Goal: Task Accomplishment & Management: Manage account settings

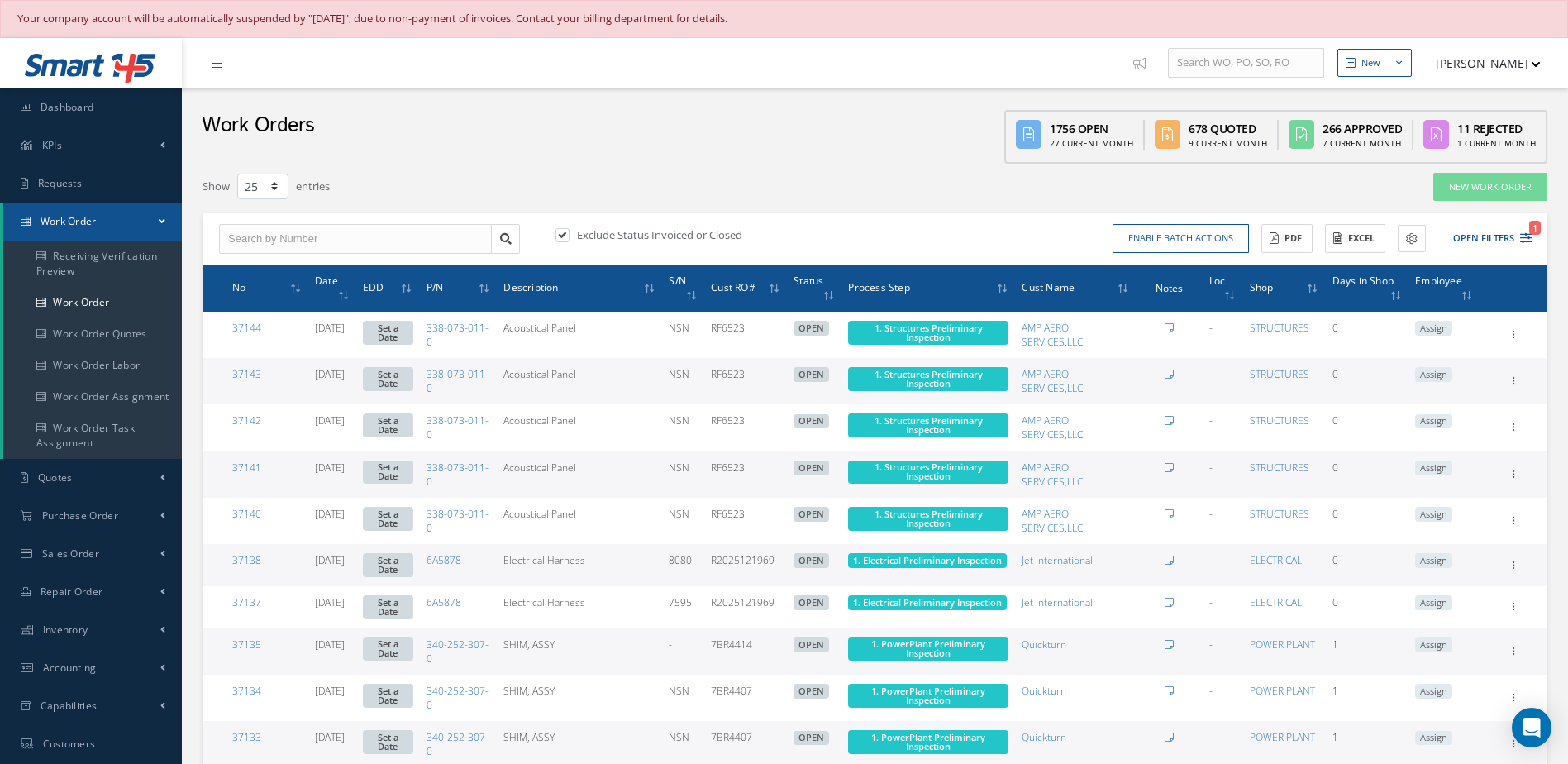
select select "25"
click at [115, 110] on link "Dashboard" at bounding box center [90, 107] width 182 height 38
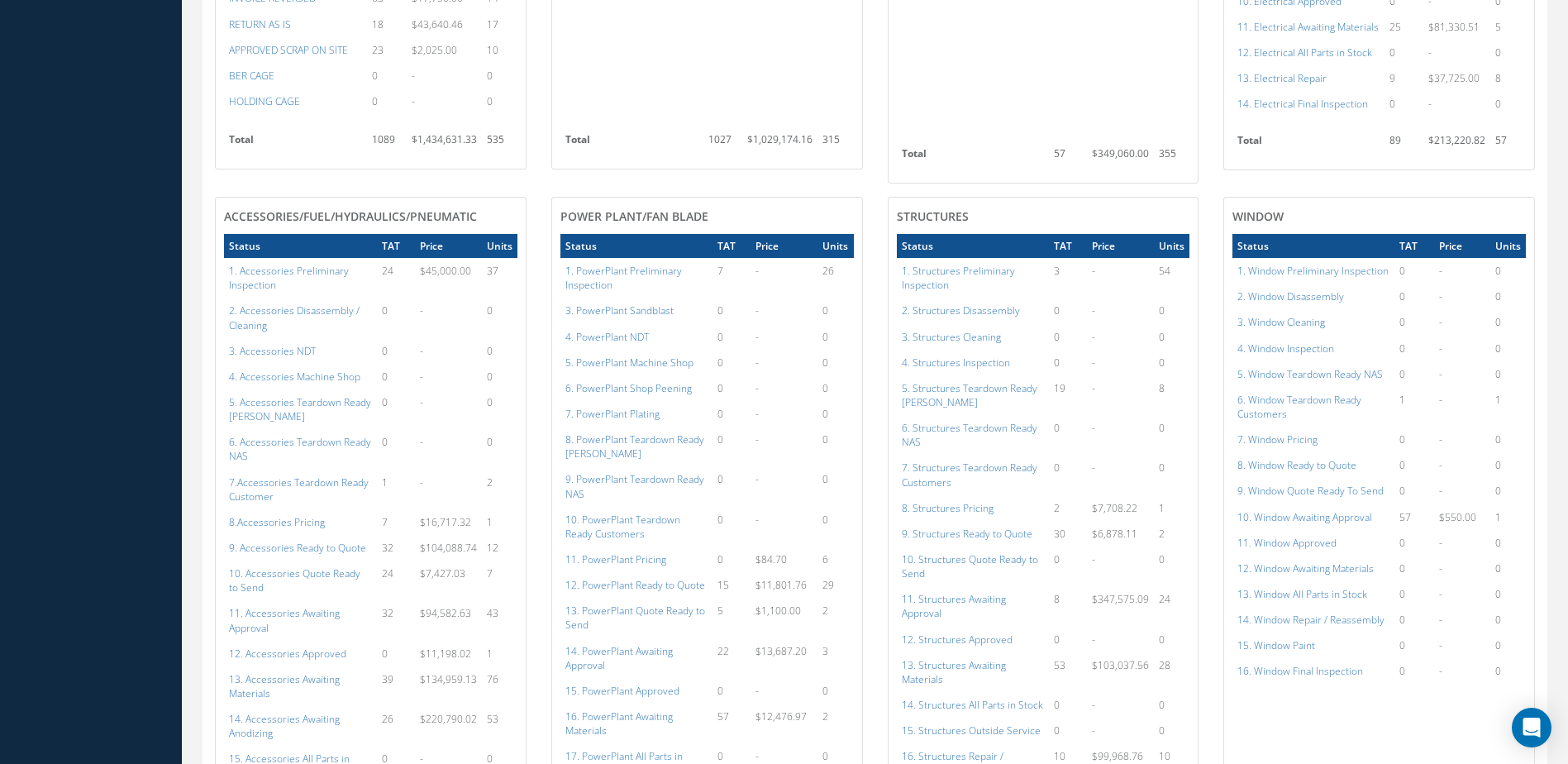
scroll to position [1495, 0]
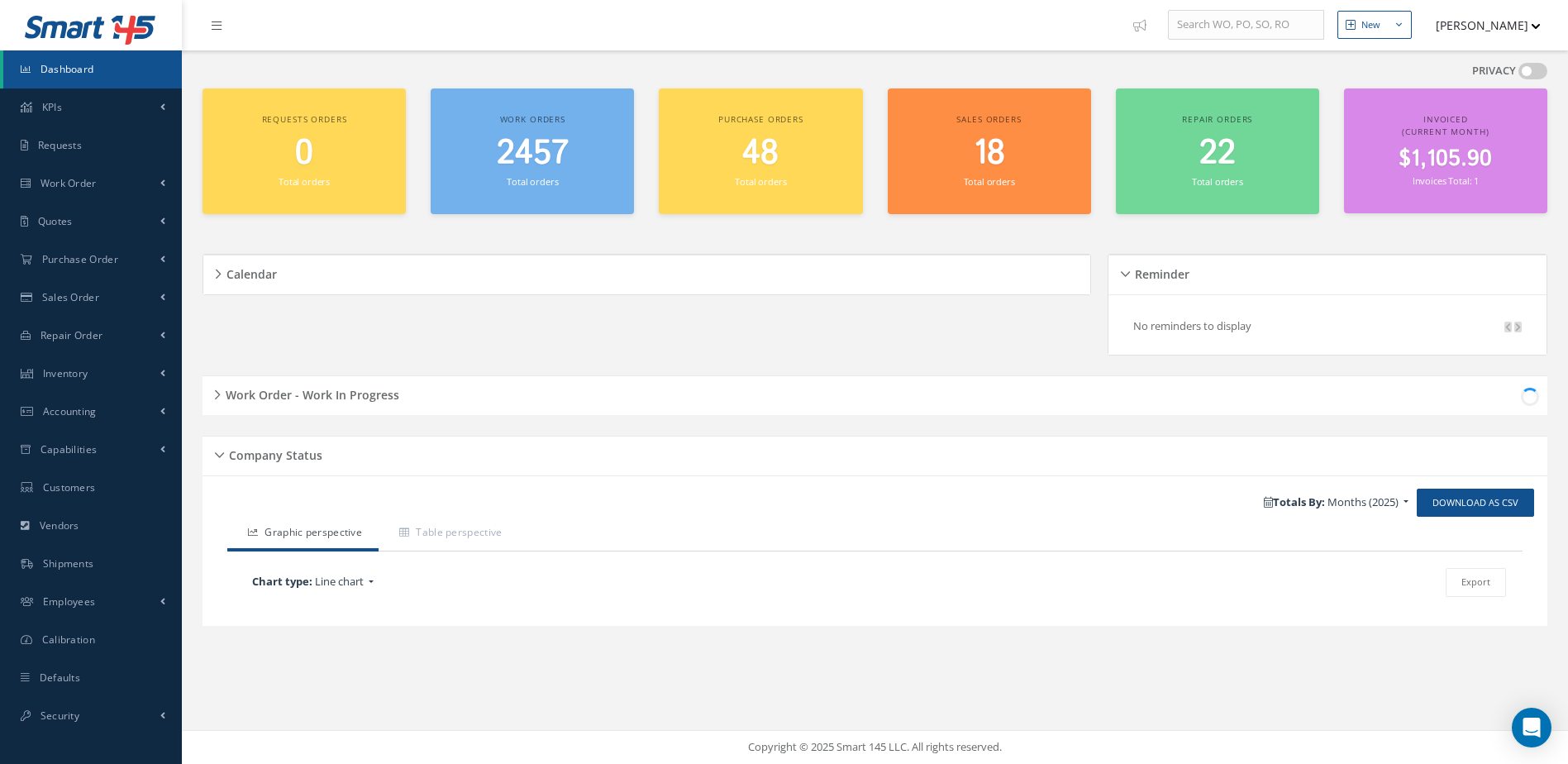
scroll to position [38, 0]
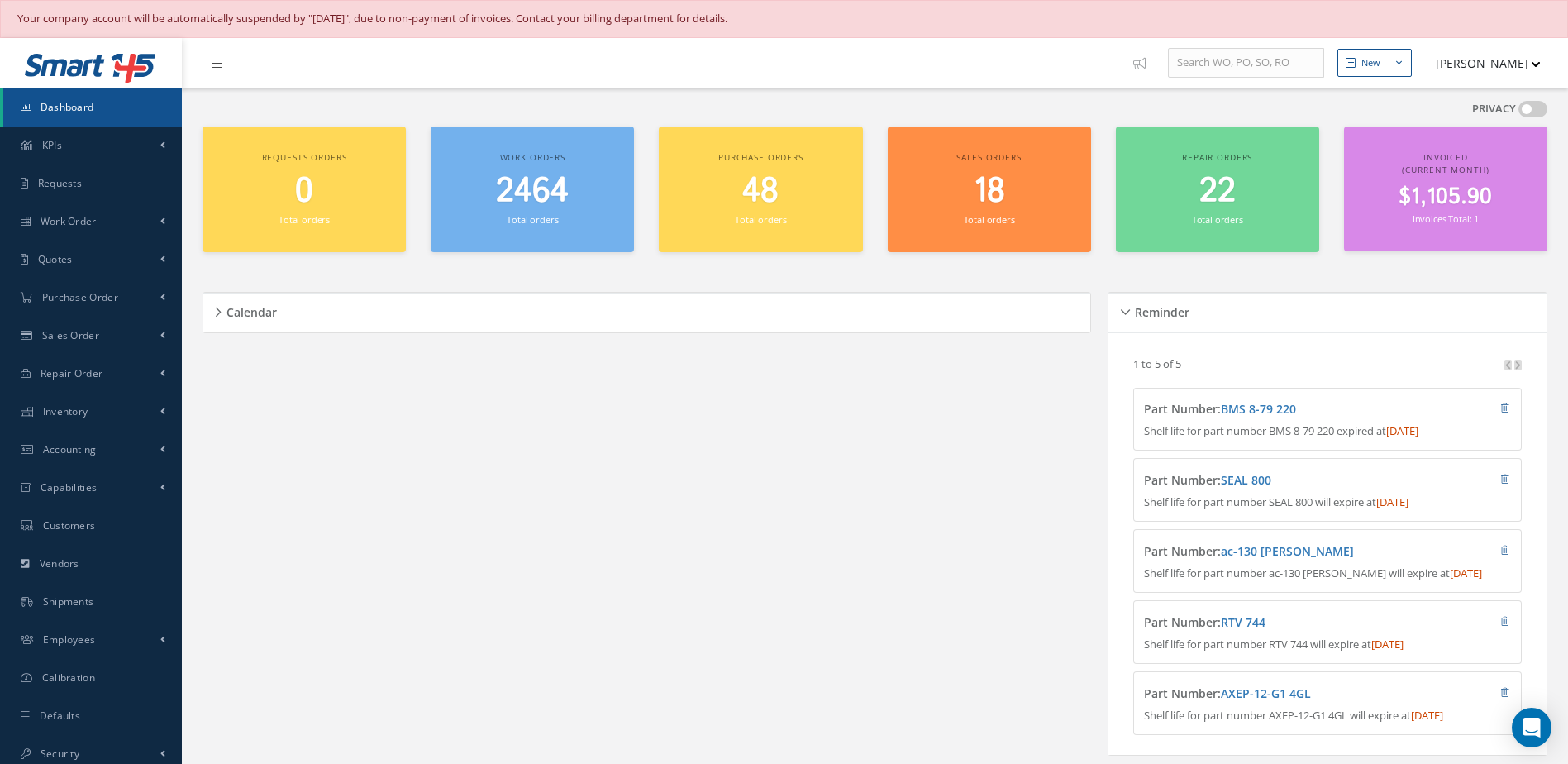
click at [77, 110] on span "Dashboard" at bounding box center [67, 107] width 54 height 14
click at [533, 190] on span "2464" at bounding box center [532, 192] width 73 height 47
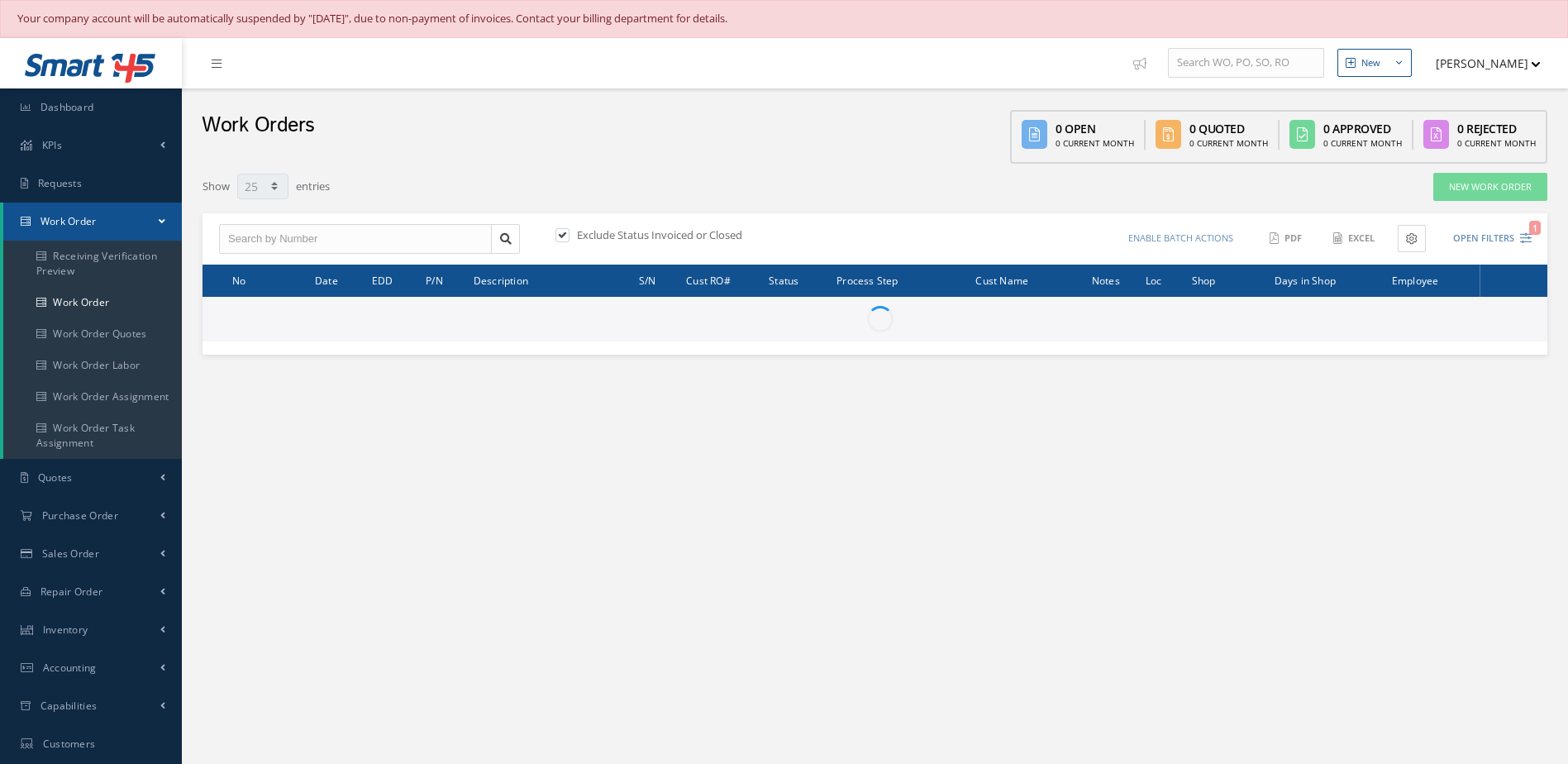
select select "25"
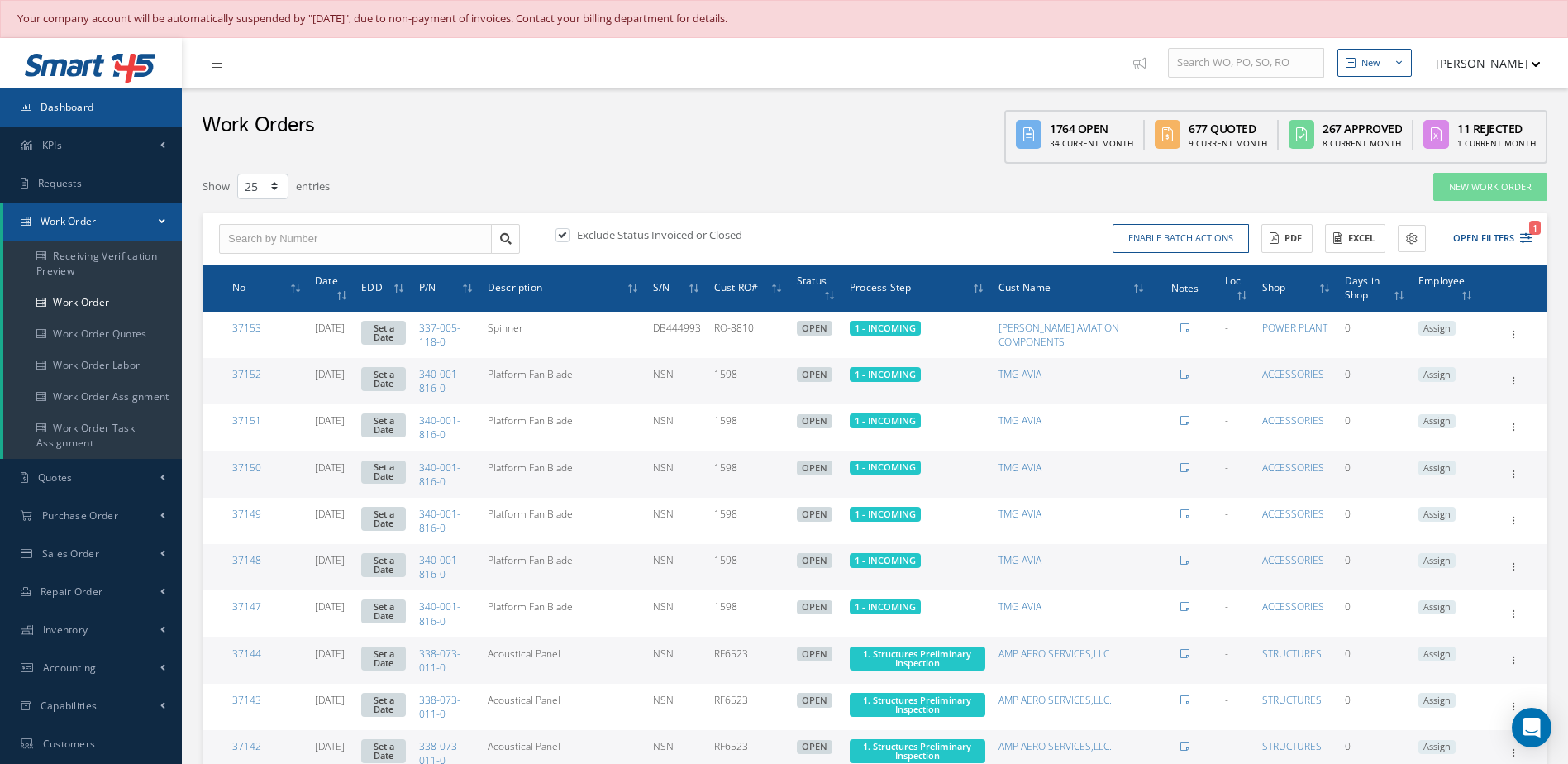
click at [113, 98] on link "Dashboard" at bounding box center [90, 107] width 182 height 38
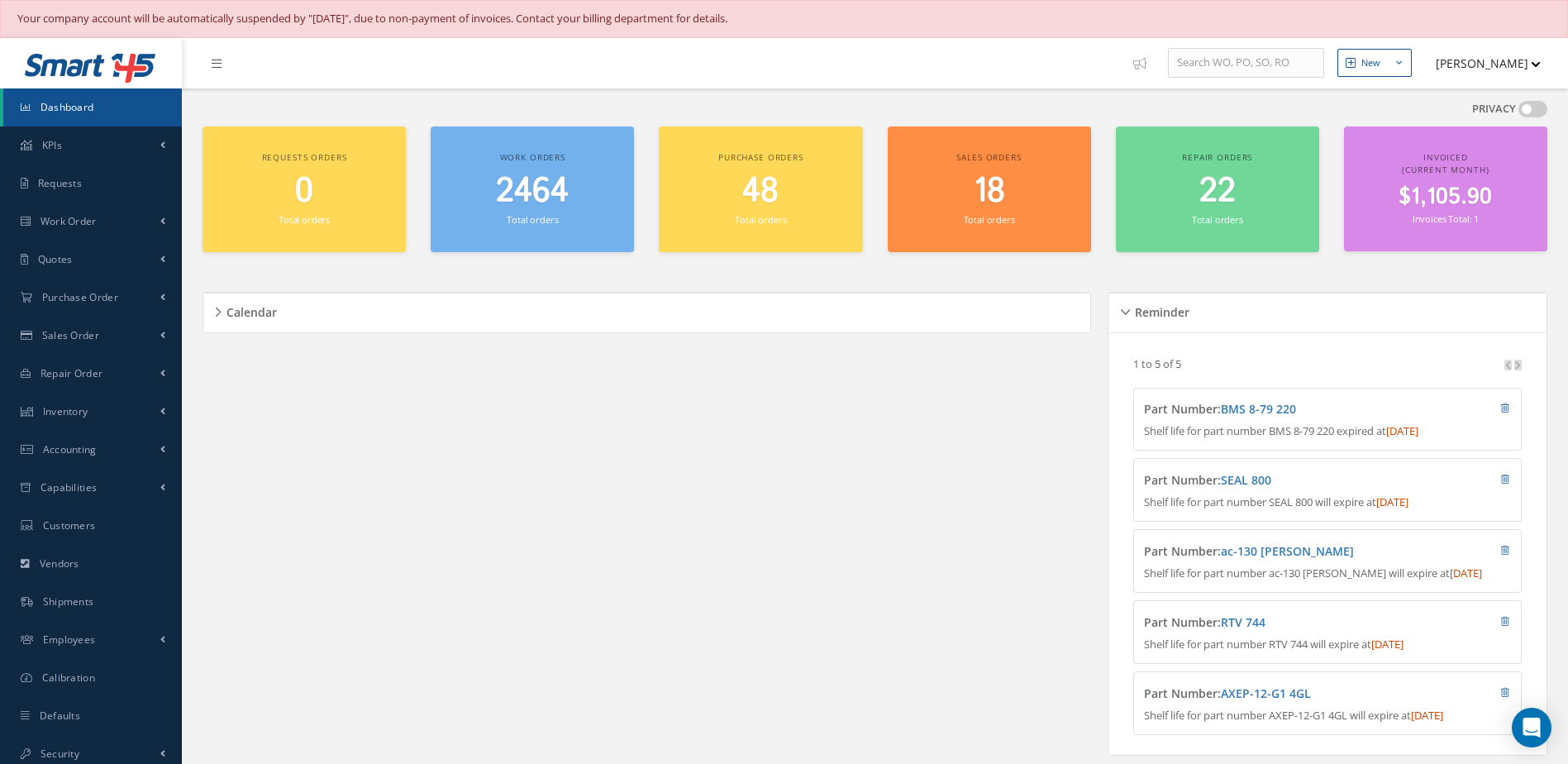
click at [556, 184] on span "2464" at bounding box center [532, 192] width 73 height 47
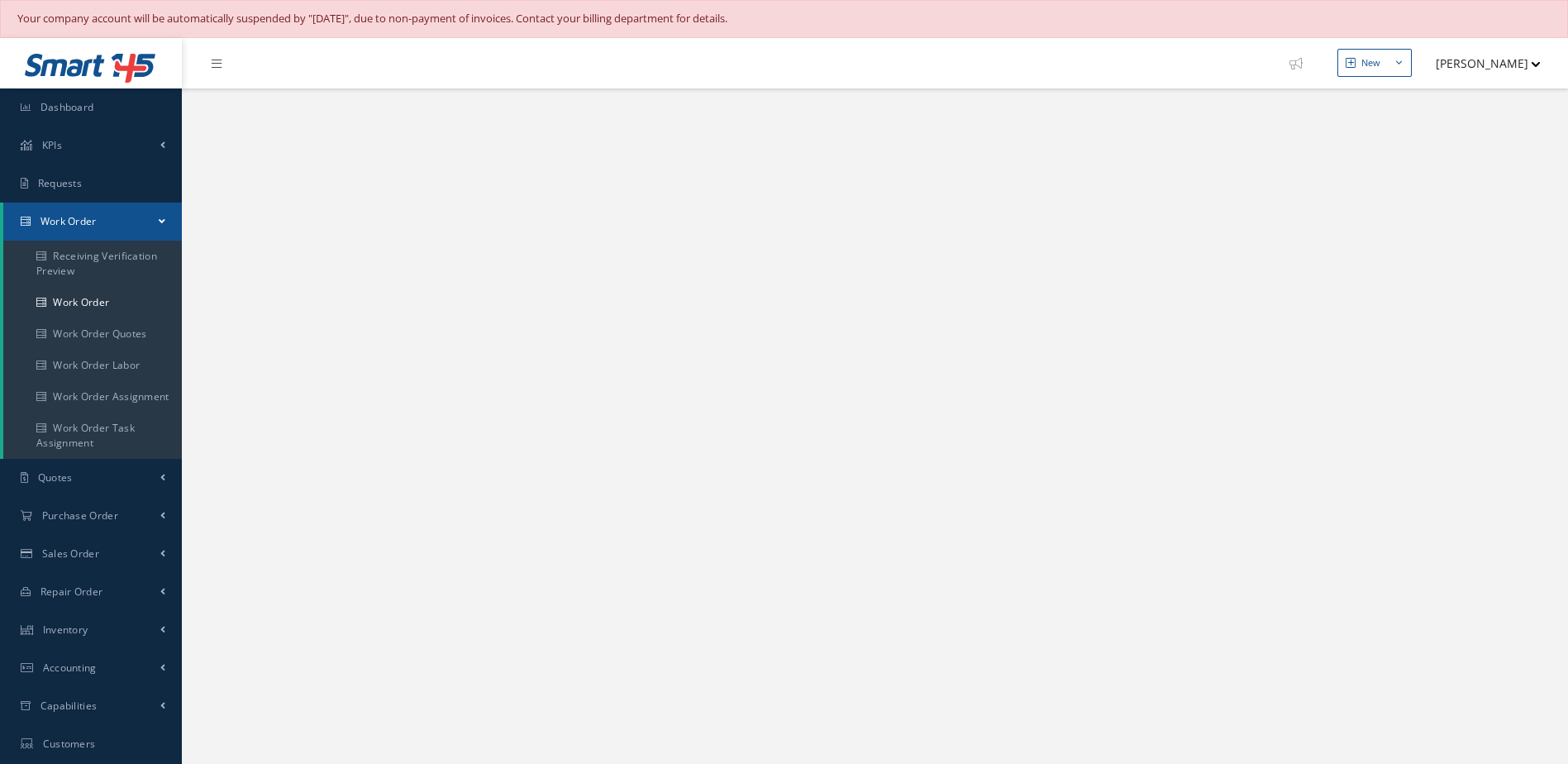
select select "25"
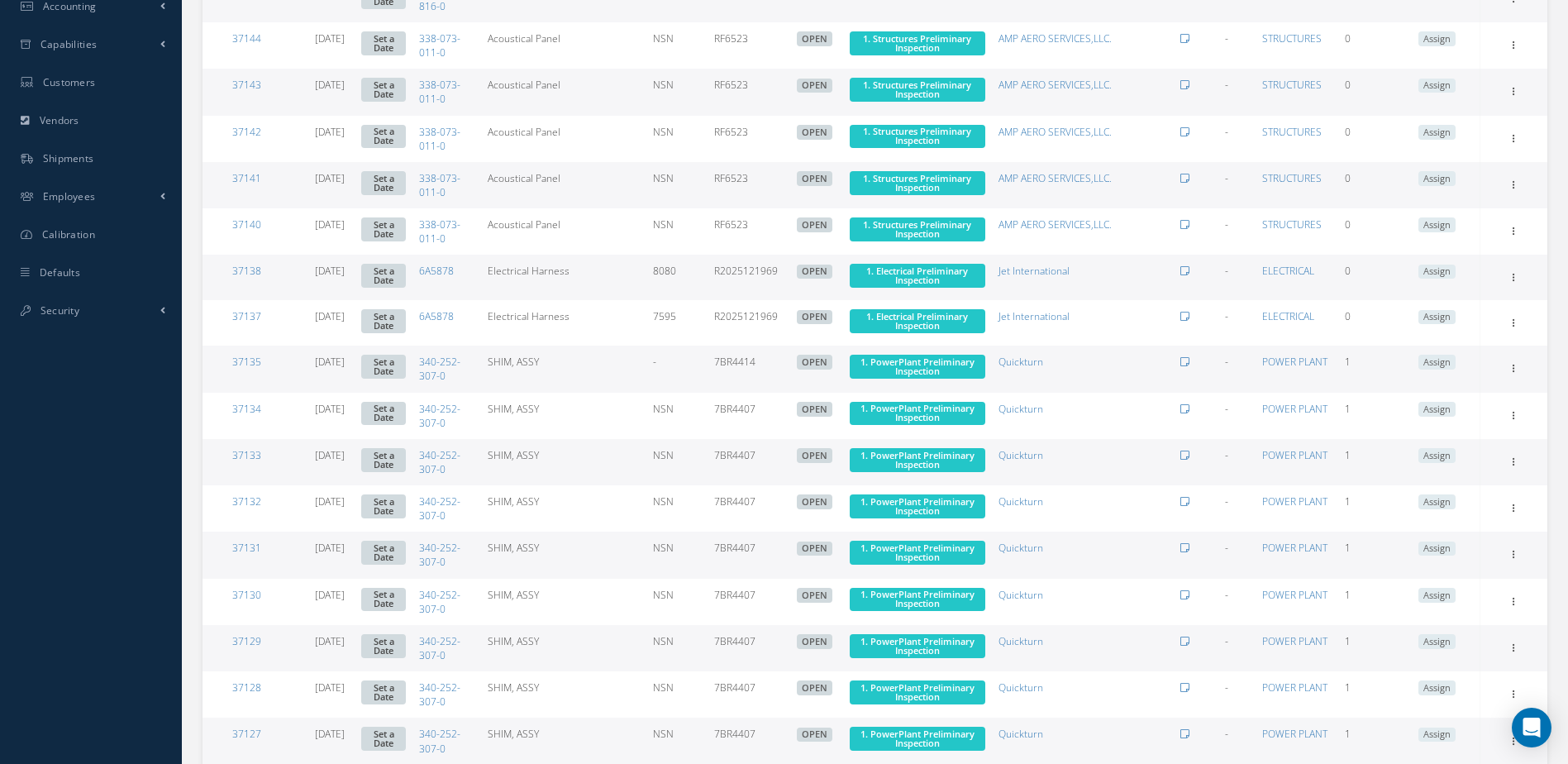
scroll to position [835, 0]
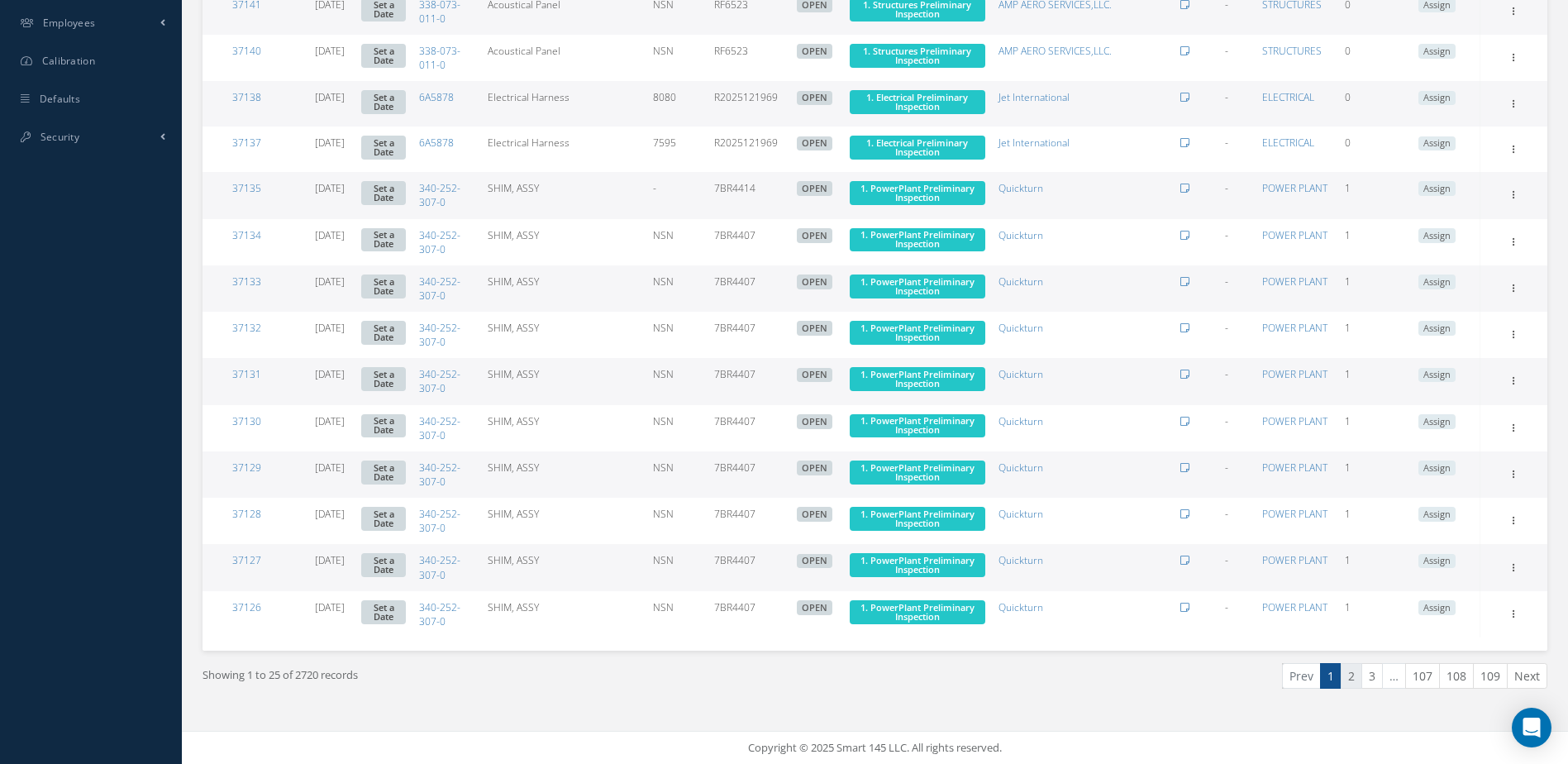
click at [1346, 679] on link "2" at bounding box center [1351, 675] width 22 height 26
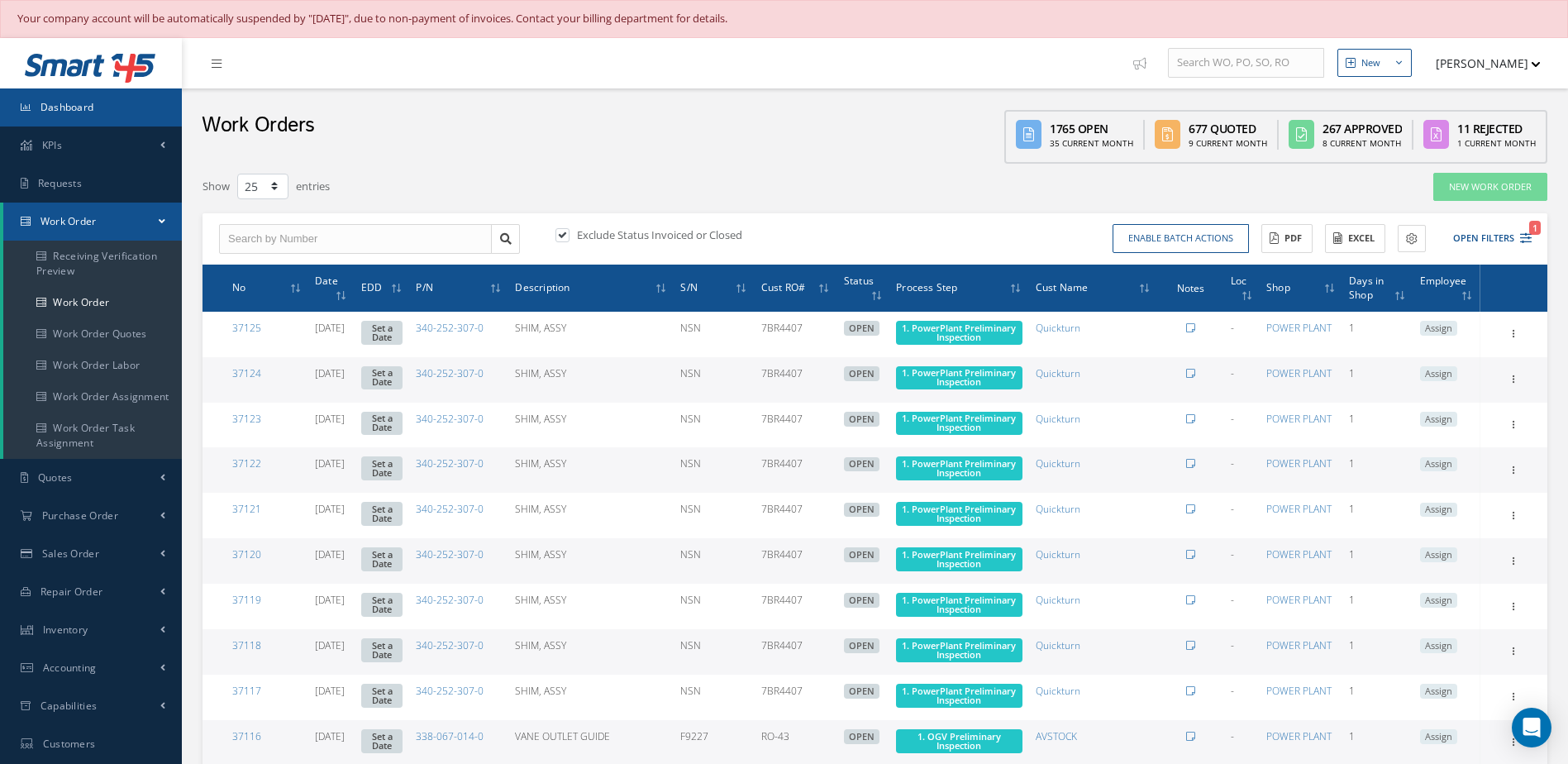
click at [100, 117] on link "Dashboard" at bounding box center [90, 107] width 182 height 38
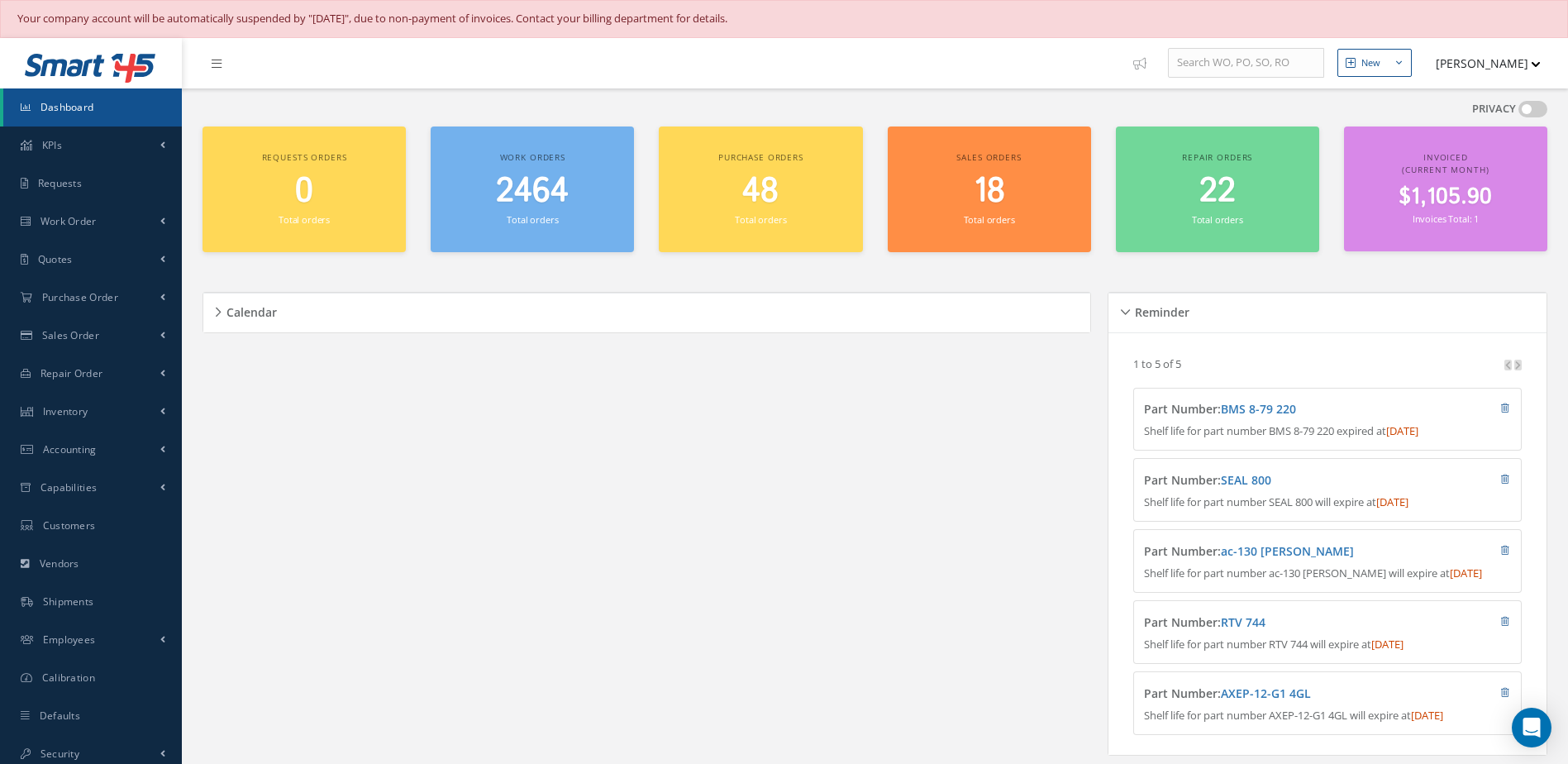
click at [91, 109] on span "Dashboard" at bounding box center [67, 107] width 54 height 14
click at [545, 203] on span "2464" at bounding box center [532, 192] width 73 height 47
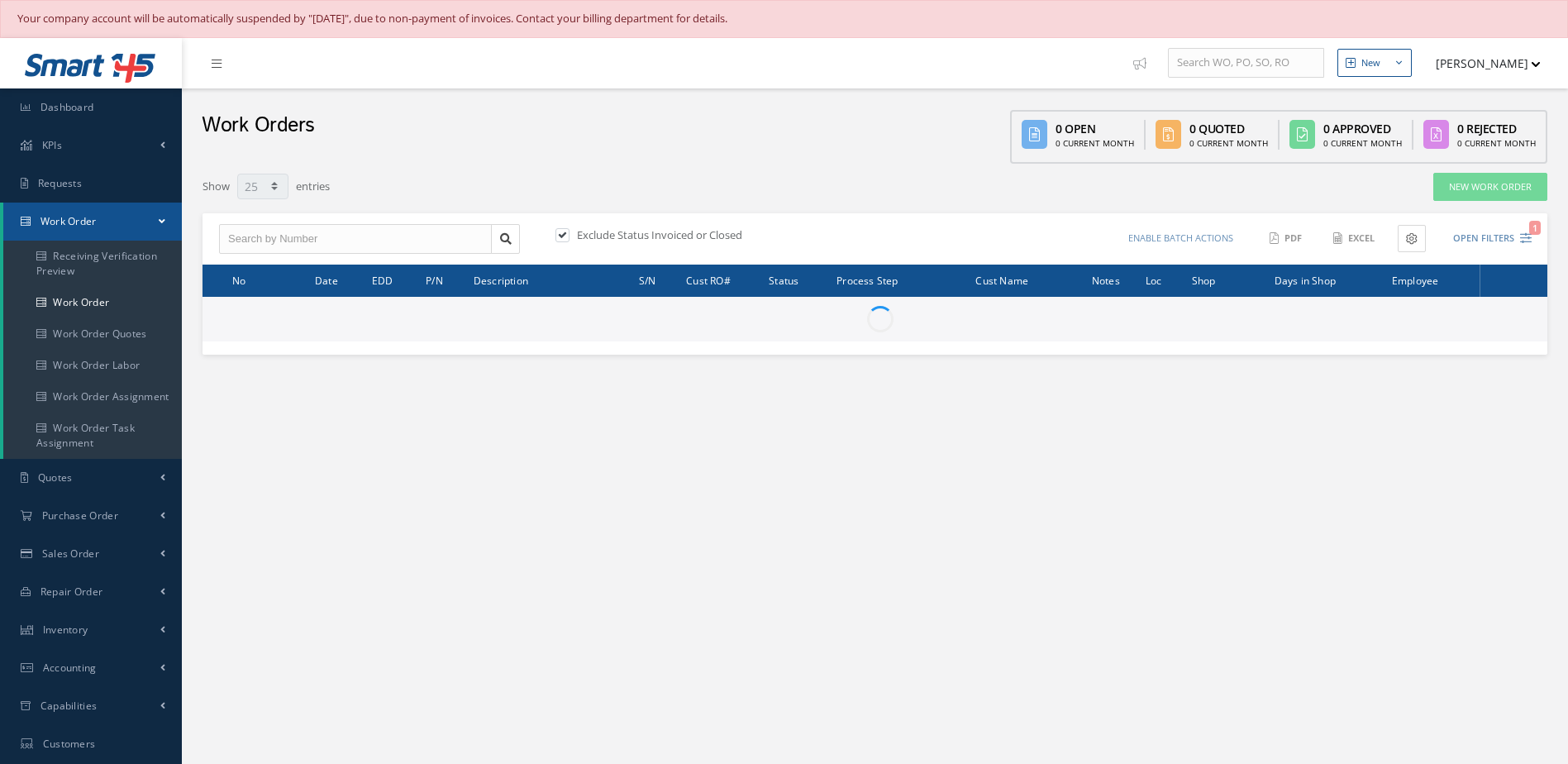
select select "25"
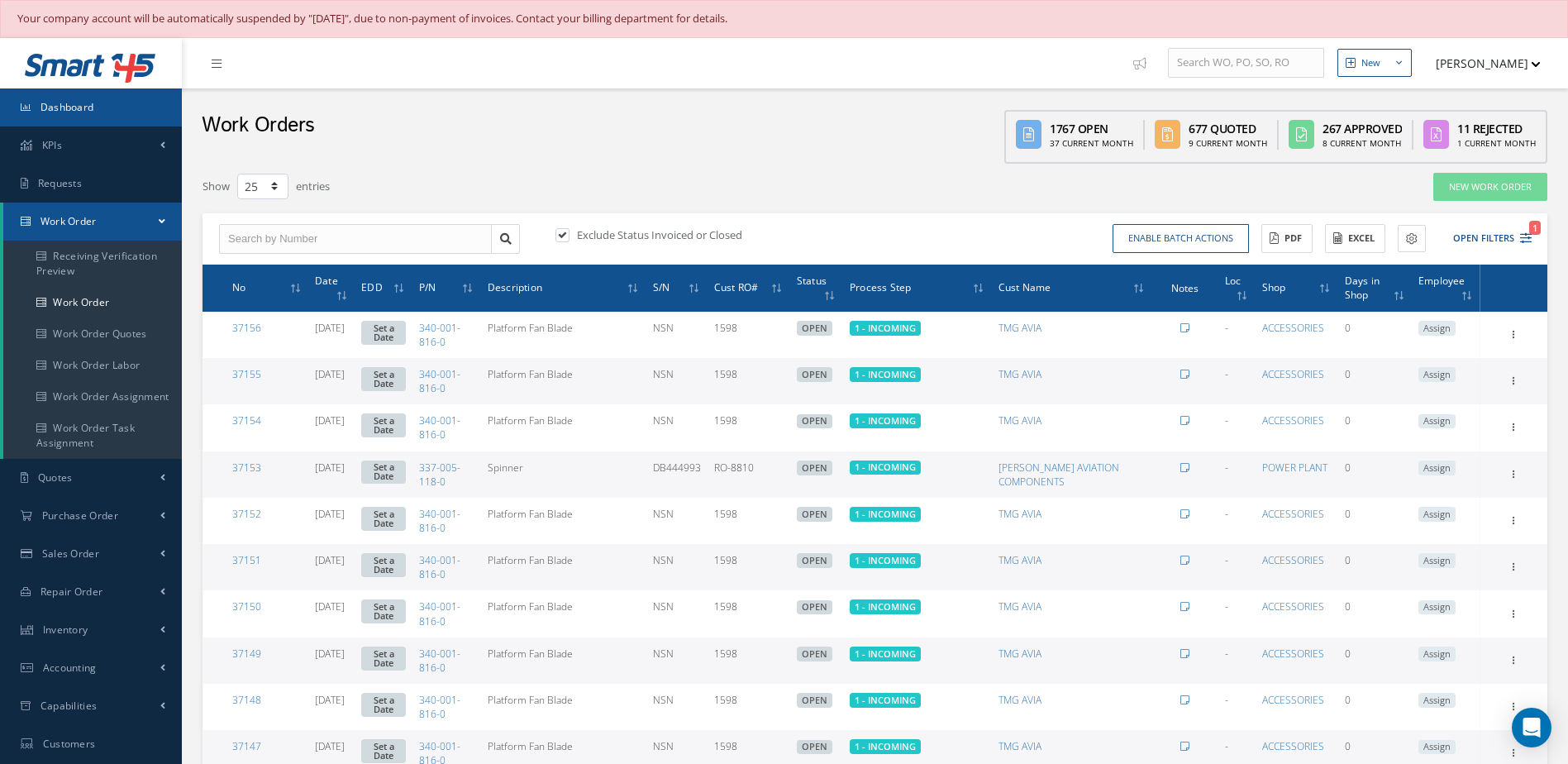
click at [114, 112] on link "Dashboard" at bounding box center [90, 107] width 182 height 38
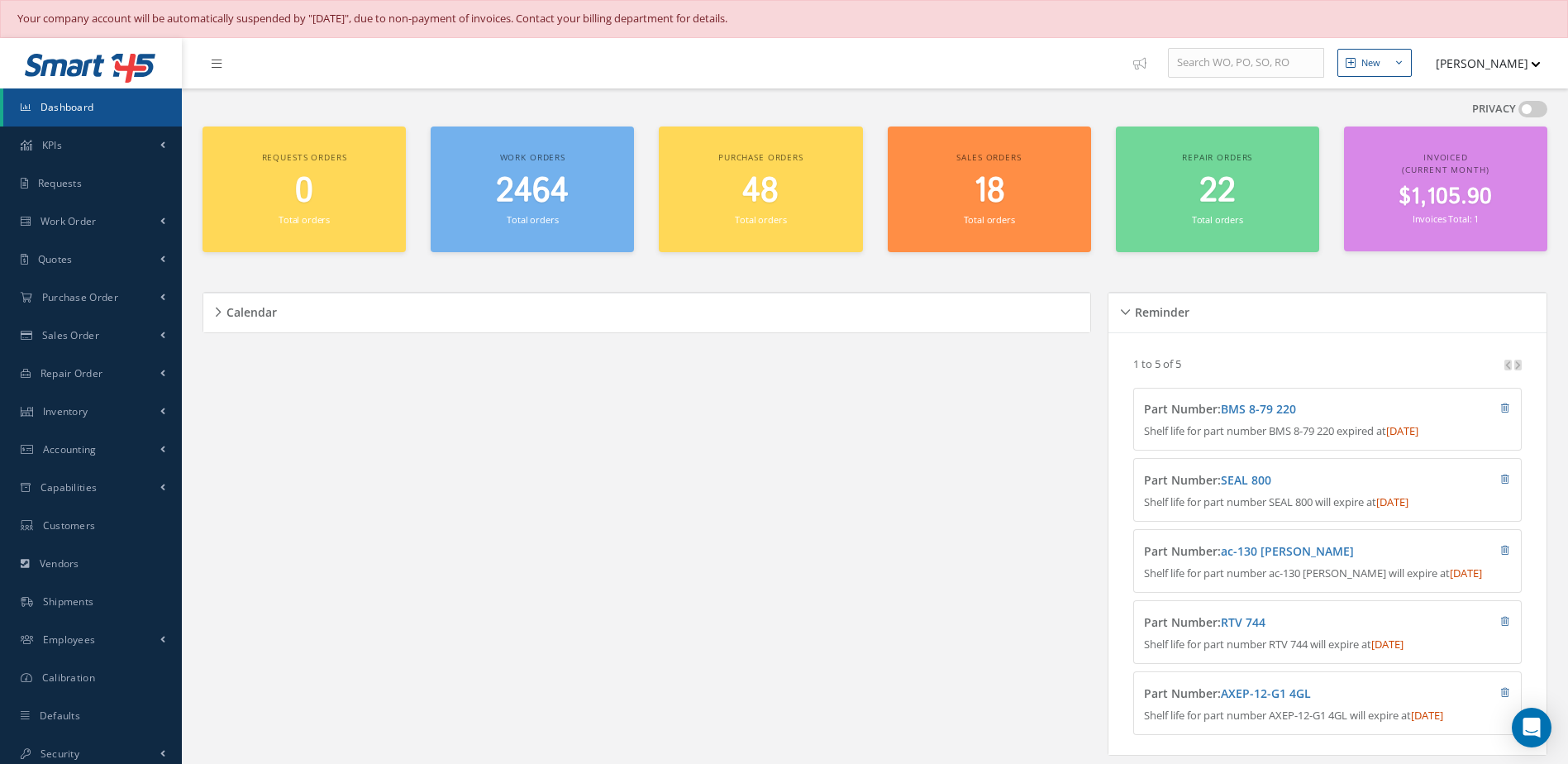
click at [551, 212] on div "2464 Total orders" at bounding box center [531, 199] width 187 height 56
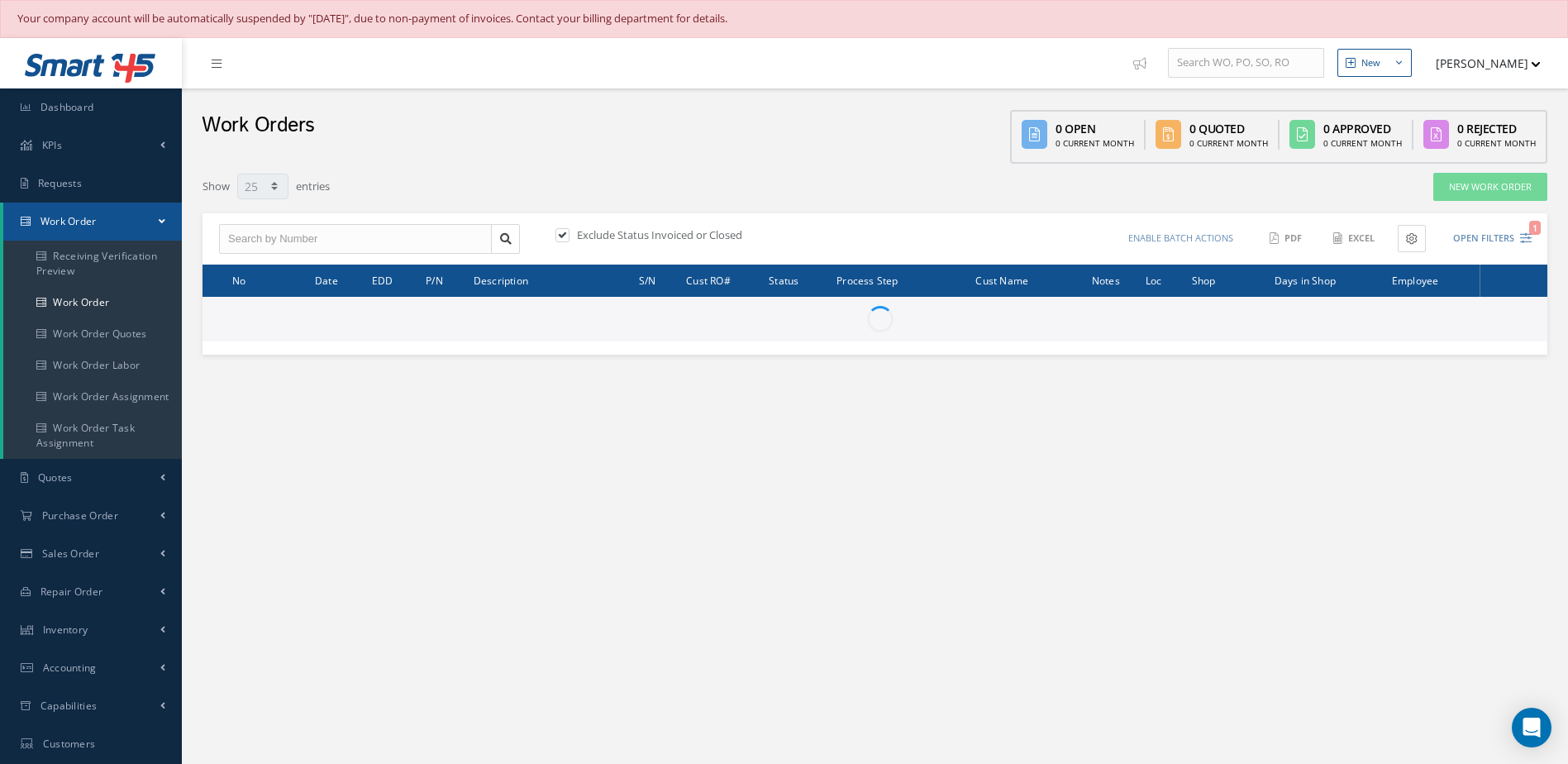
select select "25"
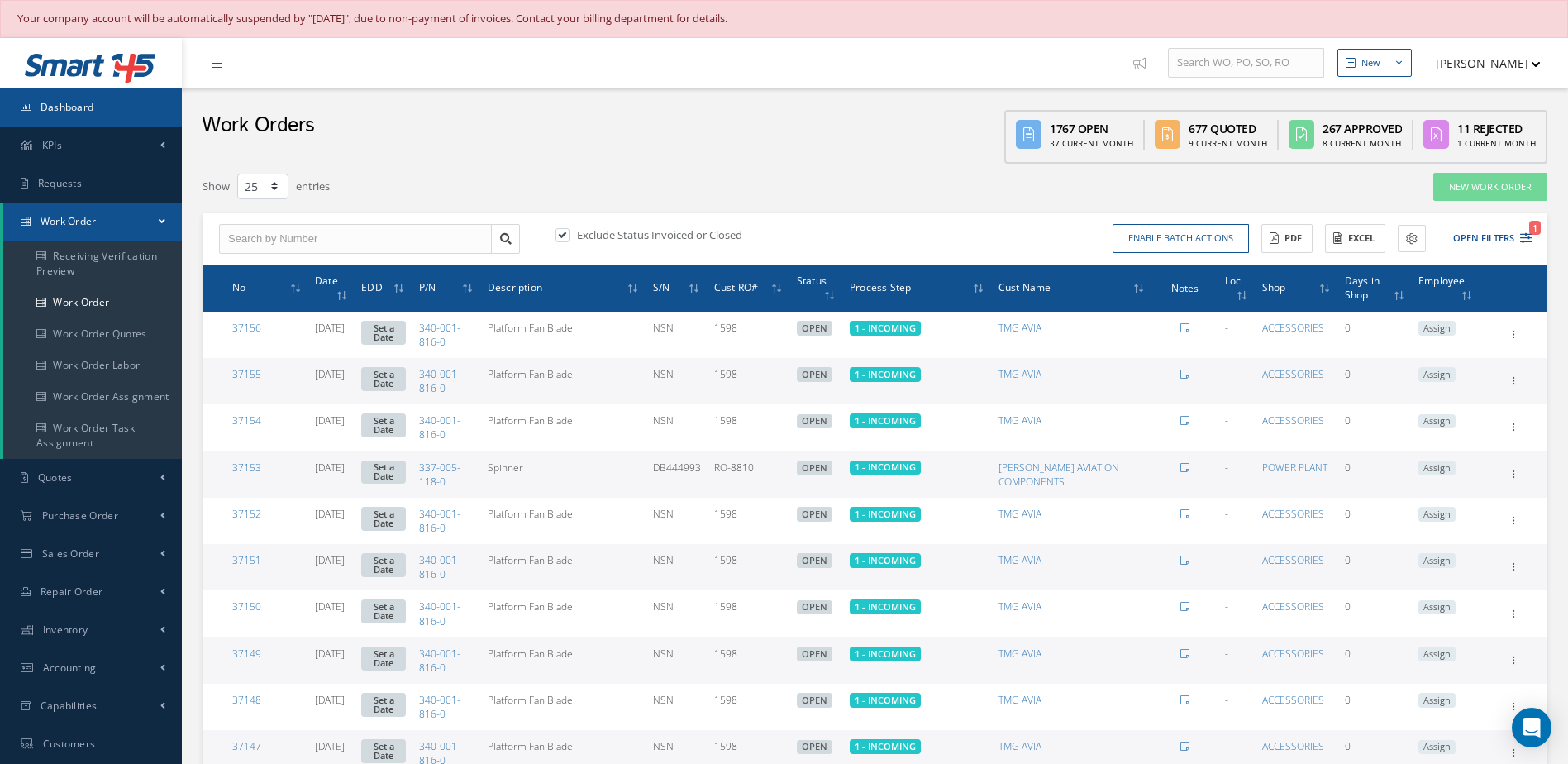
click at [149, 108] on link "Dashboard" at bounding box center [90, 107] width 182 height 38
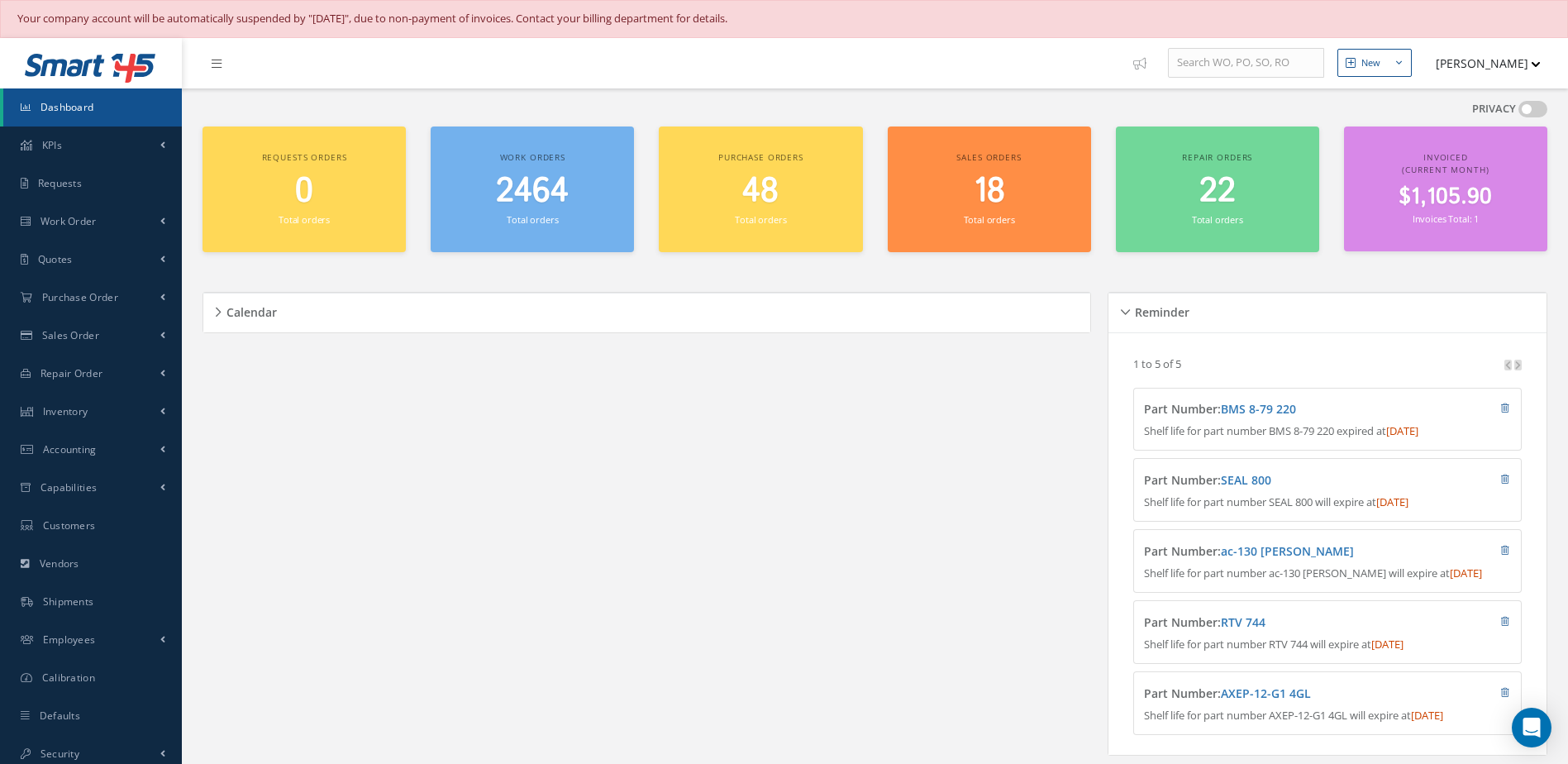
click at [530, 214] on small "Total orders" at bounding box center [531, 219] width 51 height 13
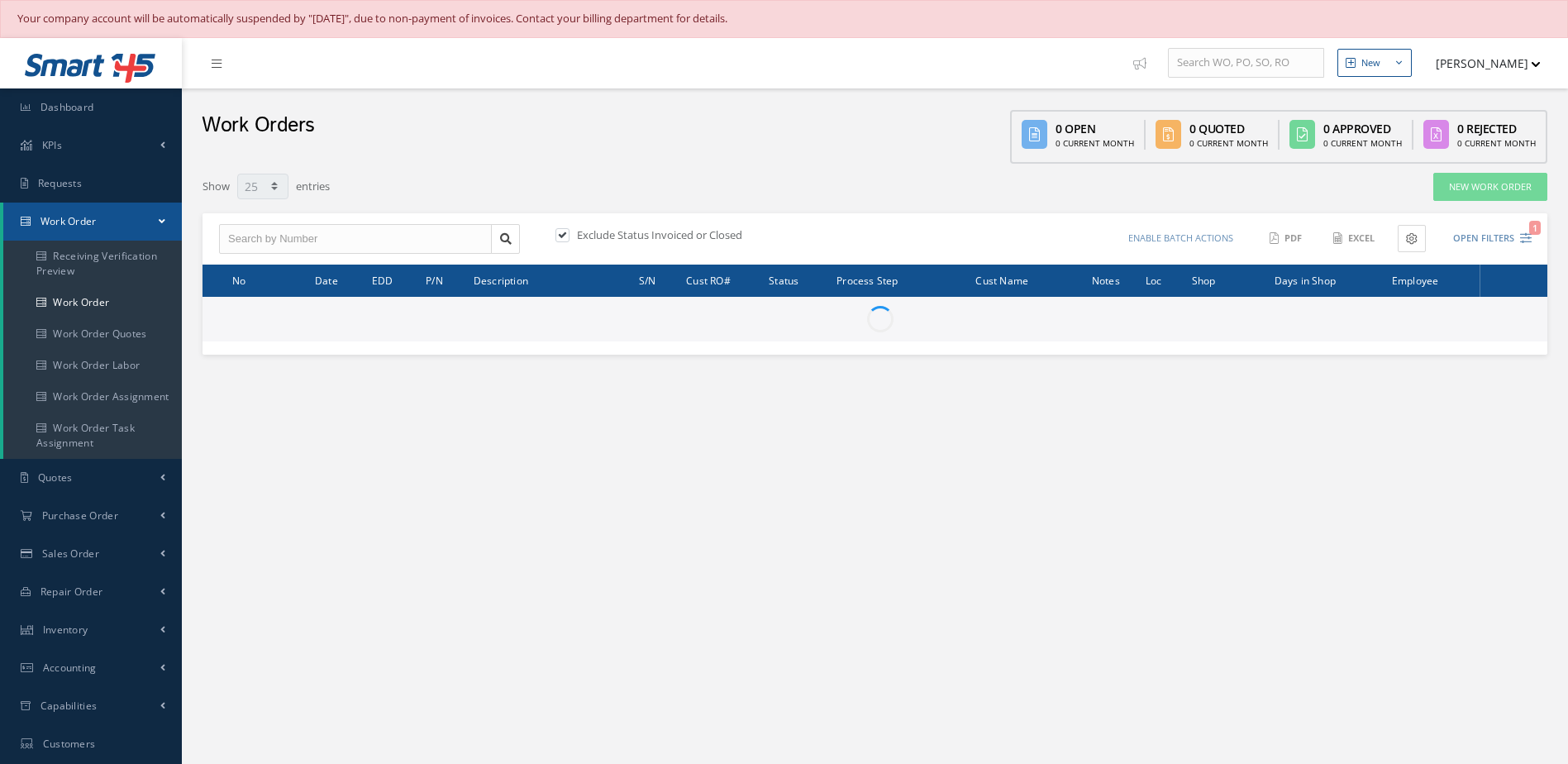
select select "25"
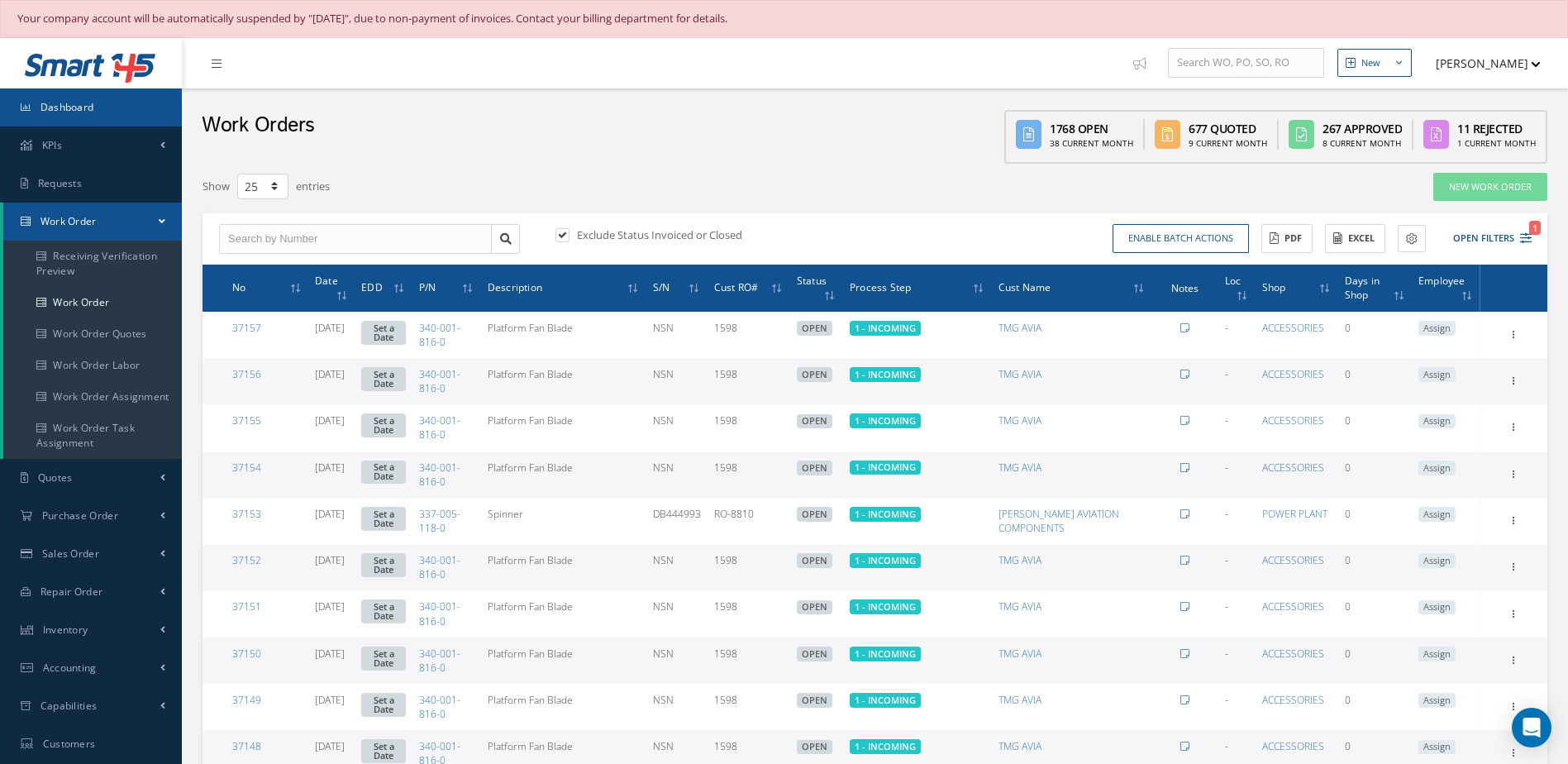
click at [59, 97] on link "Dashboard" at bounding box center [90, 107] width 182 height 38
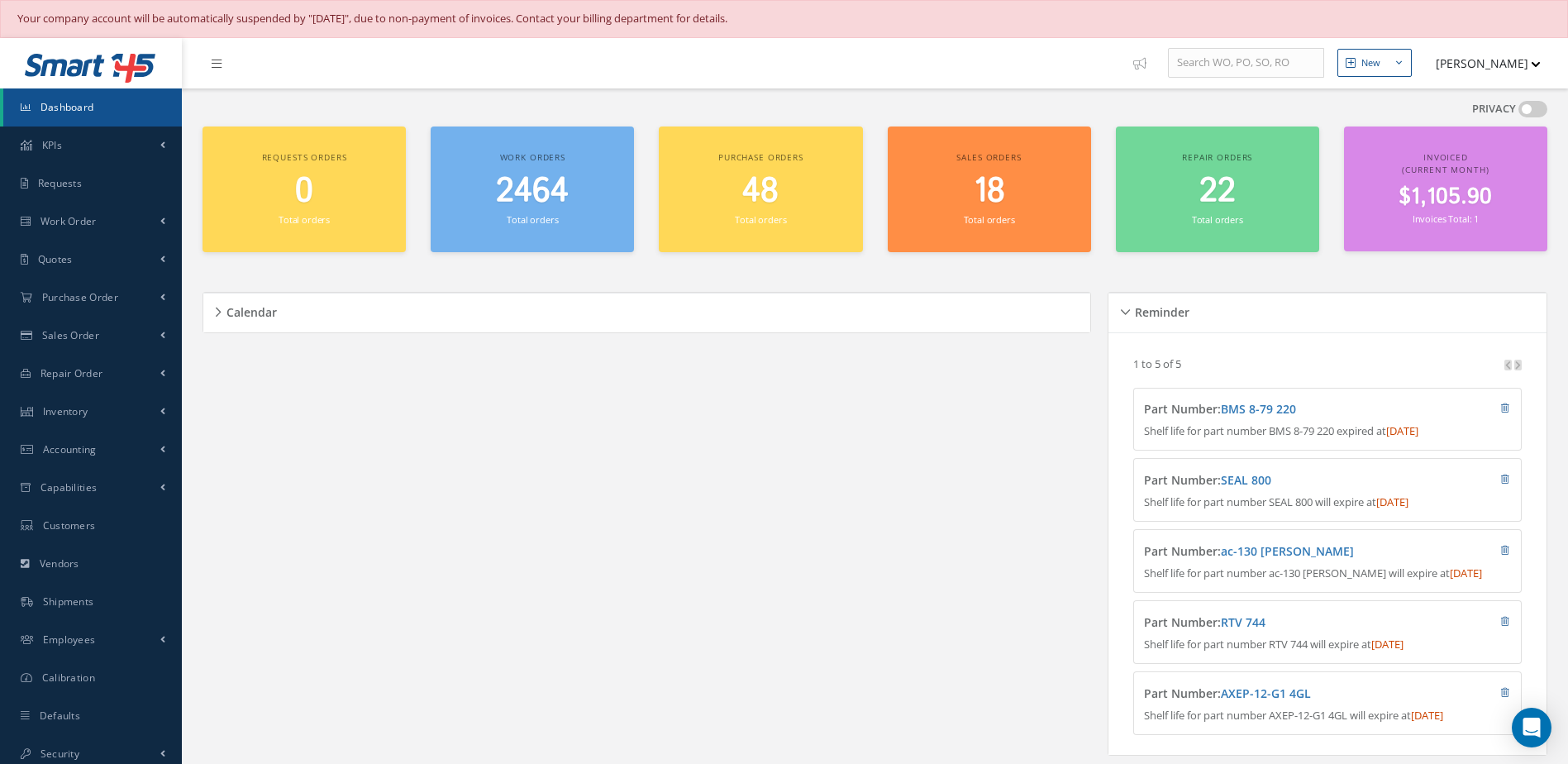
click at [519, 208] on span "2464" at bounding box center [532, 192] width 73 height 47
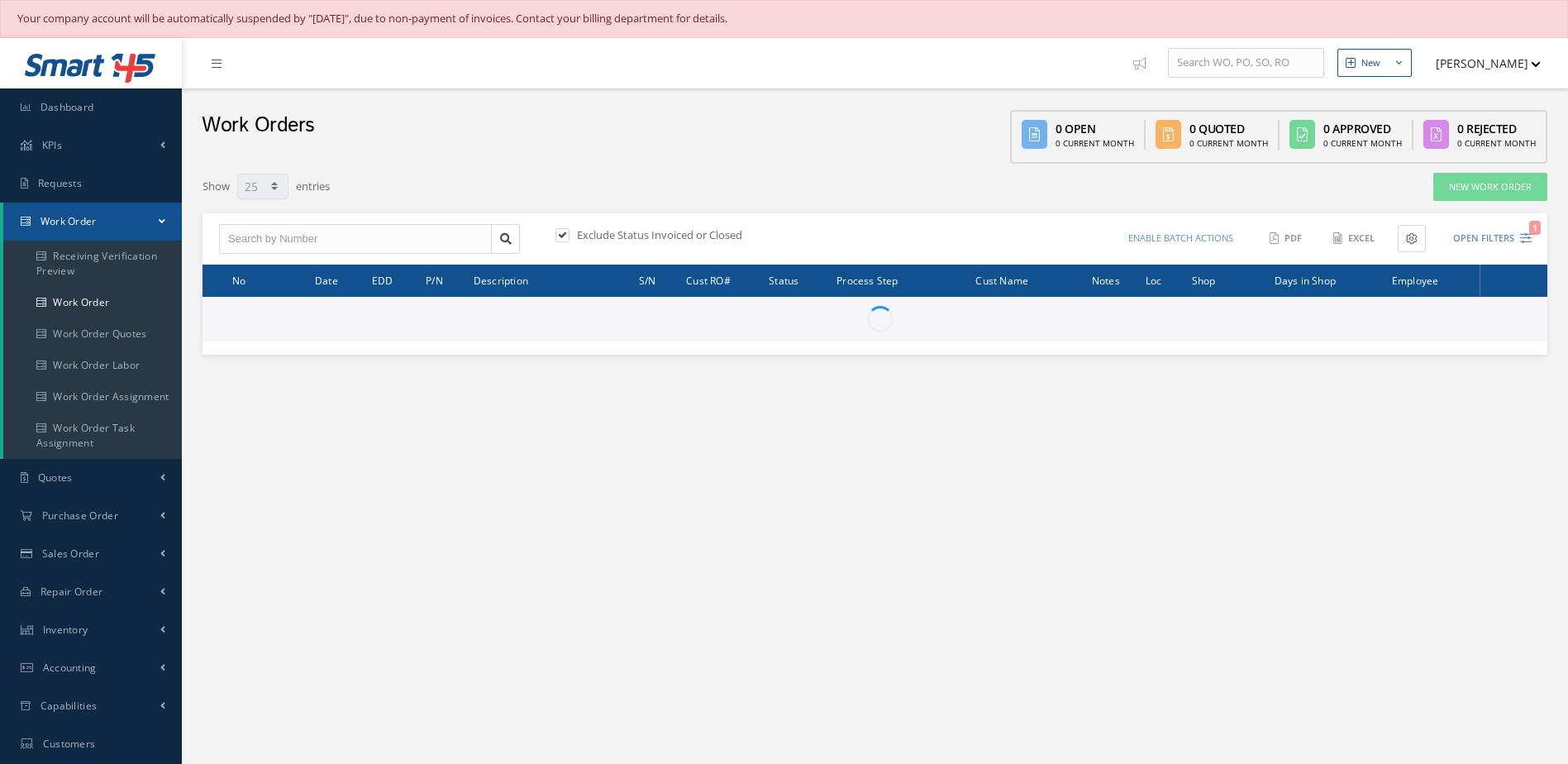
select select "25"
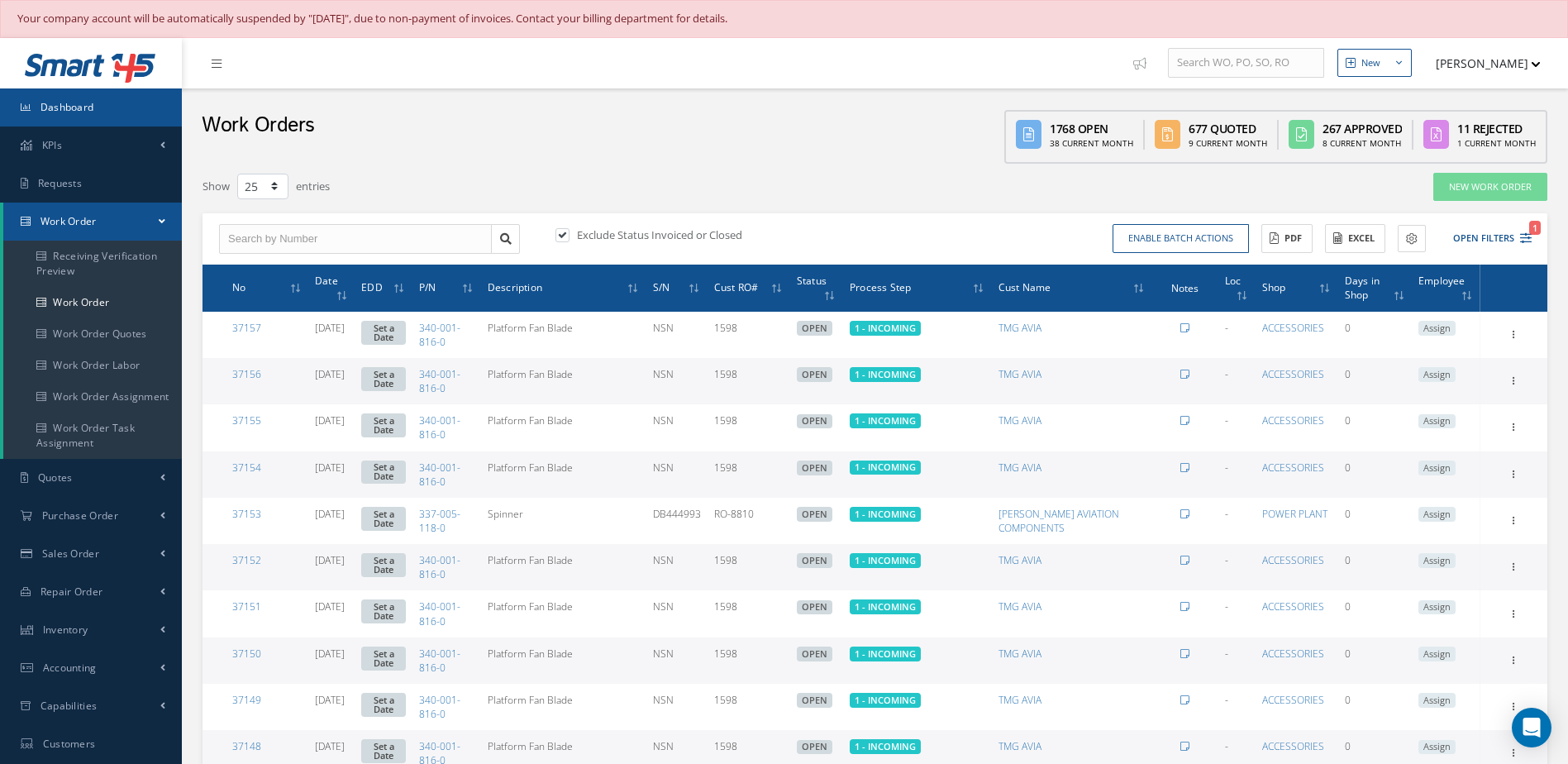
click at [105, 103] on link "Dashboard" at bounding box center [90, 107] width 182 height 38
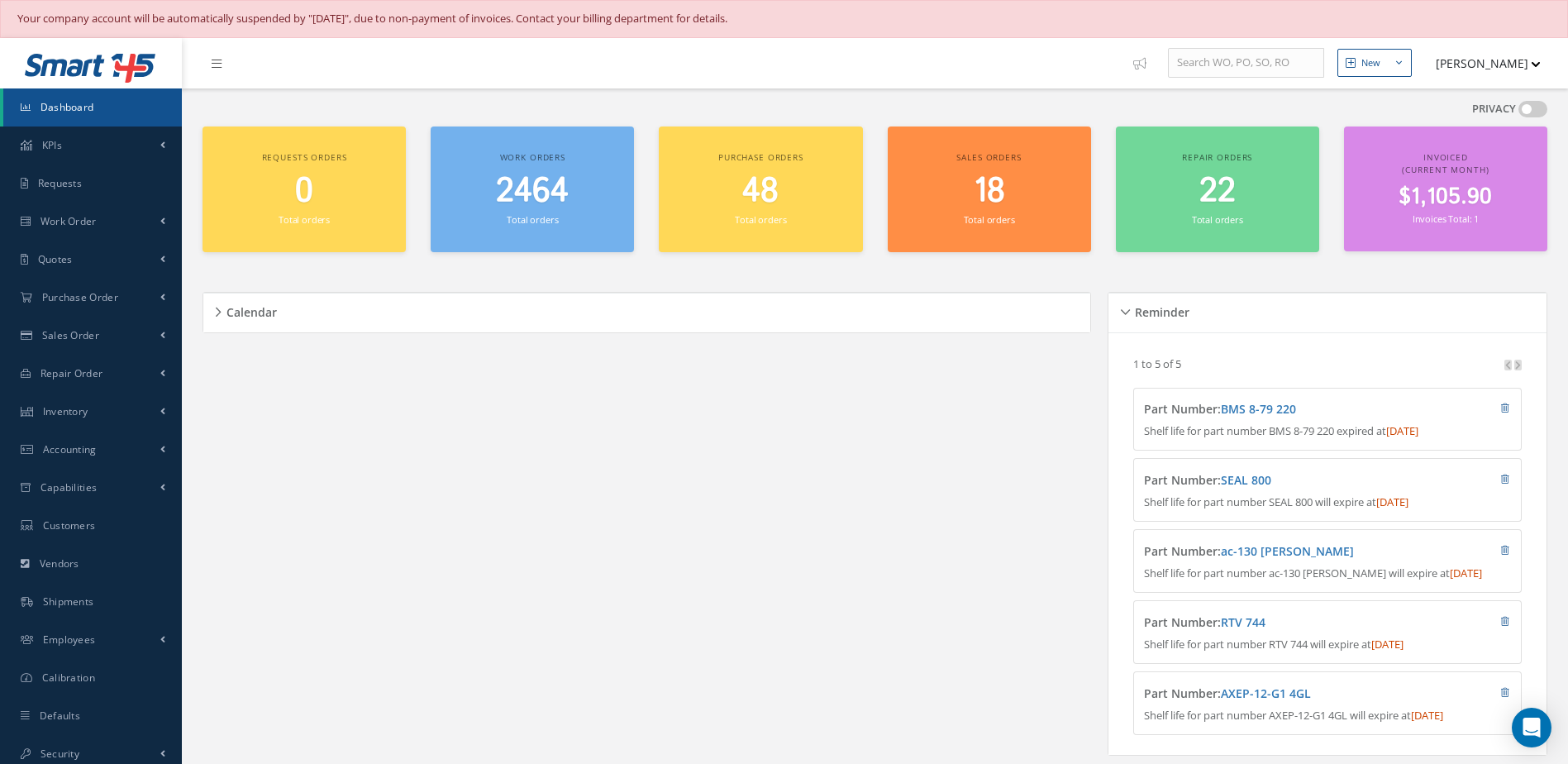
click at [88, 104] on span "Dashboard" at bounding box center [67, 107] width 54 height 14
click at [553, 204] on span "2470" at bounding box center [533, 192] width 72 height 47
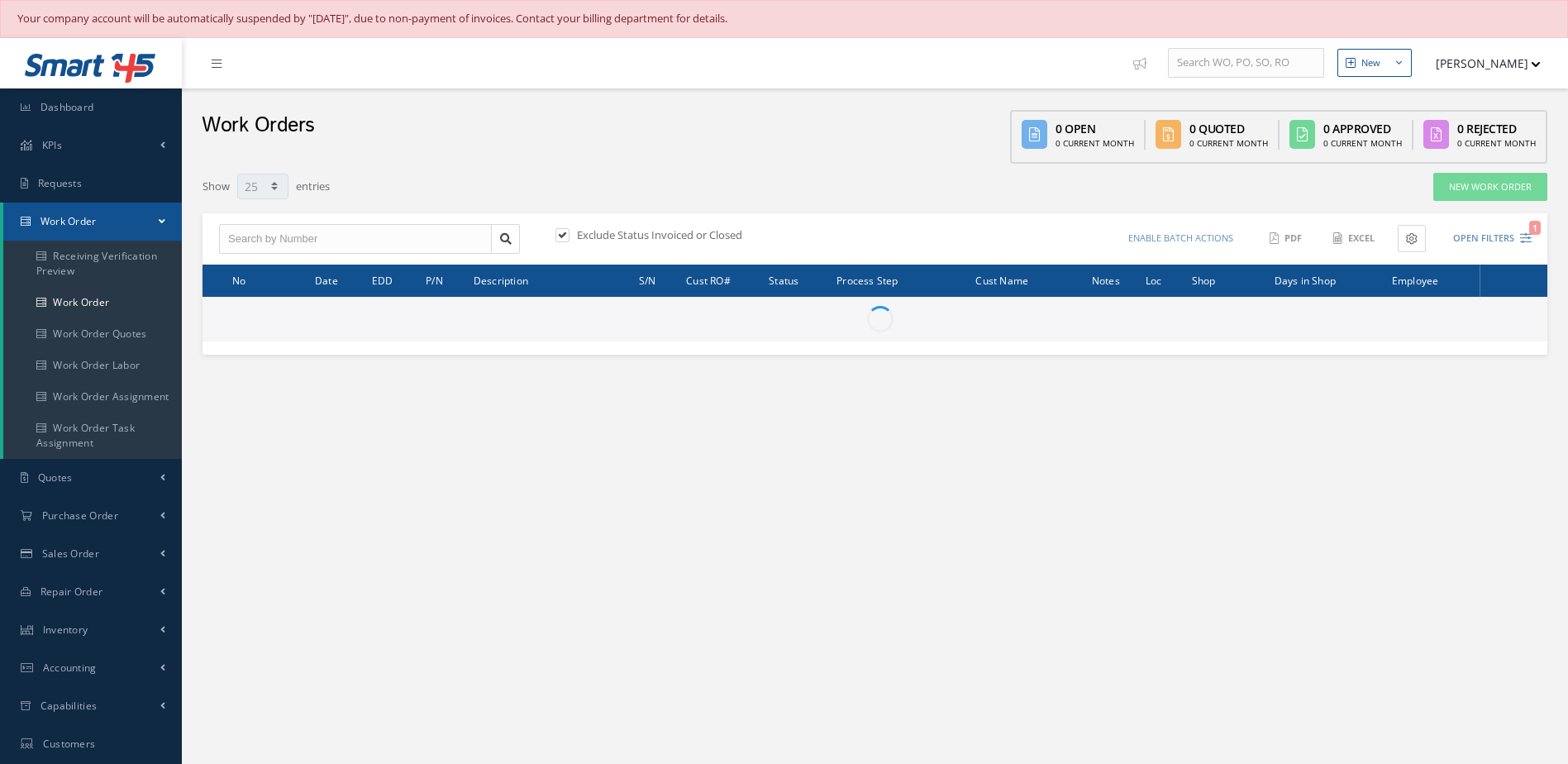
select select "25"
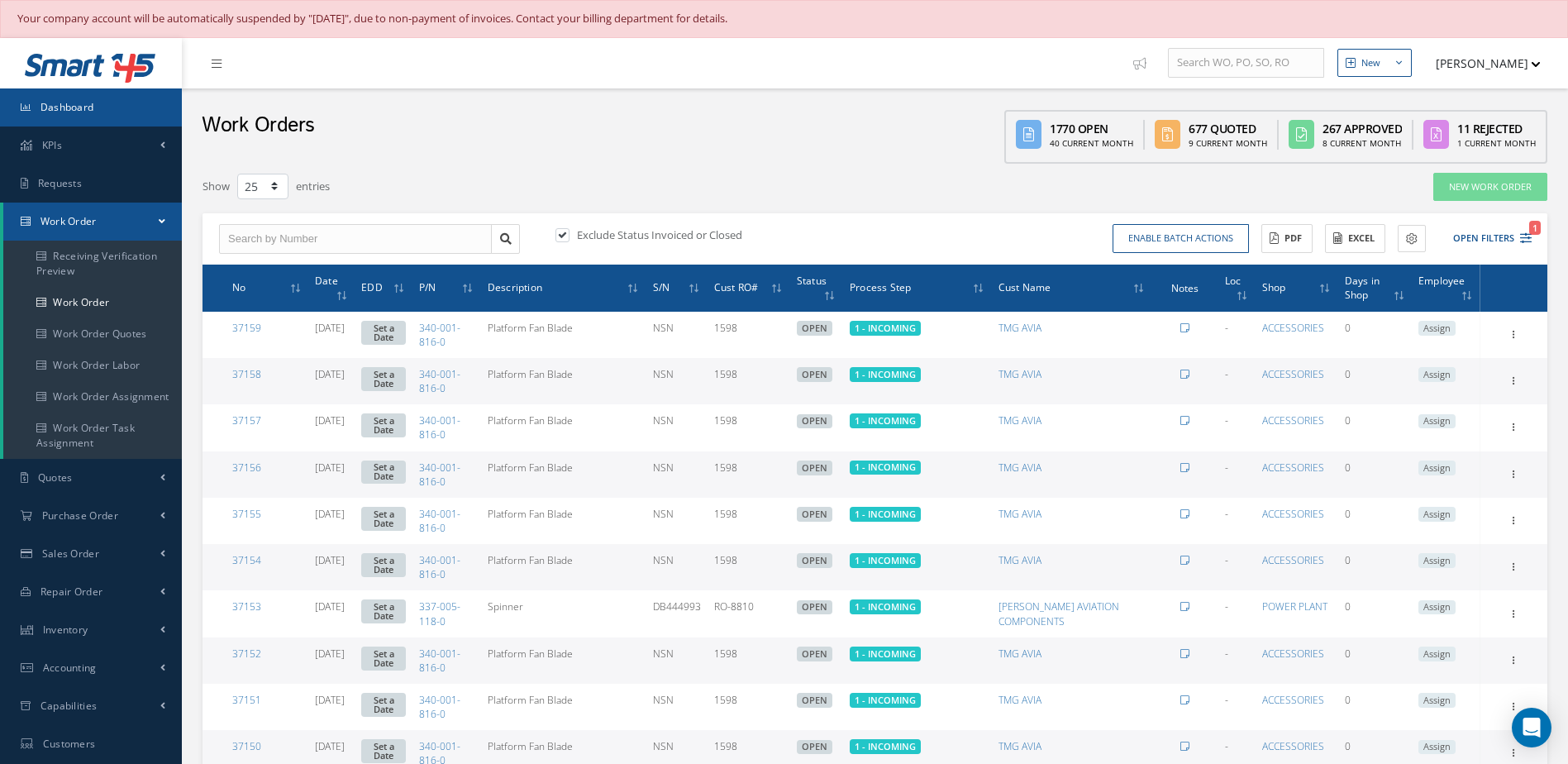
click at [112, 99] on link "Dashboard" at bounding box center [90, 107] width 182 height 38
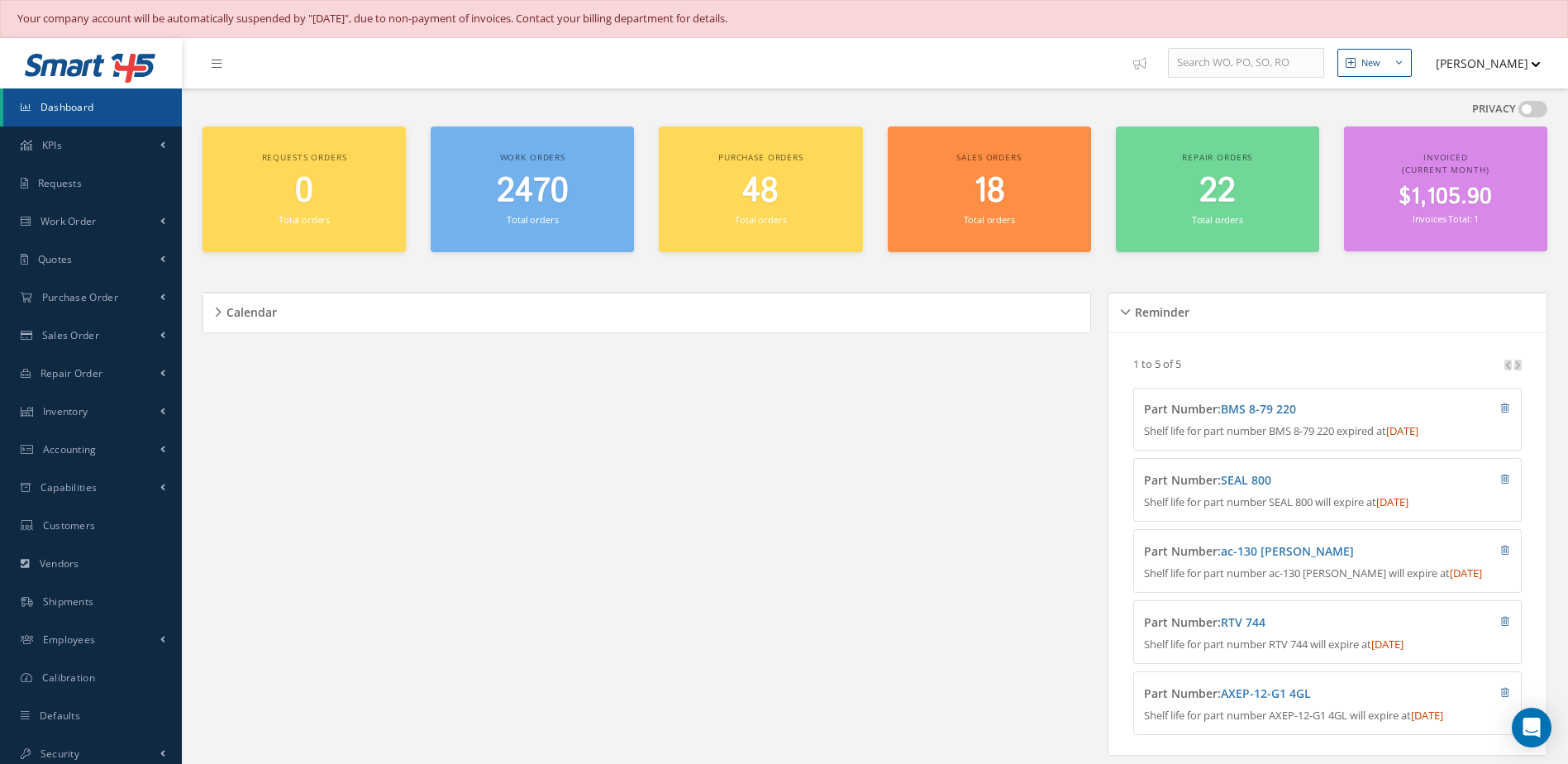
click at [115, 111] on link "Dashboard" at bounding box center [92, 107] width 178 height 38
click at [552, 199] on span "2470" at bounding box center [533, 192] width 72 height 47
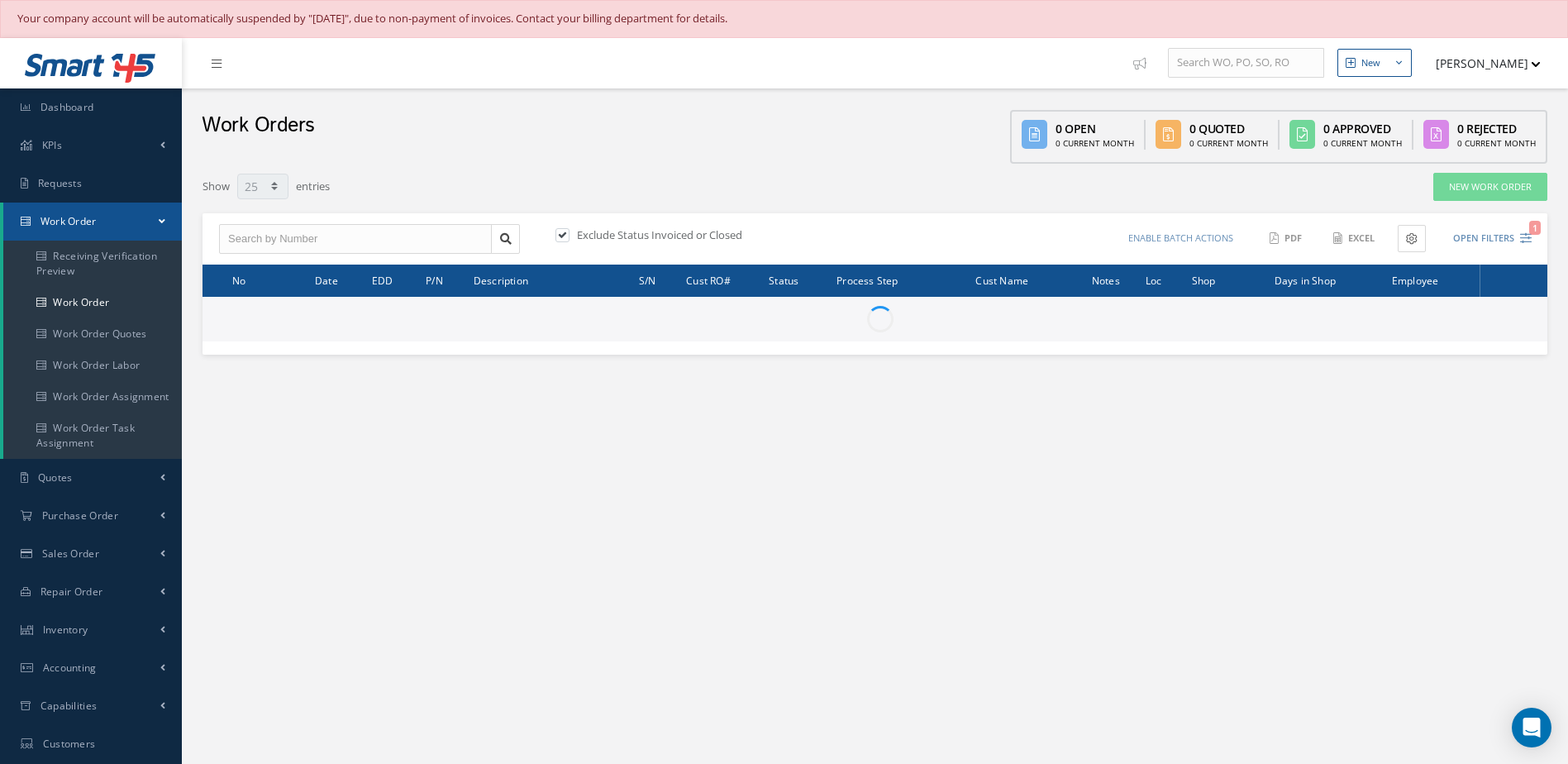
select select "25"
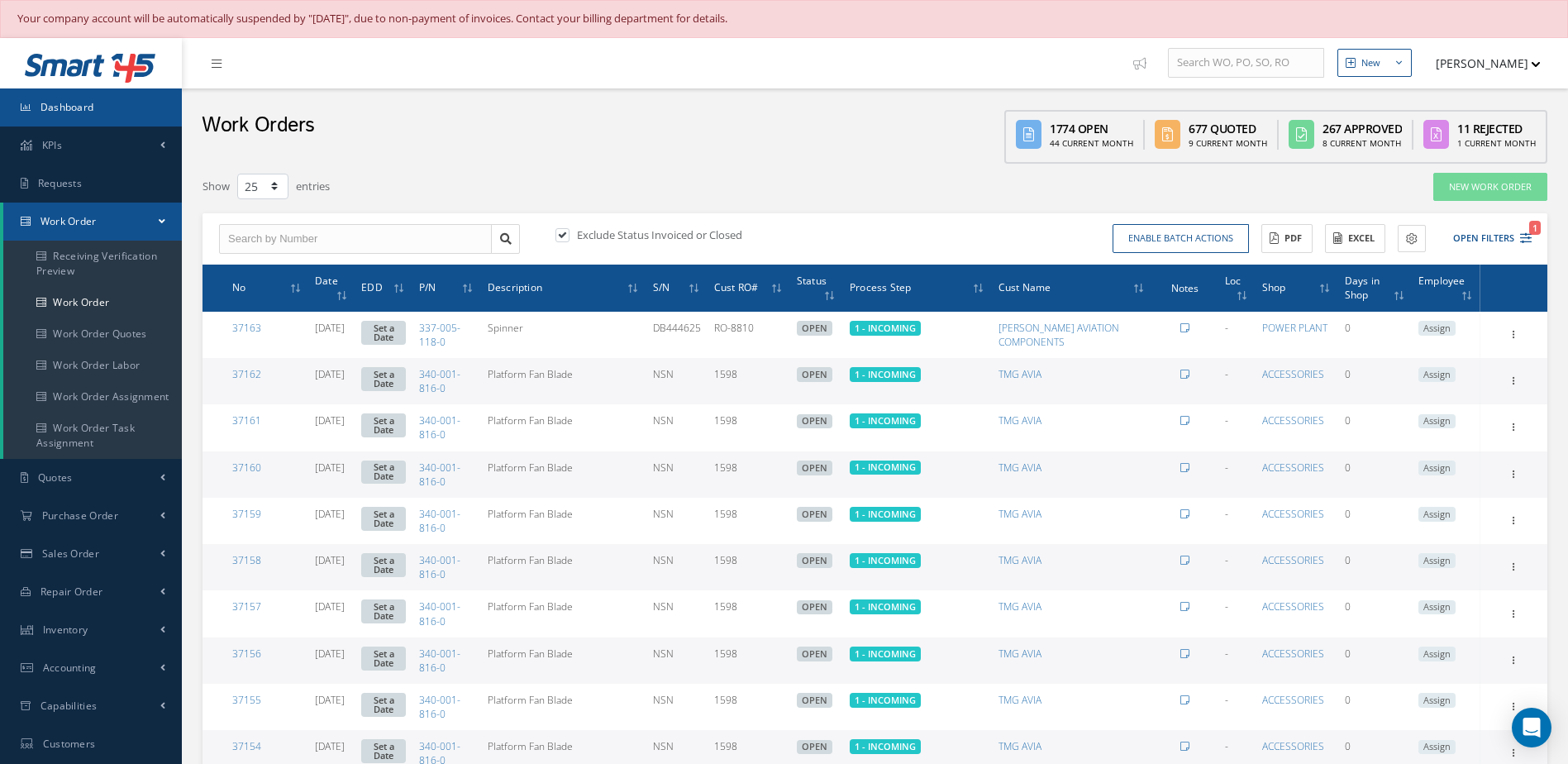
click at [100, 101] on link "Dashboard" at bounding box center [90, 107] width 182 height 38
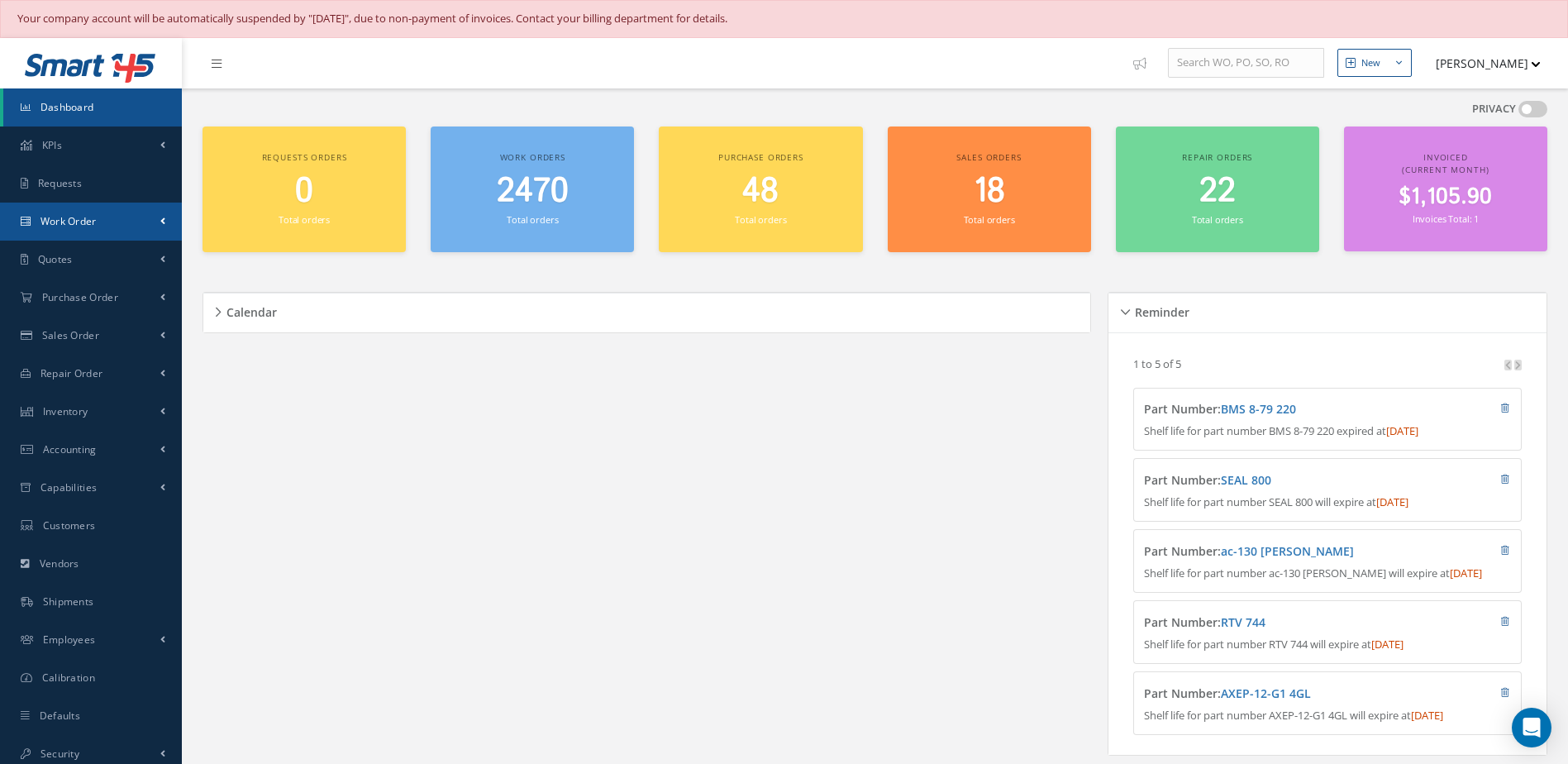
click at [58, 218] on span "Work Order" at bounding box center [68, 221] width 56 height 14
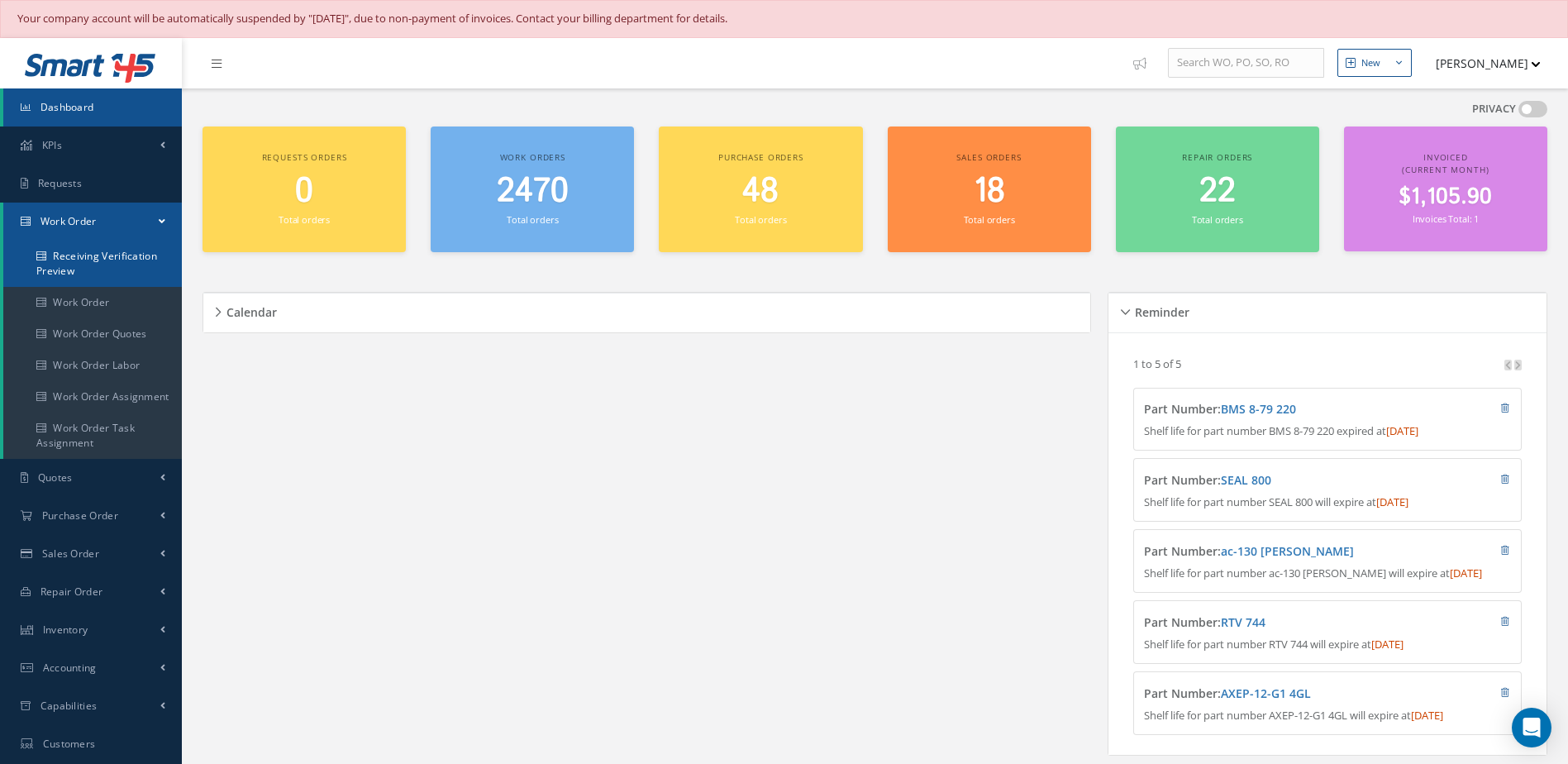
click at [112, 263] on link "Receiving Verification Preview" at bounding box center [92, 263] width 178 height 46
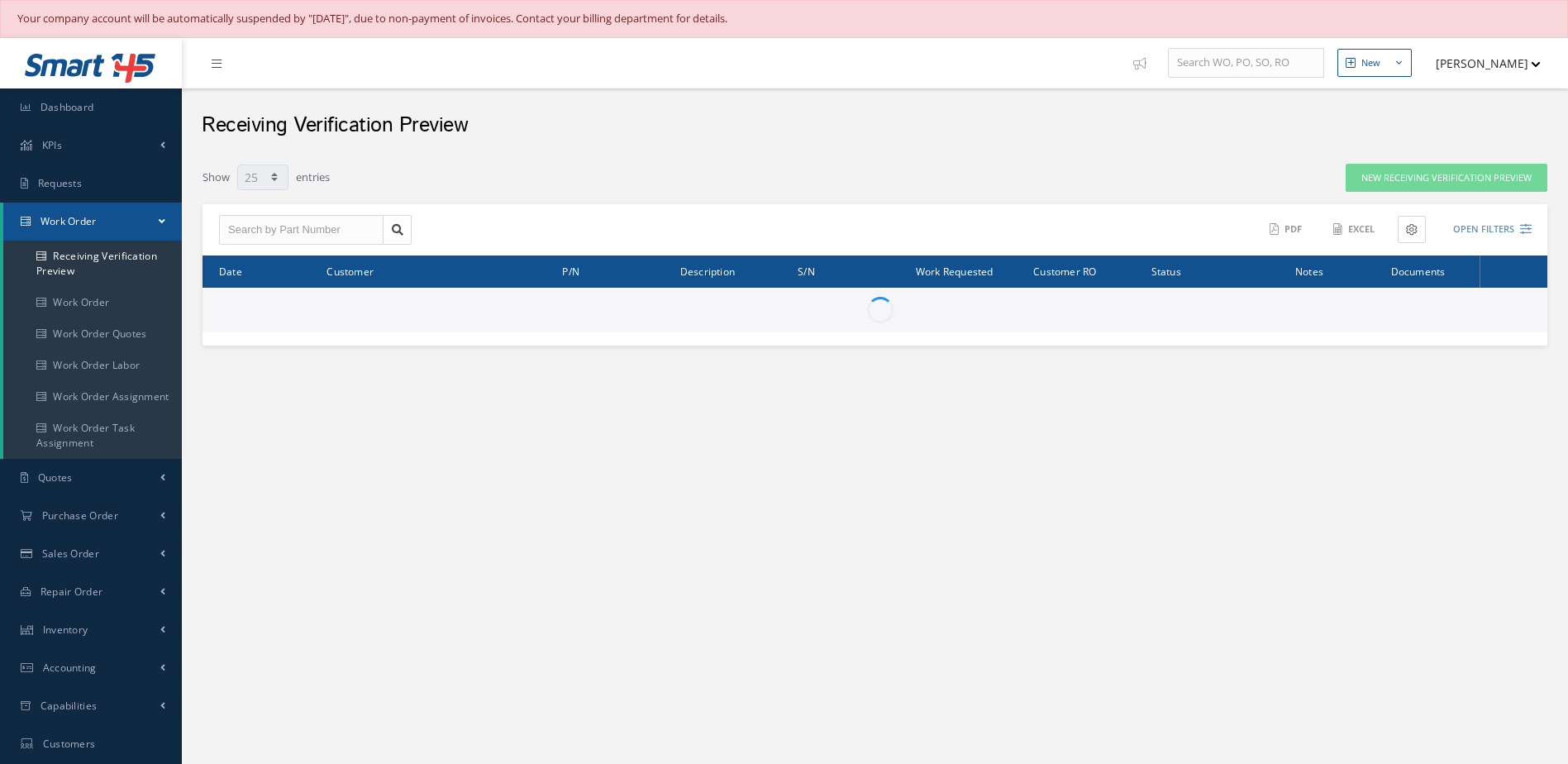
select select "25"
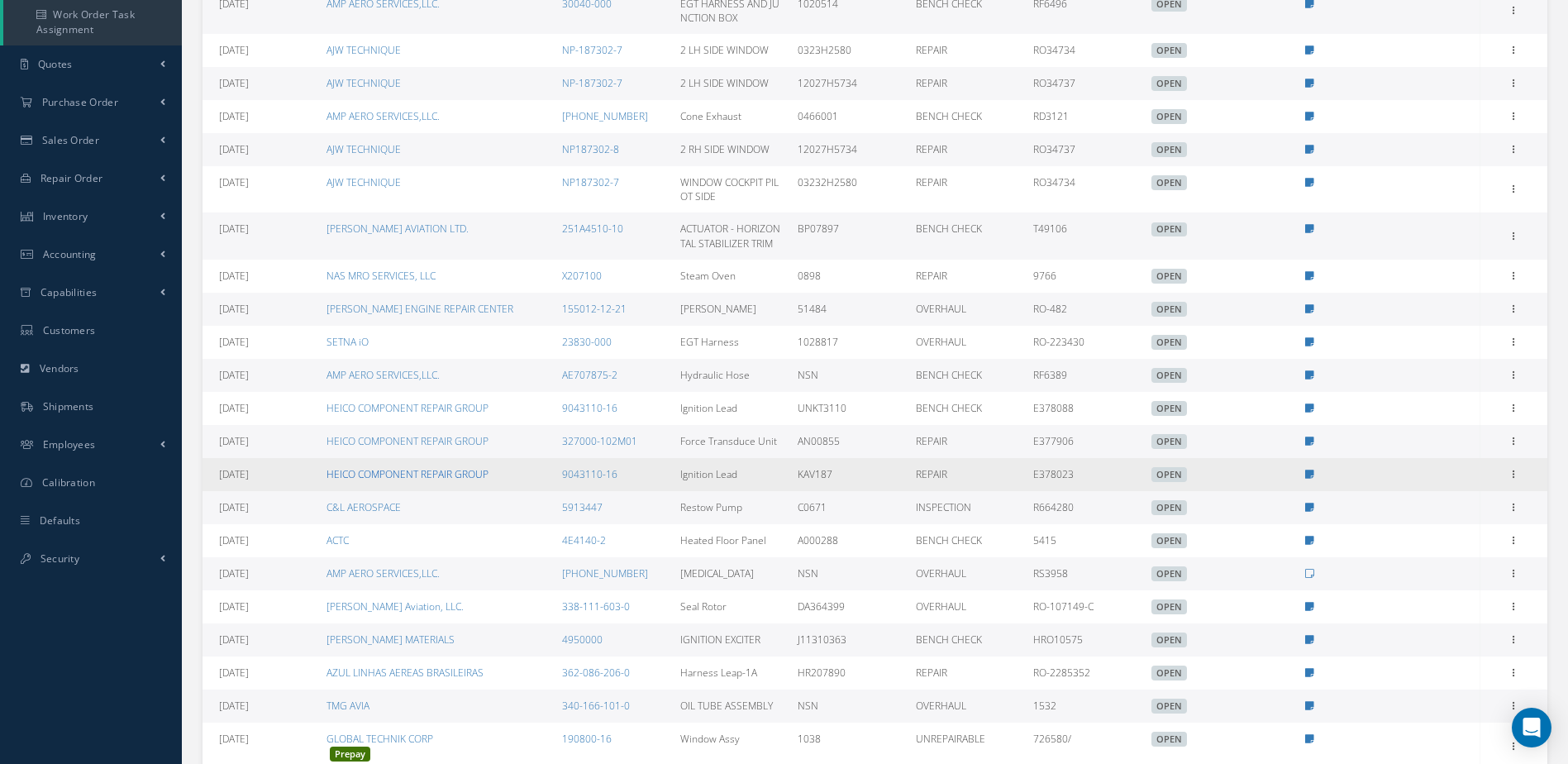
scroll to position [532, 0]
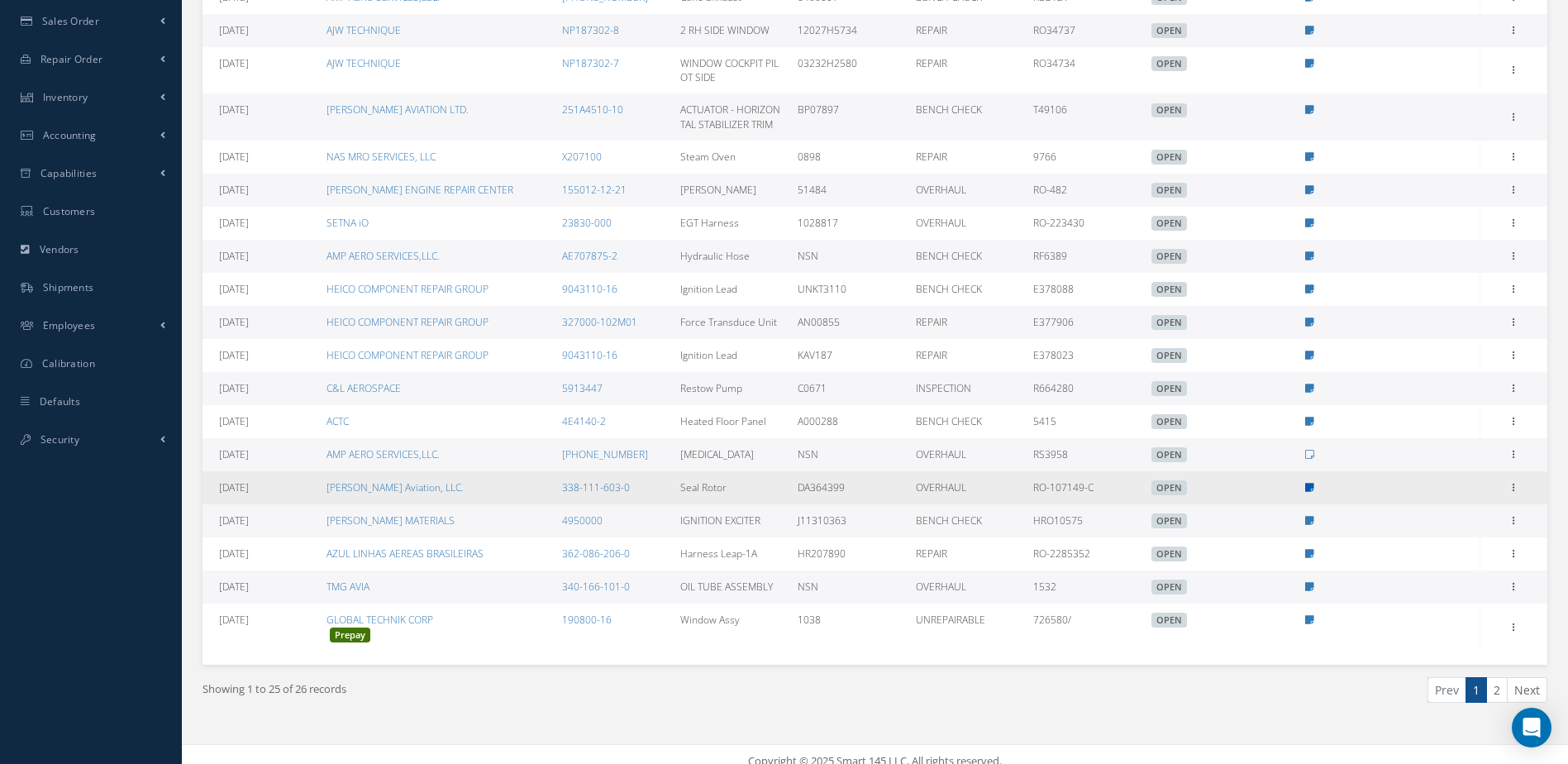
click at [1311, 483] on icon at bounding box center [1309, 488] width 9 height 10
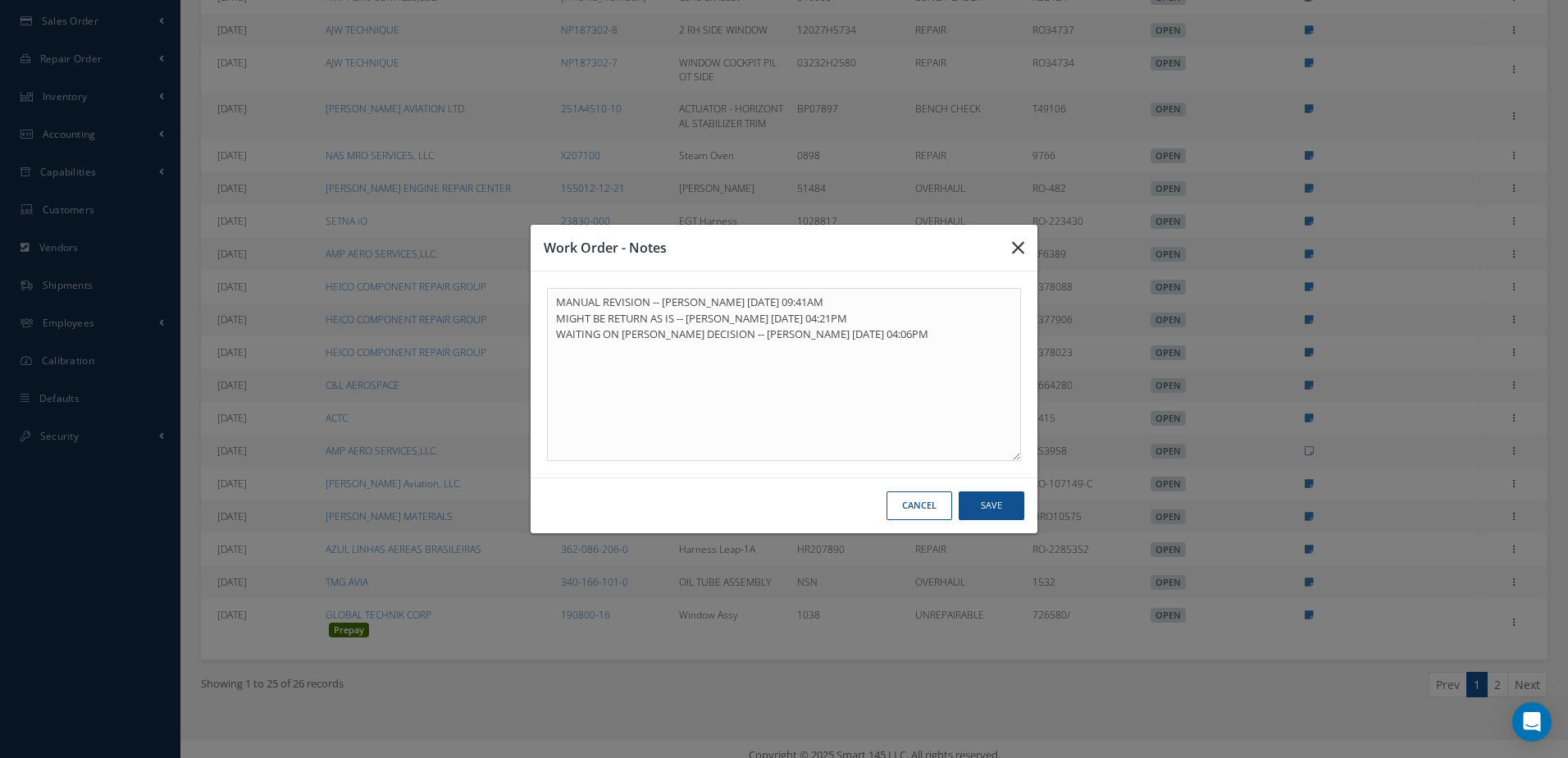
click at [1014, 247] on icon "button" at bounding box center [1018, 247] width 12 height 20
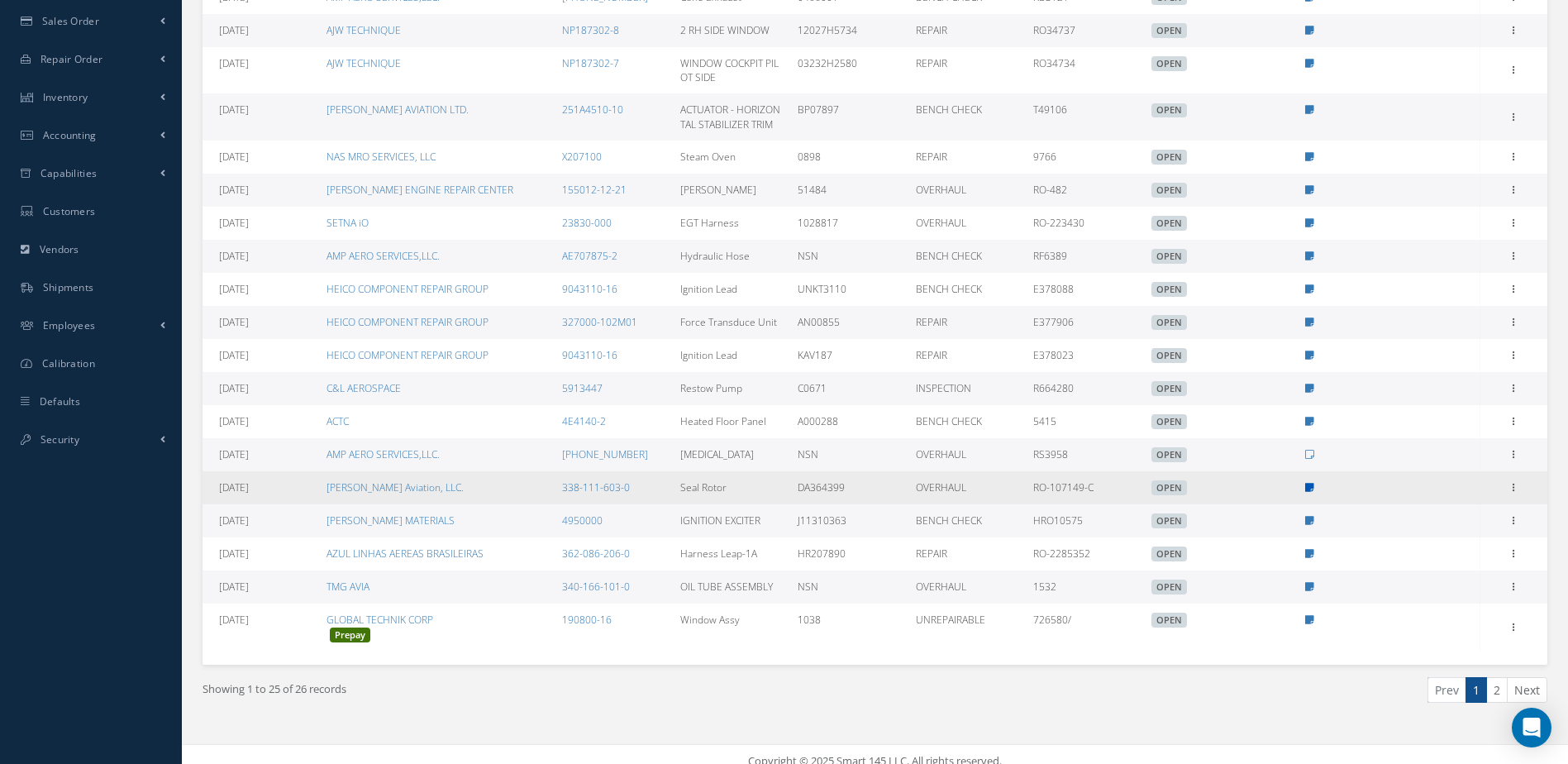
click at [1310, 483] on icon at bounding box center [1309, 488] width 9 height 10
type textarea "MANUAL REVISION -- Jerry Franco 09/02/2025 09:41AM MIGHT BE RETURN AS IS -- Jer…"
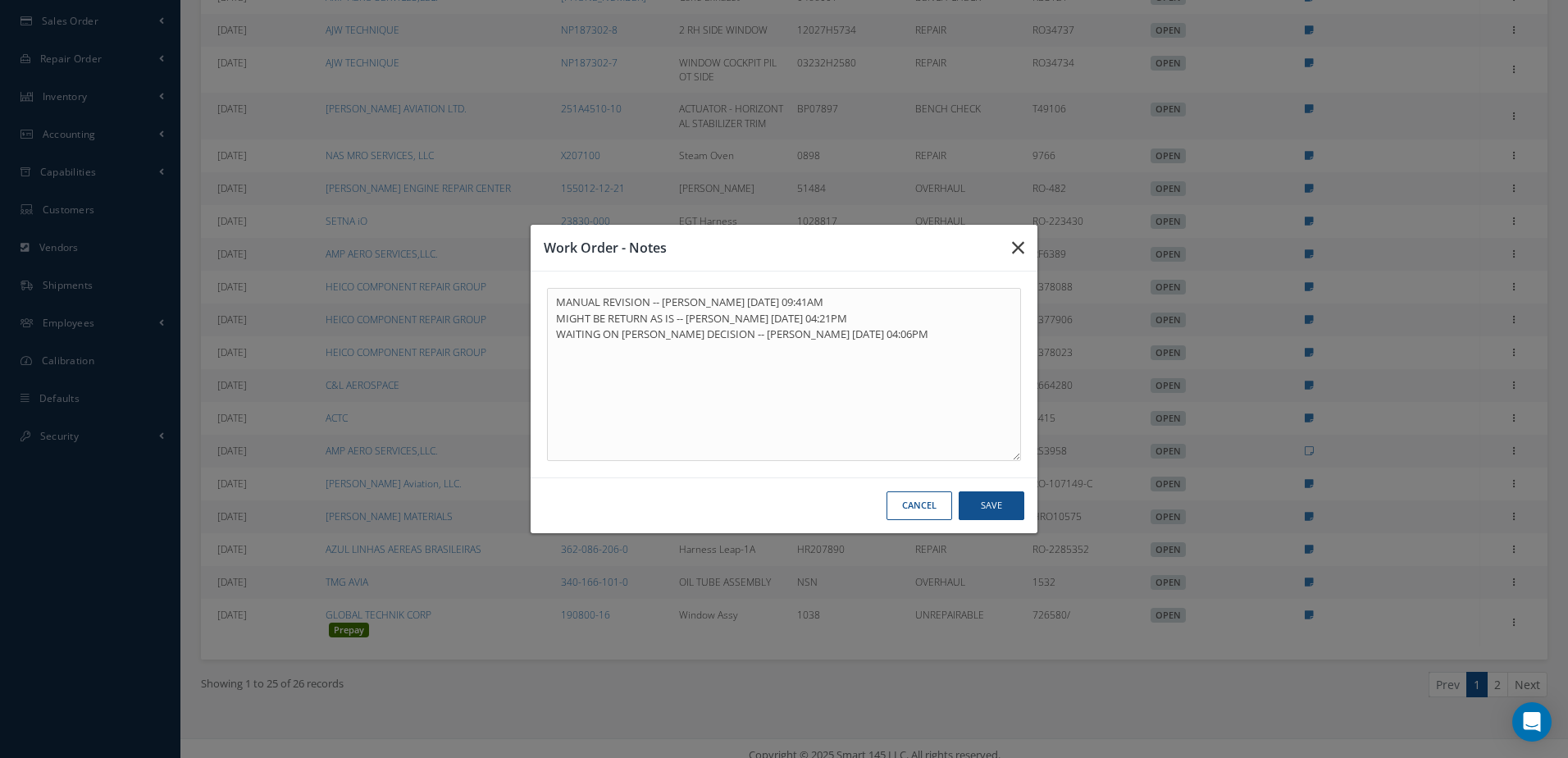
click at [1016, 247] on icon "button" at bounding box center [1018, 247] width 12 height 20
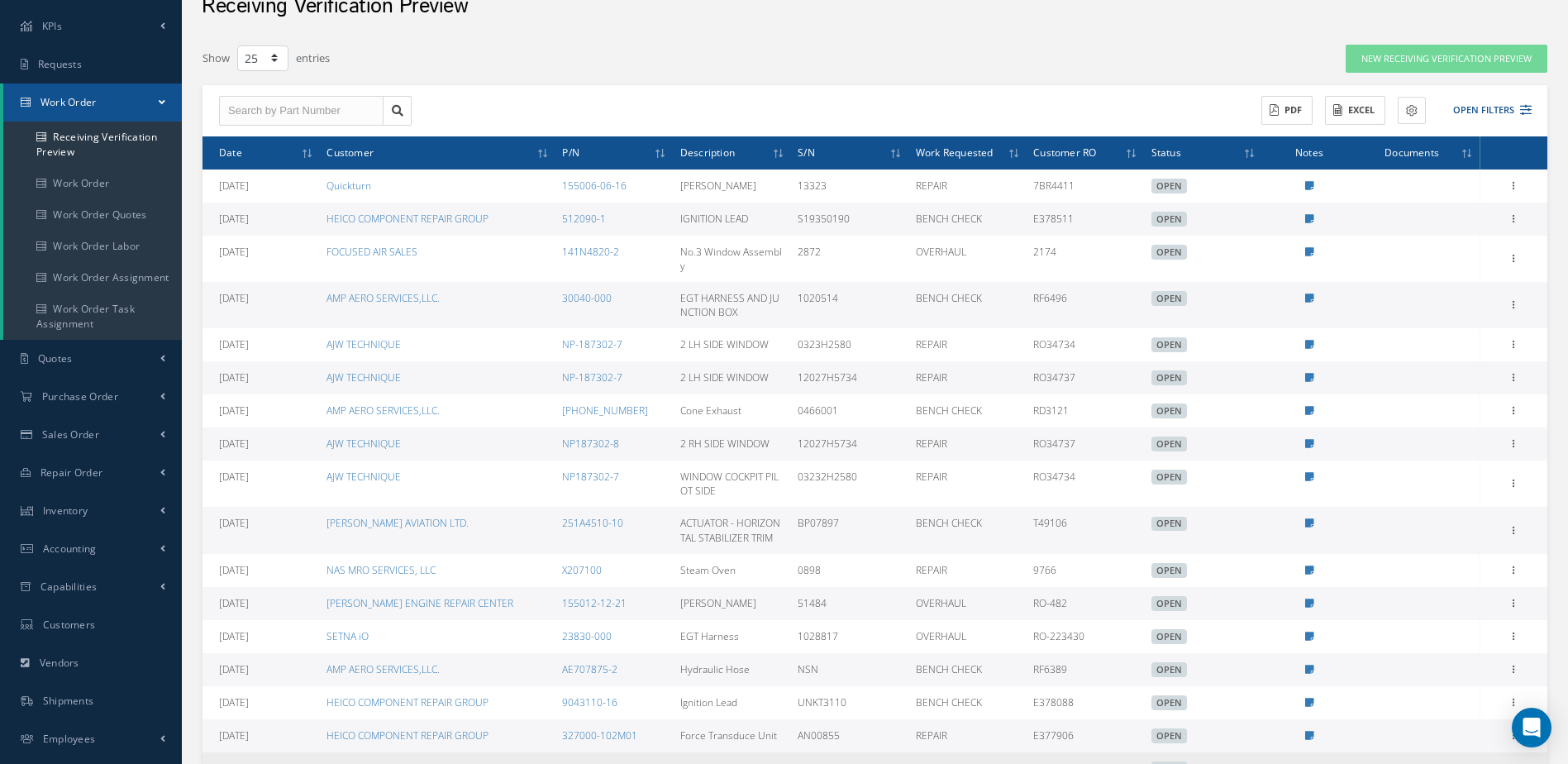
scroll to position [0, 0]
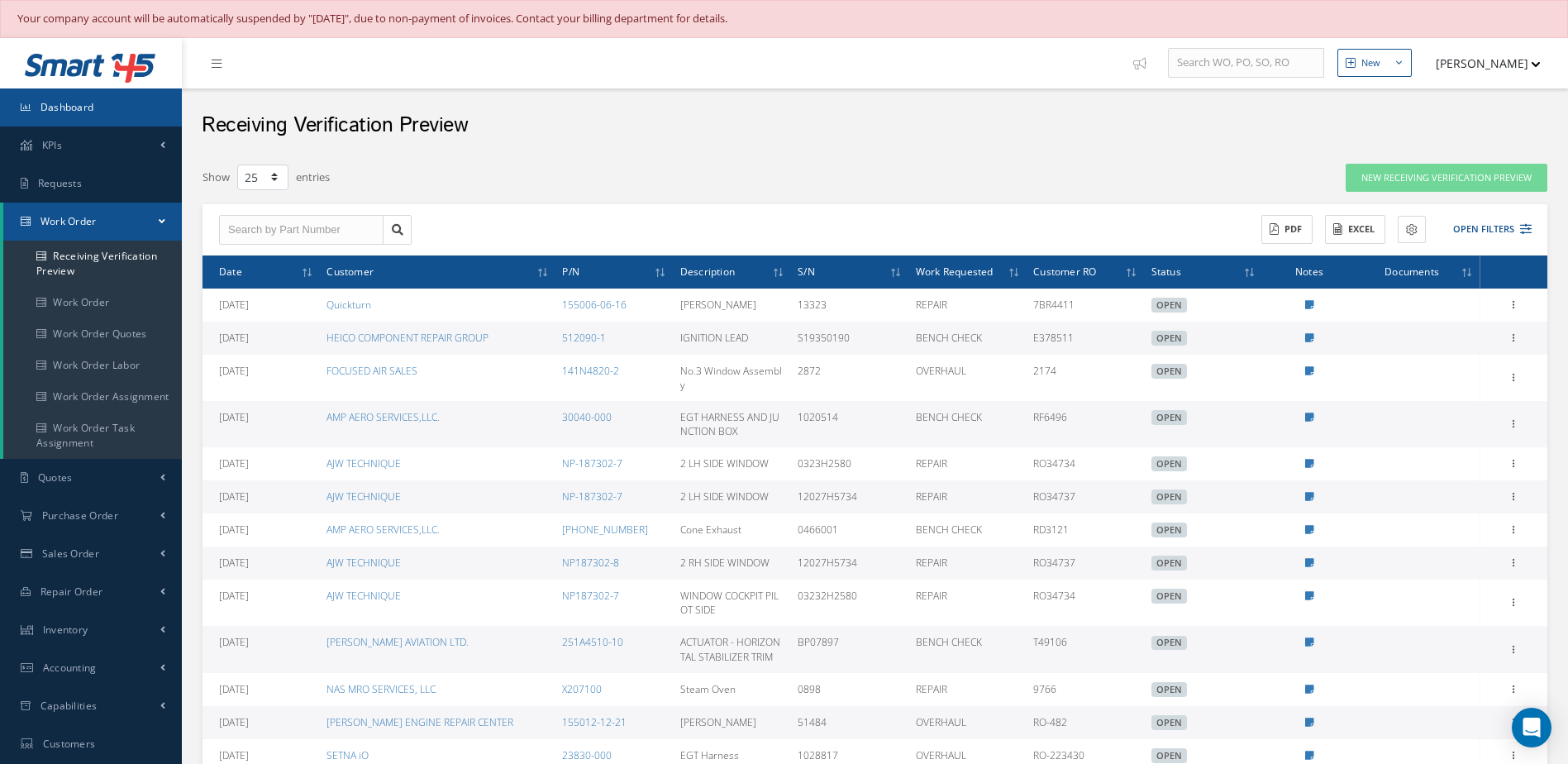
click at [95, 118] on link "Dashboard" at bounding box center [90, 107] width 182 height 38
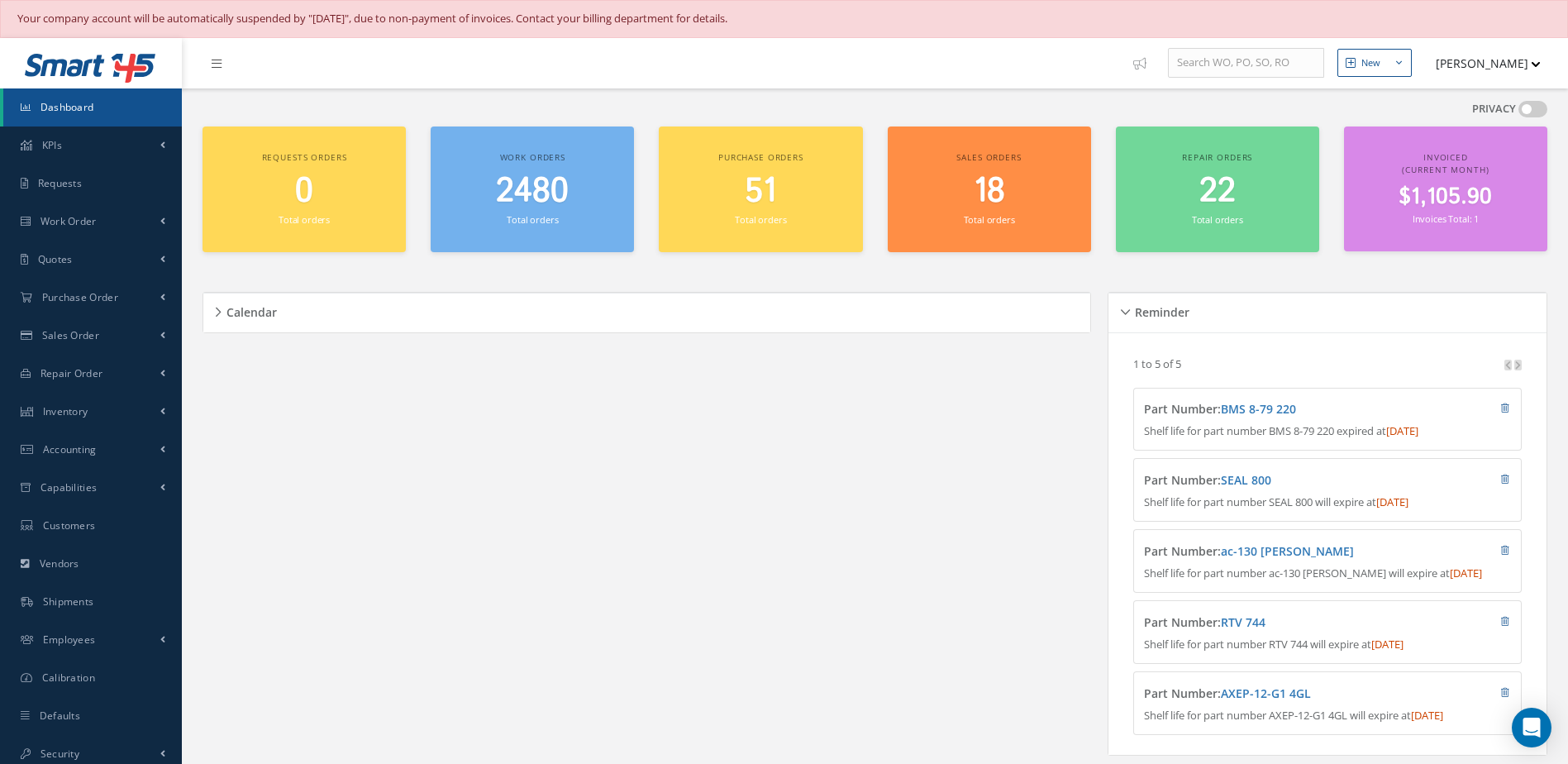
click at [120, 111] on link "Dashboard" at bounding box center [92, 107] width 178 height 38
click at [111, 106] on link "Dashboard" at bounding box center [92, 107] width 178 height 38
click at [555, 192] on span "2480" at bounding box center [532, 192] width 73 height 47
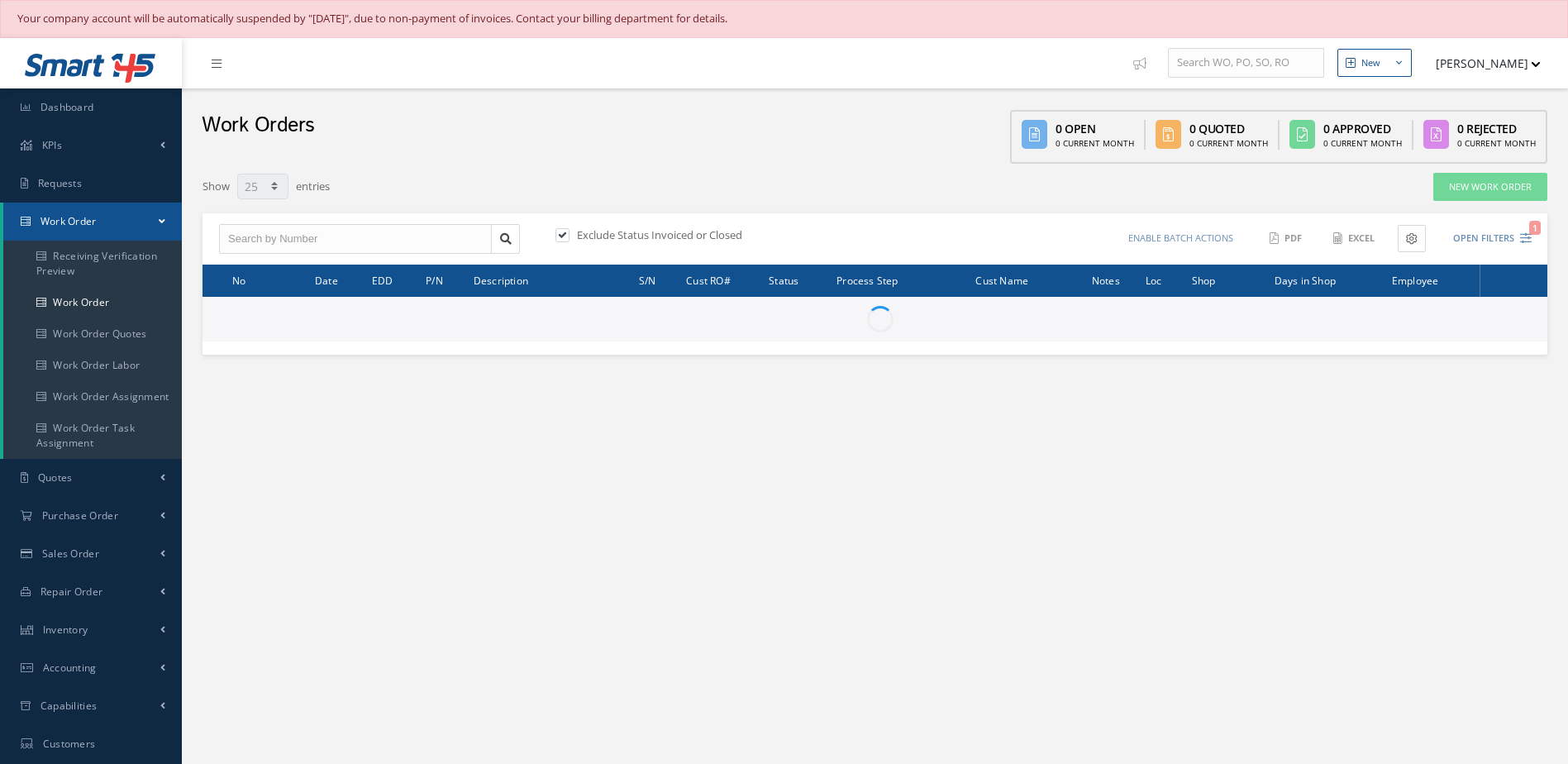
select select "25"
click at [304, 231] on input "text" at bounding box center [356, 239] width 273 height 30
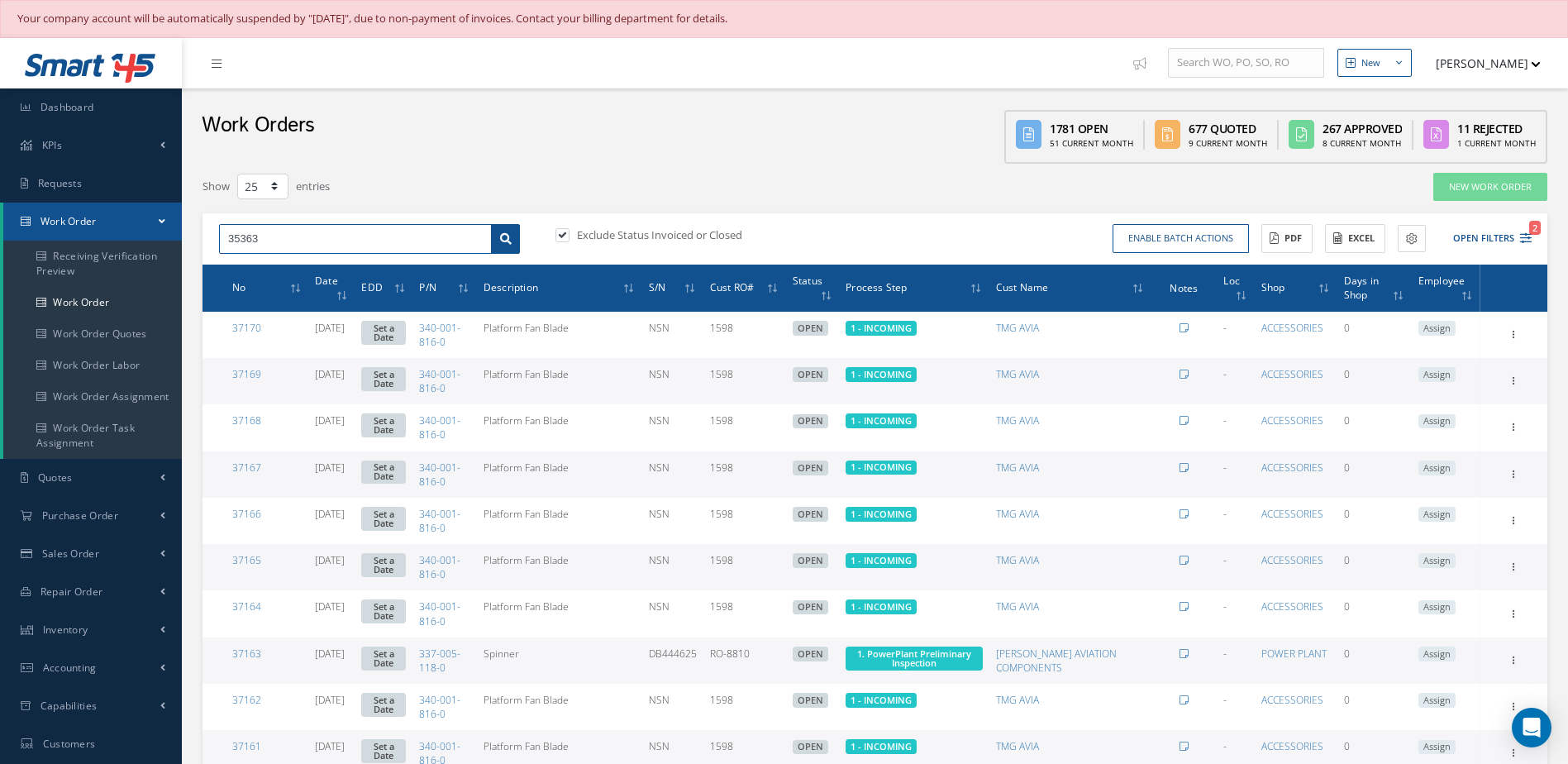
type input "35363"
click at [498, 237] on link at bounding box center [505, 239] width 29 height 30
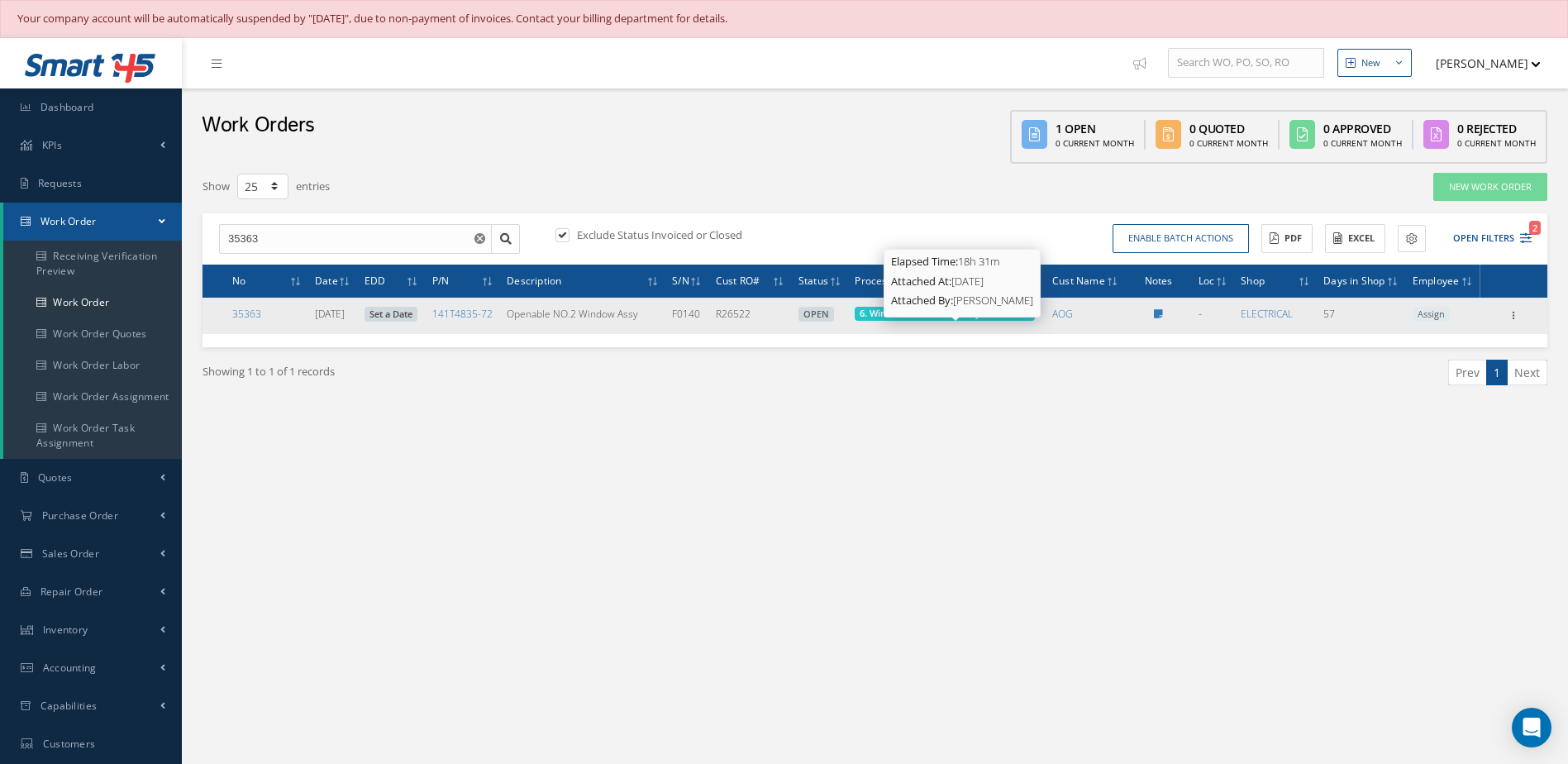
click at [986, 319] on span "6. Window Teardown Ready Customers" at bounding box center [944, 312] width 170 height 13
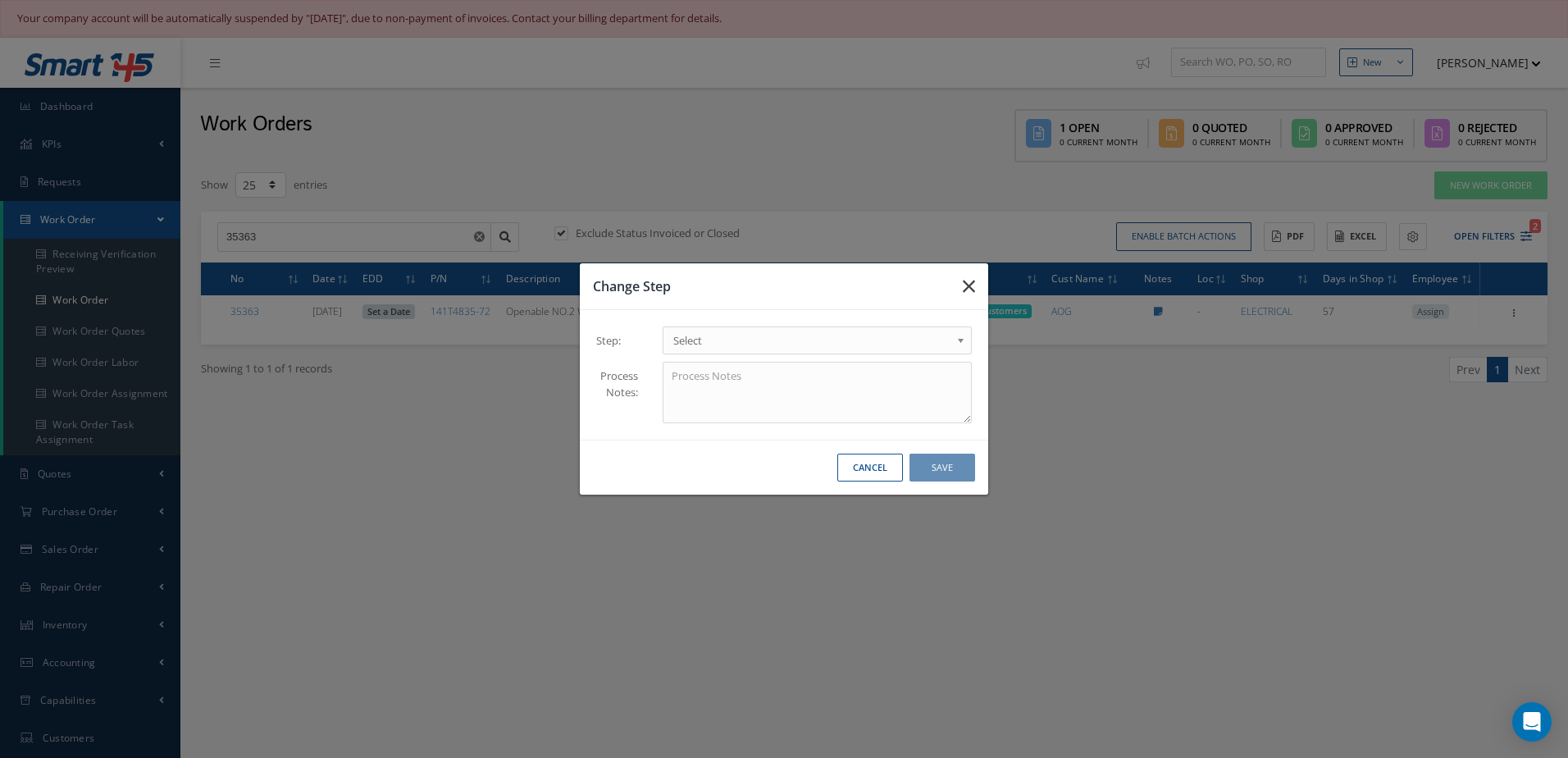
click at [963, 286] on icon "button" at bounding box center [969, 286] width 12 height 20
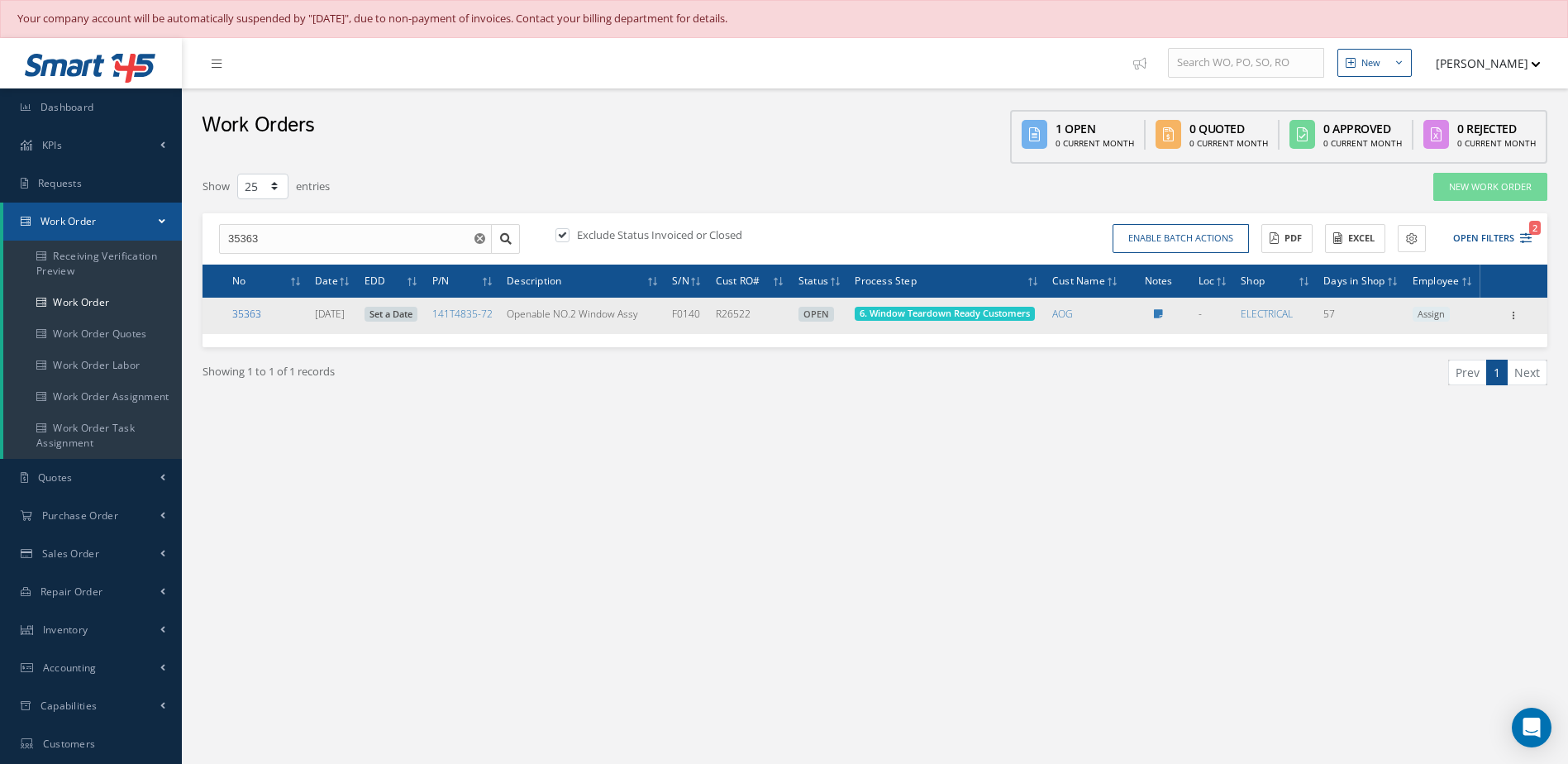
click at [249, 320] on link "35363" at bounding box center [247, 313] width 29 height 14
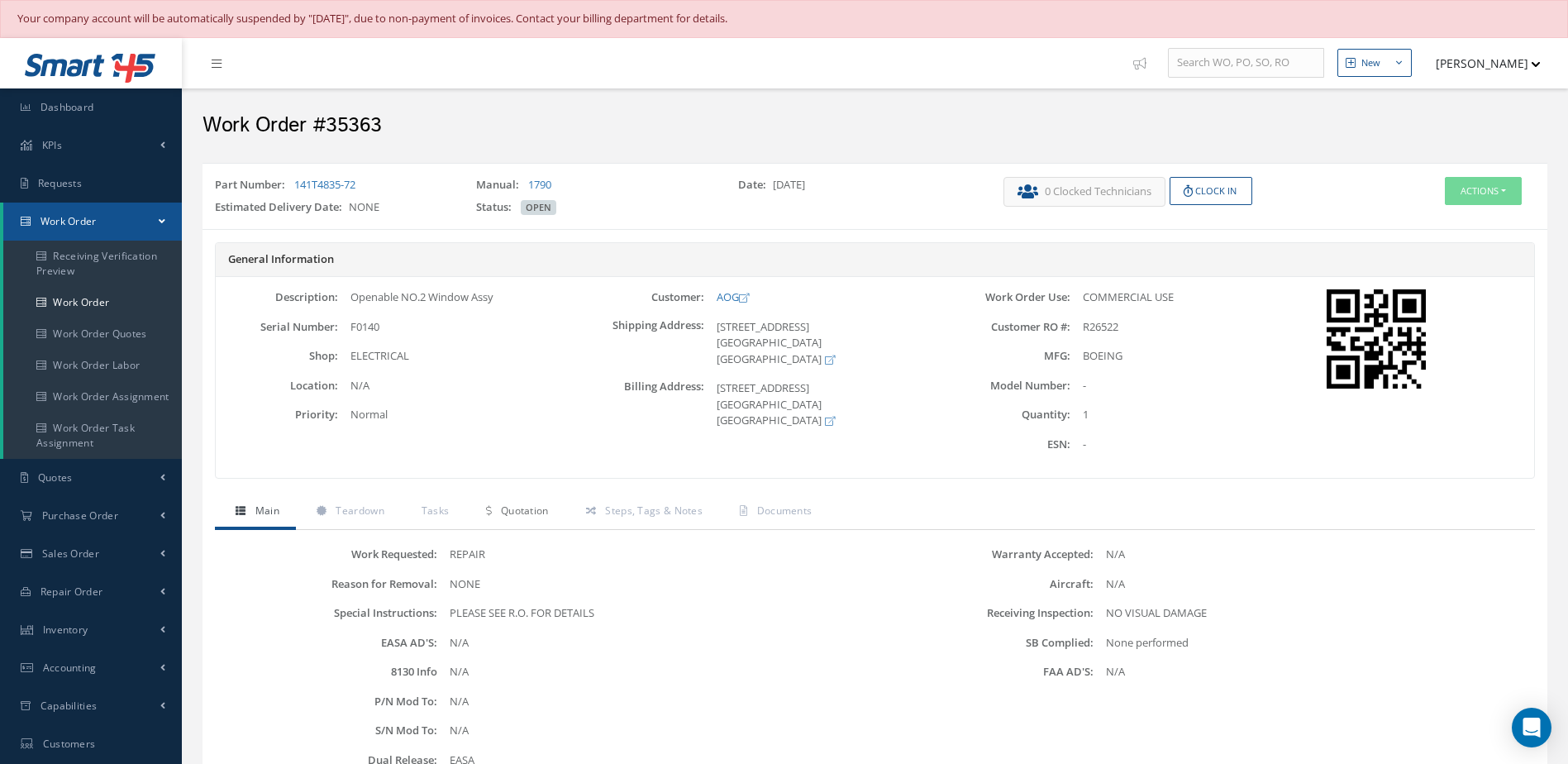
click at [543, 507] on span "Quotation" at bounding box center [525, 510] width 48 height 14
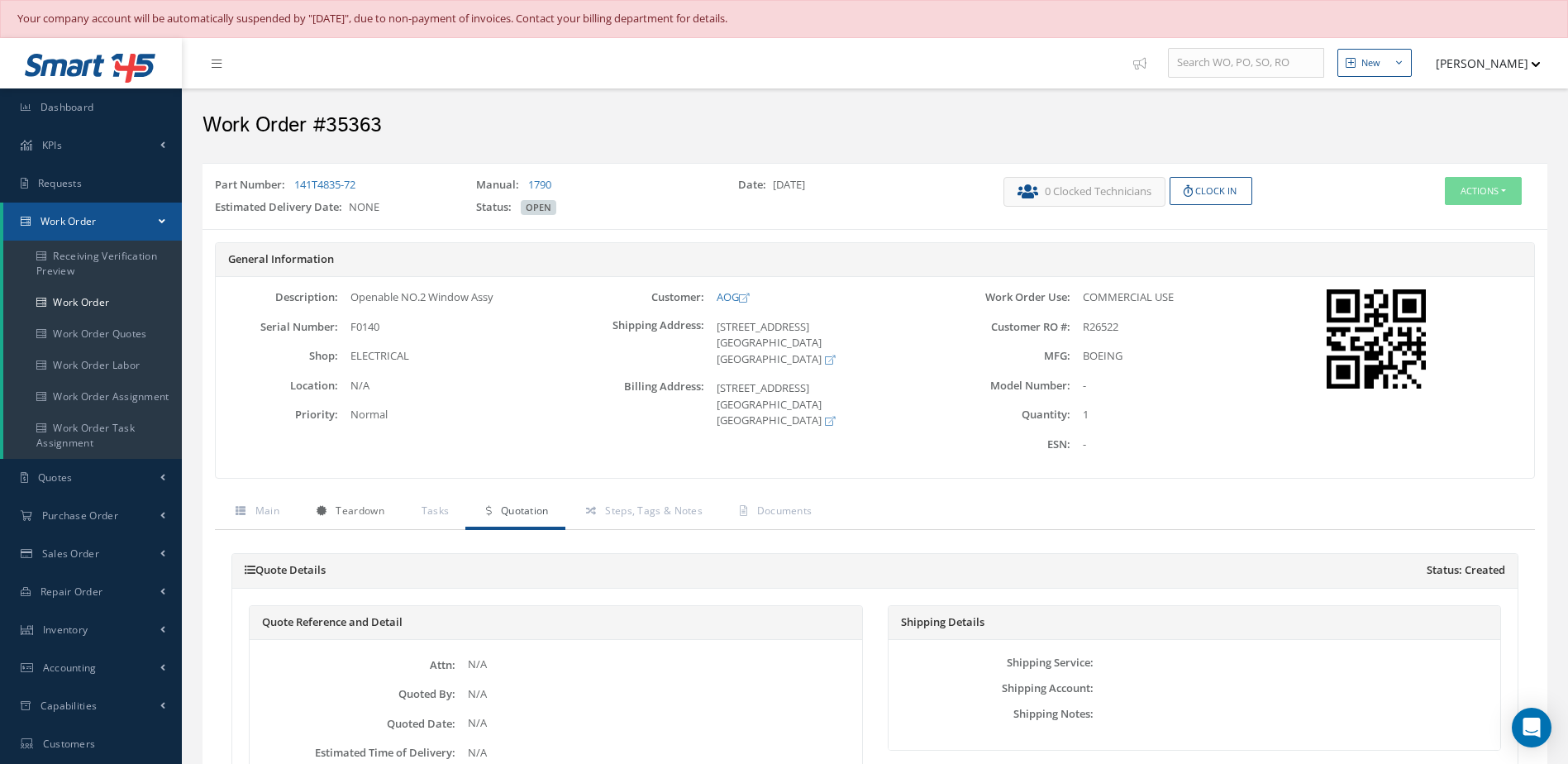
click at [351, 509] on span "Teardown" at bounding box center [359, 510] width 48 height 14
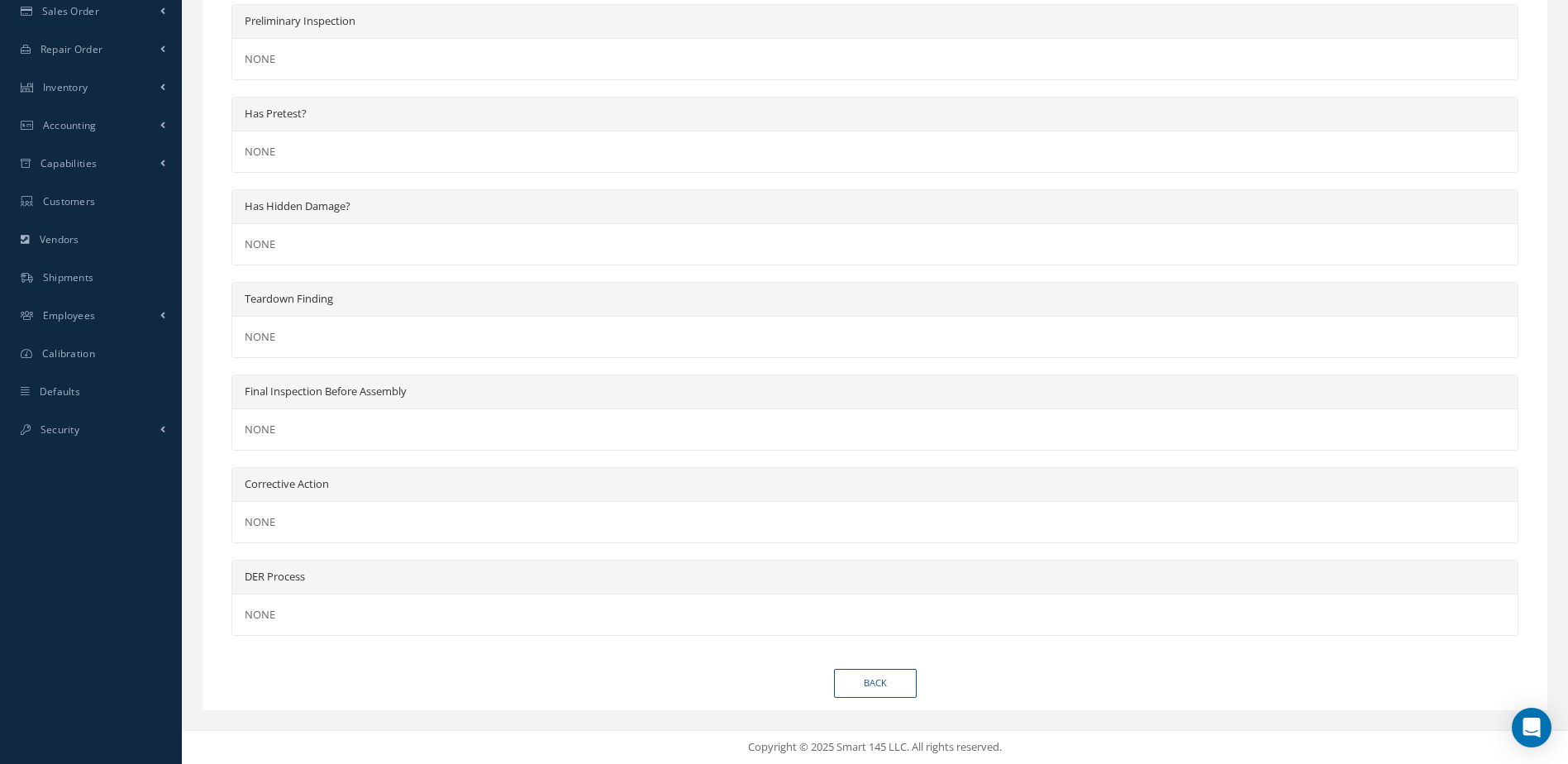
scroll to position [46, 0]
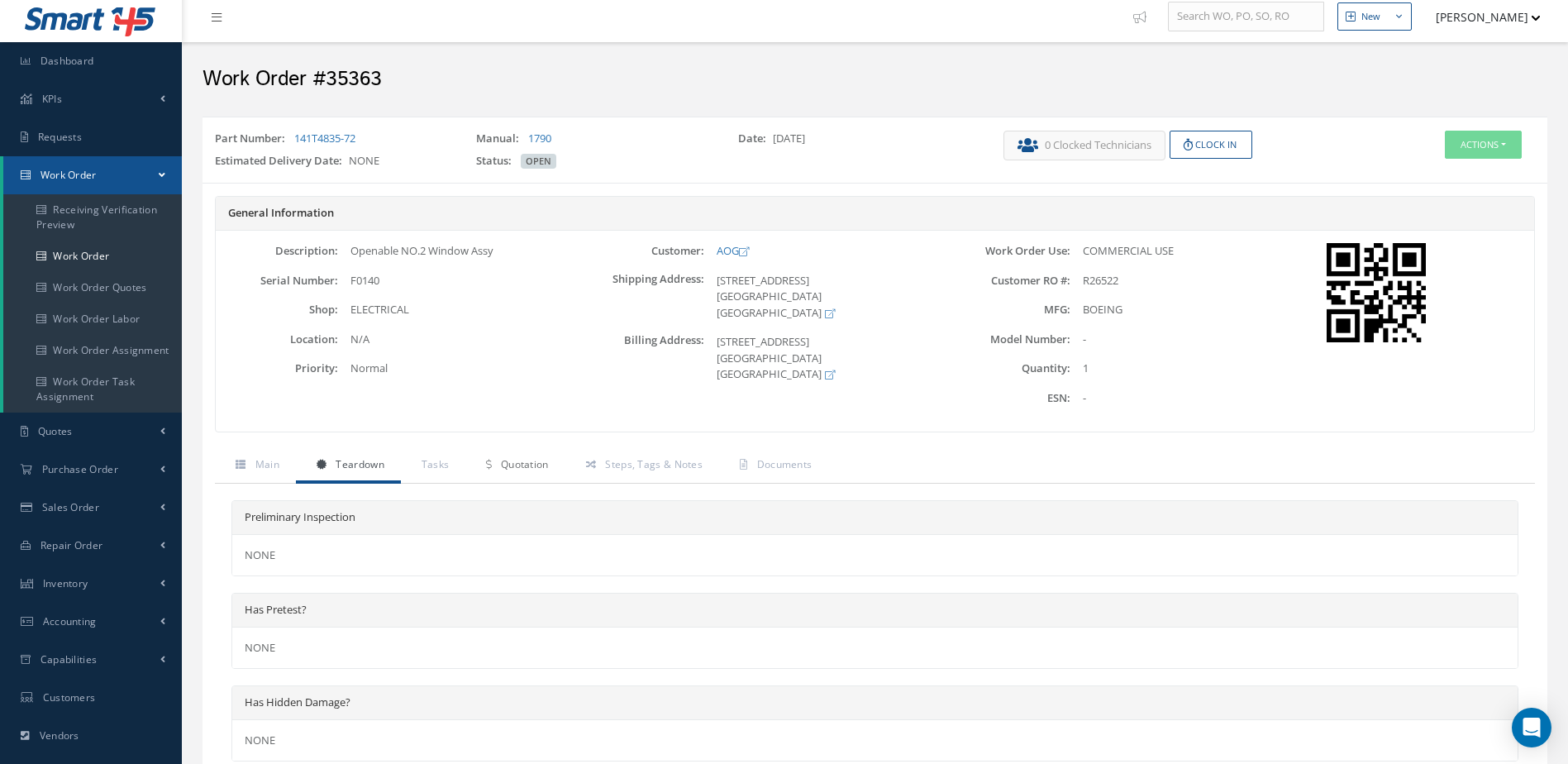
click at [505, 462] on span "Quotation" at bounding box center [525, 464] width 48 height 14
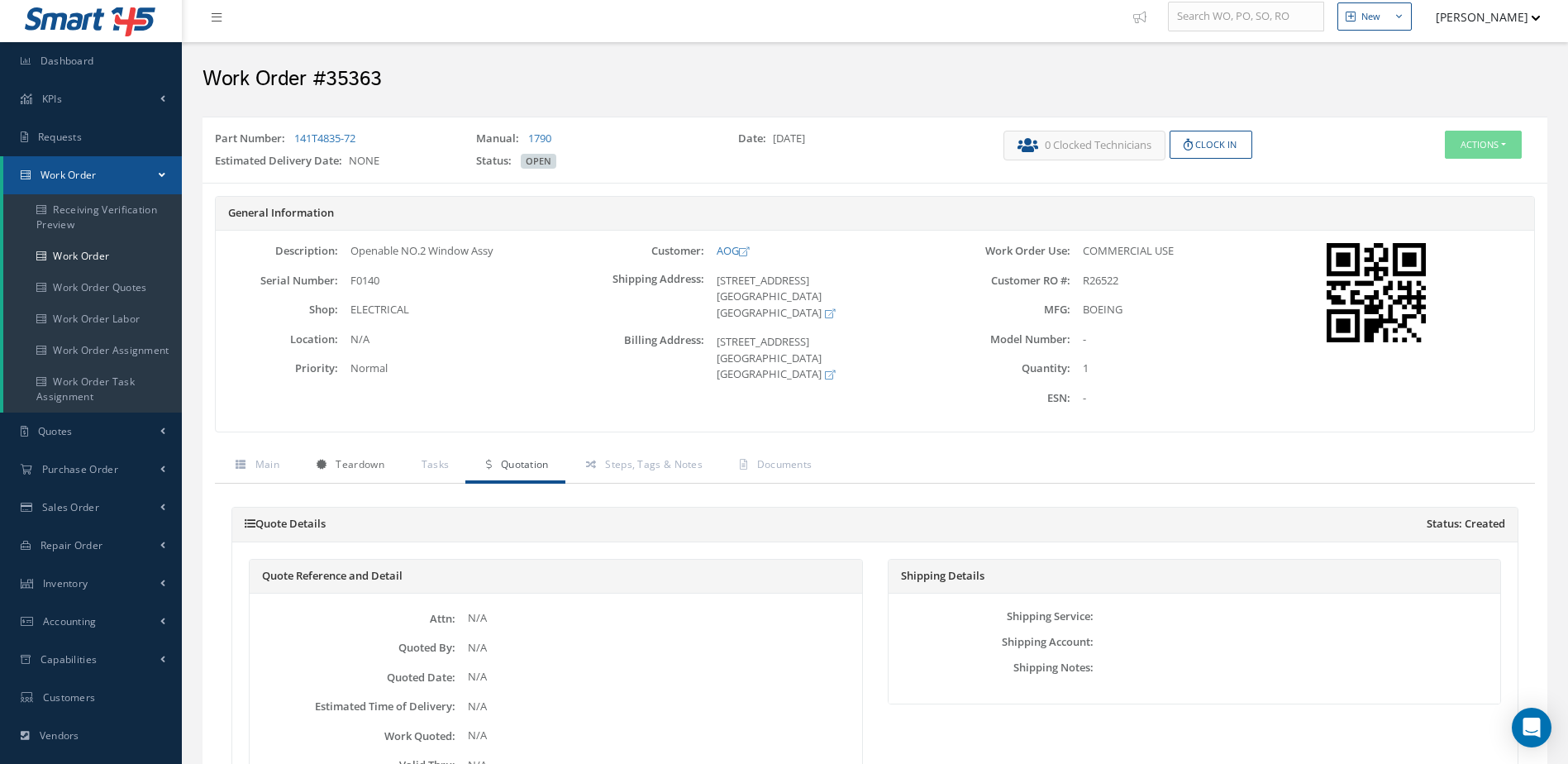
click at [375, 469] on span "Teardown" at bounding box center [359, 464] width 48 height 14
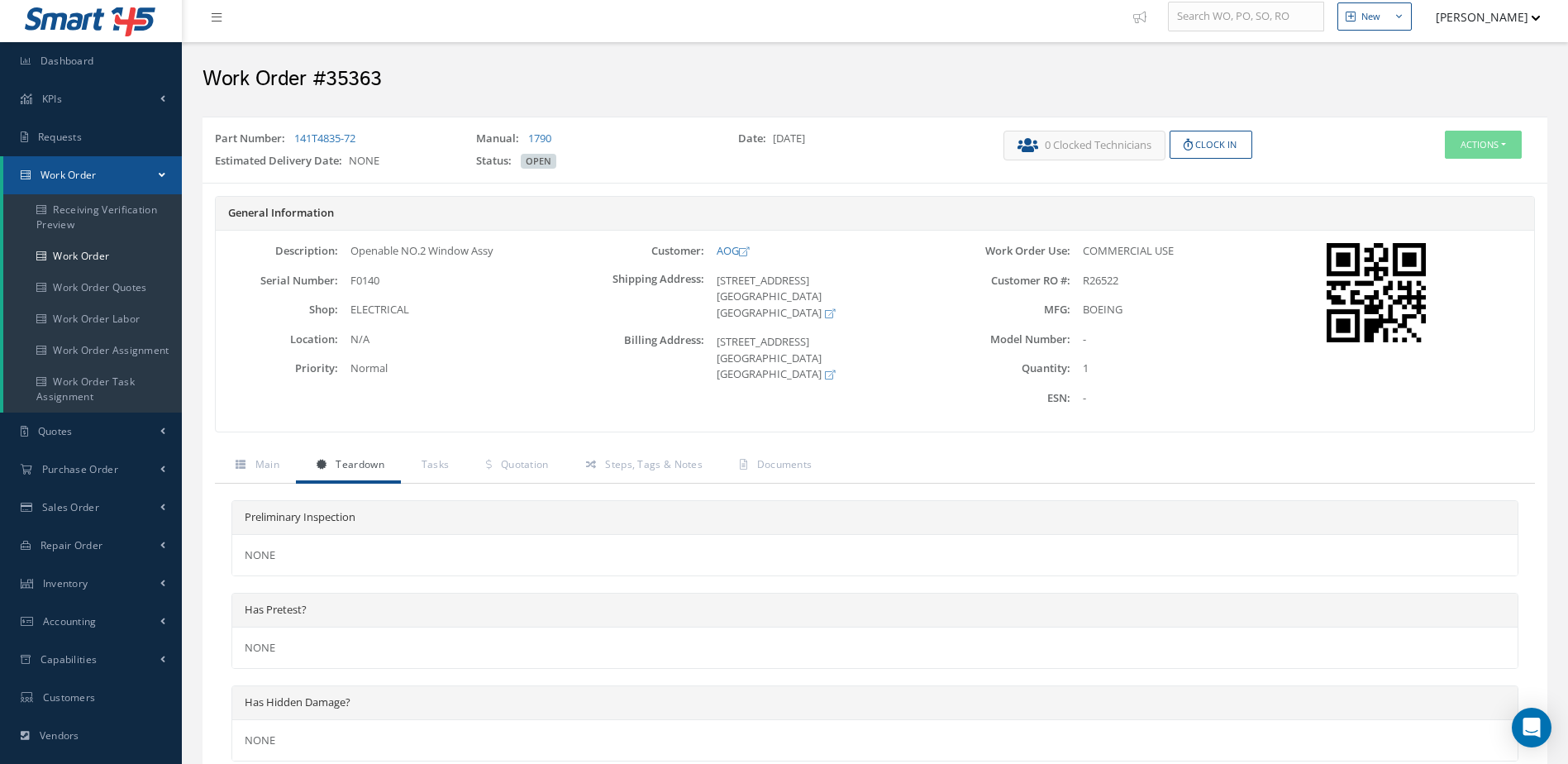
scroll to position [0, 0]
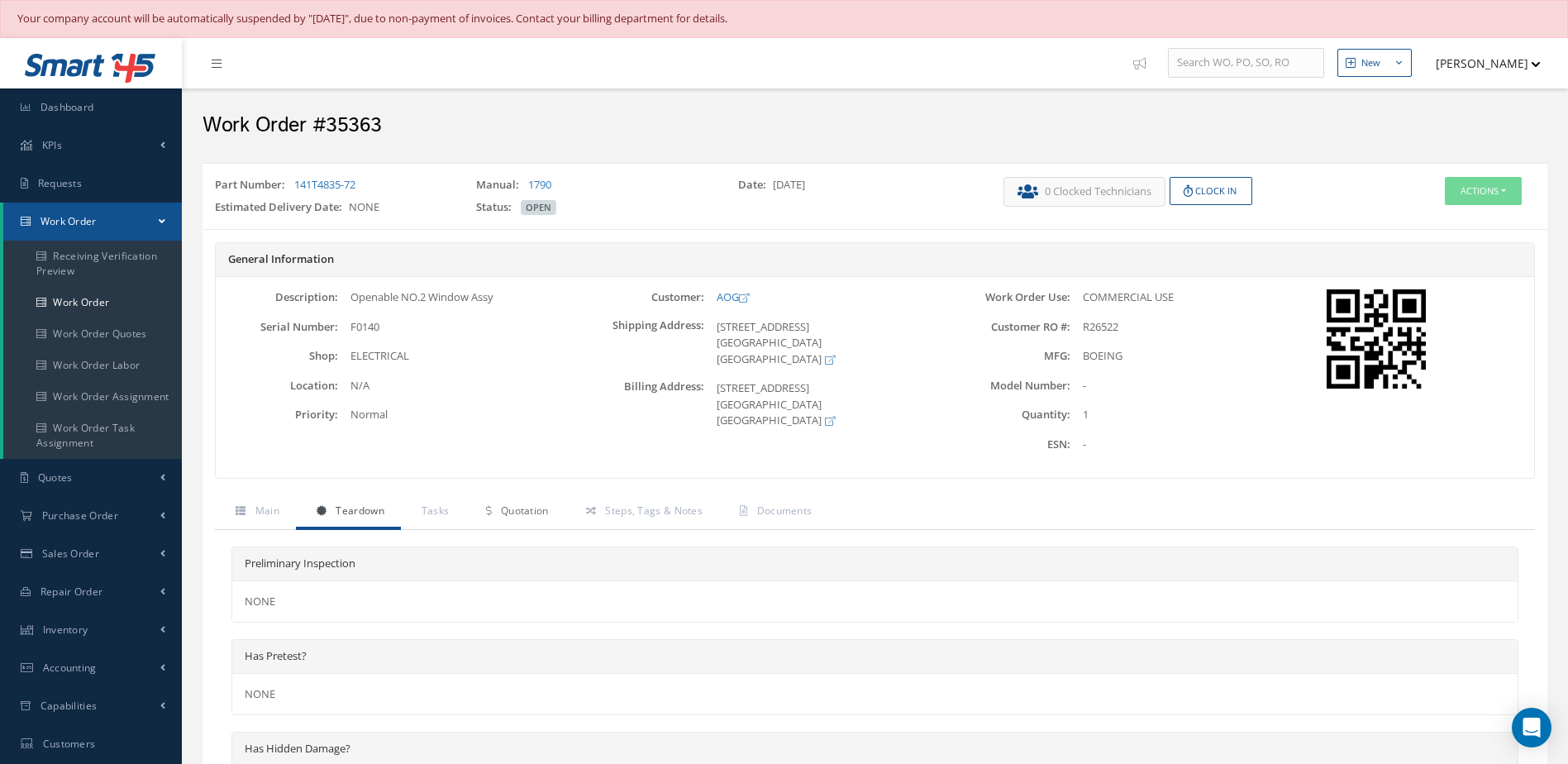
click at [521, 516] on span "Quotation" at bounding box center [525, 510] width 48 height 14
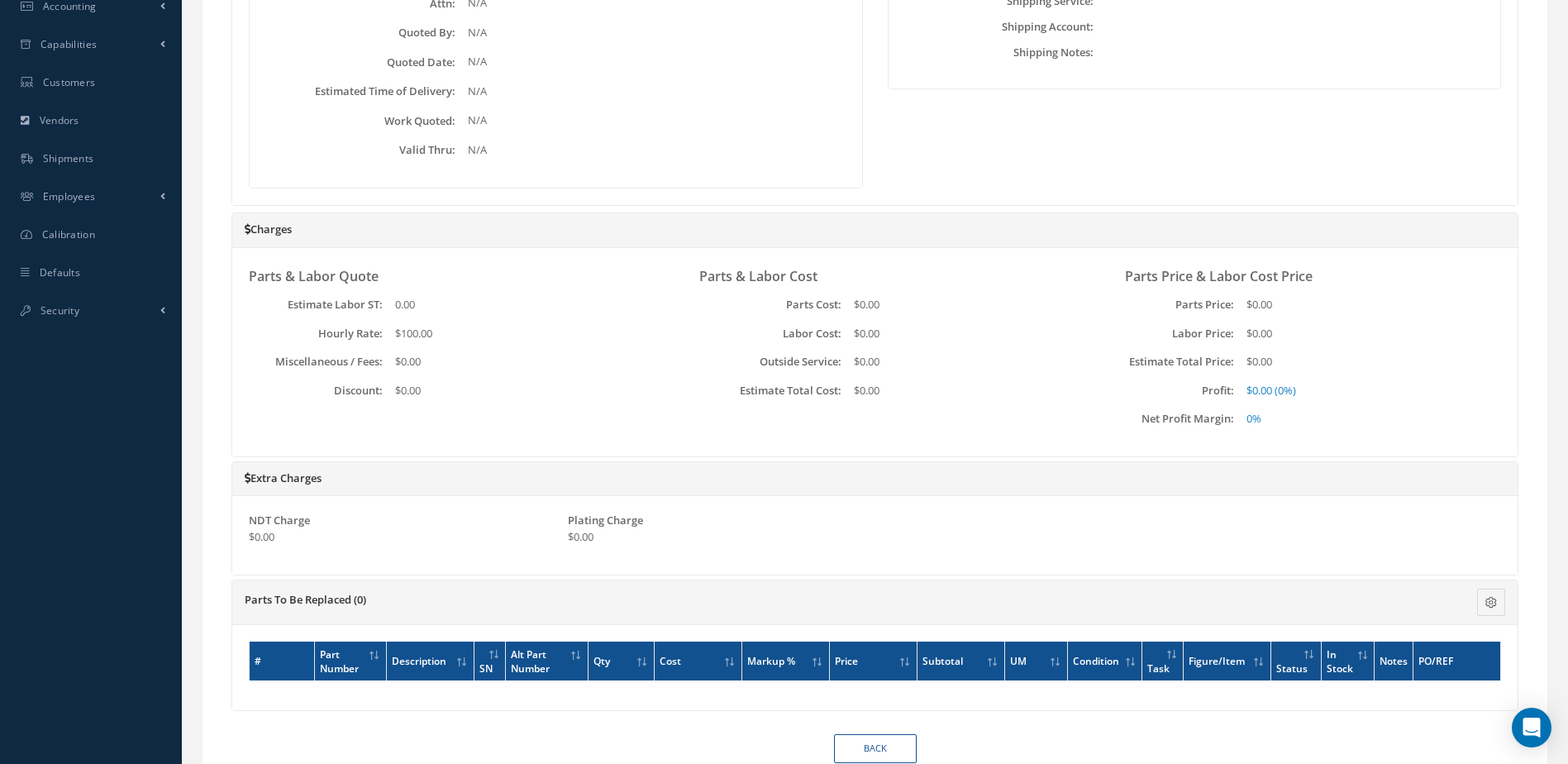
scroll to position [726, 0]
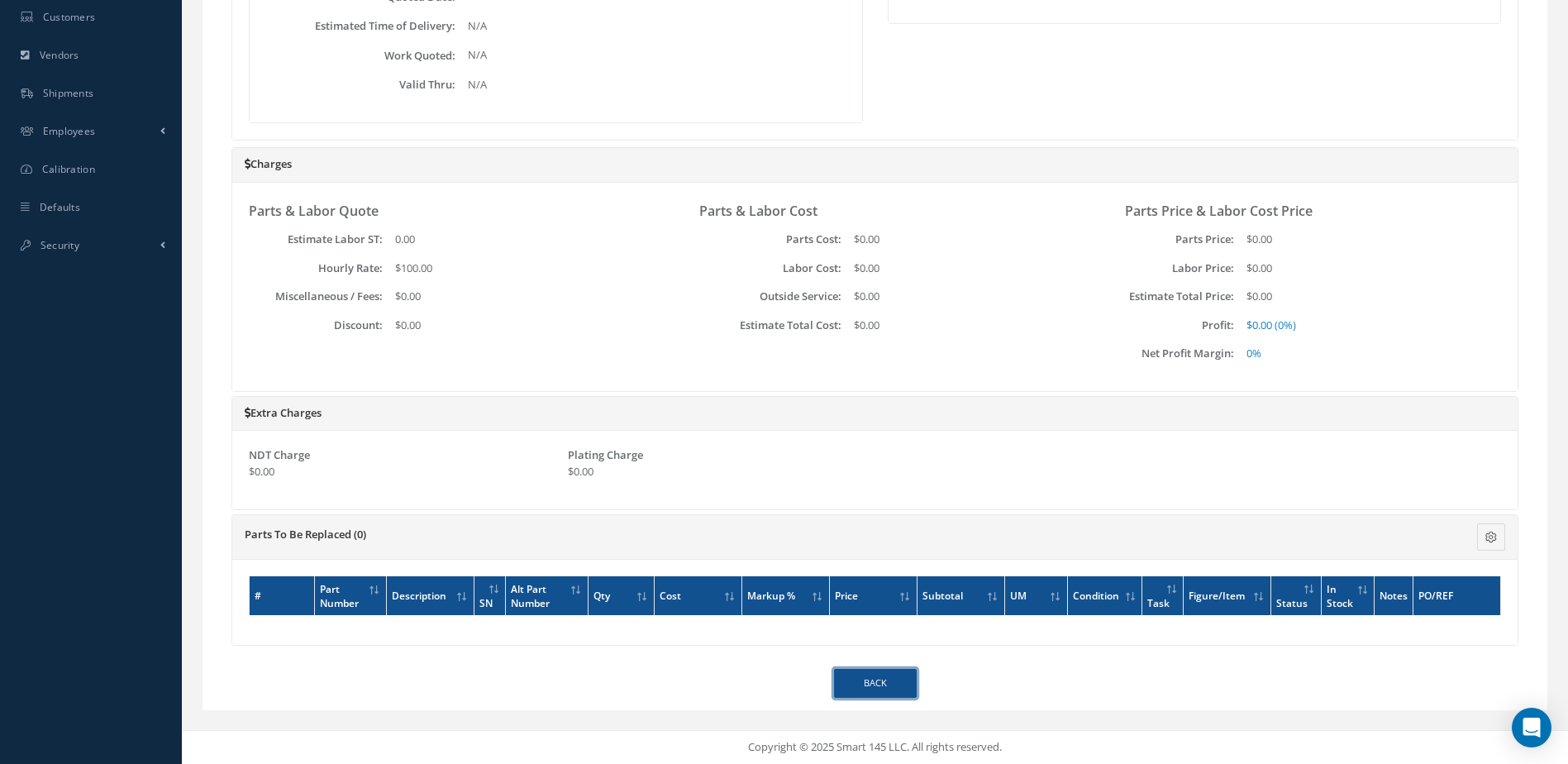
click at [848, 669] on link "Back" at bounding box center [875, 683] width 83 height 29
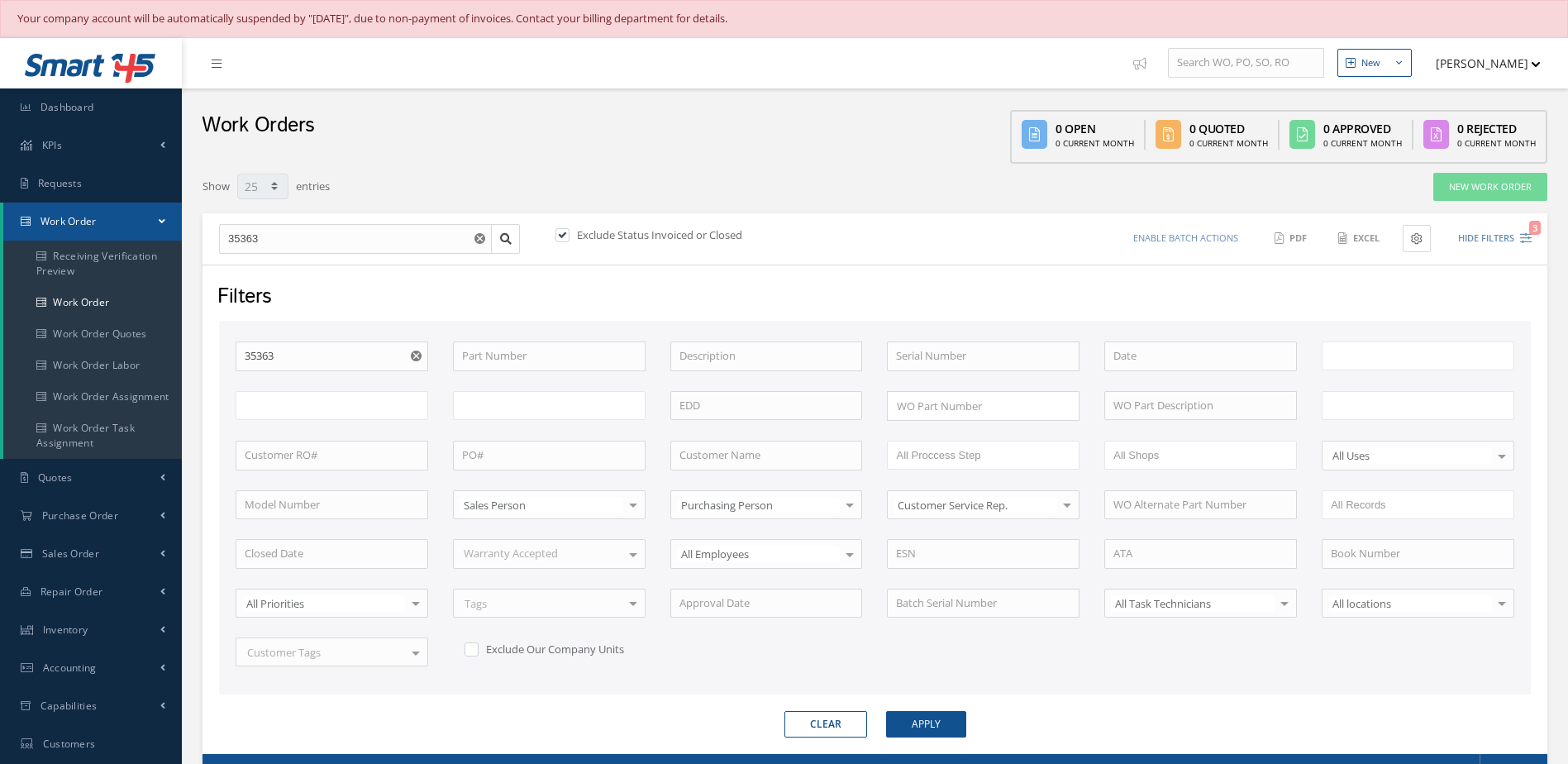
select select "25"
type input "All Work Request"
type input "All Work Performed"
type input "All Status"
type input "WO Part Status"
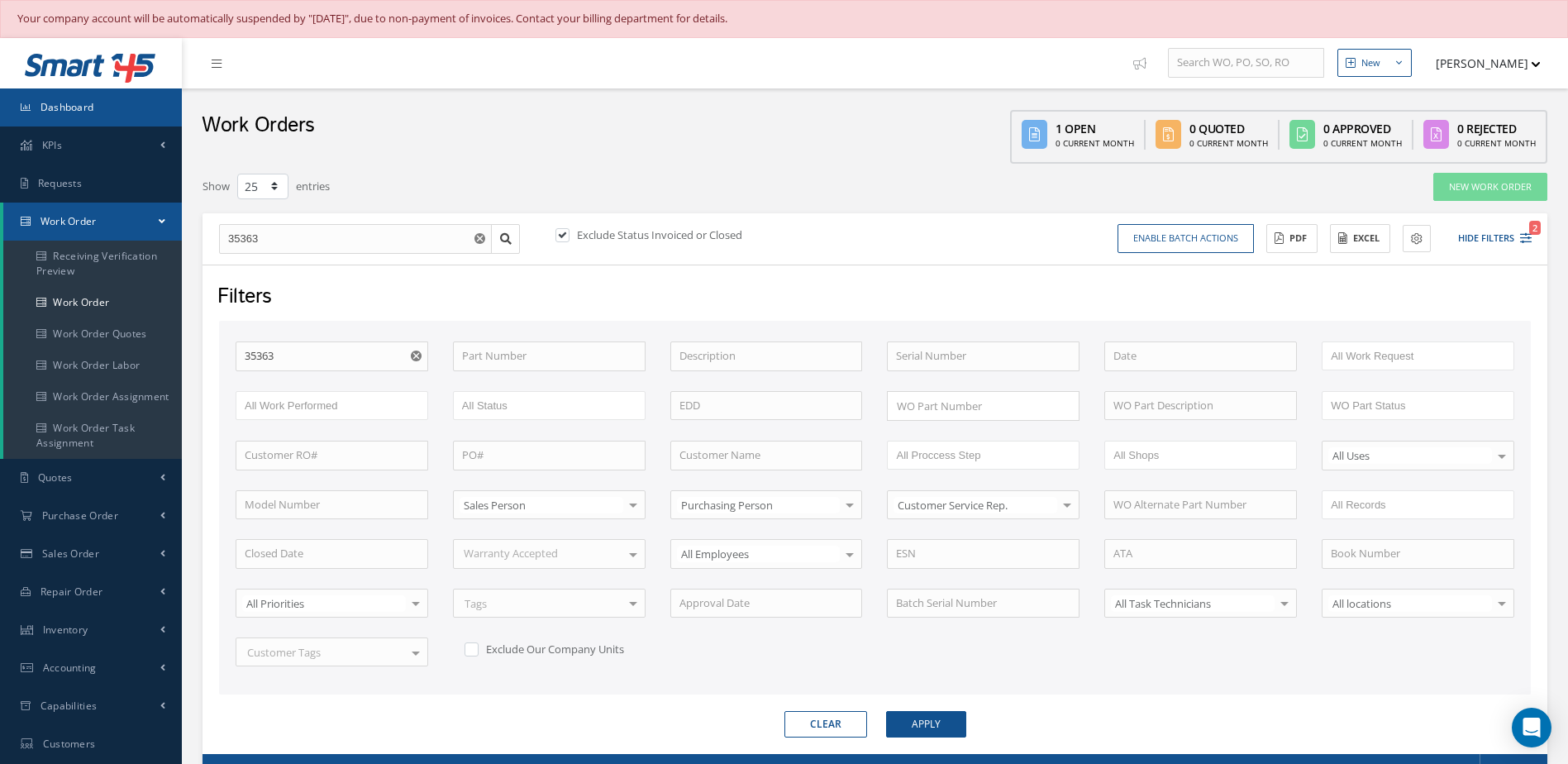
click at [116, 107] on link "Dashboard" at bounding box center [90, 107] width 182 height 38
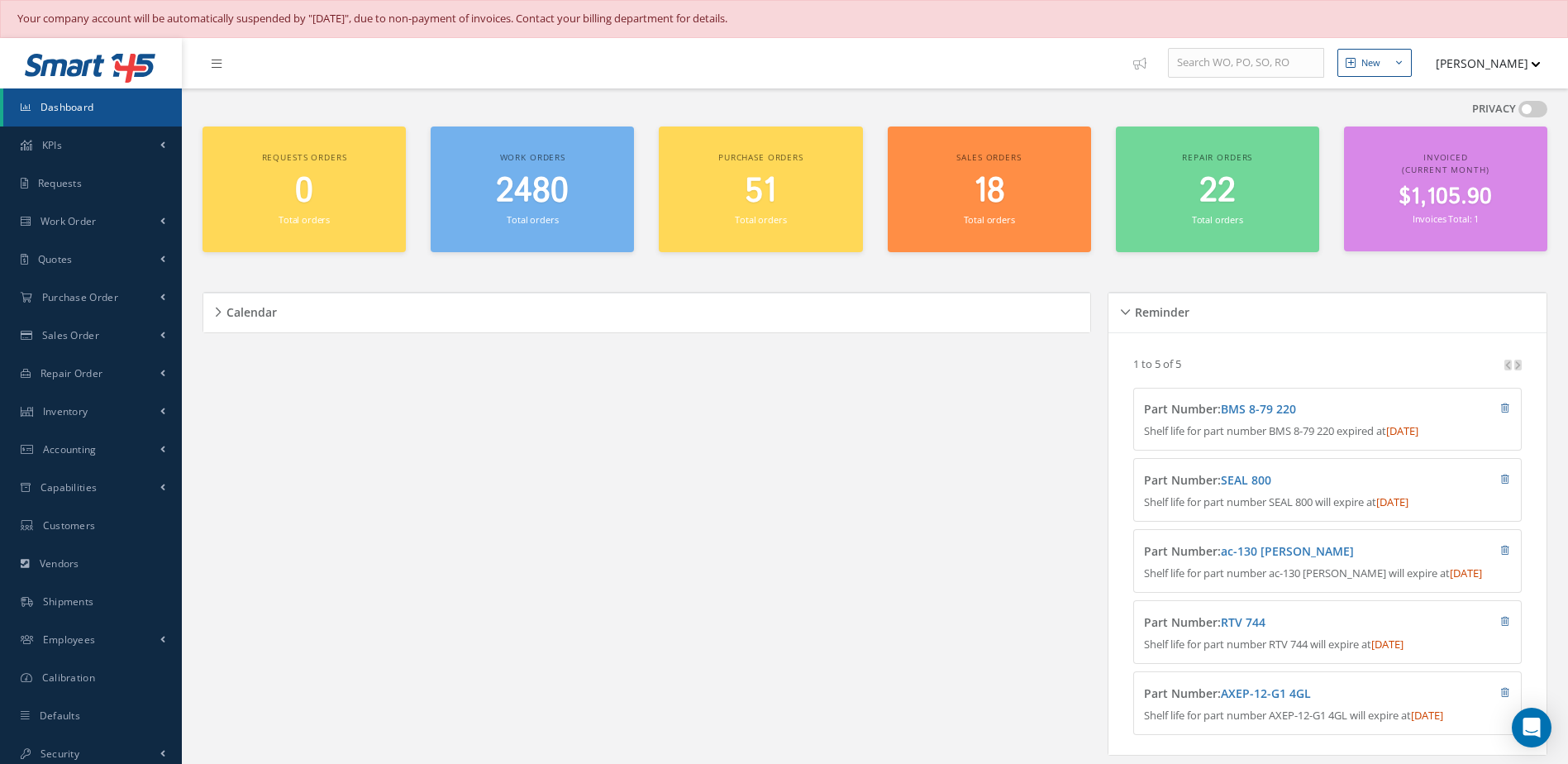
click at [91, 109] on span "Dashboard" at bounding box center [67, 107] width 54 height 14
click at [535, 205] on span "2480" at bounding box center [532, 192] width 73 height 47
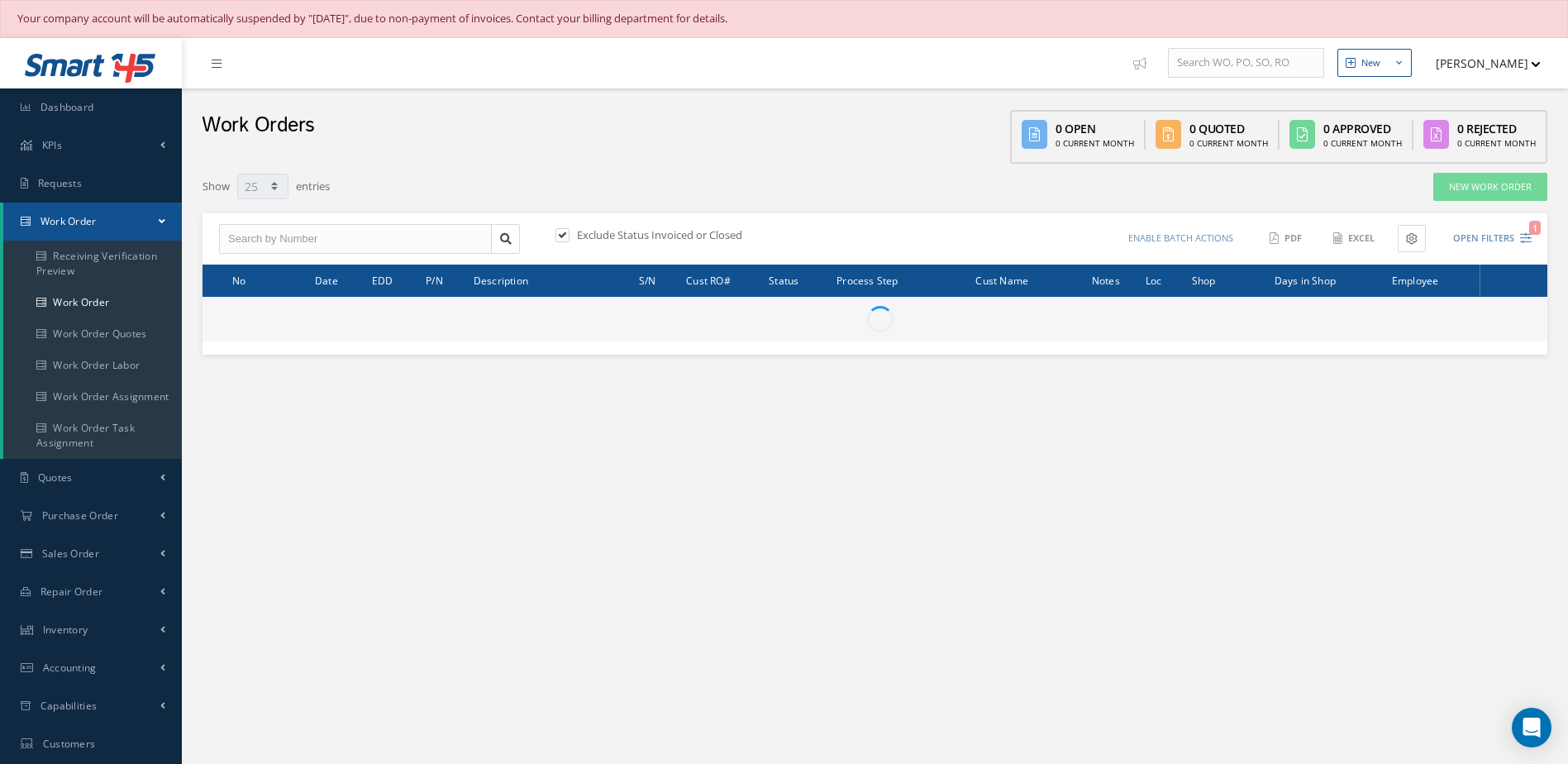
select select "25"
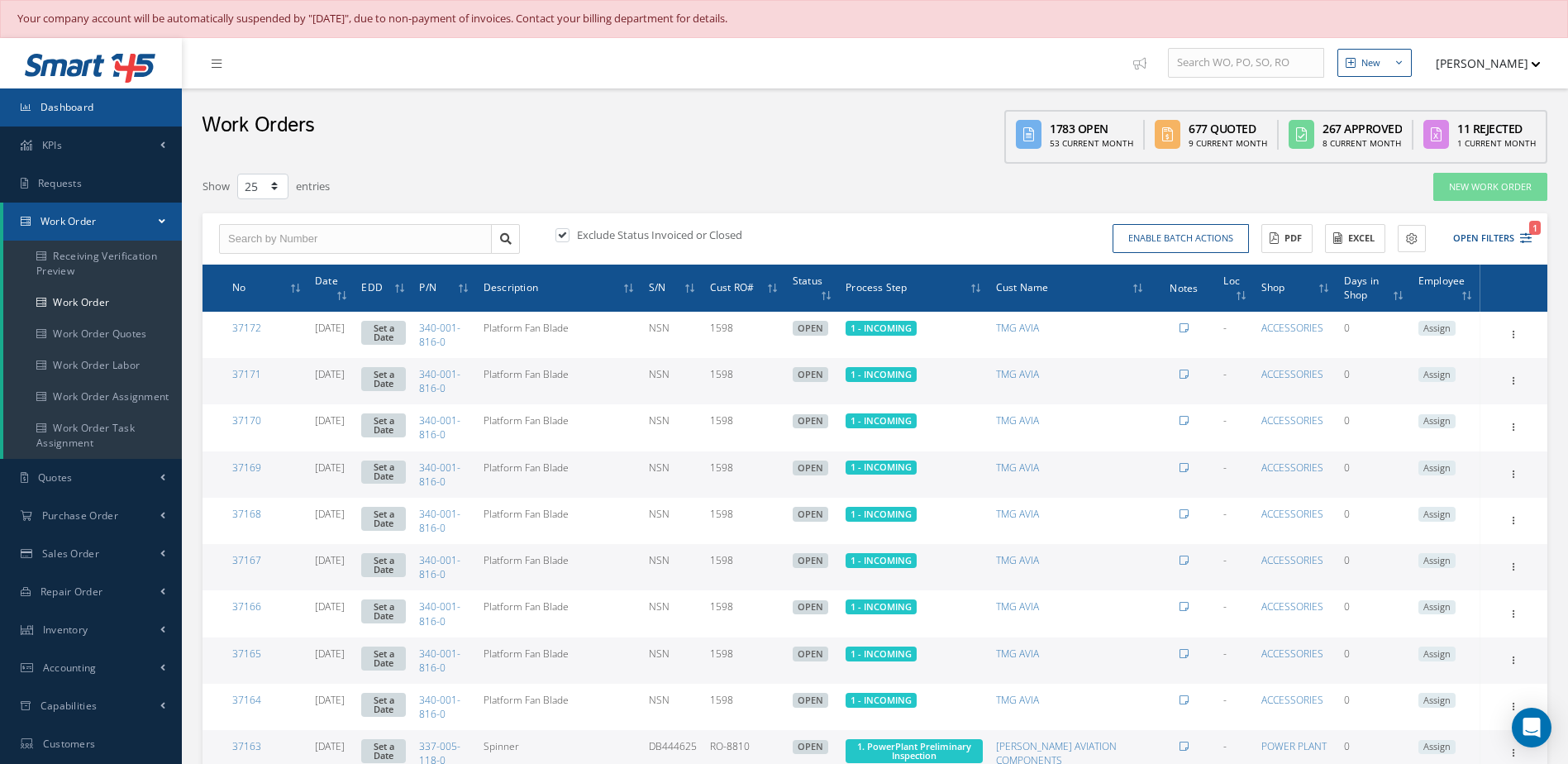
click at [79, 105] on span "Dashboard" at bounding box center [67, 107] width 54 height 14
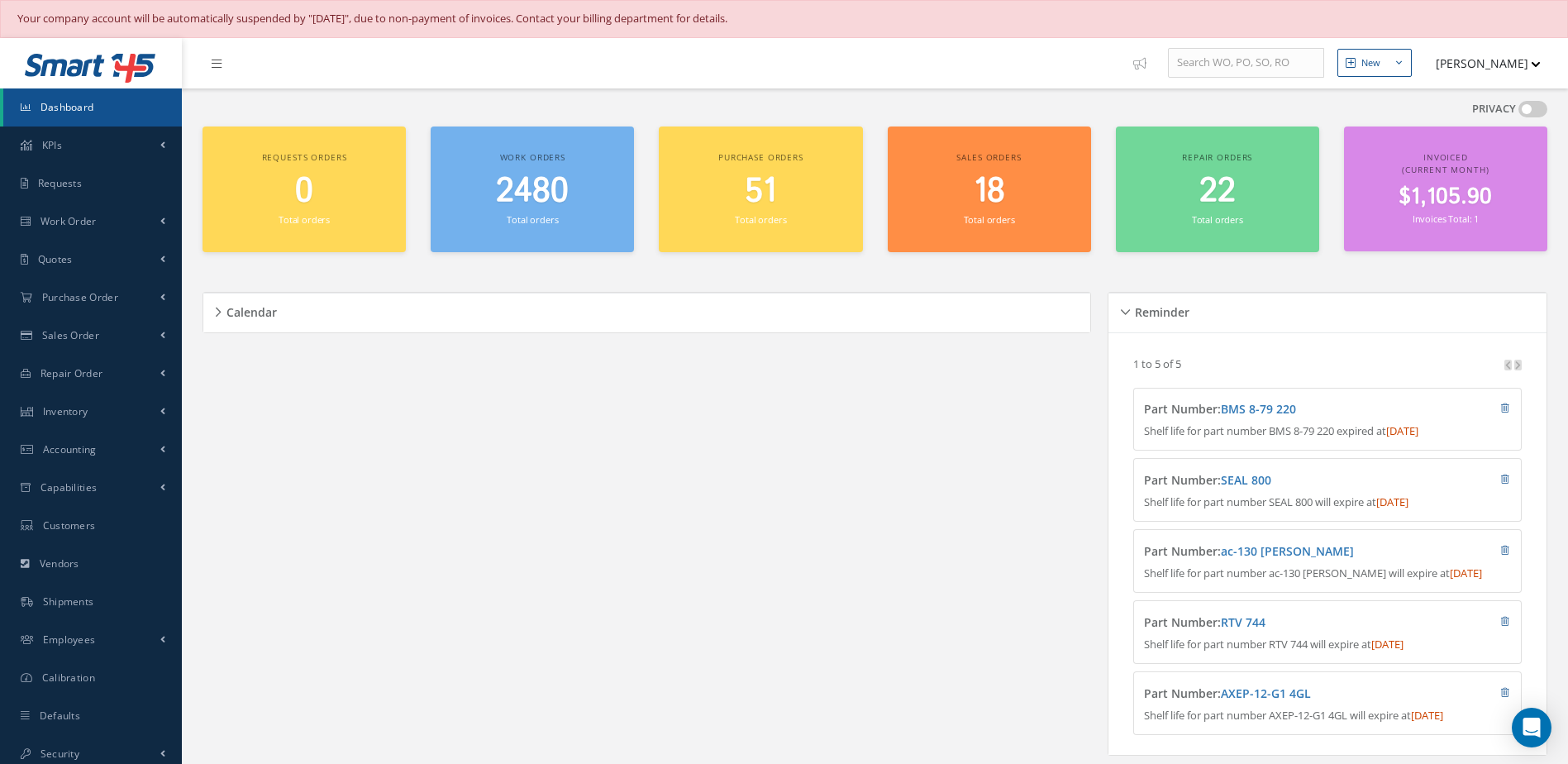
click at [542, 201] on span "2480" at bounding box center [532, 192] width 73 height 47
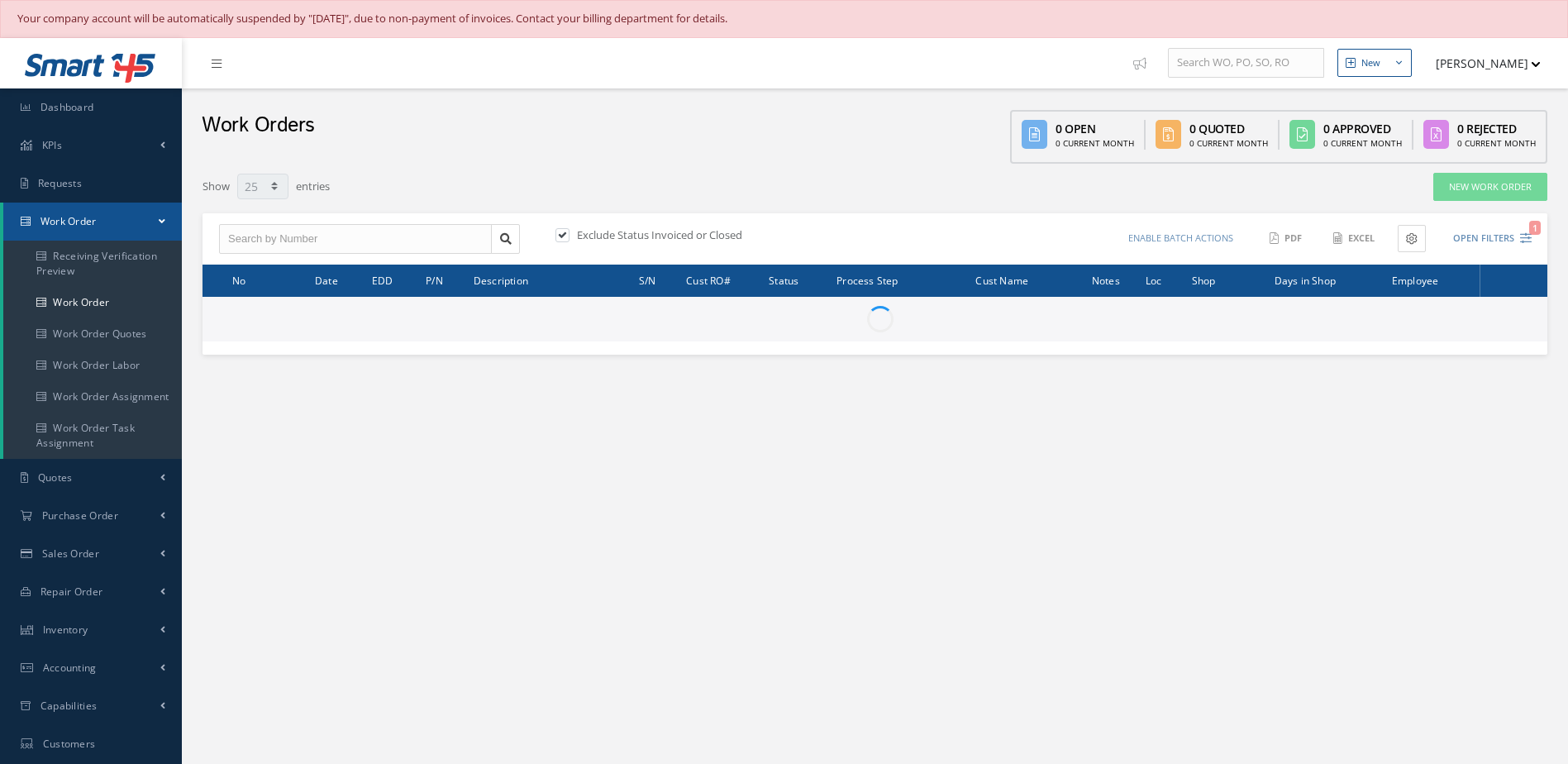
select select "25"
drag, startPoint x: 95, startPoint y: 99, endPoint x: 130, endPoint y: 94, distance: 35.4
click at [96, 99] on link "Dashboard" at bounding box center [90, 107] width 182 height 38
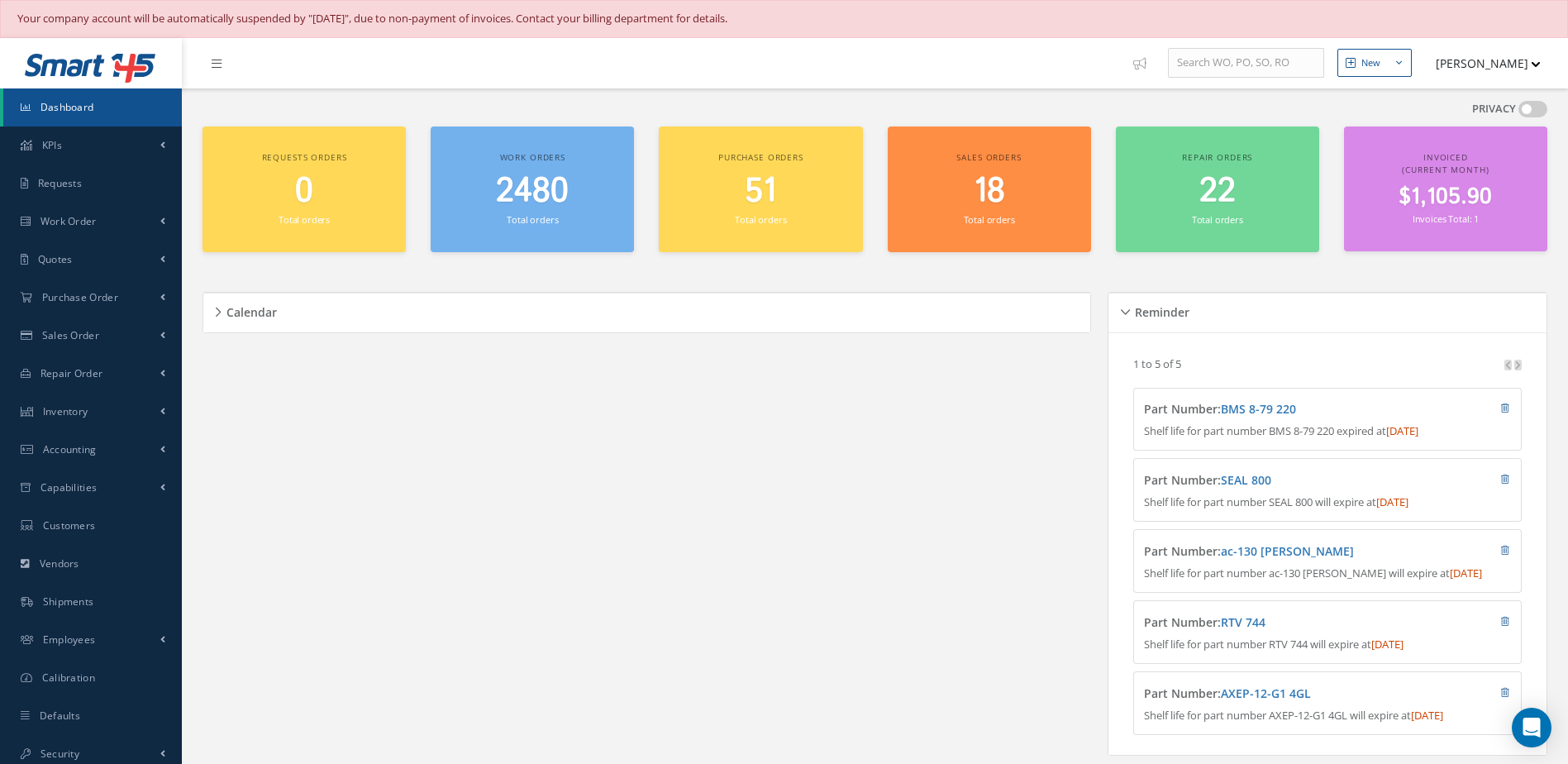
click at [550, 212] on div "2480 Total orders" at bounding box center [531, 199] width 187 height 56
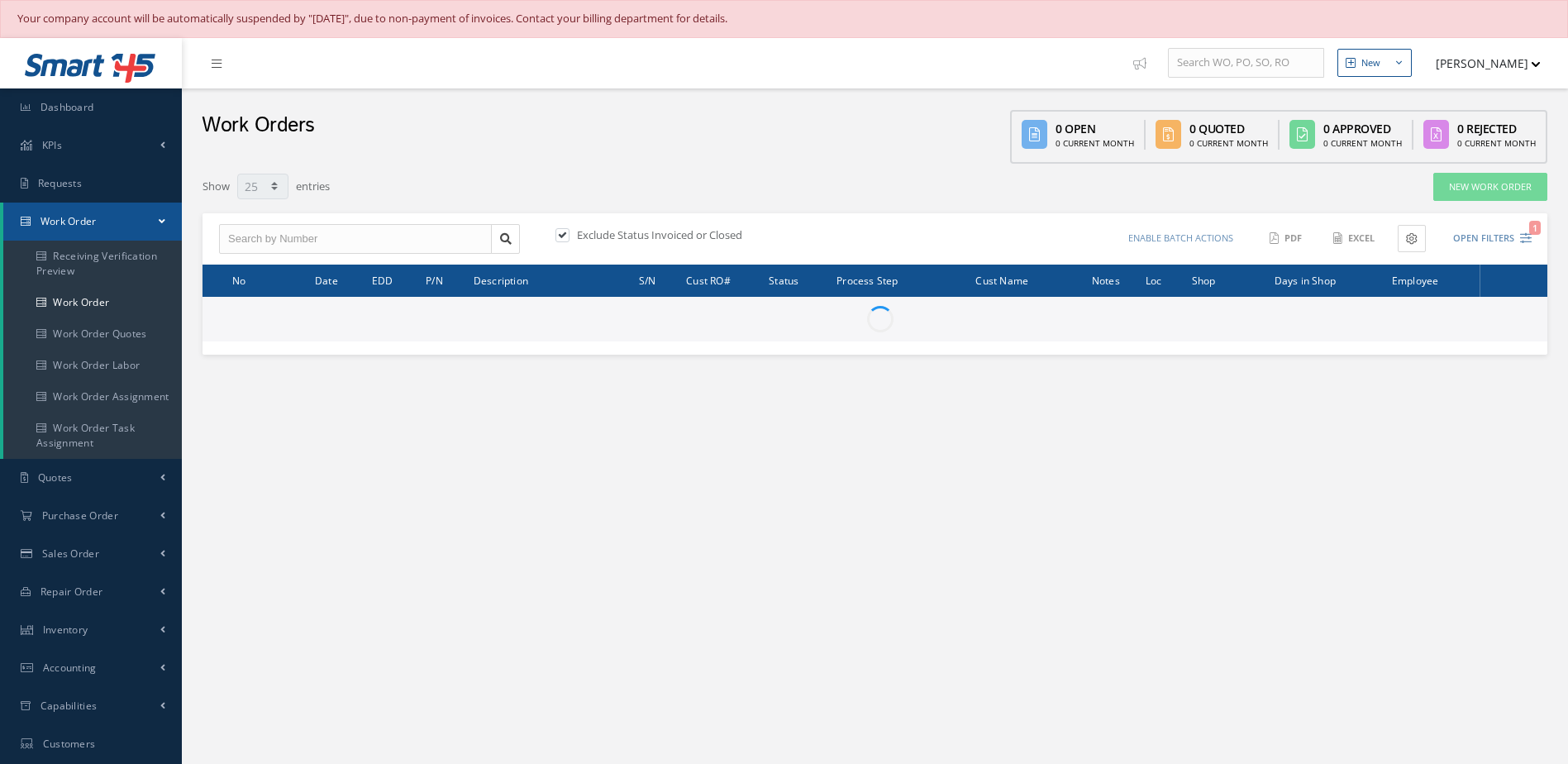
select select "25"
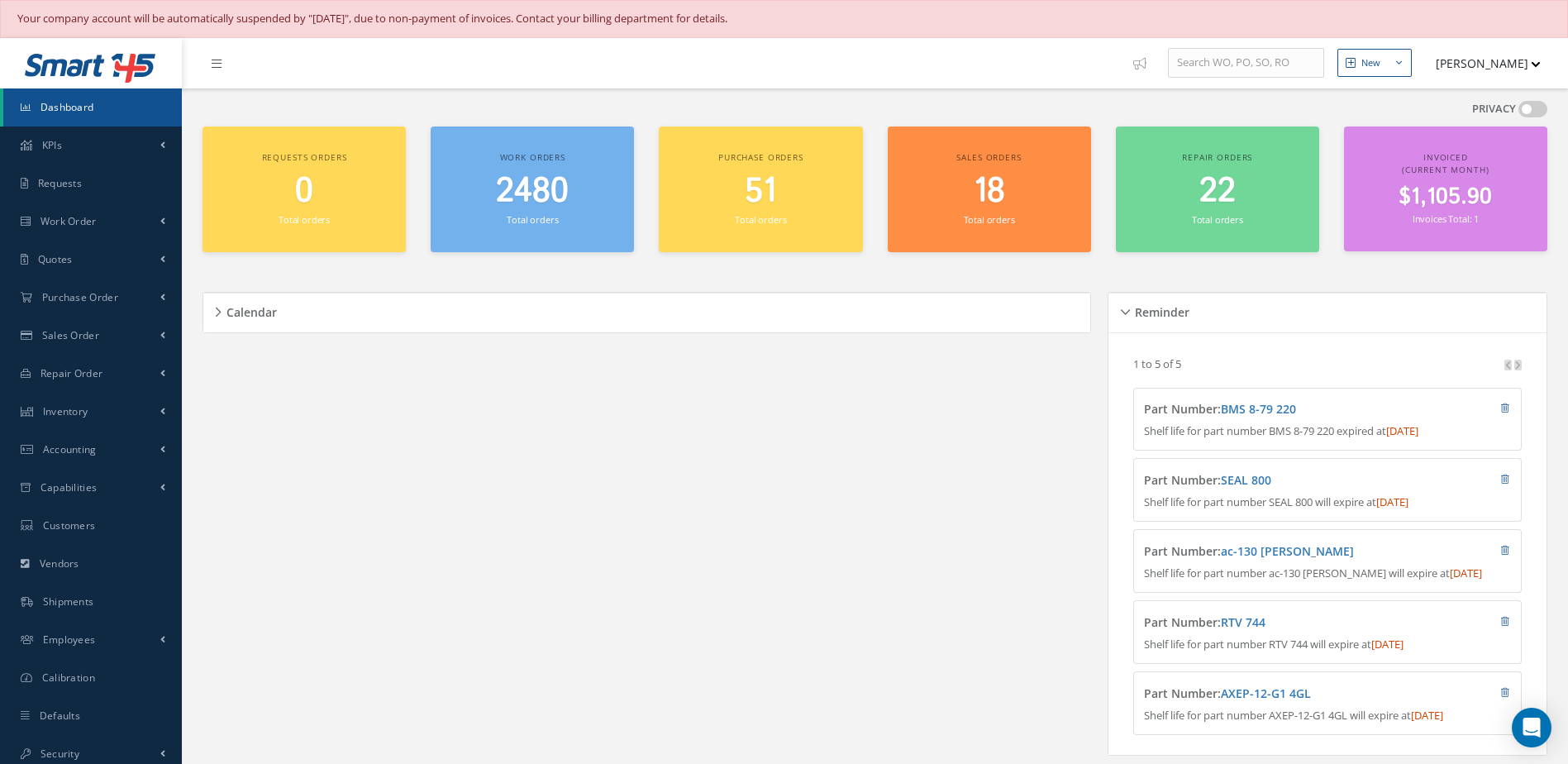
click at [566, 213] on span "2480" at bounding box center [532, 192] width 73 height 47
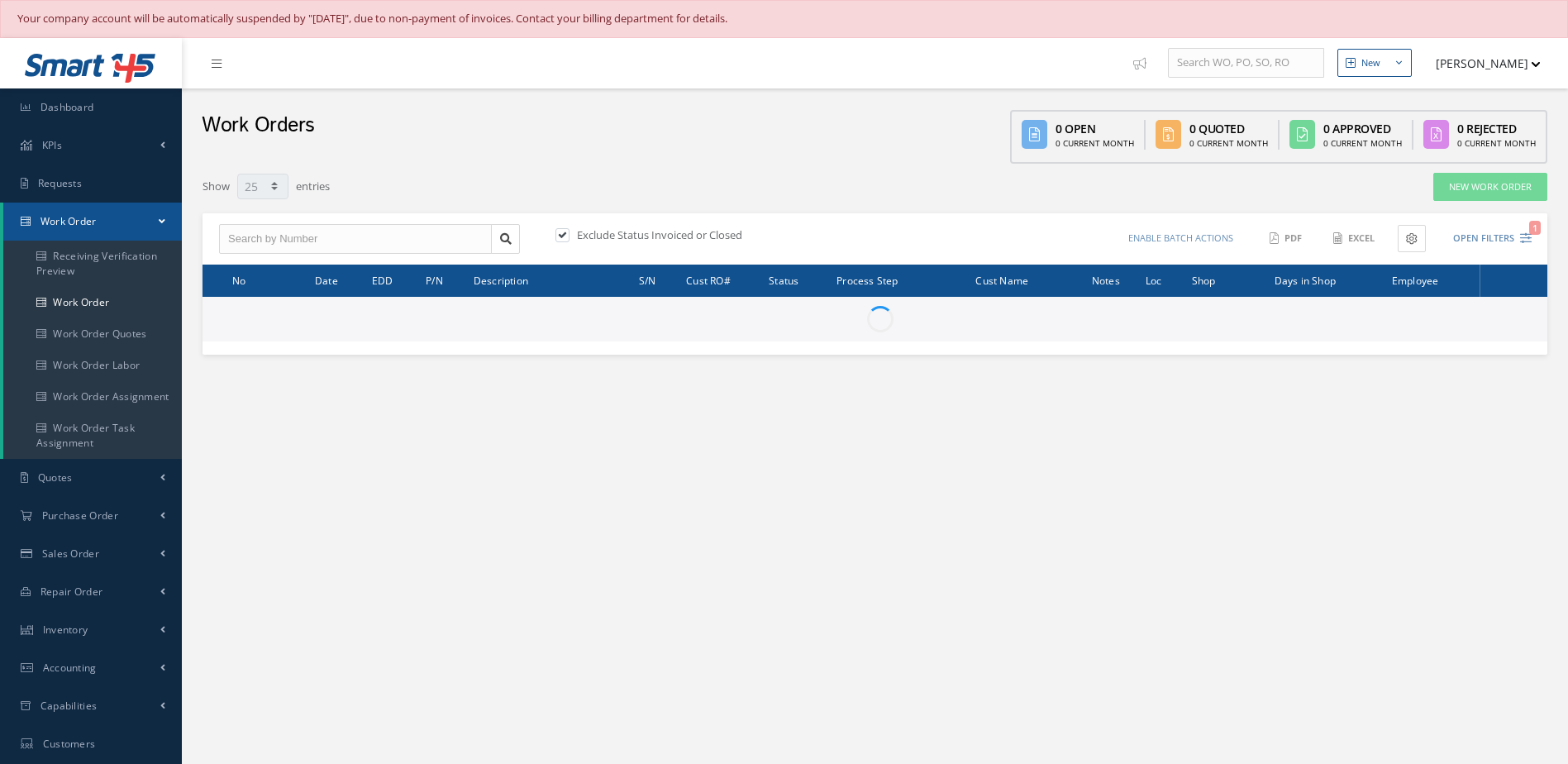
select select "25"
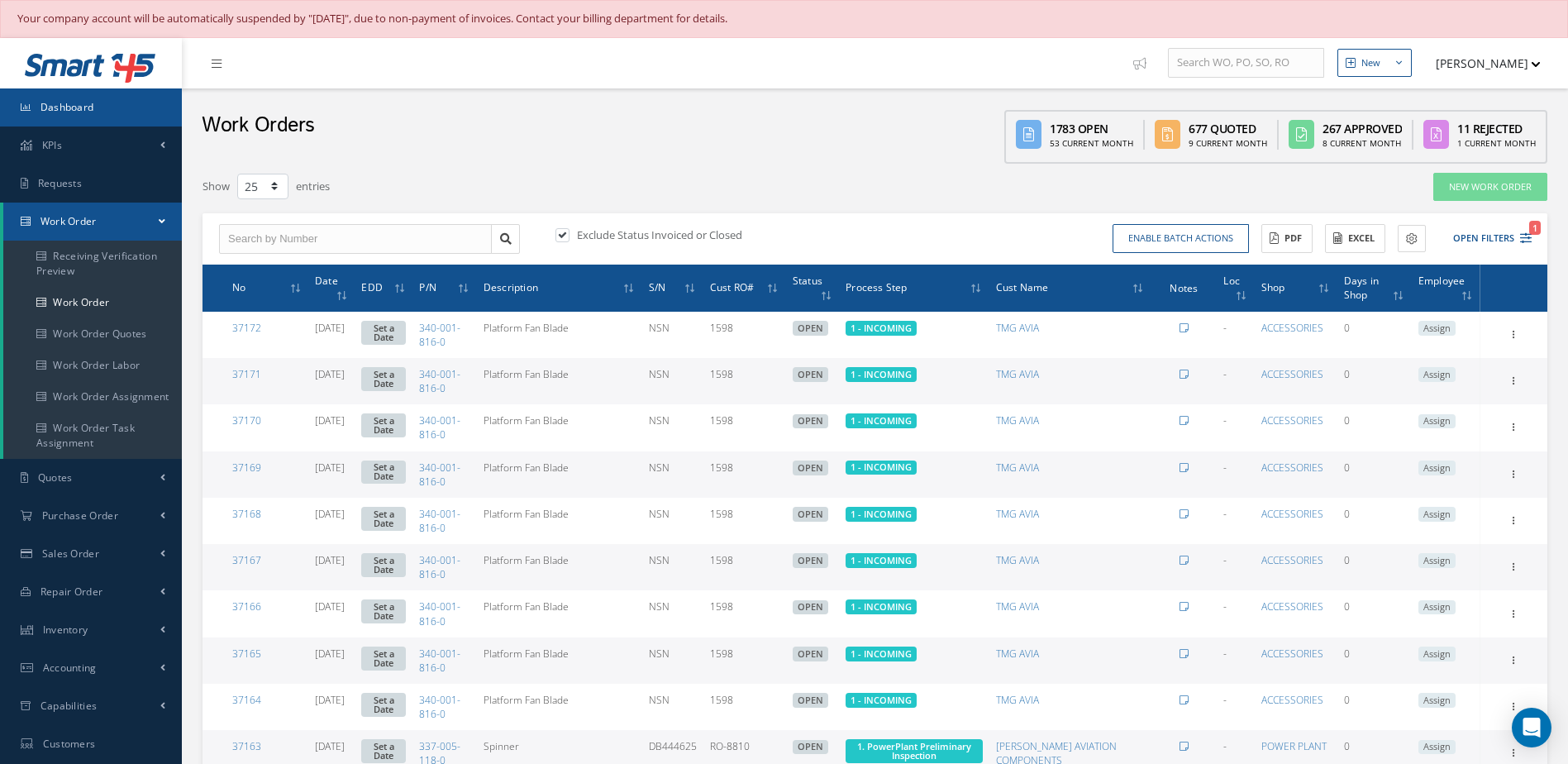
click at [110, 115] on link "Dashboard" at bounding box center [90, 107] width 182 height 38
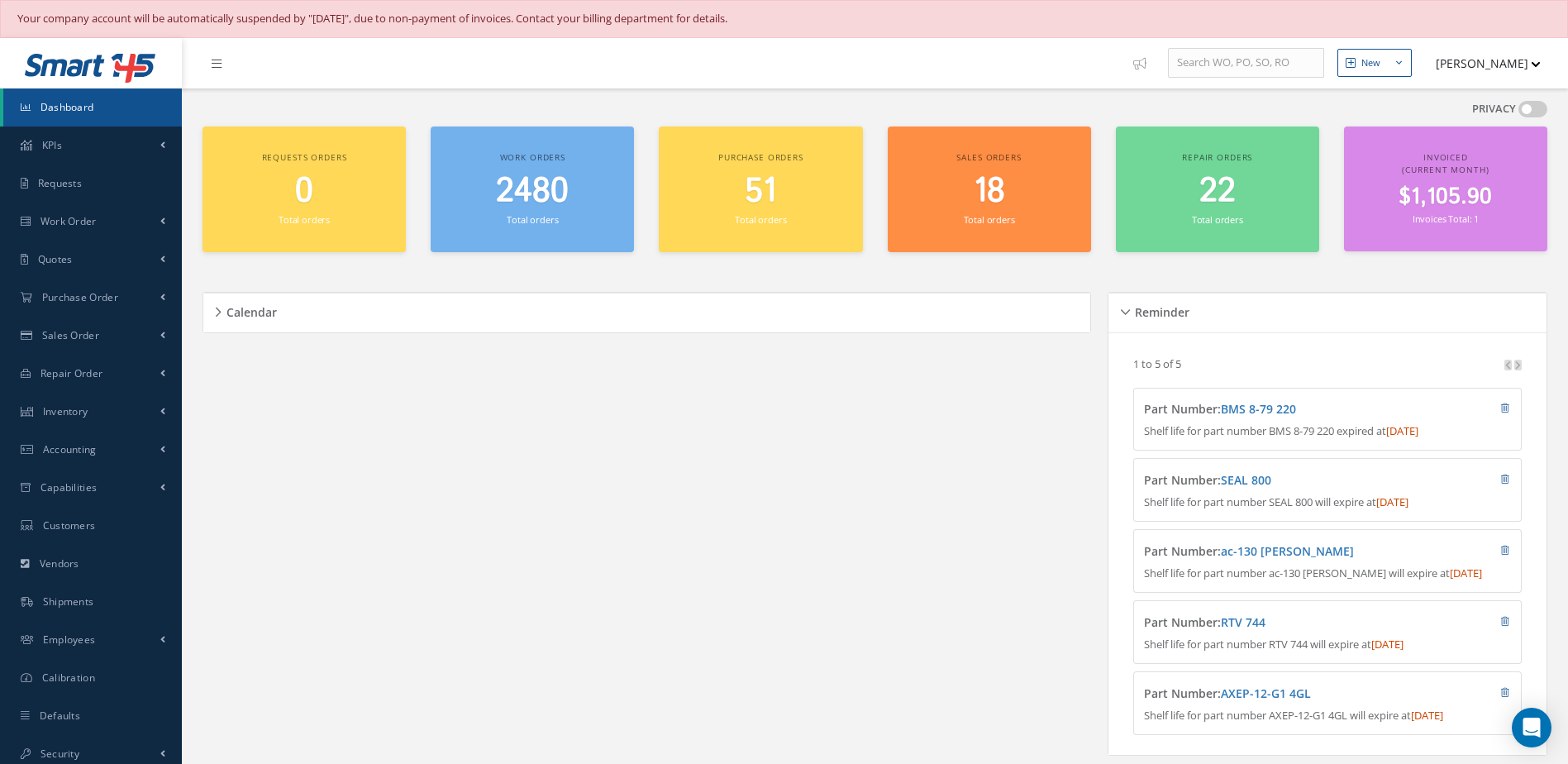
click at [527, 211] on div "2480 Total orders" at bounding box center [531, 199] width 187 height 56
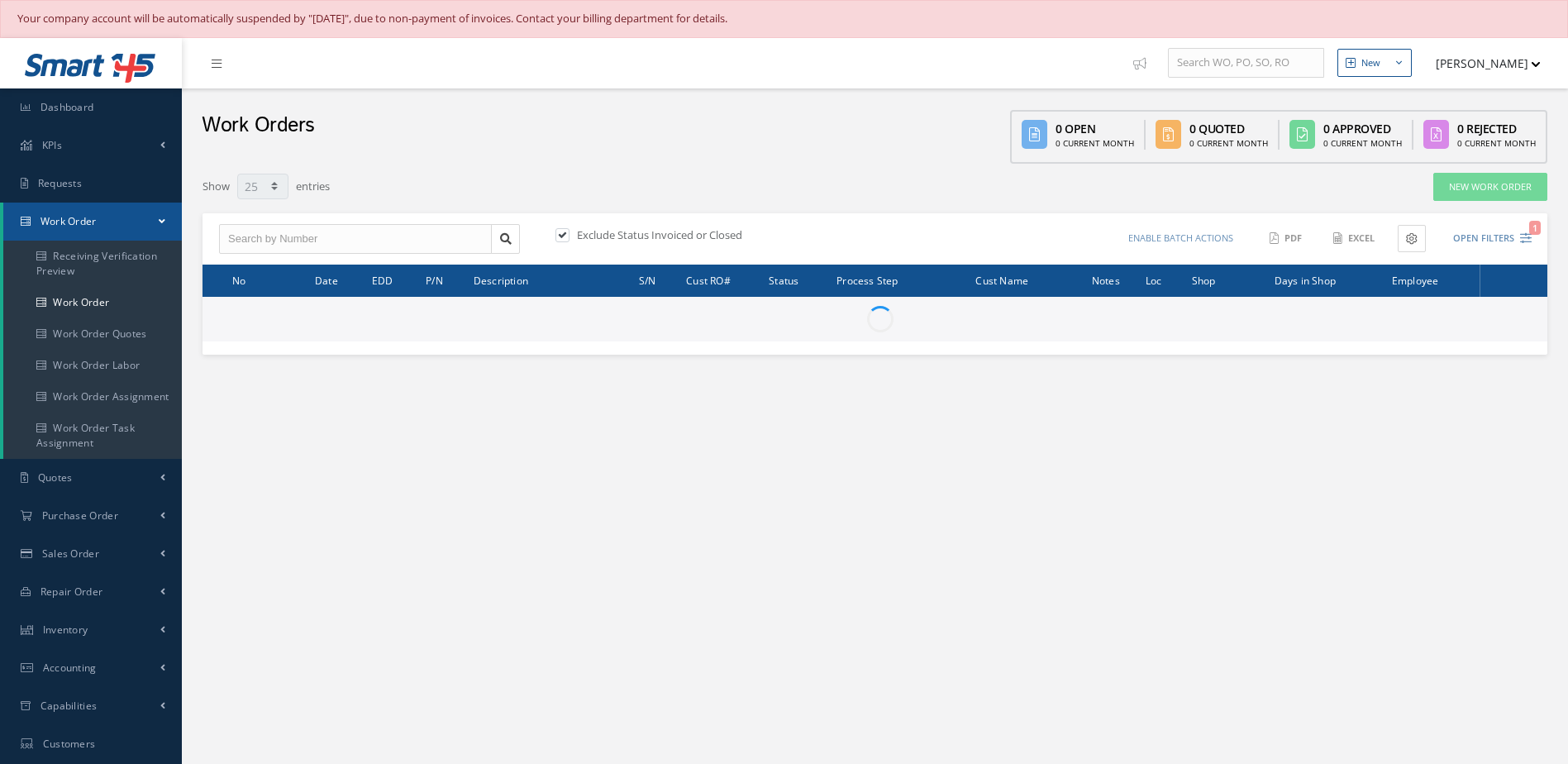
select select "25"
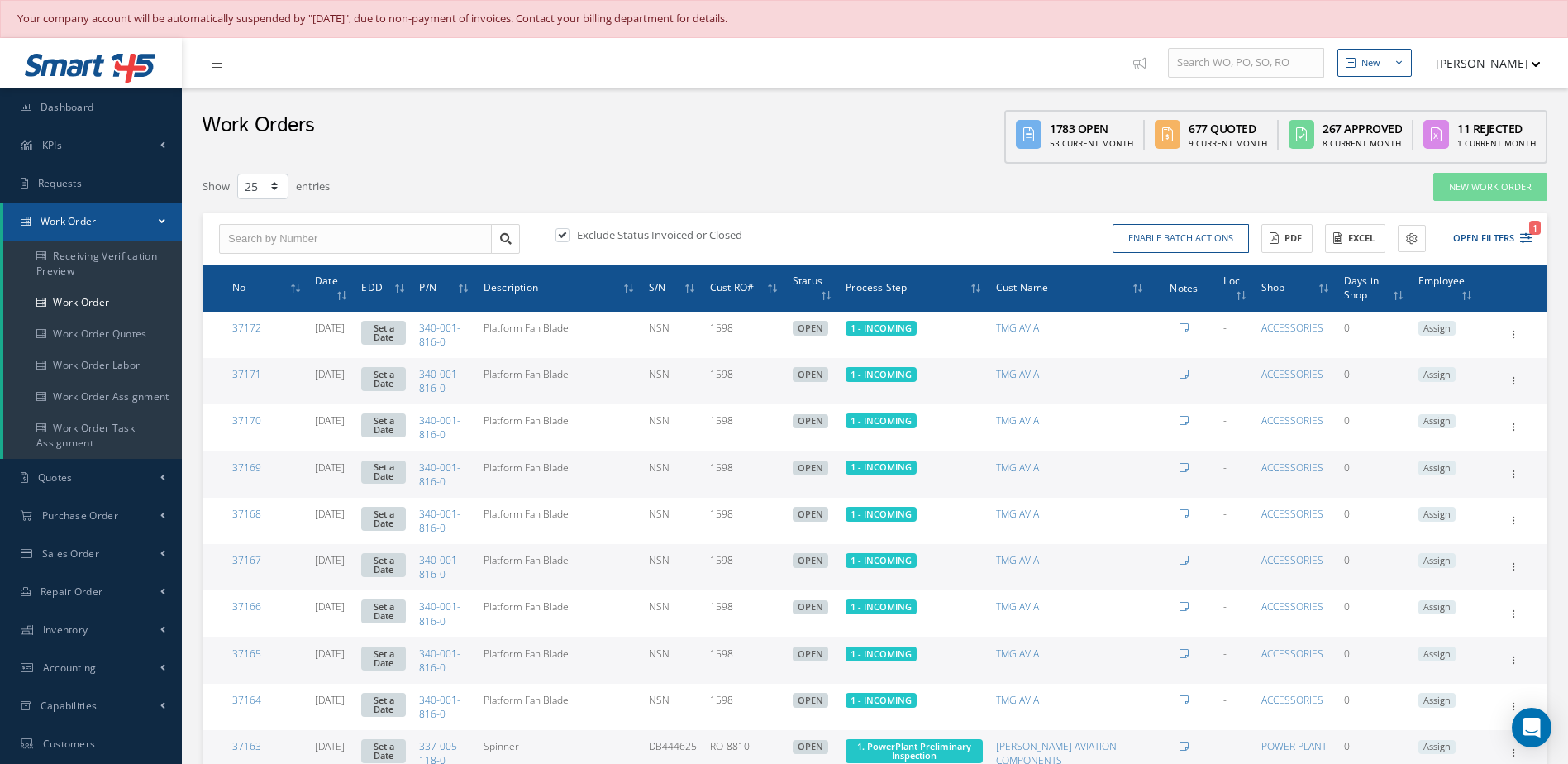
click at [513, 141] on div "Work Orders 1783 Open 53 Current Month 677 Quoted 9 Current Month 267 Approved …" at bounding box center [874, 126] width 1386 height 75
click at [108, 100] on link "Dashboard" at bounding box center [90, 107] width 182 height 38
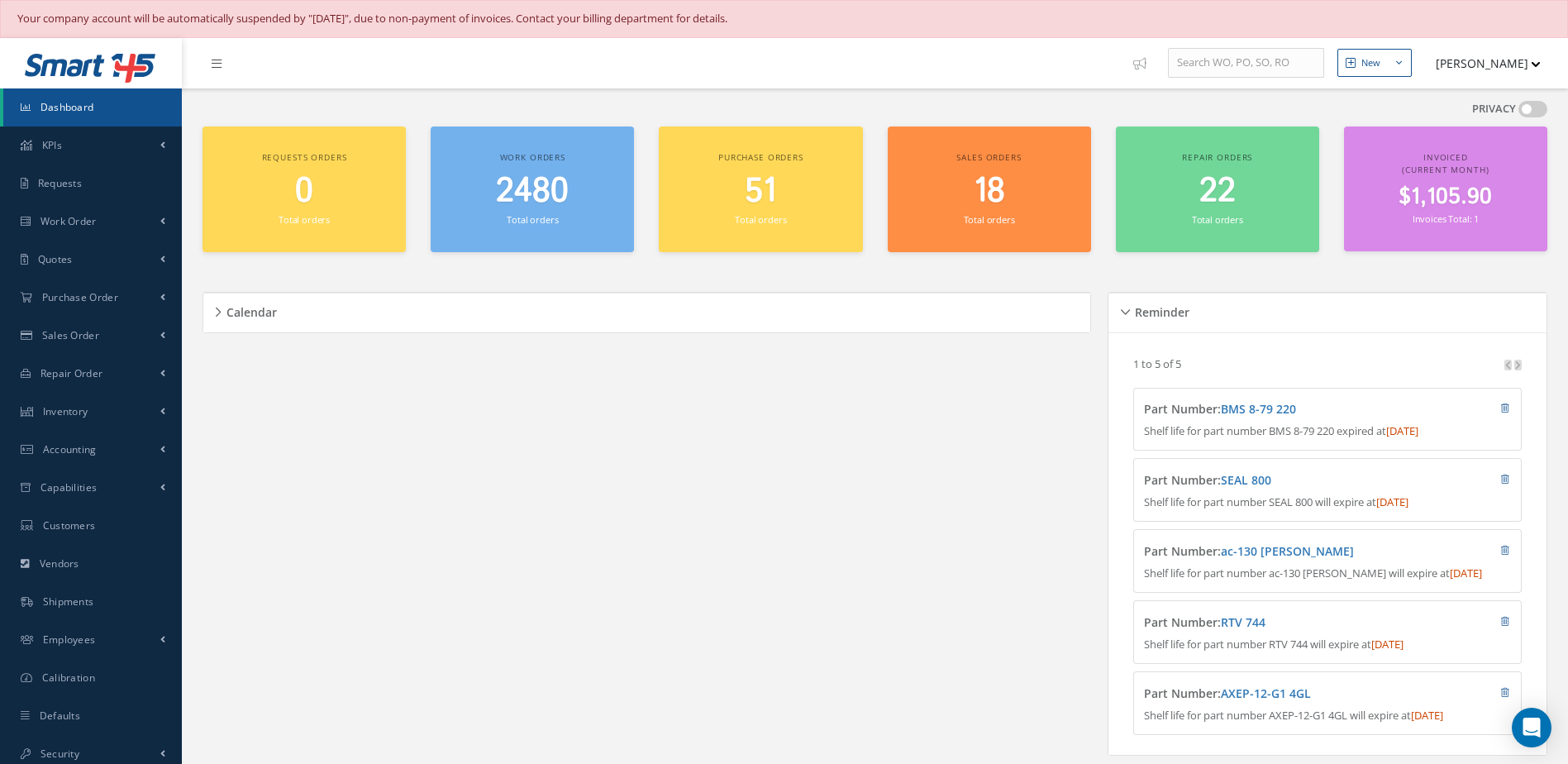
click at [110, 107] on link "Dashboard" at bounding box center [92, 107] width 178 height 38
click at [555, 192] on span "2480" at bounding box center [532, 192] width 73 height 47
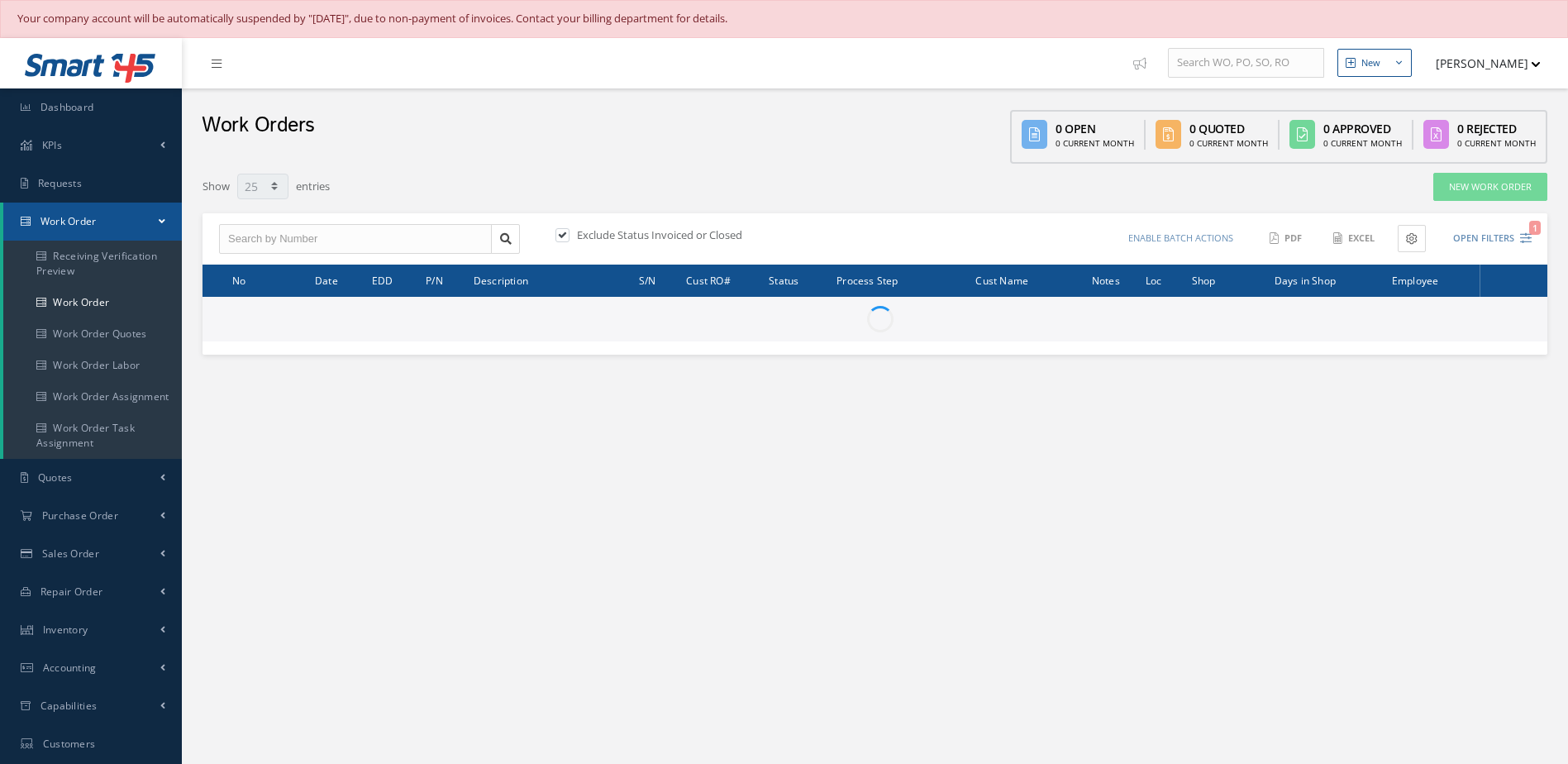
select select "25"
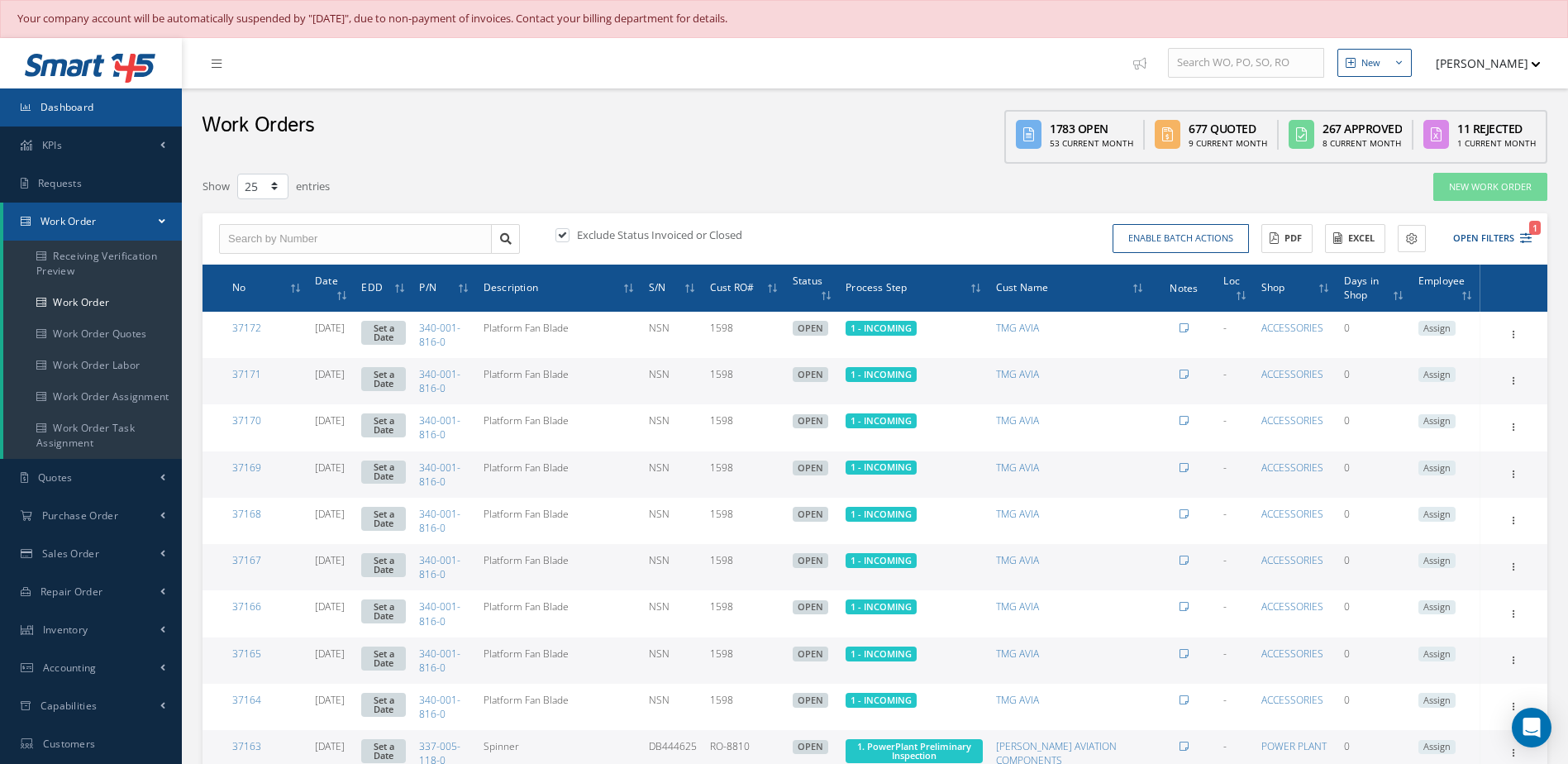
click at [159, 95] on link "Dashboard" at bounding box center [90, 107] width 182 height 38
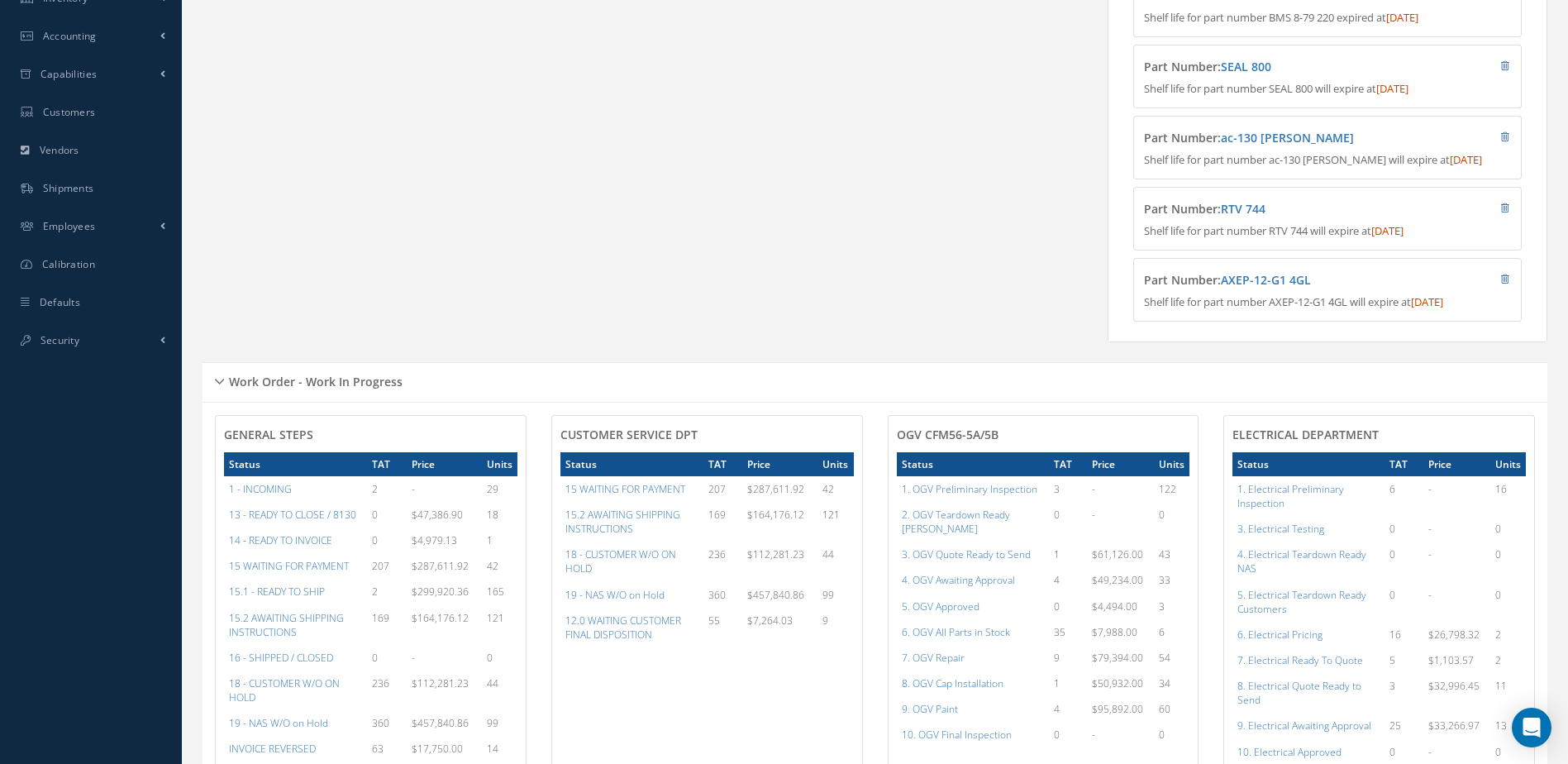
scroll to position [827, 0]
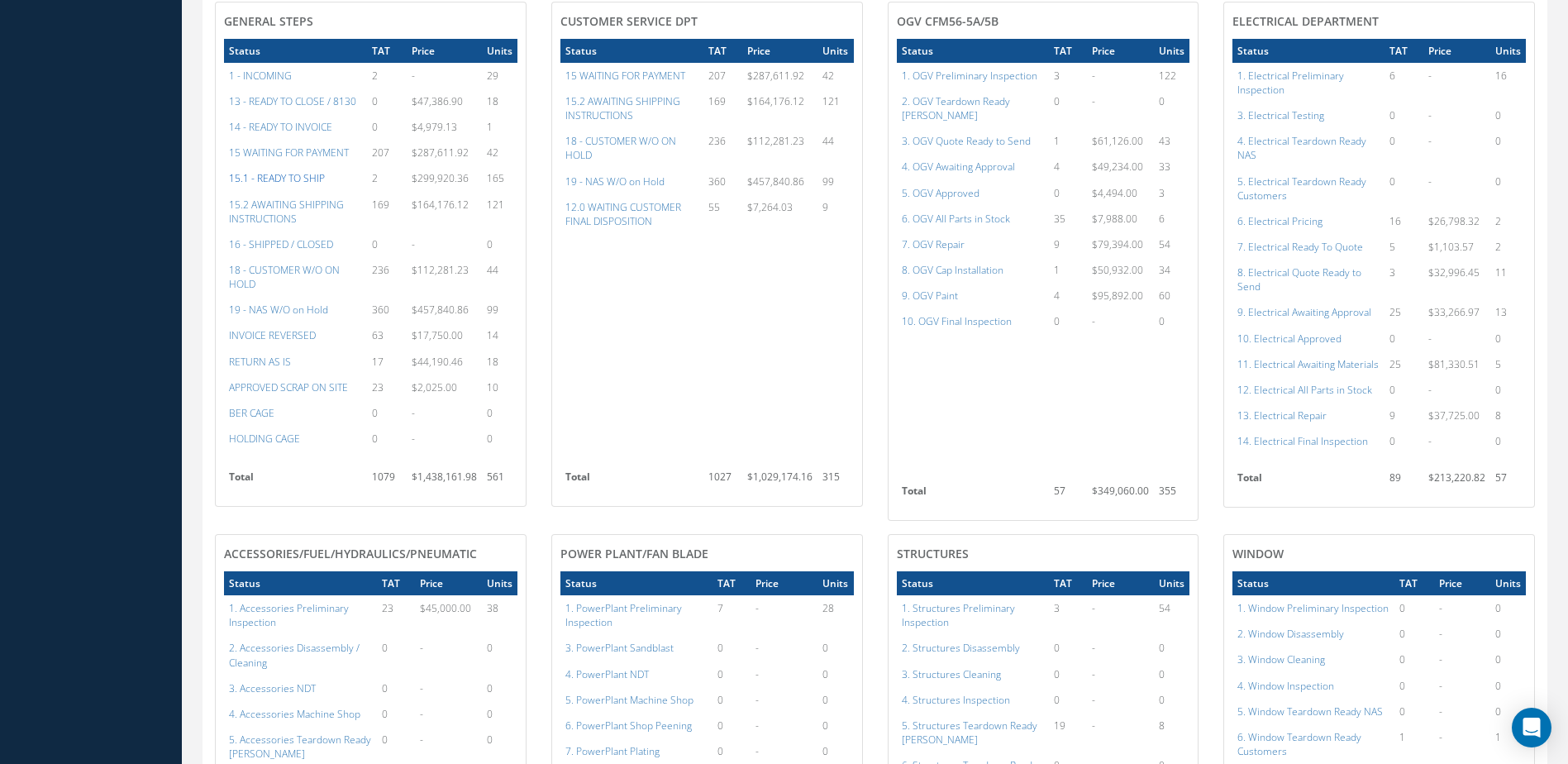
click at [296, 185] on a=12&excludeInternalCustomer=false&excludeInvoicedOrClosed=false&&filtersHidded"] "15.1 - READY TO SHIP" at bounding box center [277, 177] width 96 height 14
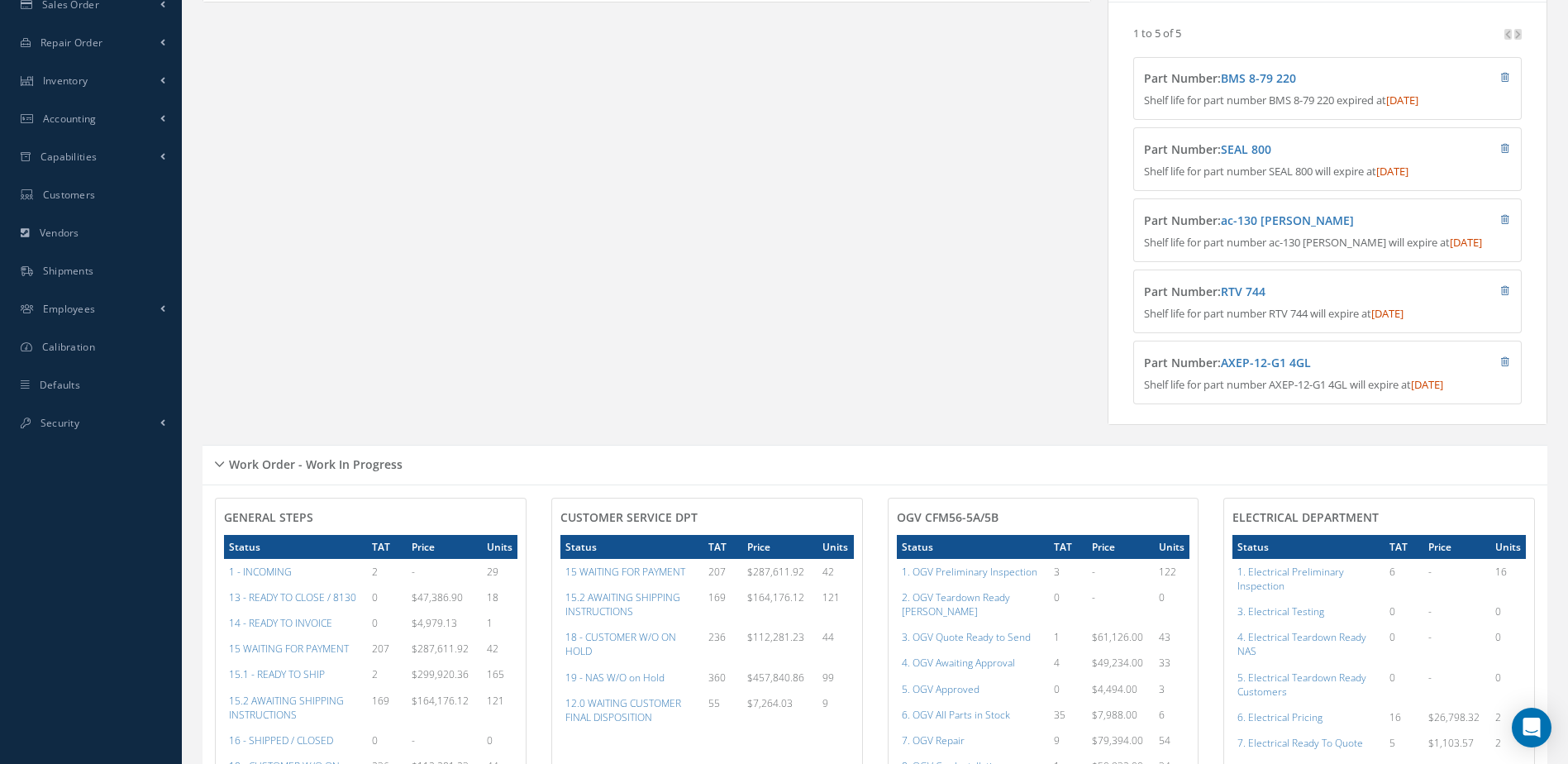
scroll to position [0, 0]
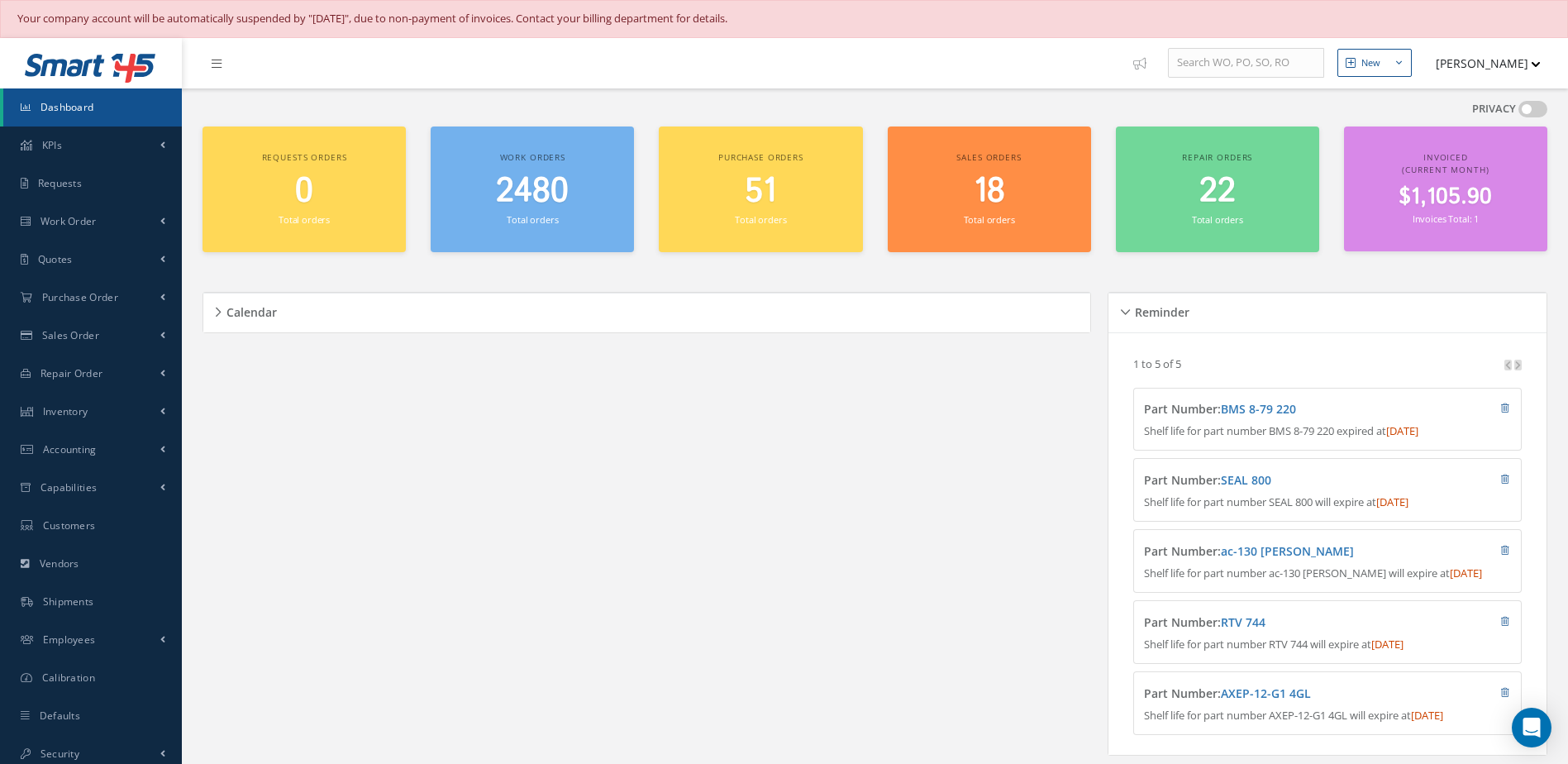
click at [534, 208] on span "2480" at bounding box center [532, 192] width 73 height 47
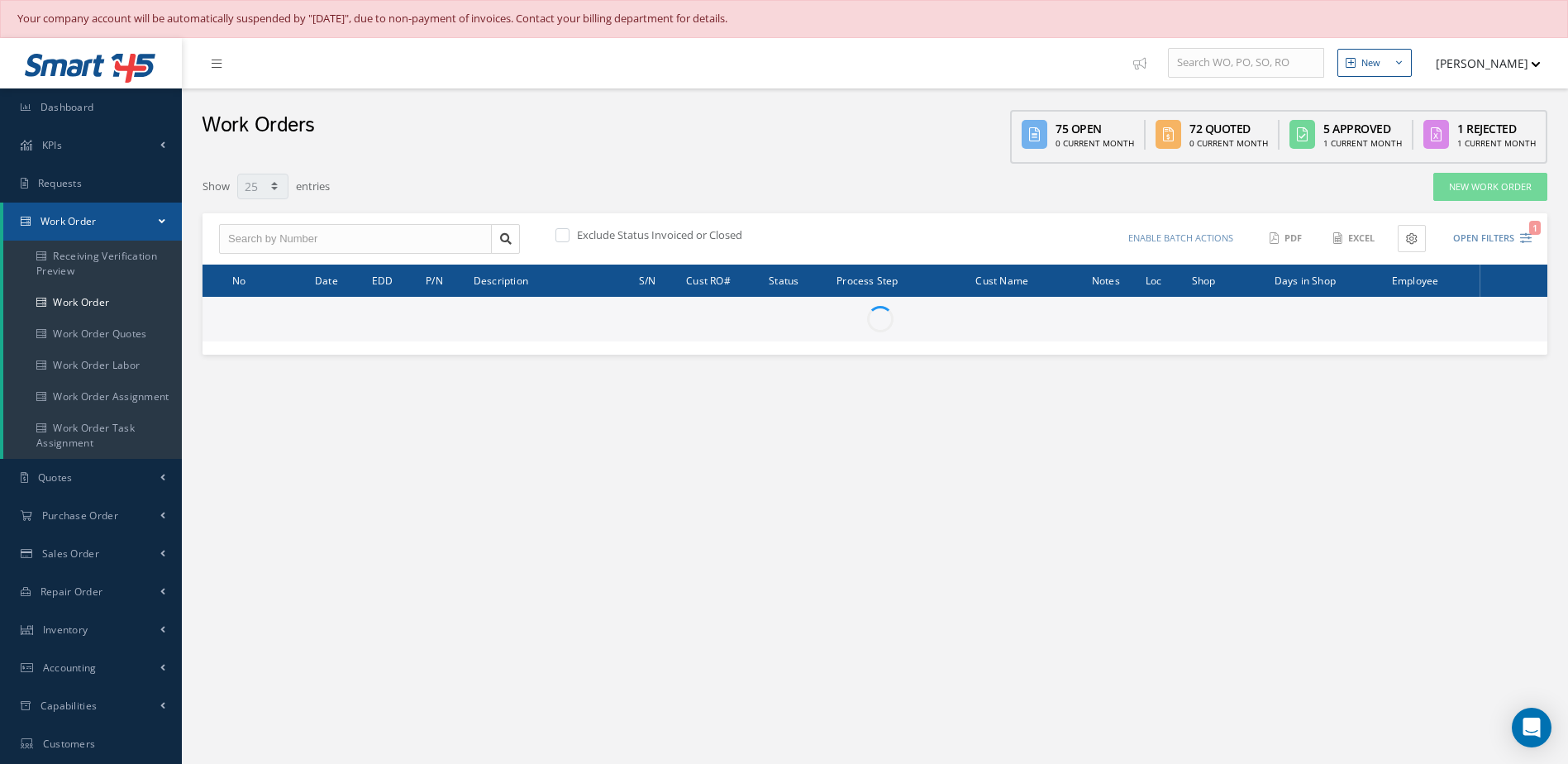
select select "25"
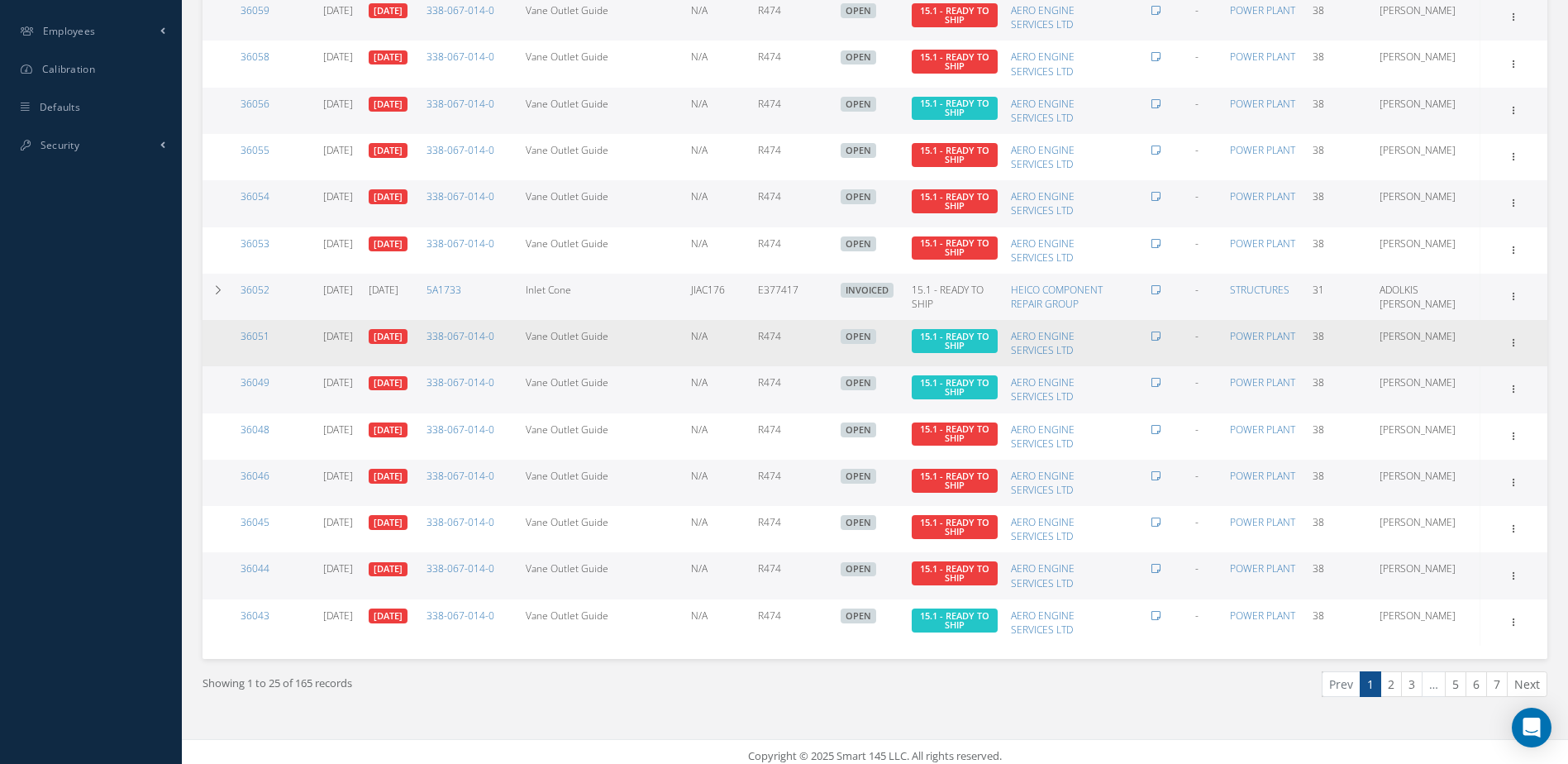
scroll to position [838, 0]
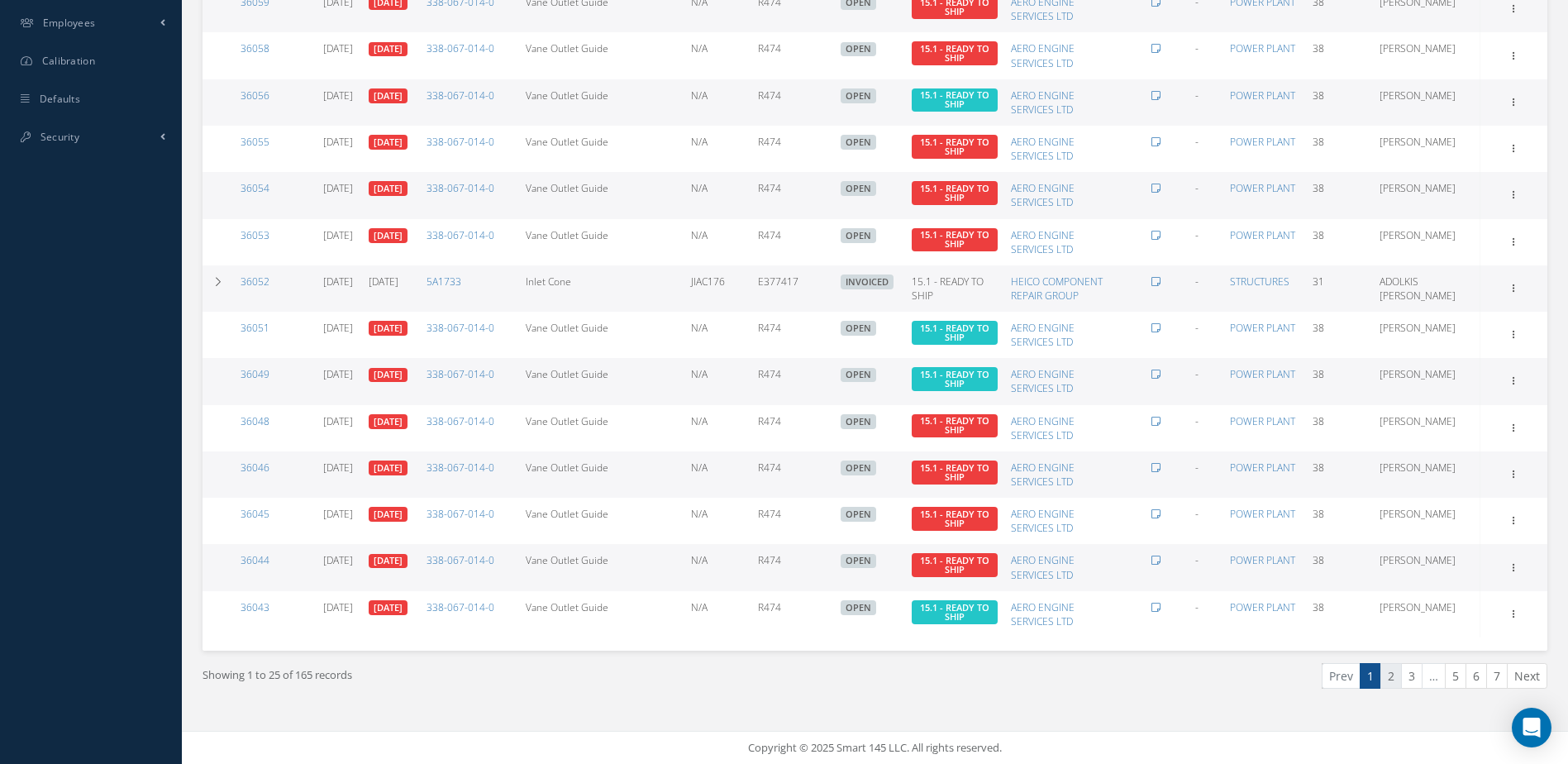
click at [1391, 679] on link "2" at bounding box center [1391, 675] width 22 height 26
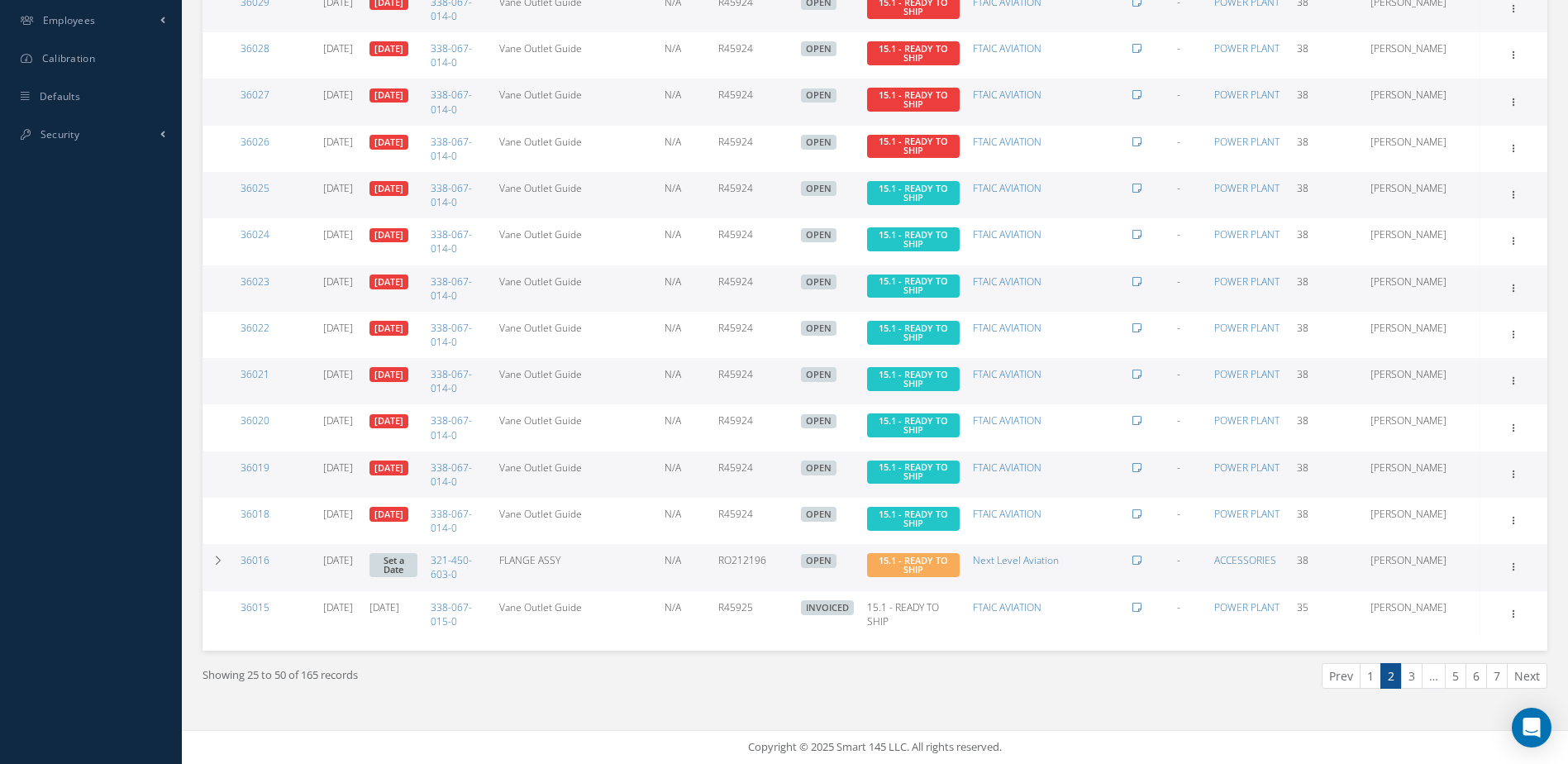
click at [1408, 673] on link "3" at bounding box center [1412, 675] width 22 height 26
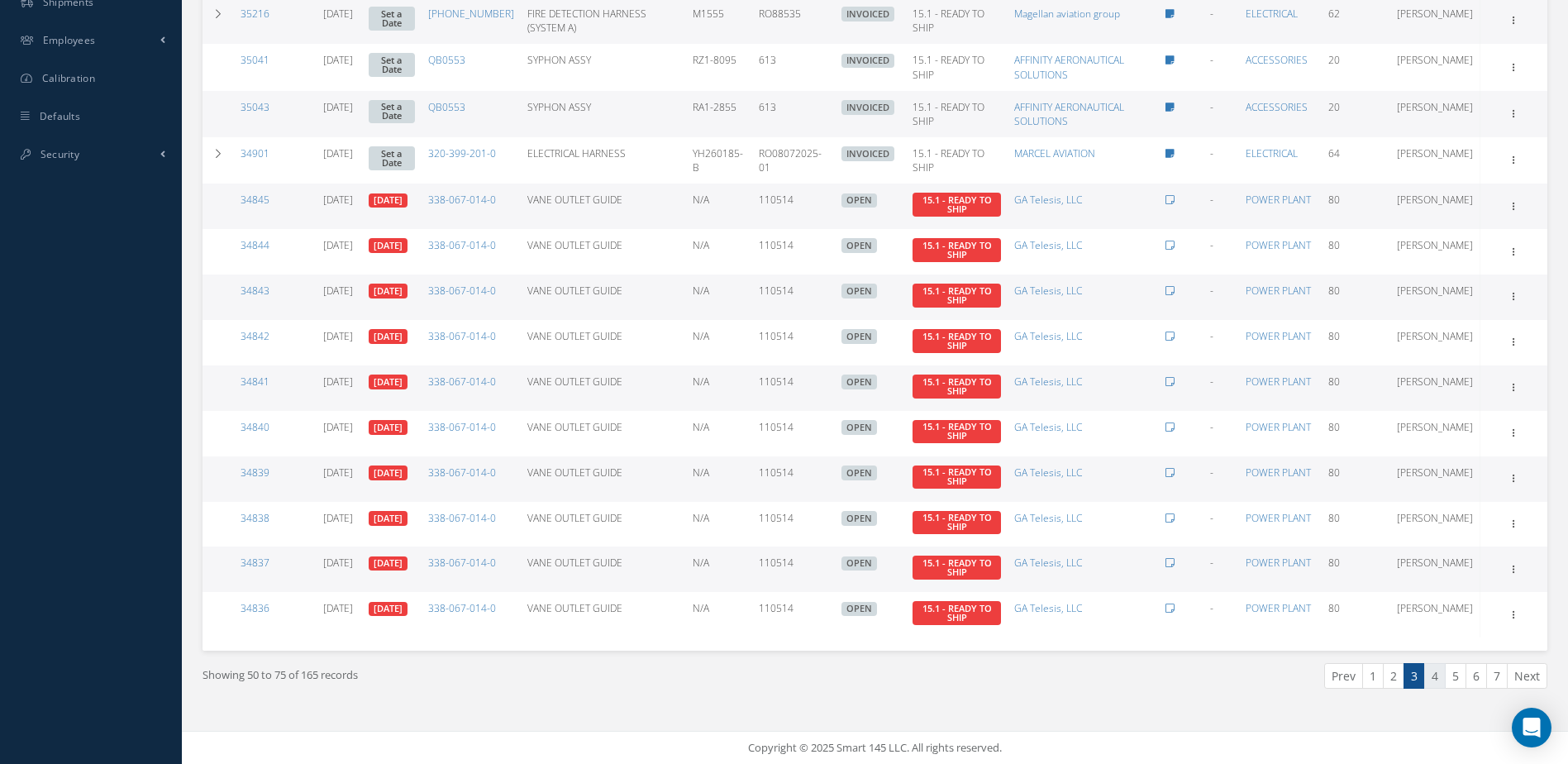
click at [1442, 671] on link "4" at bounding box center [1435, 675] width 22 height 26
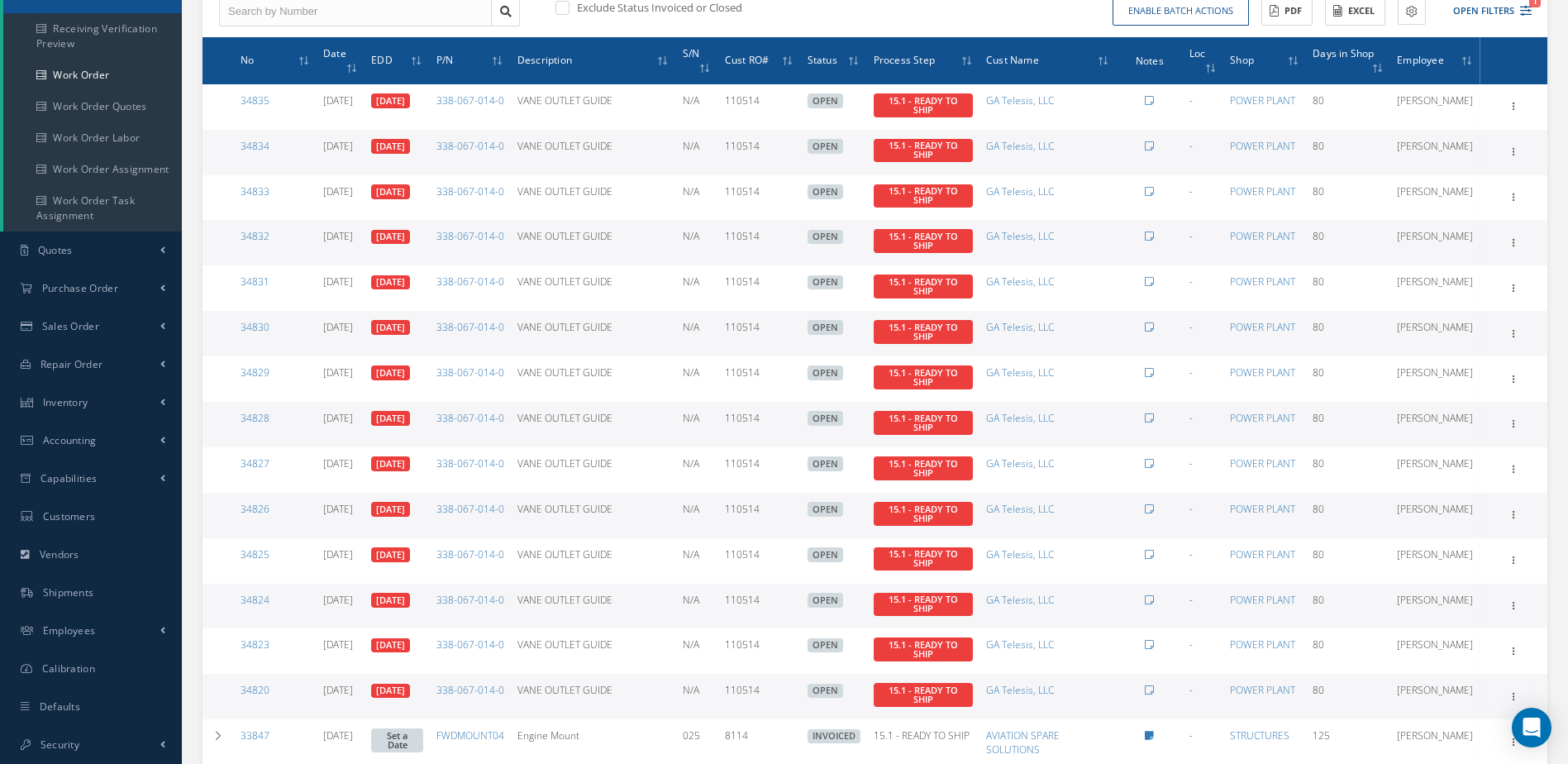
scroll to position [0, 0]
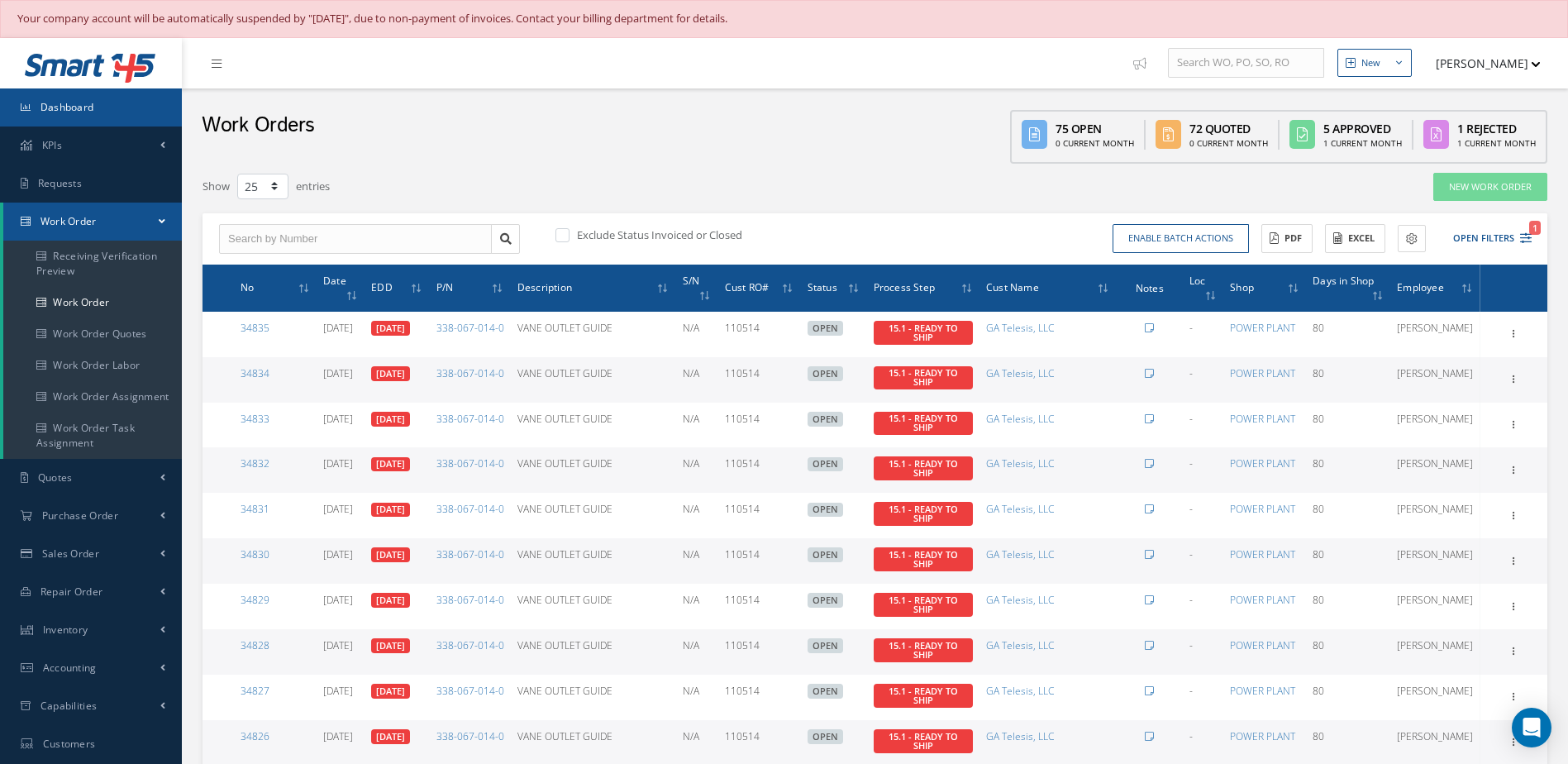
click at [95, 115] on link "Dashboard" at bounding box center [90, 107] width 182 height 38
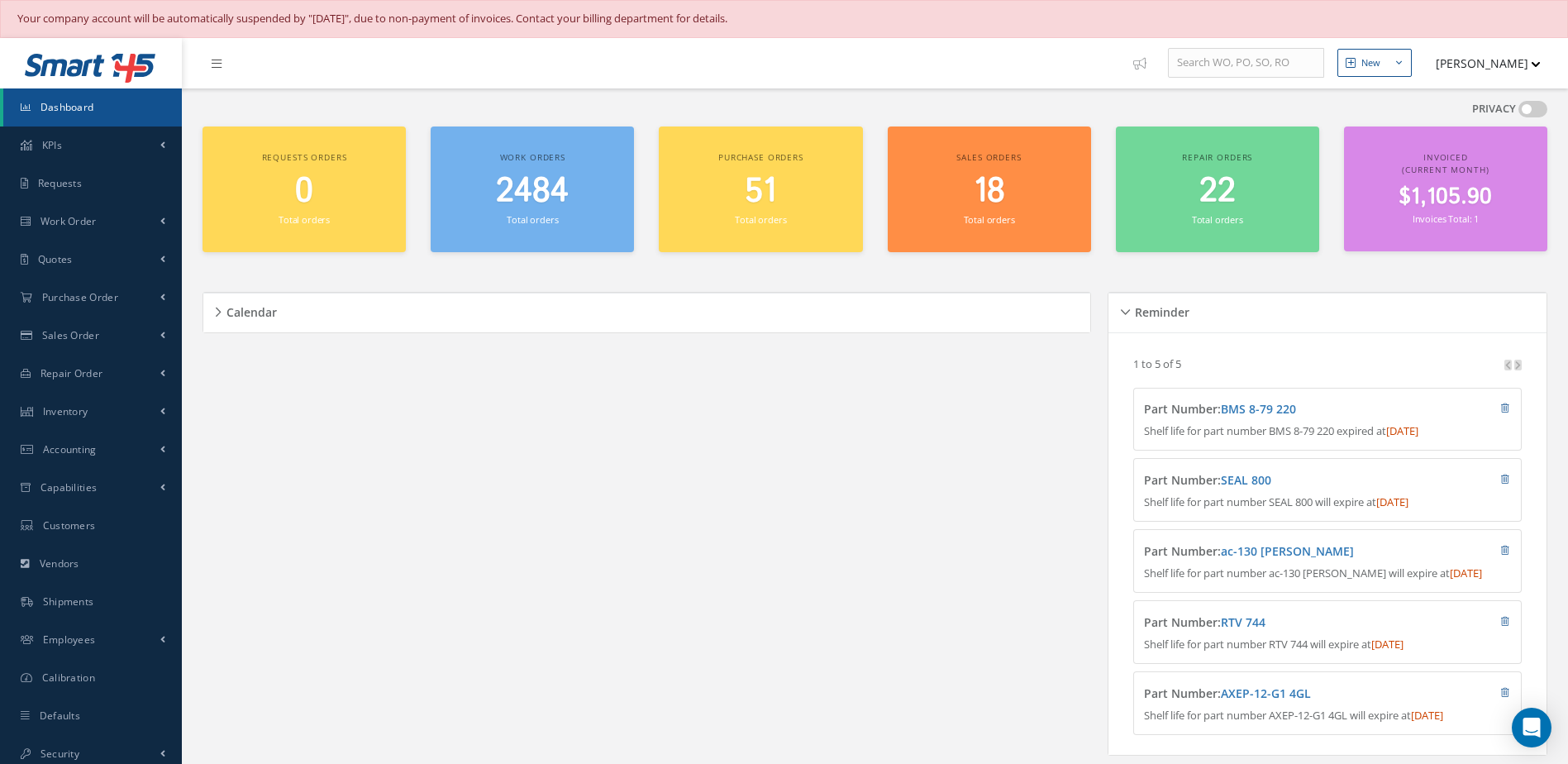
click at [96, 94] on link "Dashboard" at bounding box center [92, 107] width 178 height 38
click at [41, 91] on link "Dashboard" at bounding box center [92, 107] width 178 height 38
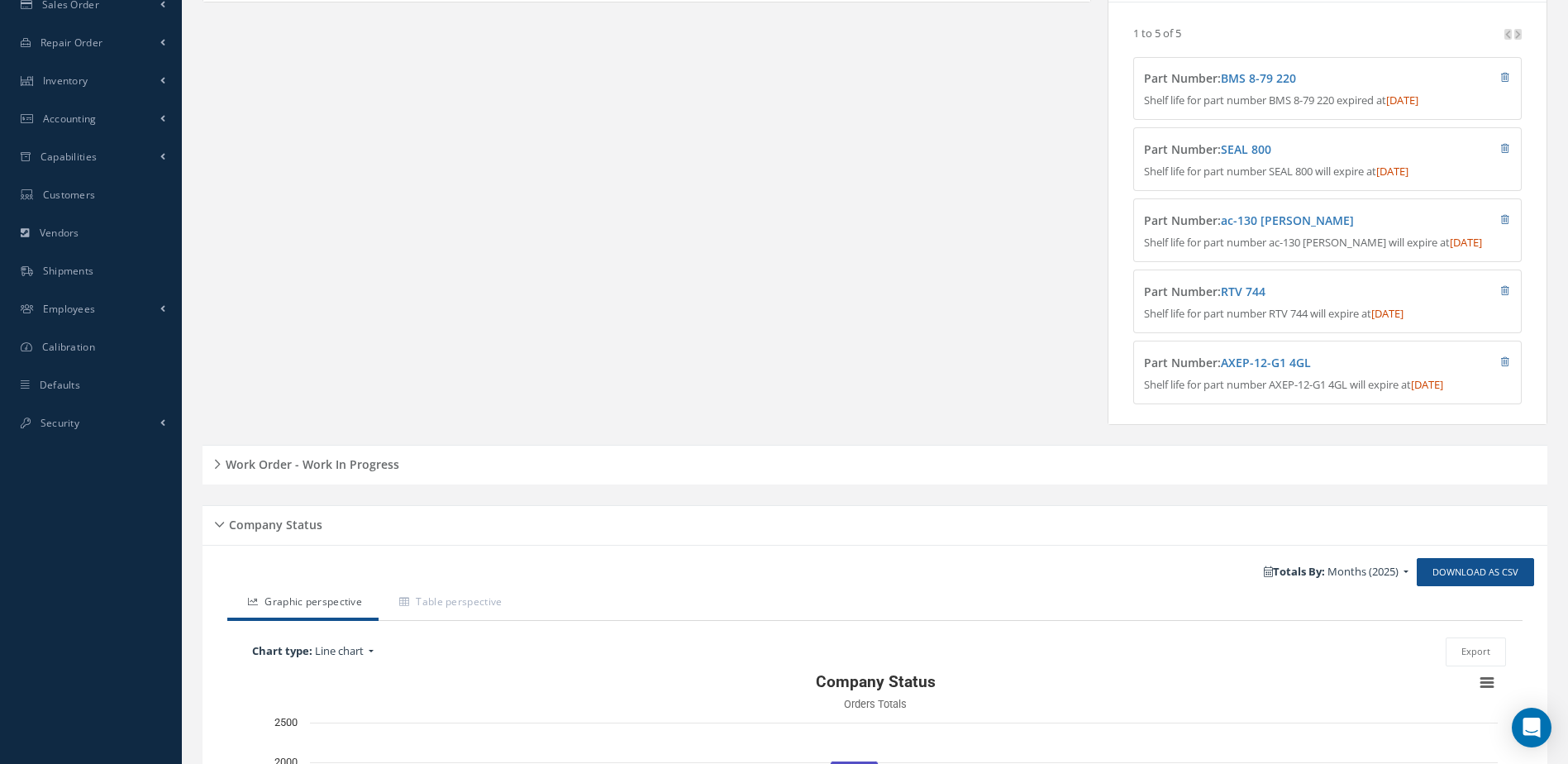
scroll to position [659, 0]
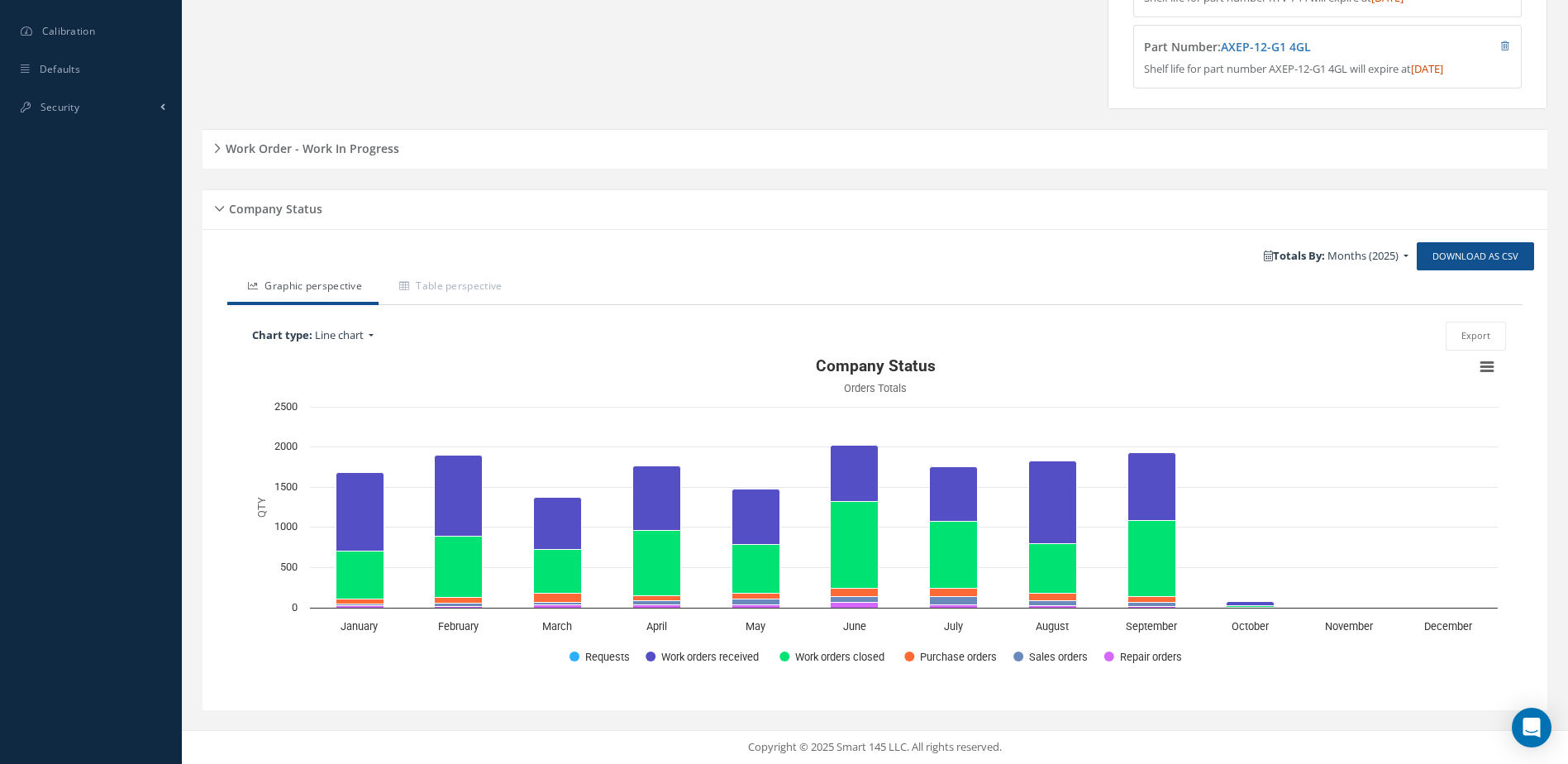
click at [299, 141] on h5 "Work Order - Work In Progress" at bounding box center [310, 146] width 178 height 20
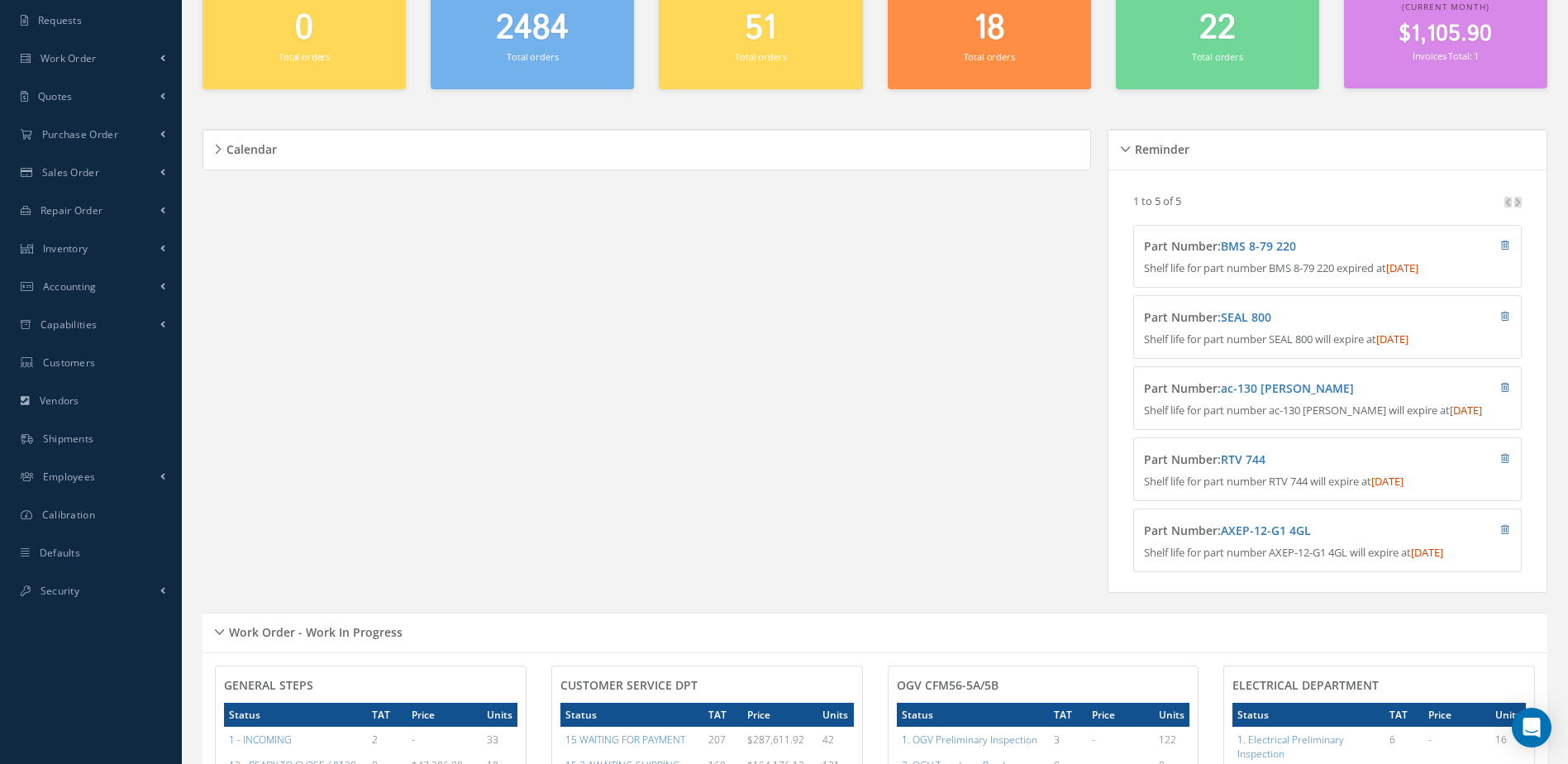
scroll to position [0, 0]
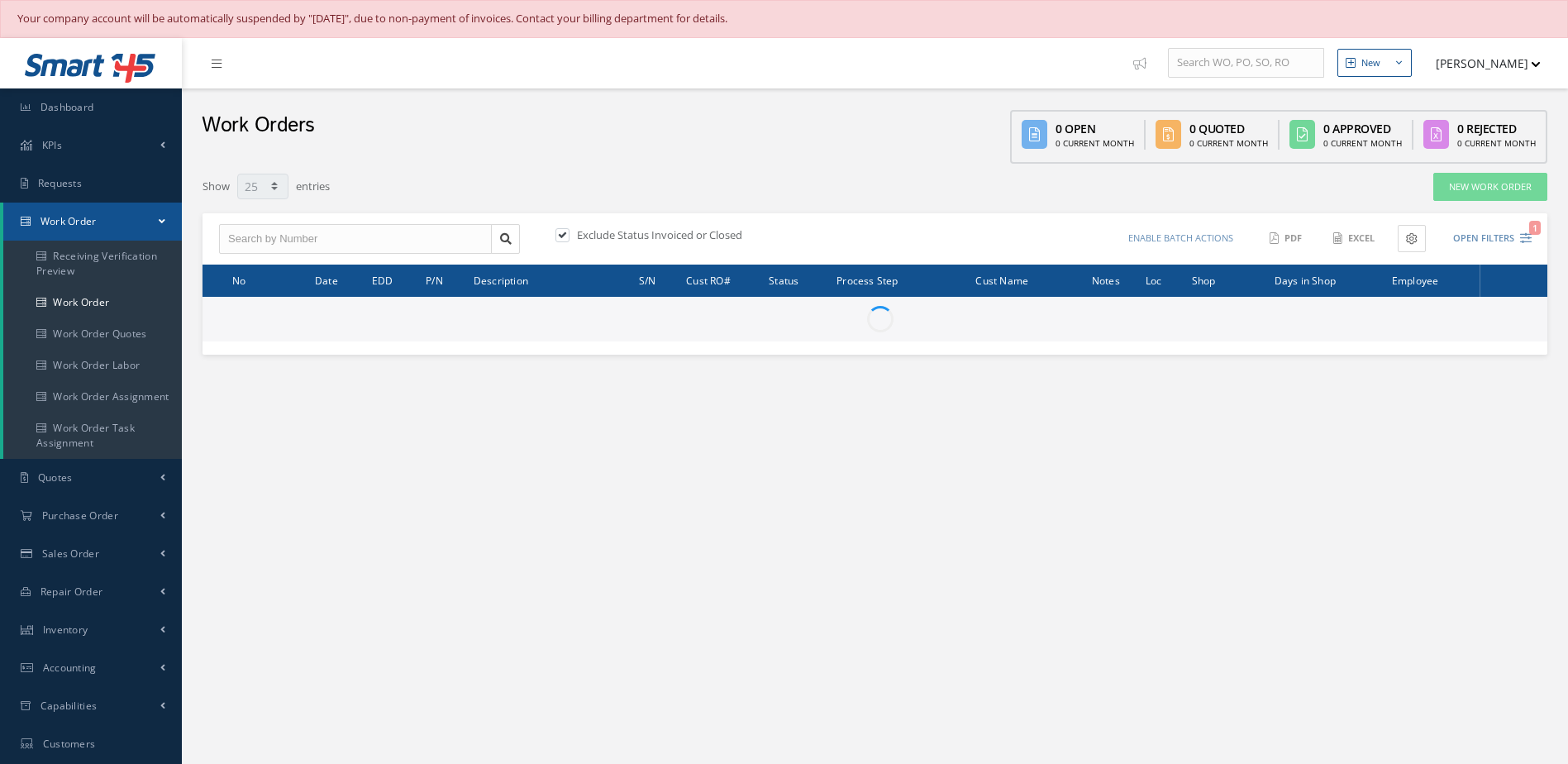
select select "25"
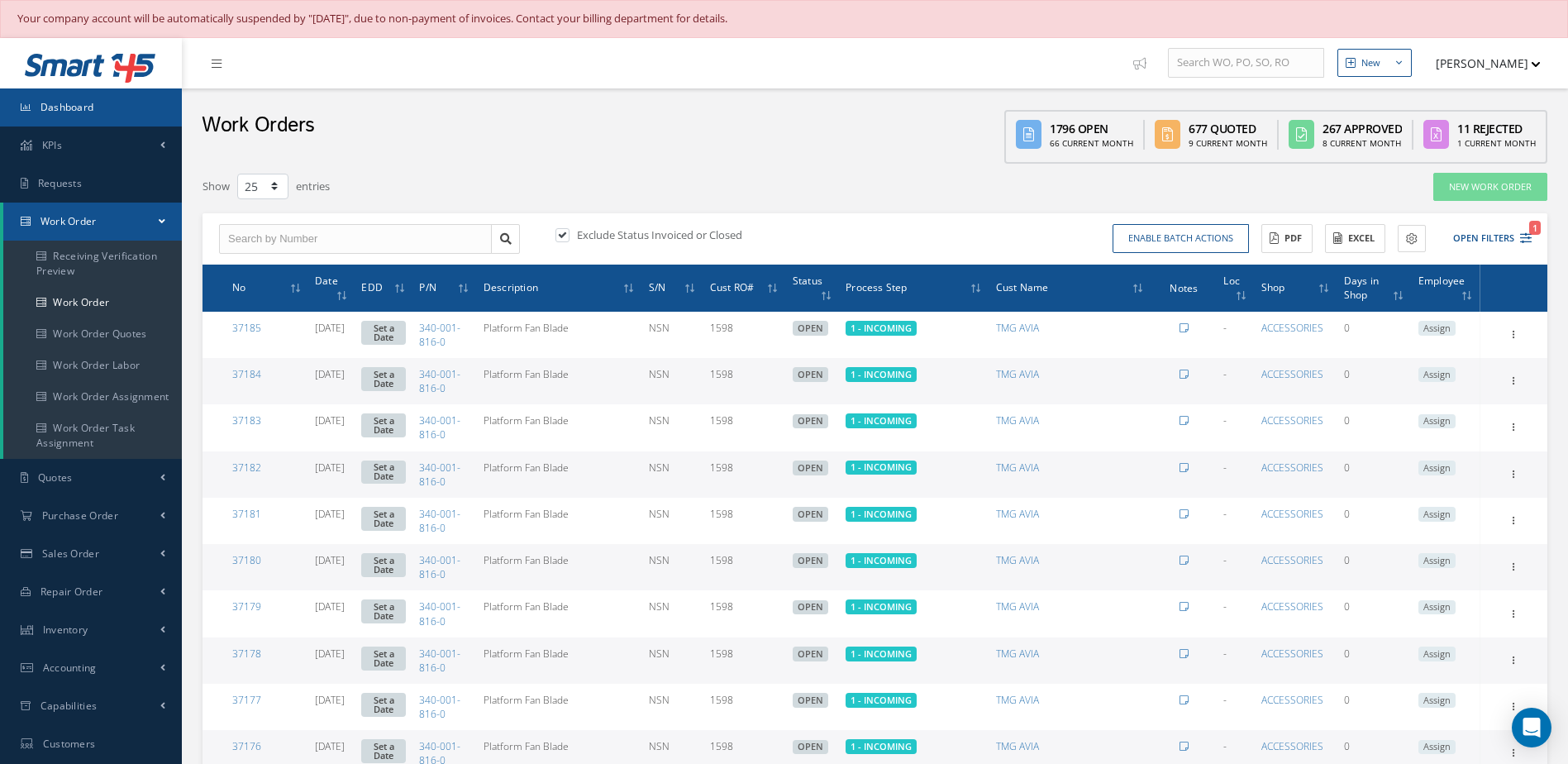
click at [120, 112] on link "Dashboard" at bounding box center [90, 107] width 182 height 38
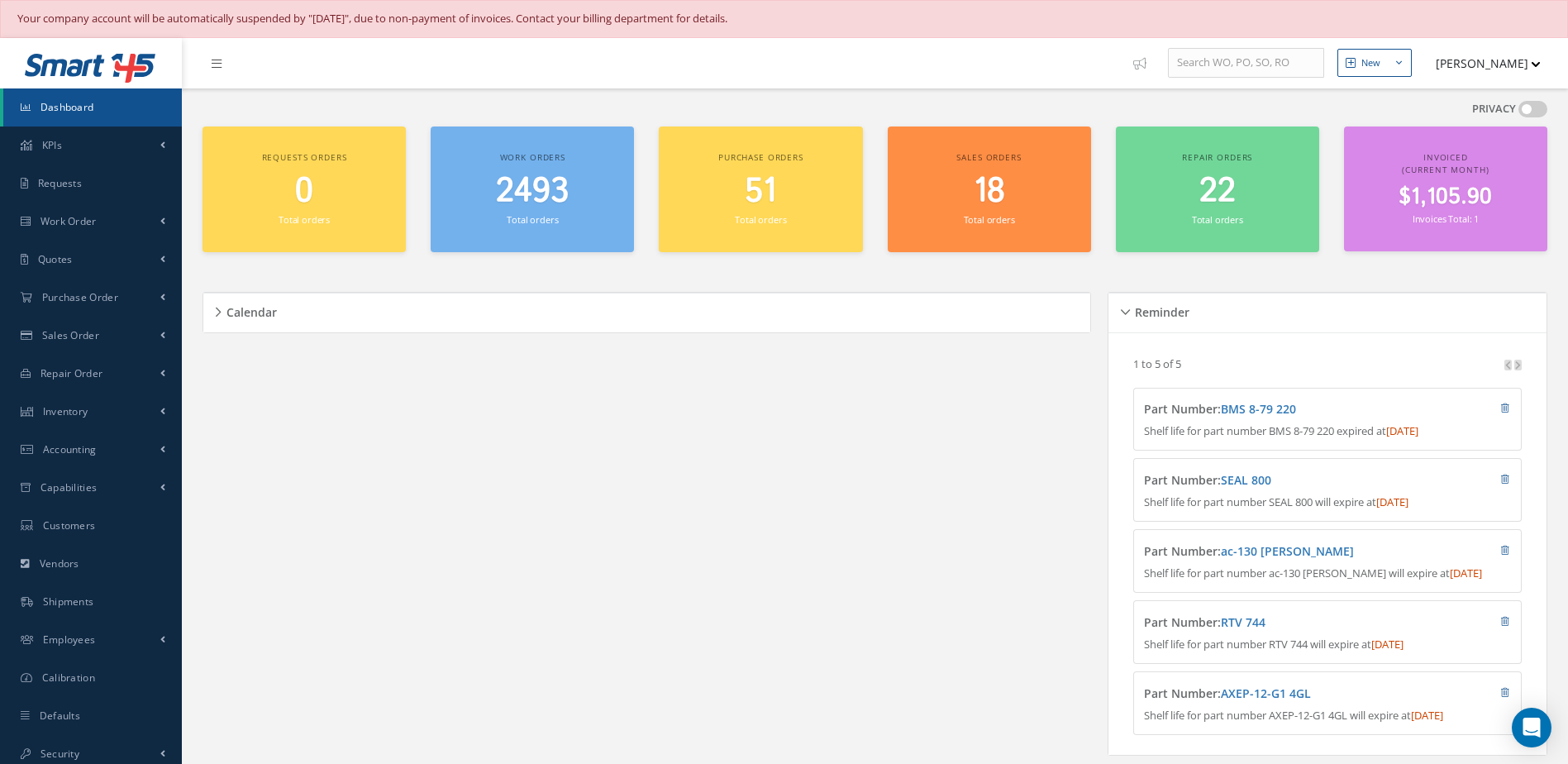
click at [548, 210] on span "2493" at bounding box center [532, 192] width 73 height 47
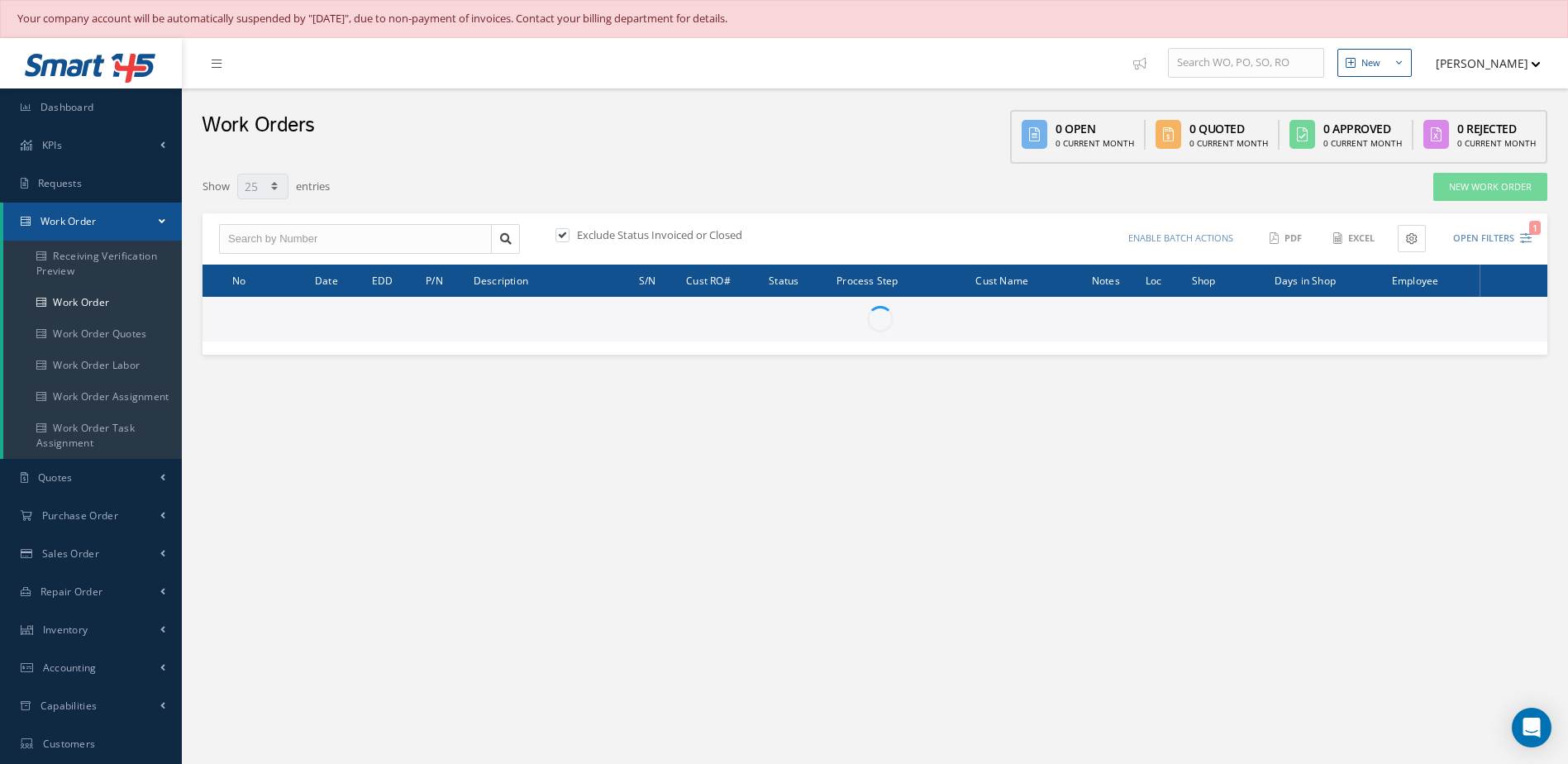
select select "25"
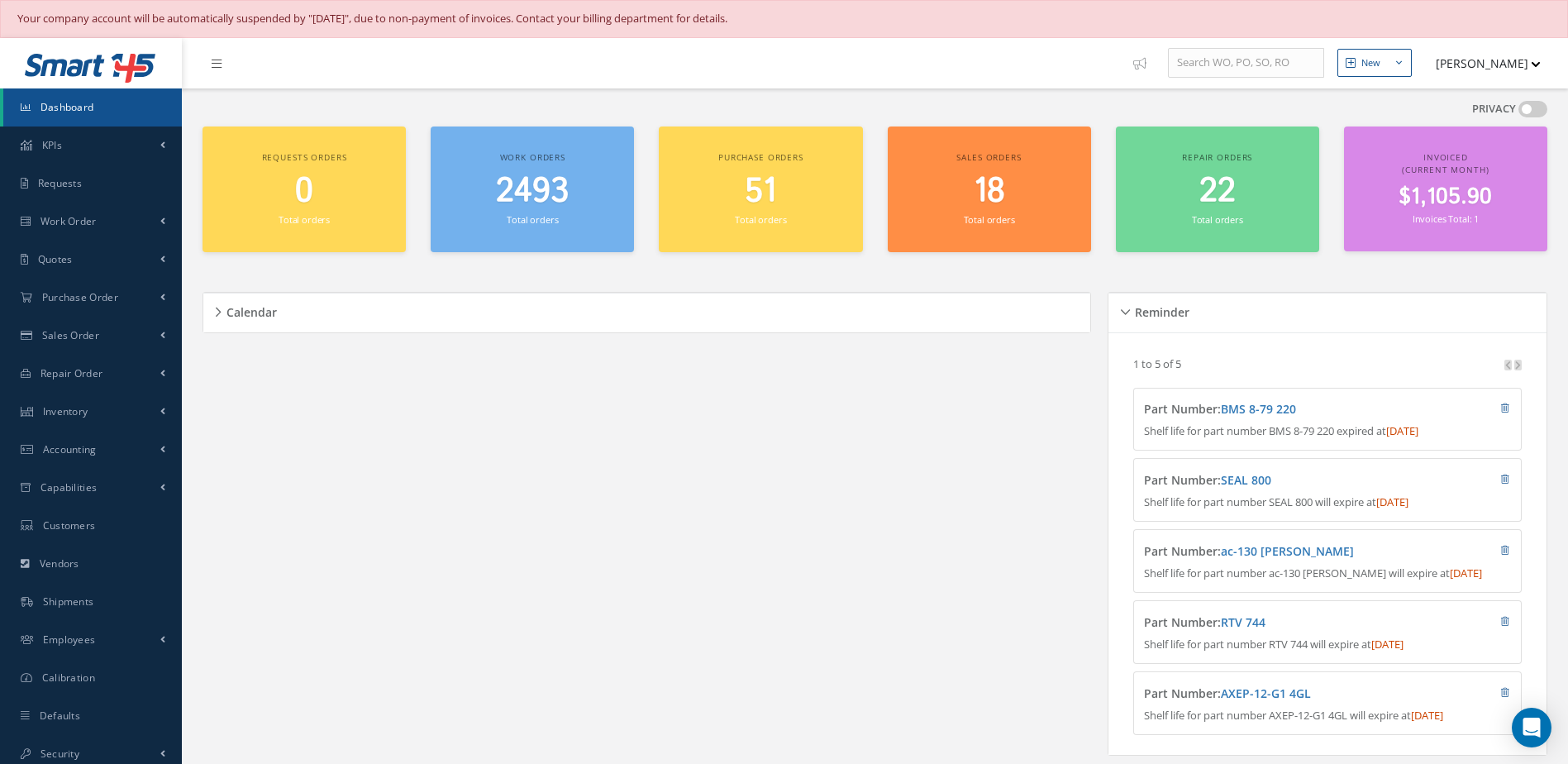
click at [101, 112] on link "Dashboard" at bounding box center [92, 107] width 178 height 38
click at [518, 189] on span "2496" at bounding box center [532, 192] width 73 height 47
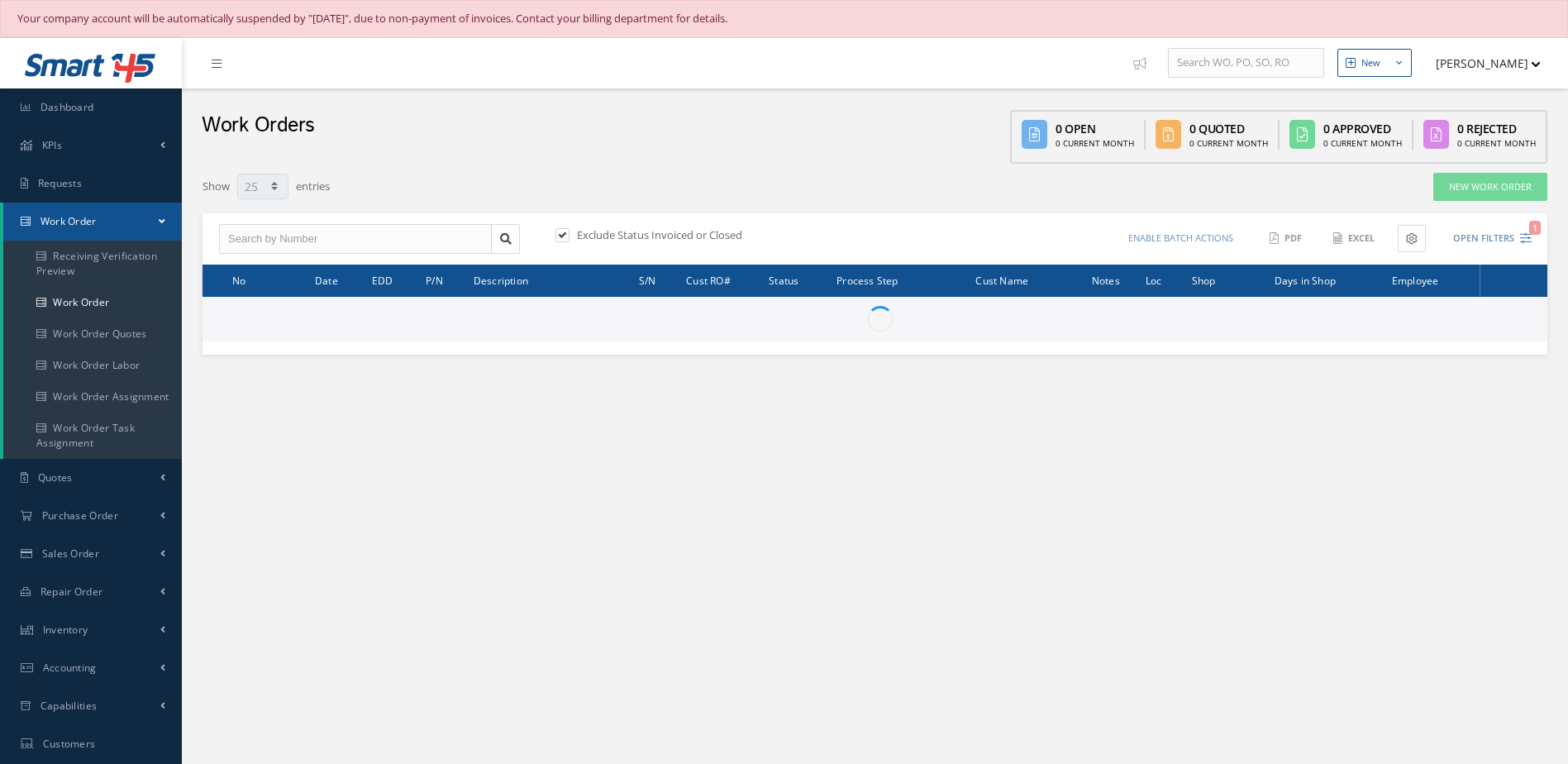
select select "25"
click at [114, 104] on link "Dashboard" at bounding box center [90, 107] width 182 height 38
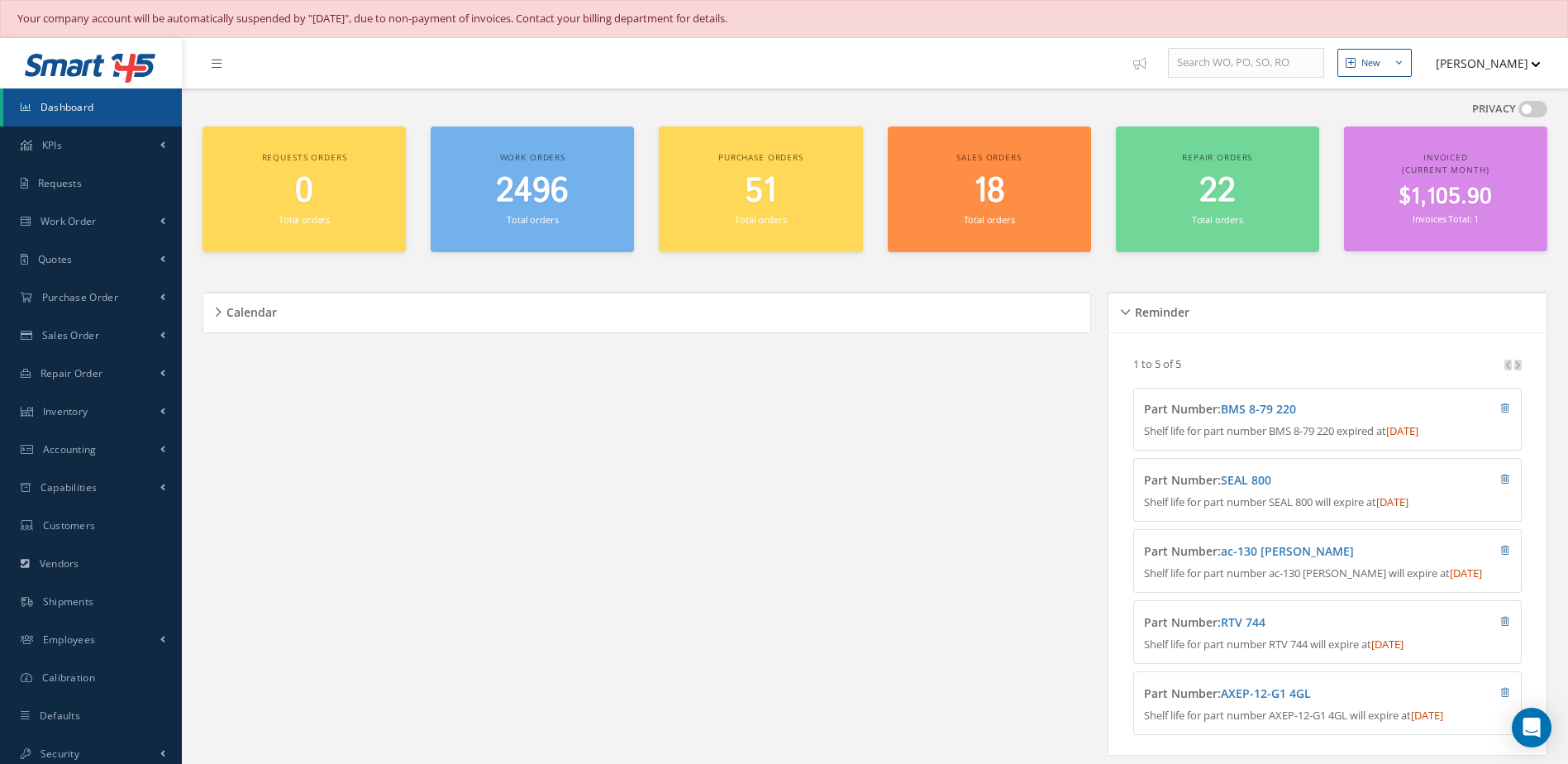
click at [119, 103] on link "Dashboard" at bounding box center [92, 107] width 178 height 38
click at [156, 102] on link "Dashboard" at bounding box center [92, 107] width 178 height 38
click at [113, 115] on link "Dashboard" at bounding box center [92, 107] width 178 height 38
click at [111, 115] on link "Dashboard" at bounding box center [92, 107] width 178 height 38
click at [109, 113] on link "Dashboard" at bounding box center [92, 107] width 178 height 38
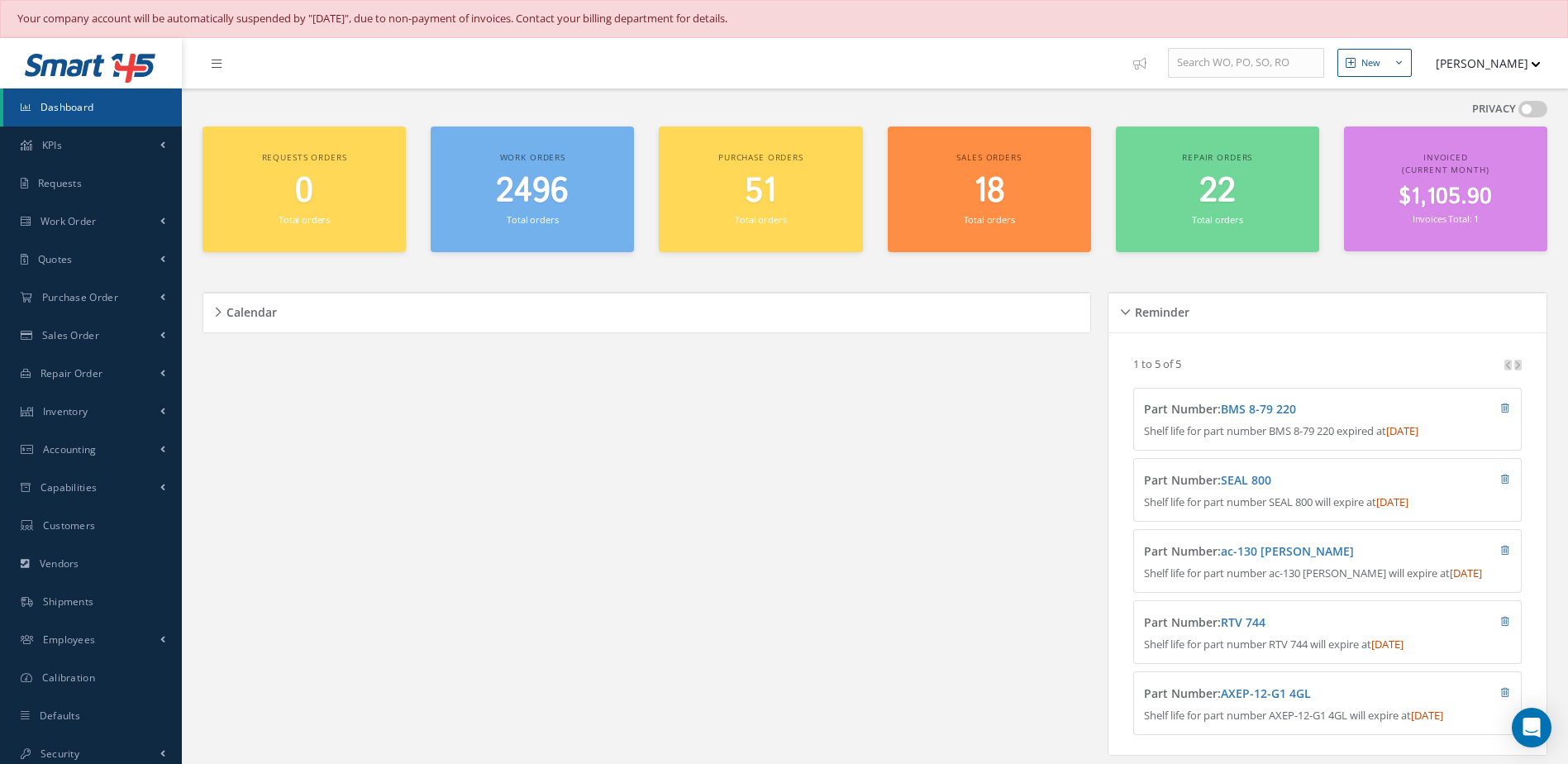
click at [92, 110] on span "Dashboard" at bounding box center [67, 107] width 54 height 14
click at [519, 203] on span "2496" at bounding box center [532, 192] width 73 height 47
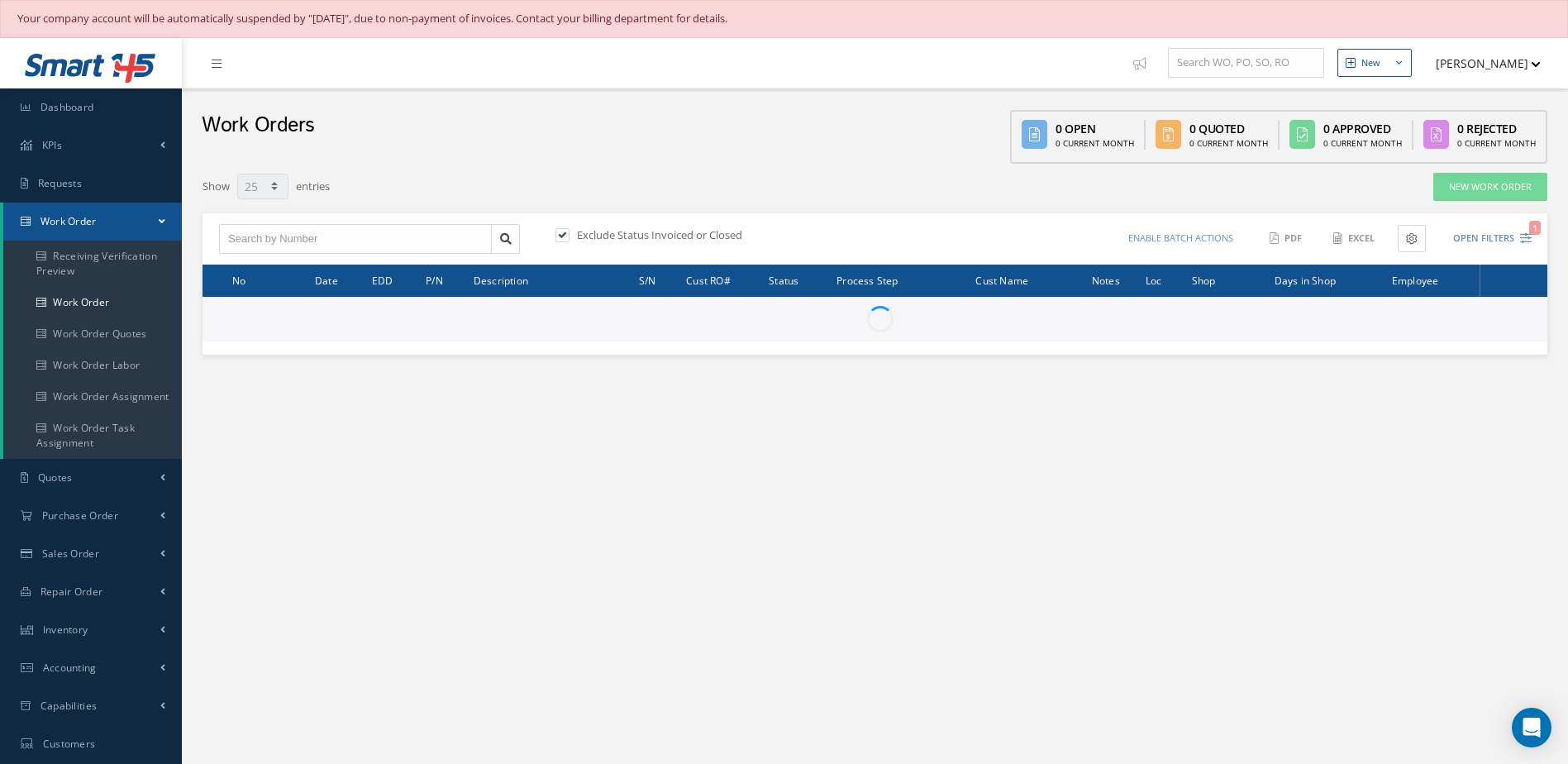
select select "25"
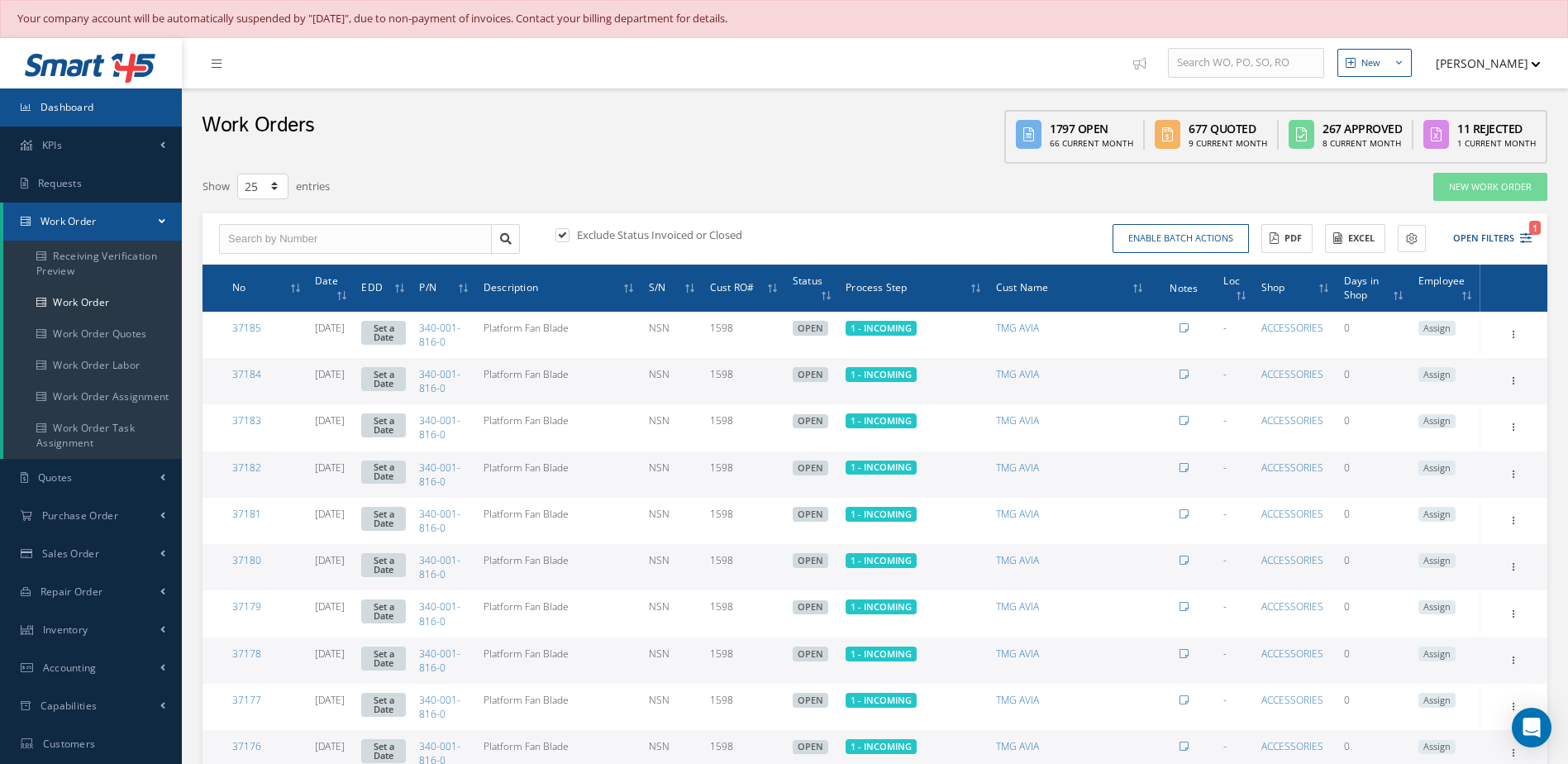
click at [75, 111] on span "Dashboard" at bounding box center [67, 107] width 54 height 14
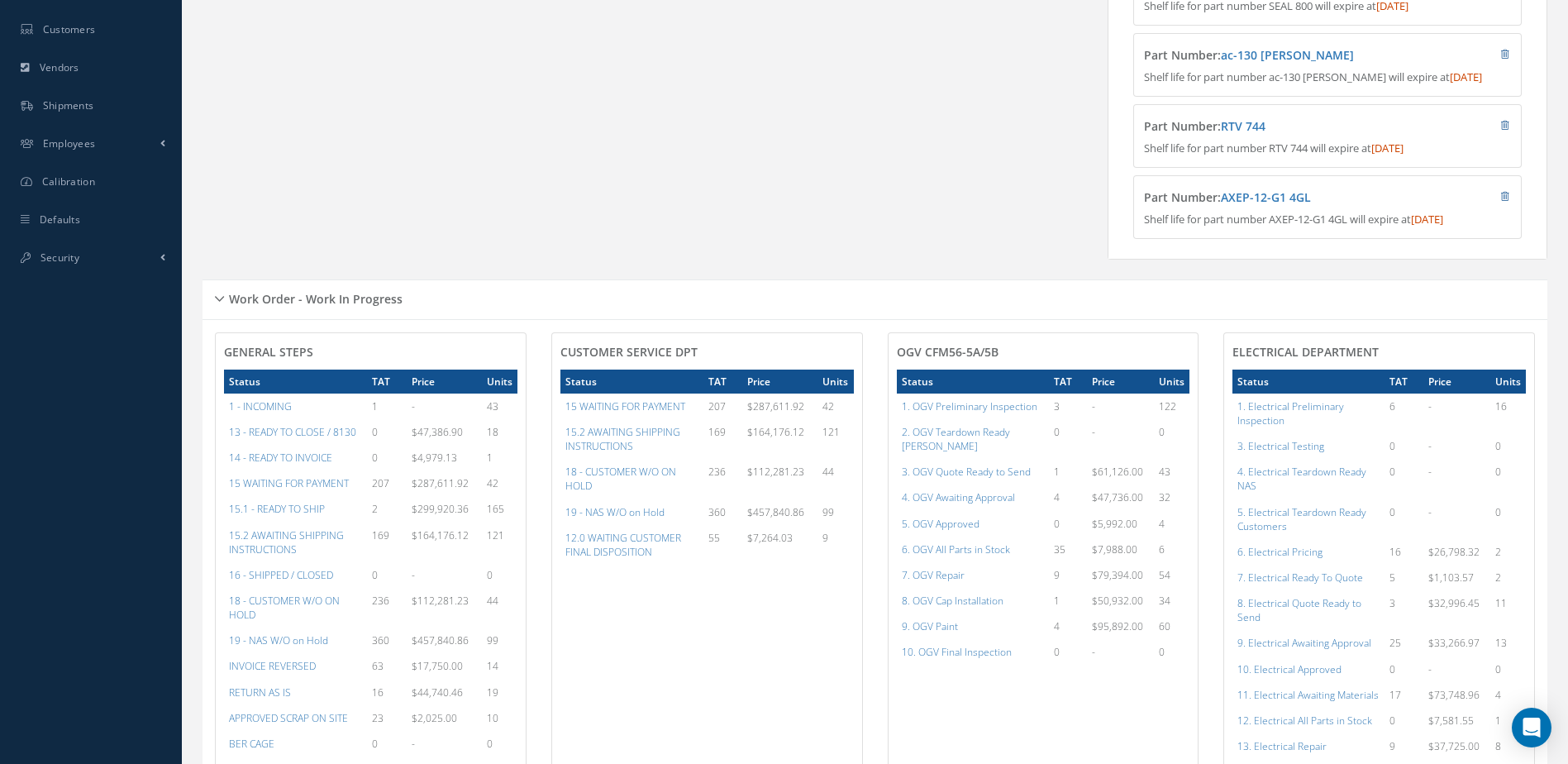
scroll to position [744, 0]
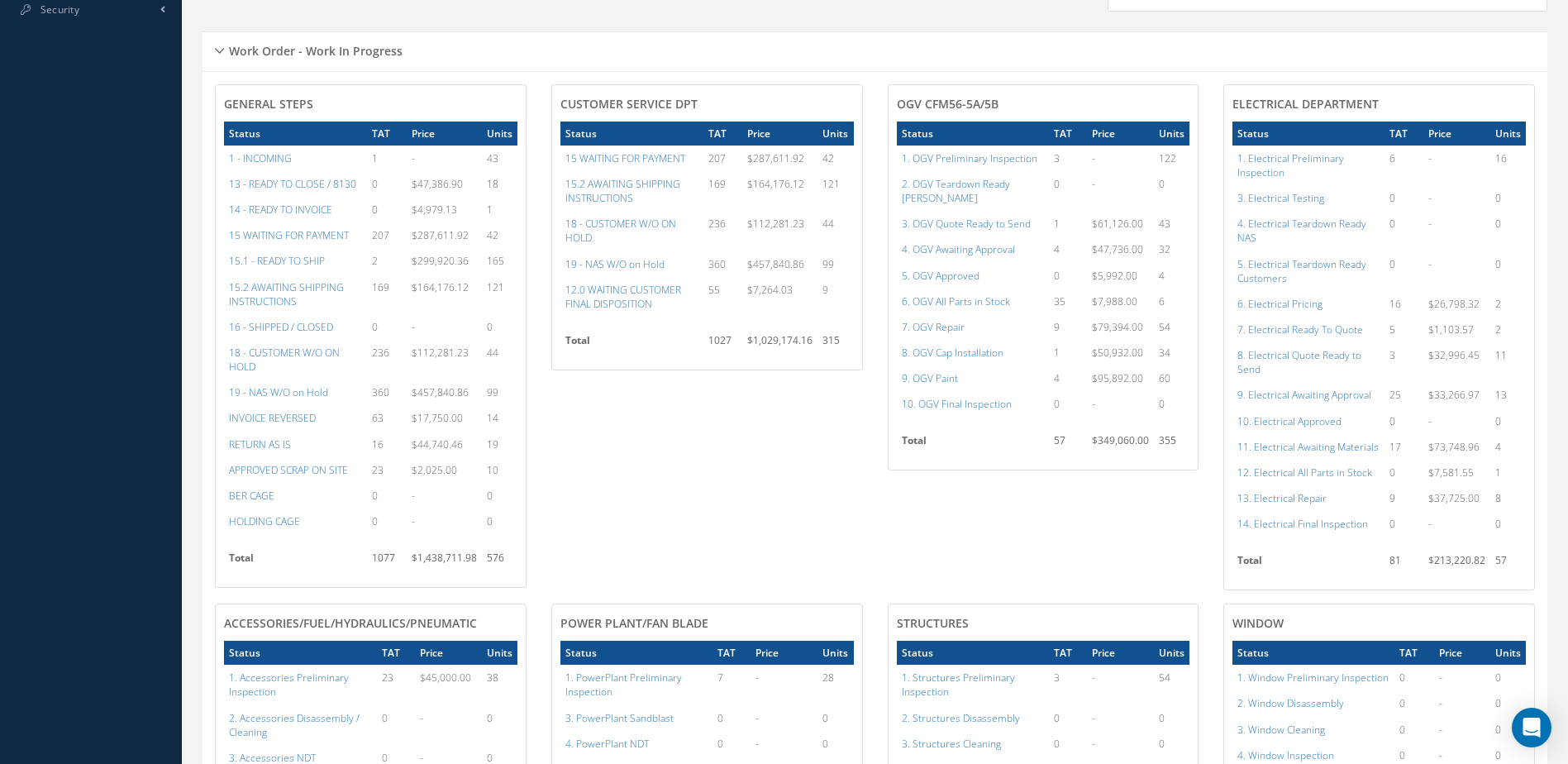
scroll to position [744, 0]
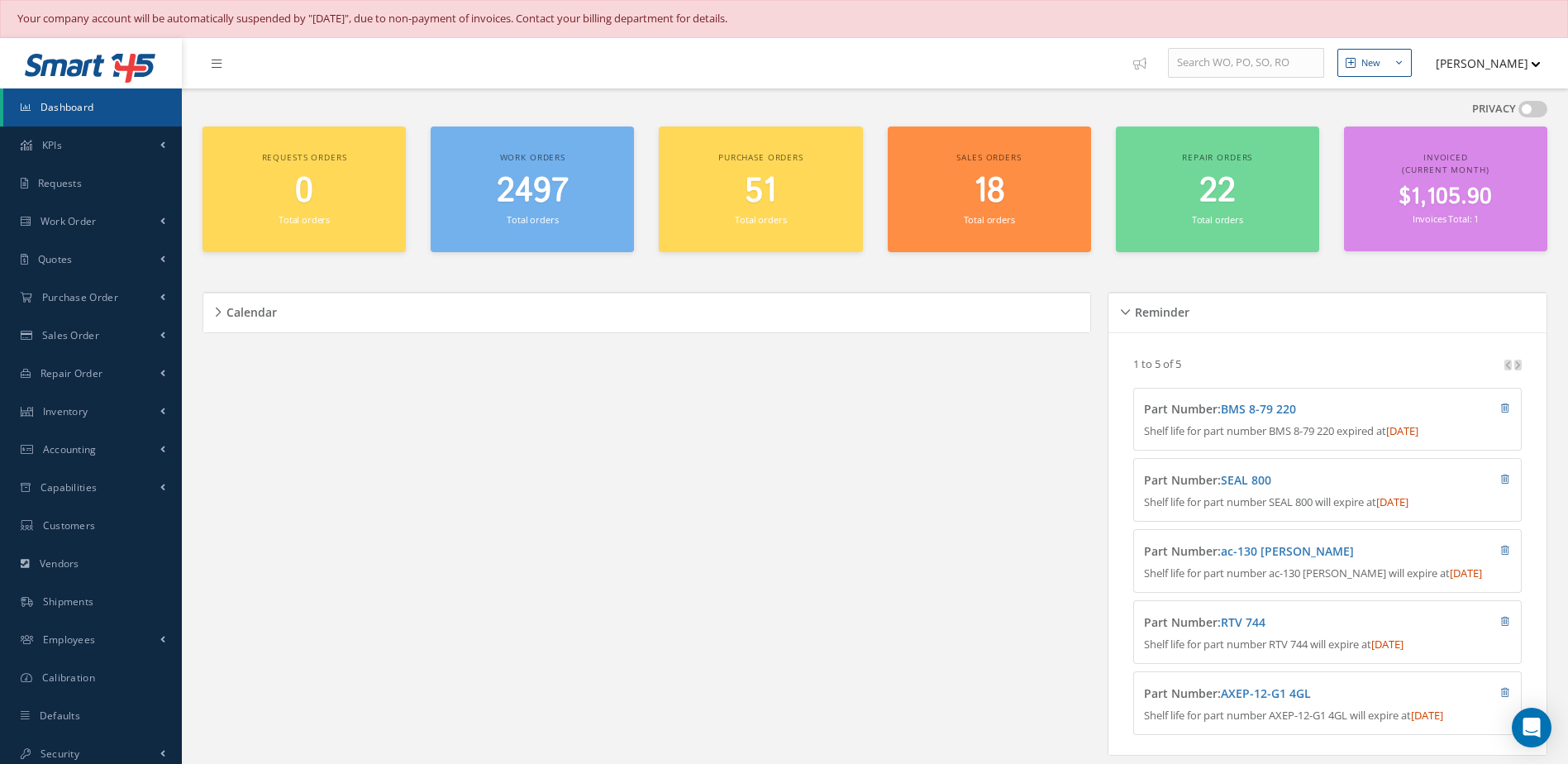
click at [69, 113] on span "Dashboard" at bounding box center [67, 107] width 54 height 14
click at [509, 191] on span "2497" at bounding box center [533, 192] width 72 height 47
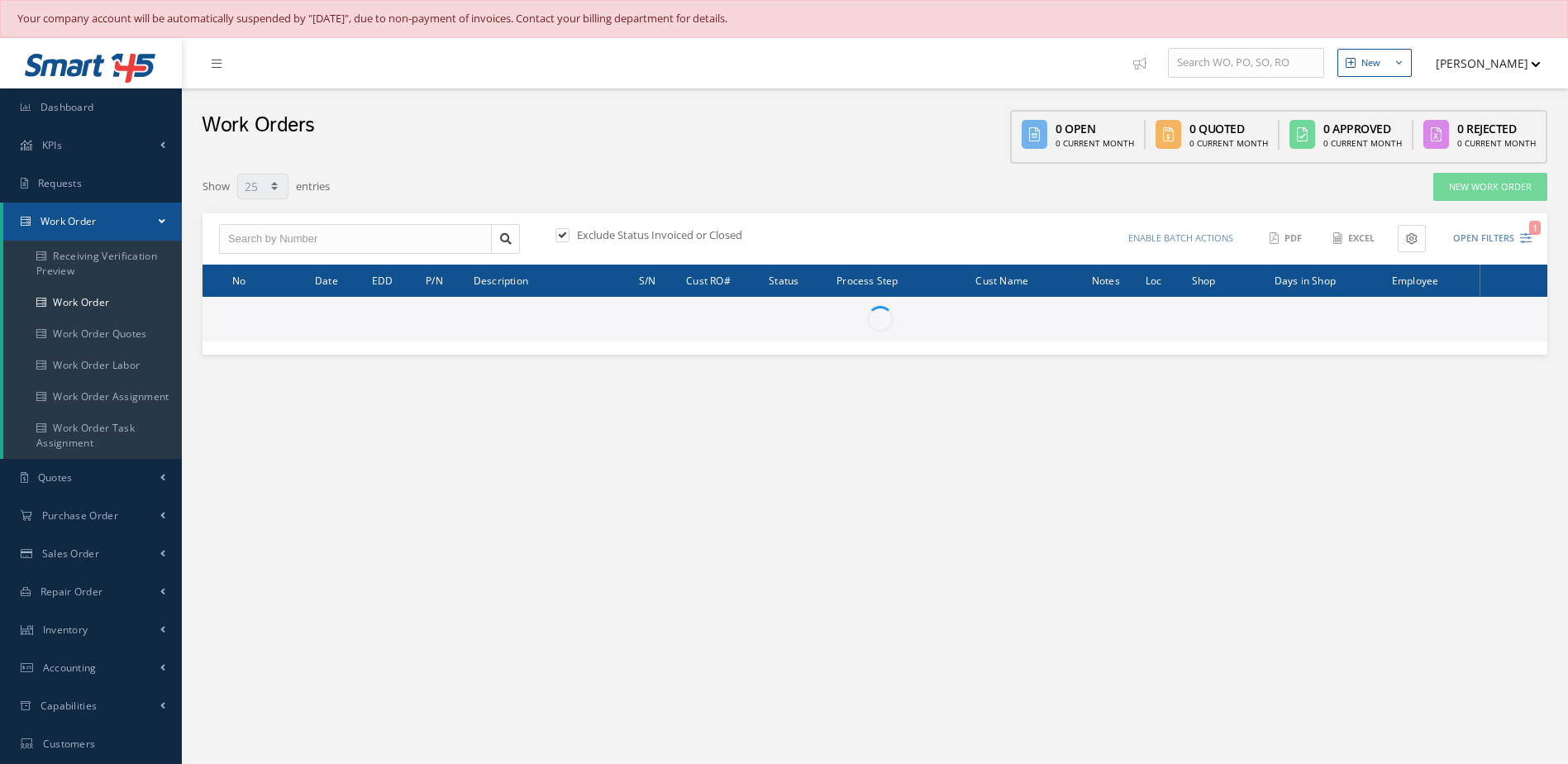
select select "25"
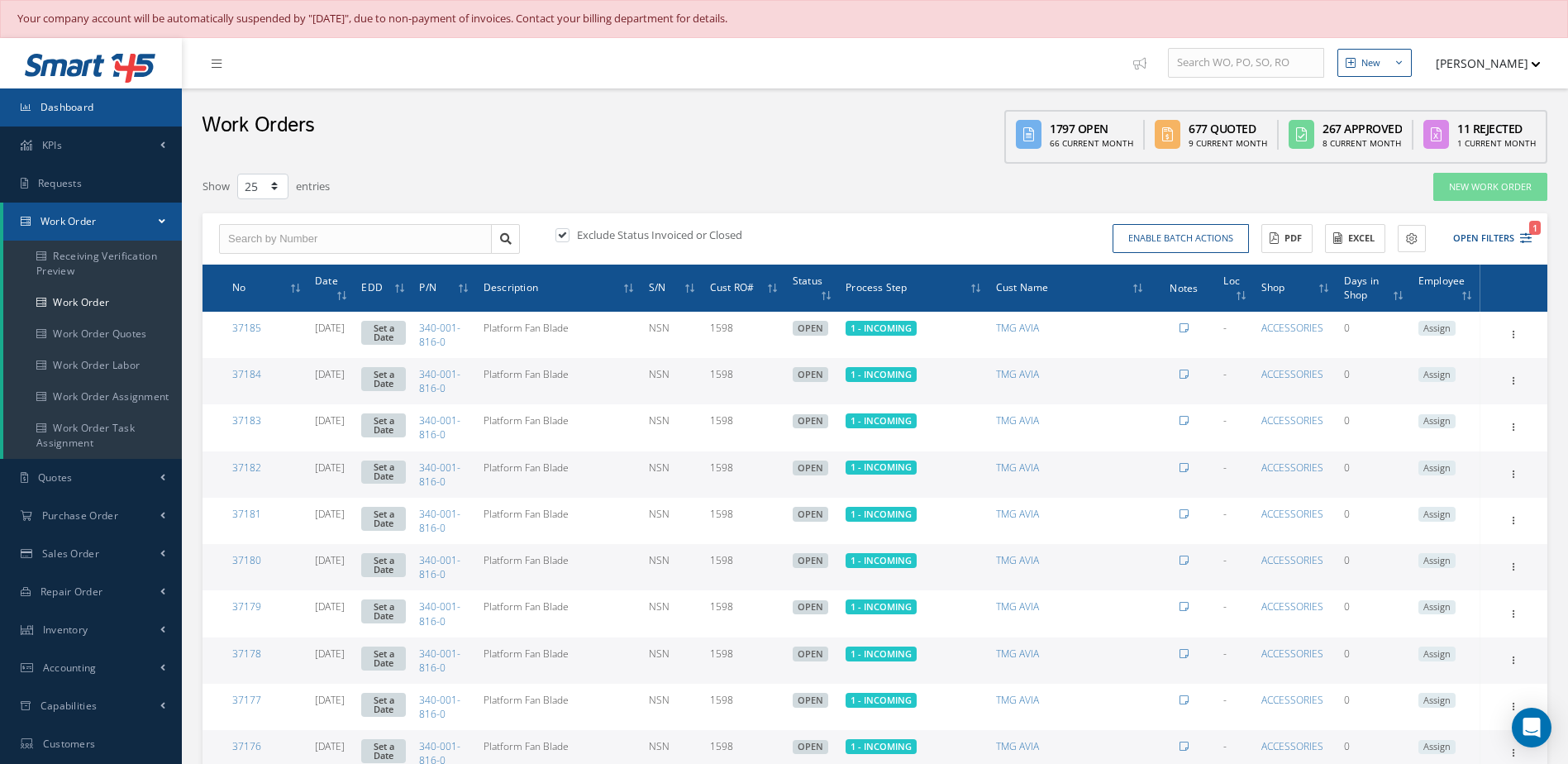
click at [141, 122] on link "Dashboard" at bounding box center [90, 107] width 182 height 38
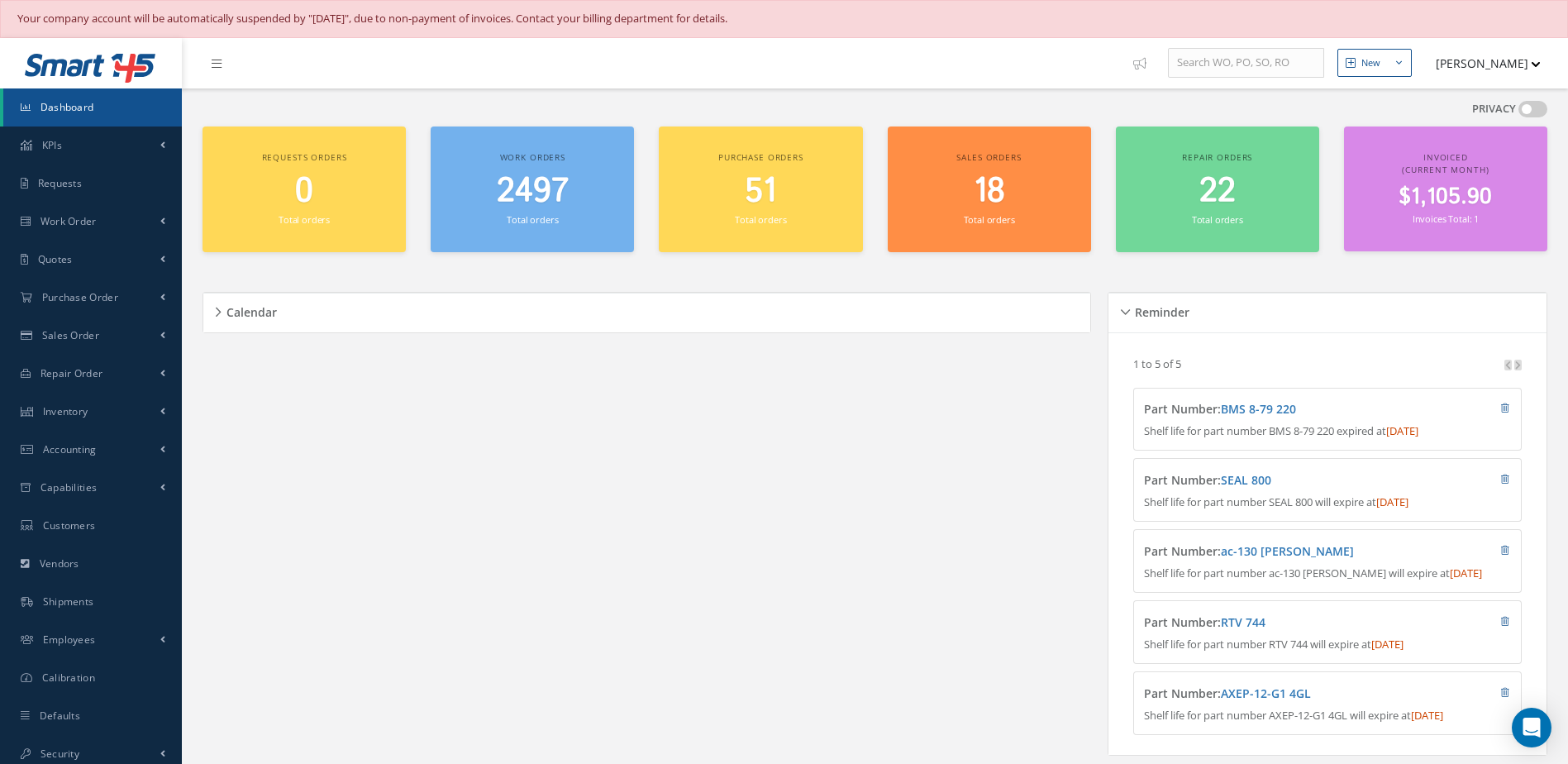
click at [561, 210] on span "2497" at bounding box center [533, 192] width 72 height 47
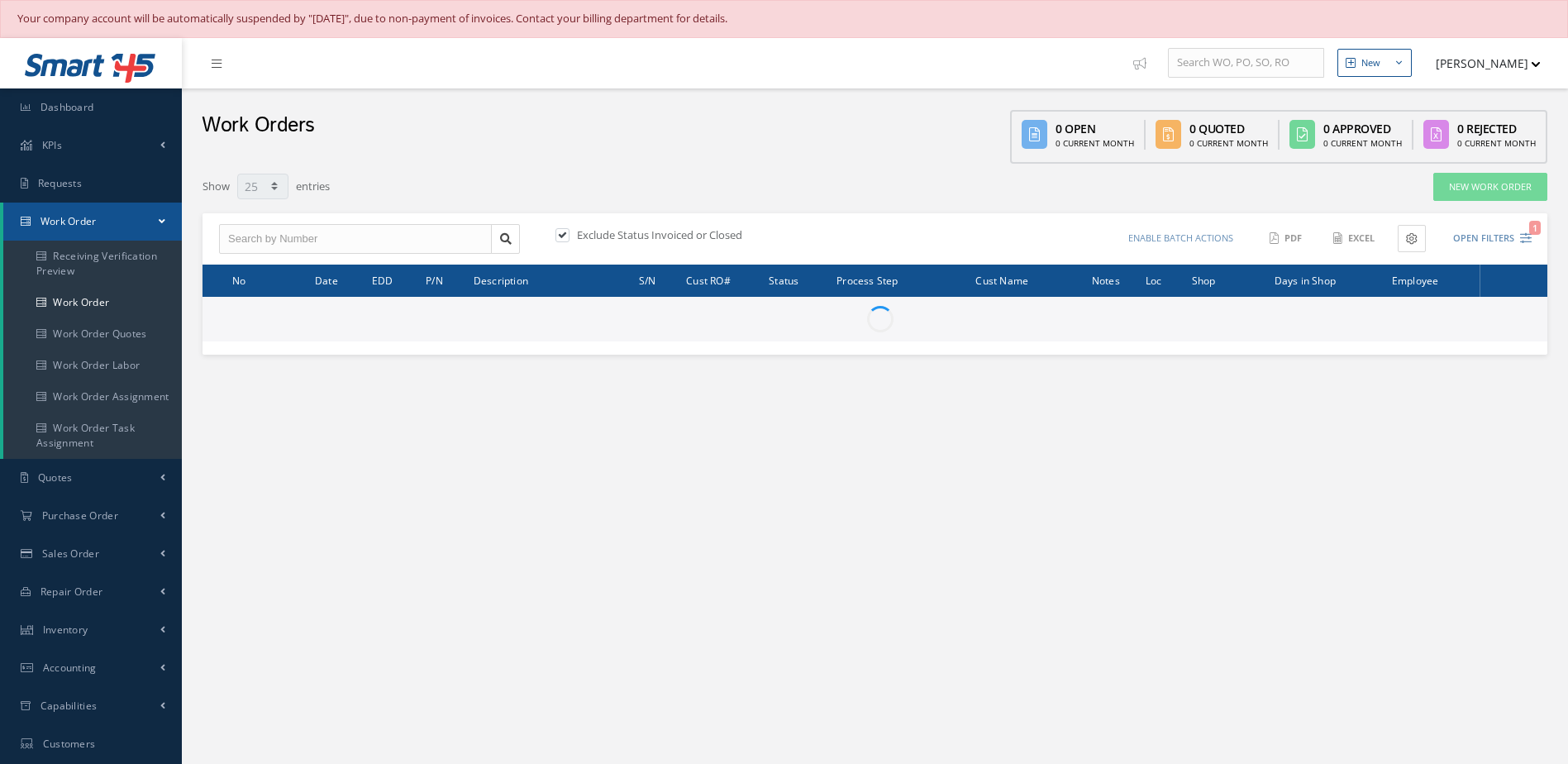
select select "25"
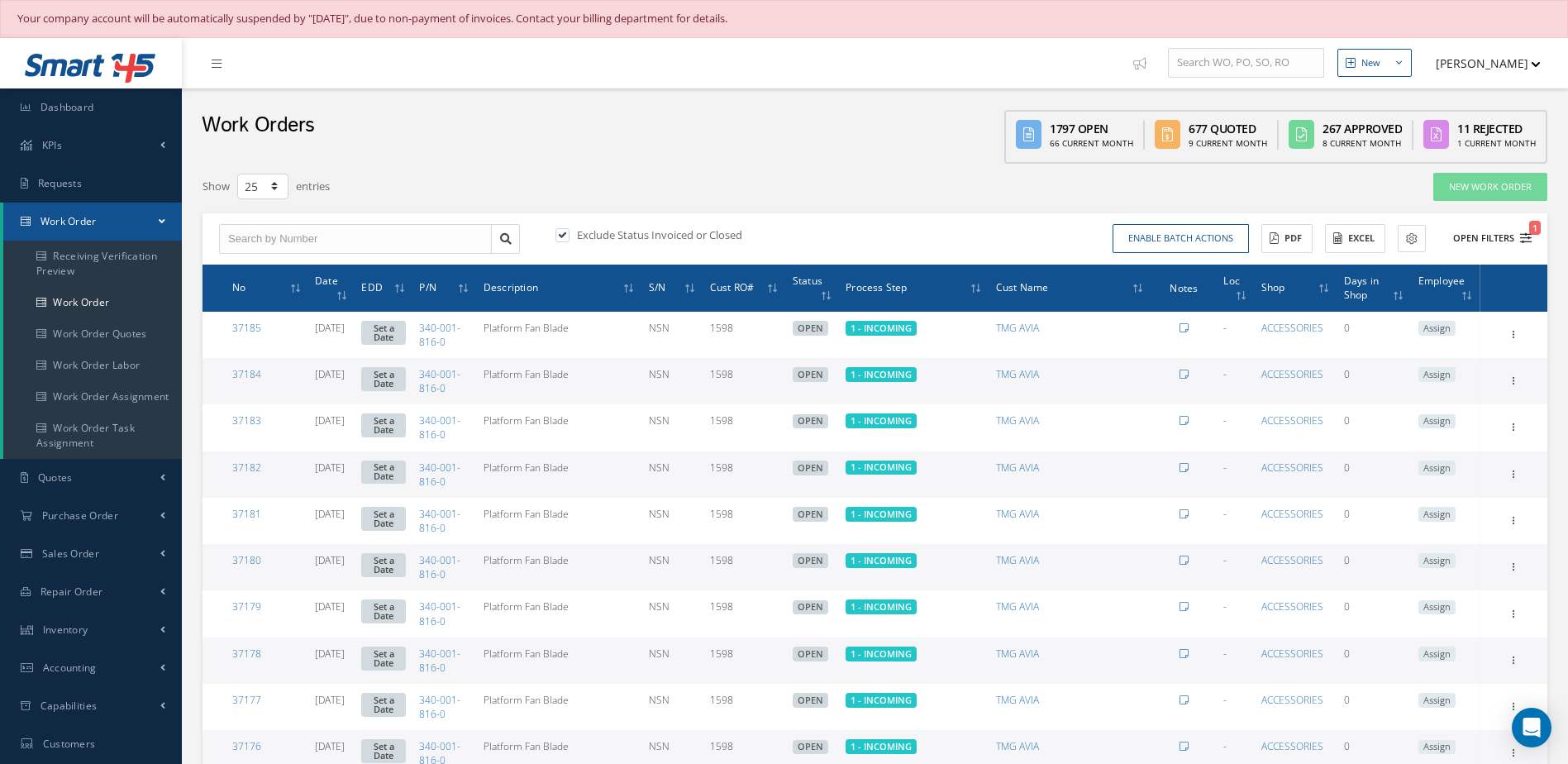
type input "All Work Request"
type input "All Work Performed"
type input "All Status"
type input "WO Part Status"
click at [1483, 240] on button "Open Filters 1" at bounding box center [1485, 238] width 94 height 28
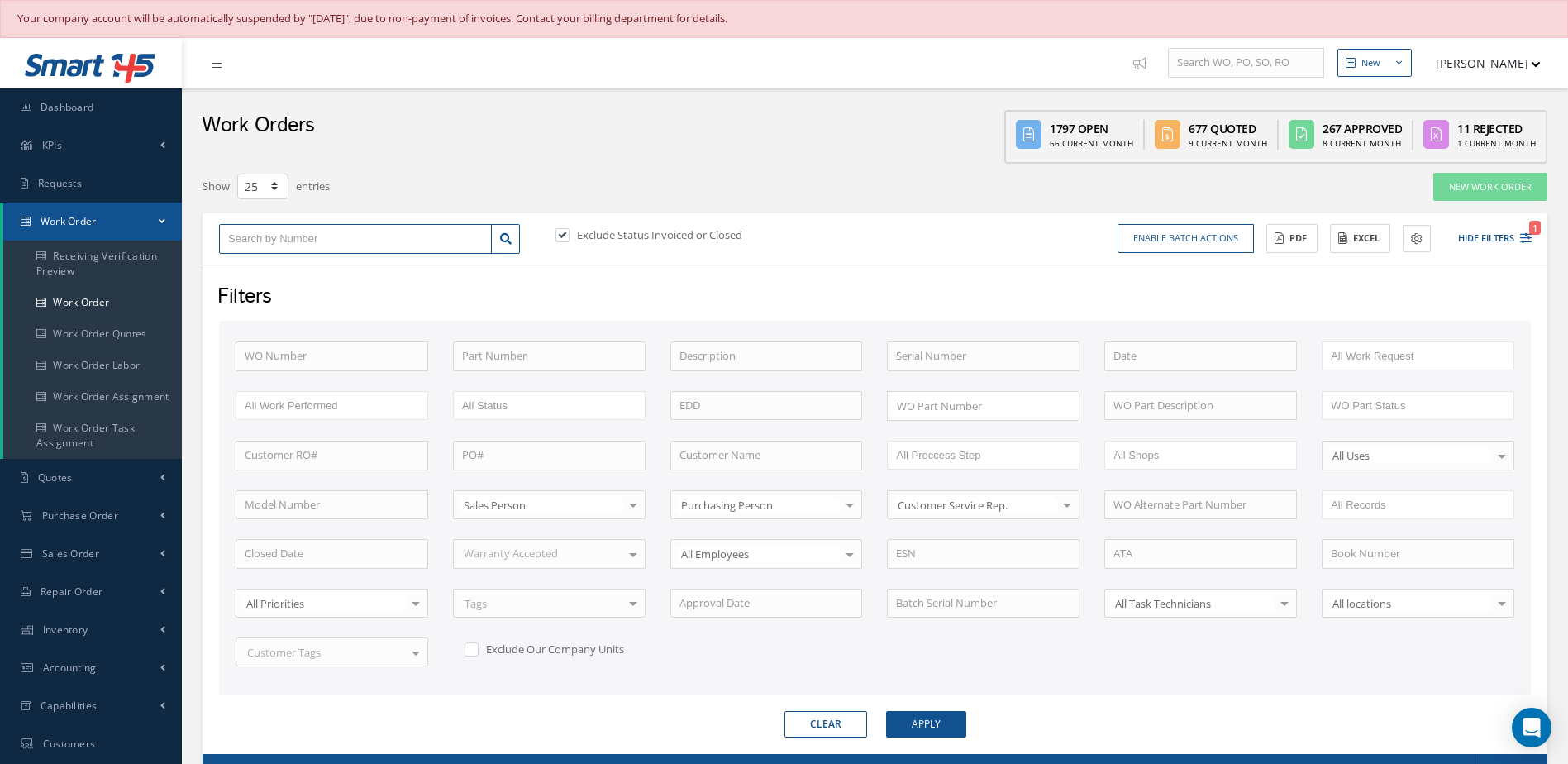
click at [396, 230] on input "text" at bounding box center [356, 239] width 273 height 30
type input "2"
type input "22"
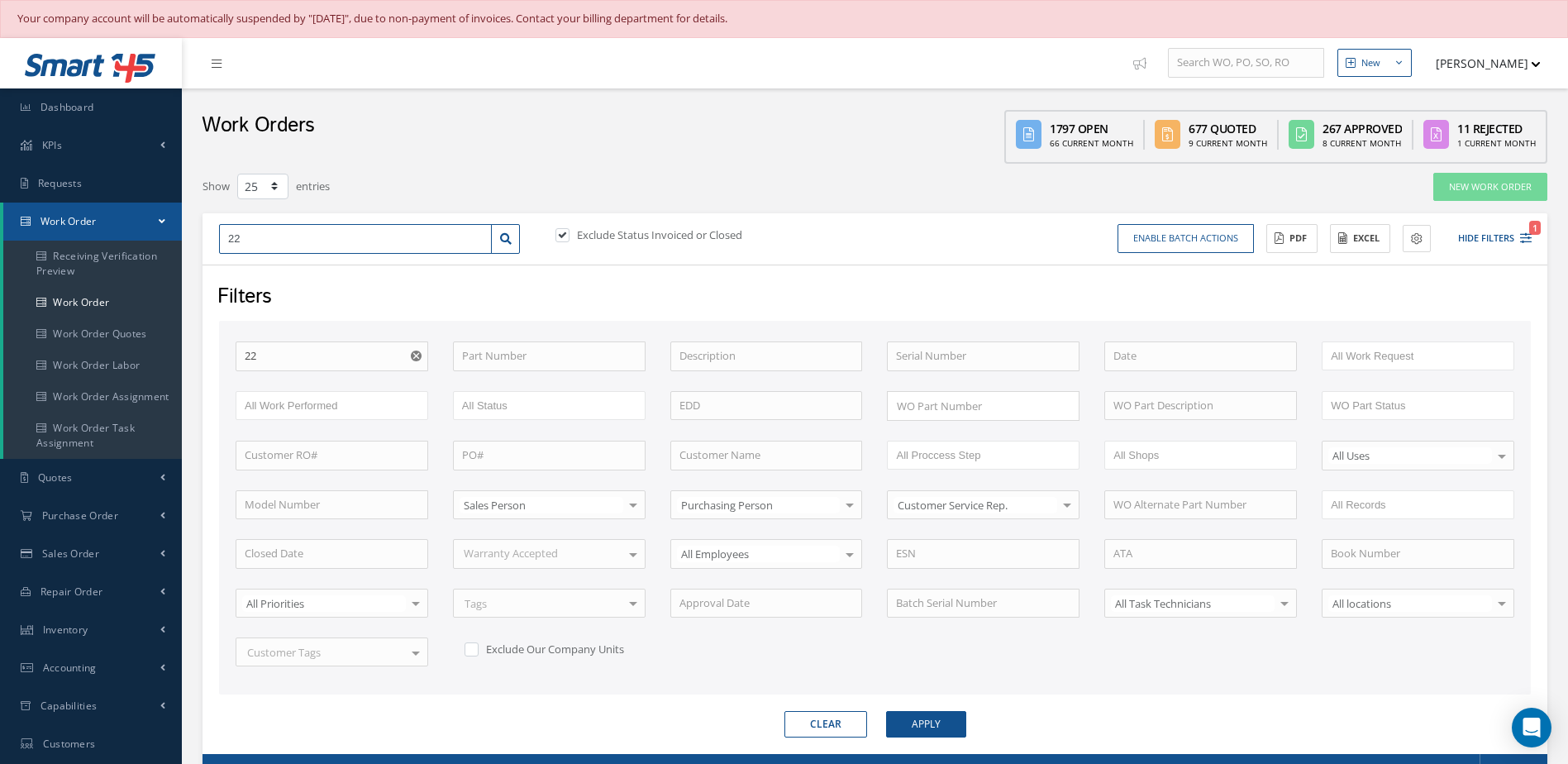
type input "220"
type input "2201"
type input "22016"
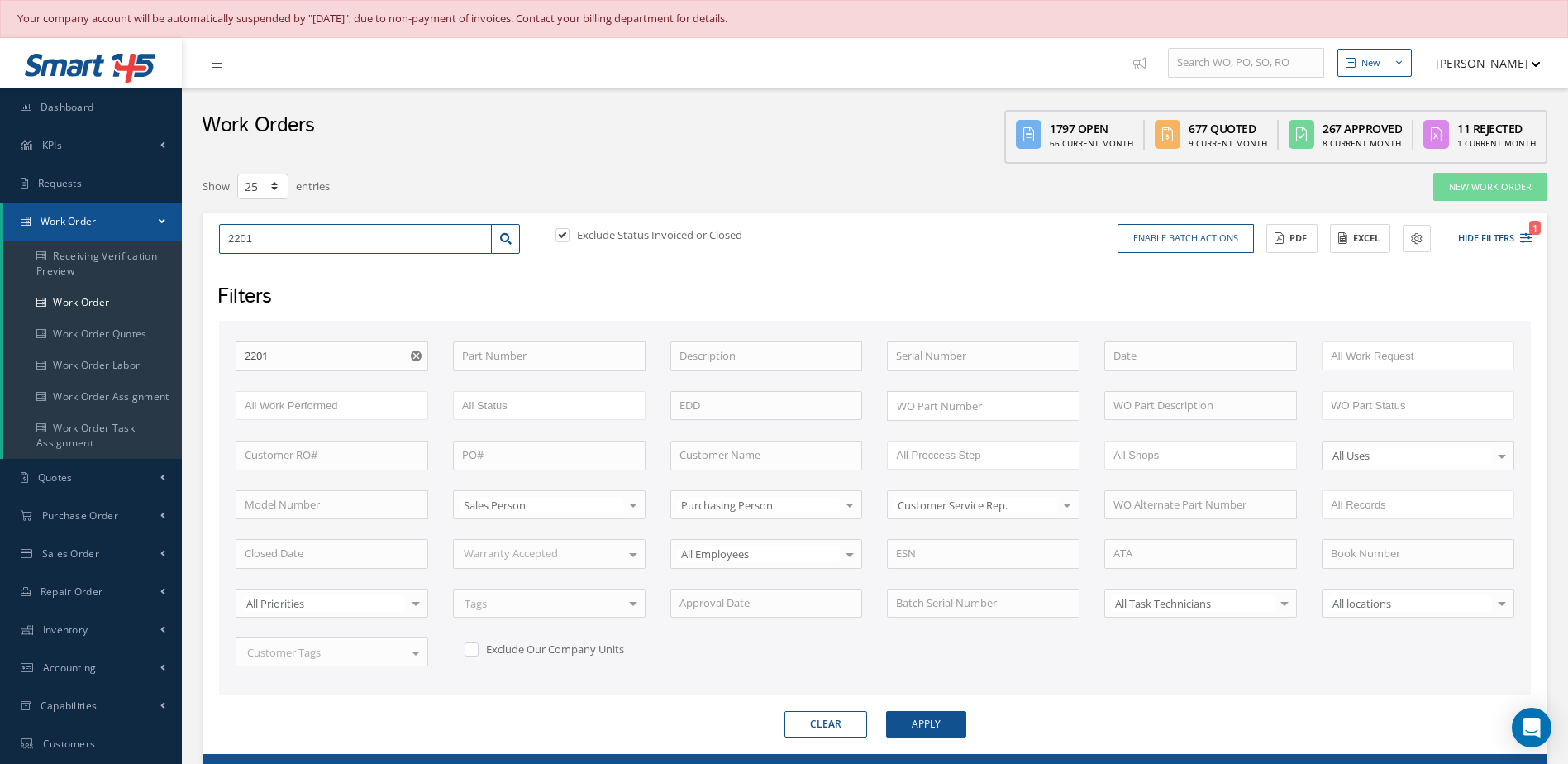
type input "22016"
drag, startPoint x: 921, startPoint y: 748, endPoint x: 916, endPoint y: 769, distance: 21.6
click at [916, 763] on html "Your company account will be automatically suspended by "October 15, 2025", due…" at bounding box center [784, 382] width 1568 height 764
click at [927, 726] on button "Apply" at bounding box center [926, 724] width 80 height 27
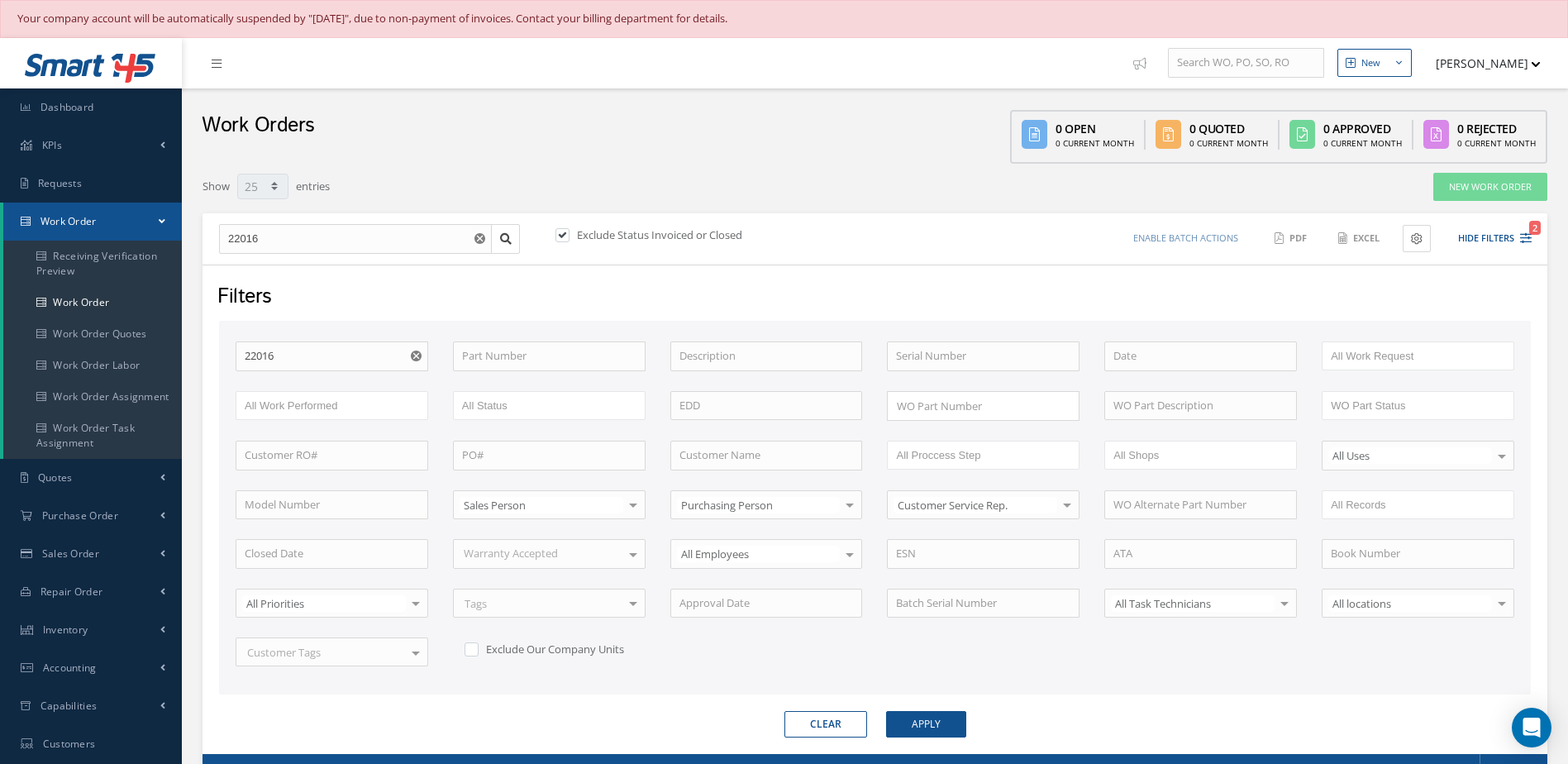
click at [567, 228] on div "Exclude Status Invoiced or Closed" at bounding box center [713, 237] width 322 height 19
click at [569, 232] on label at bounding box center [571, 235] width 4 height 15
click at [561, 232] on input "checkbox" at bounding box center [561, 237] width 11 height 11
checkbox input "false"
click at [965, 731] on div "Clear Apply" at bounding box center [874, 724] width 1336 height 27
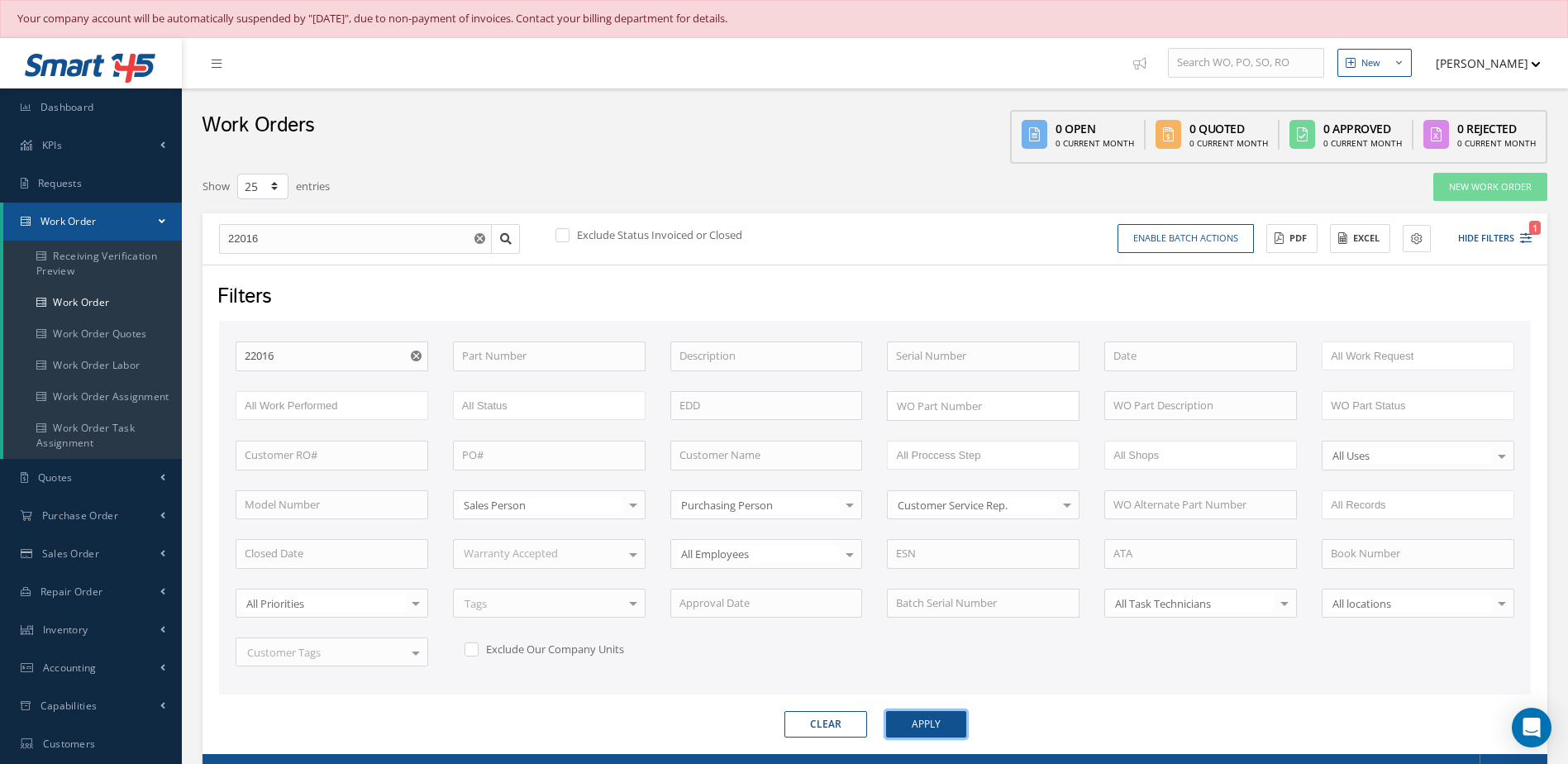
click at [950, 716] on button "Apply" at bounding box center [926, 724] width 80 height 27
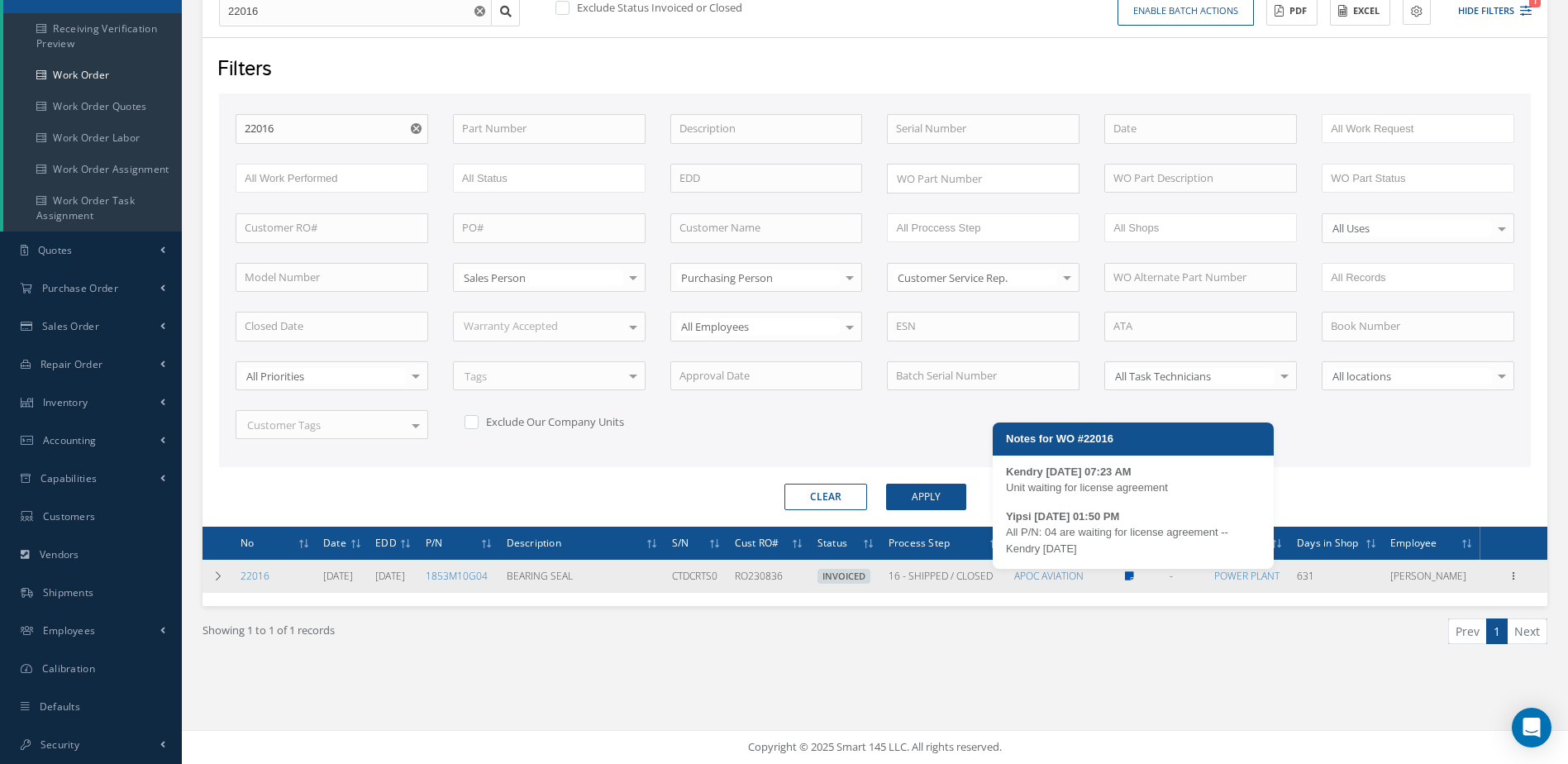
click at [1134, 576] on icon at bounding box center [1129, 577] width 9 height 10
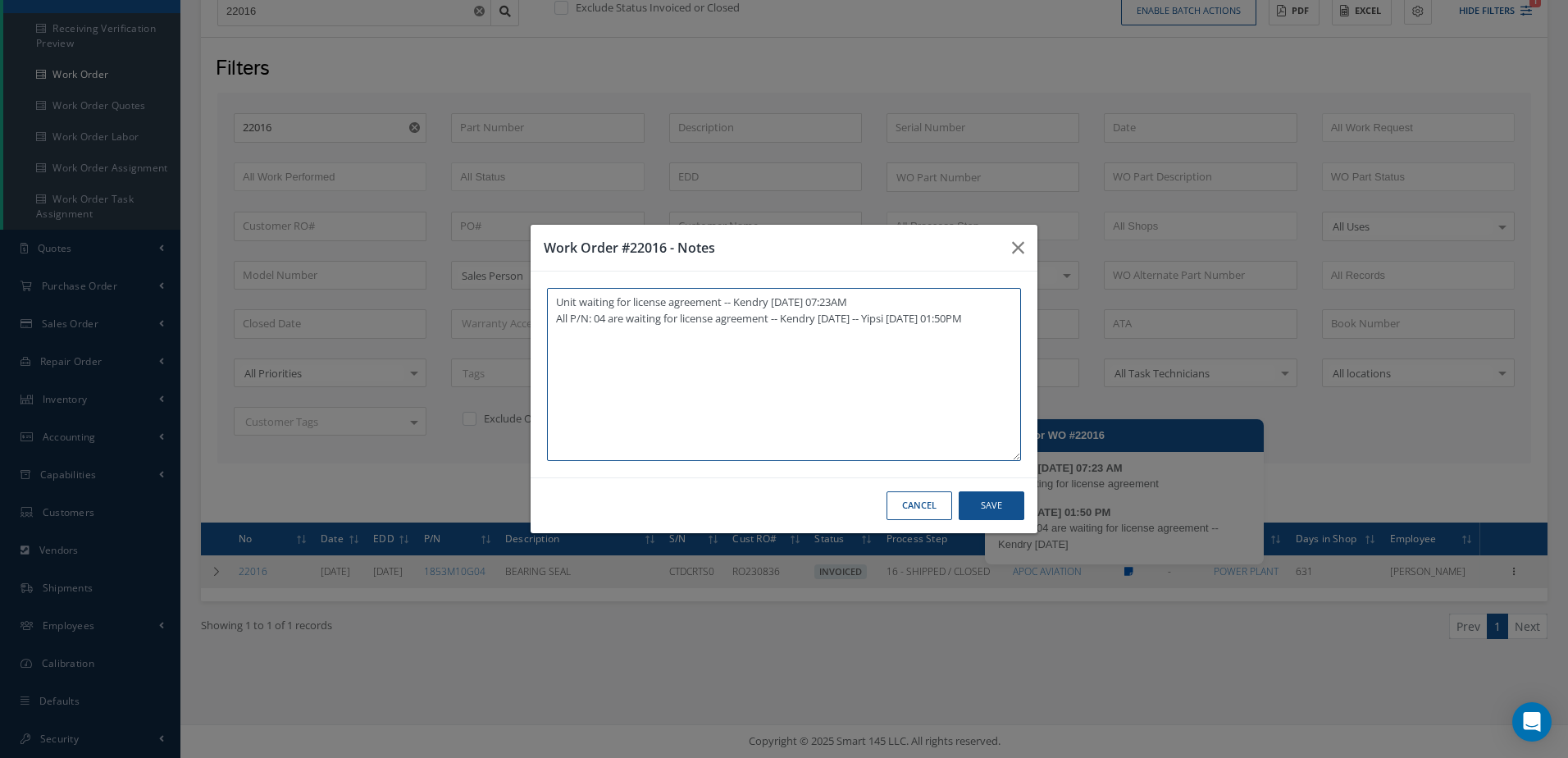
type textarea "Unit waiting for license agreement -- Kendry 09/19/2024 07:23AM All P/N: 04 are…"
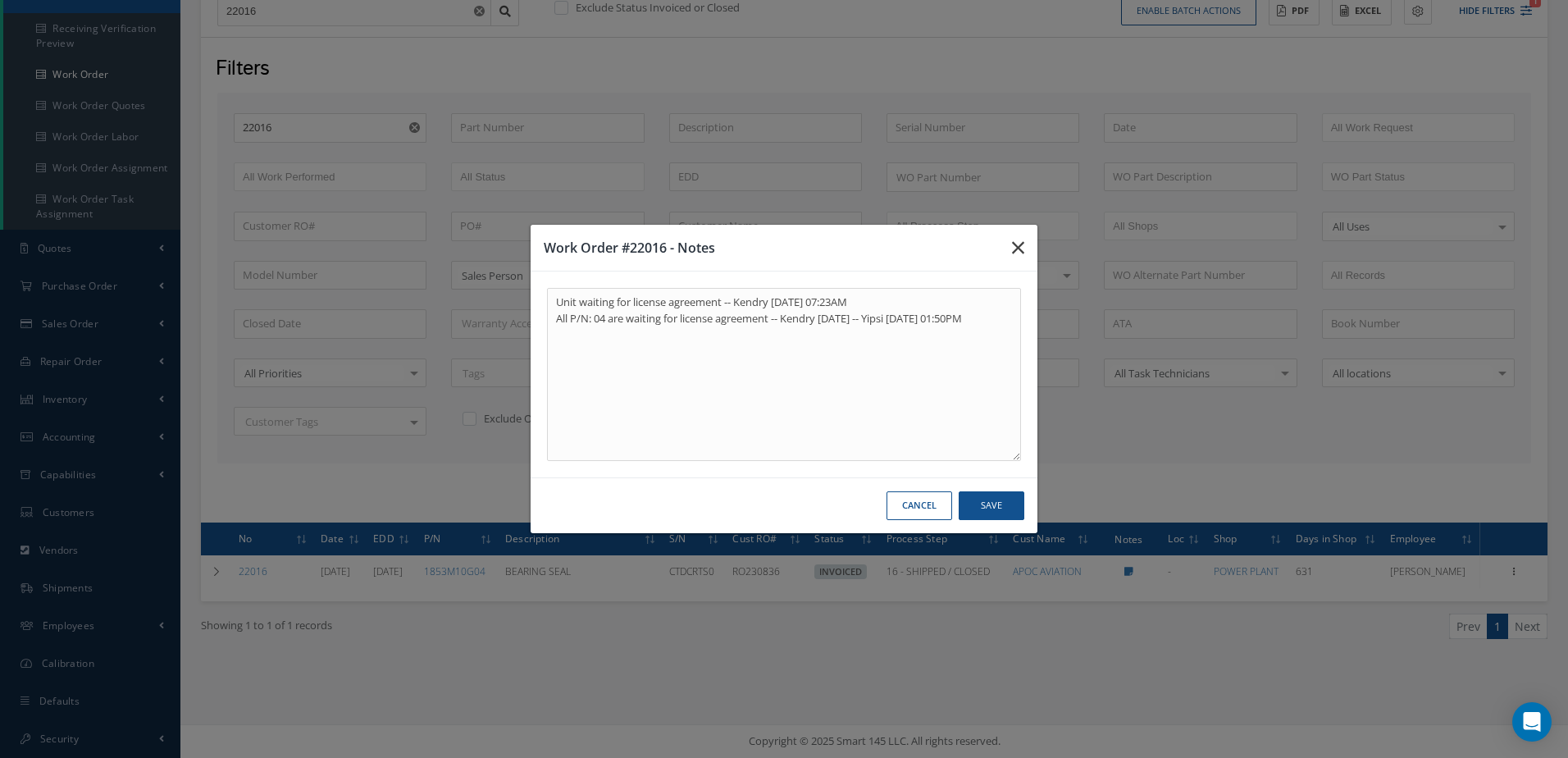
click at [1021, 246] on icon "button" at bounding box center [1018, 247] width 12 height 20
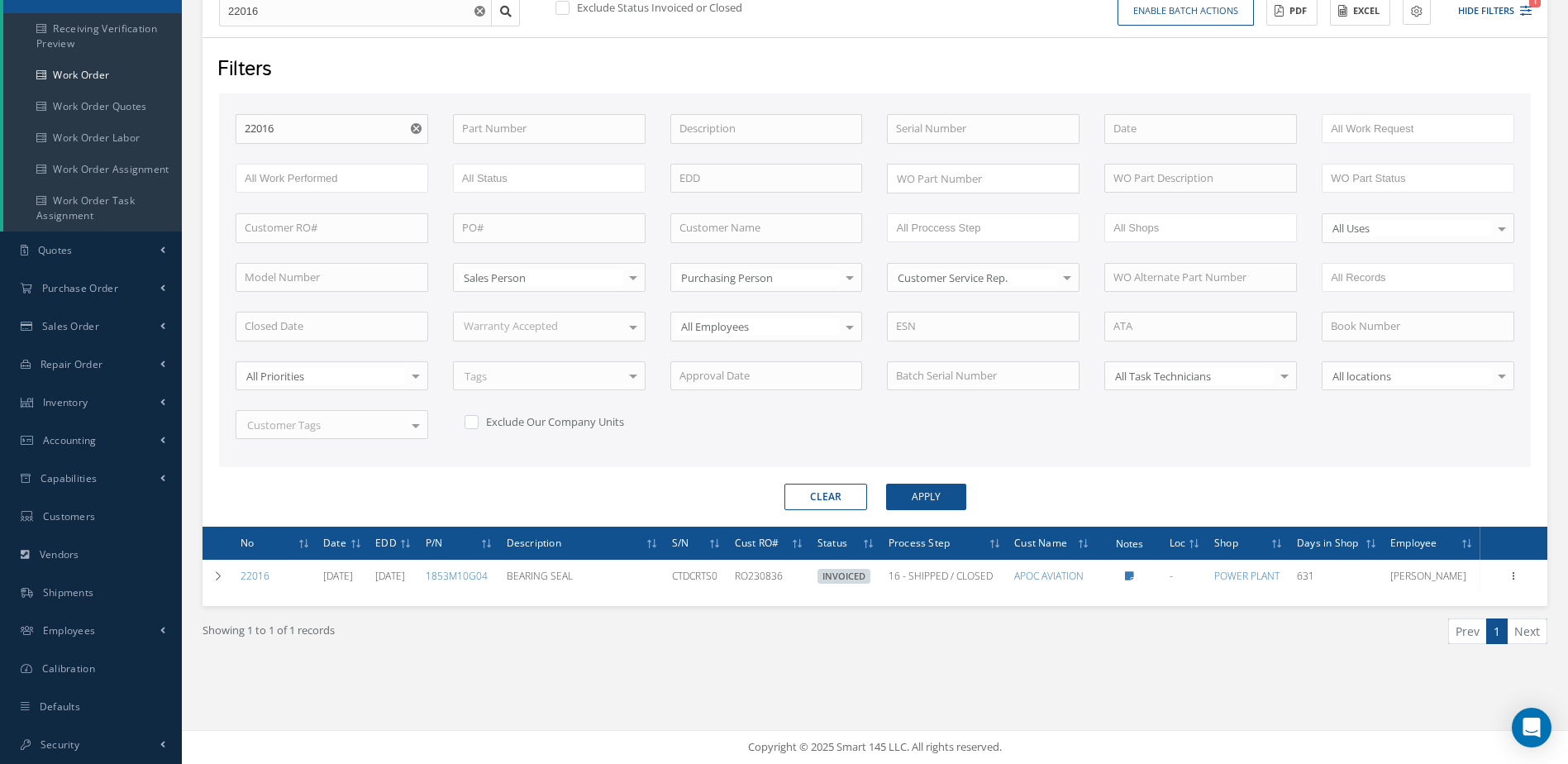
scroll to position [0, 0]
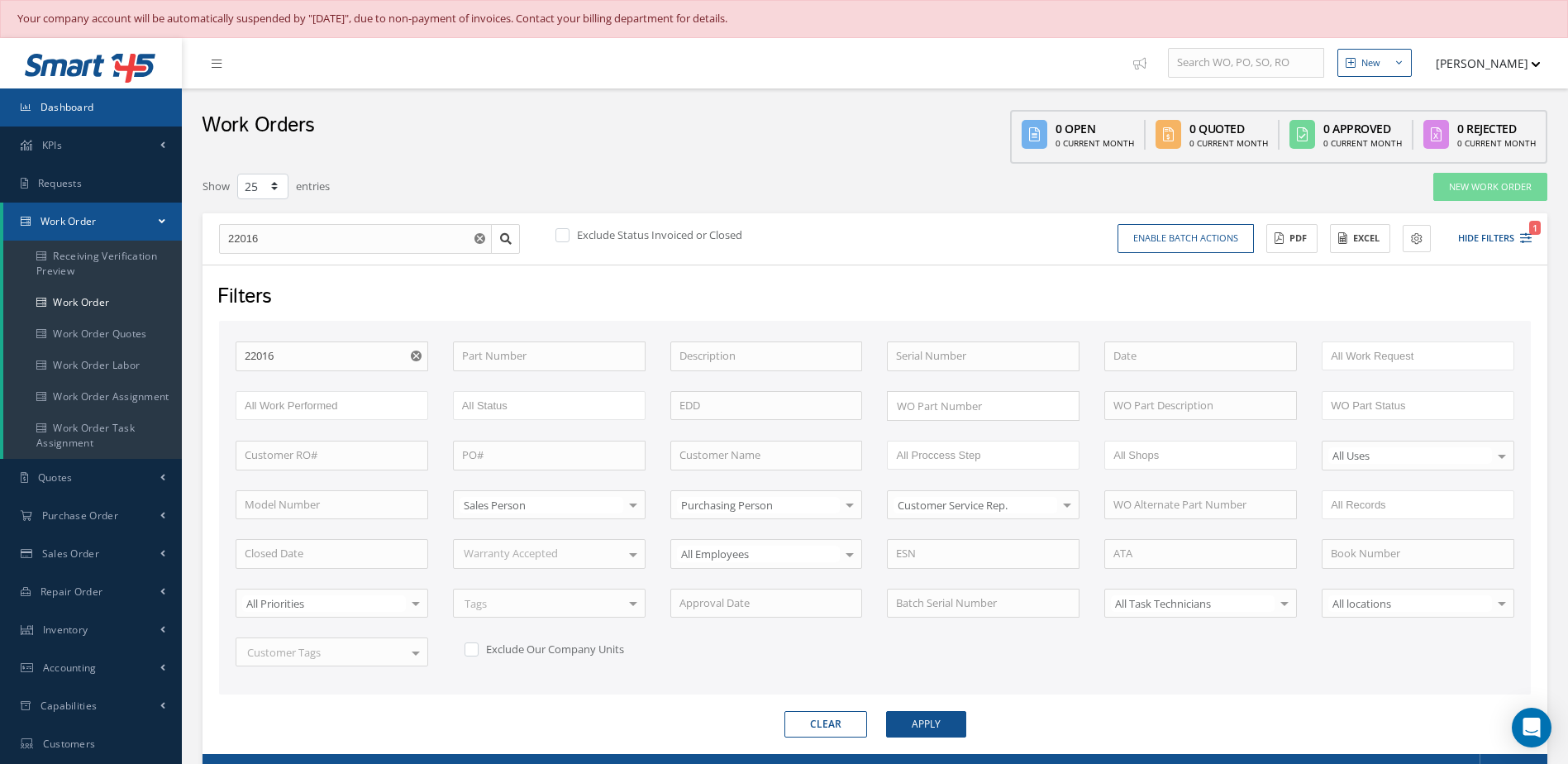
click at [62, 111] on span "Dashboard" at bounding box center [67, 107] width 54 height 14
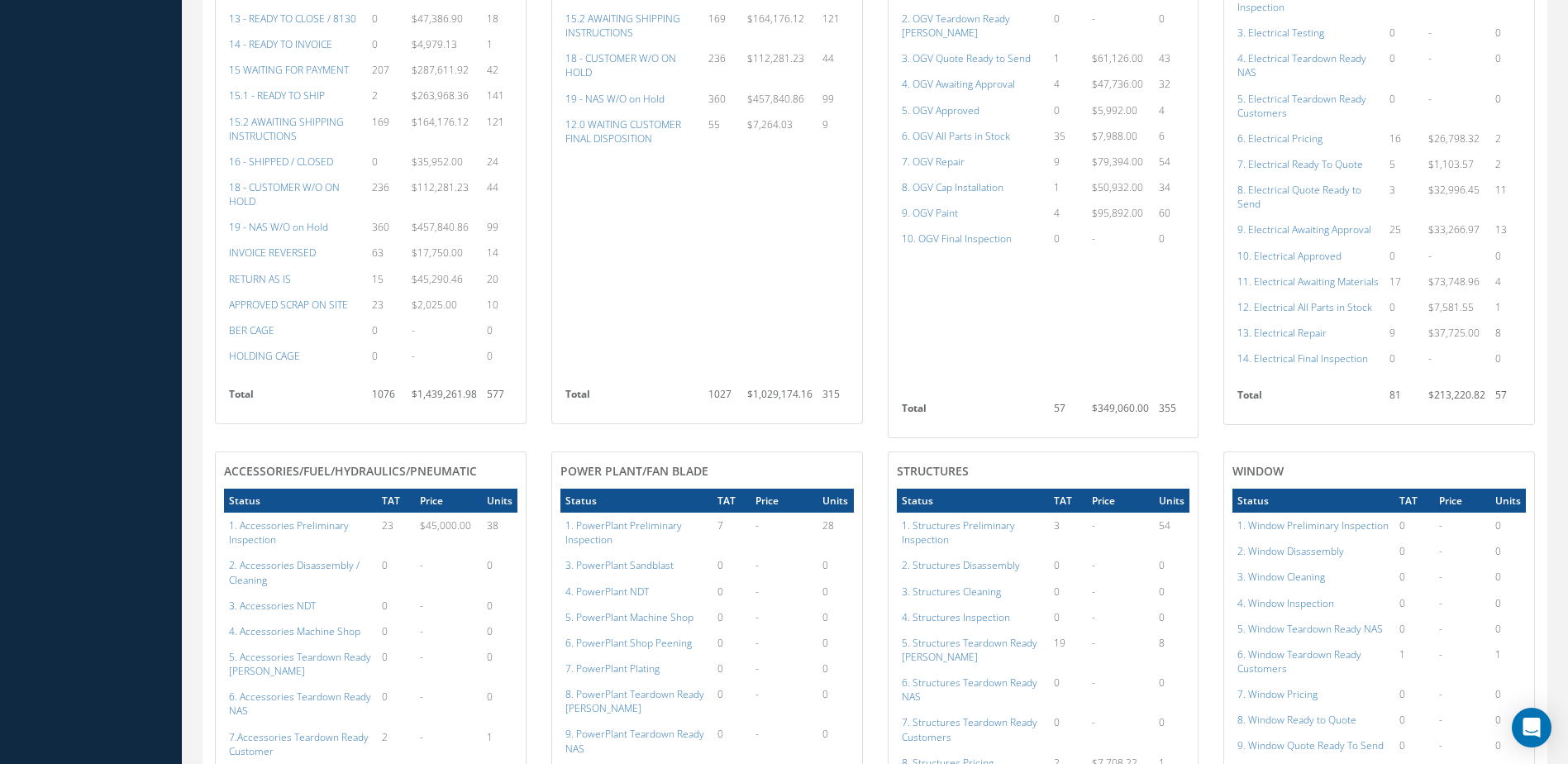
scroll to position [661, 0]
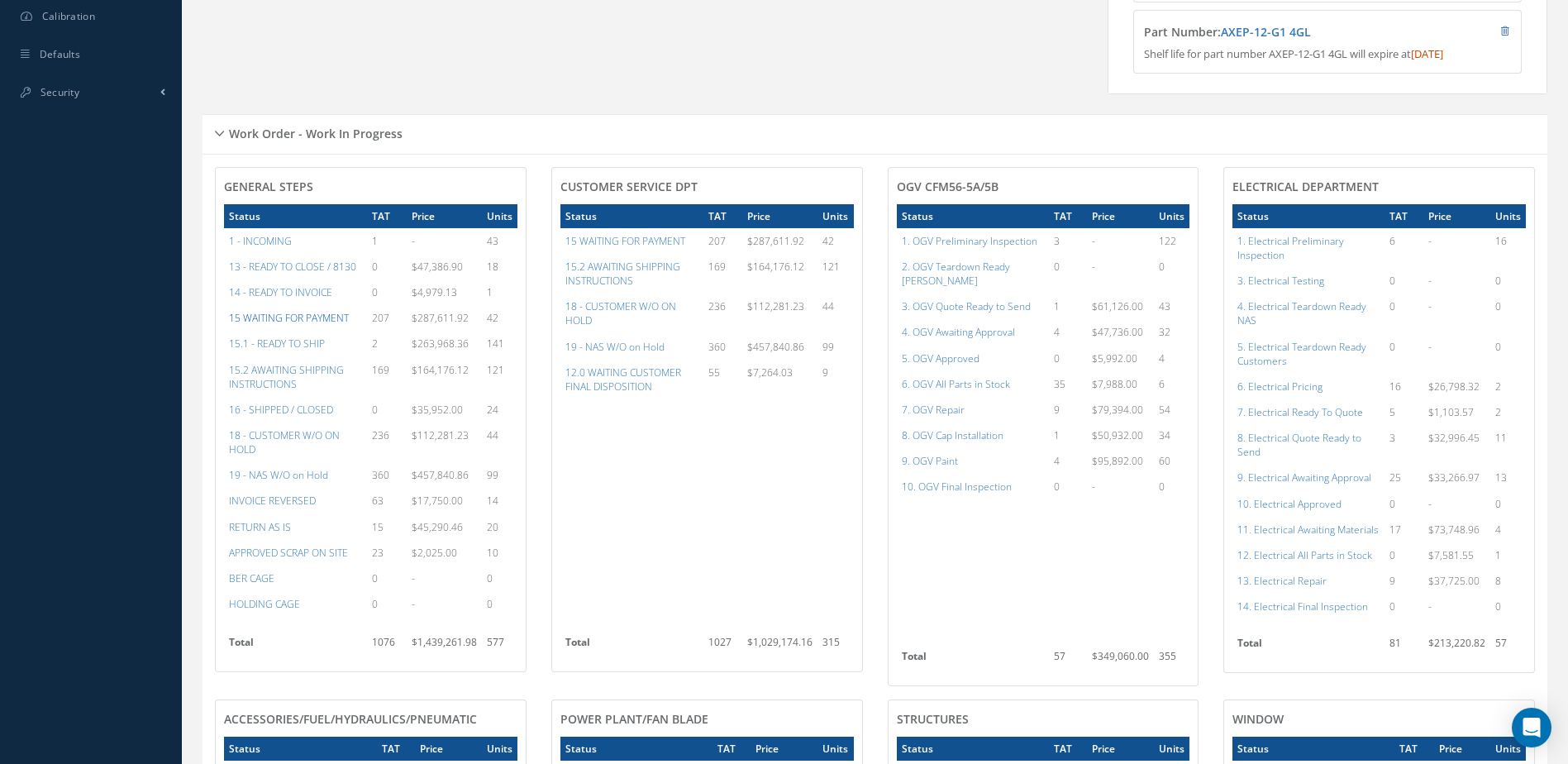
click at [302, 325] on a=59&excludeInternalCustomer=false&excludeInvoicedOrClosed=true&&filtersHidded"] "15 WAITING FOR PAYMENT" at bounding box center [289, 317] width 120 height 14
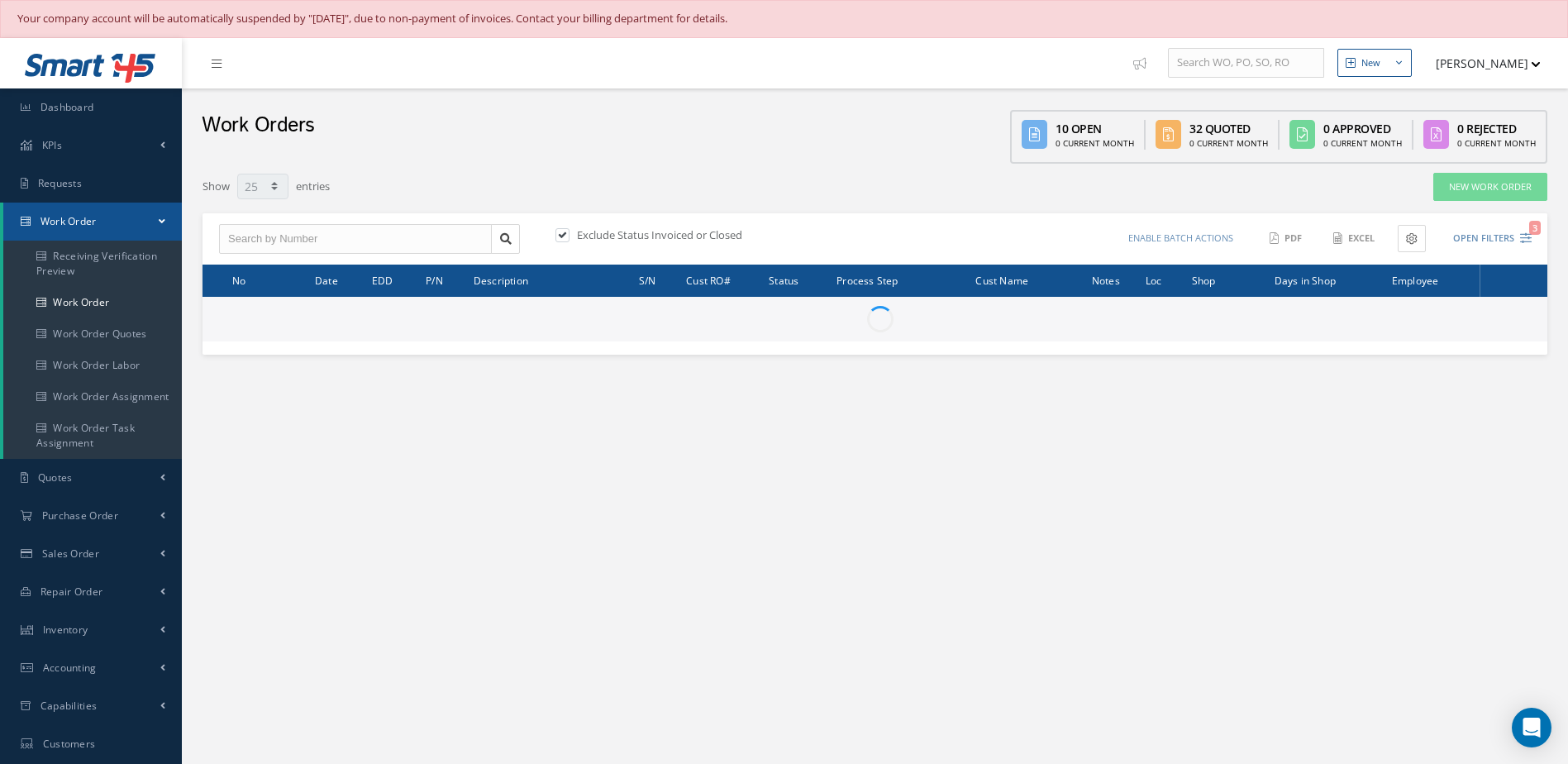
select select "25"
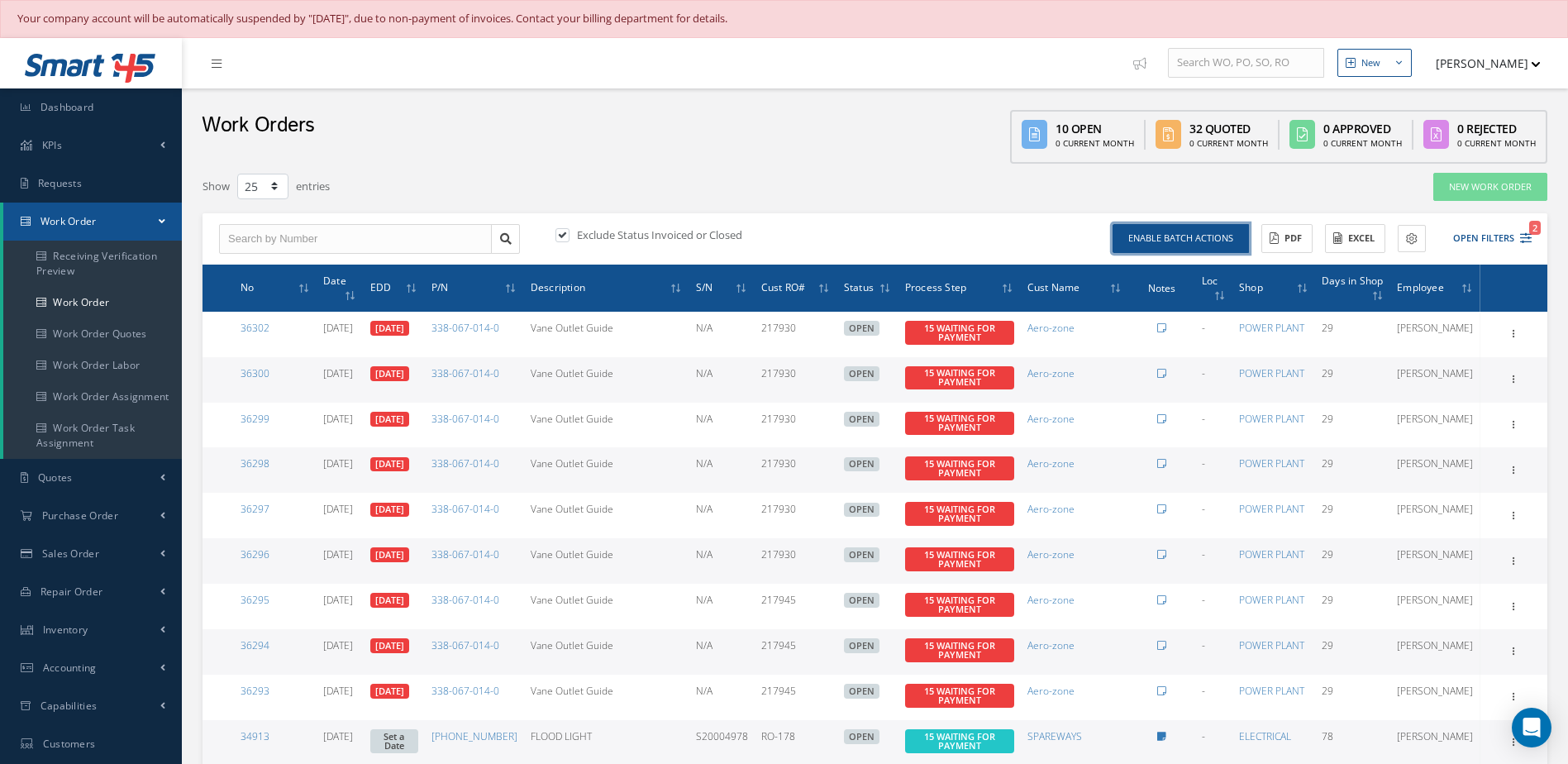
click at [1192, 234] on button "Enable batch actions" at bounding box center [1181, 238] width 136 height 29
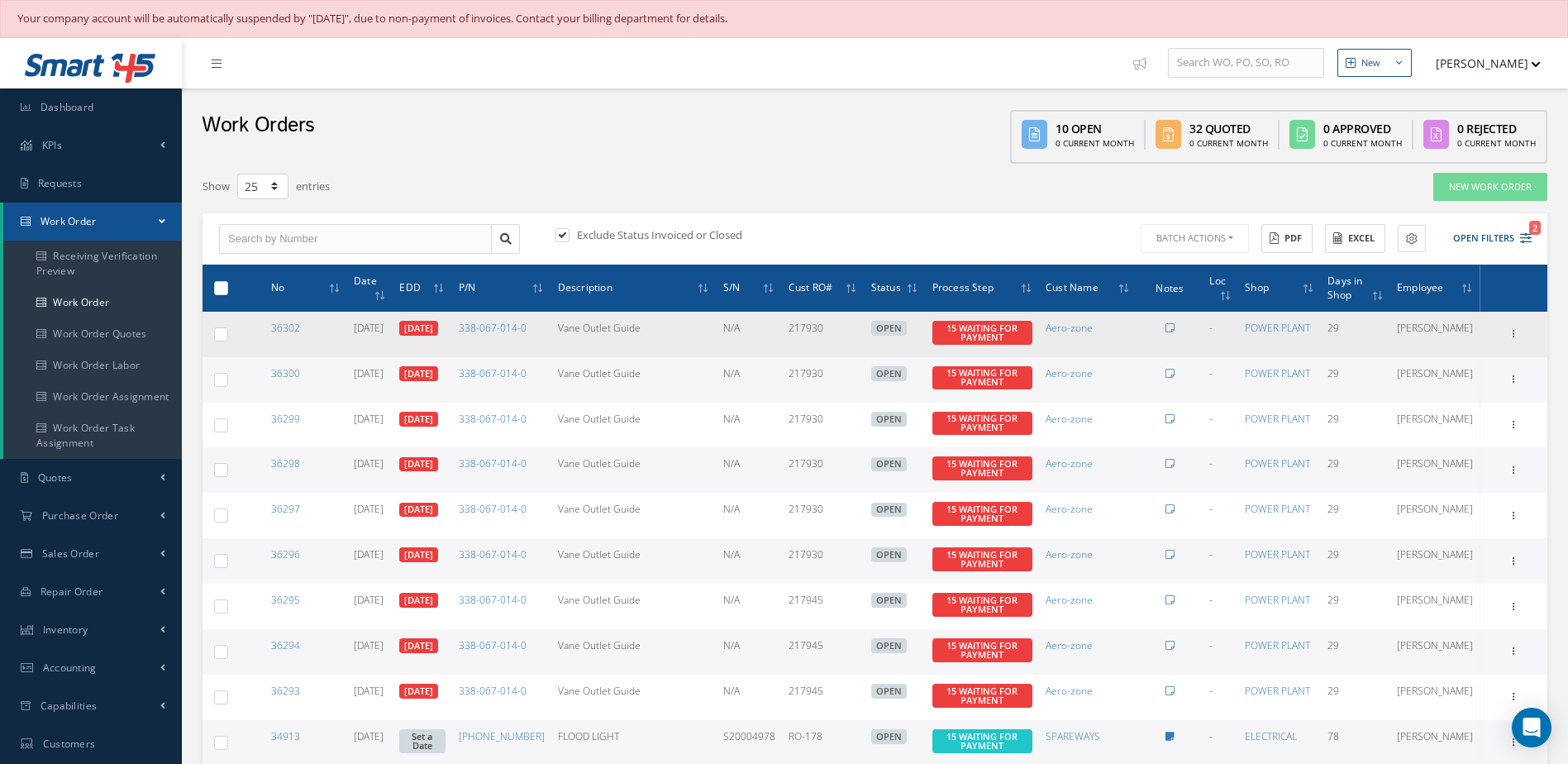
click at [228, 331] on label at bounding box center [228, 333] width 0 height 14
click at [217, 331] on input "checkbox" at bounding box center [222, 336] width 11 height 11
checkbox input "true"
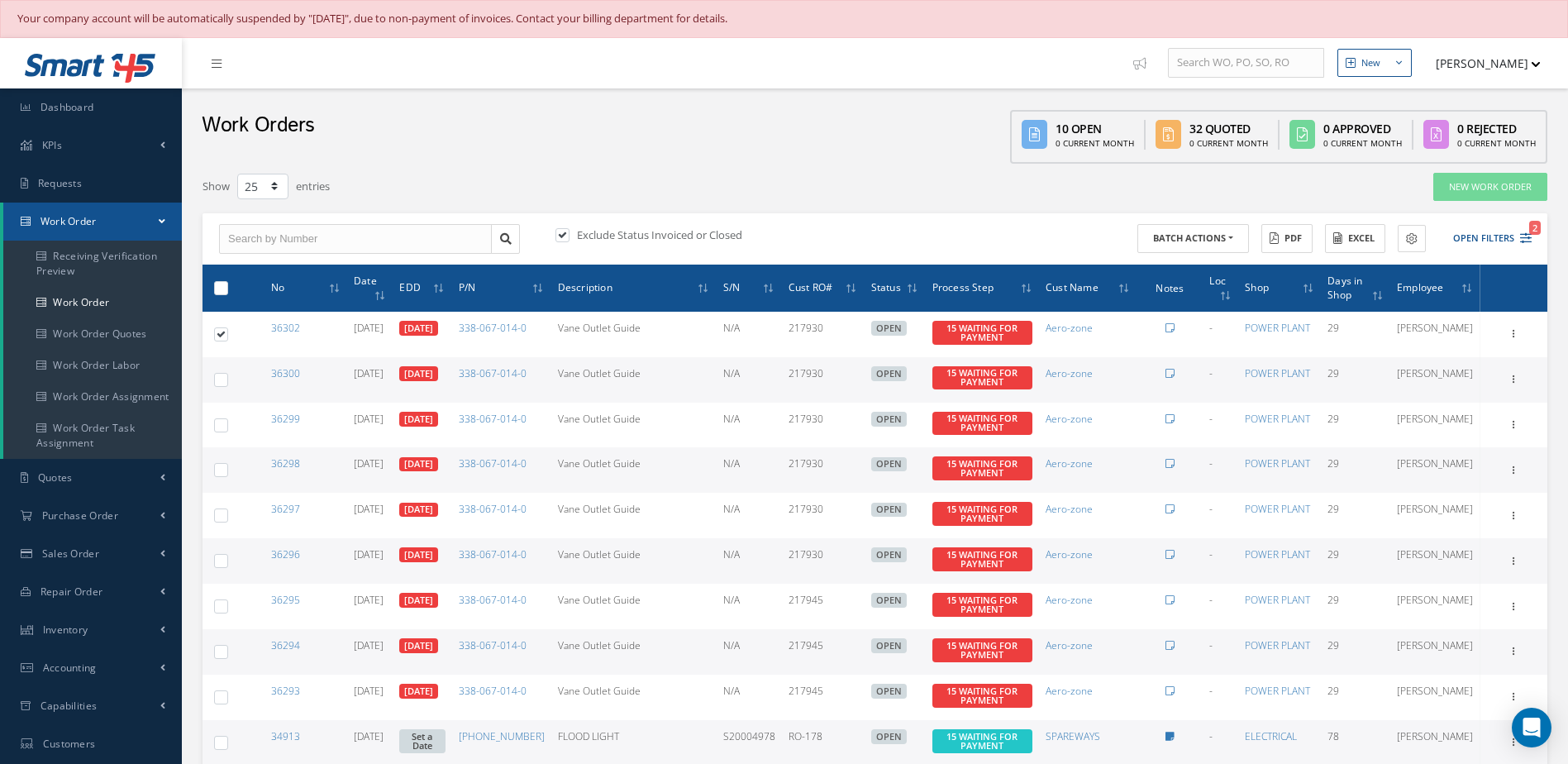
click at [228, 385] on label at bounding box center [228, 378] width 0 height 14
click at [220, 385] on input "checkbox" at bounding box center [222, 380] width 11 height 11
checkbox input "true"
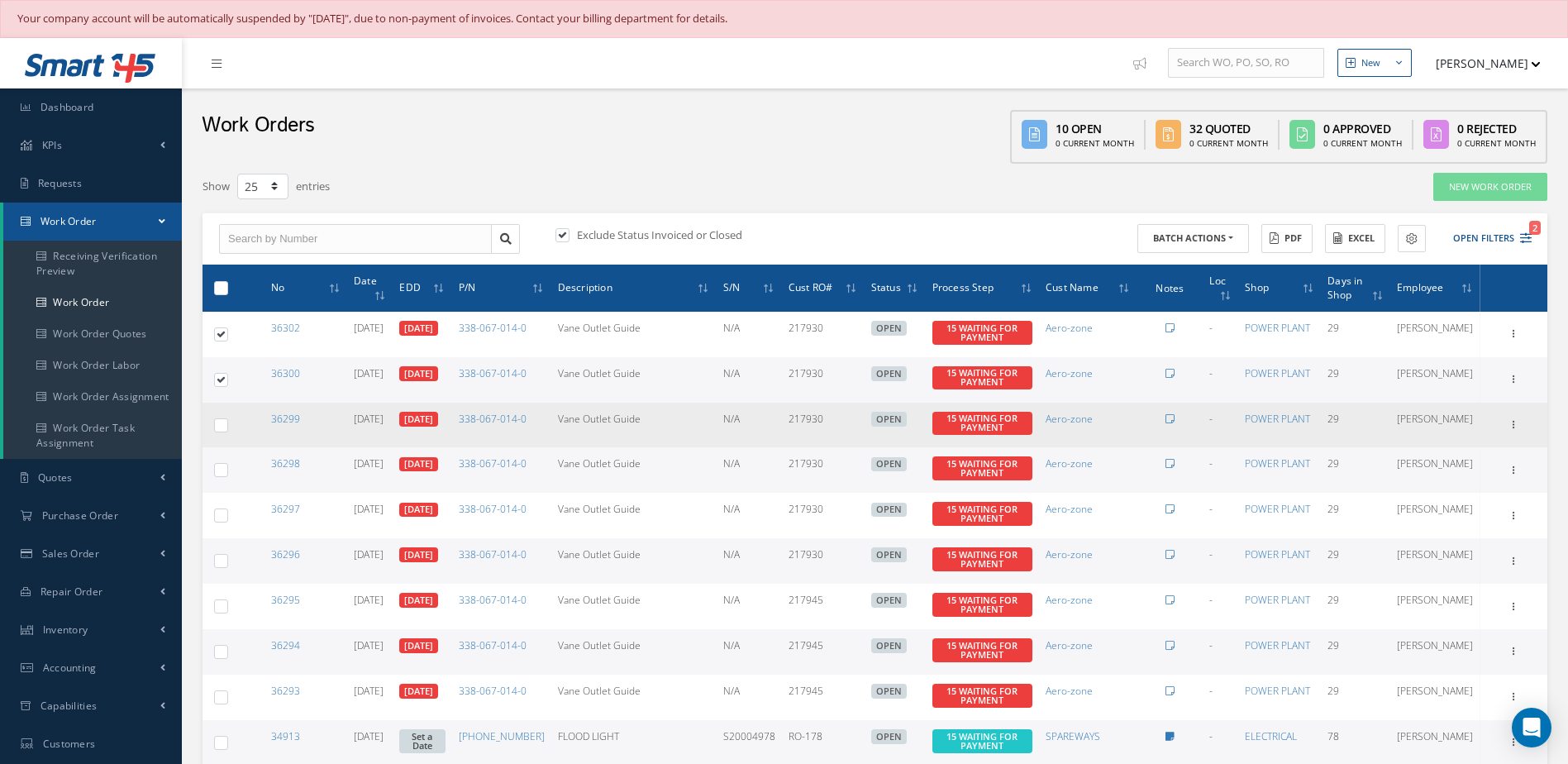
click at [228, 432] on label at bounding box center [228, 424] width 0 height 14
click at [224, 432] on input "checkbox" at bounding box center [222, 426] width 11 height 11
checkbox input "true"
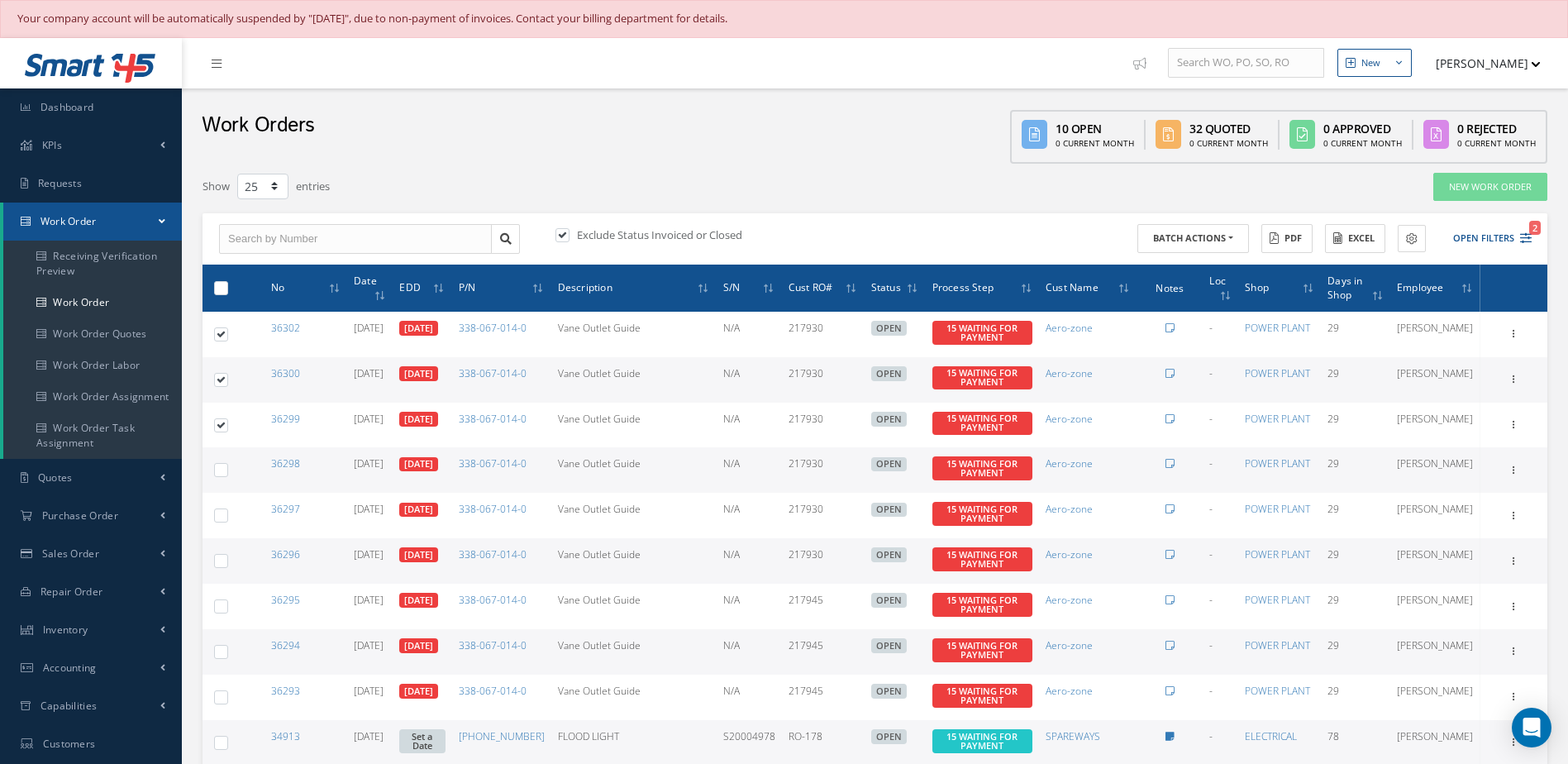
click at [228, 474] on label at bounding box center [228, 469] width 0 height 14
click at [221, 474] on input "checkbox" at bounding box center [222, 471] width 11 height 11
checkbox input "true"
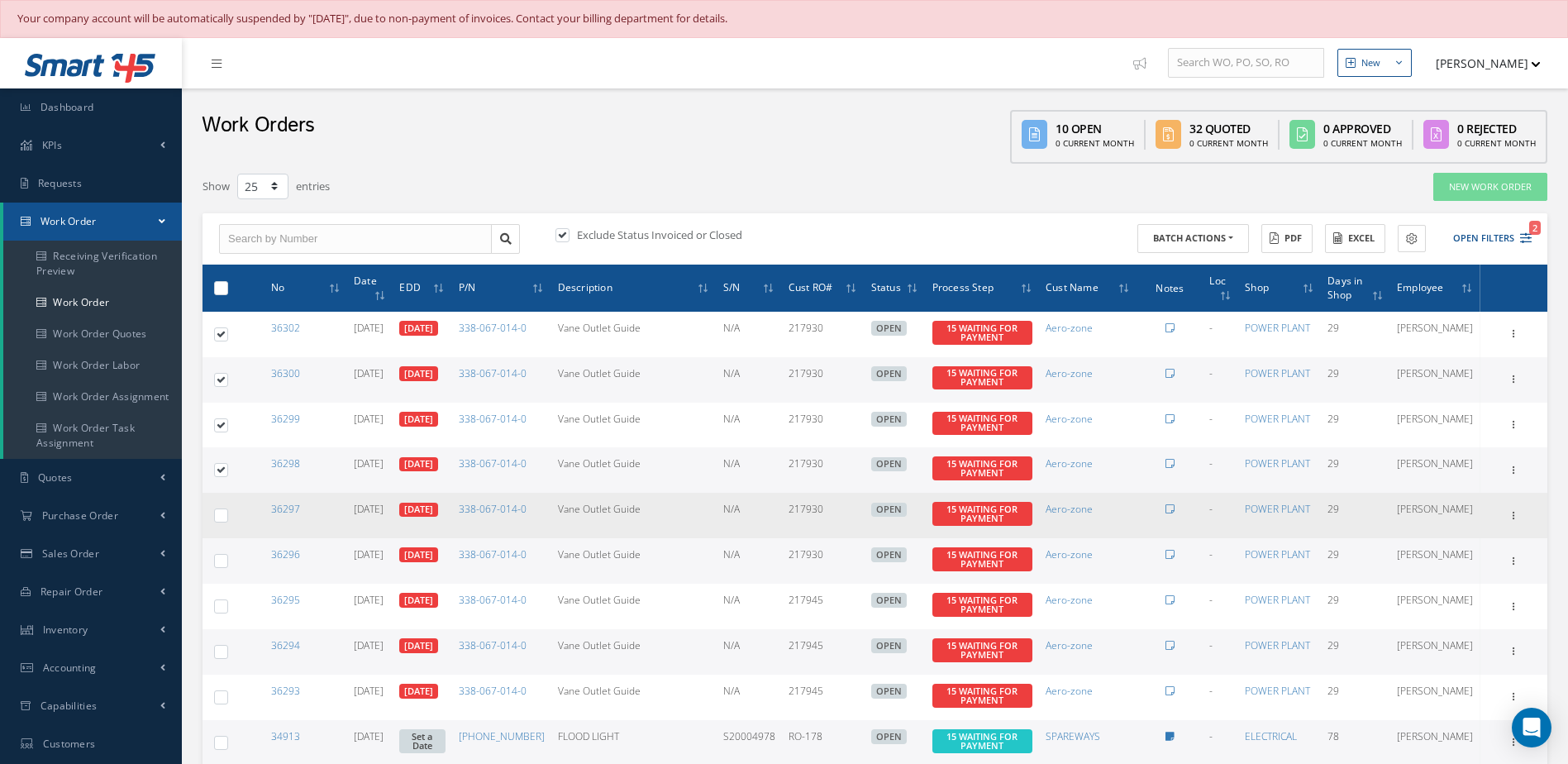
click at [228, 521] on label at bounding box center [228, 514] width 0 height 14
click at [223, 521] on input "checkbox" at bounding box center [222, 516] width 11 height 11
checkbox input "true"
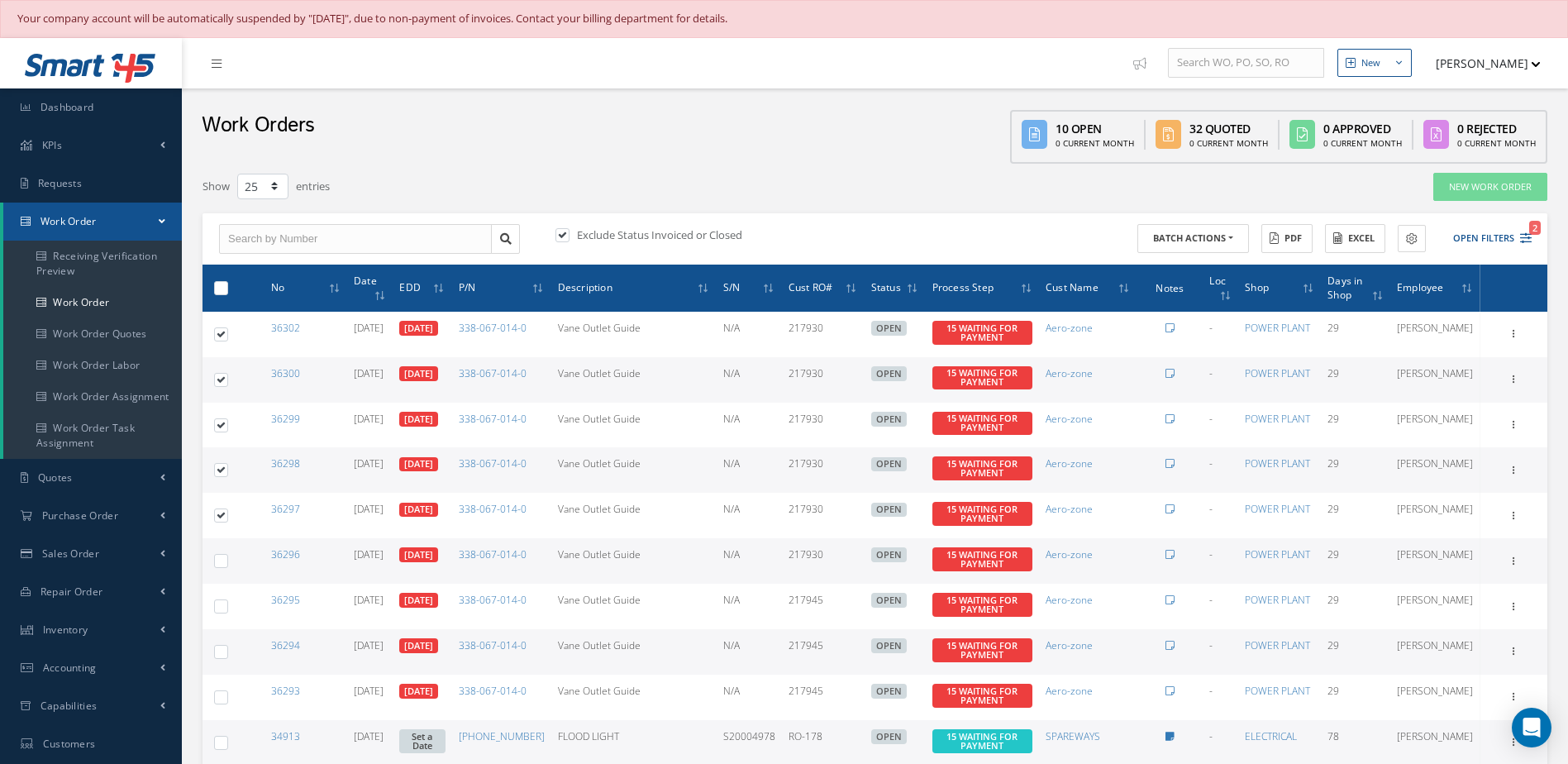
click at [228, 567] on label at bounding box center [228, 560] width 0 height 14
click at [223, 567] on input "checkbox" at bounding box center [222, 562] width 11 height 11
checkbox input "true"
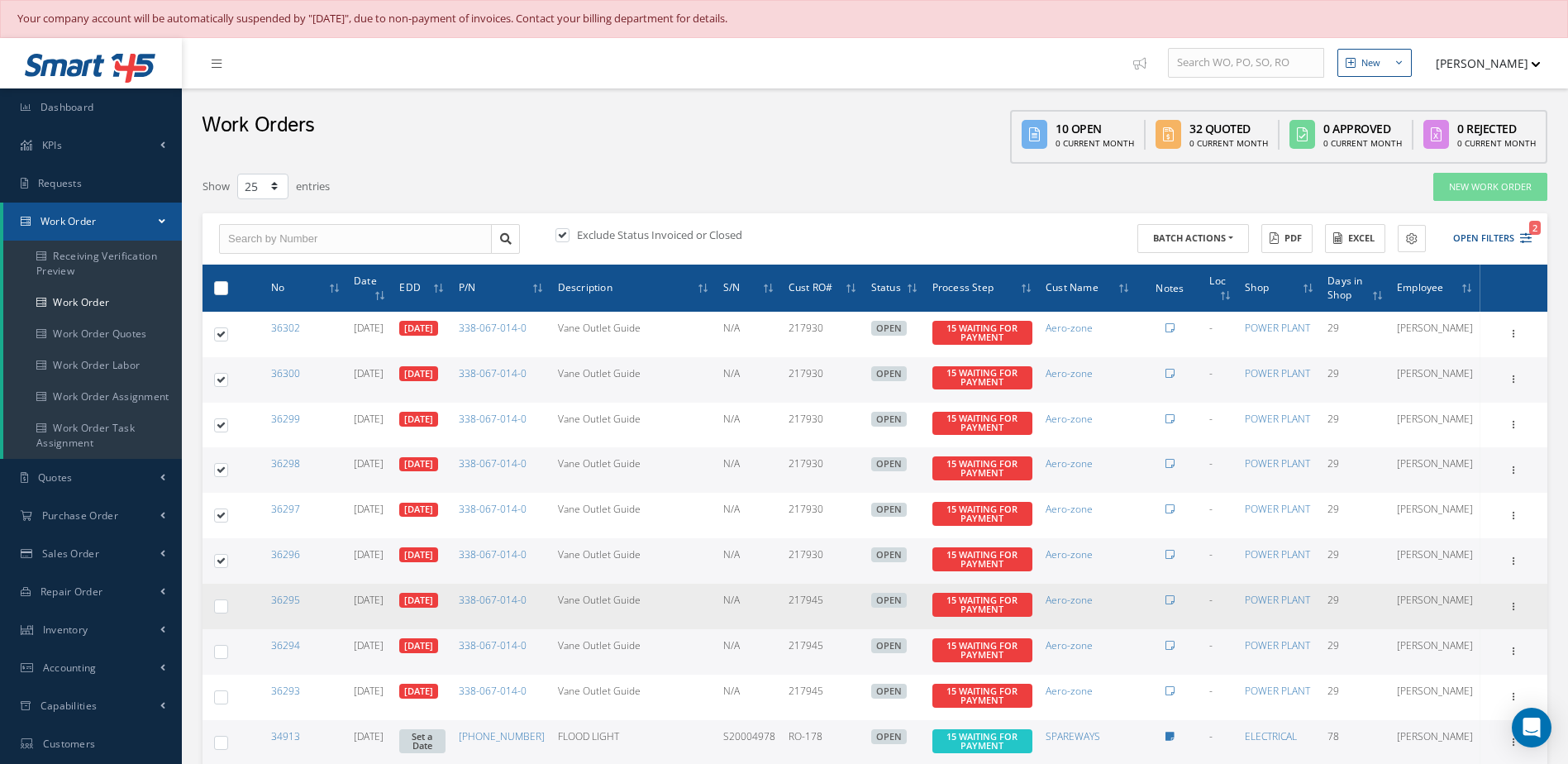
click at [228, 613] on label at bounding box center [228, 605] width 0 height 14
click at [224, 613] on input "checkbox" at bounding box center [222, 608] width 11 height 11
checkbox input "true"
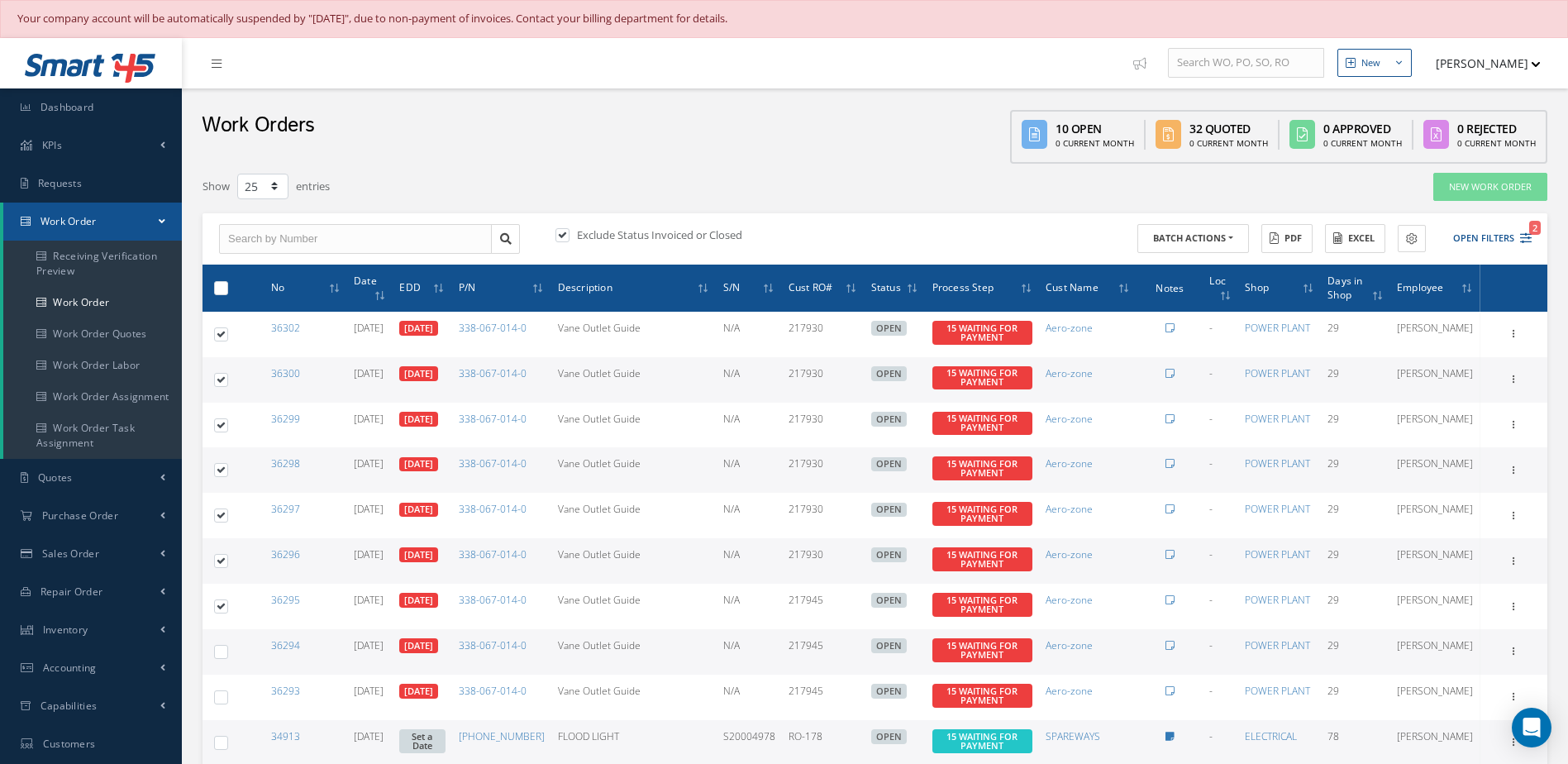
click at [230, 662] on td at bounding box center [218, 652] width 31 height 45
click at [228, 656] on label at bounding box center [228, 650] width 0 height 14
click at [218, 656] on input "checkbox" at bounding box center [222, 653] width 11 height 11
checkbox input "true"
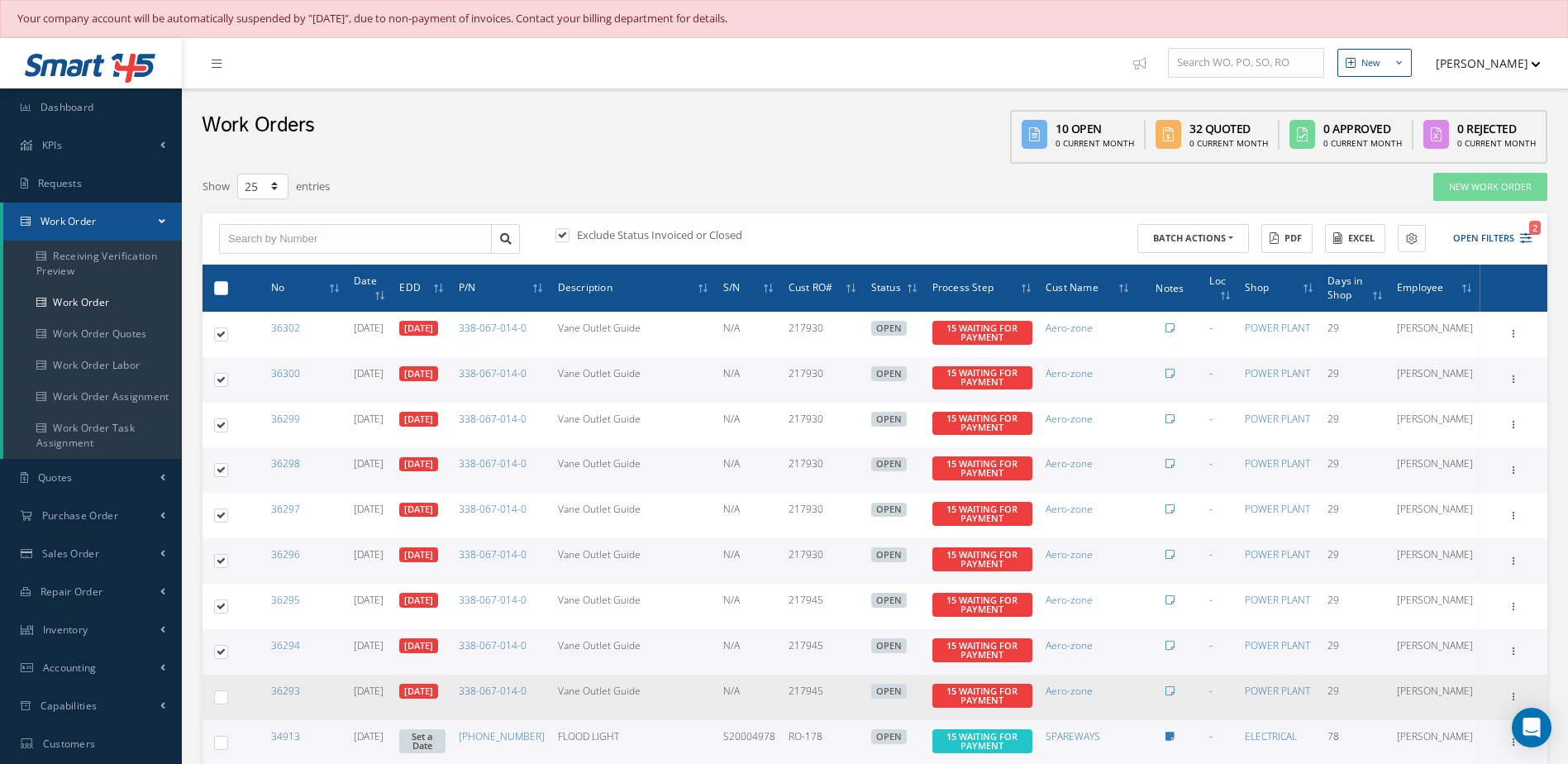
click at [228, 704] on label at bounding box center [228, 696] width 0 height 14
click at [218, 705] on input "checkbox" at bounding box center [222, 699] width 11 height 11
checkbox input "true"
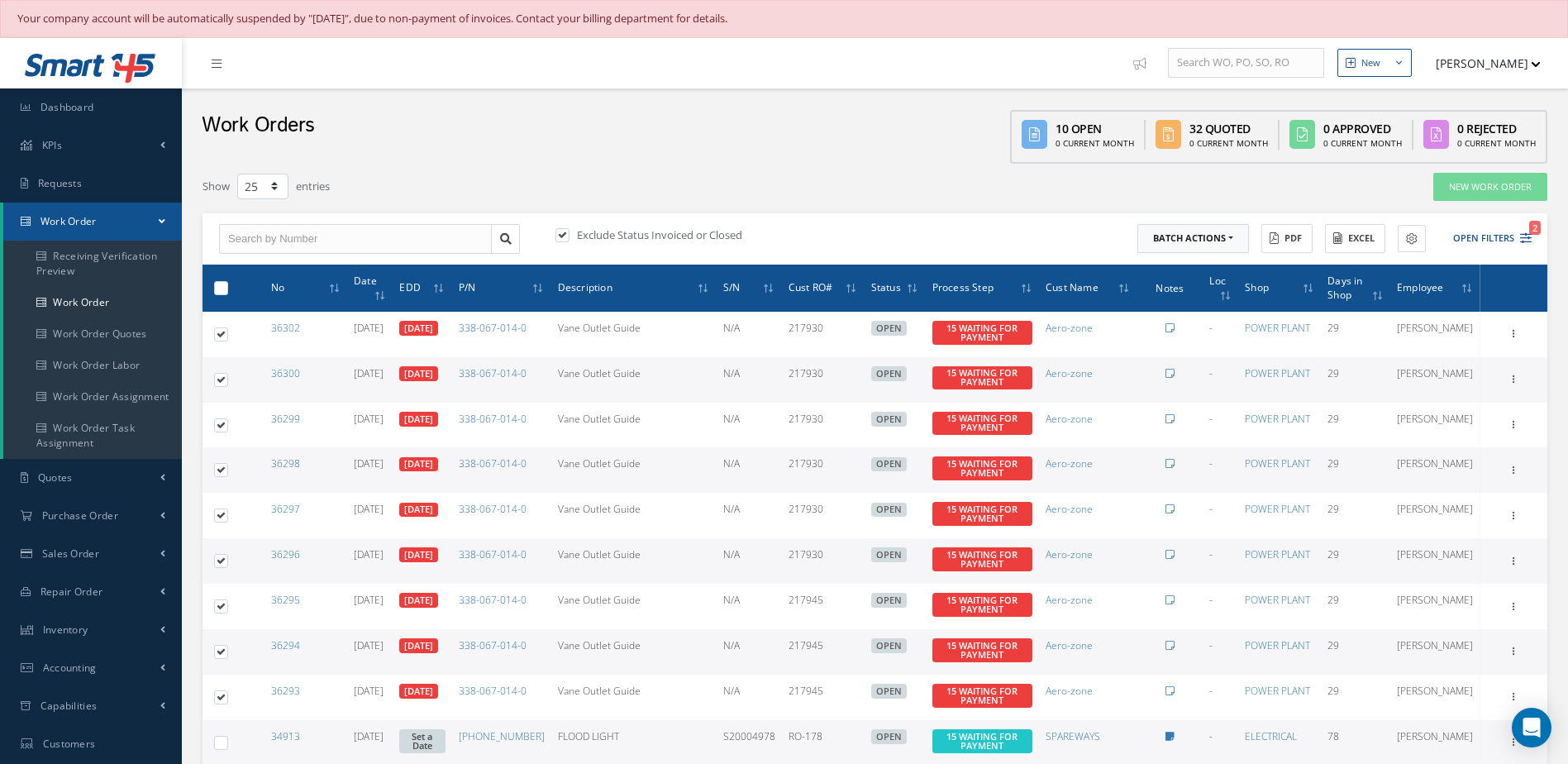
click at [1236, 241] on button "Batch Actions" at bounding box center [1192, 238] width 111 height 29
click at [1180, 264] on link "Update Work Orders" at bounding box center [1203, 265] width 132 height 23
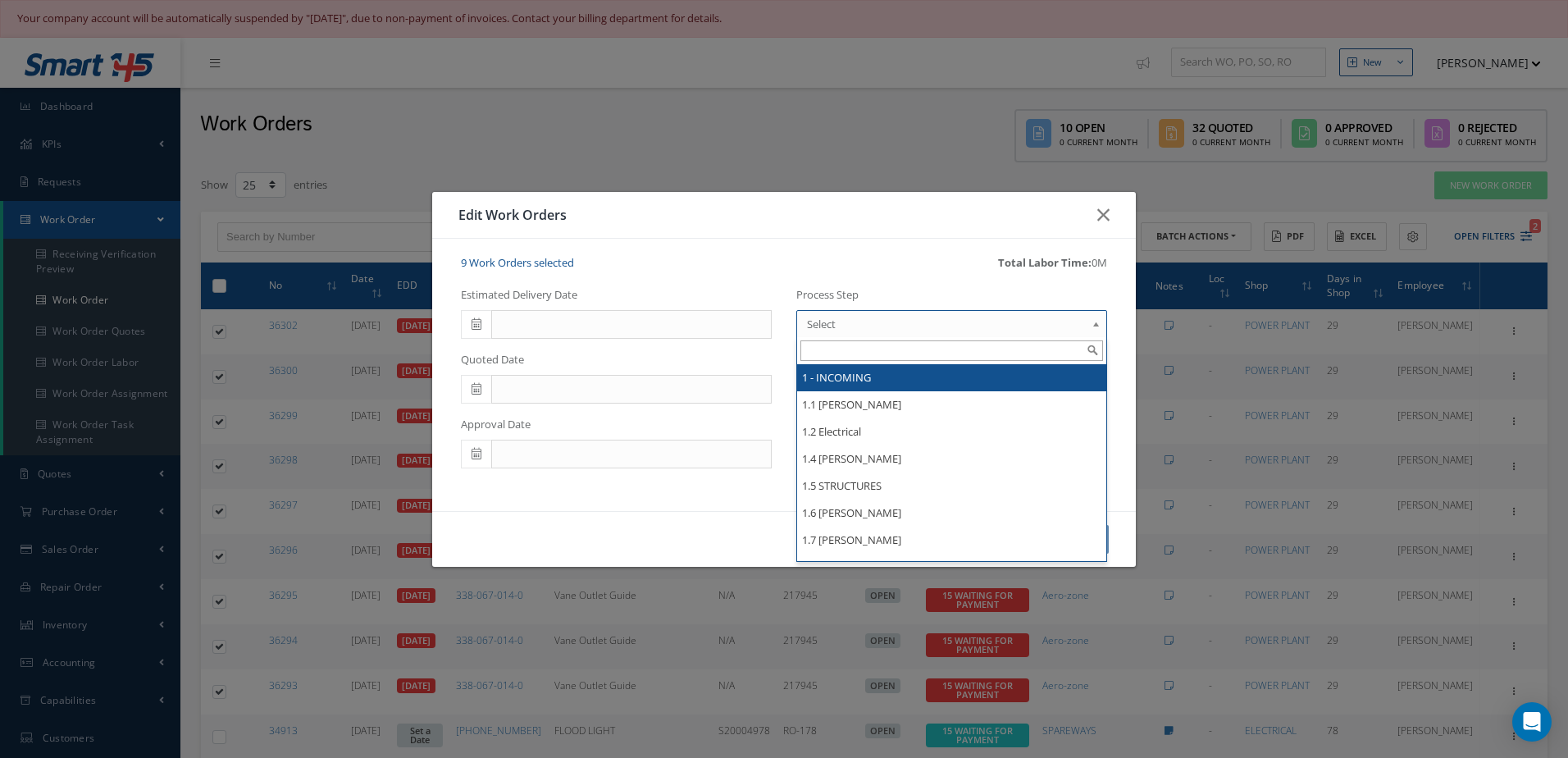
click at [874, 323] on span "Select" at bounding box center [946, 324] width 279 height 20
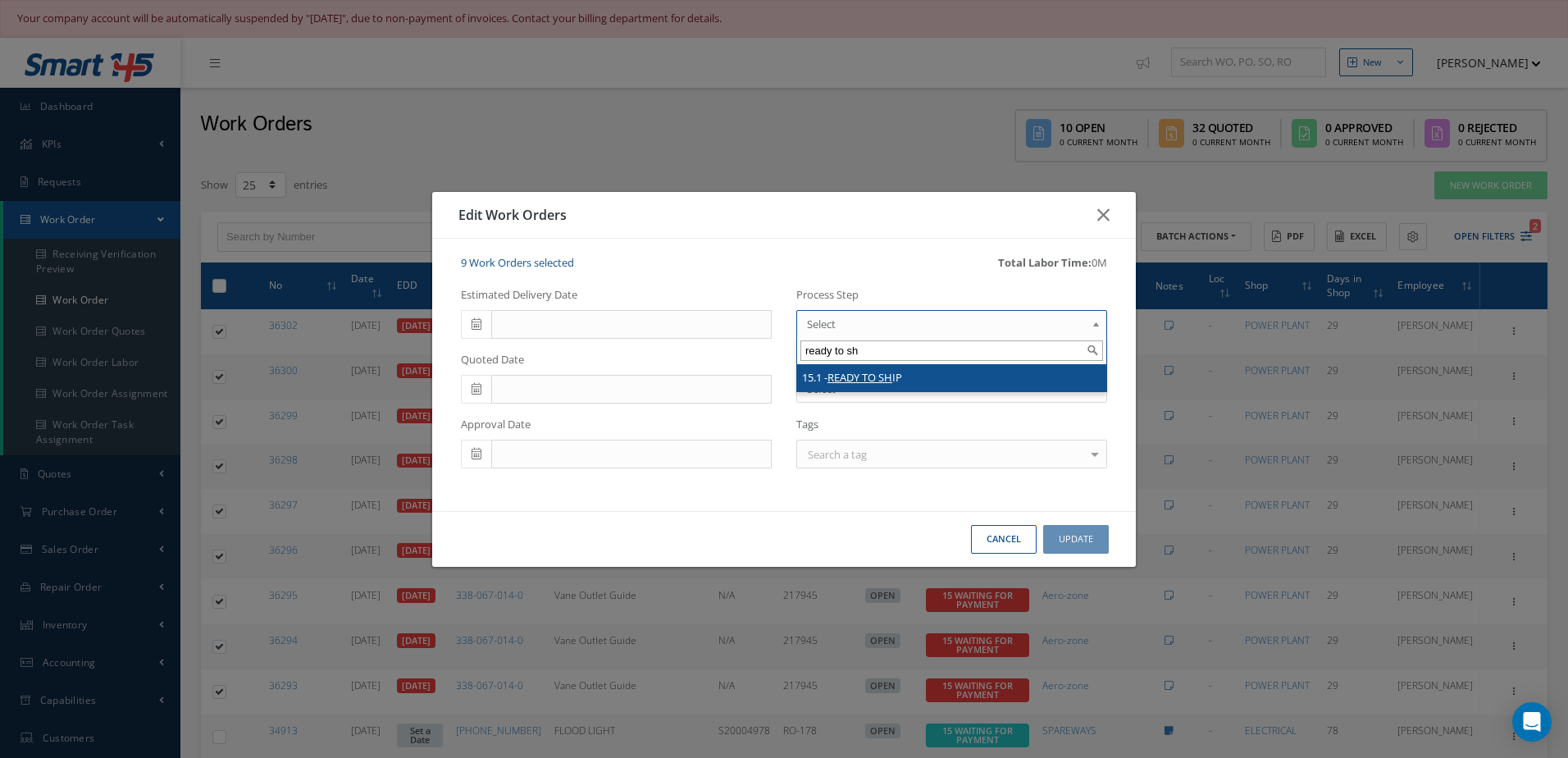
type input "ready to sh"
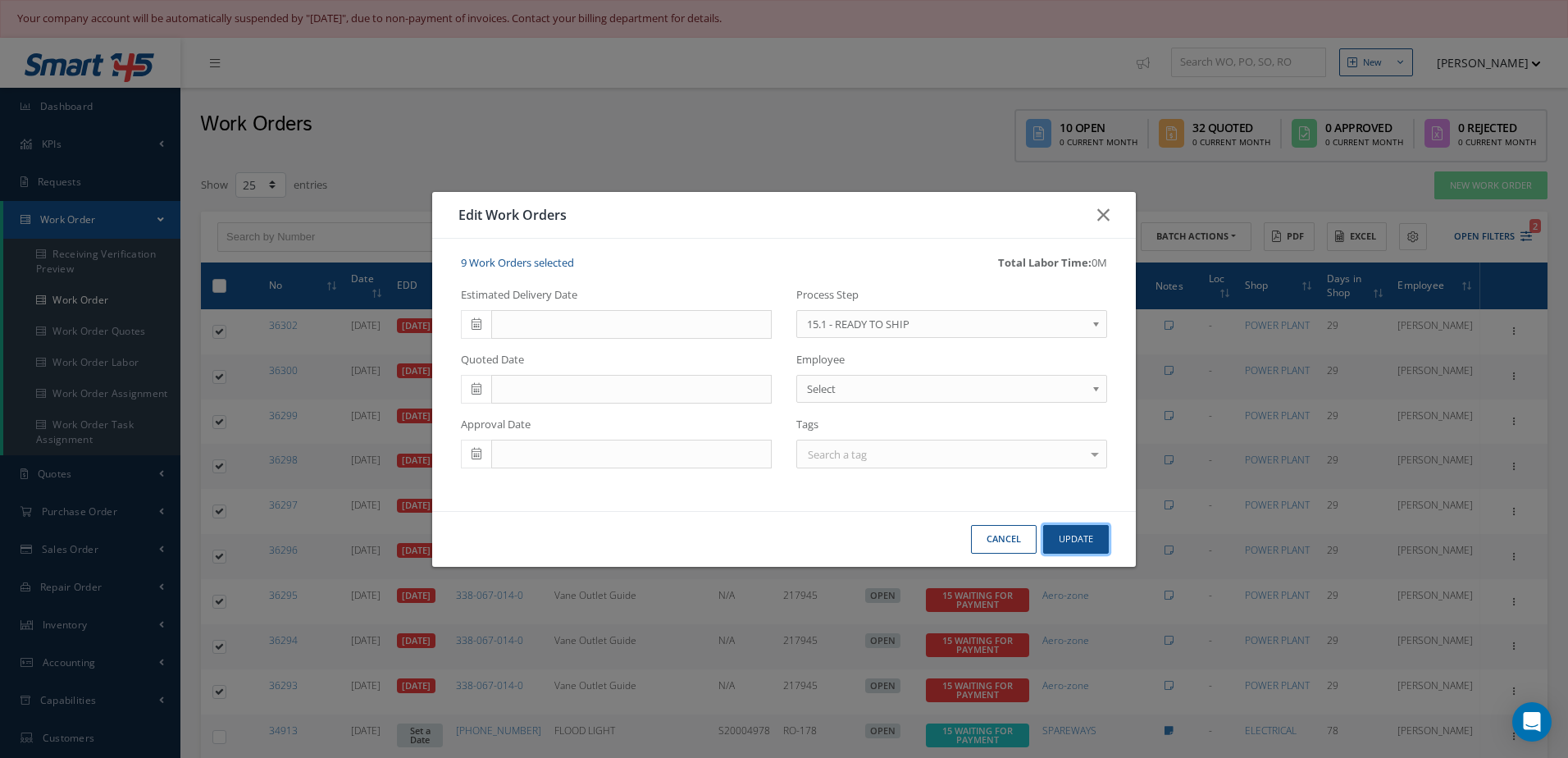
click at [1072, 538] on button "Update" at bounding box center [1075, 539] width 66 height 29
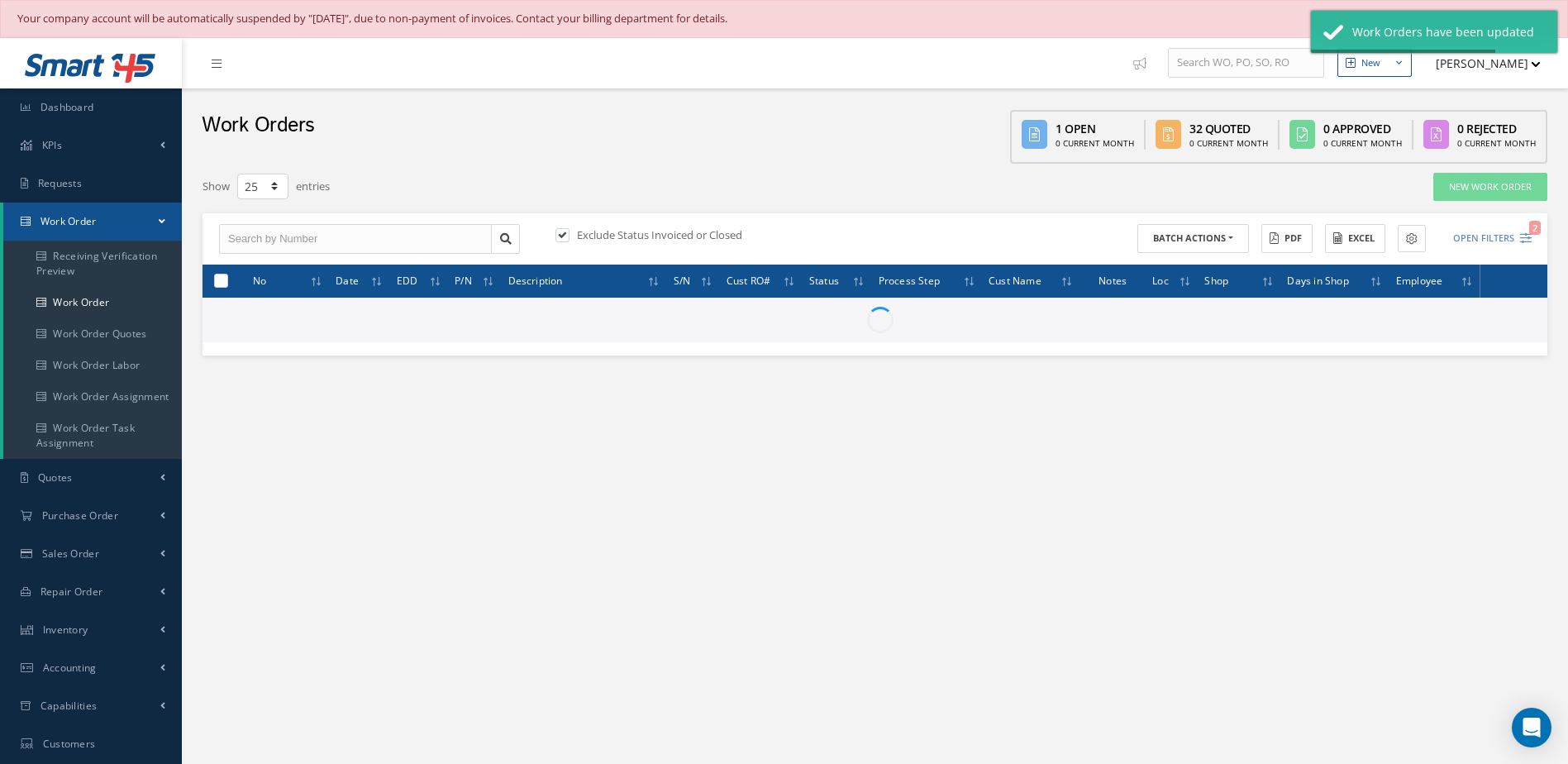
checkbox input "false"
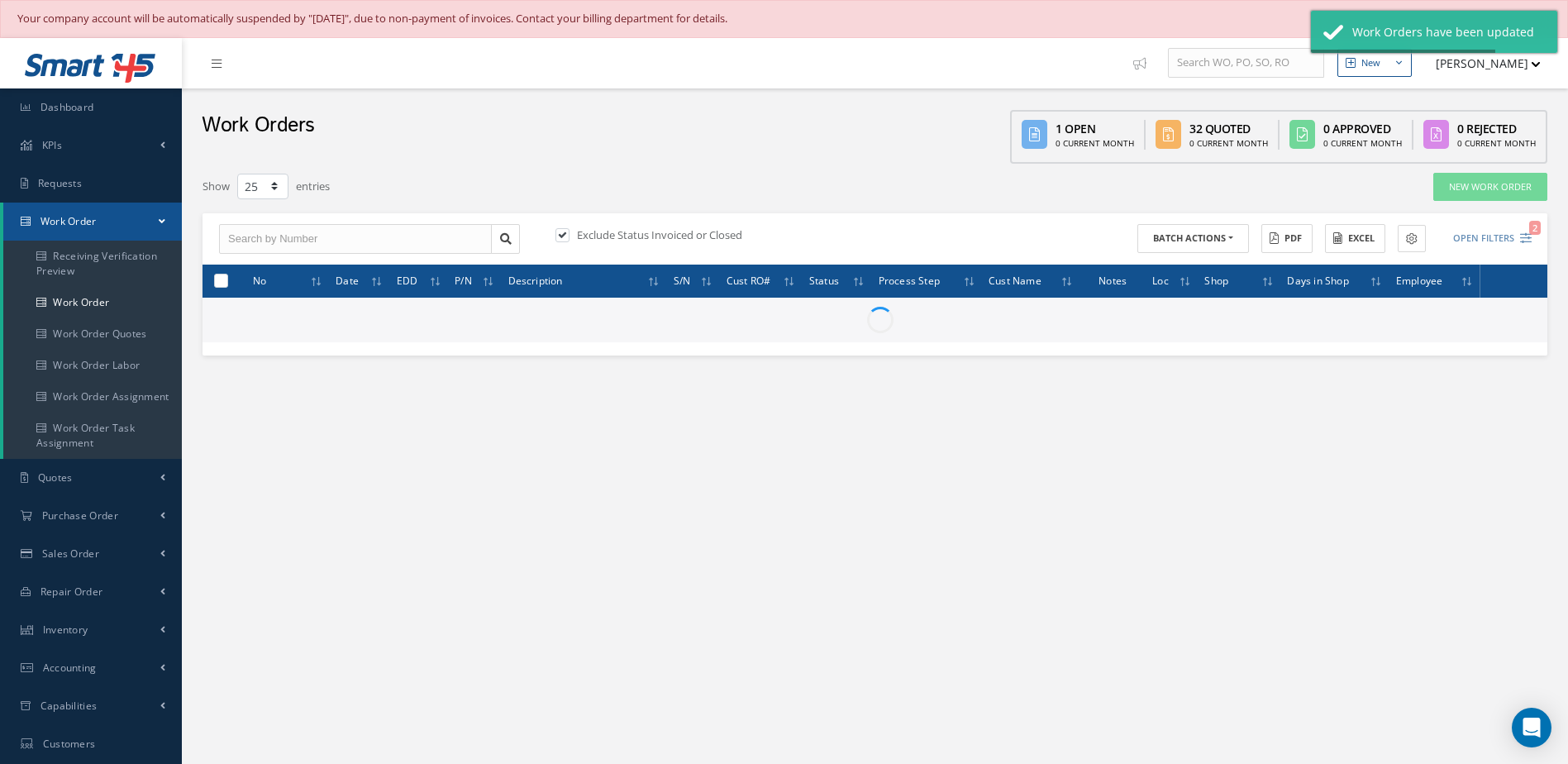
checkbox input "false"
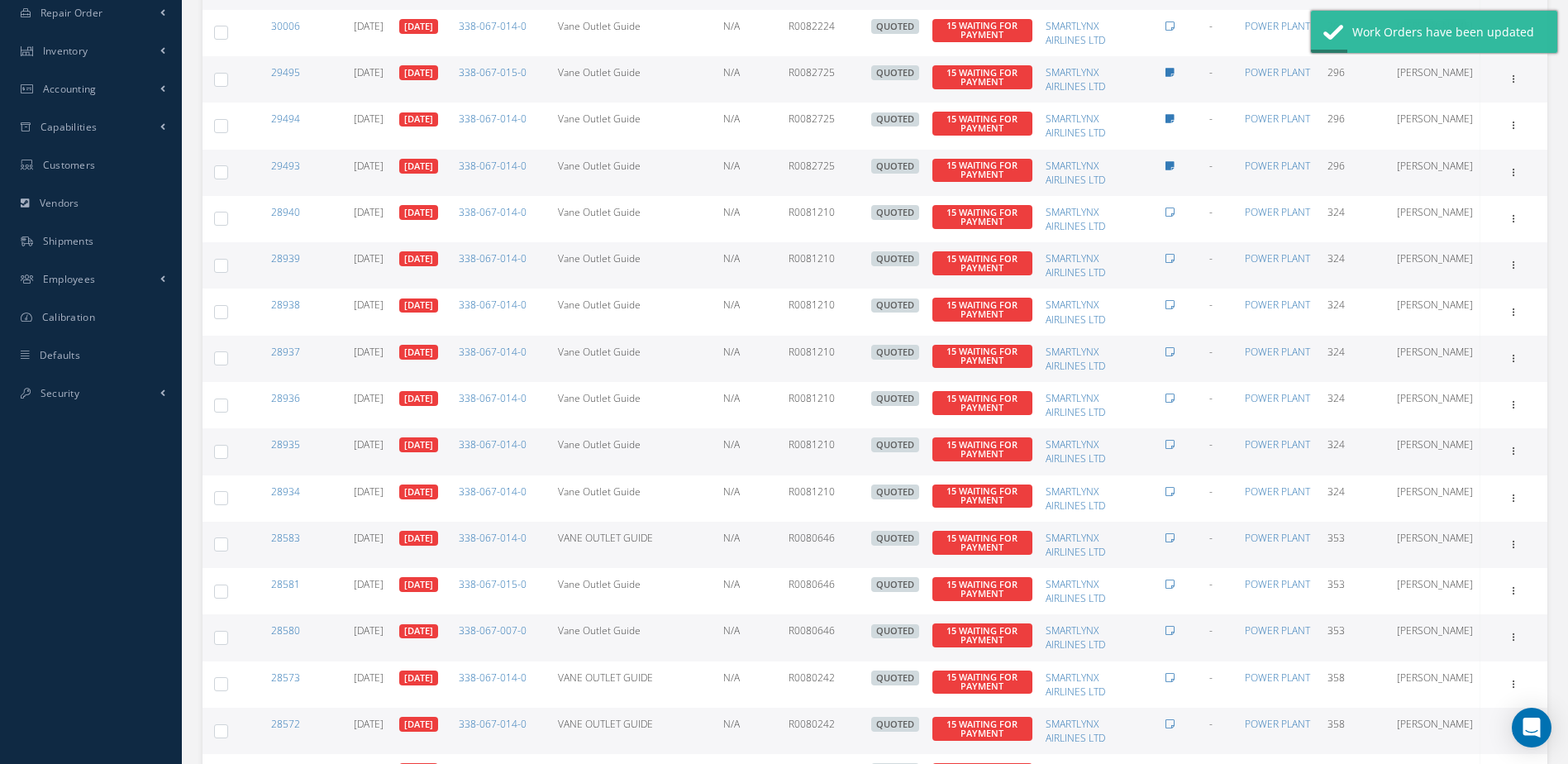
scroll to position [838, 0]
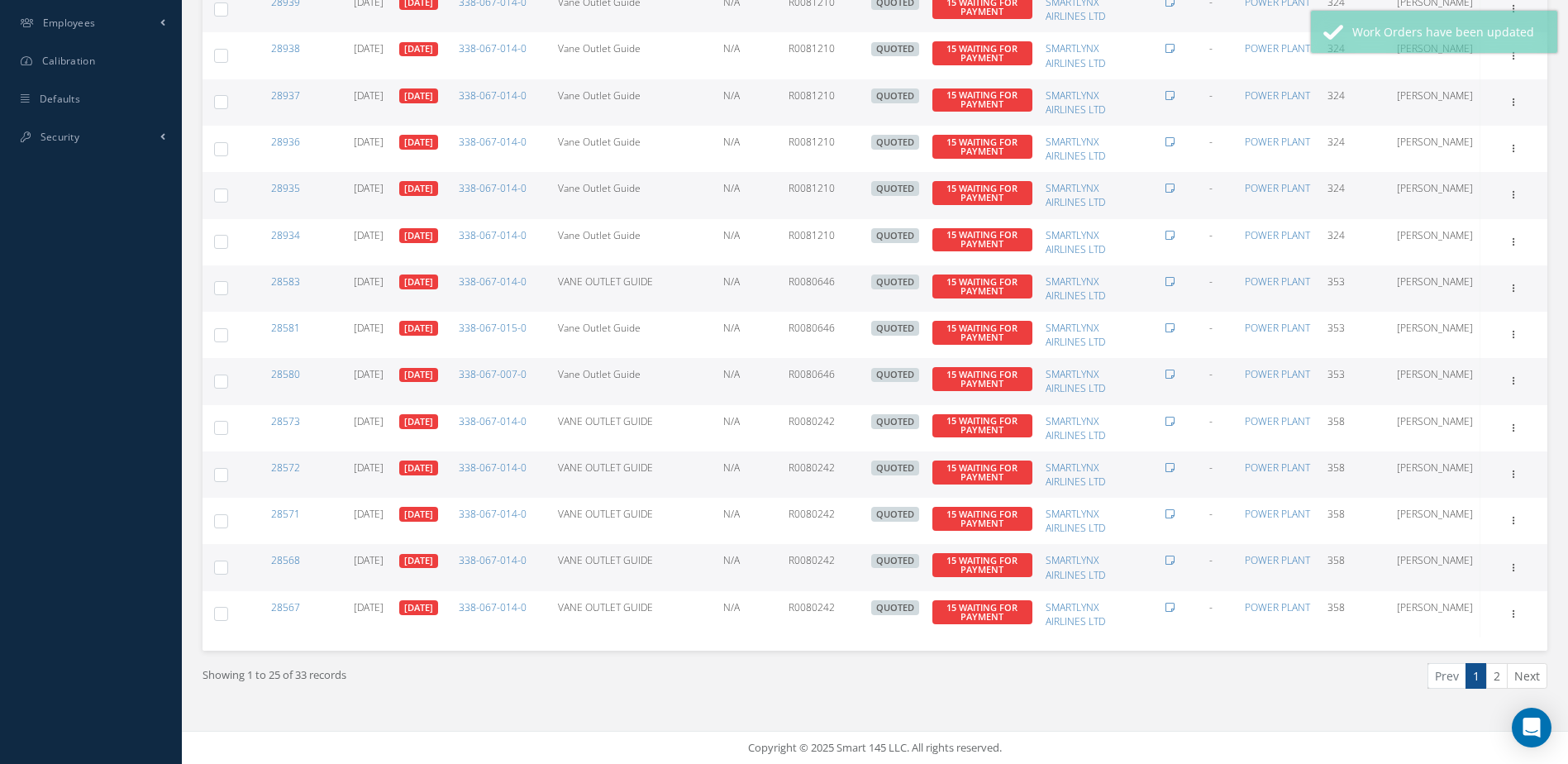
click at [1500, 678] on link "2" at bounding box center [1497, 675] width 22 height 26
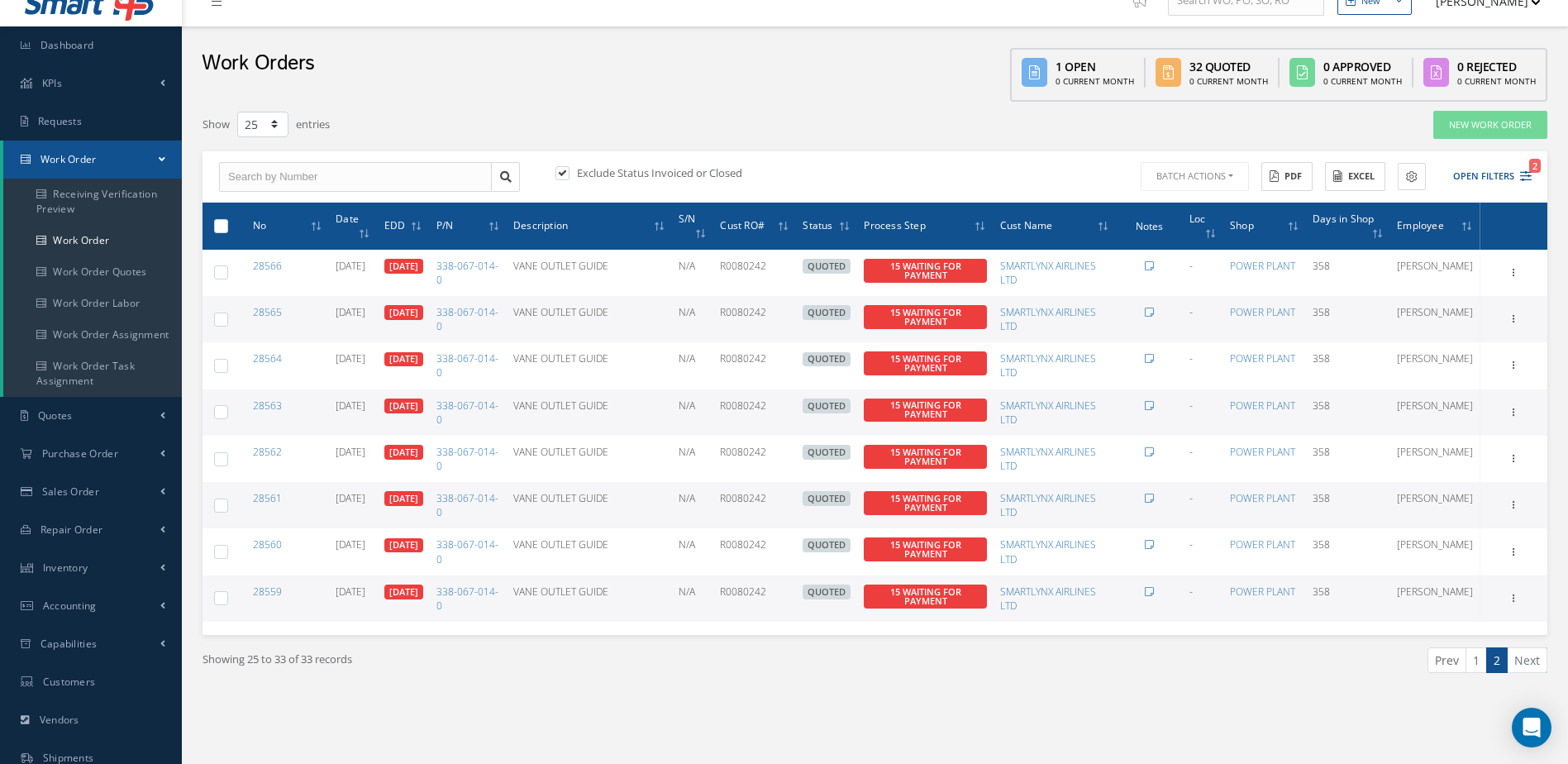
scroll to position [0, 0]
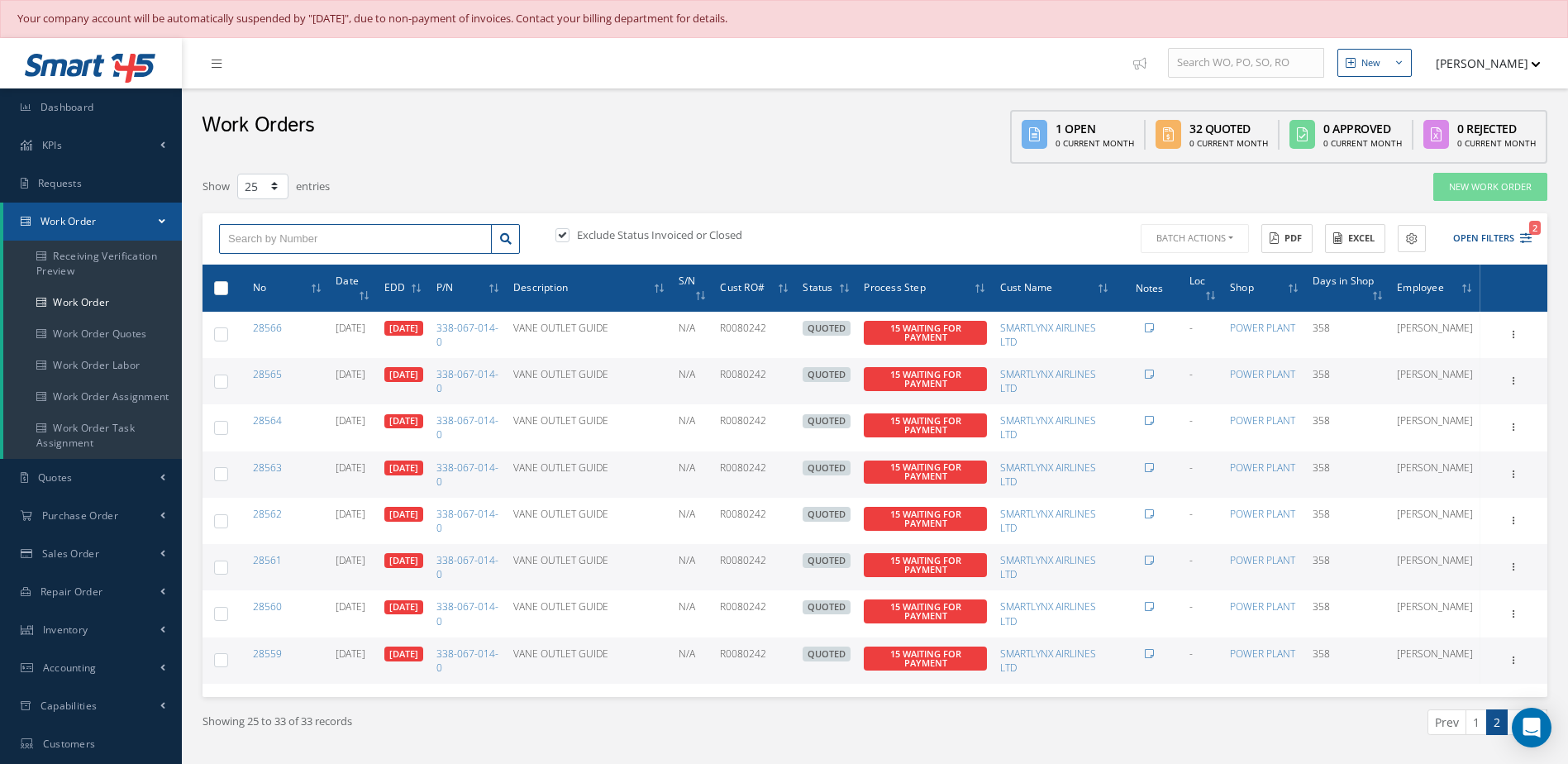
click at [407, 241] on input "text" at bounding box center [356, 239] width 273 height 30
type input "35173"
click at [517, 231] on link at bounding box center [505, 239] width 29 height 30
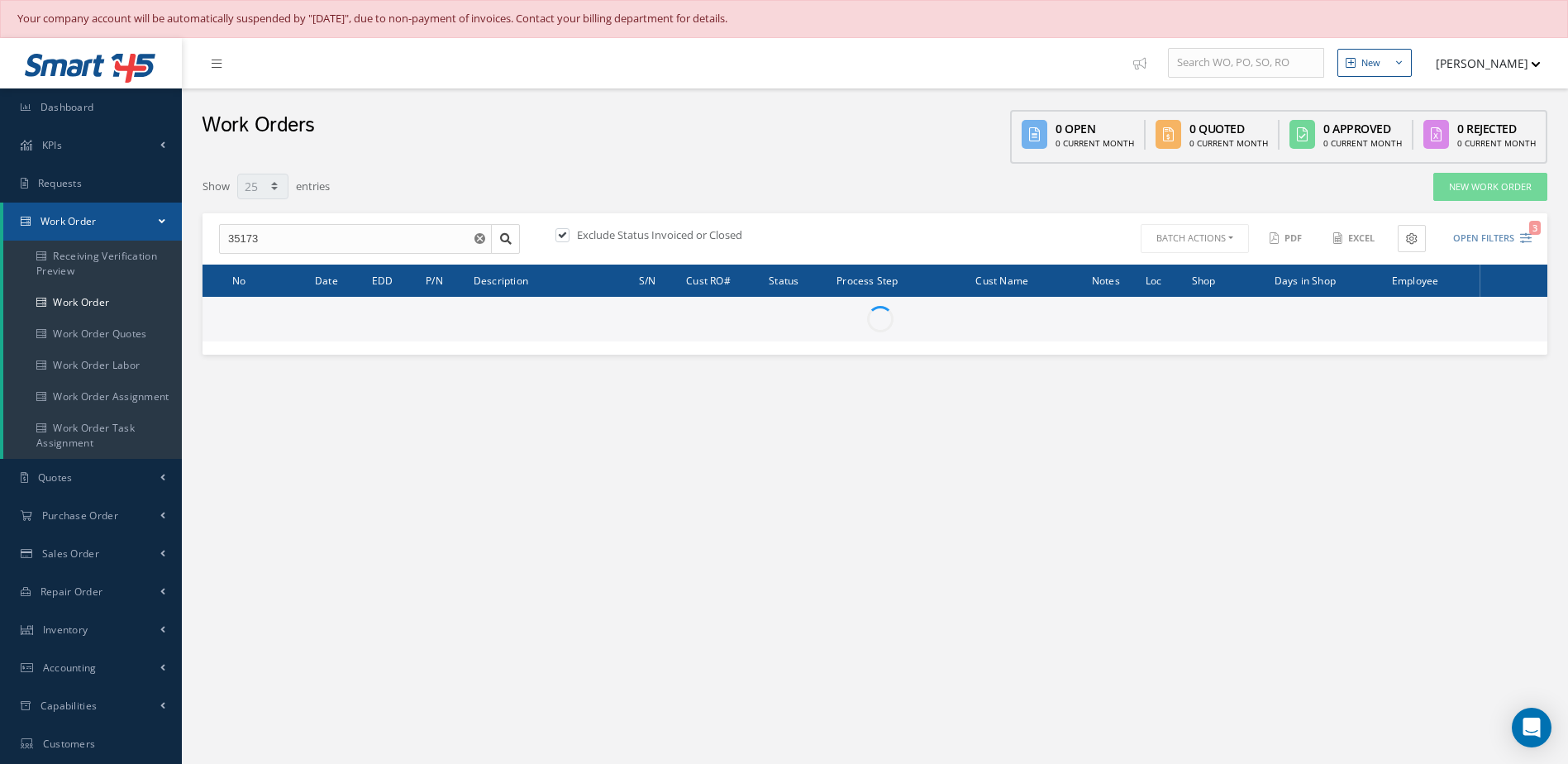
click at [569, 233] on label at bounding box center [571, 235] width 4 height 15
click at [558, 233] on input "checkbox" at bounding box center [561, 237] width 11 height 11
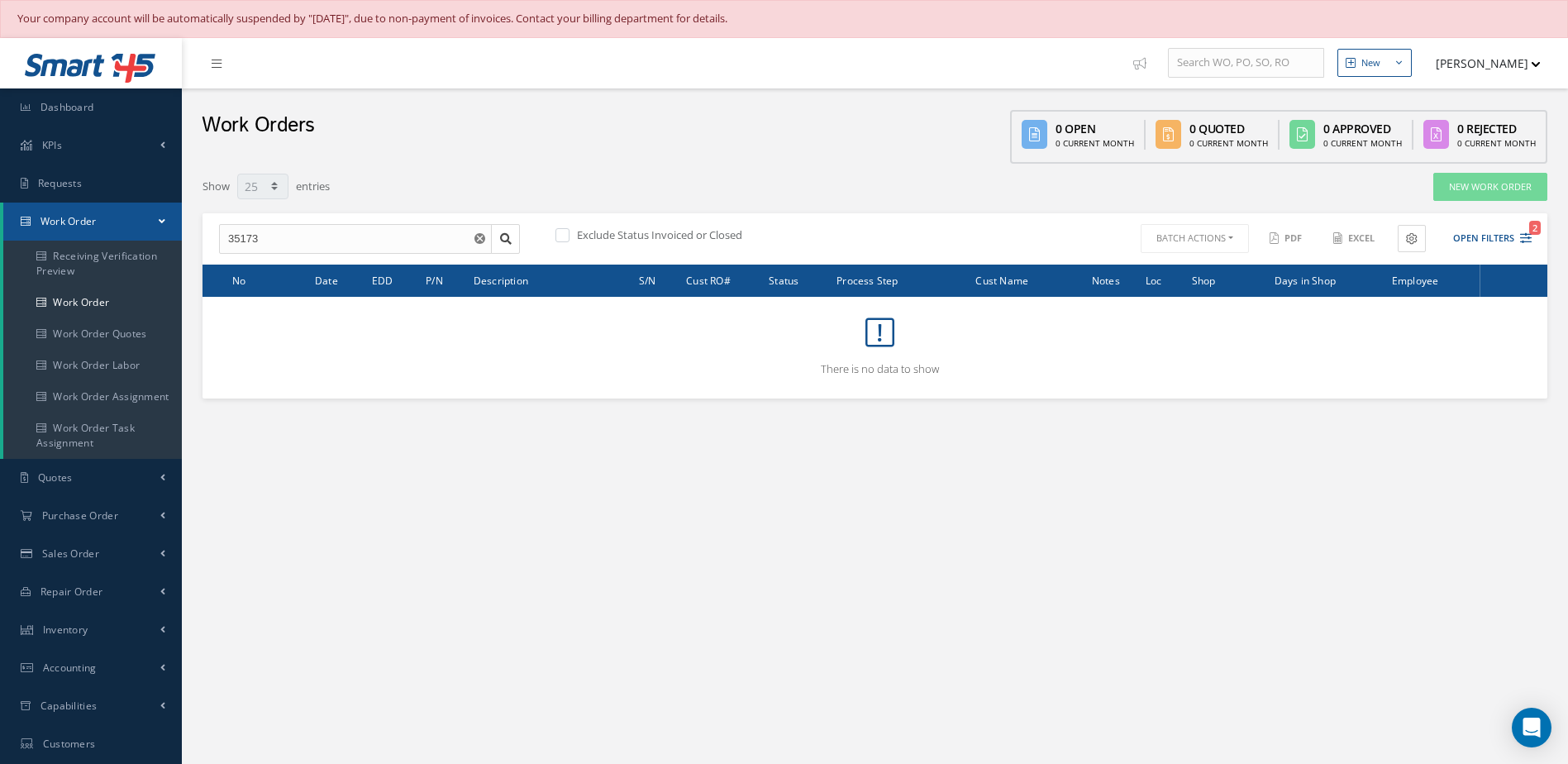
click at [569, 238] on label at bounding box center [571, 235] width 4 height 15
click at [562, 238] on input "checkbox" at bounding box center [561, 237] width 11 height 11
click at [569, 232] on label at bounding box center [571, 235] width 4 height 15
click at [558, 232] on input "checkbox" at bounding box center [561, 237] width 11 height 11
checkbox input "false"
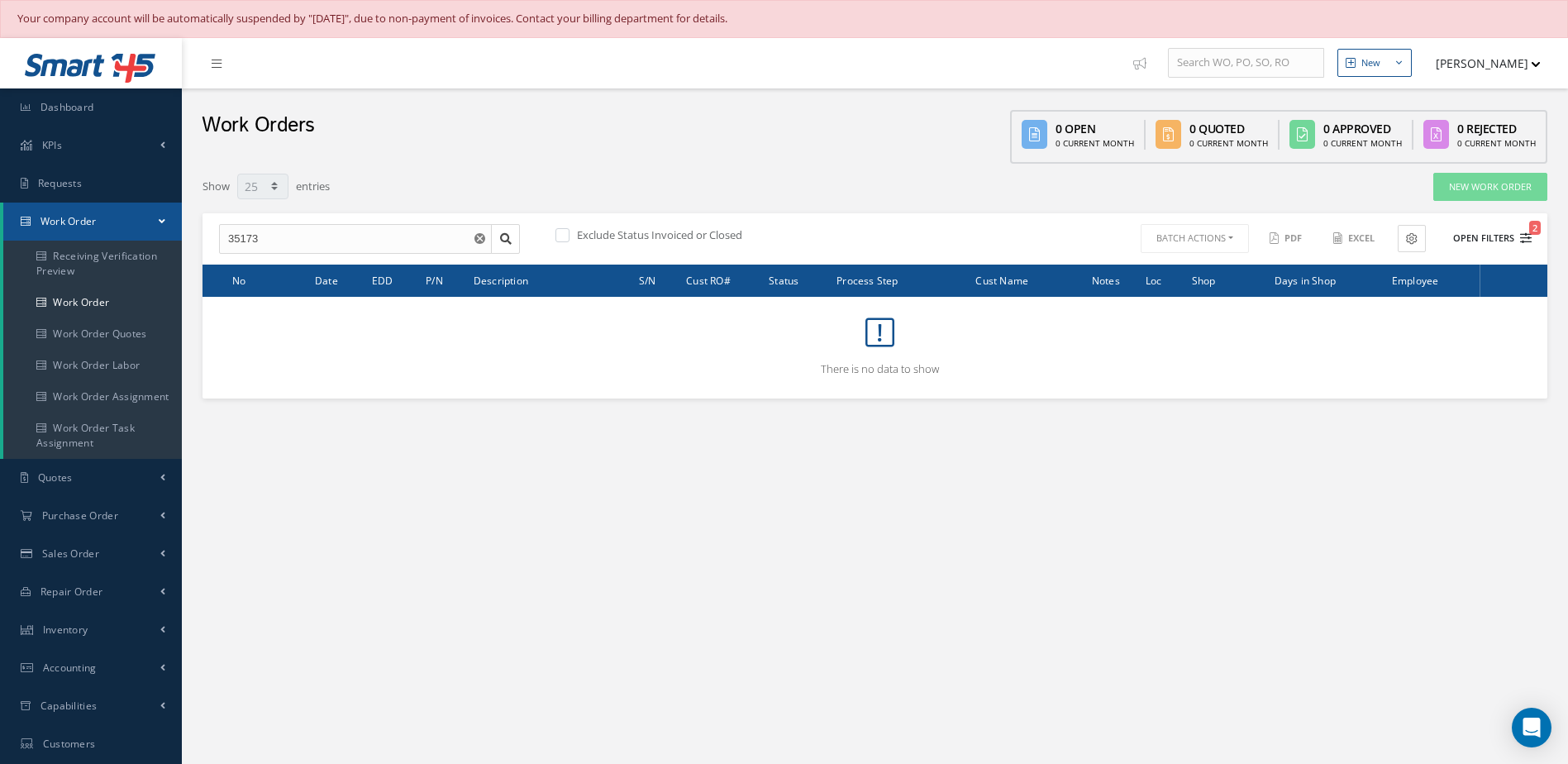
click at [1503, 242] on button "Open Filters 2" at bounding box center [1485, 238] width 94 height 28
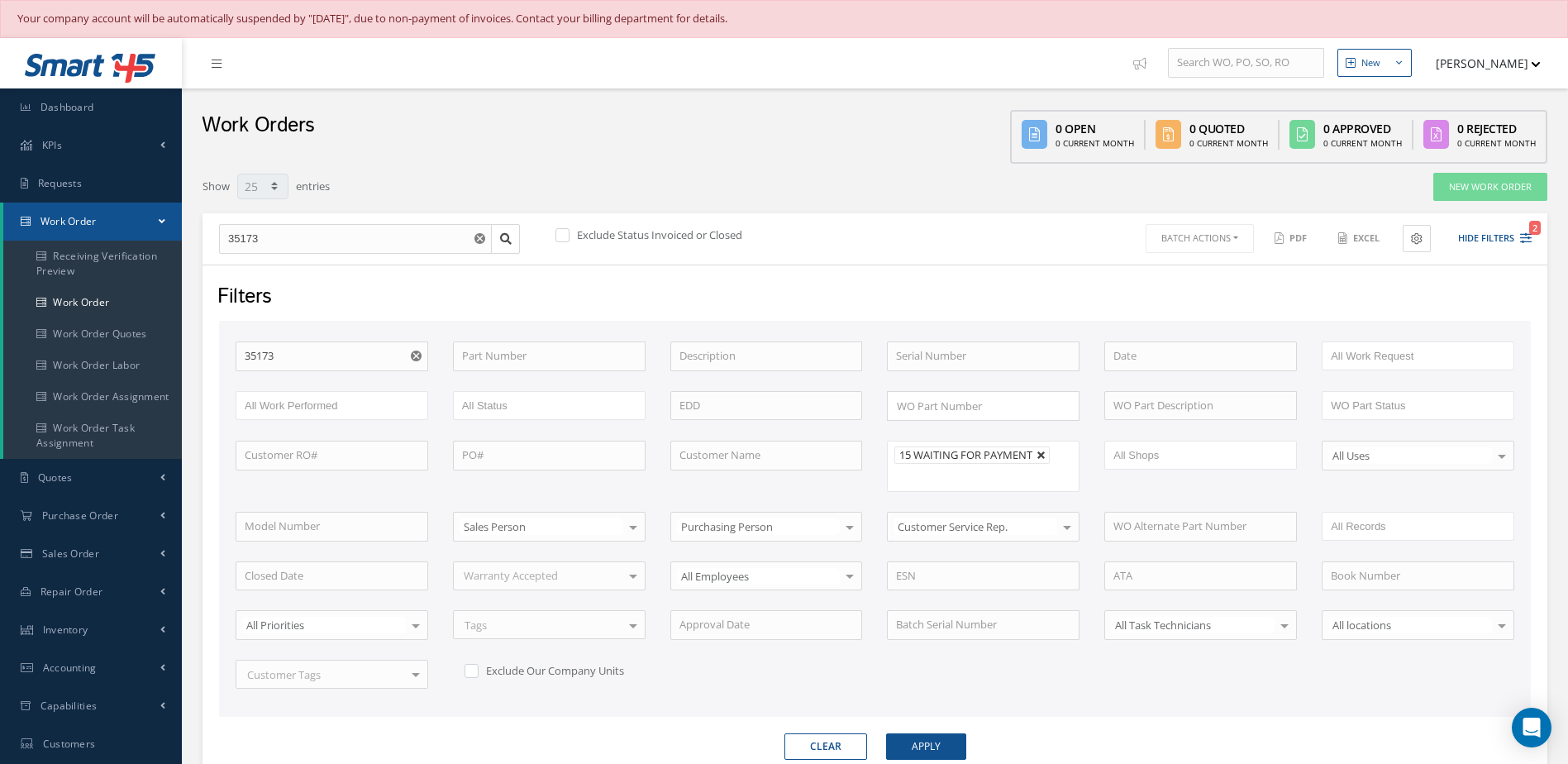
click at [1044, 458] on link at bounding box center [1042, 455] width 10 height 10
type input "All Proccess Step"
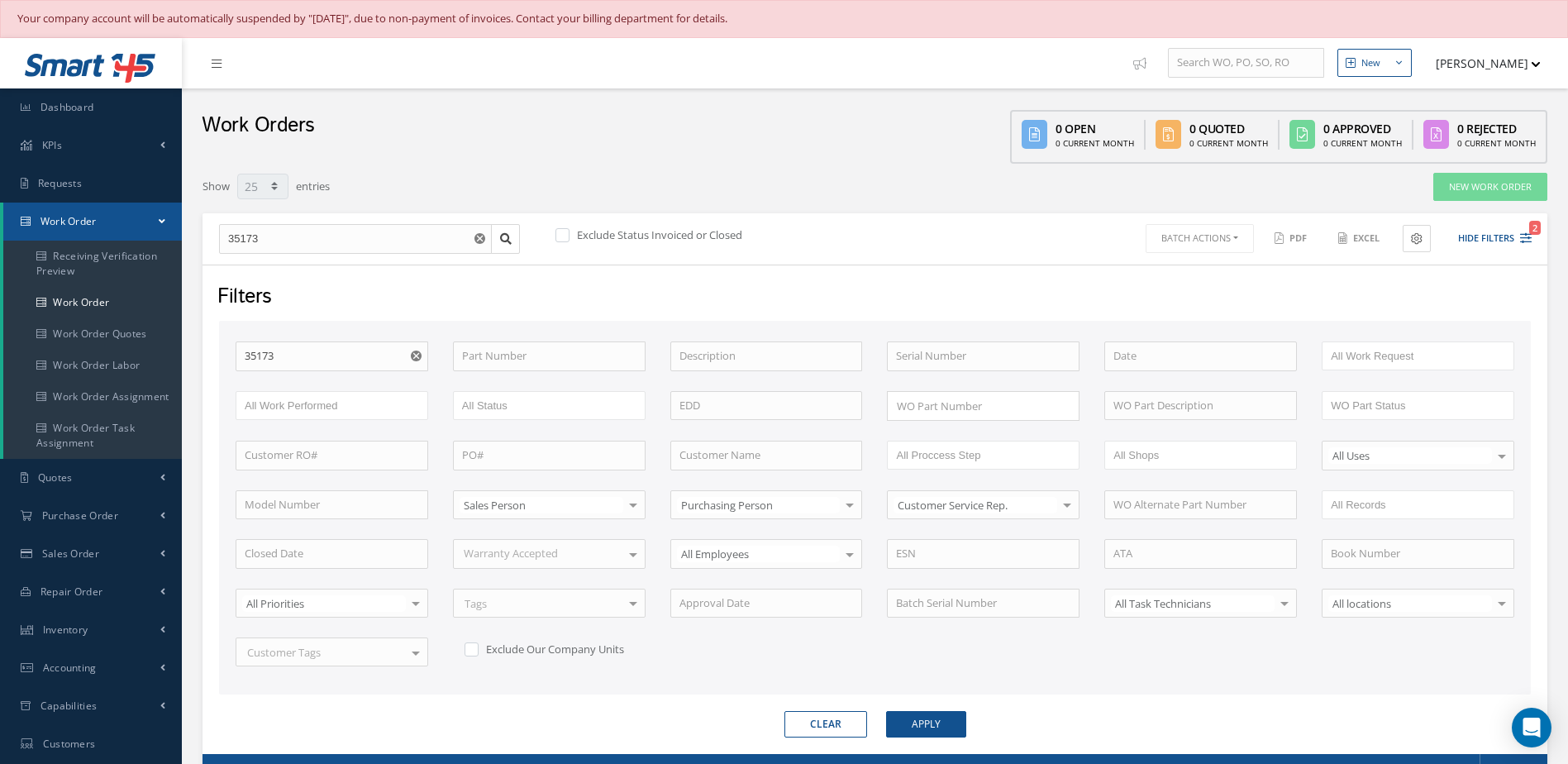
click at [471, 238] on button "button" at bounding box center [481, 239] width 21 height 30
click at [86, 117] on link "Dashboard" at bounding box center [90, 107] width 182 height 38
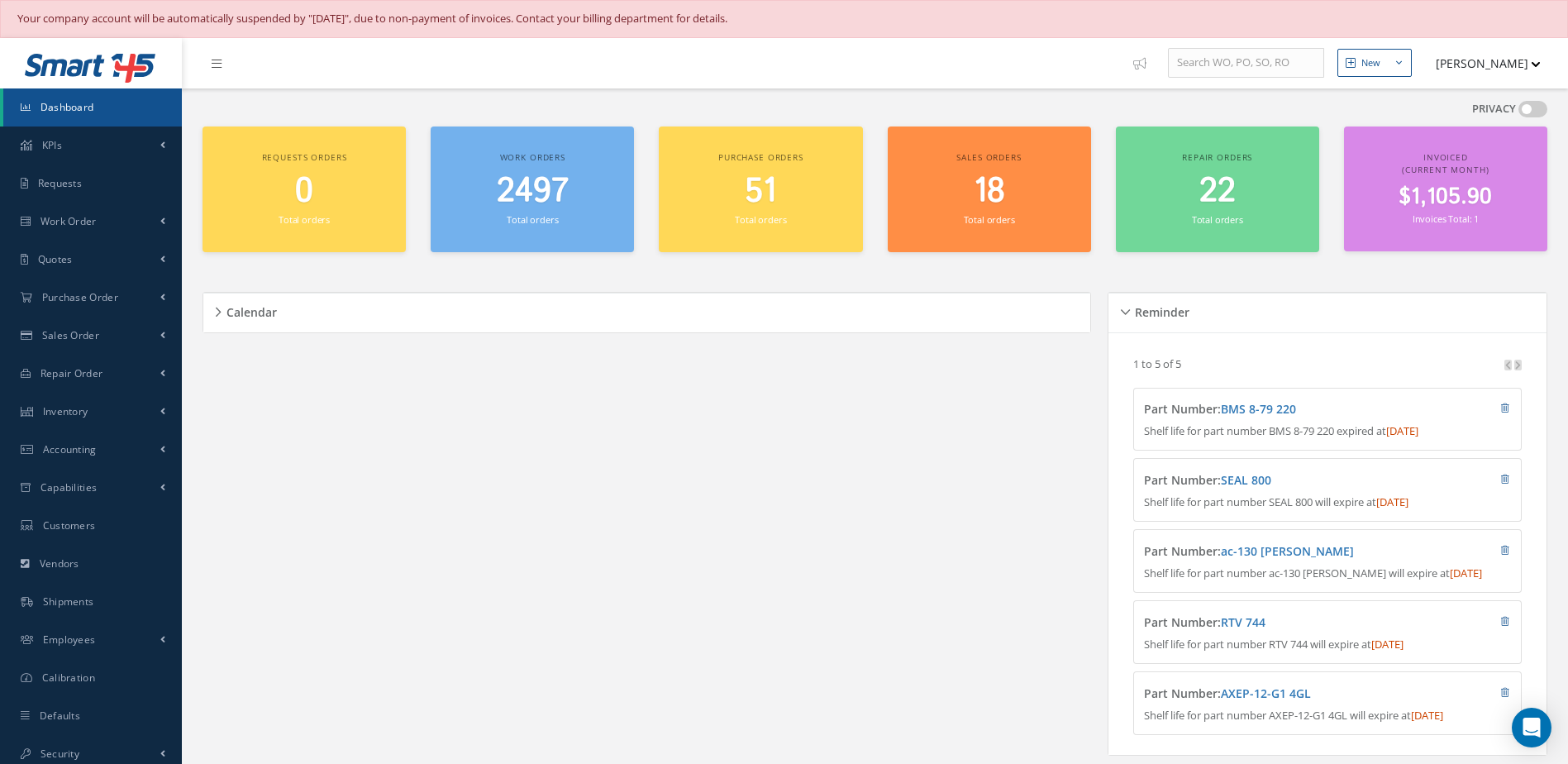
click at [523, 214] on small "Total orders" at bounding box center [531, 219] width 51 height 13
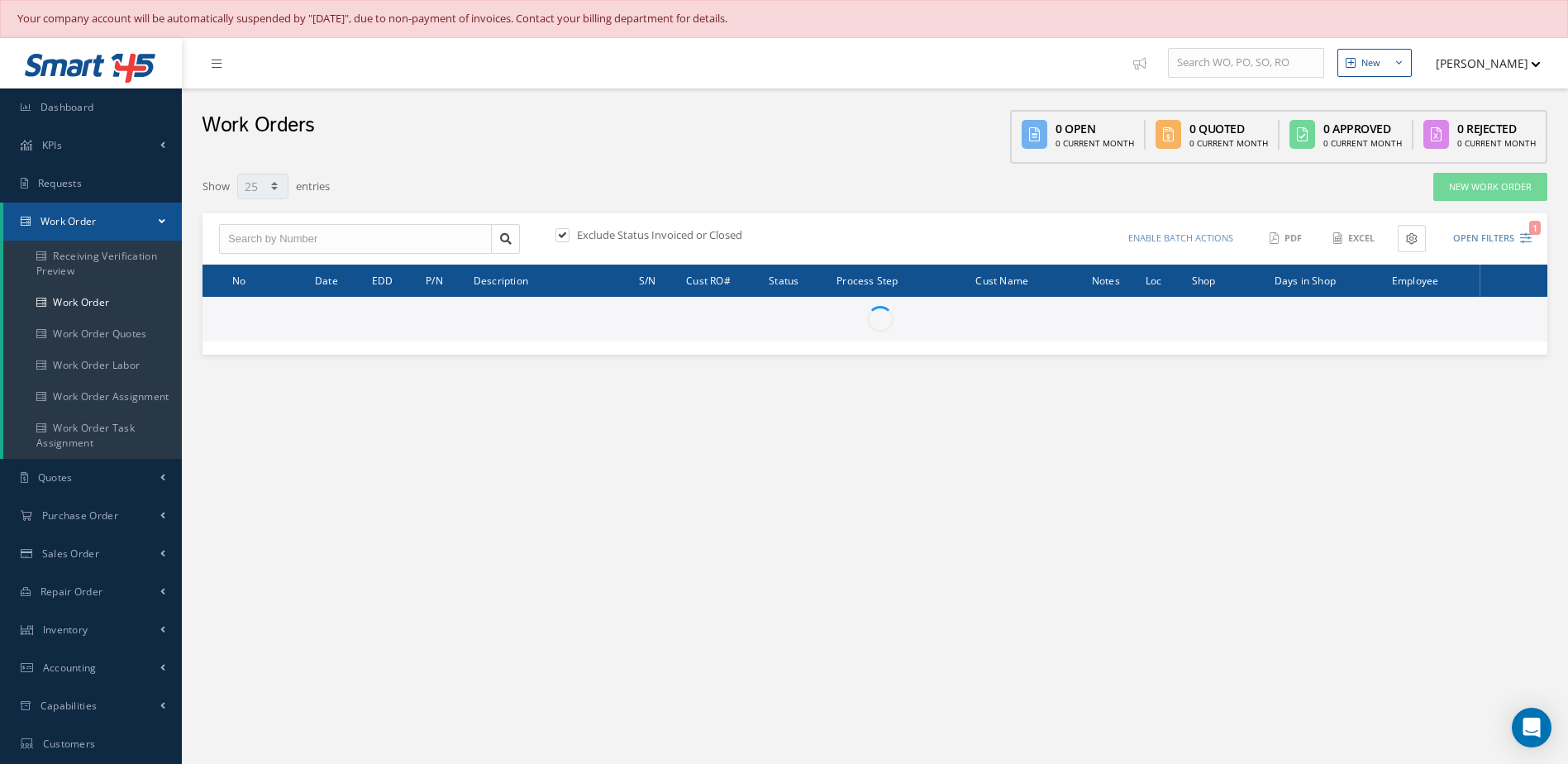
select select "25"
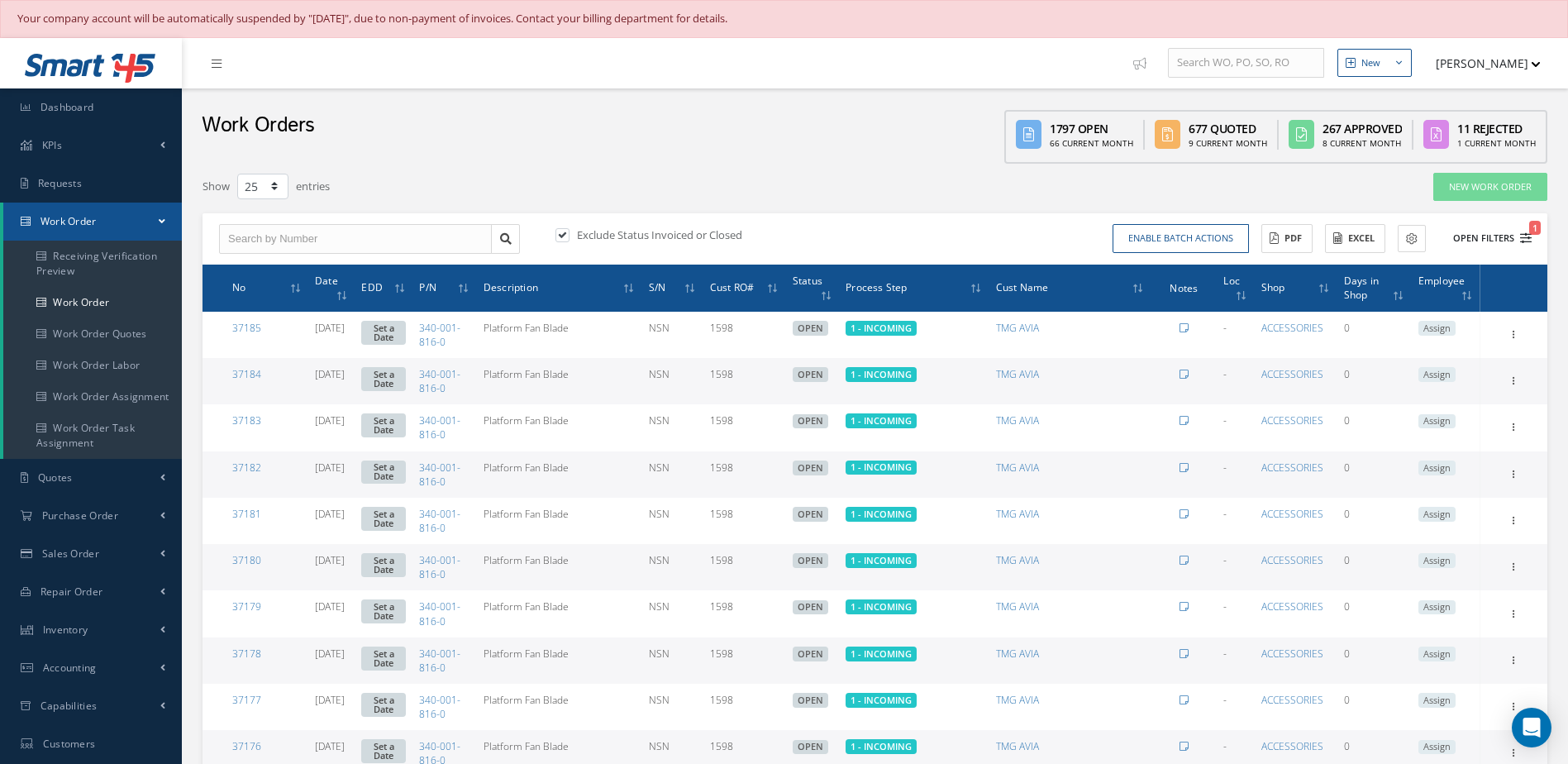
type input "All Work Request"
type input "All Work Performed"
type input "All Status"
type input "WO Part Status"
click at [1489, 236] on button "Open Filters 1" at bounding box center [1485, 238] width 94 height 28
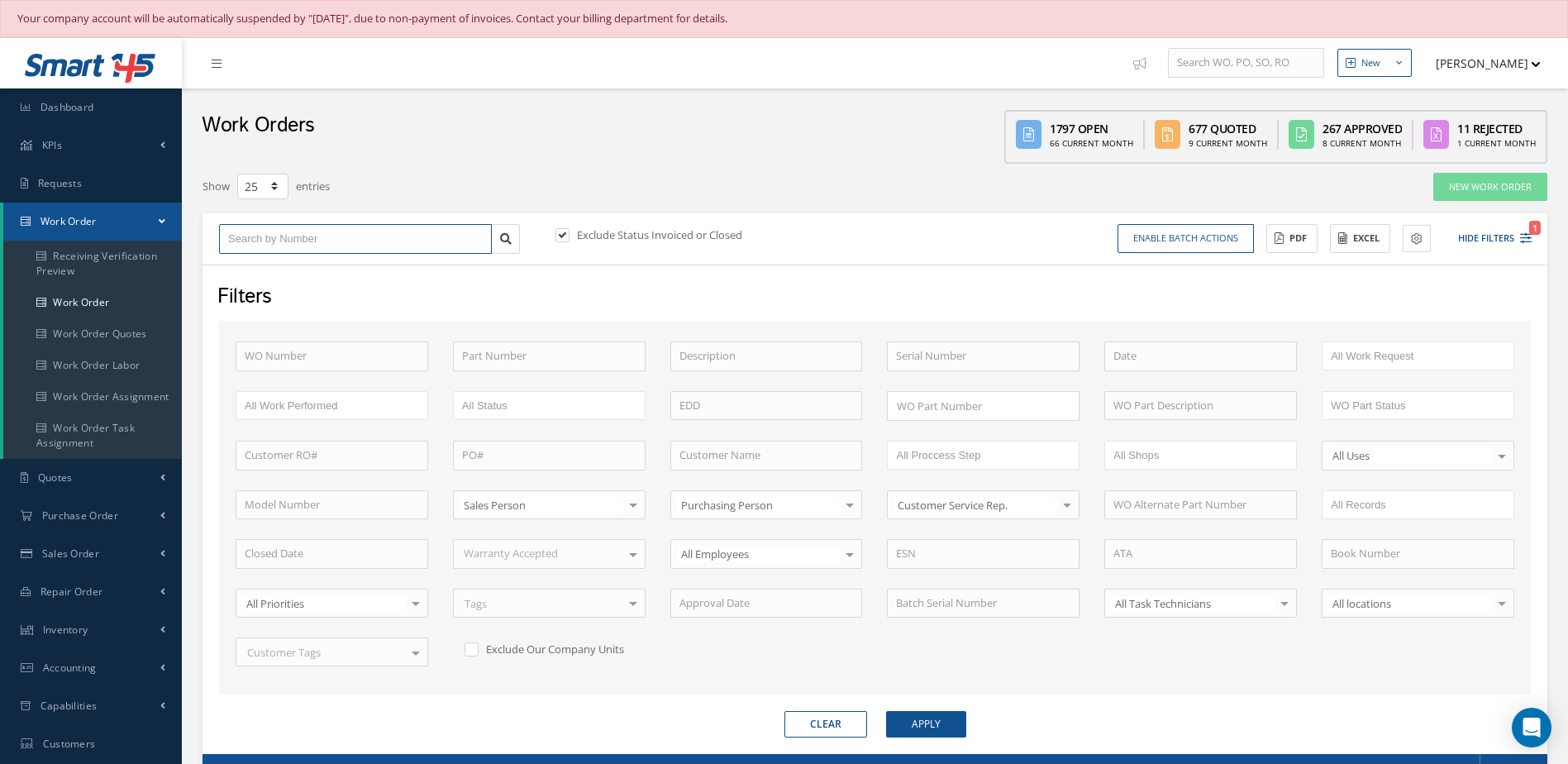
click at [379, 245] on input "text" at bounding box center [356, 239] width 273 height 30
type input "3"
type input "35"
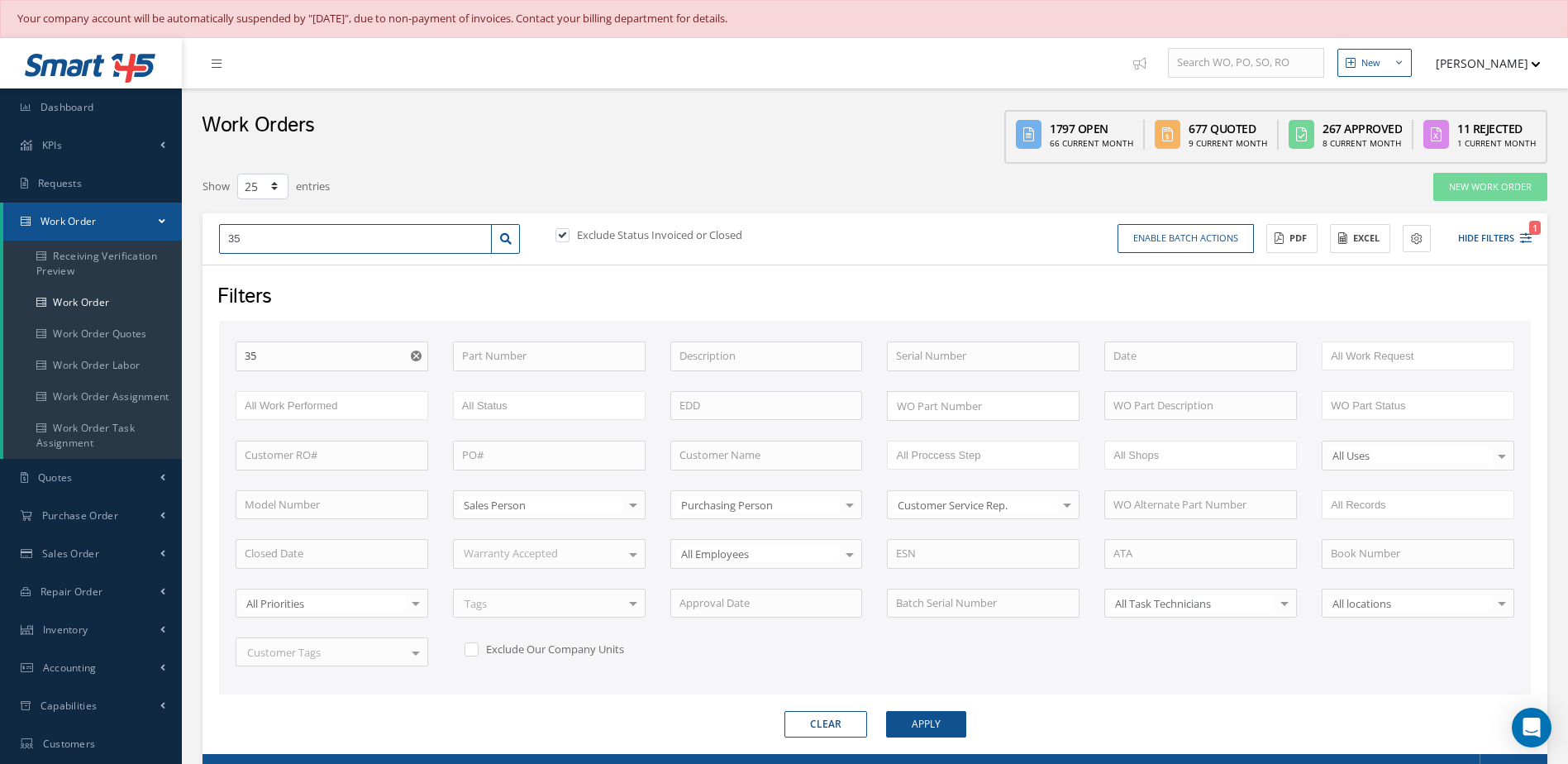
type input "351"
type input "3517"
type input "35173"
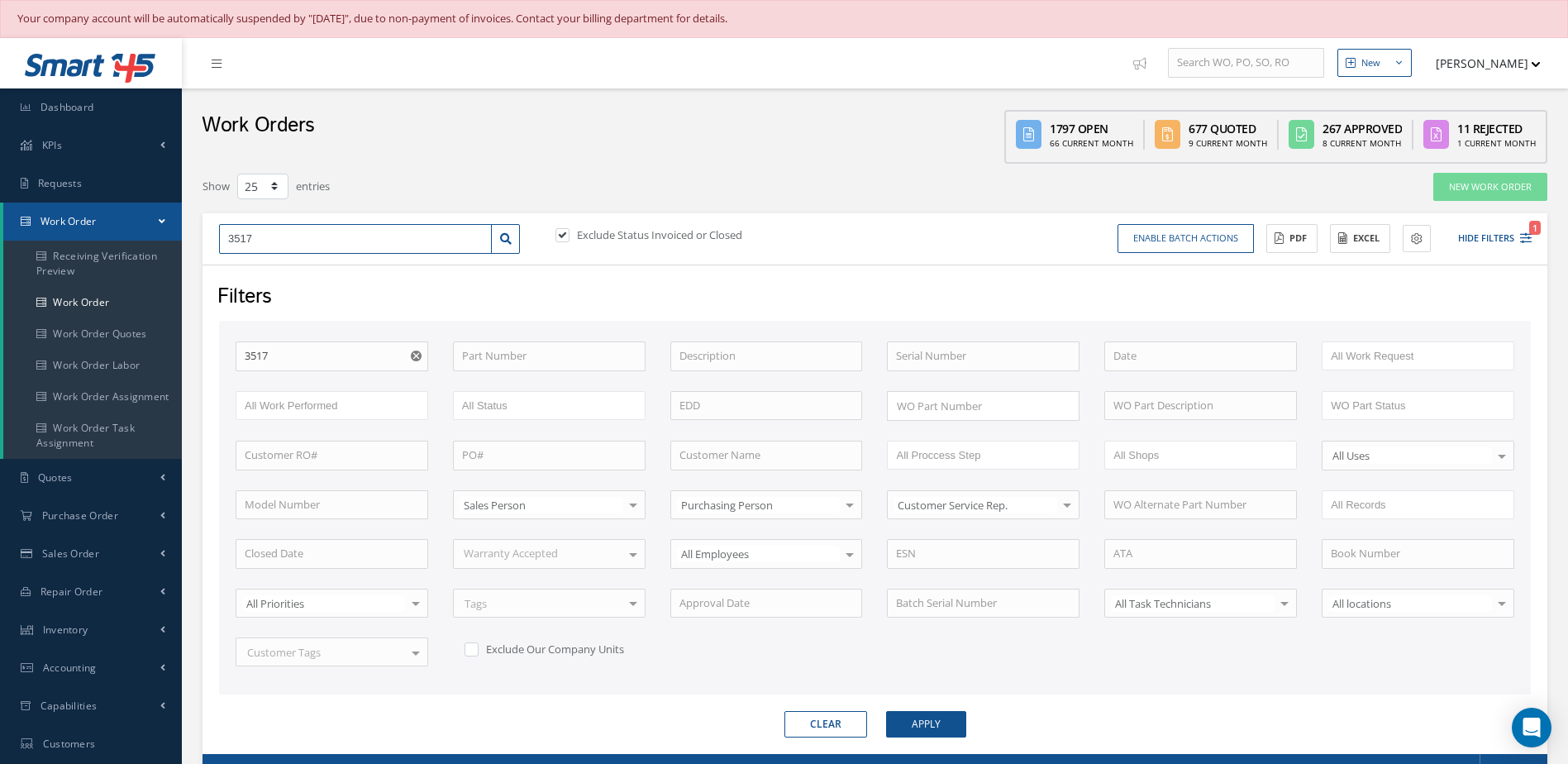
type input "35173"
click at [397, 272] on div "35173" at bounding box center [356, 269] width 254 height 17
click at [923, 727] on button "Apply" at bounding box center [926, 724] width 80 height 27
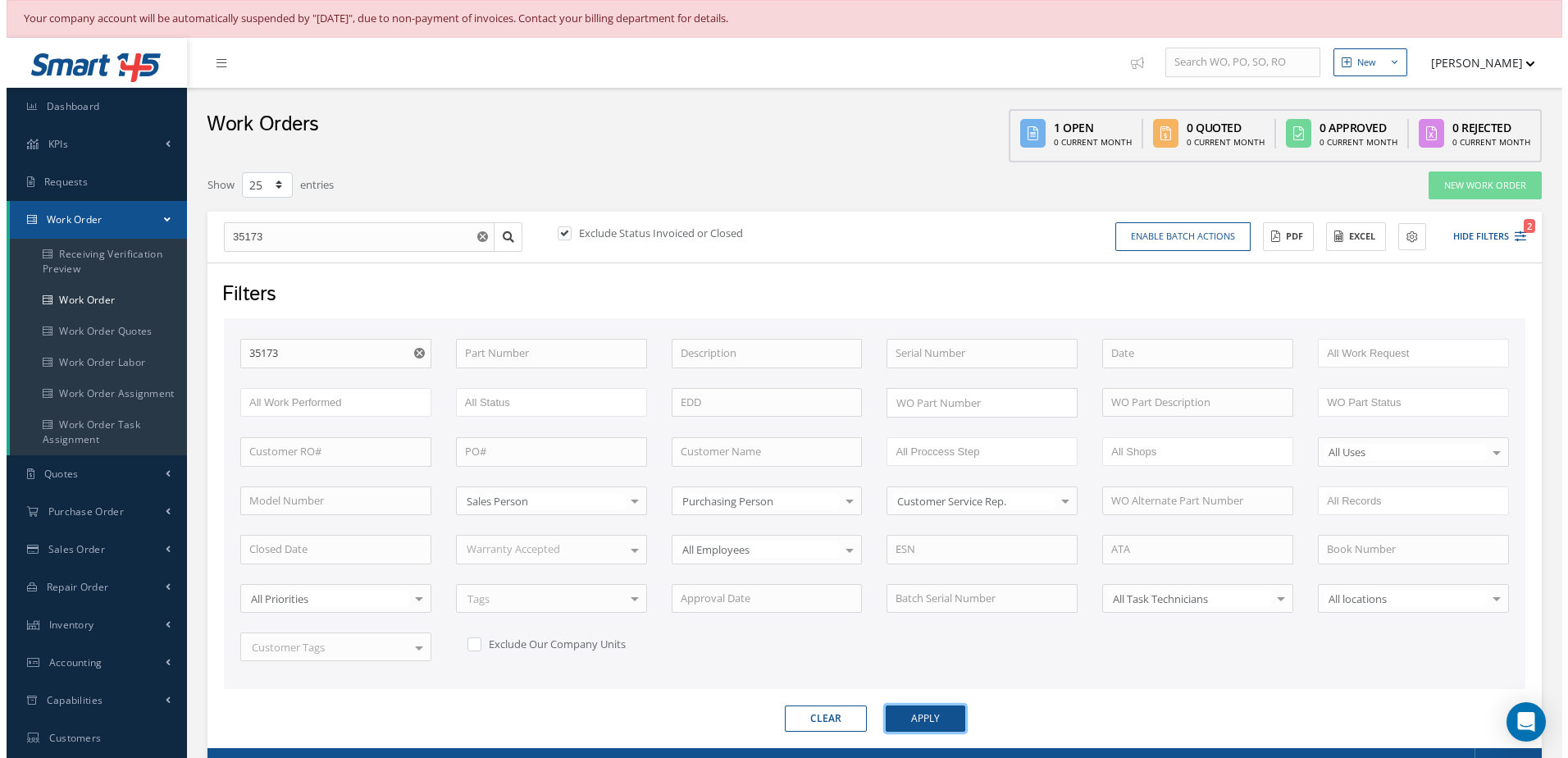
scroll to position [226, 0]
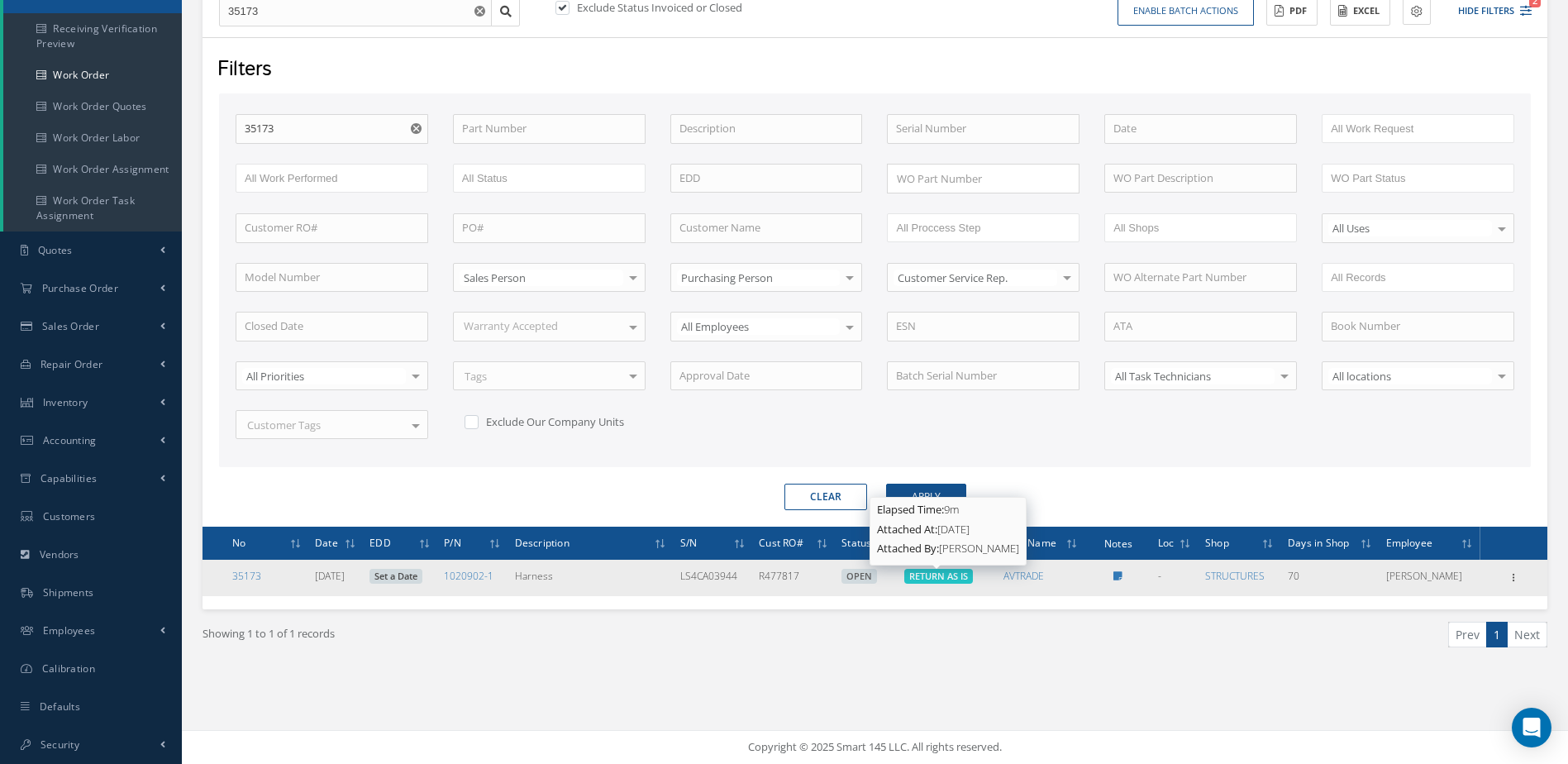
click at [944, 578] on span "RETURN AS IS" at bounding box center [939, 576] width 59 height 13
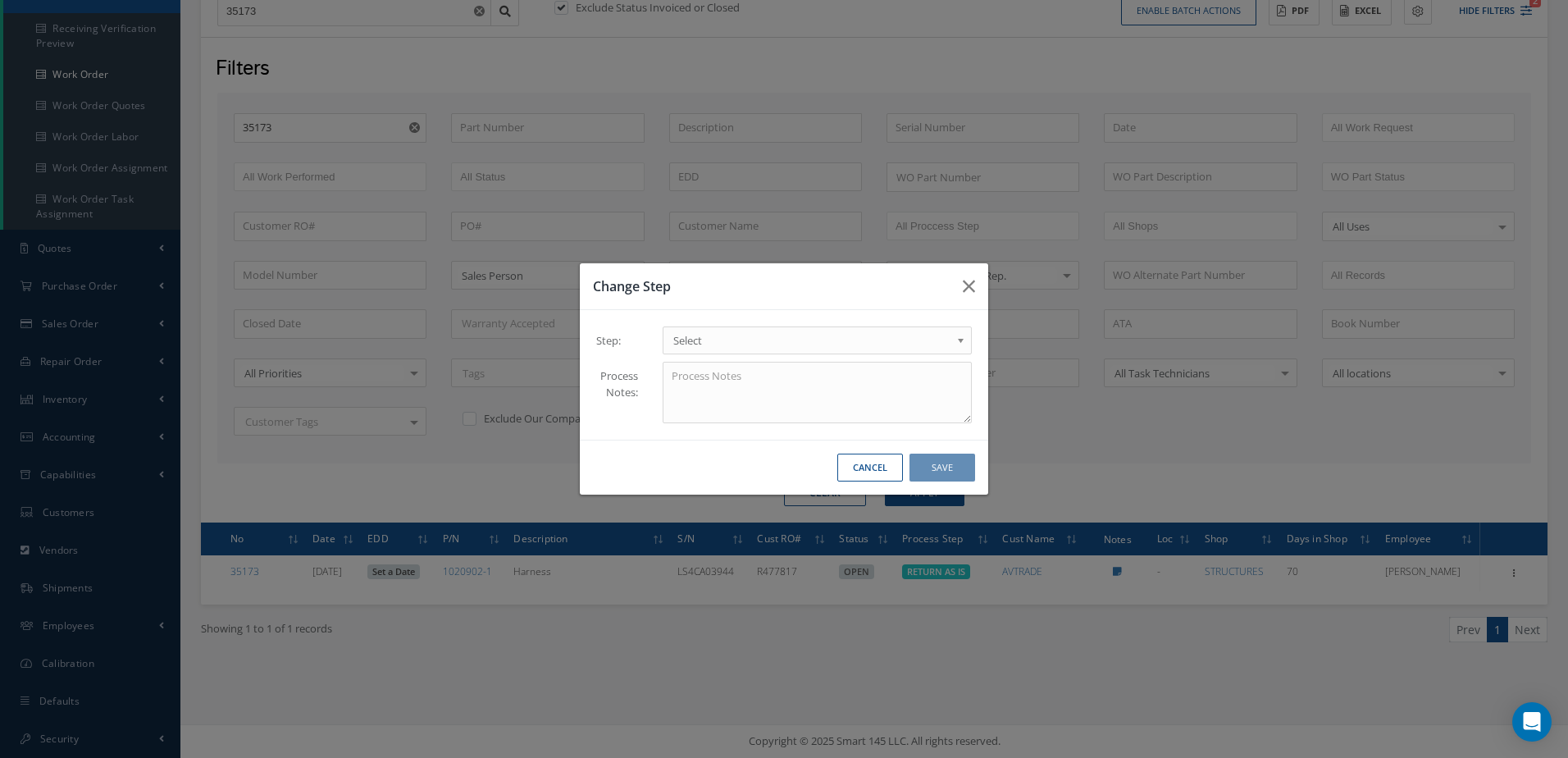
click at [961, 342] on b at bounding box center [964, 345] width 15 height 27
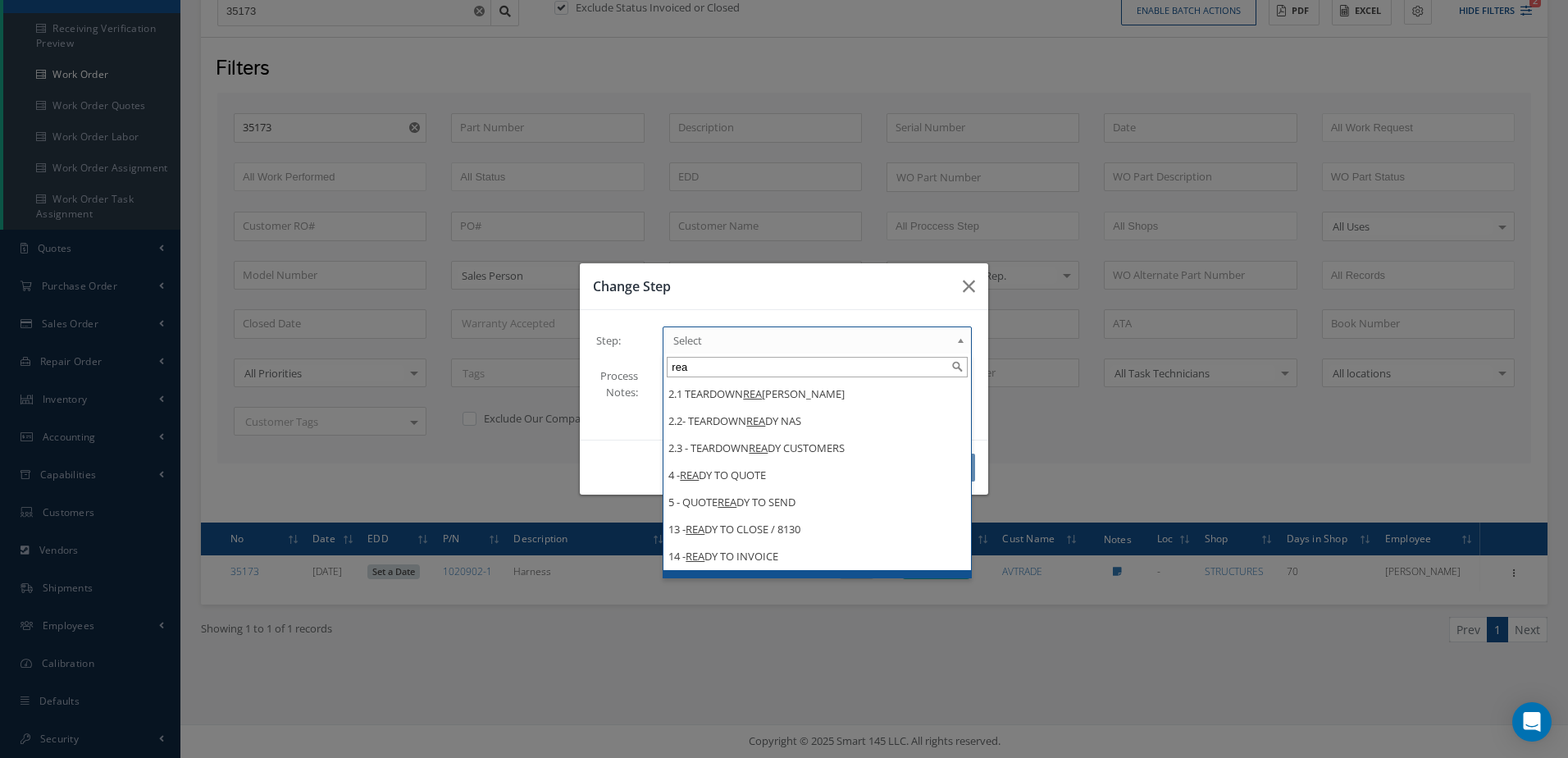
scroll to position [20, 0]
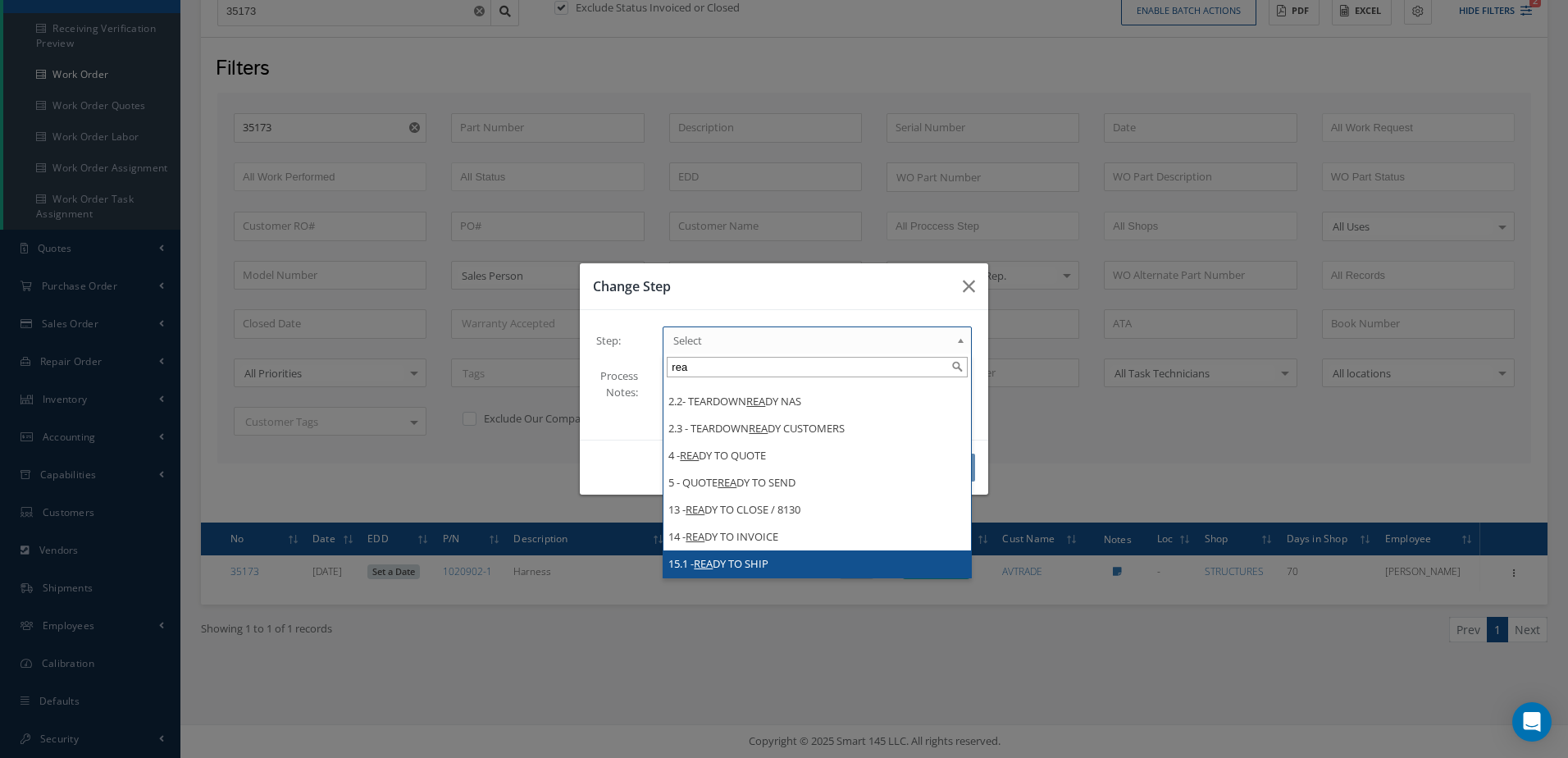
type input "rea"
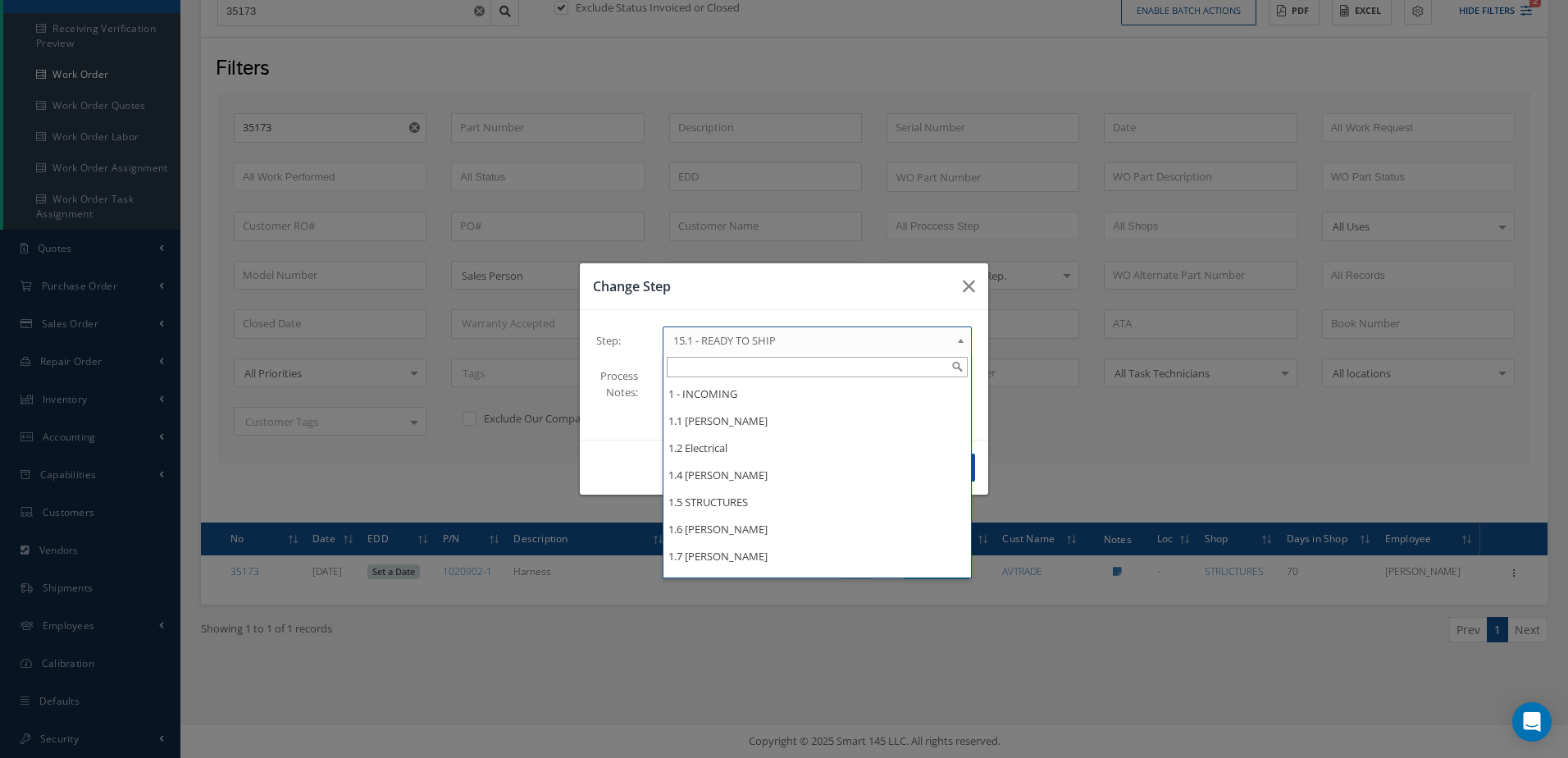
scroll to position [751, 0]
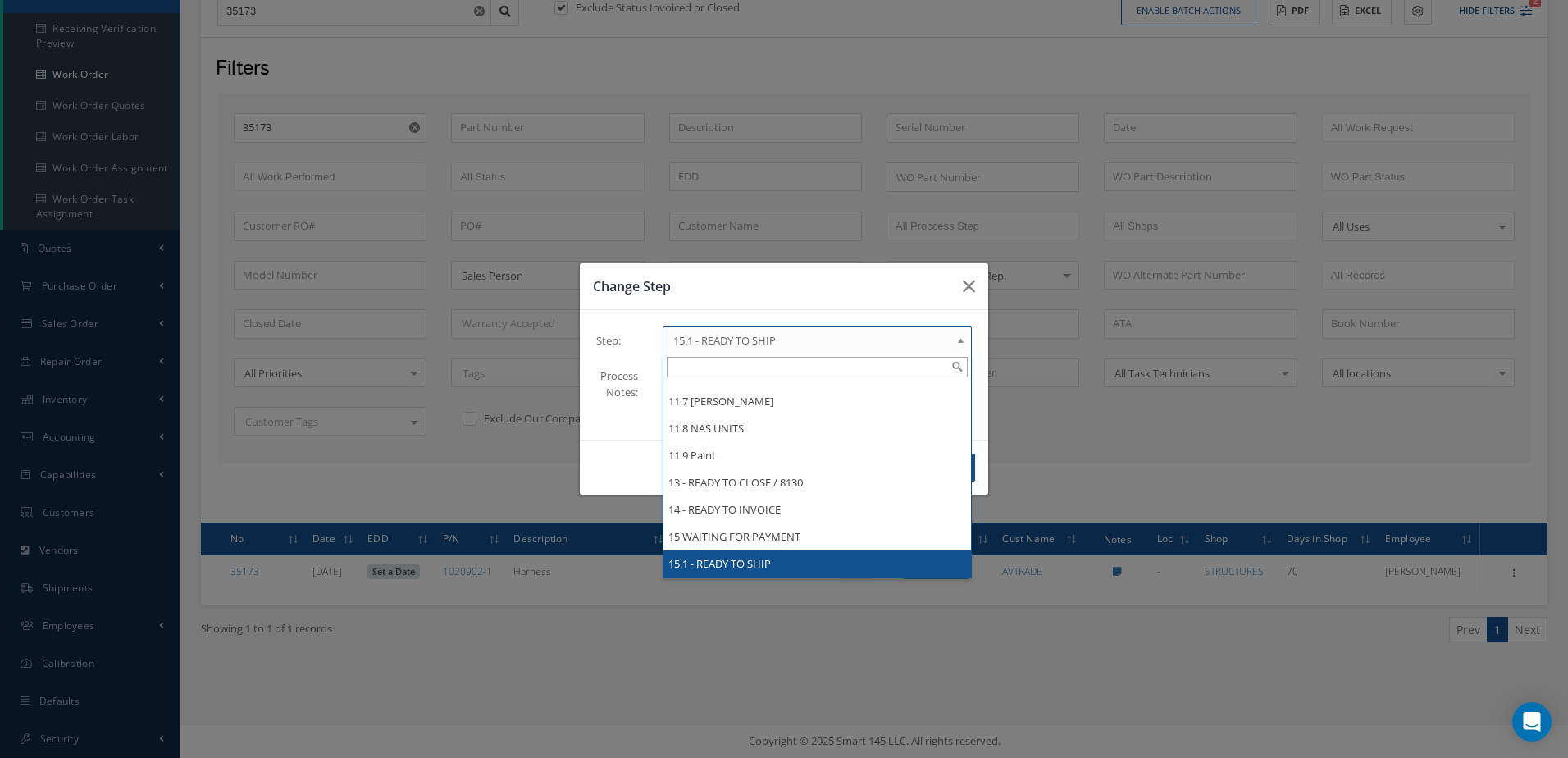
click at [906, 348] on span "15.1 - READY TO SHIP" at bounding box center [812, 340] width 277 height 20
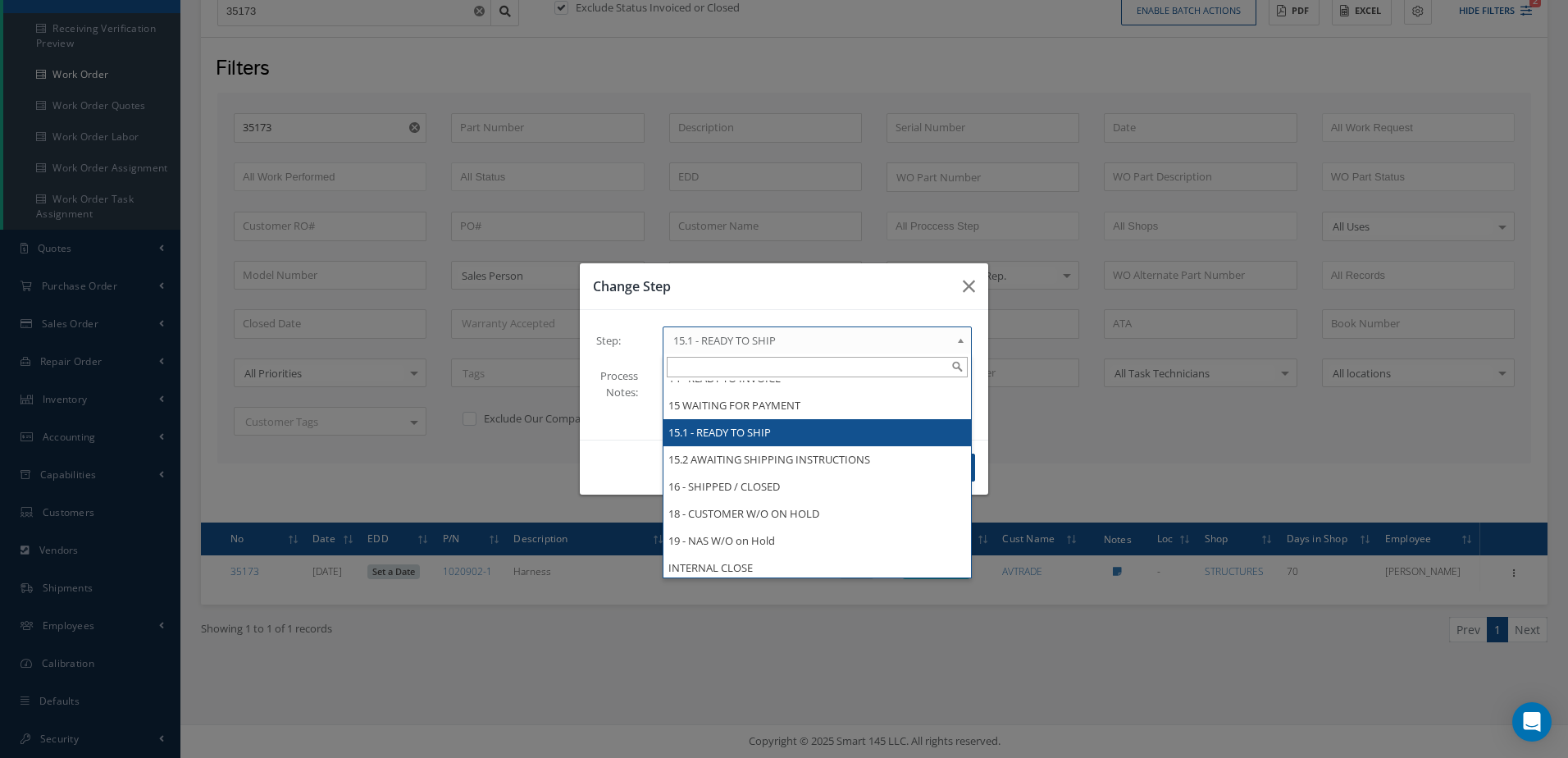
scroll to position [914, 0]
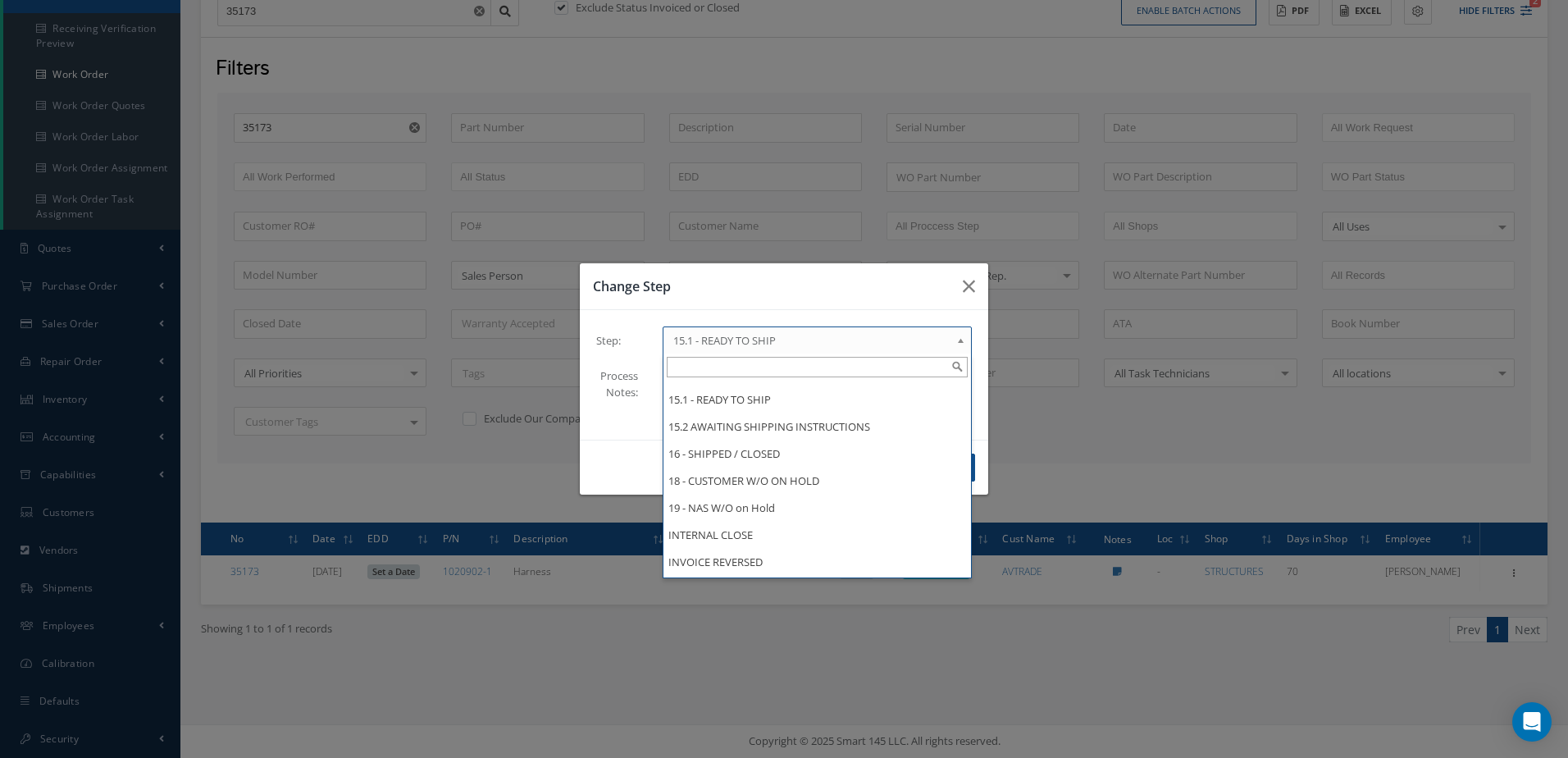
click at [790, 330] on span "15.1 - READY TO SHIP" at bounding box center [812, 340] width 277 height 20
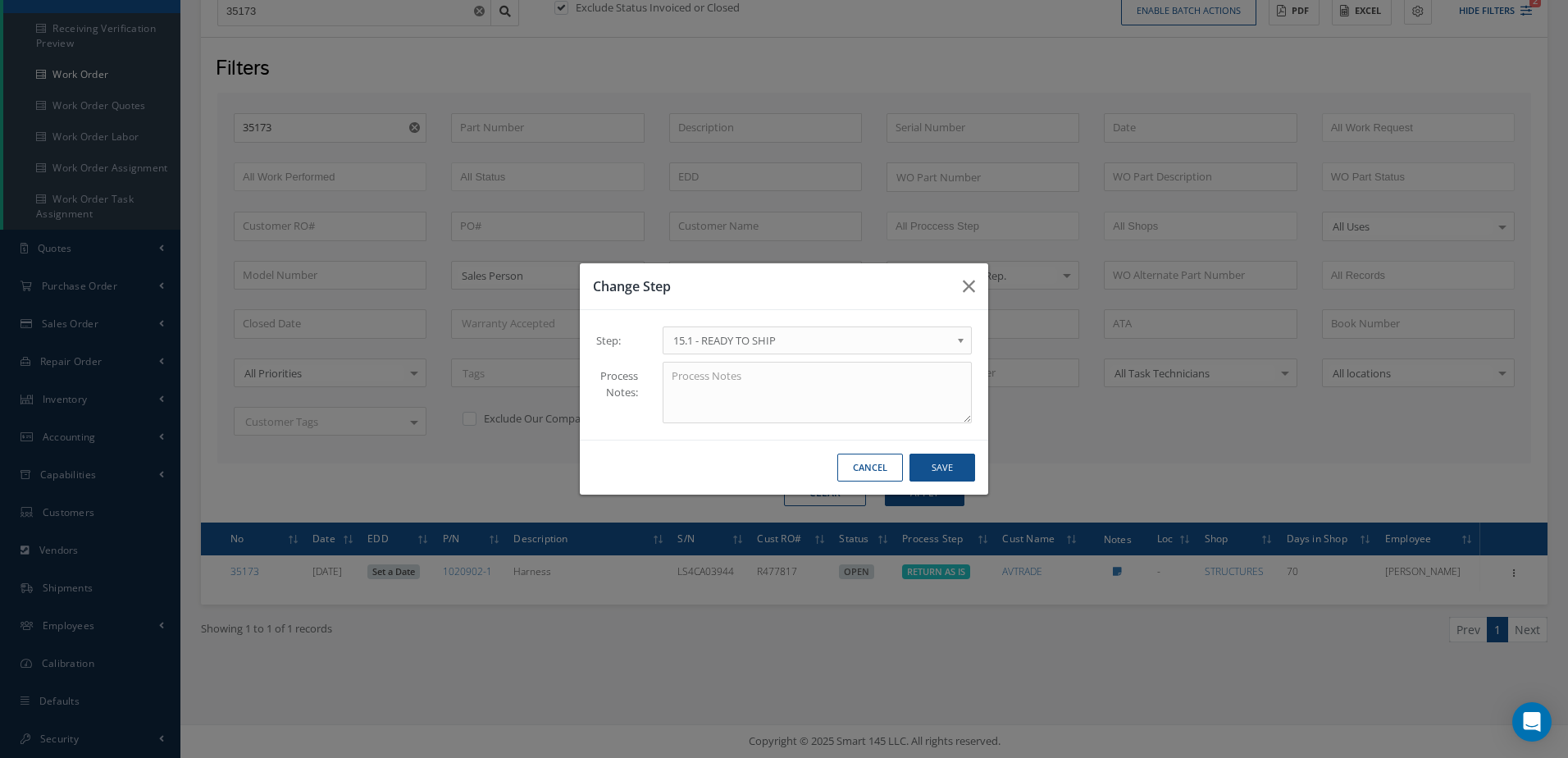
click at [795, 342] on span "15.1 - READY TO SHIP" at bounding box center [812, 340] width 277 height 20
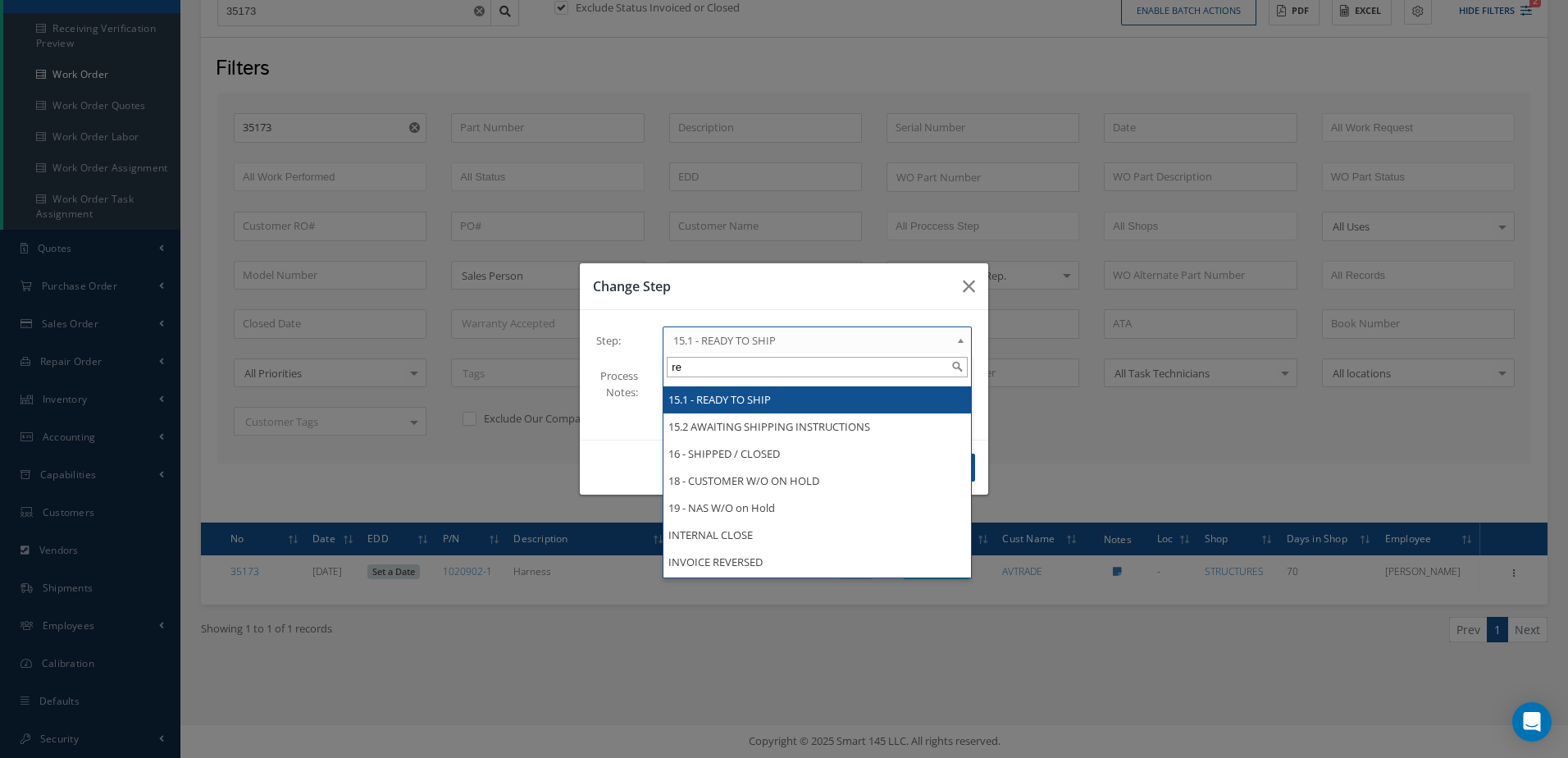
scroll to position [189, 0]
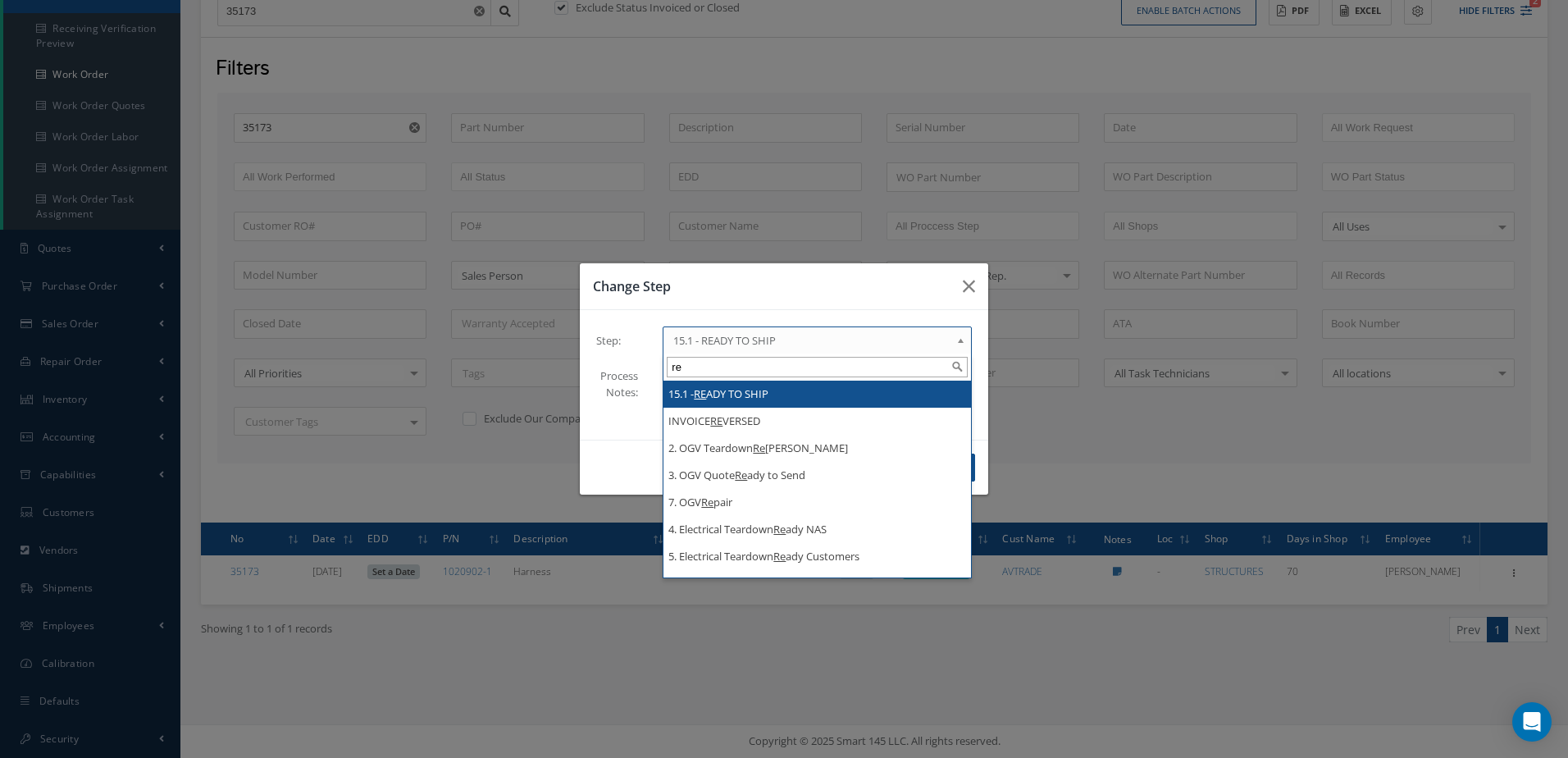
type input "re"
click at [744, 400] on li "15.1 - RE ADY TO SHIP" at bounding box center [817, 394] width 307 height 27
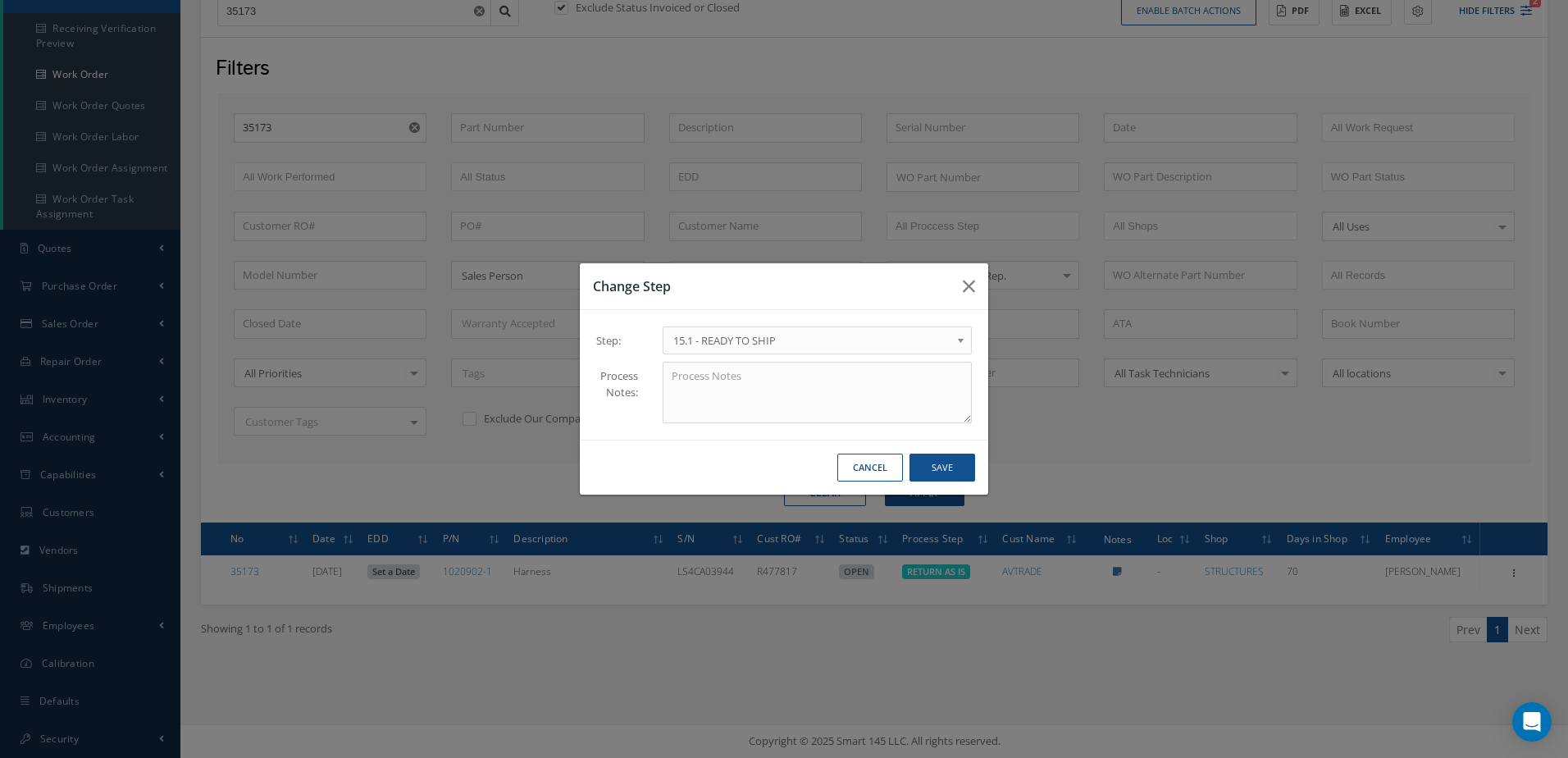
click at [838, 331] on span "15.1 - READY TO SHIP" at bounding box center [812, 340] width 277 height 20
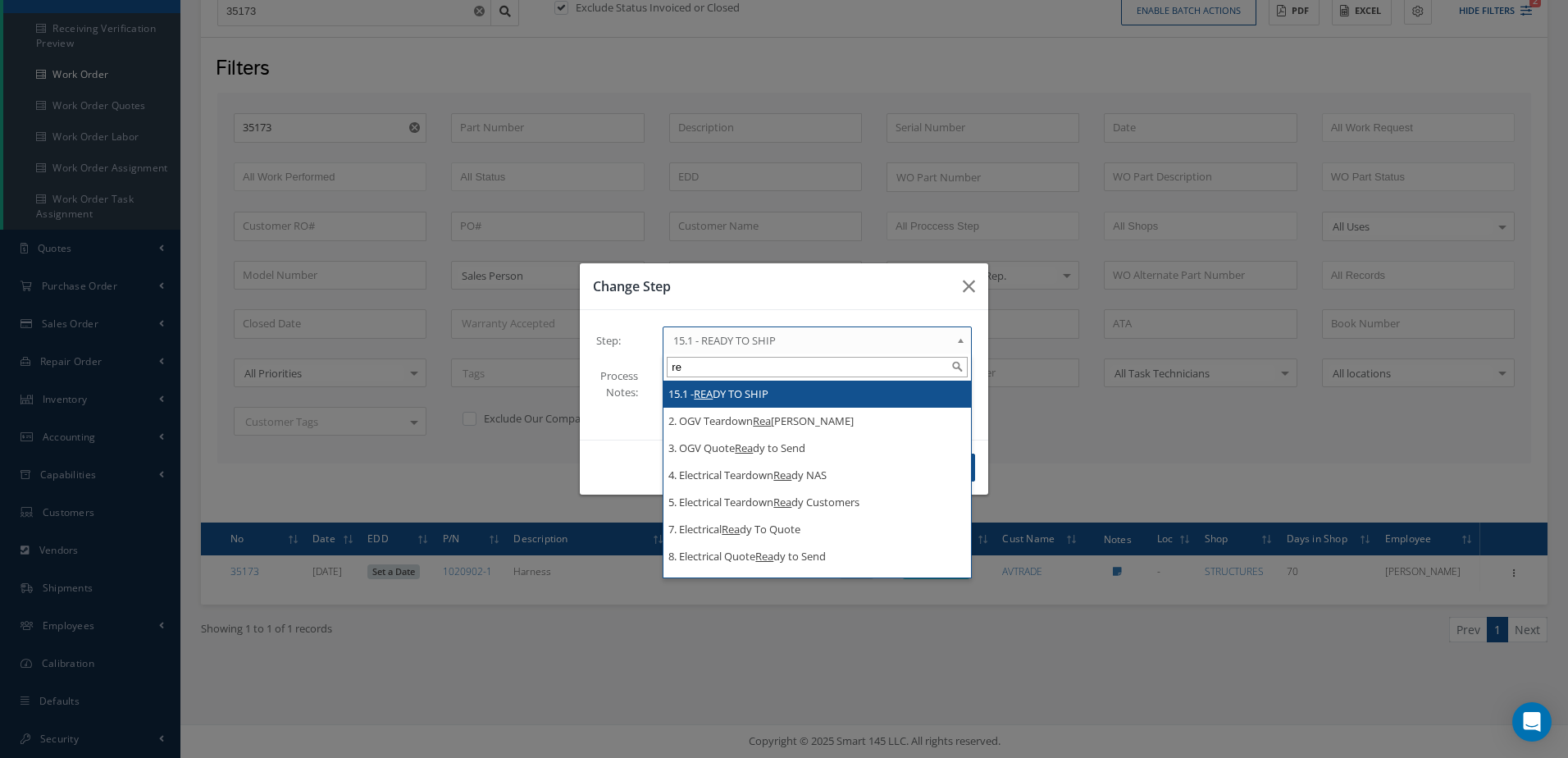
type input "r"
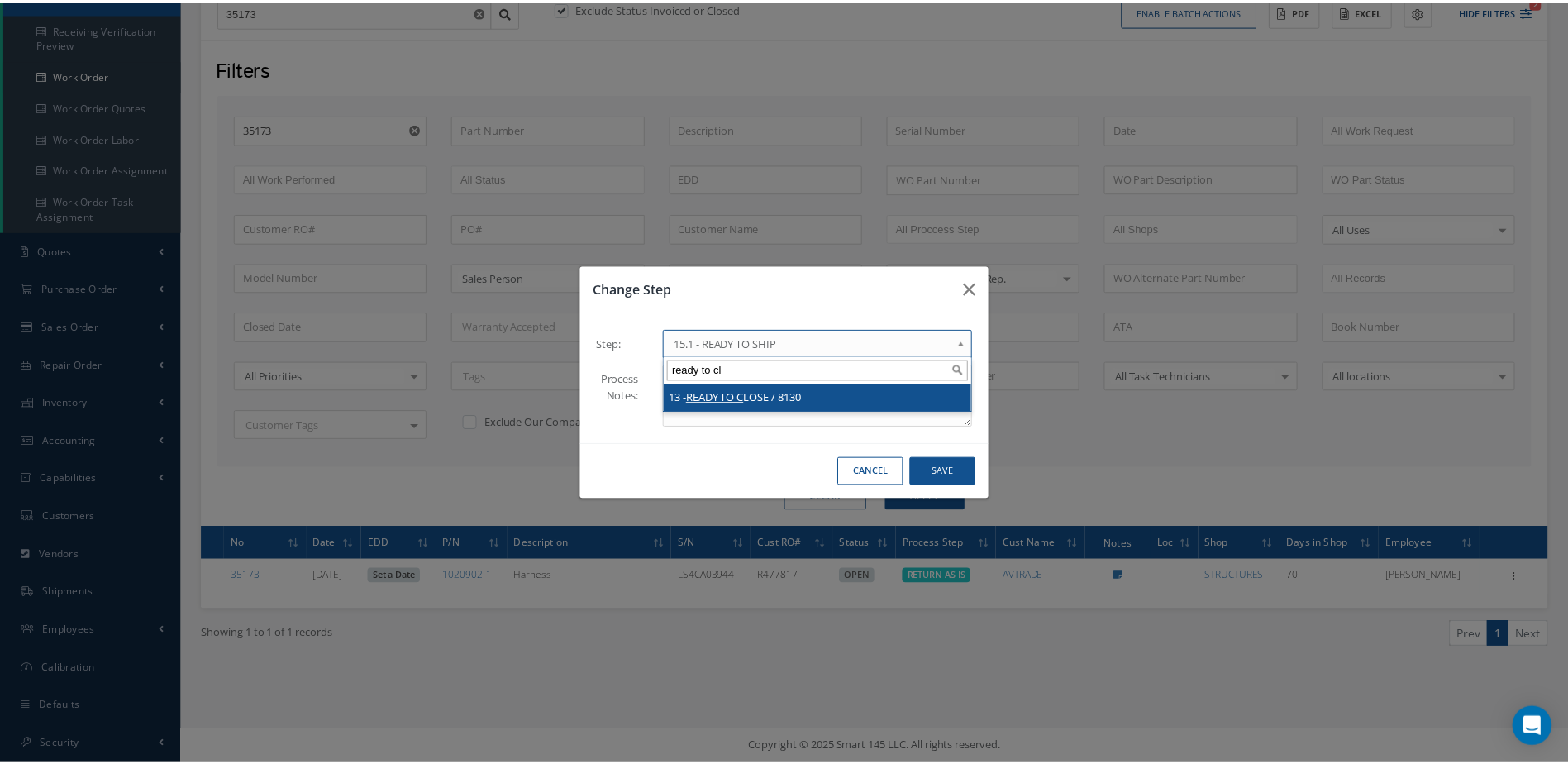
scroll to position [0, 0]
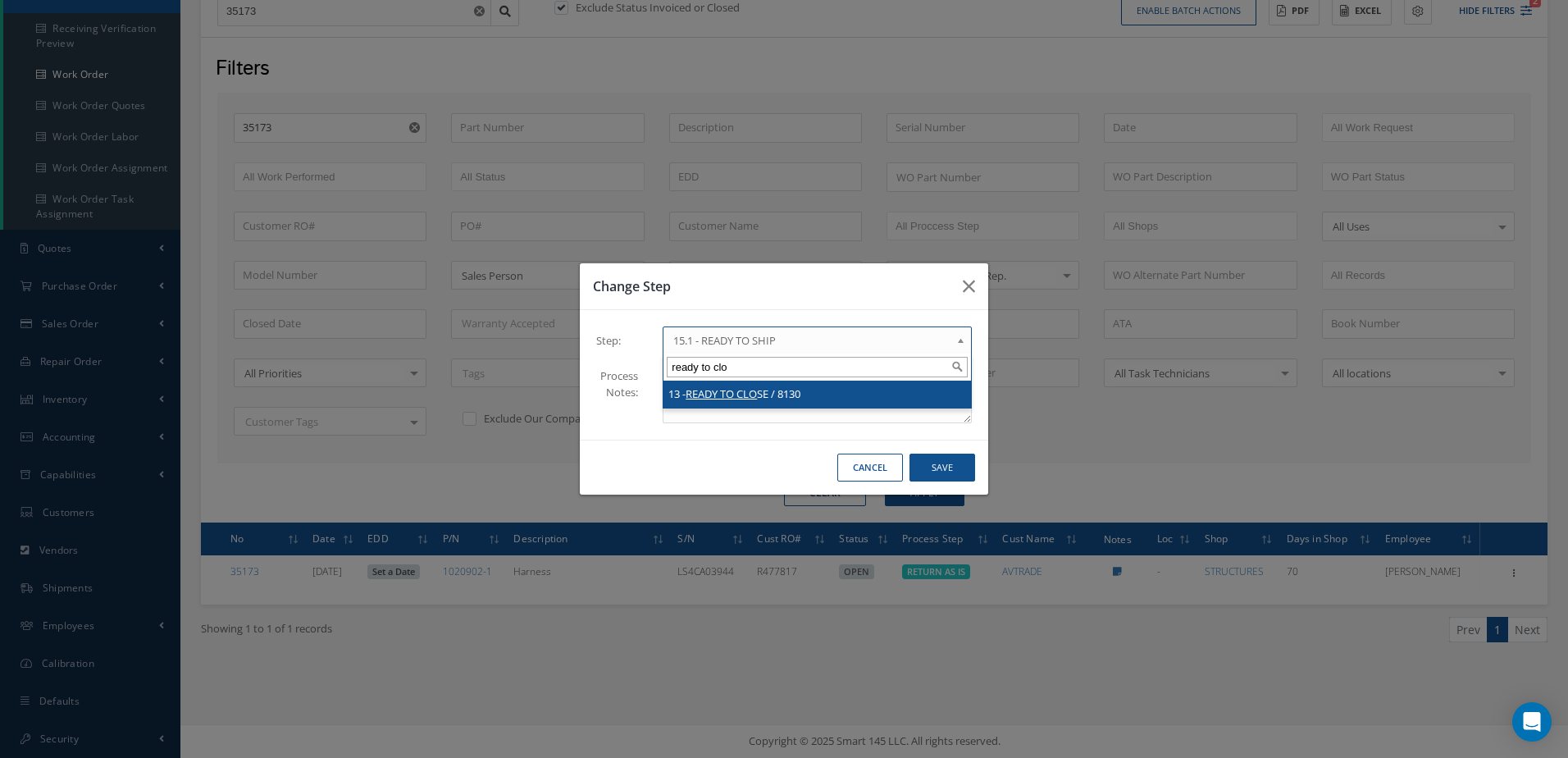
type input "ready to clo"
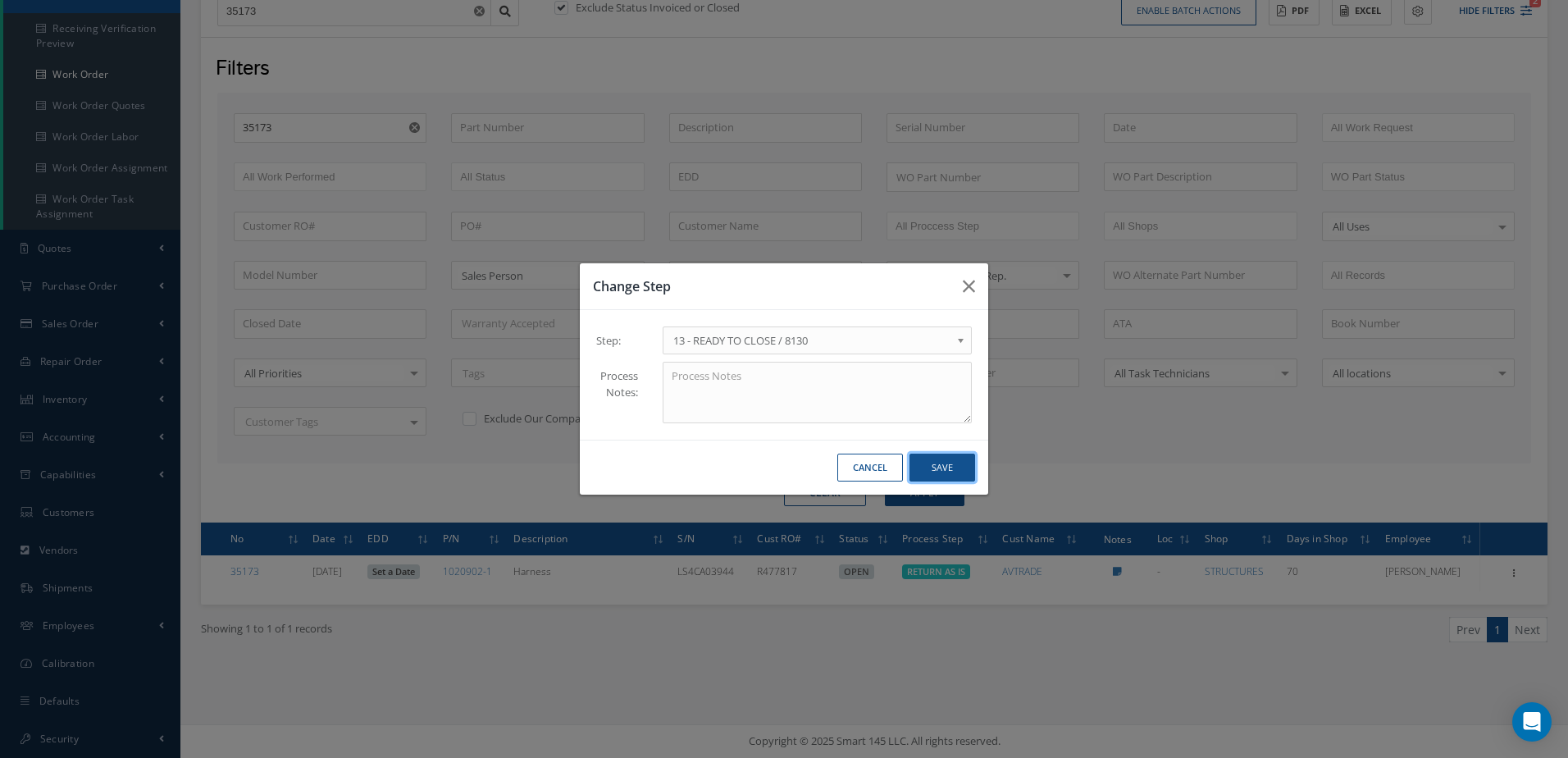
click at [946, 464] on button "Save" at bounding box center [941, 467] width 66 height 29
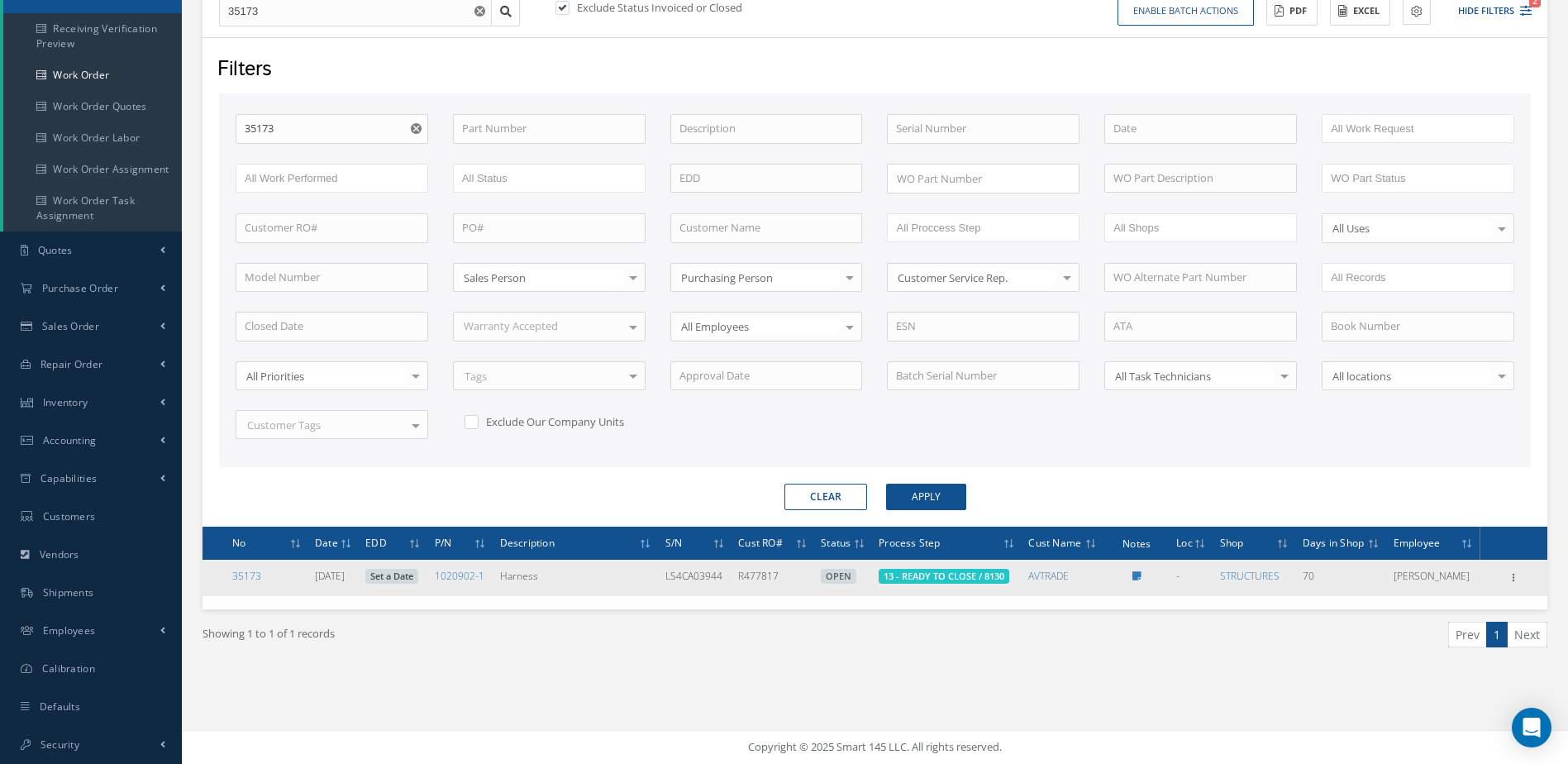
click at [981, 583] on span "13 - READY TO CLOSE / 8130" at bounding box center [944, 577] width 131 height 15
click at [973, 582] on span "13 - READY TO CLOSE / 8130" at bounding box center [944, 576] width 120 height 13
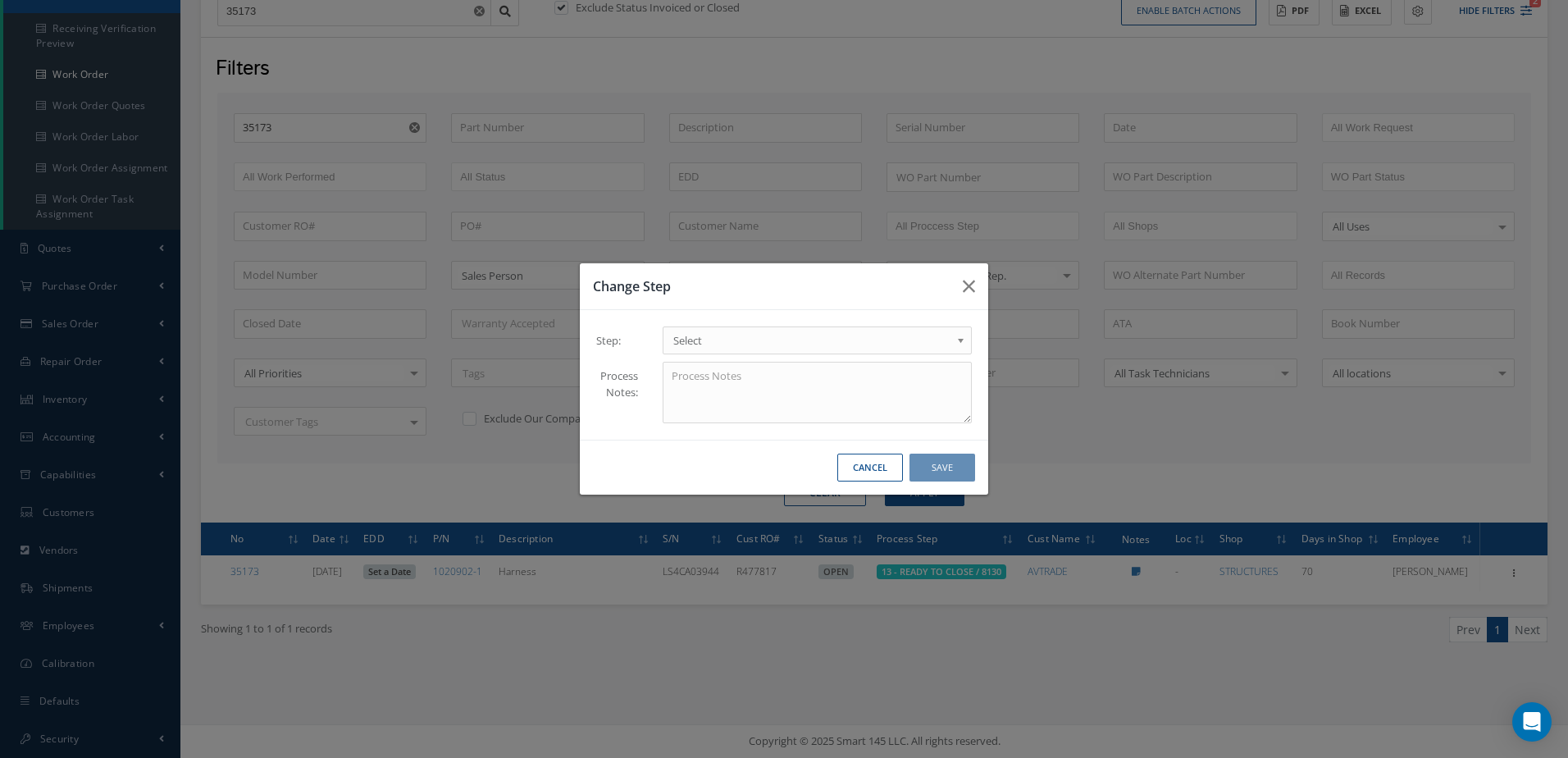
click at [836, 340] on span "Select" at bounding box center [812, 340] width 277 height 20
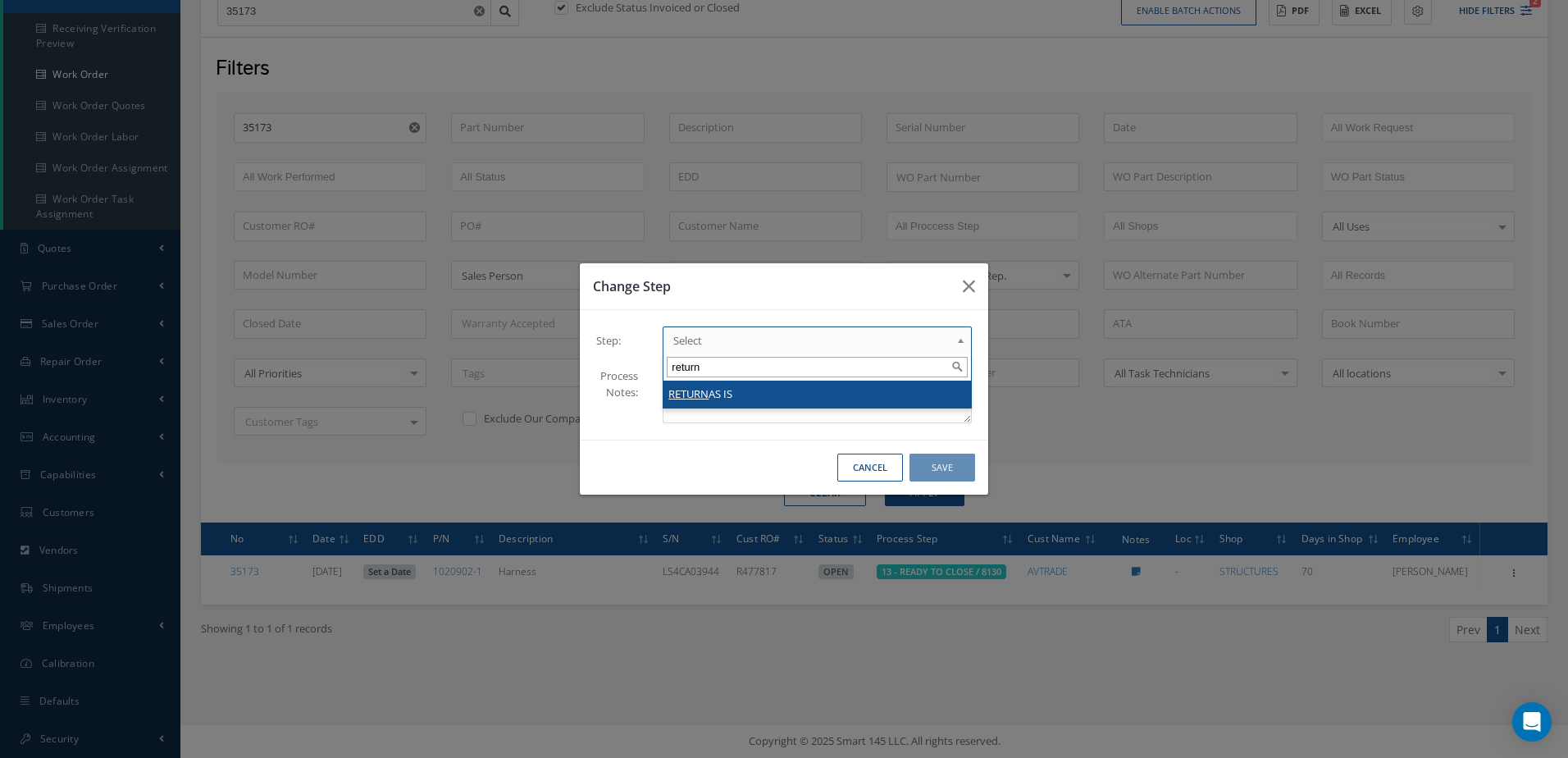
type input "return"
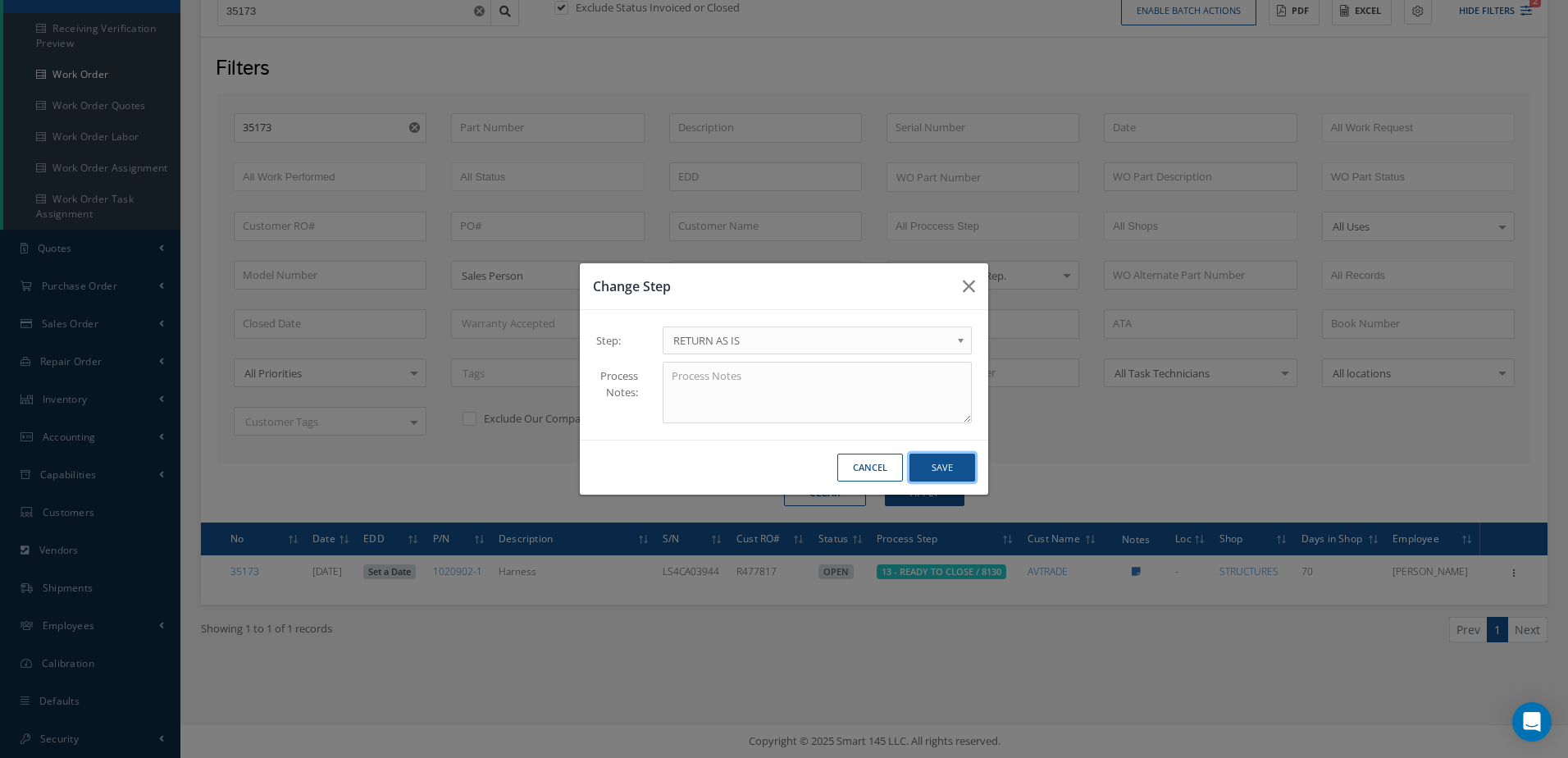
click at [951, 474] on button "Save" at bounding box center [941, 467] width 66 height 29
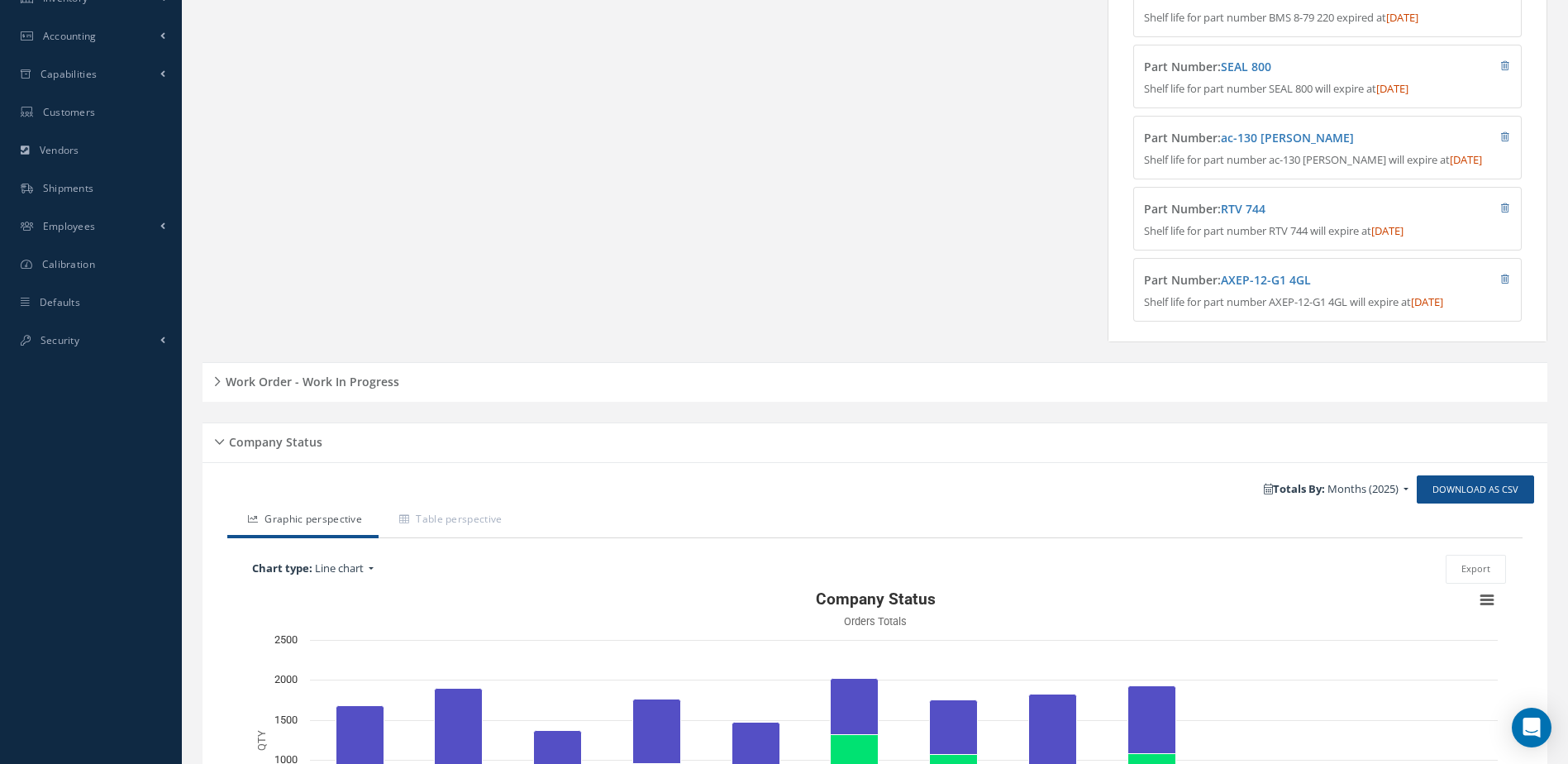
scroll to position [659, 0]
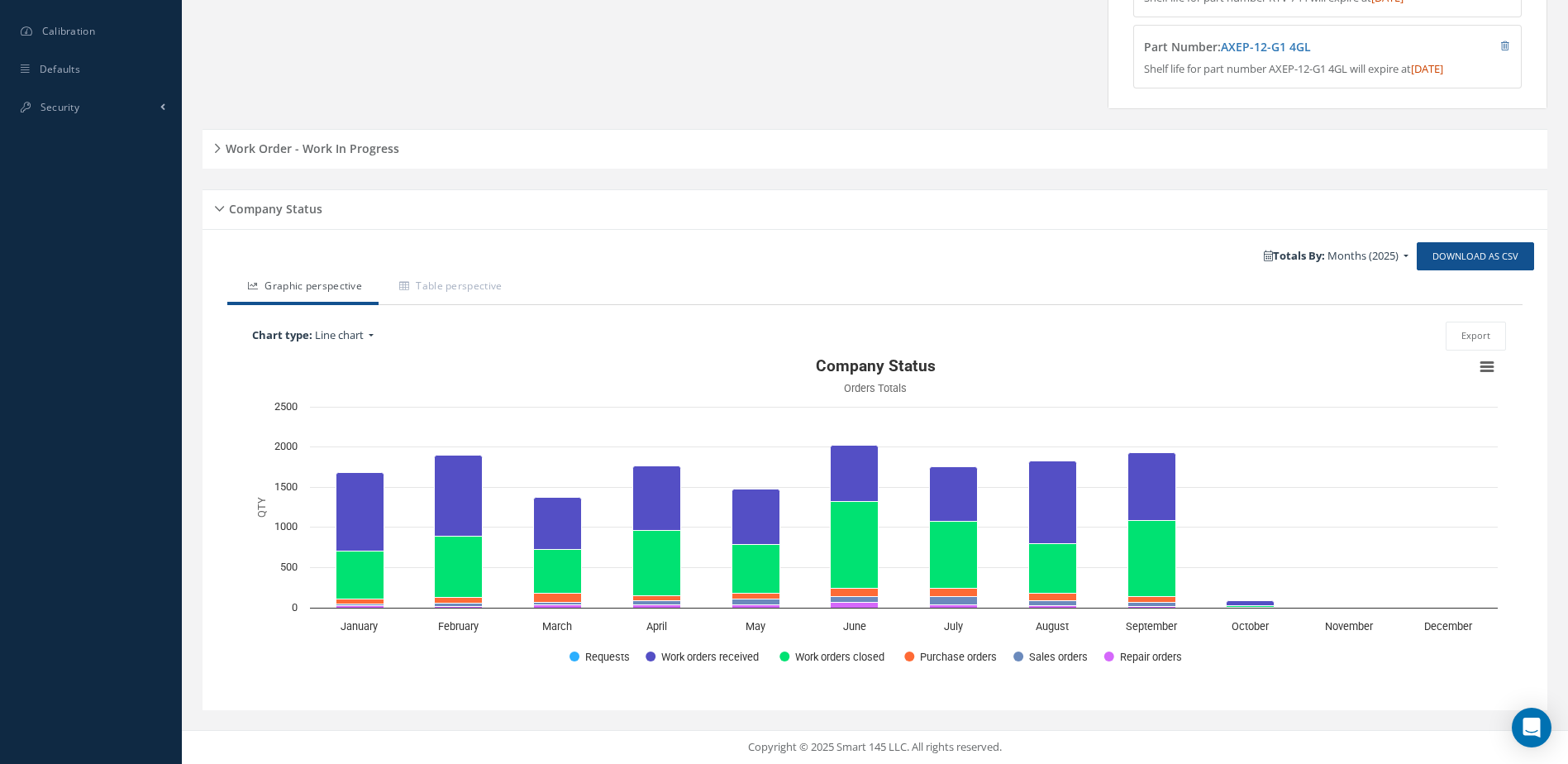
click at [364, 151] on h5 "Work Order - Work In Progress" at bounding box center [310, 146] width 178 height 20
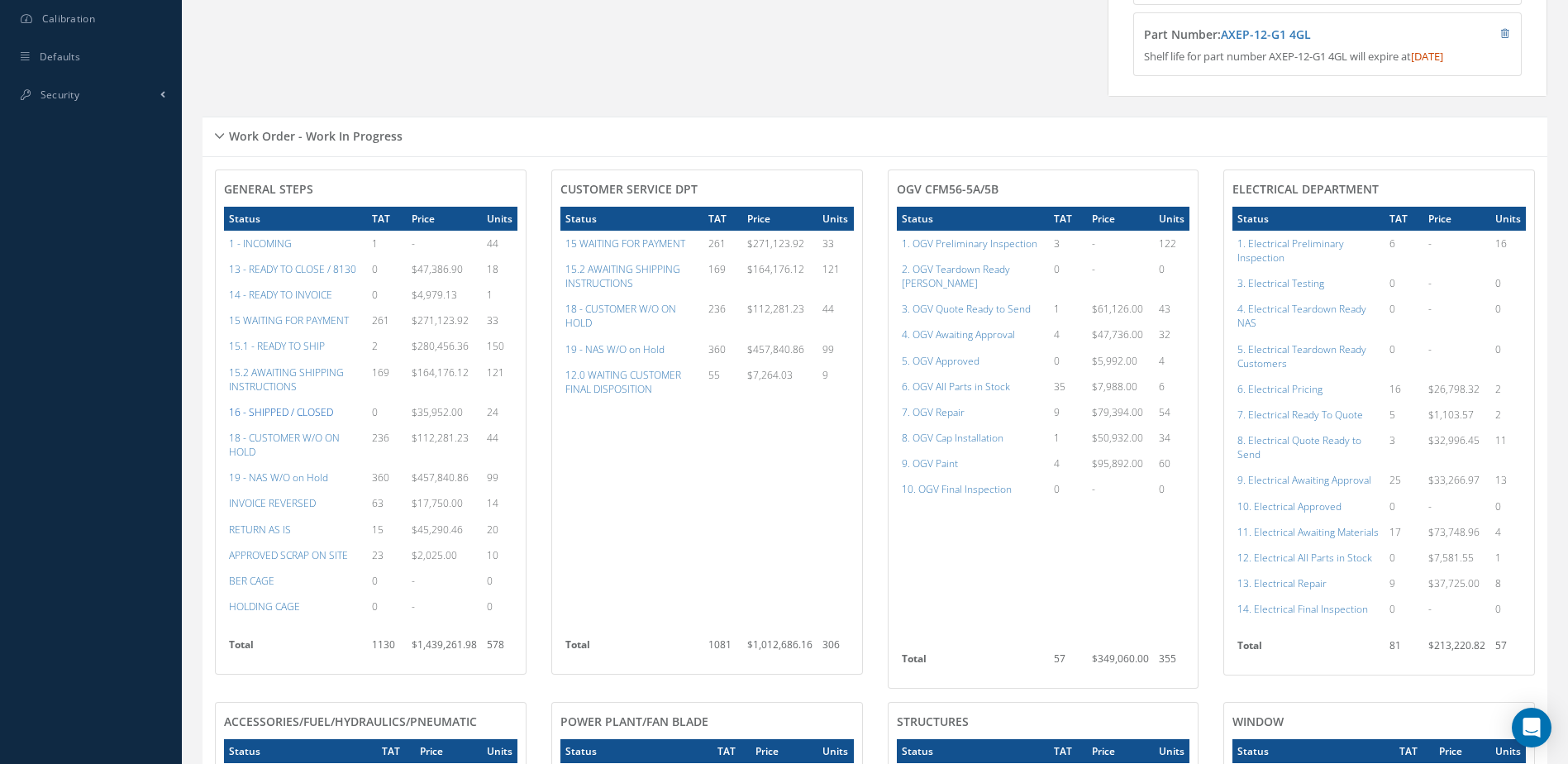
click at [298, 419] on a=22&excludeInternalCustomer=false&excludeInvoicedOrClosed=true&&filtersHidded"] "16 - SHIPPED / CLOSED" at bounding box center [281, 412] width 104 height 14
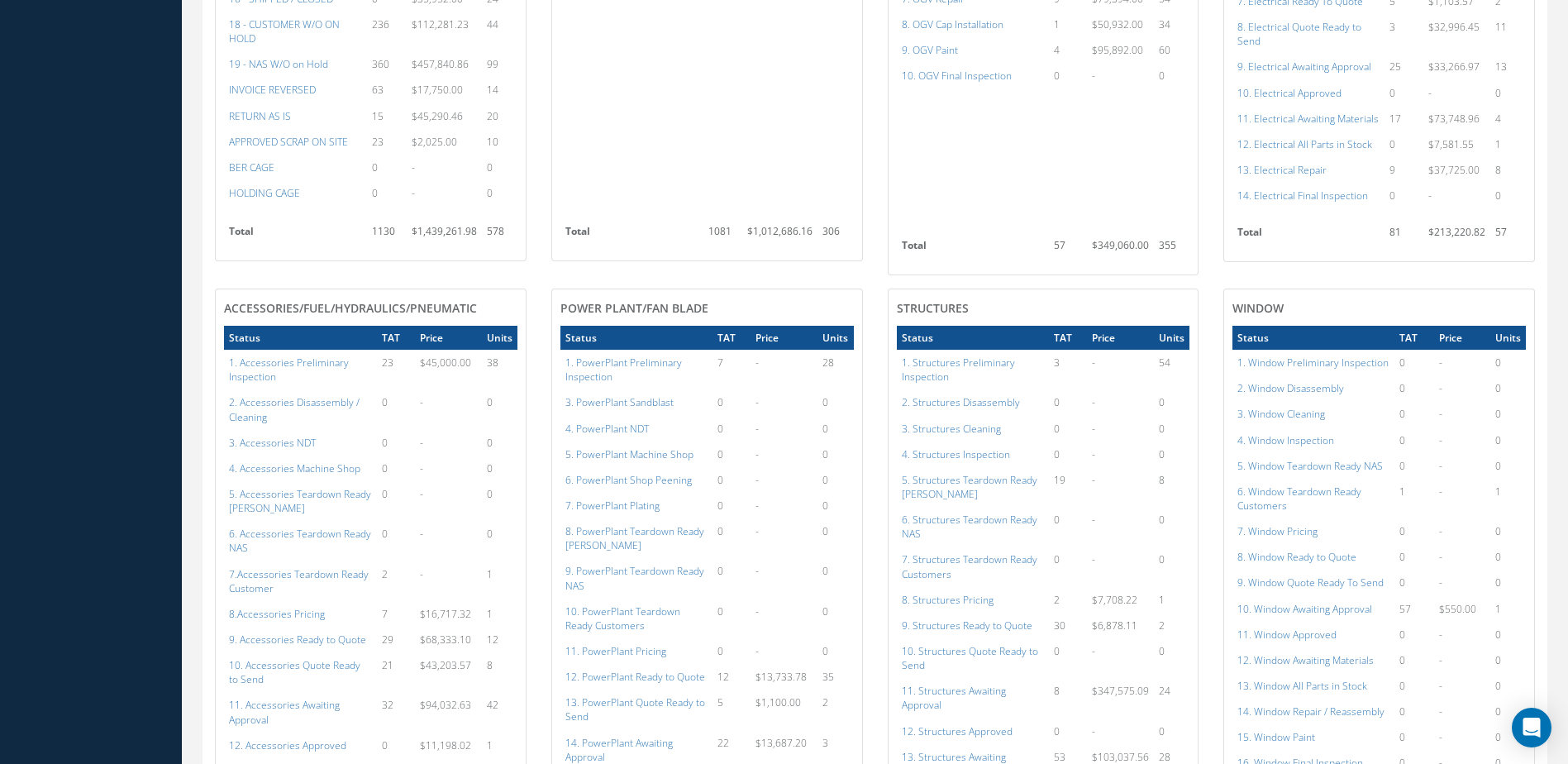
scroll to position [1485, 0]
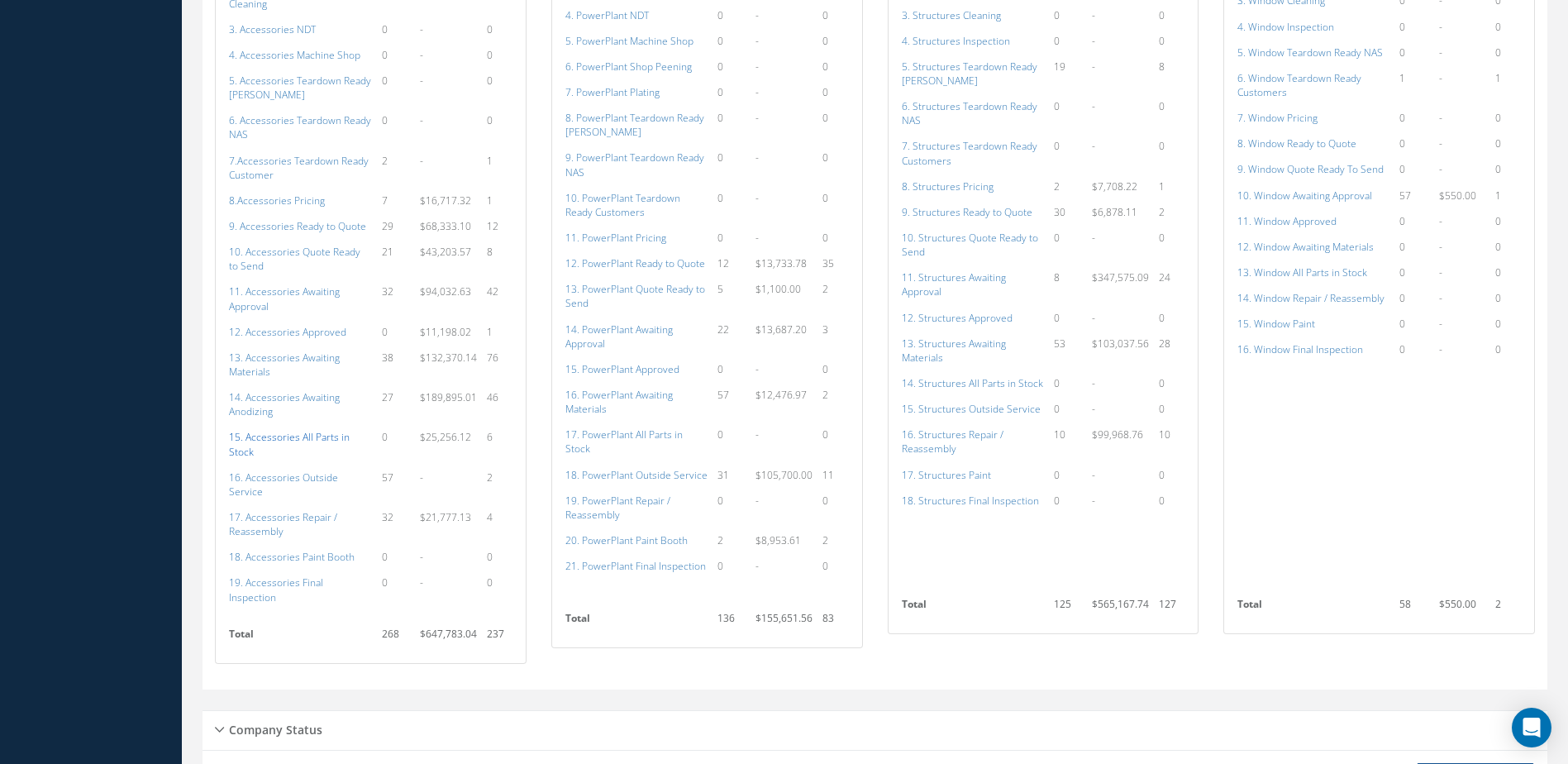
click at [267, 437] on a=115&excludeInternalCustomer=false&excludeInvoicedOrClosed=true&shop_id=14&filtersHidded"] "15. Accessories All Parts in Stock" at bounding box center [290, 444] width 120 height 28
click at [668, 433] on a=136&excludeInternalCustomer=false&excludeInvoicedOrClosed=true&shop_id=15&filtersHidded"] "17. PowerPlant All Parts in Stock" at bounding box center [624, 442] width 117 height 28
click at [981, 379] on a=154&excludeInternalCustomer=false&excludeInvoicedOrClosed=true&shop_id=3&filtersHidded"] "14. Structures All Parts in Stock" at bounding box center [972, 382] width 141 height 14
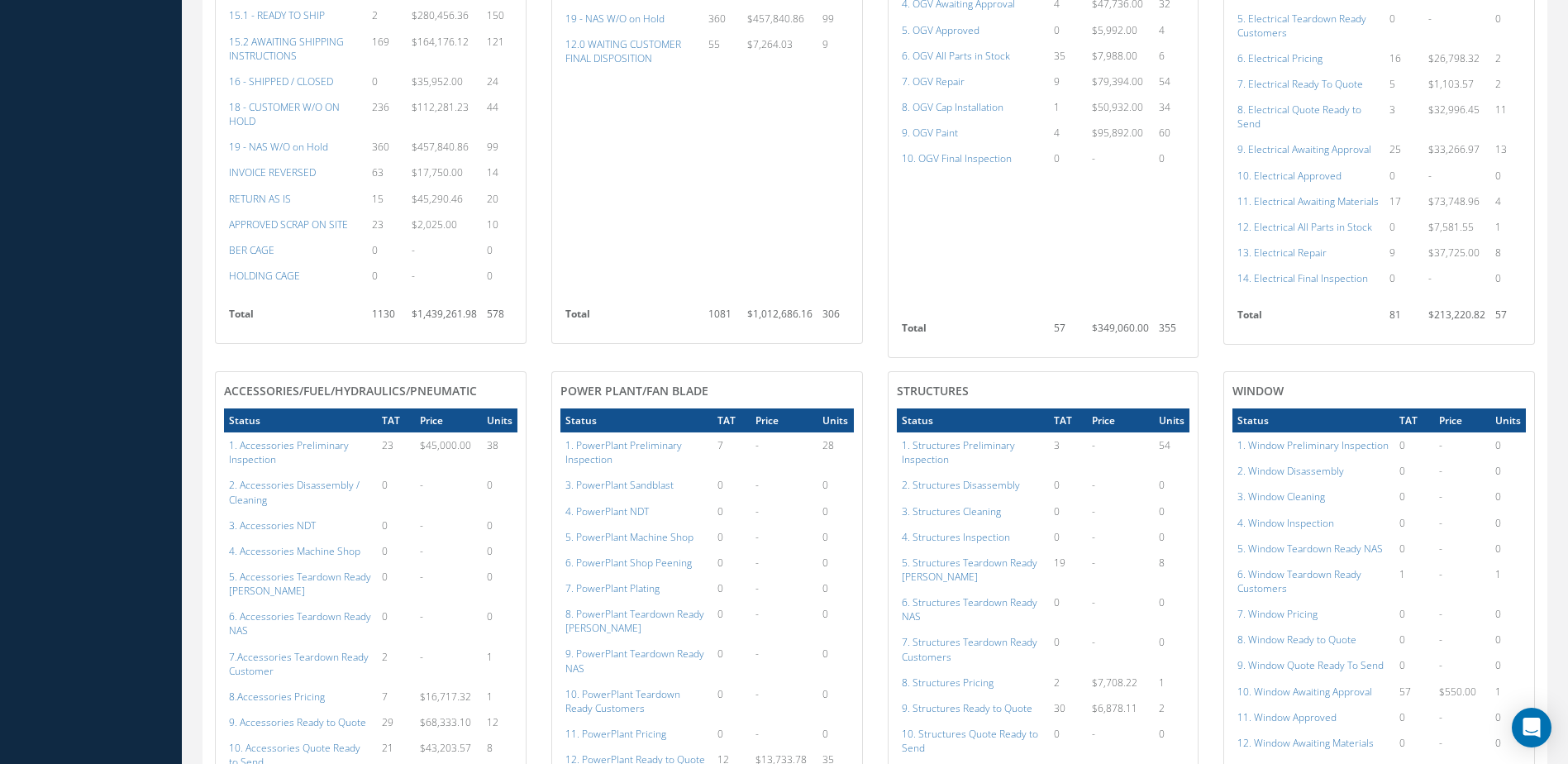
scroll to position [741, 0]
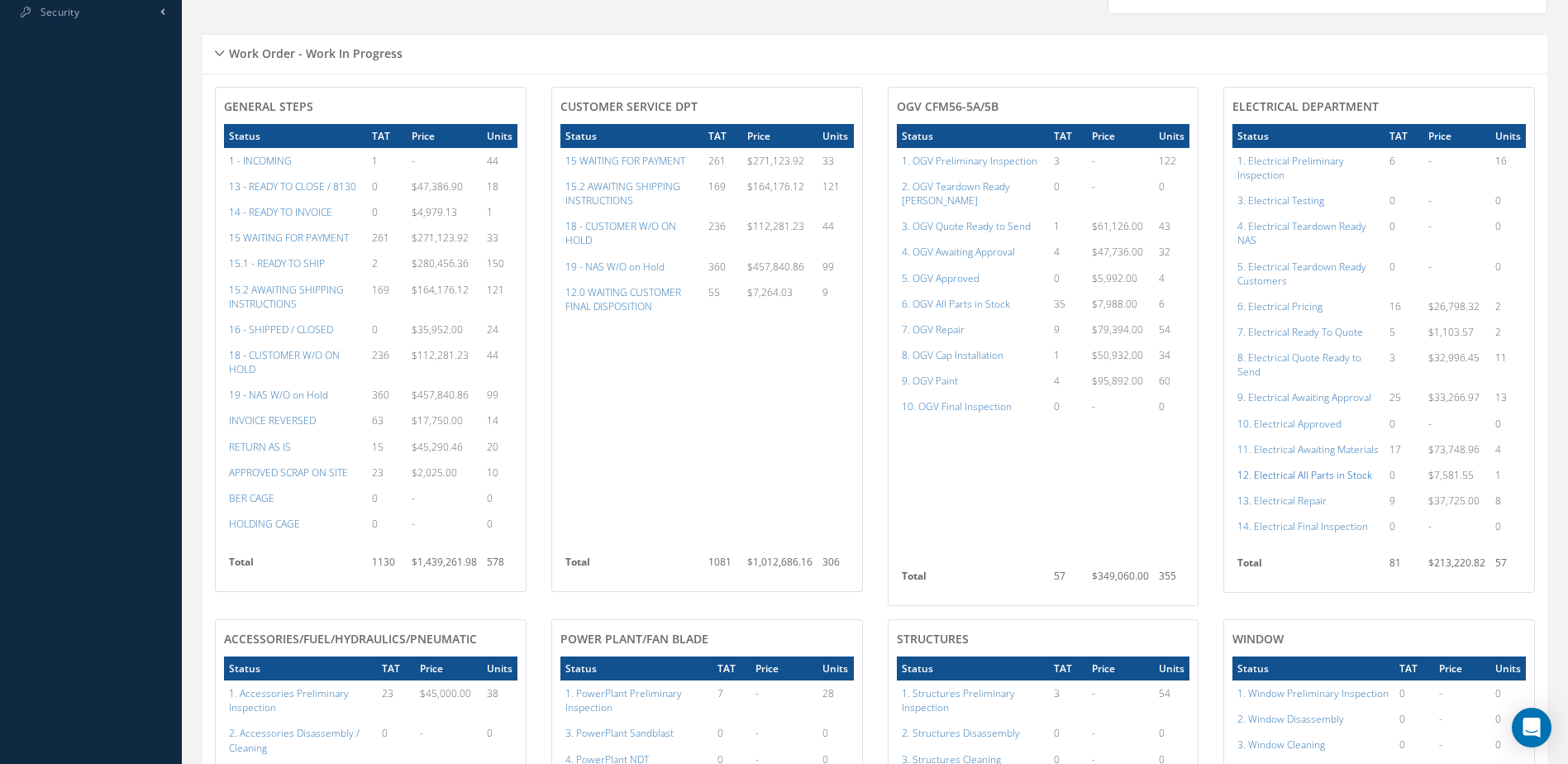
click at [1340, 482] on a=98&excludeInternalCustomer=false&excludeInvoicedOrClosed=true&shop_id=13&filtersHidded"] "12. Electrical All Parts in Stock" at bounding box center [1304, 474] width 135 height 14
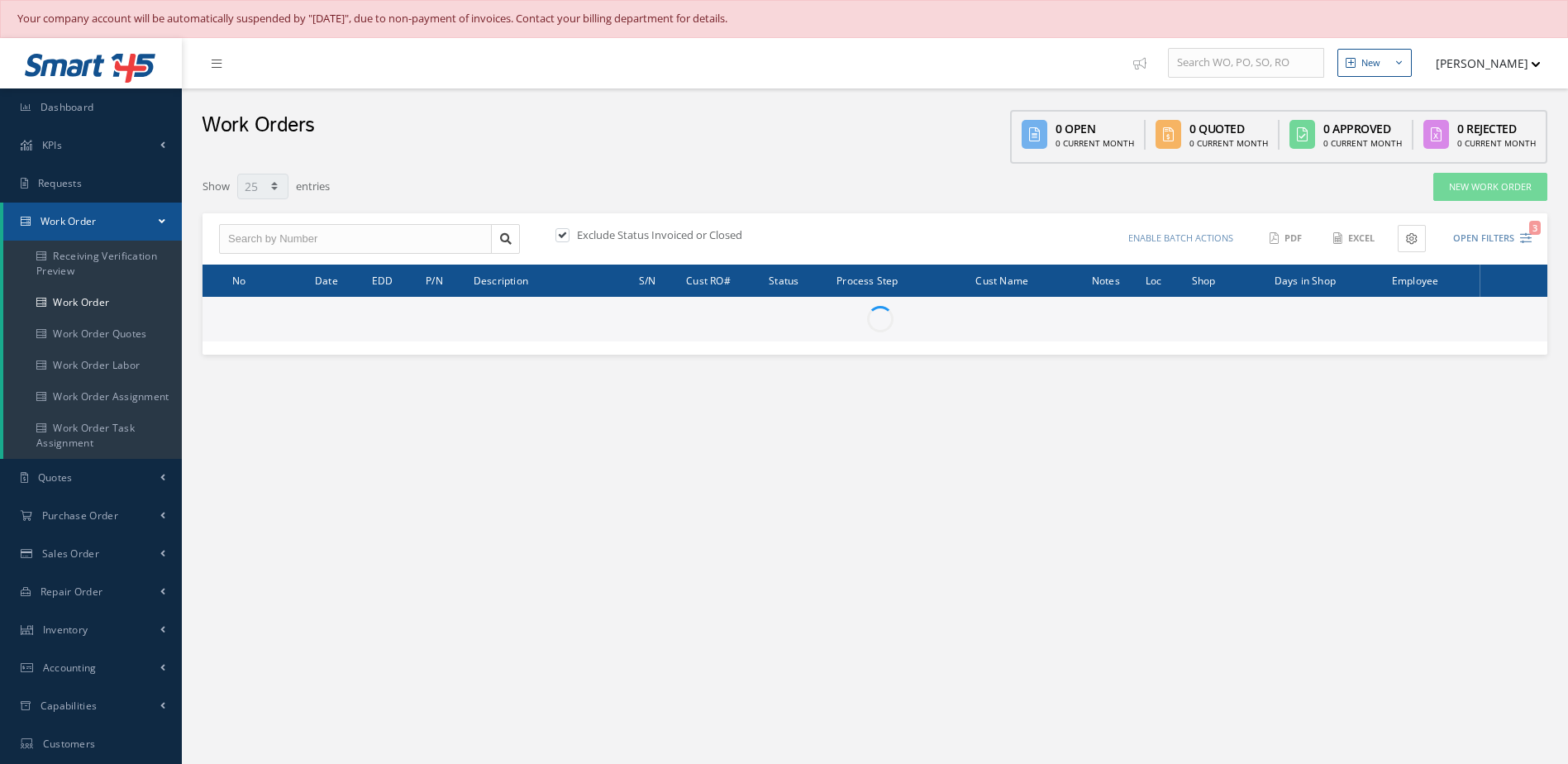
select select "25"
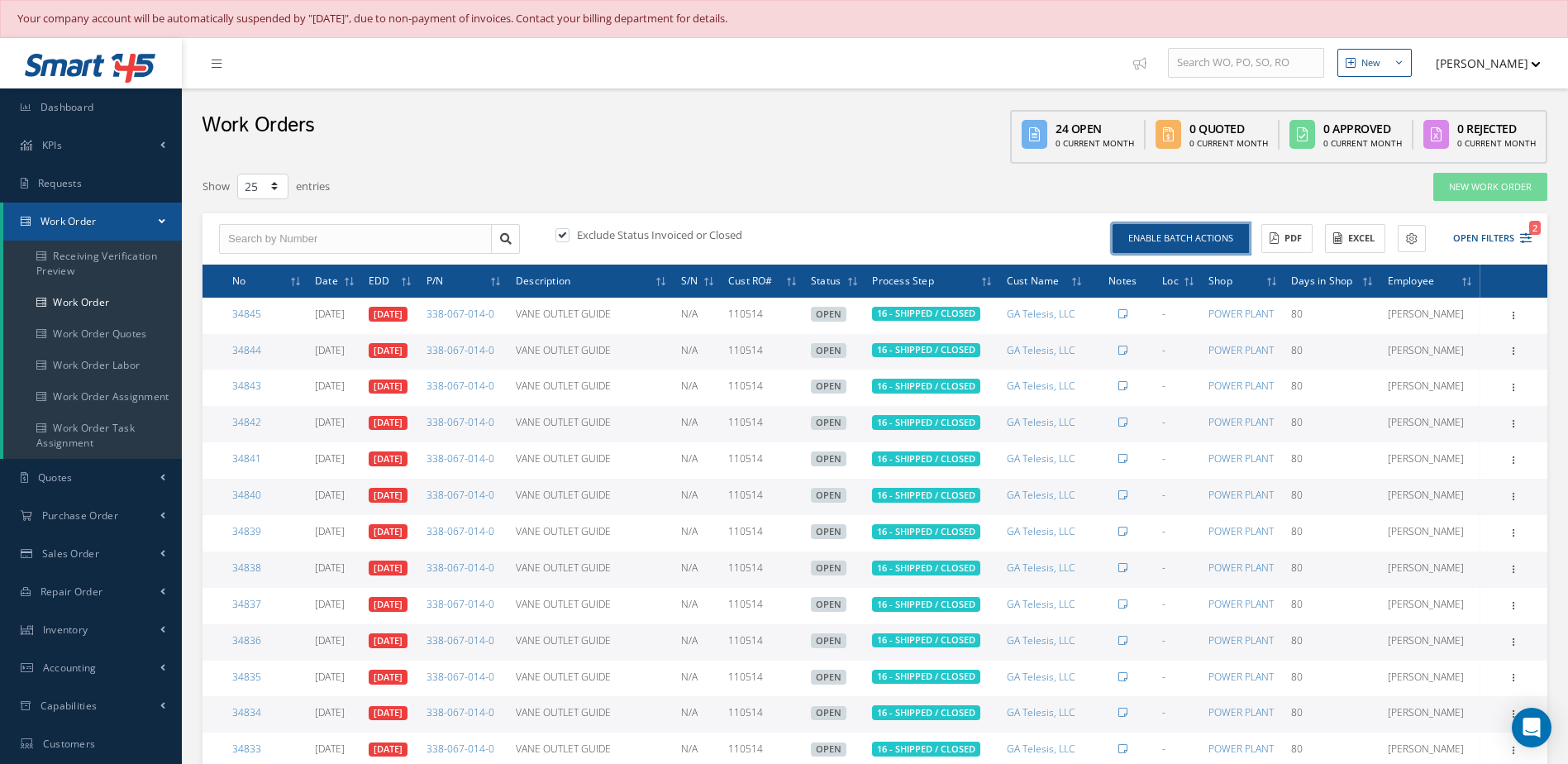
click at [1206, 250] on button "Enable batch actions" at bounding box center [1181, 238] width 136 height 29
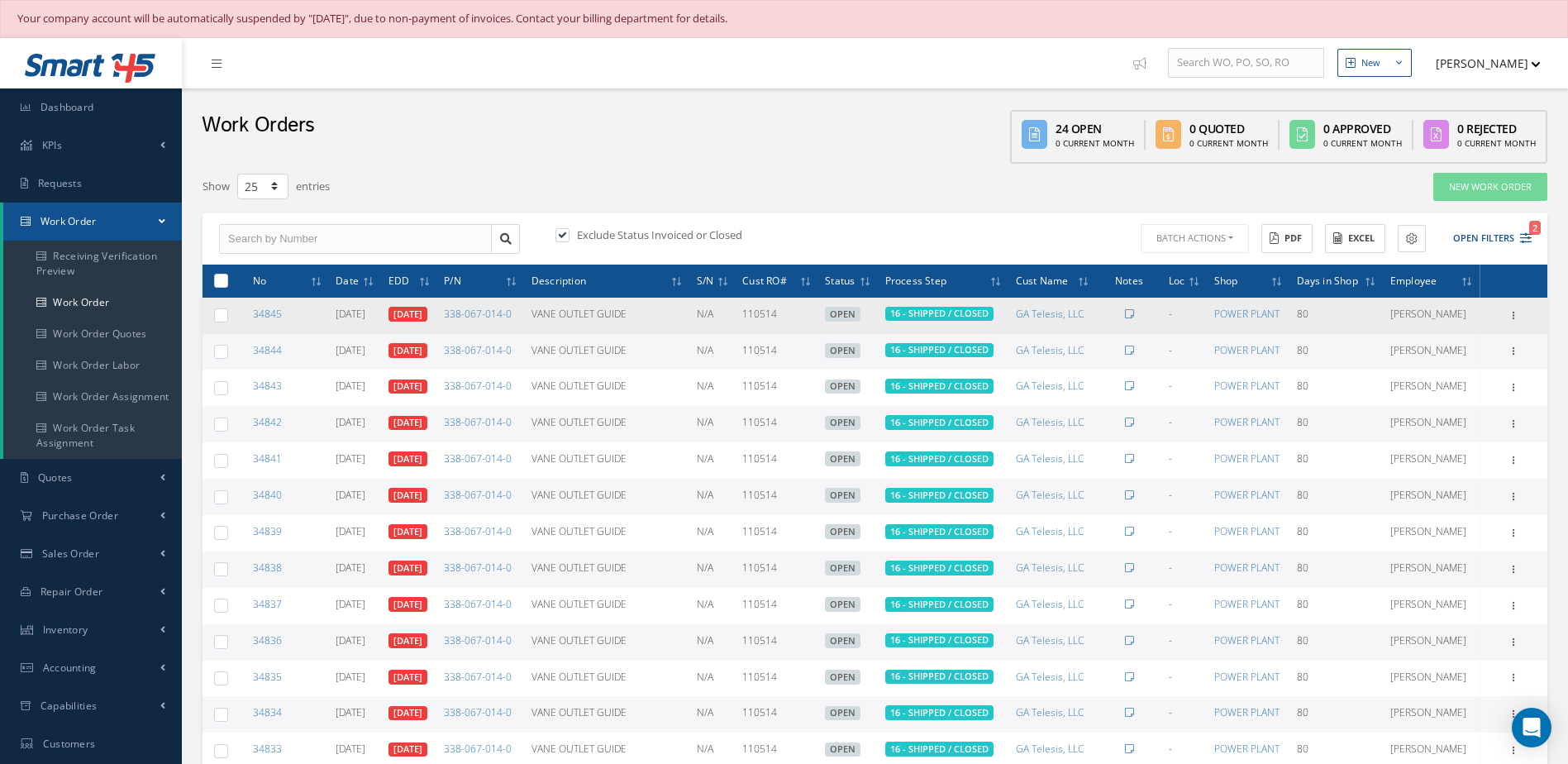
click at [228, 283] on label at bounding box center [228, 279] width 0 height 14
click at [223, 283] on input "checkbox" at bounding box center [222, 282] width 11 height 11
checkbox input "true"
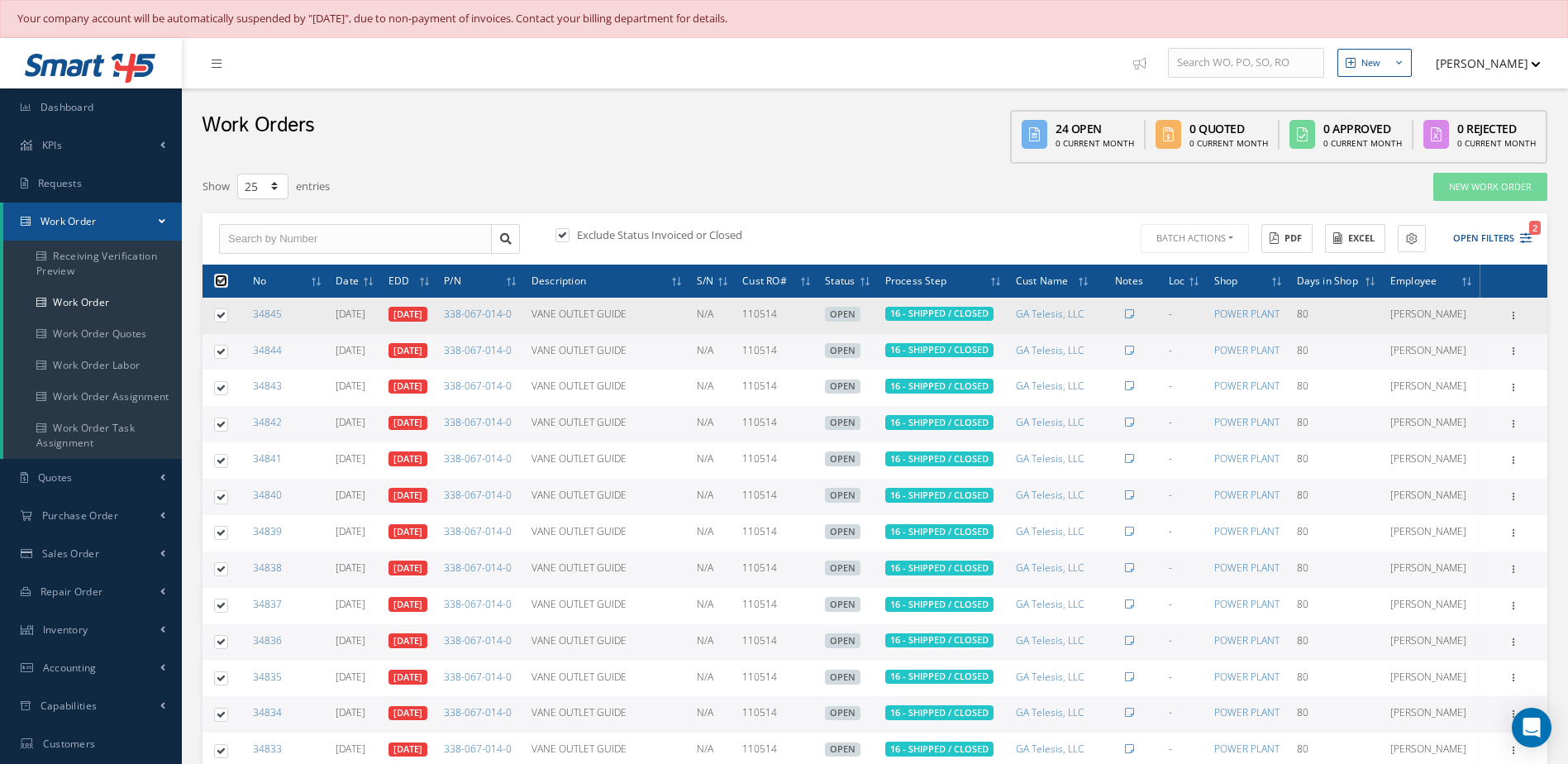
checkbox input "true"
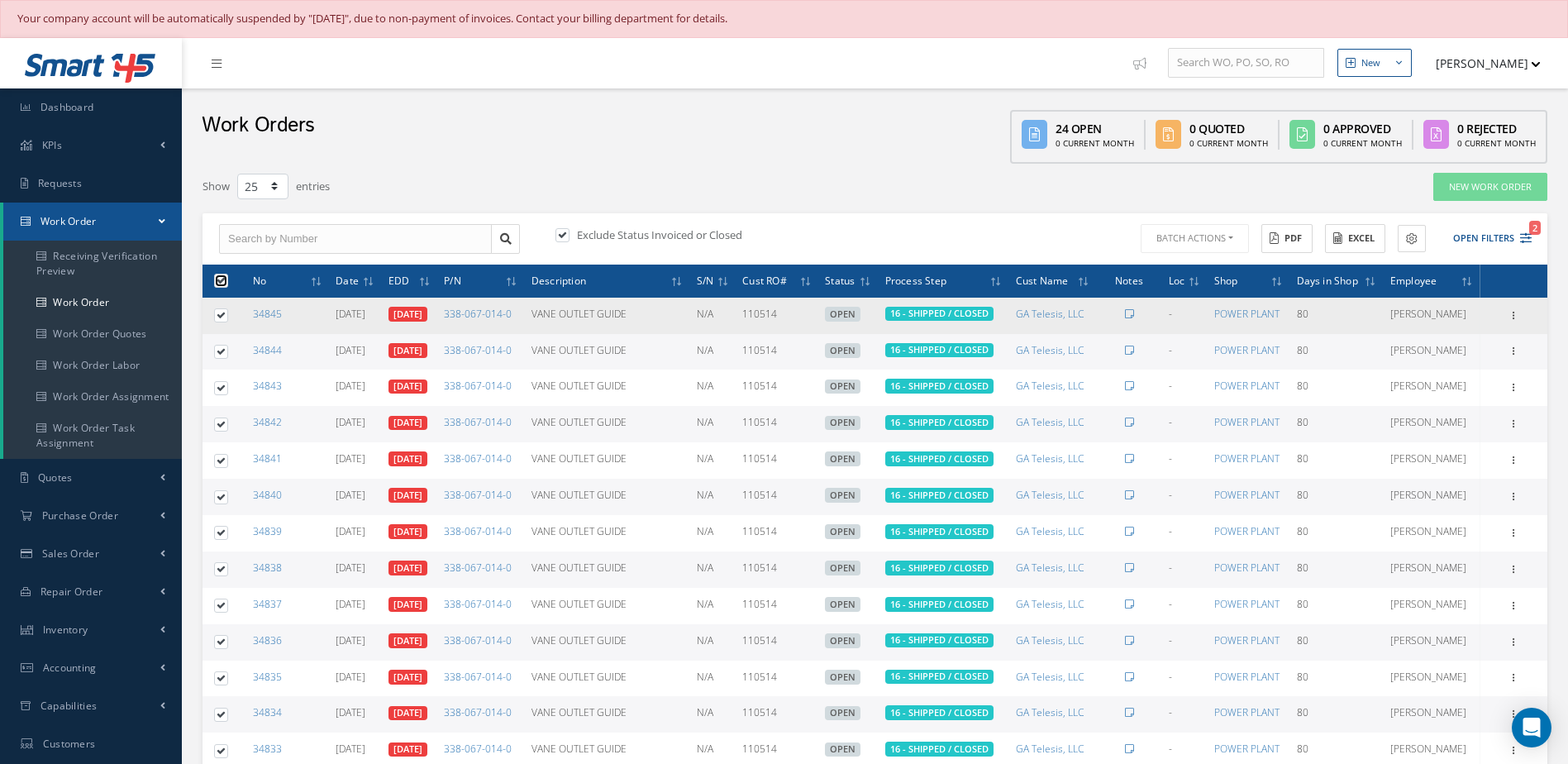
checkbox input "true"
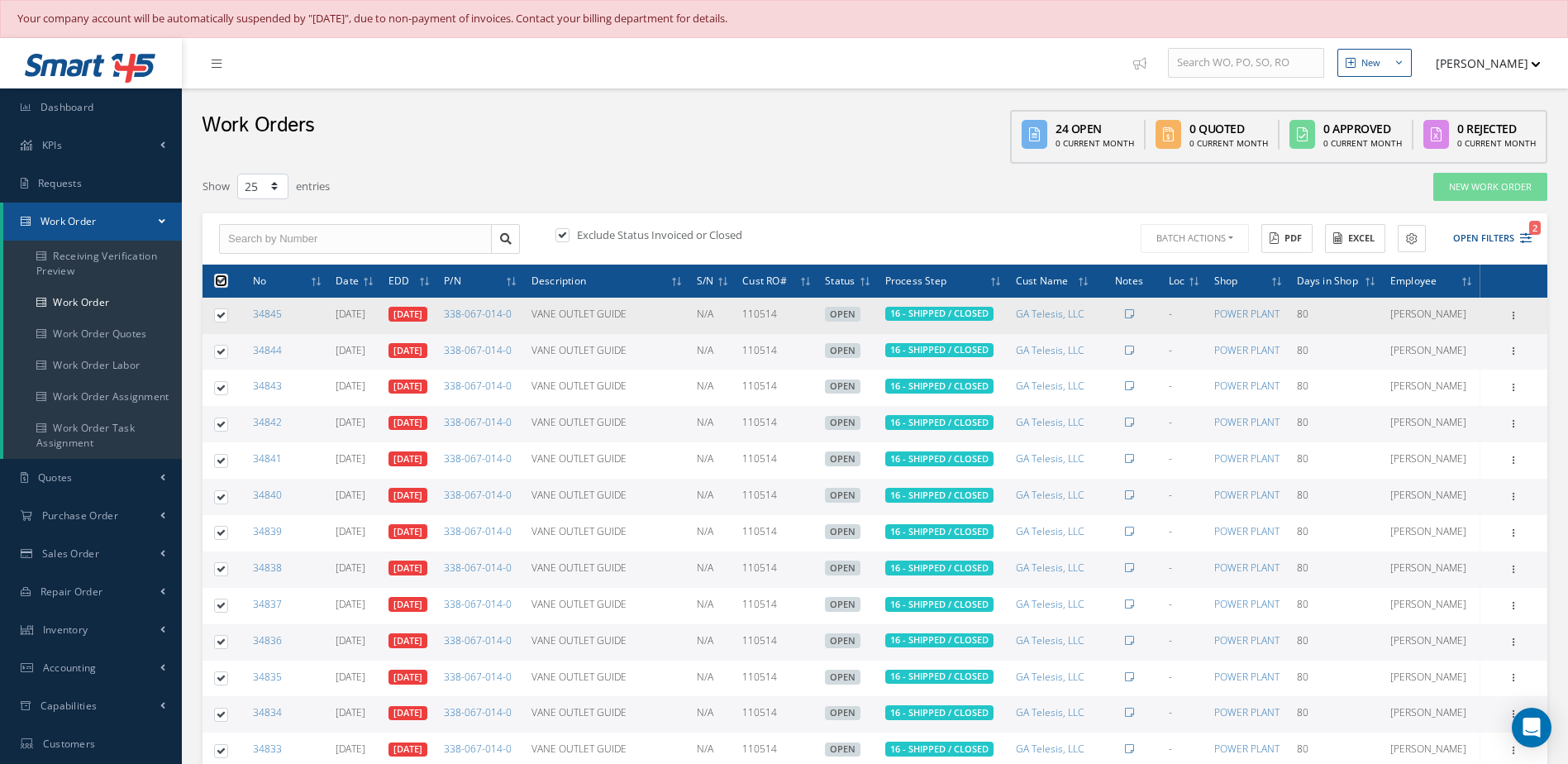
checkbox input "true"
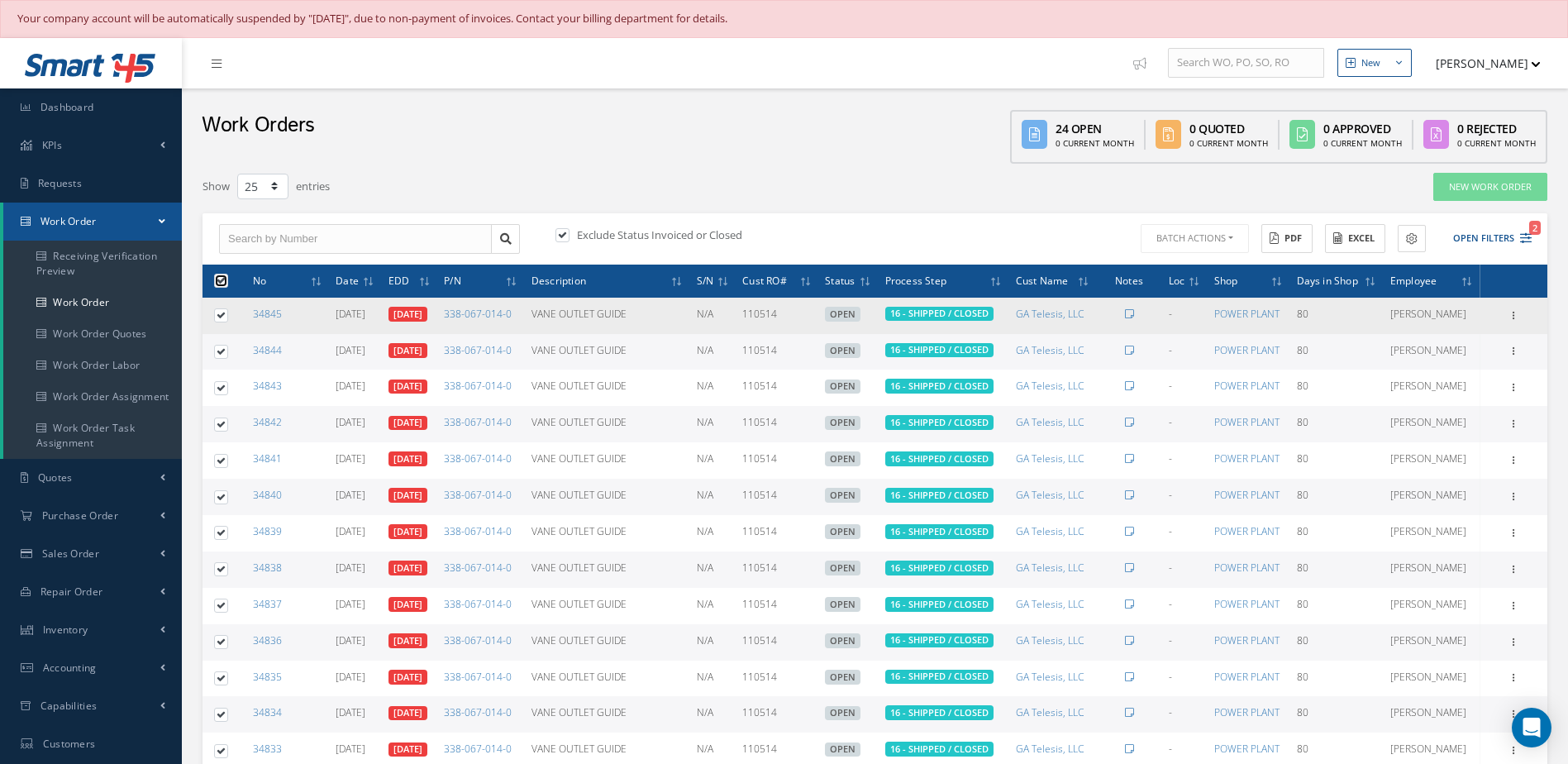
checkbox input "true"
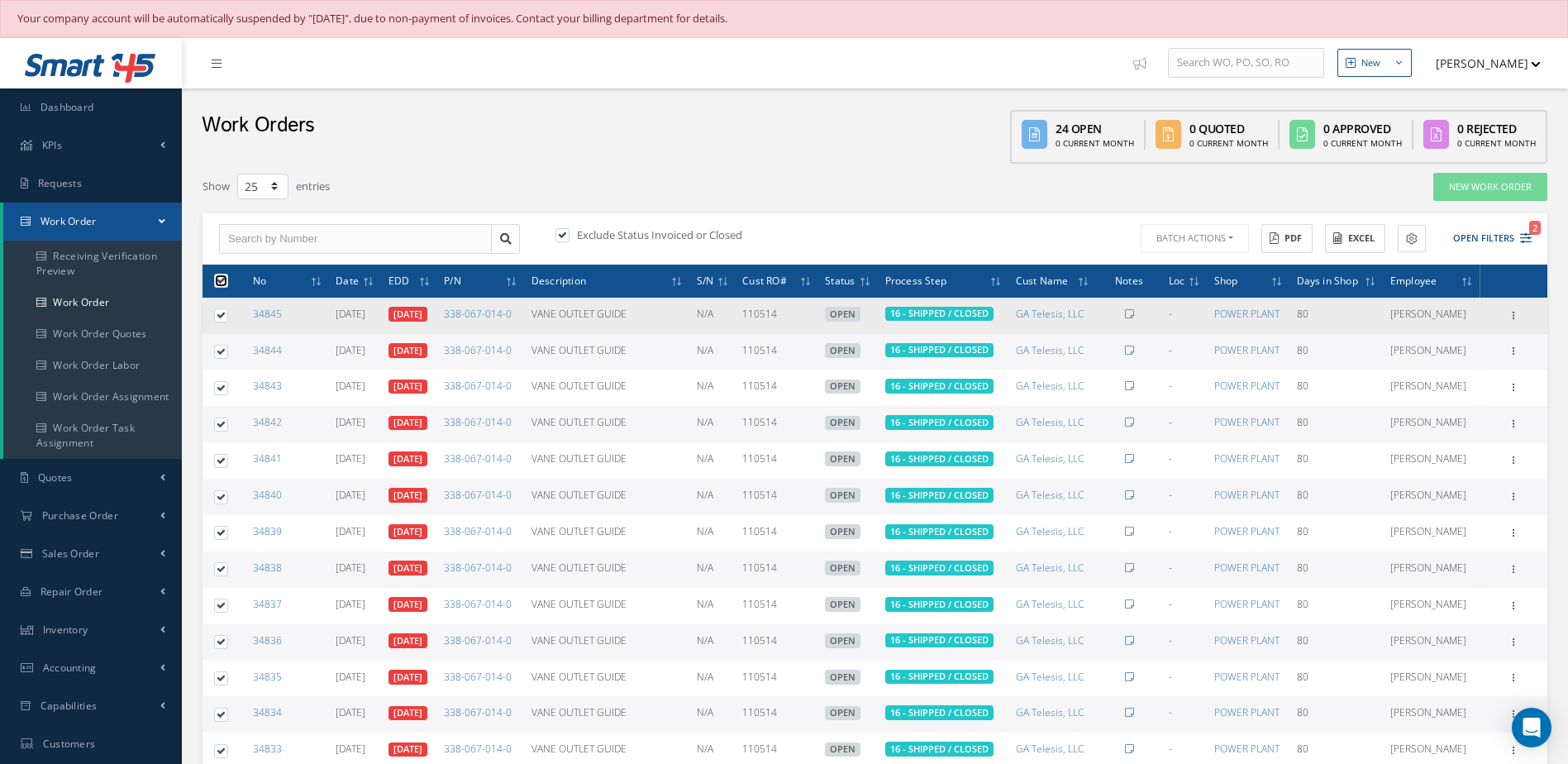
checkbox input "true"
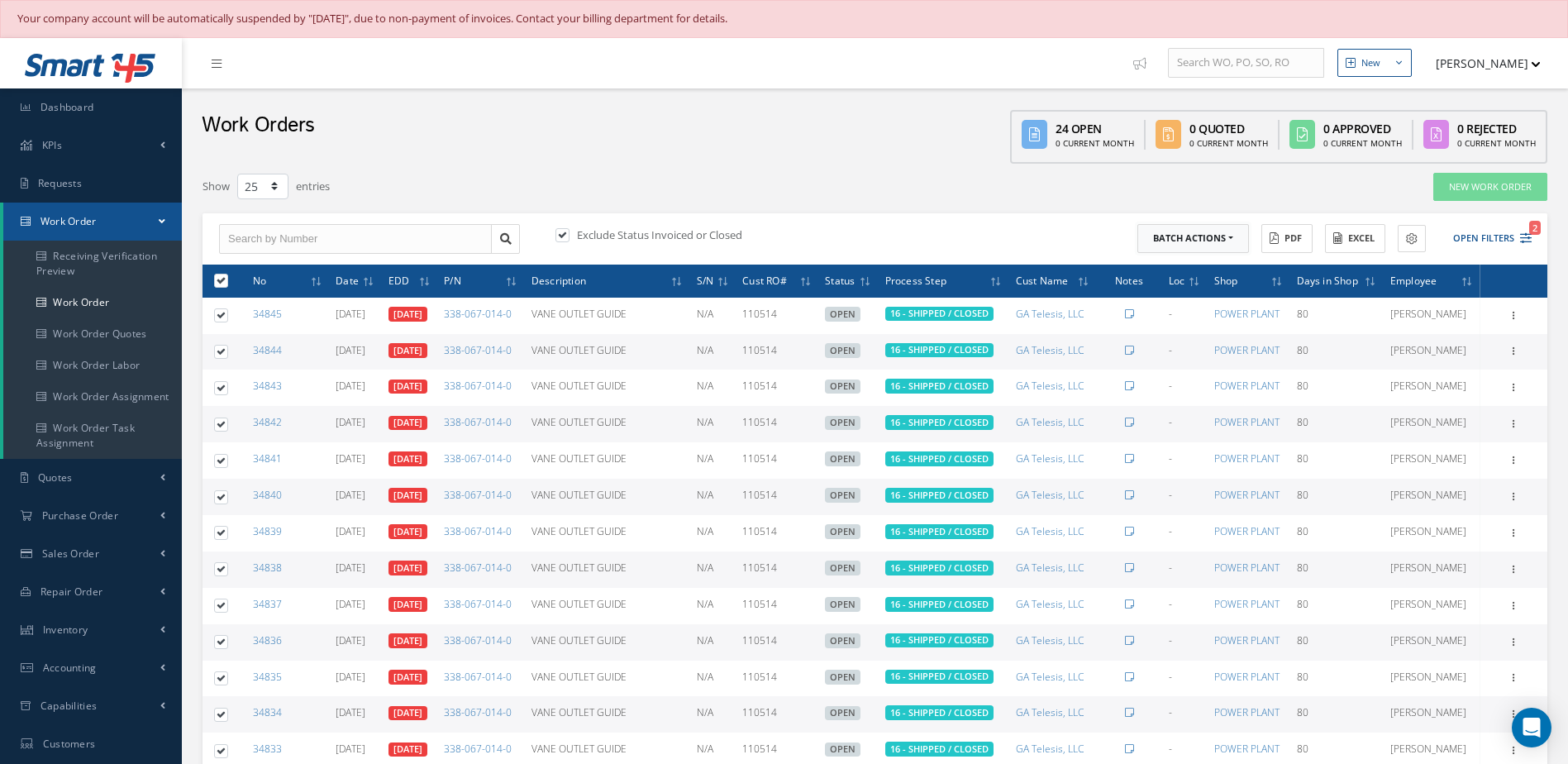
click at [1227, 240] on button "Batch Actions" at bounding box center [1192, 238] width 111 height 29
click at [1158, 287] on link "Close Work Orders" at bounding box center [1203, 288] width 132 height 23
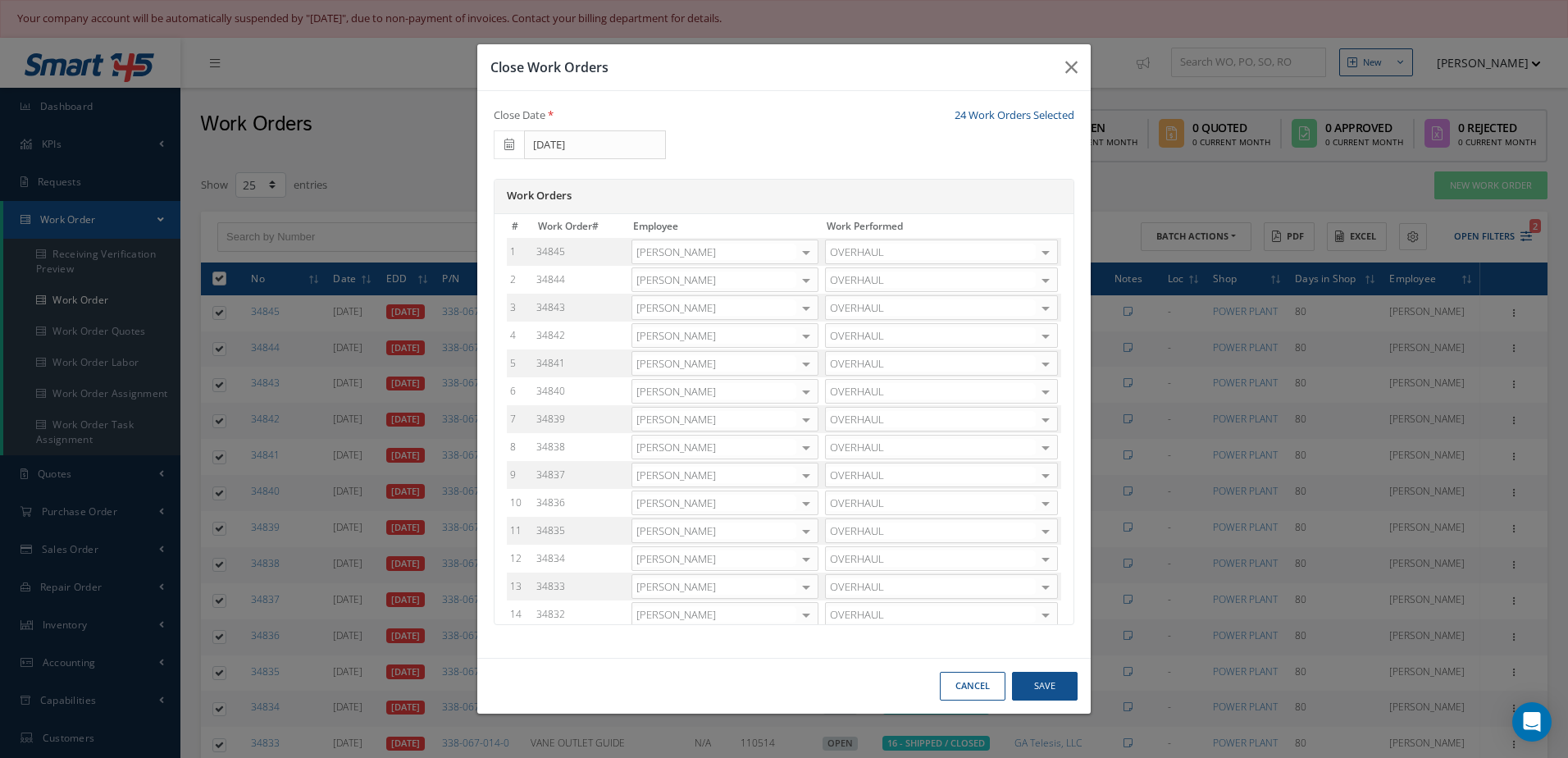
click at [796, 251] on div at bounding box center [806, 252] width 23 height 24
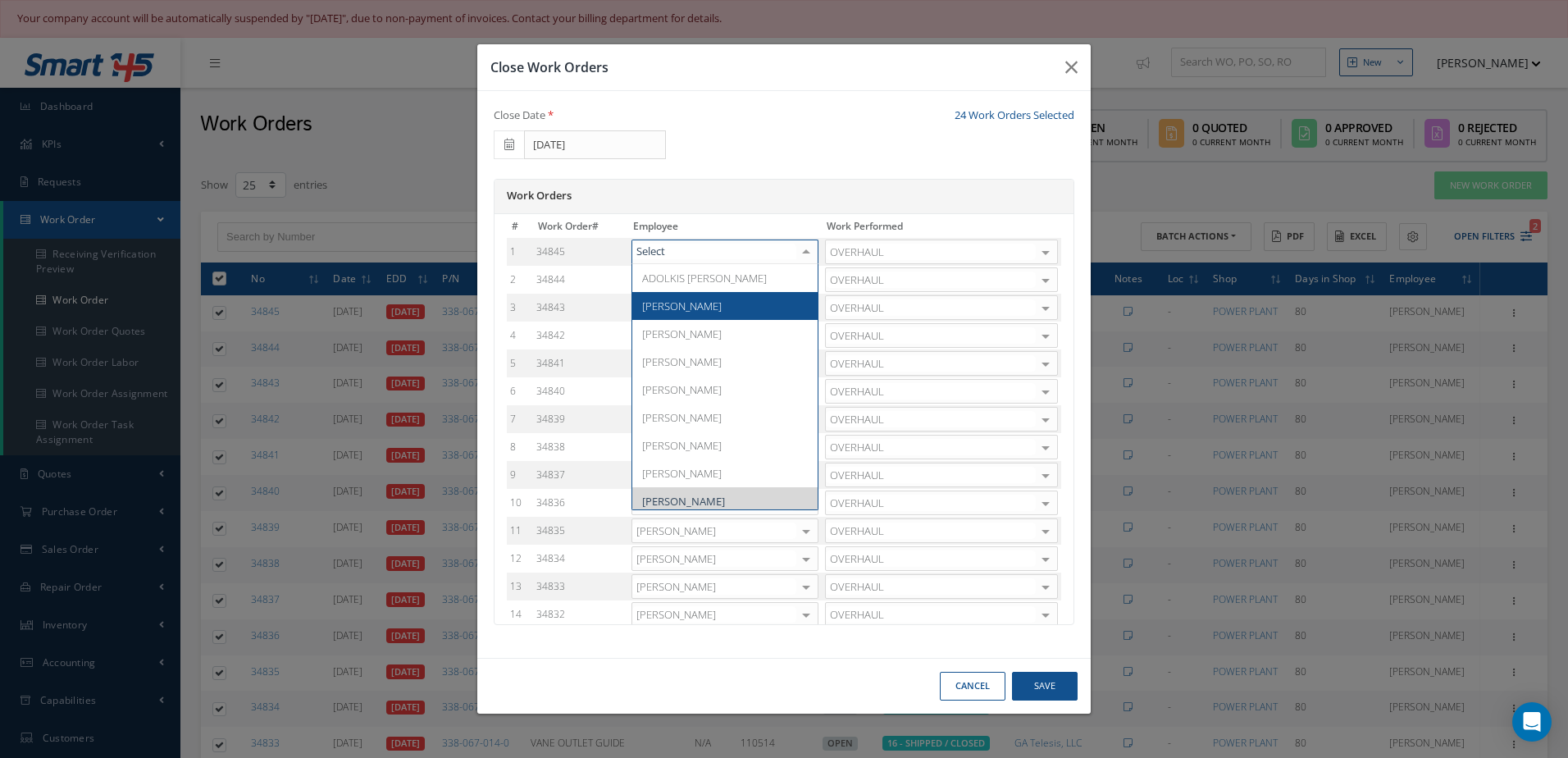
click at [739, 298] on span "[PERSON_NAME]" at bounding box center [725, 306] width 185 height 28
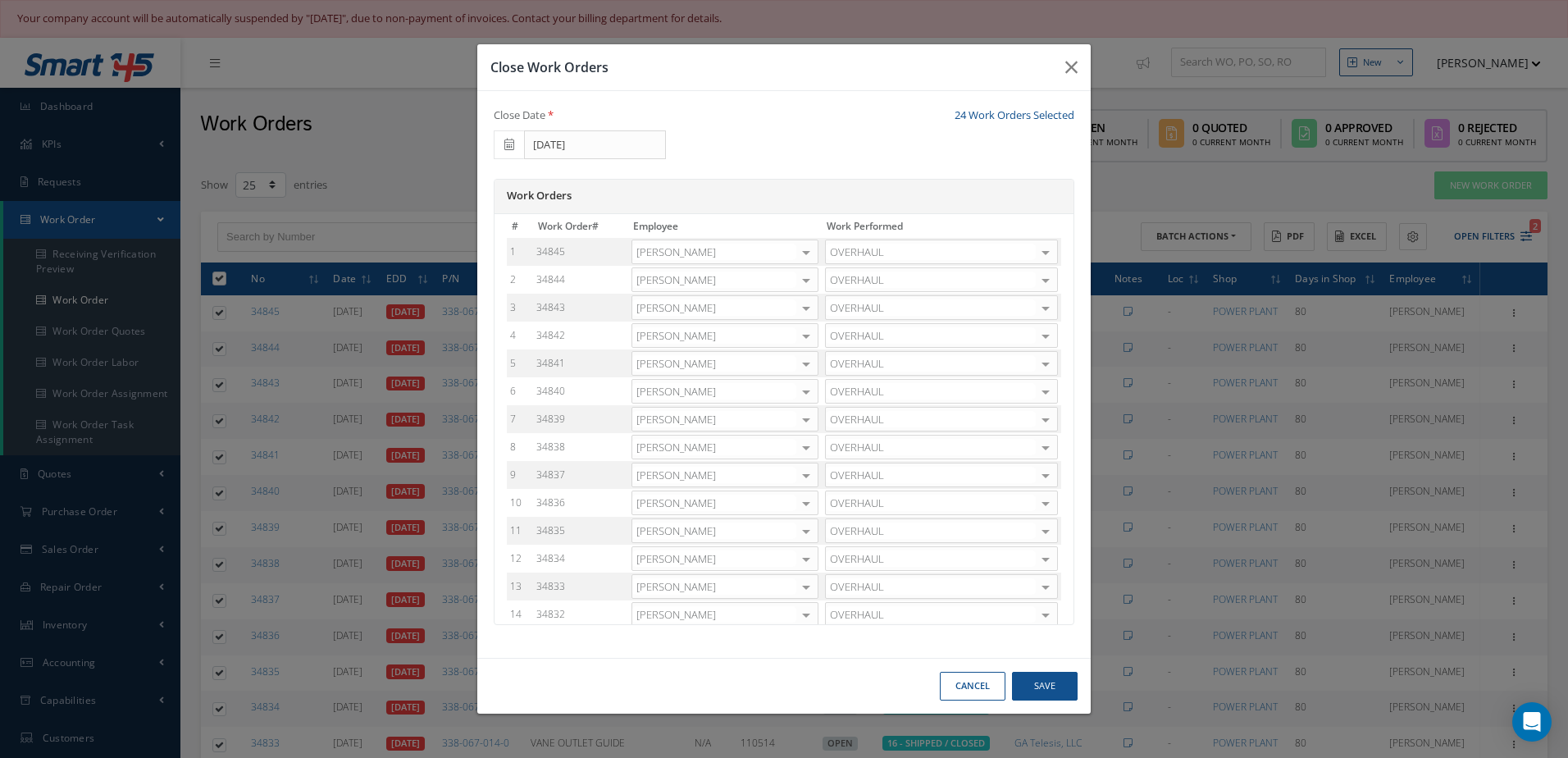
click at [794, 281] on div at bounding box center [806, 280] width 23 height 24
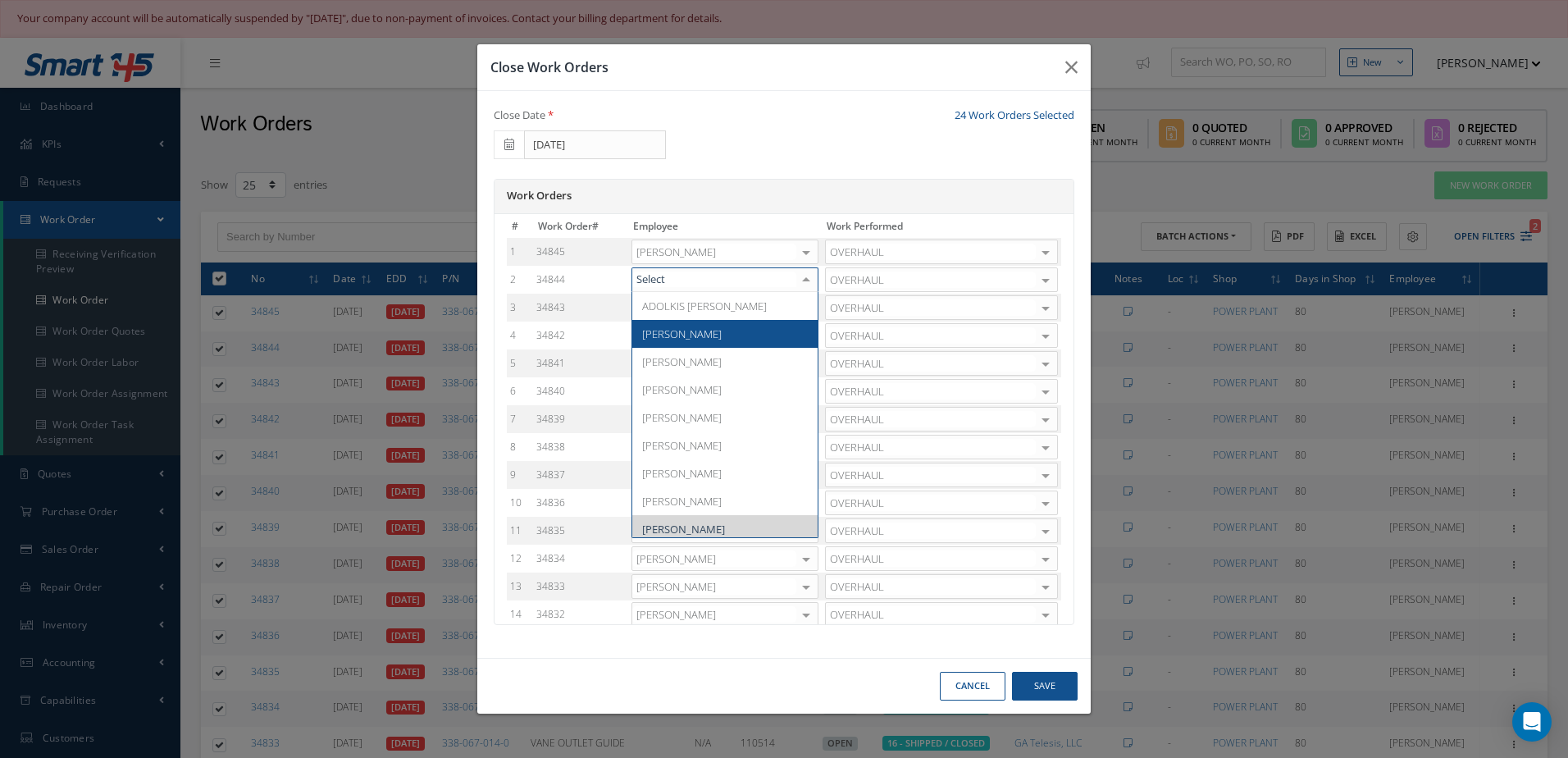
click at [728, 329] on span "[PERSON_NAME]" at bounding box center [725, 334] width 185 height 28
click at [794, 307] on div at bounding box center [806, 308] width 23 height 24
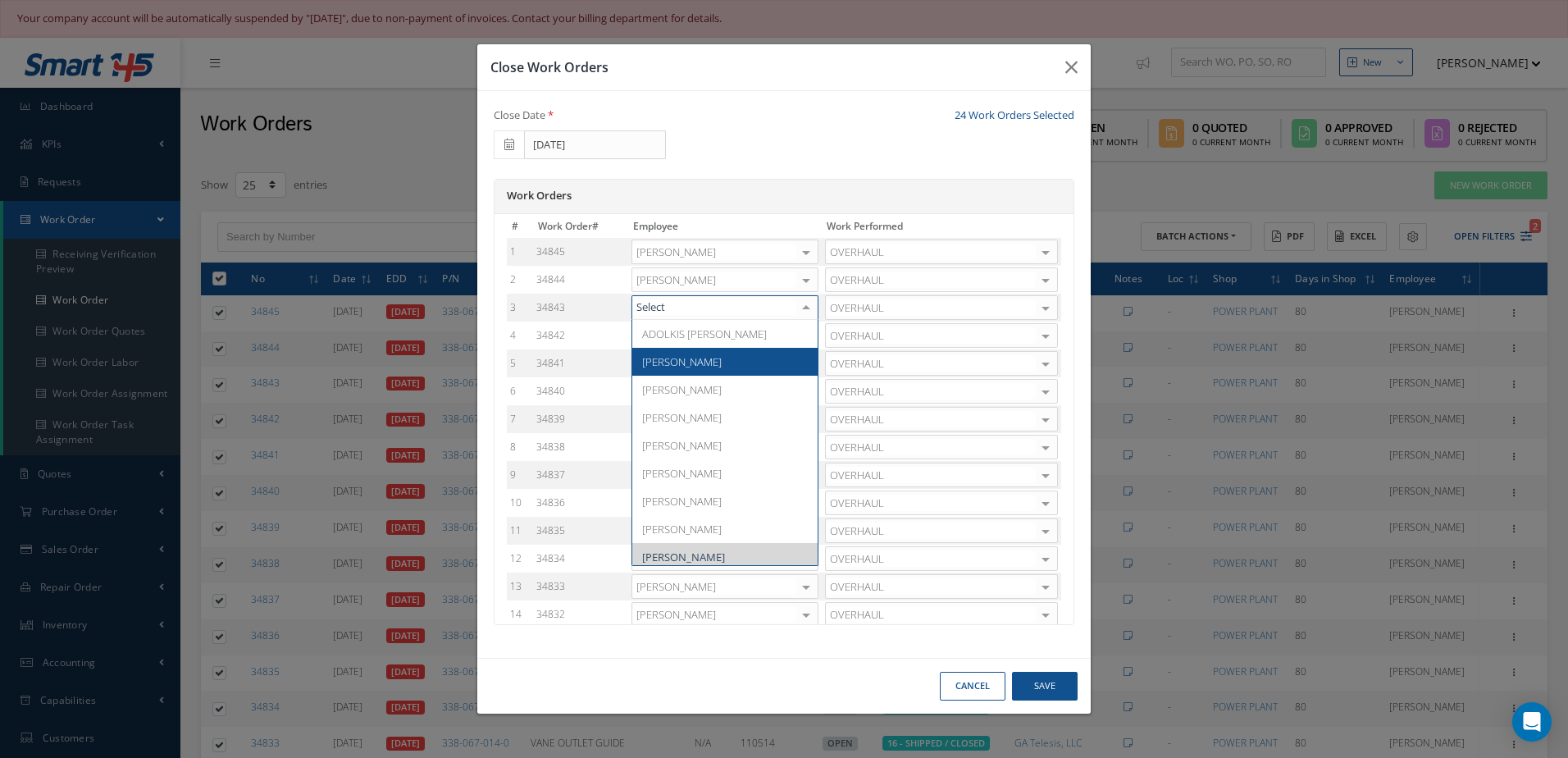
click at [731, 364] on span "[PERSON_NAME]" at bounding box center [725, 362] width 185 height 28
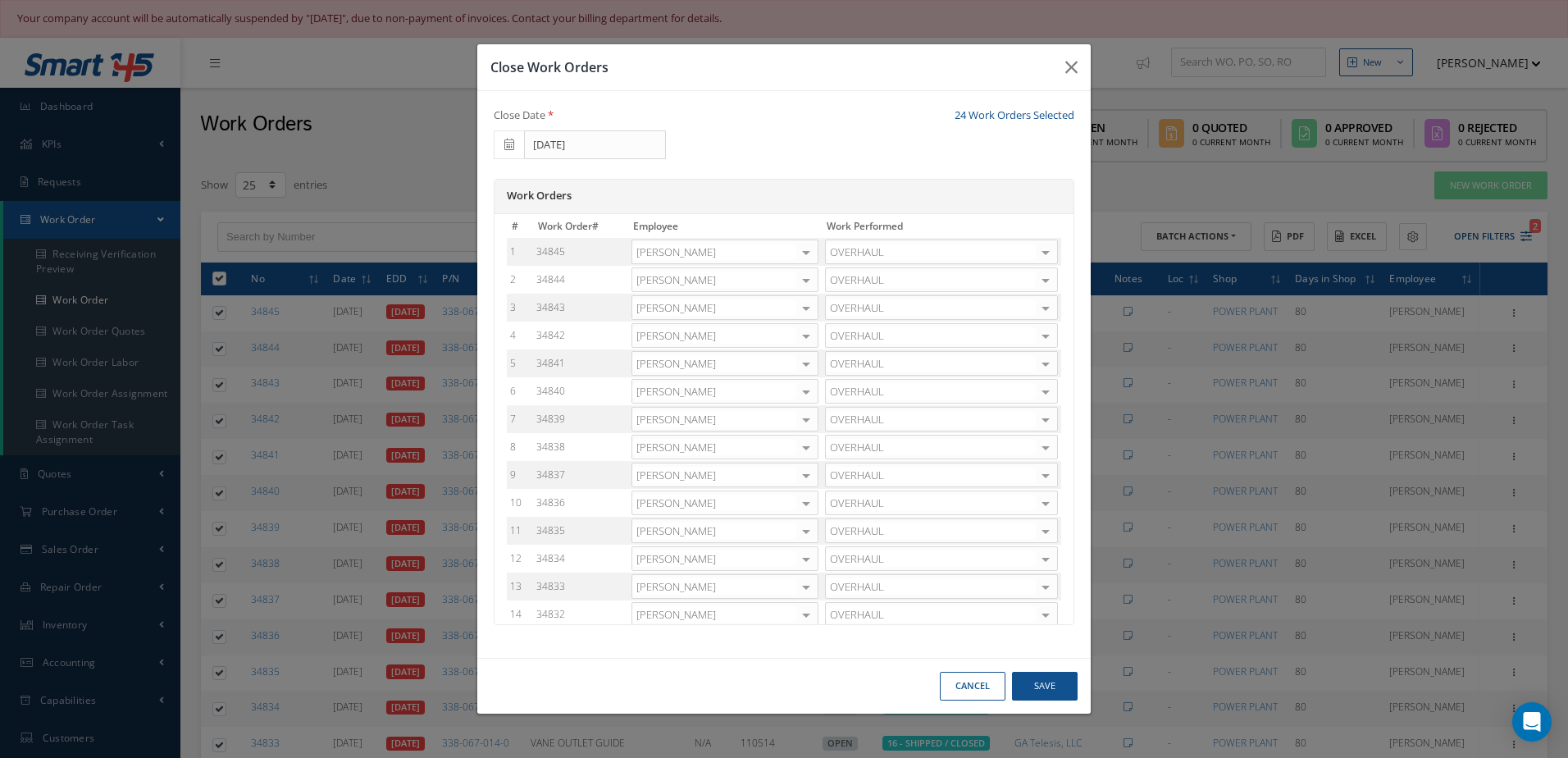
click at [802, 343] on div at bounding box center [806, 335] width 23 height 24
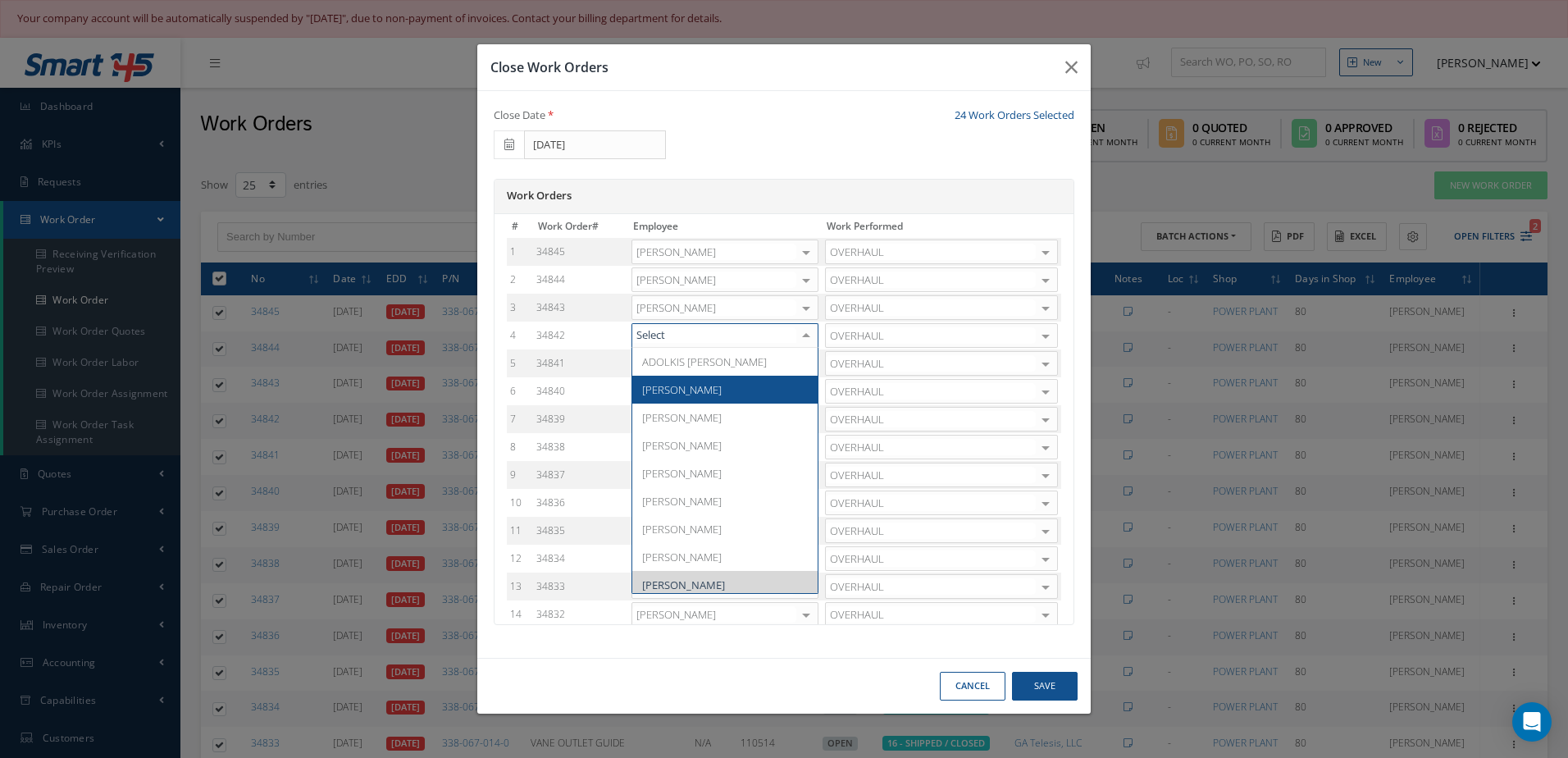
click at [707, 396] on span "[PERSON_NAME]" at bounding box center [725, 389] width 185 height 28
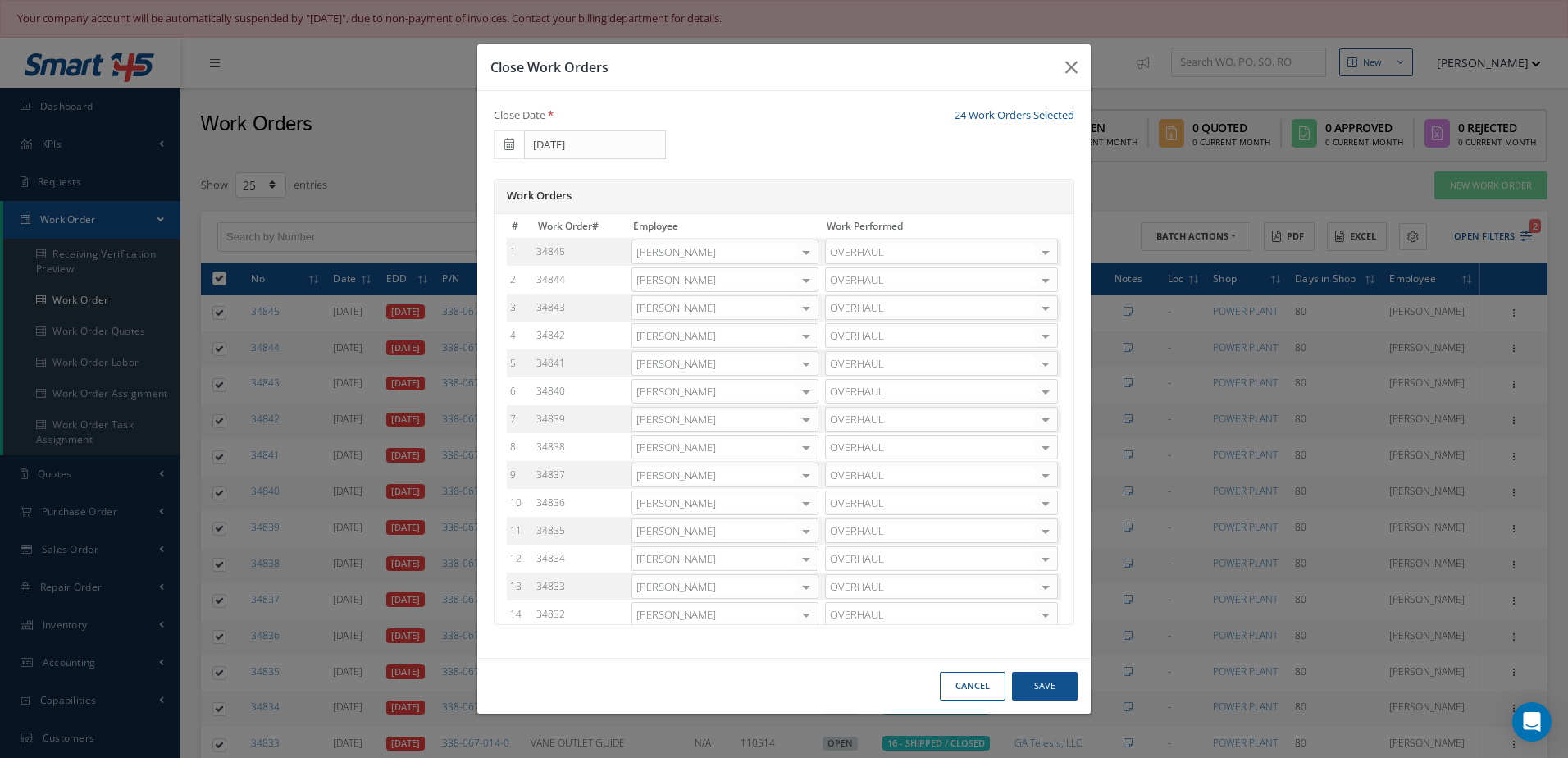
click at [807, 364] on div at bounding box center [806, 364] width 23 height 24
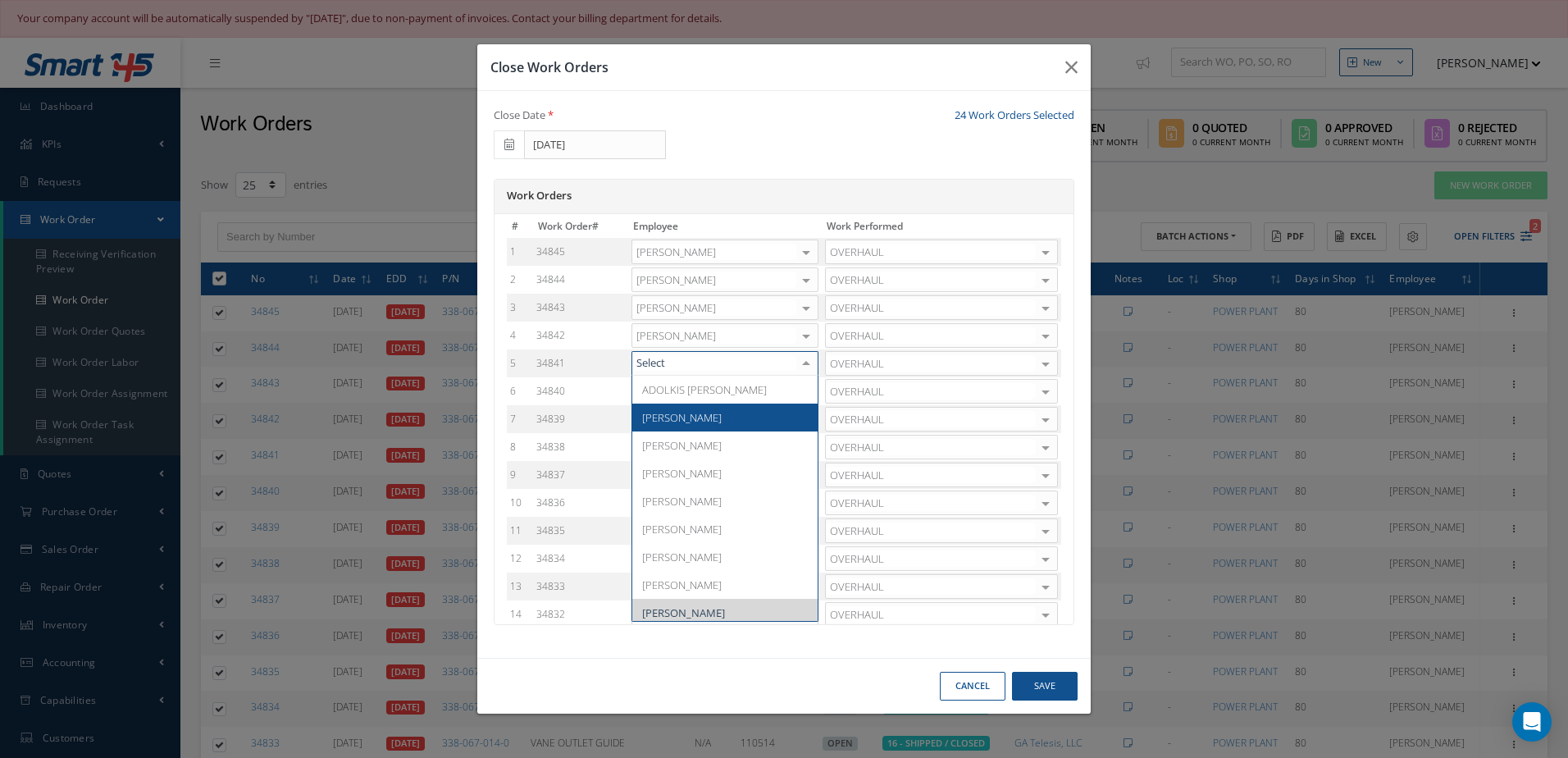
click at [693, 418] on span "[PERSON_NAME]" at bounding box center [681, 418] width 80 height 15
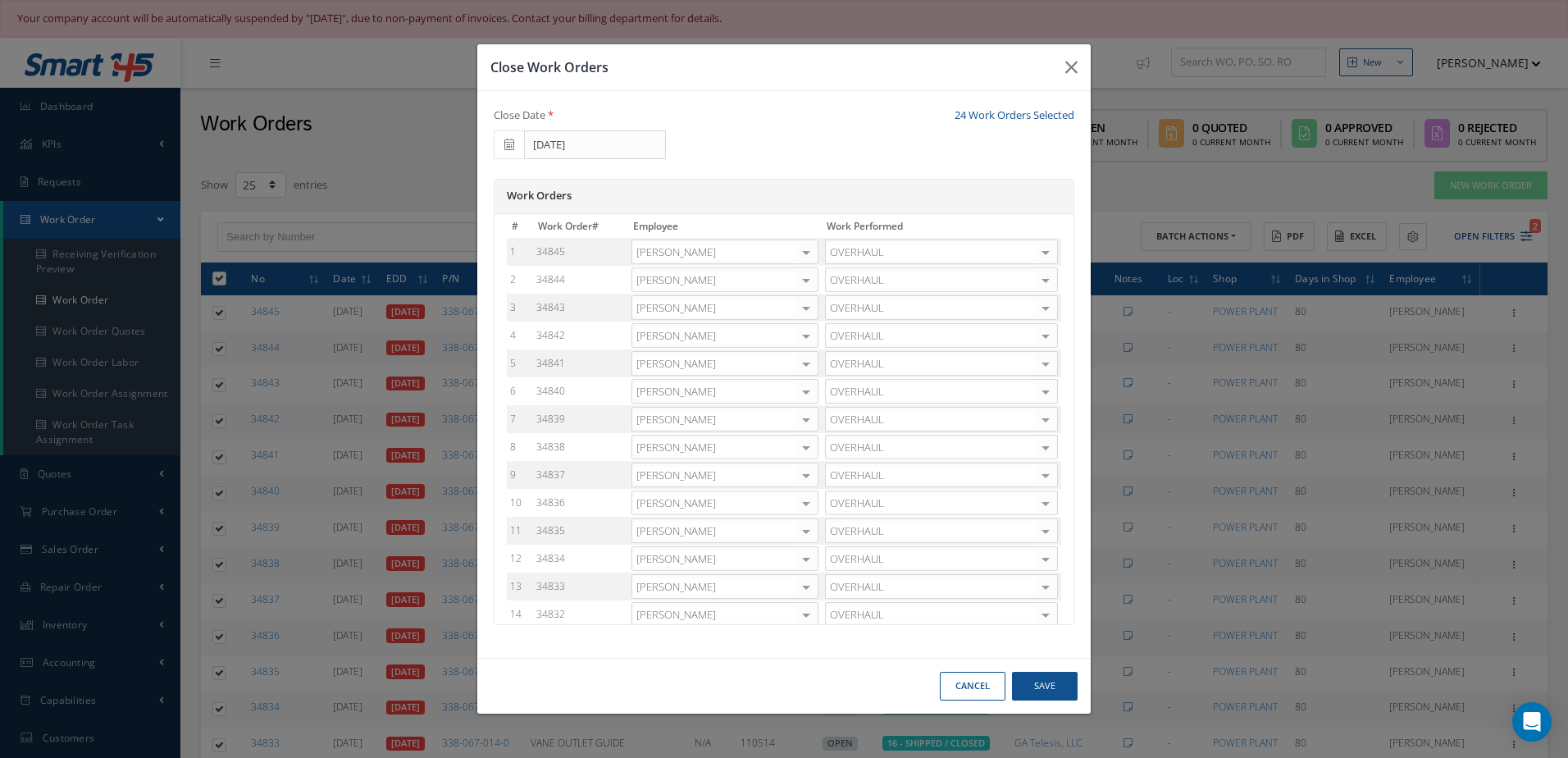
click at [794, 395] on div at bounding box center [806, 391] width 23 height 24
click at [704, 442] on span "[PERSON_NAME]" at bounding box center [725, 446] width 185 height 28
click at [803, 420] on div at bounding box center [806, 419] width 23 height 24
click at [688, 463] on span "Adoni Felipe" at bounding box center [725, 473] width 185 height 28
click at [798, 451] on div at bounding box center [806, 447] width 23 height 24
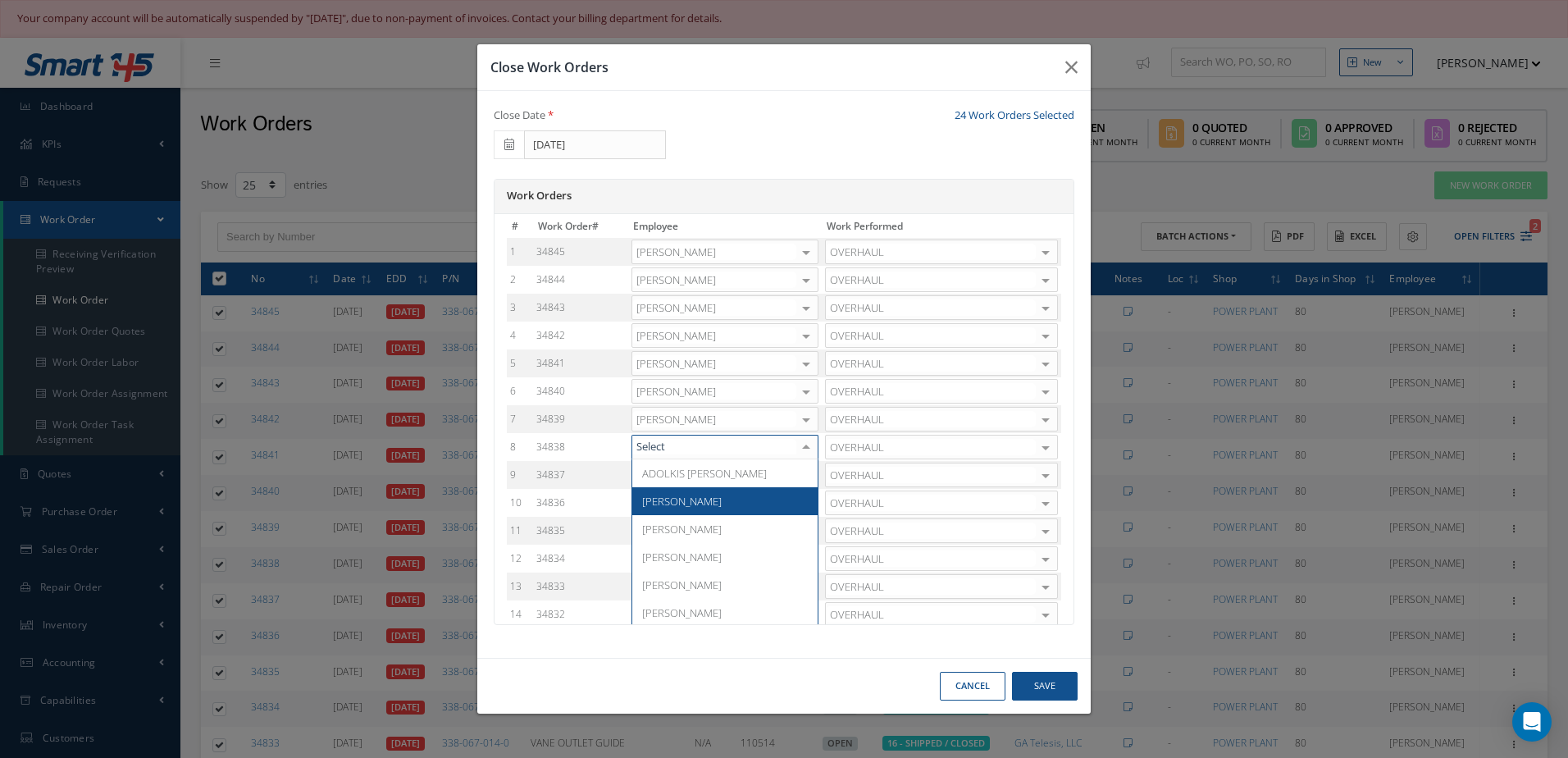
click at [691, 502] on span "[PERSON_NAME]" at bounding box center [681, 501] width 80 height 15
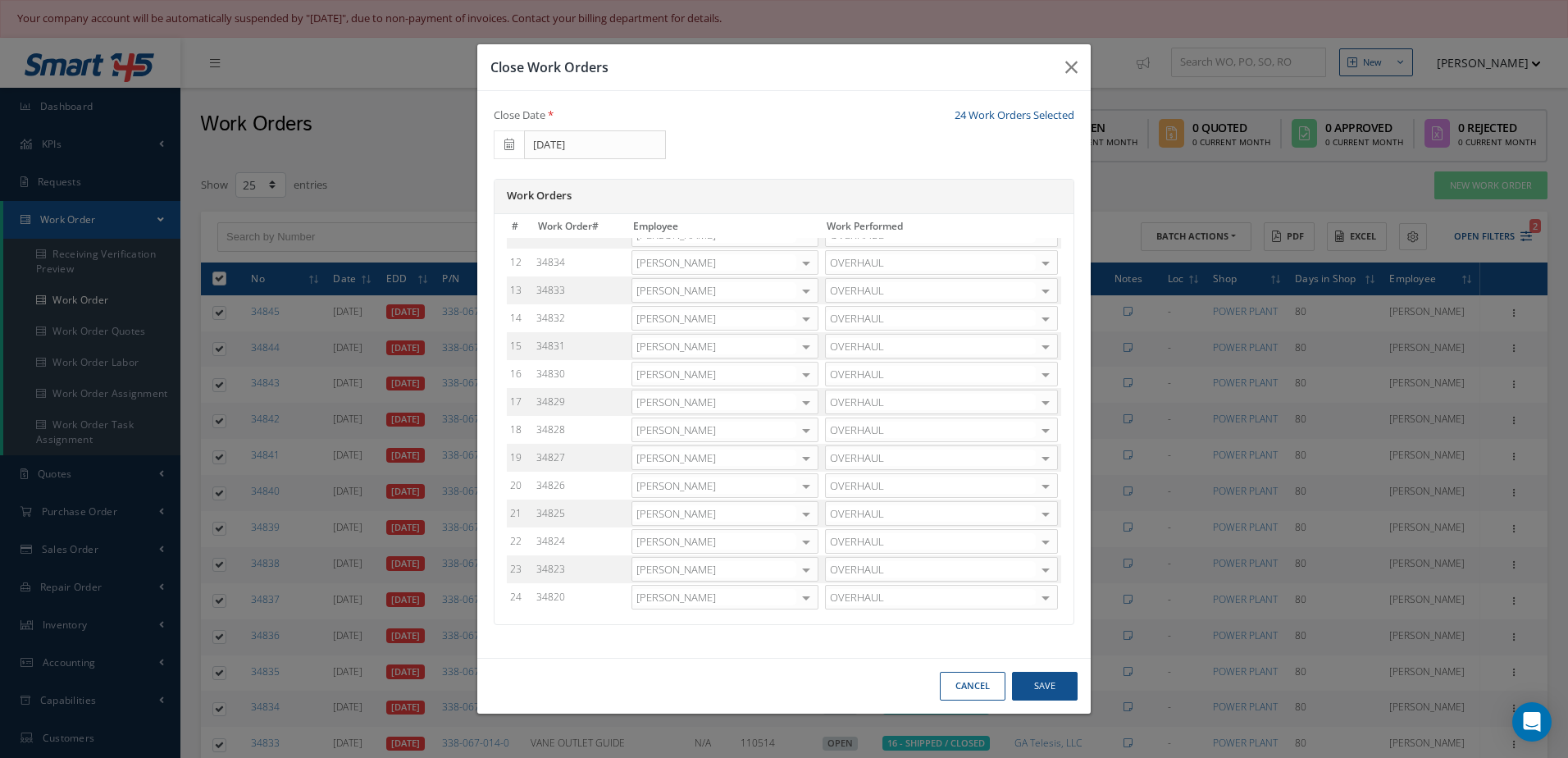
scroll to position [132, 0]
click at [801, 341] on div at bounding box center [806, 343] width 23 height 24
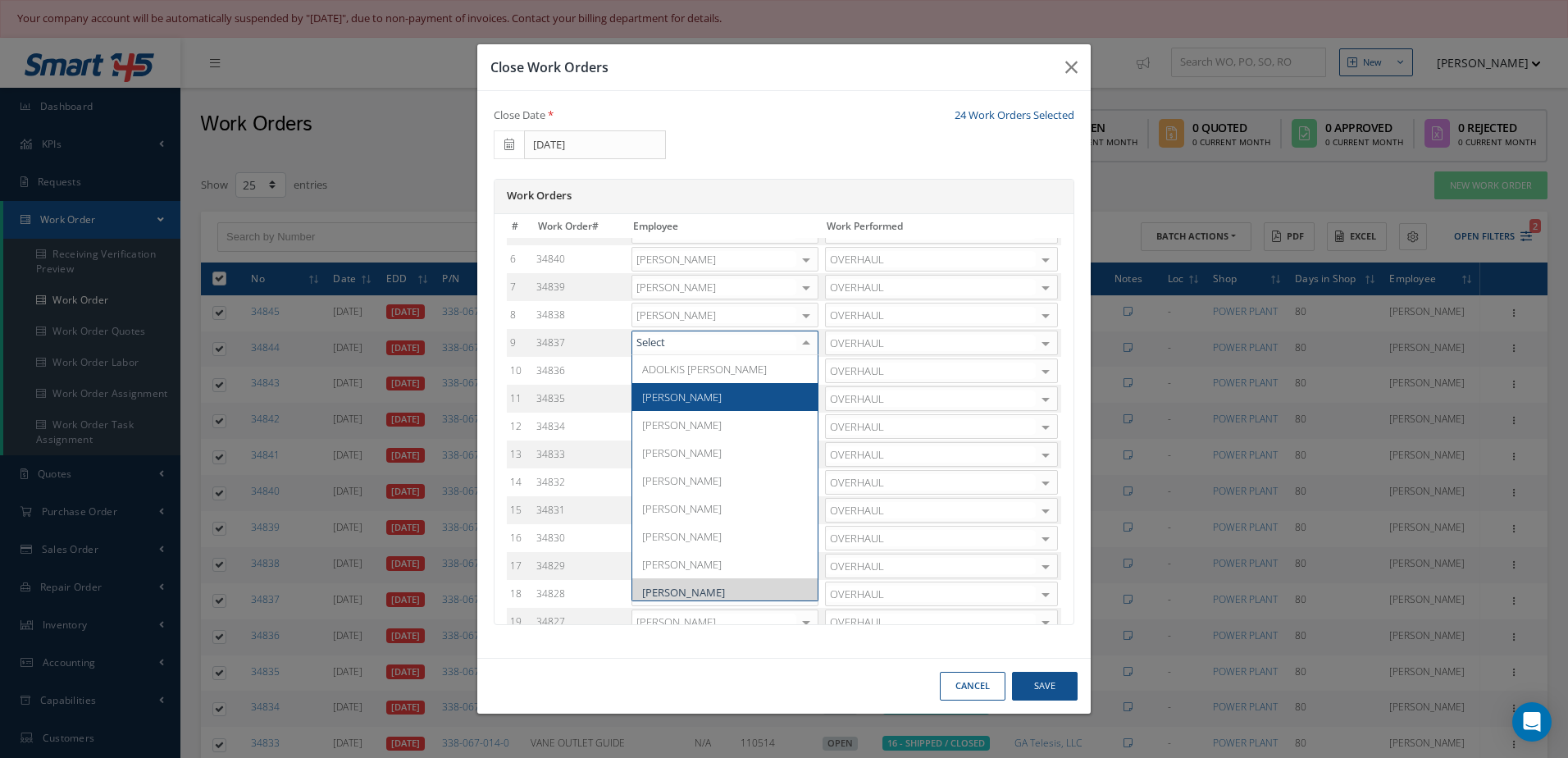
click at [711, 385] on span "[PERSON_NAME]" at bounding box center [725, 397] width 185 height 28
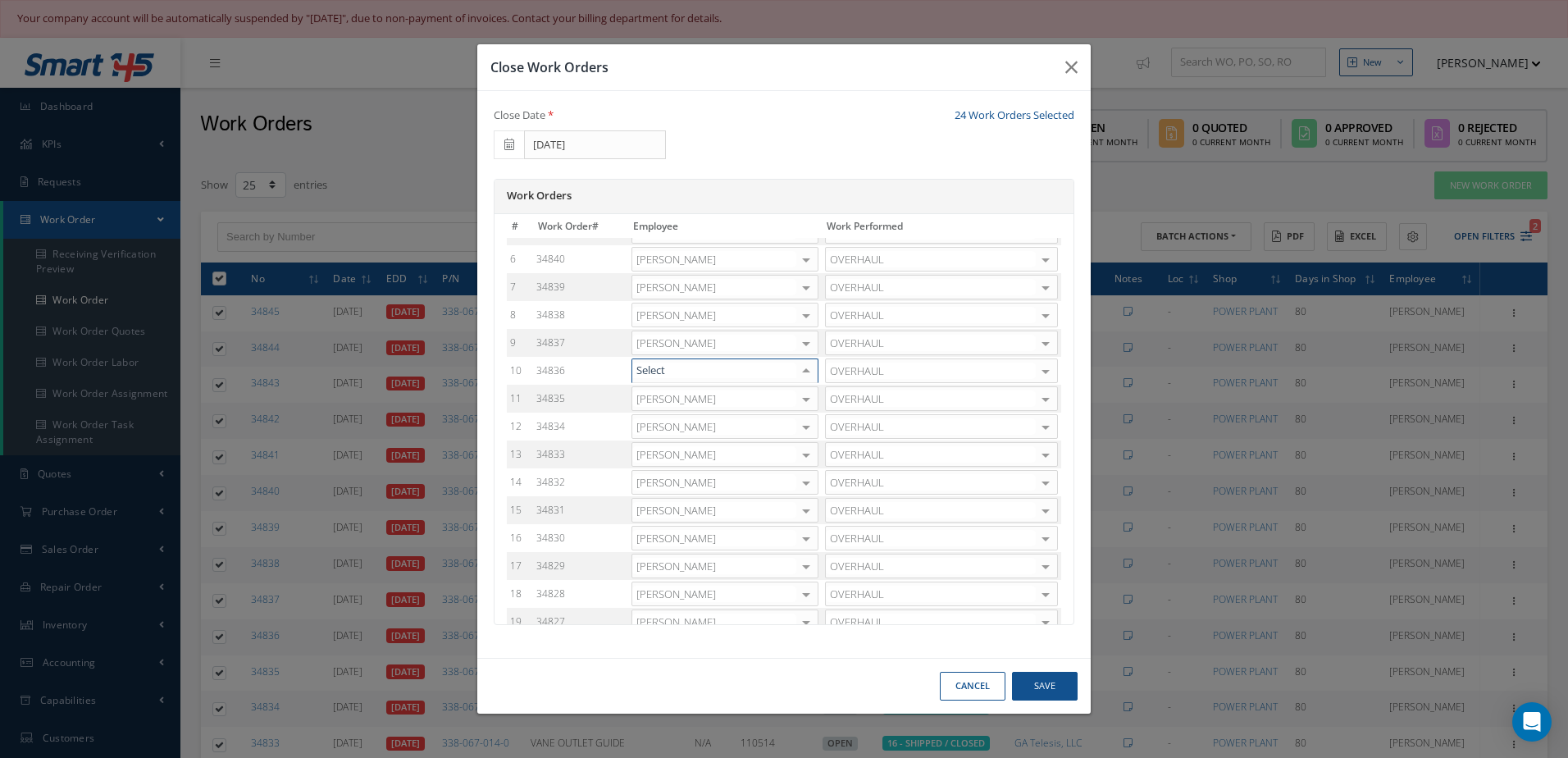
click at [803, 376] on div at bounding box center [806, 371] width 23 height 24
click at [711, 432] on span "Adoni Felipe" at bounding box center [725, 425] width 185 height 28
click at [794, 400] on div at bounding box center [806, 399] width 23 height 24
click at [701, 450] on span "Adoni Felipe" at bounding box center [725, 452] width 185 height 28
click at [800, 428] on div at bounding box center [806, 427] width 23 height 24
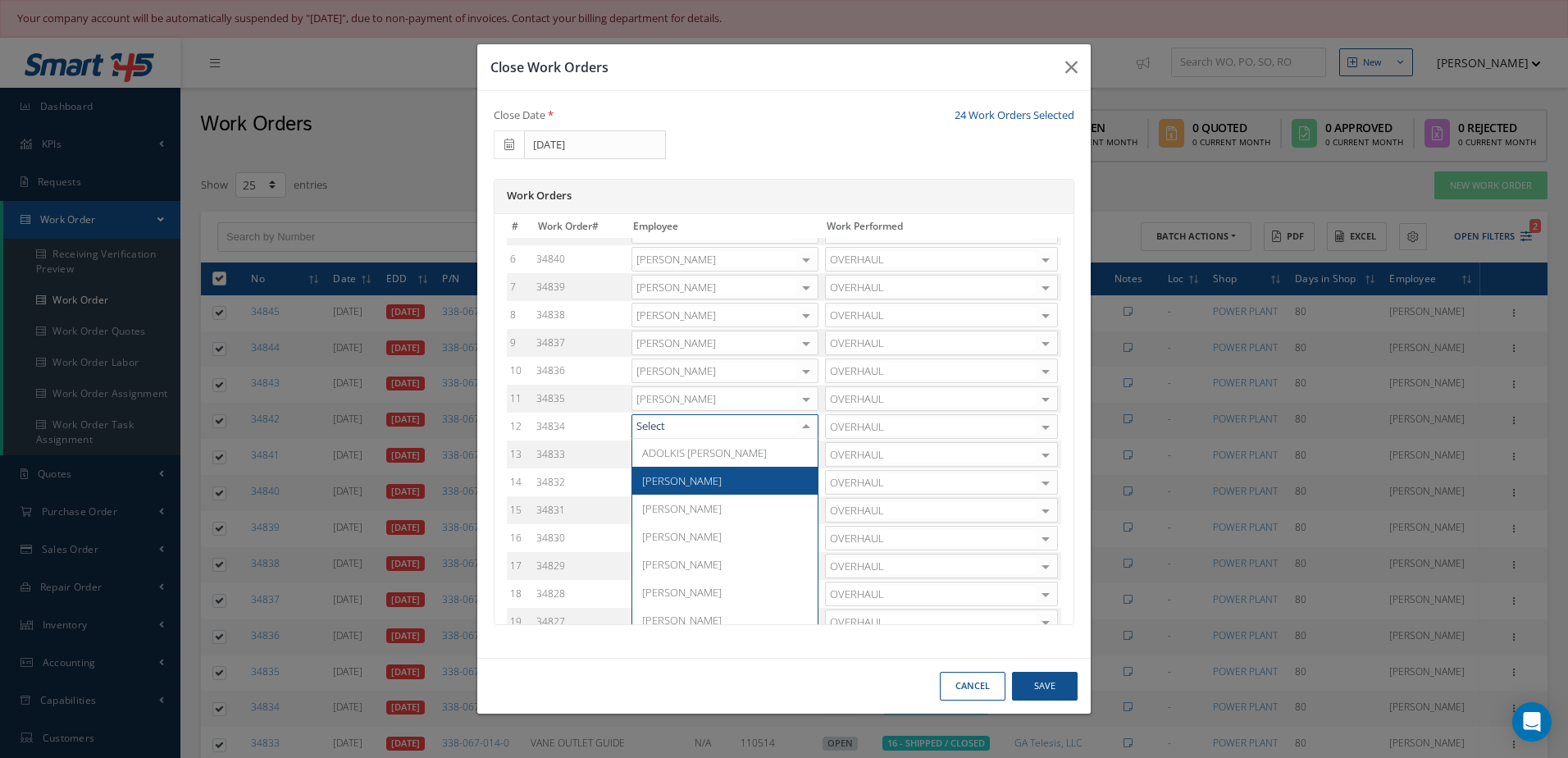
click at [690, 472] on span "Adoni Felipe" at bounding box center [725, 481] width 185 height 28
click at [804, 457] on div at bounding box center [806, 454] width 23 height 24
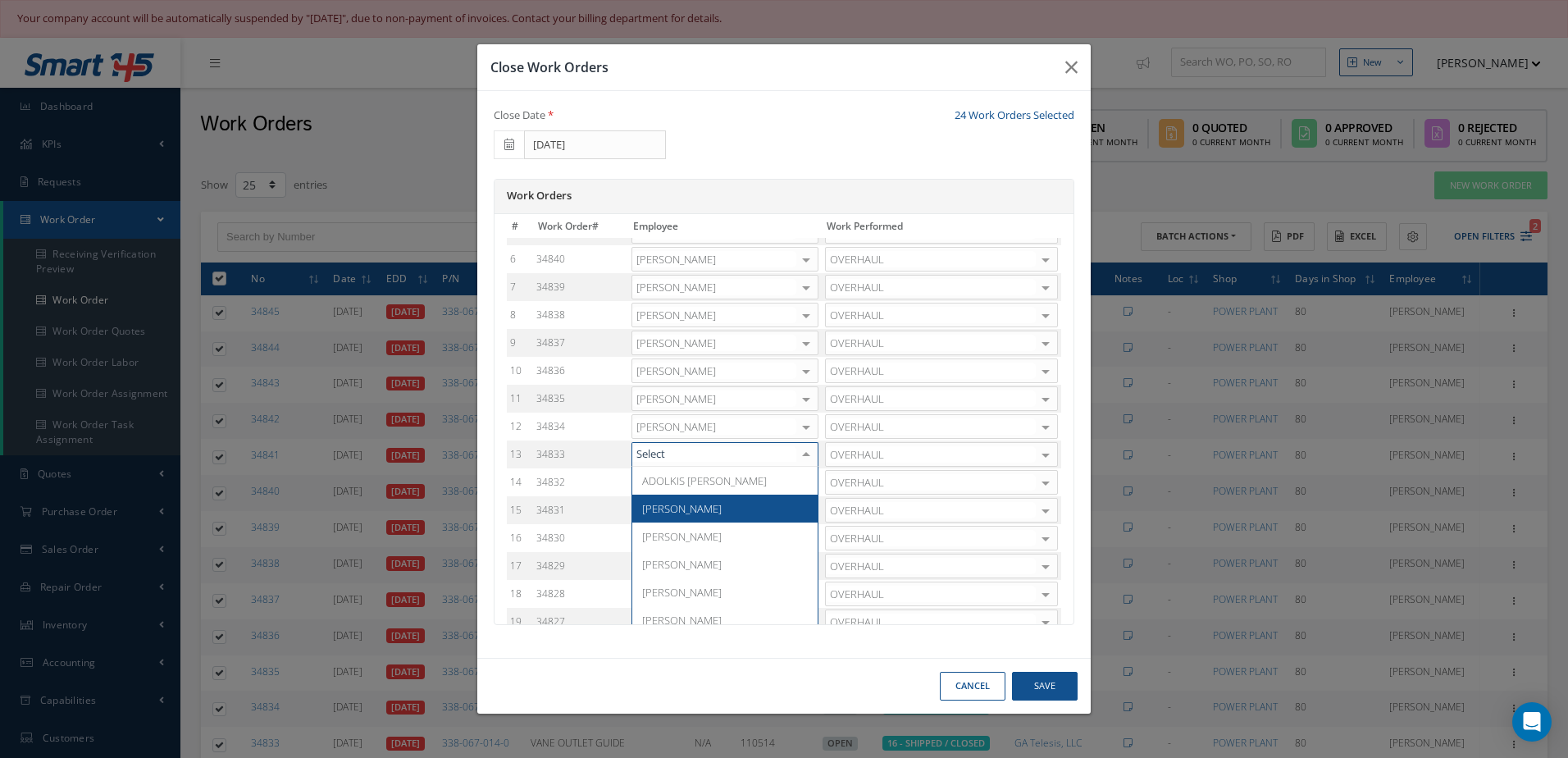
click at [708, 501] on span "Adoni Felipe" at bounding box center [725, 509] width 185 height 28
click at [796, 486] on div at bounding box center [806, 482] width 23 height 24
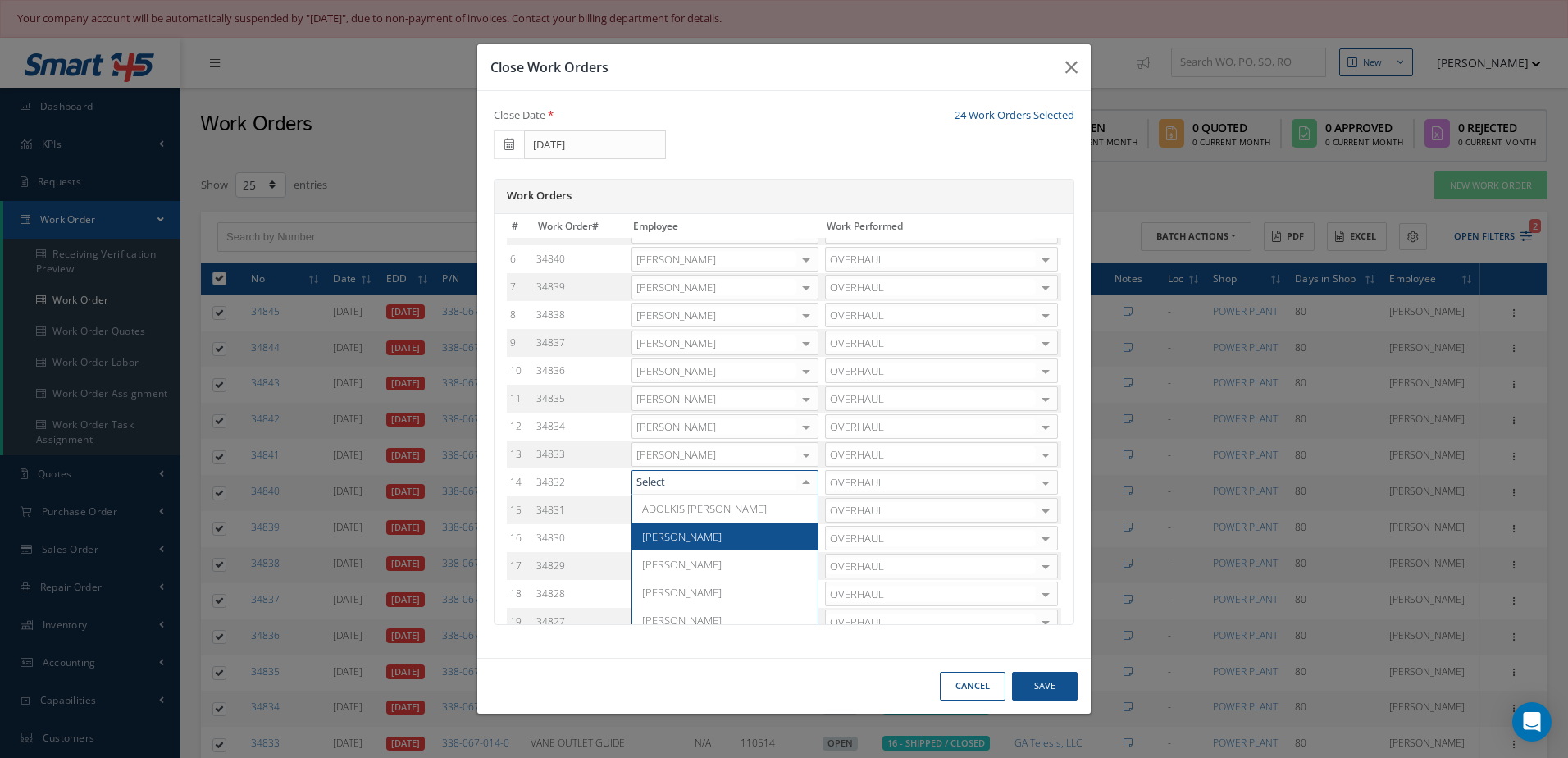
click at [686, 528] on span "[PERSON_NAME]" at bounding box center [725, 536] width 185 height 28
click at [800, 352] on div at bounding box center [806, 346] width 23 height 24
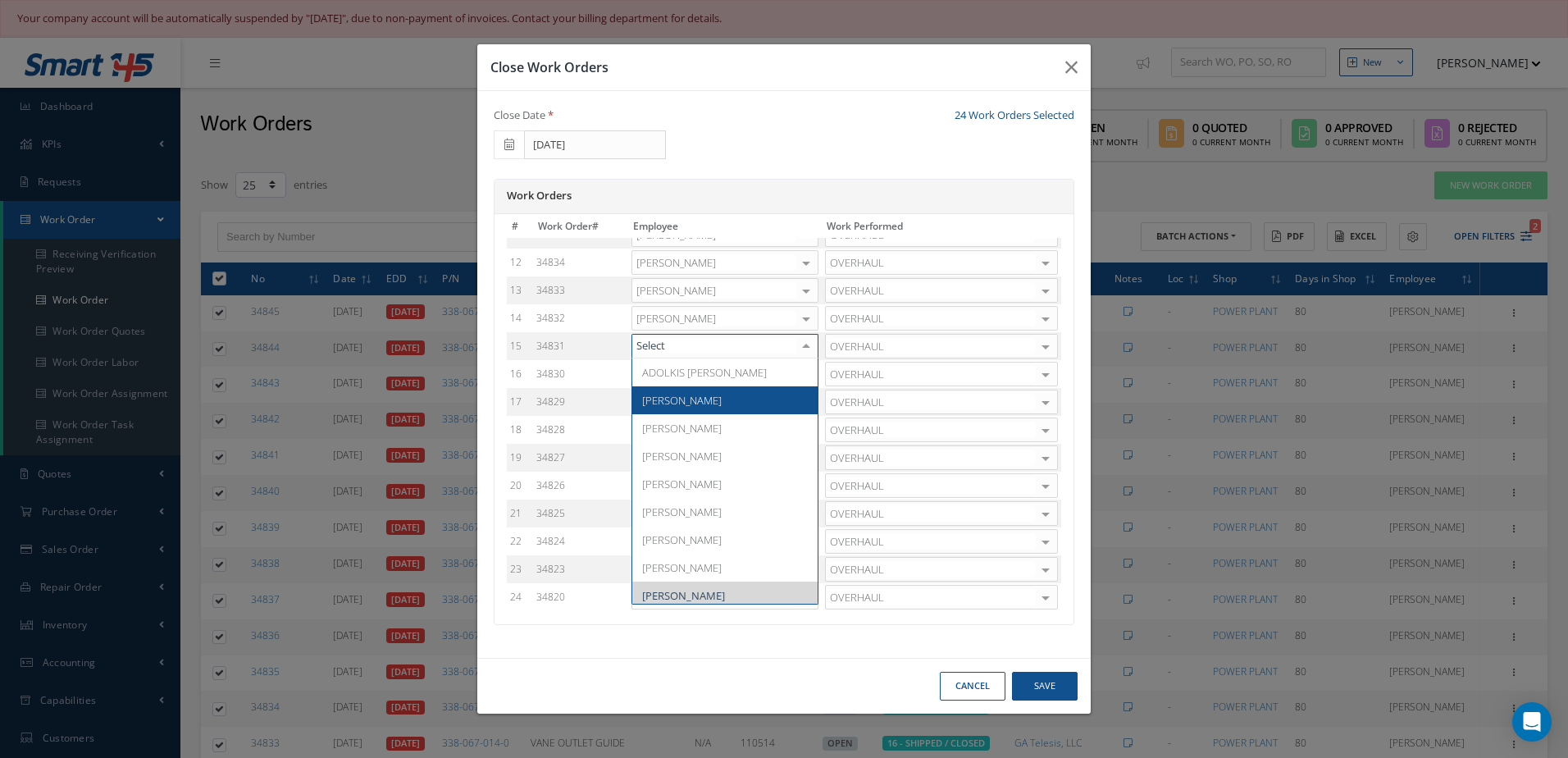
click at [725, 397] on span "Adoni Felipe" at bounding box center [725, 400] width 185 height 28
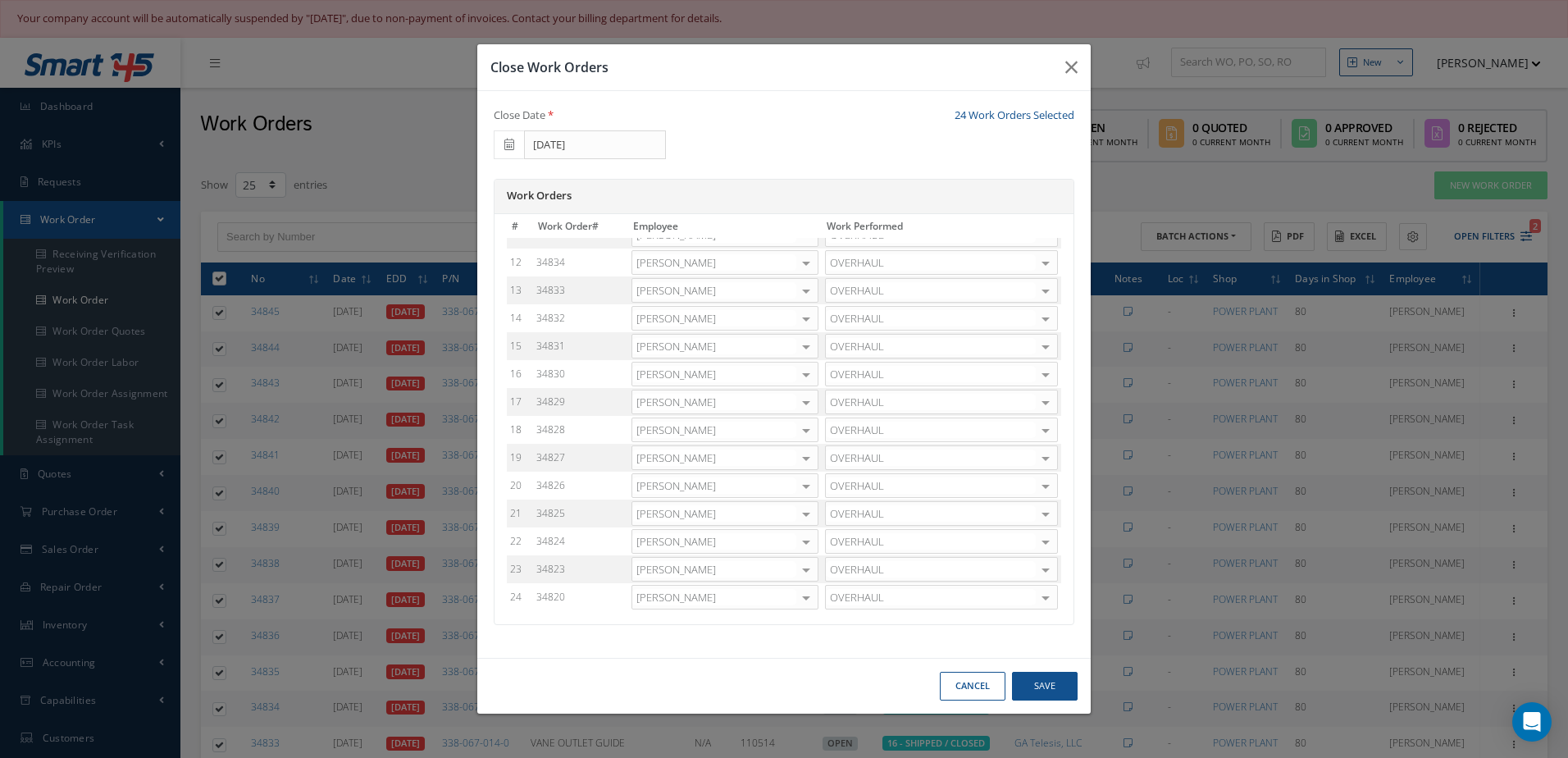
click at [799, 377] on div at bounding box center [806, 374] width 23 height 24
drag, startPoint x: 691, startPoint y: 429, endPoint x: 723, endPoint y: 421, distance: 33.0
click at [691, 430] on span "[PERSON_NAME]" at bounding box center [681, 428] width 80 height 15
click at [799, 401] on div at bounding box center [806, 402] width 23 height 24
click at [701, 451] on span "Adoni Felipe" at bounding box center [725, 456] width 185 height 28
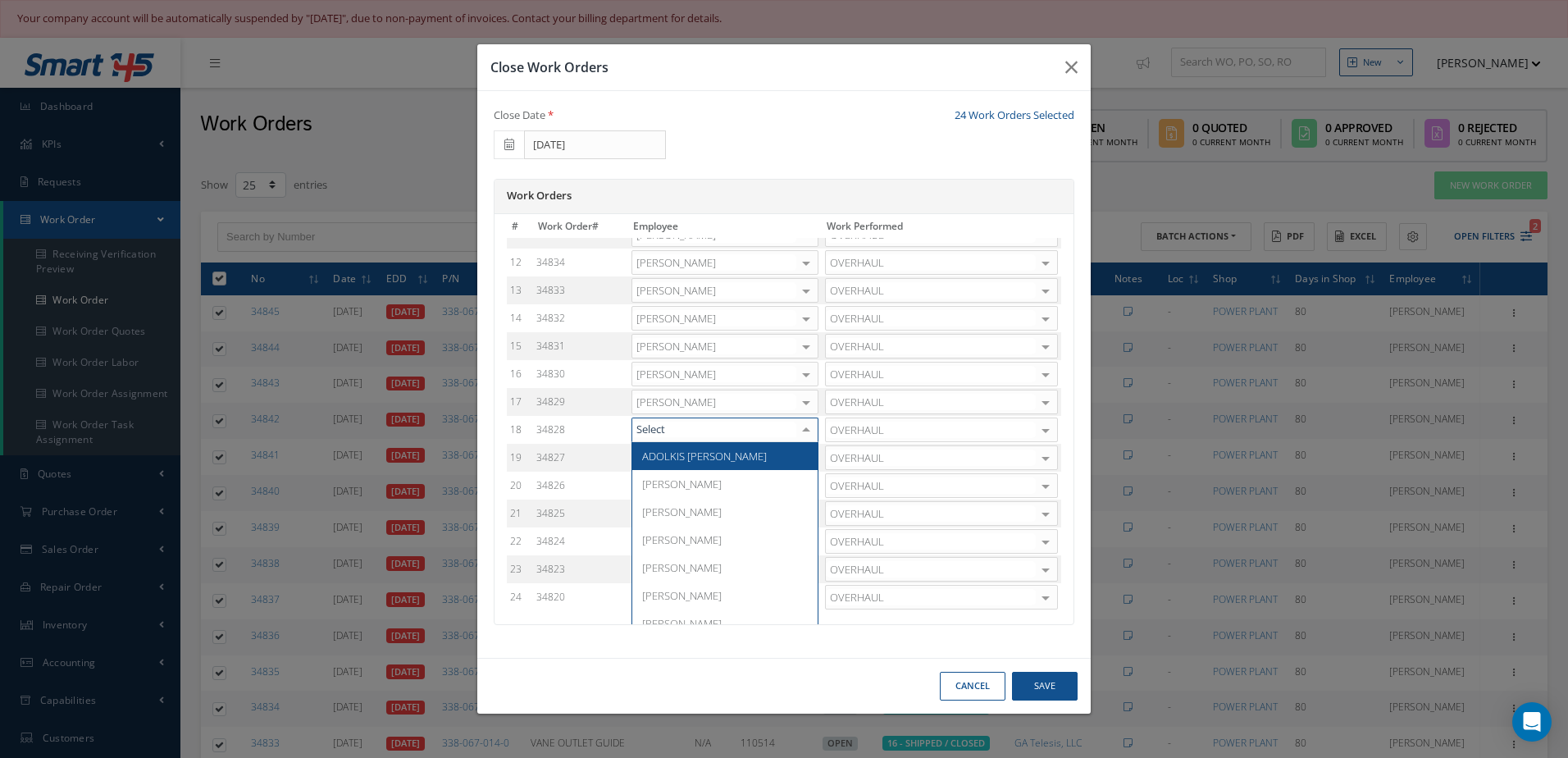
click at [794, 434] on div at bounding box center [806, 430] width 23 height 24
click at [693, 474] on span "Adoni Felipe" at bounding box center [725, 484] width 185 height 28
click at [795, 461] on div at bounding box center [806, 457] width 23 height 24
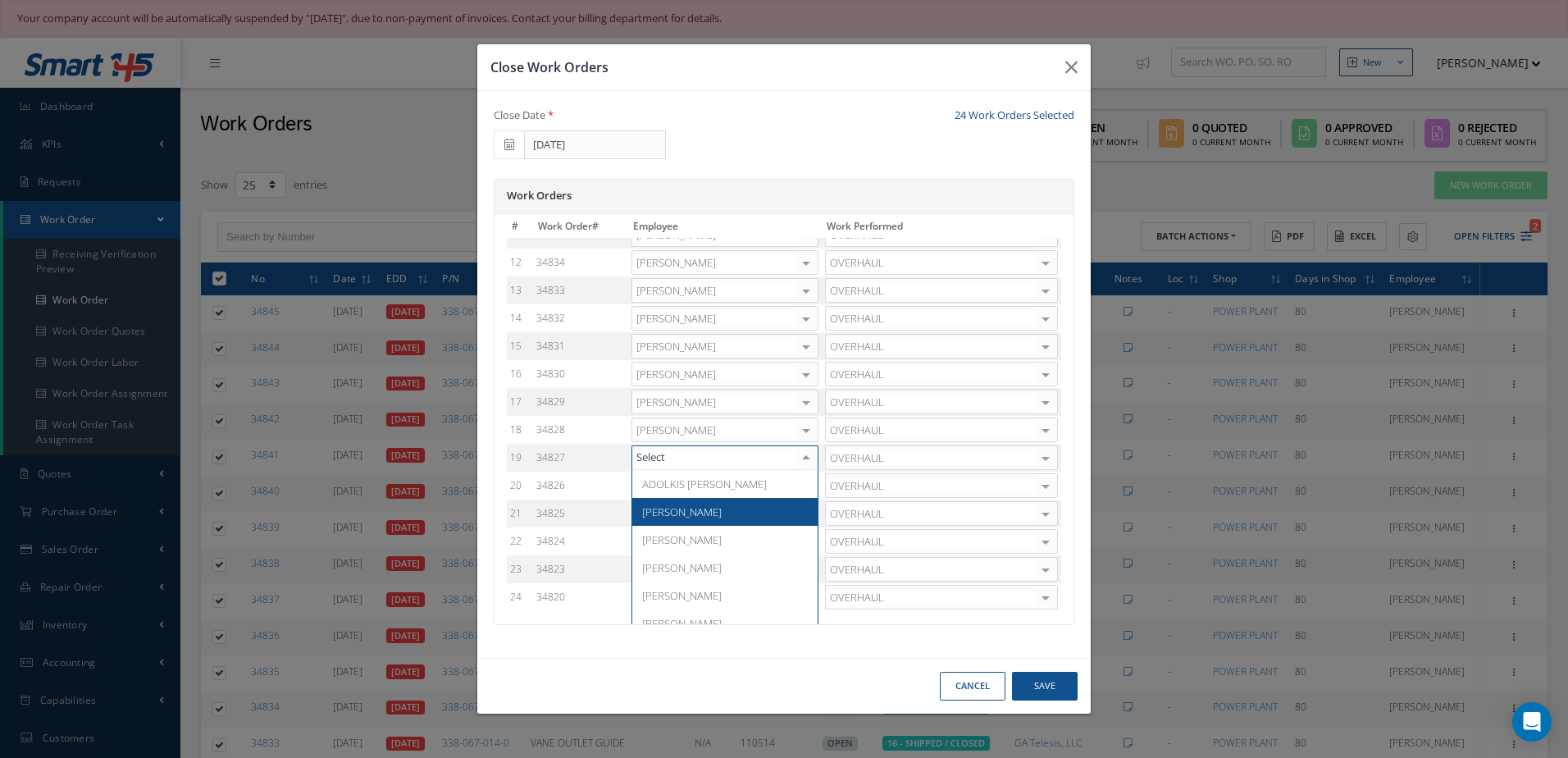
click at [710, 503] on span "Adoni Felipe" at bounding box center [725, 512] width 185 height 28
click at [805, 491] on div at bounding box center [806, 486] width 23 height 24
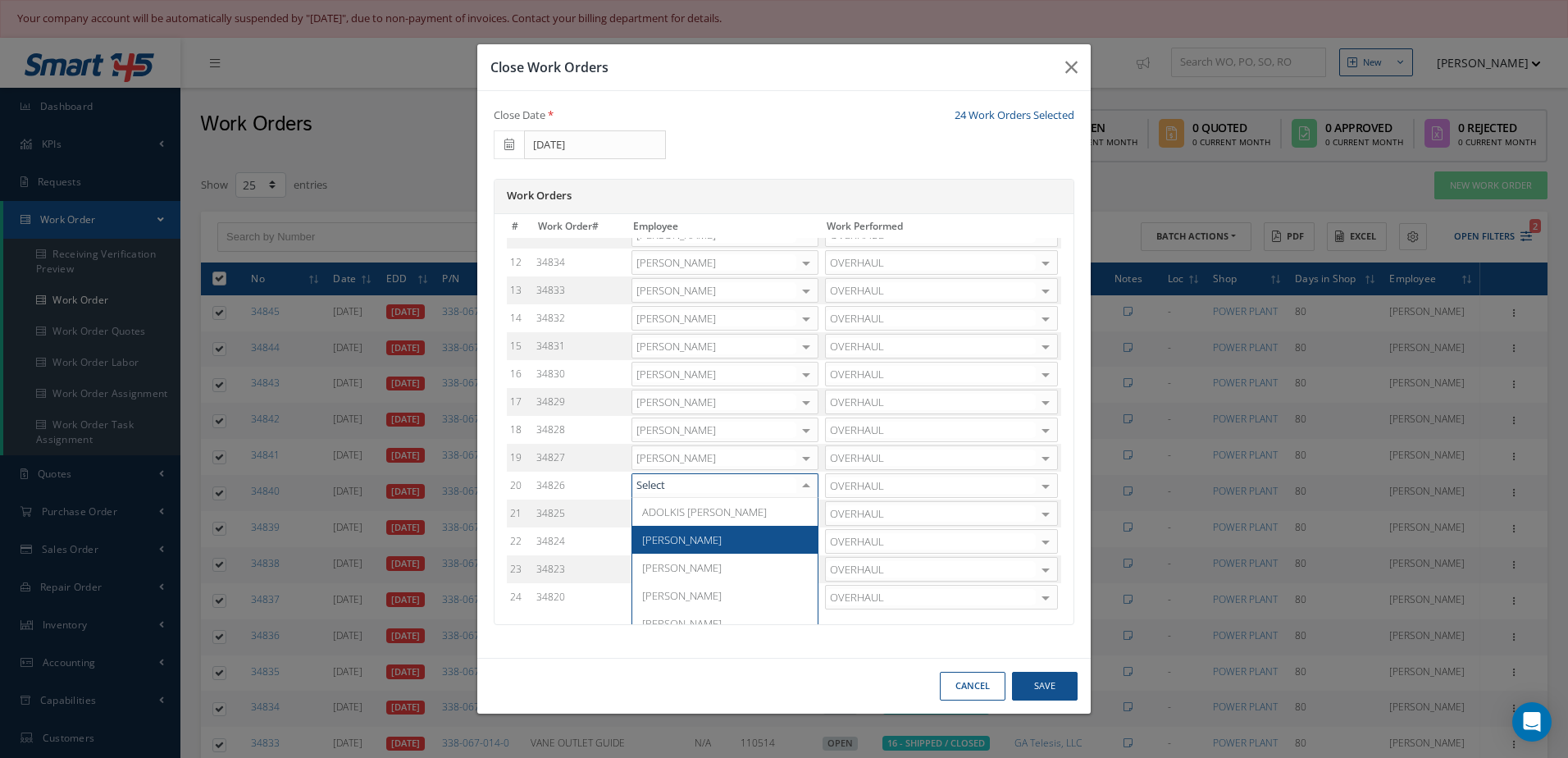
click at [682, 543] on span "[PERSON_NAME]" at bounding box center [681, 540] width 80 height 15
click at [806, 516] on div at bounding box center [806, 513] width 23 height 24
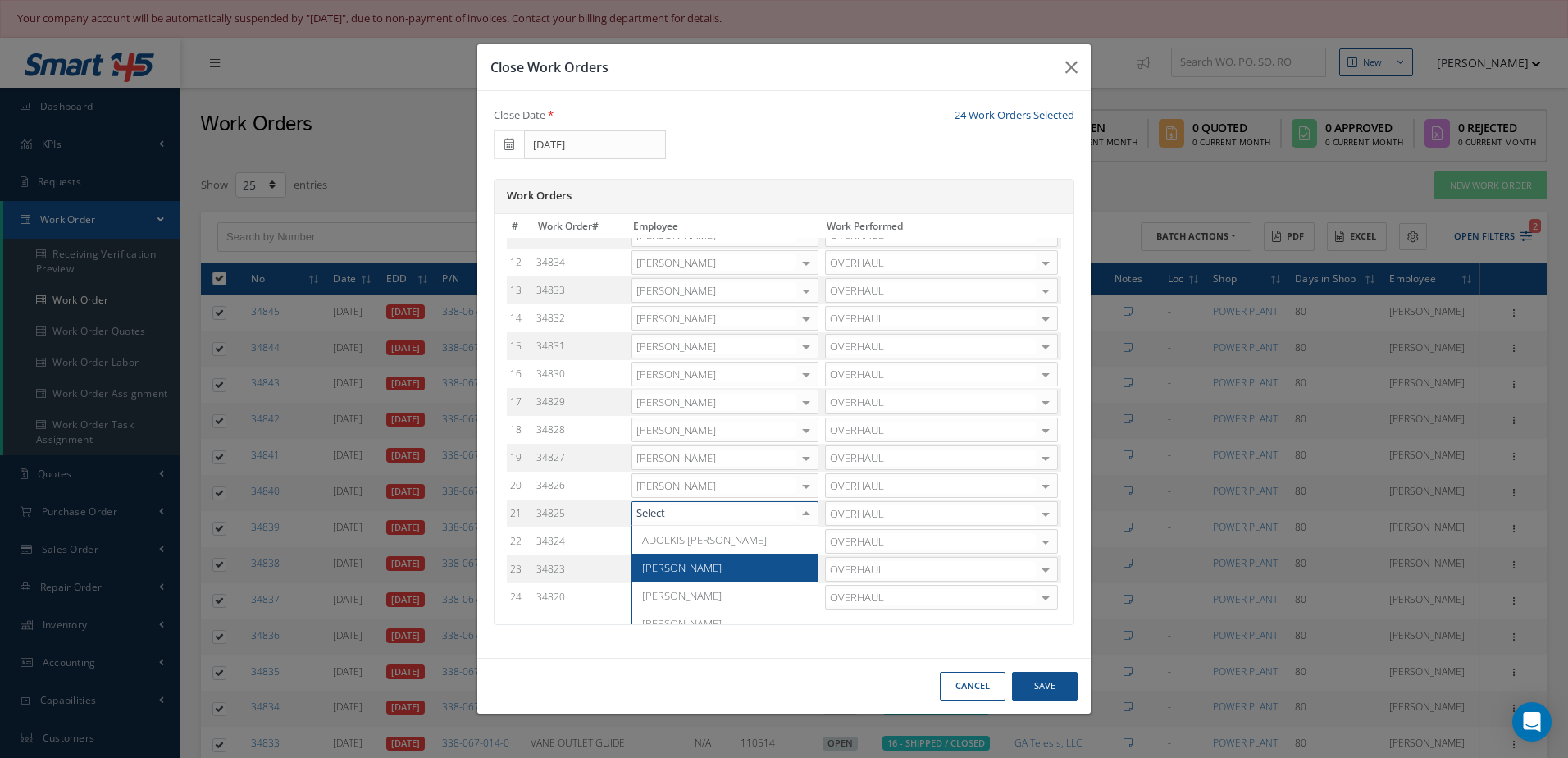
click at [702, 564] on span "Adoni Felipe" at bounding box center [725, 568] width 185 height 28
click at [798, 545] on div at bounding box center [806, 541] width 23 height 24
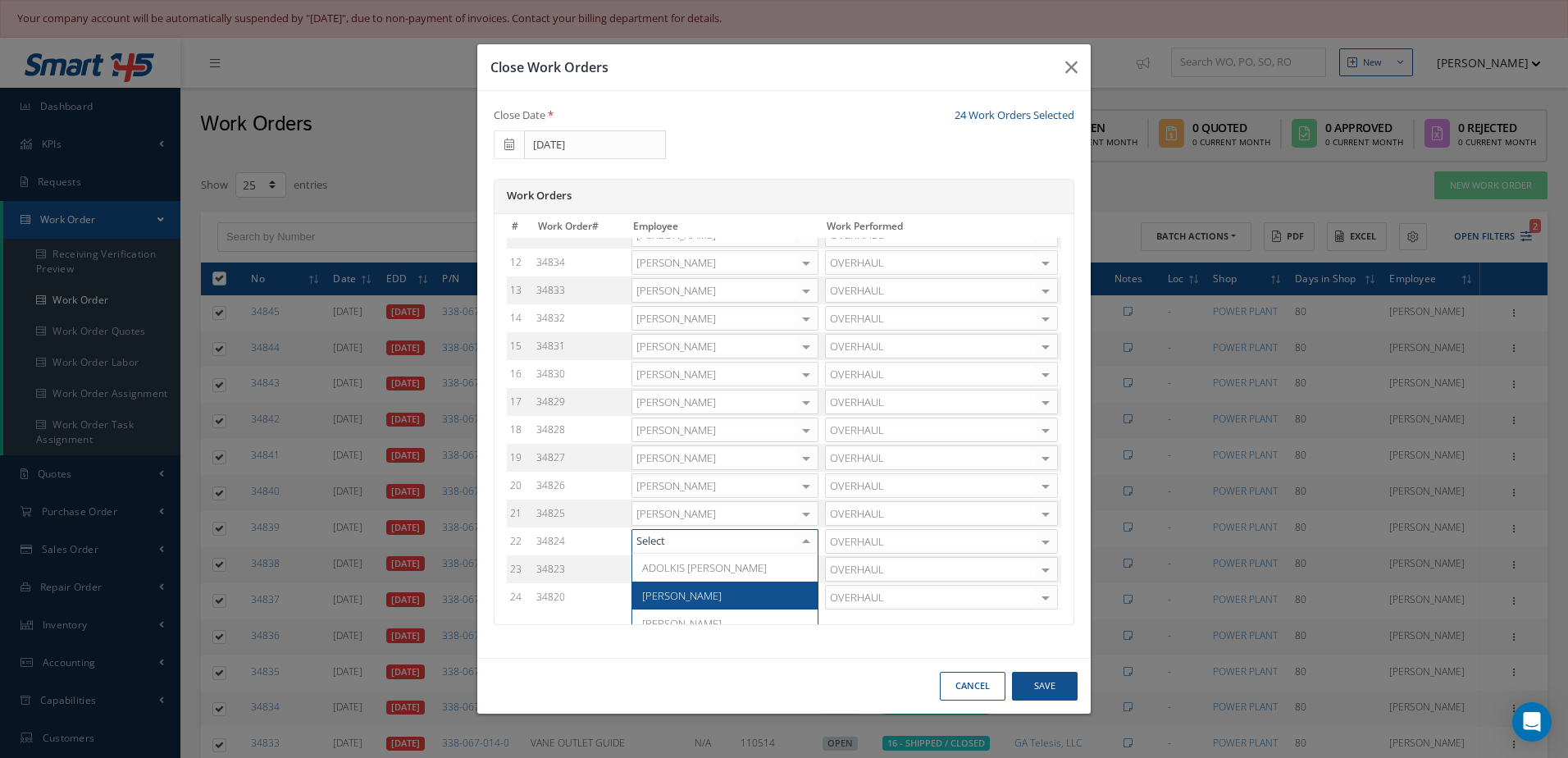
click at [716, 587] on span "[PERSON_NAME]" at bounding box center [725, 595] width 185 height 28
click at [796, 567] on div at bounding box center [806, 570] width 23 height 24
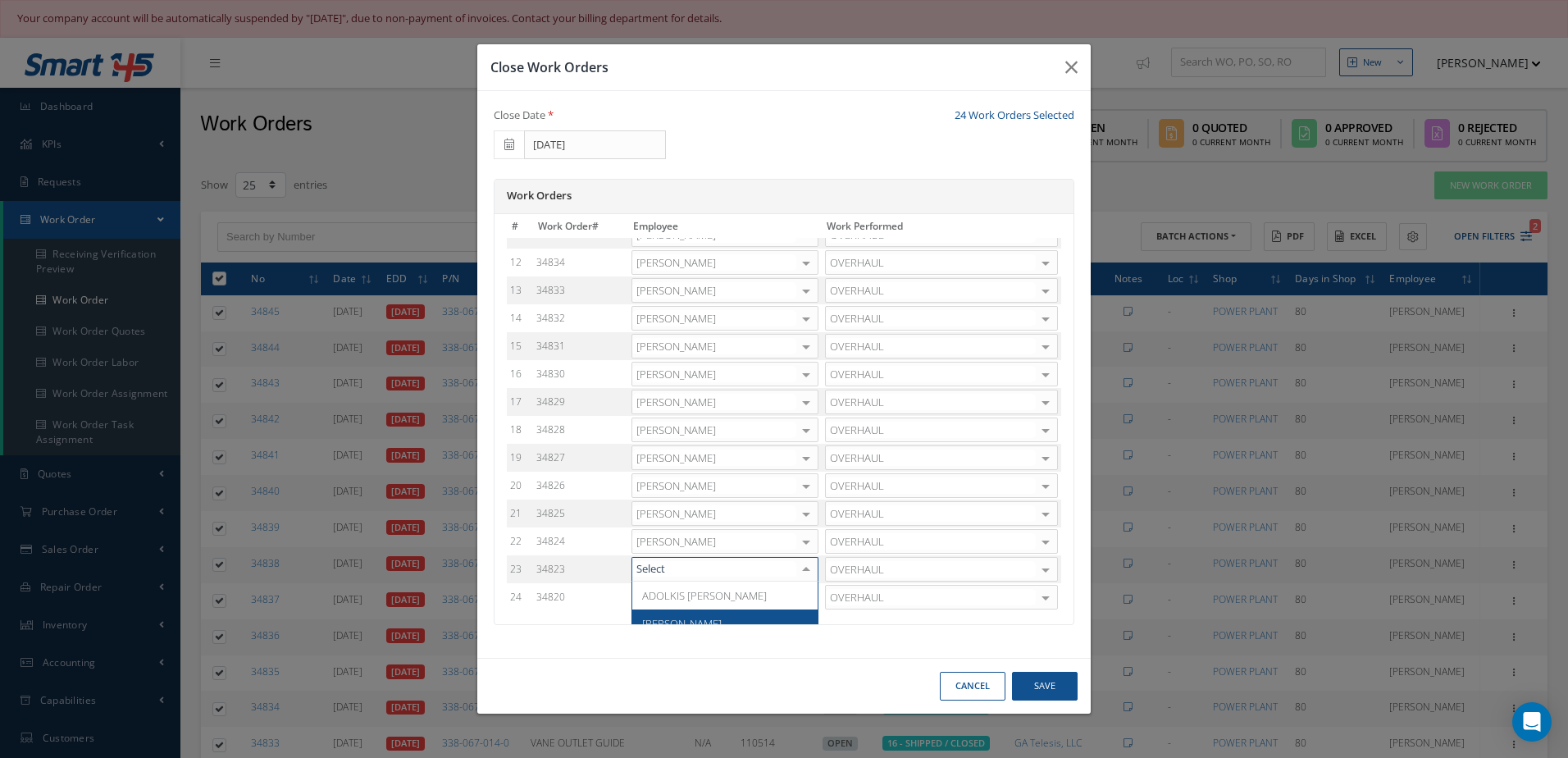
click at [711, 617] on span "[PERSON_NAME]" at bounding box center [725, 624] width 185 height 28
click at [802, 596] on div at bounding box center [806, 597] width 23 height 24
click at [796, 598] on div "AUGUSTO CAL ADOLKIS LOPEZ Adoni Felipe Adrian Herrera Alexis Garcia Antonio Lez…" at bounding box center [725, 597] width 187 height 25
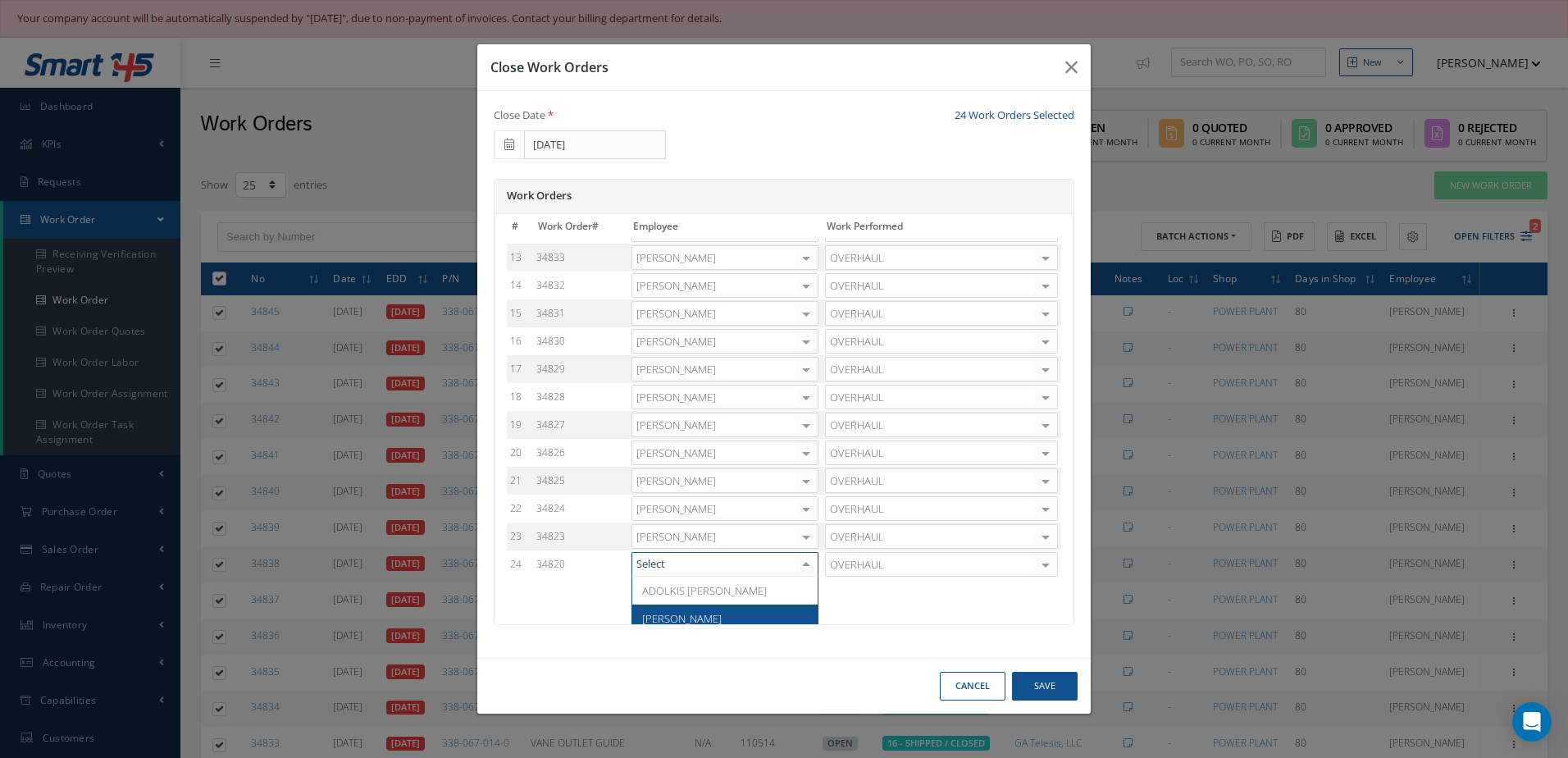
click at [752, 611] on span "Adoni Felipe" at bounding box center [725, 619] width 185 height 28
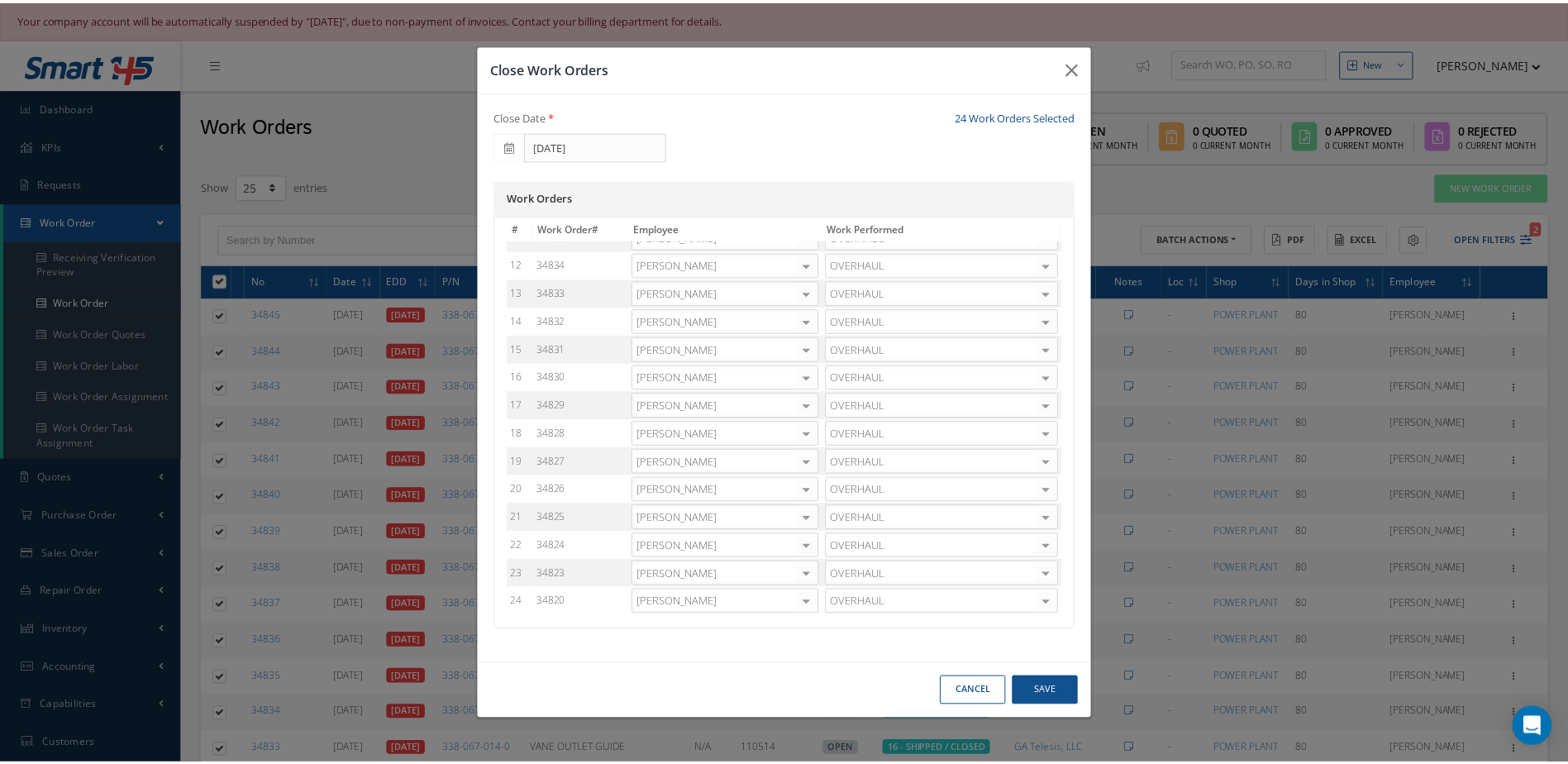
scroll to position [299, 0]
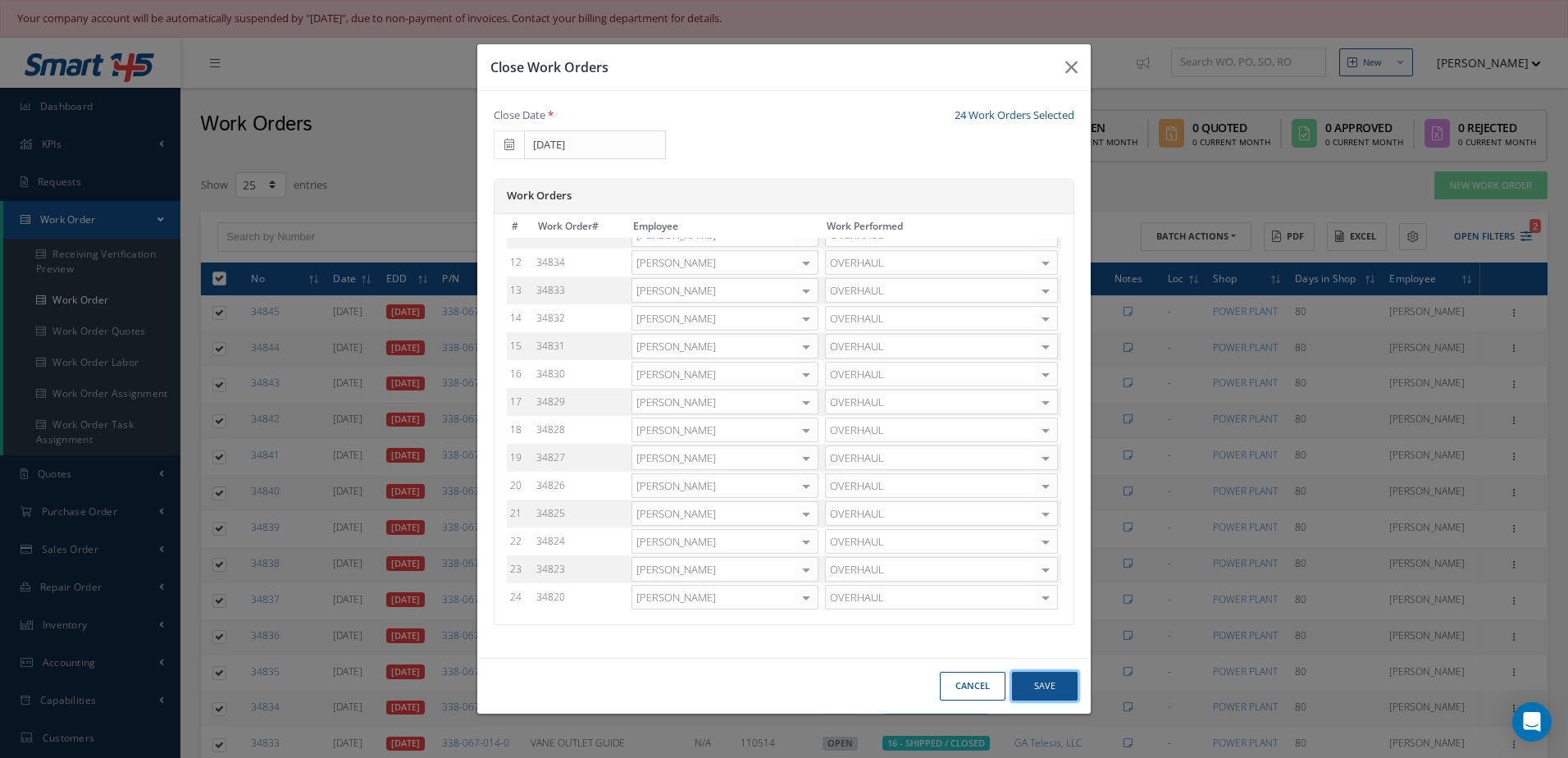
click at [1037, 679] on button "Save" at bounding box center [1044, 686] width 66 height 29
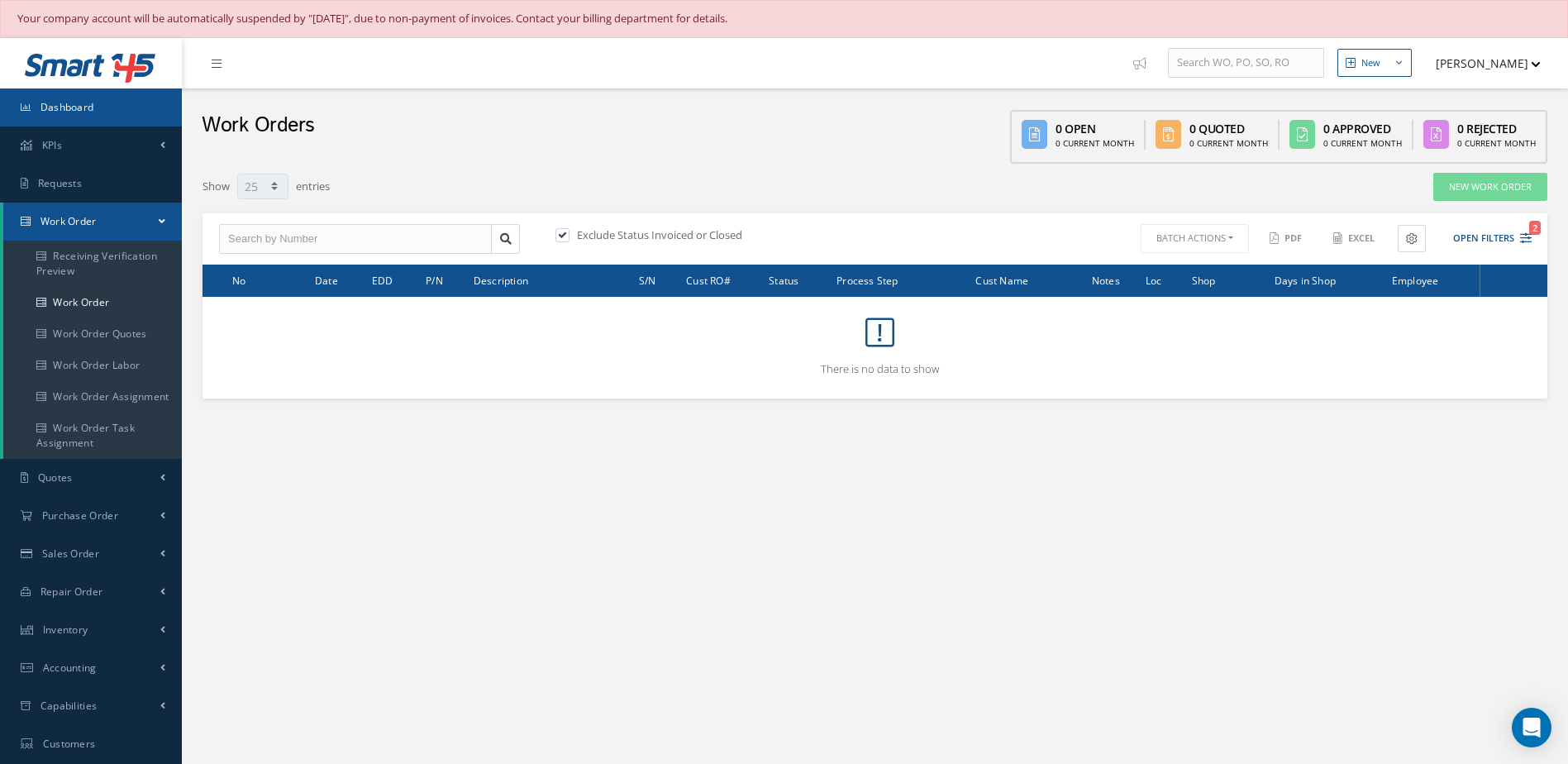
click at [143, 101] on link "Dashboard" at bounding box center [90, 107] width 182 height 38
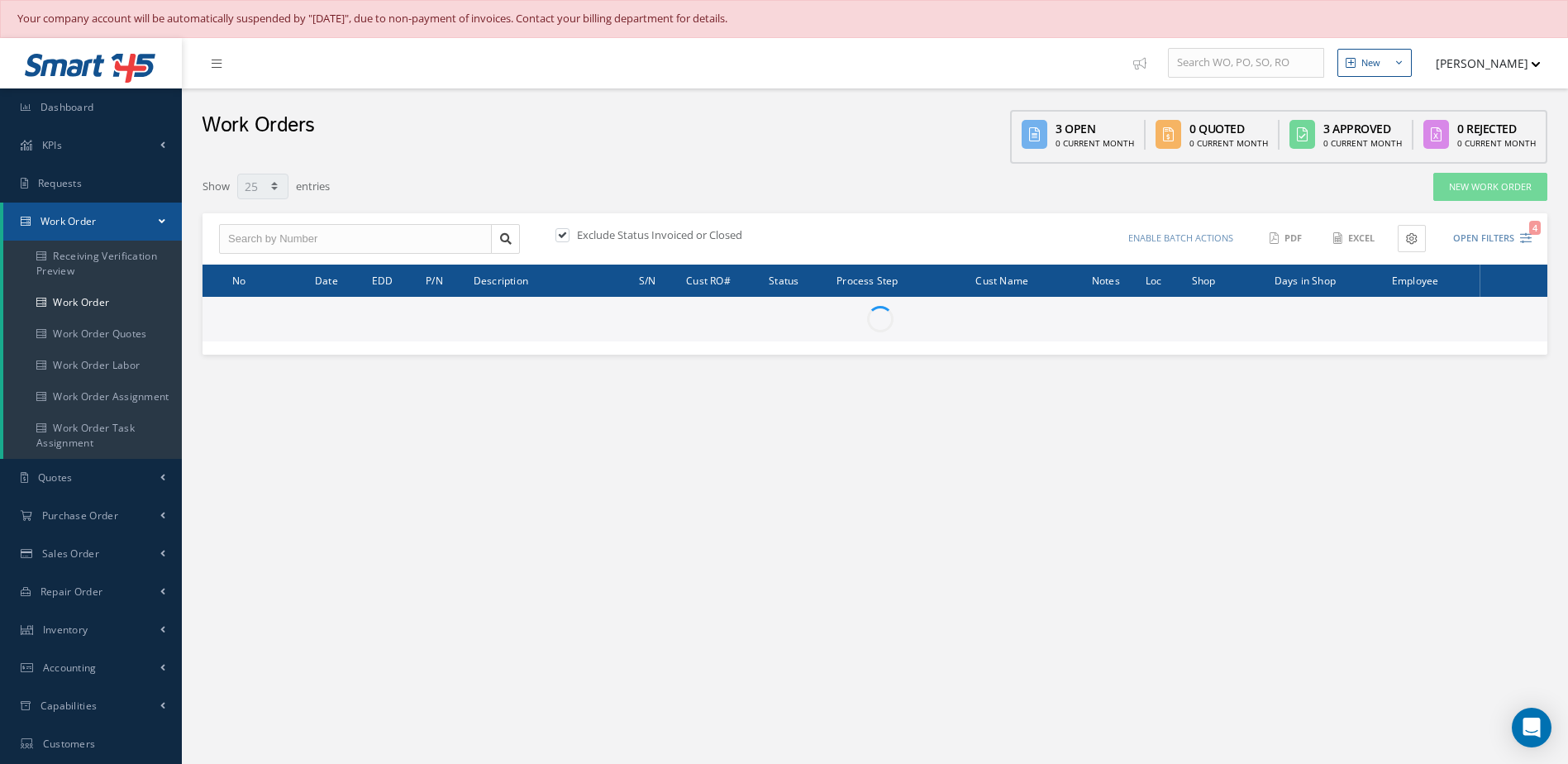
select select "25"
type input "All Work Request"
type input "All Work Performed"
type input "All Status"
type input "WO Part Status"
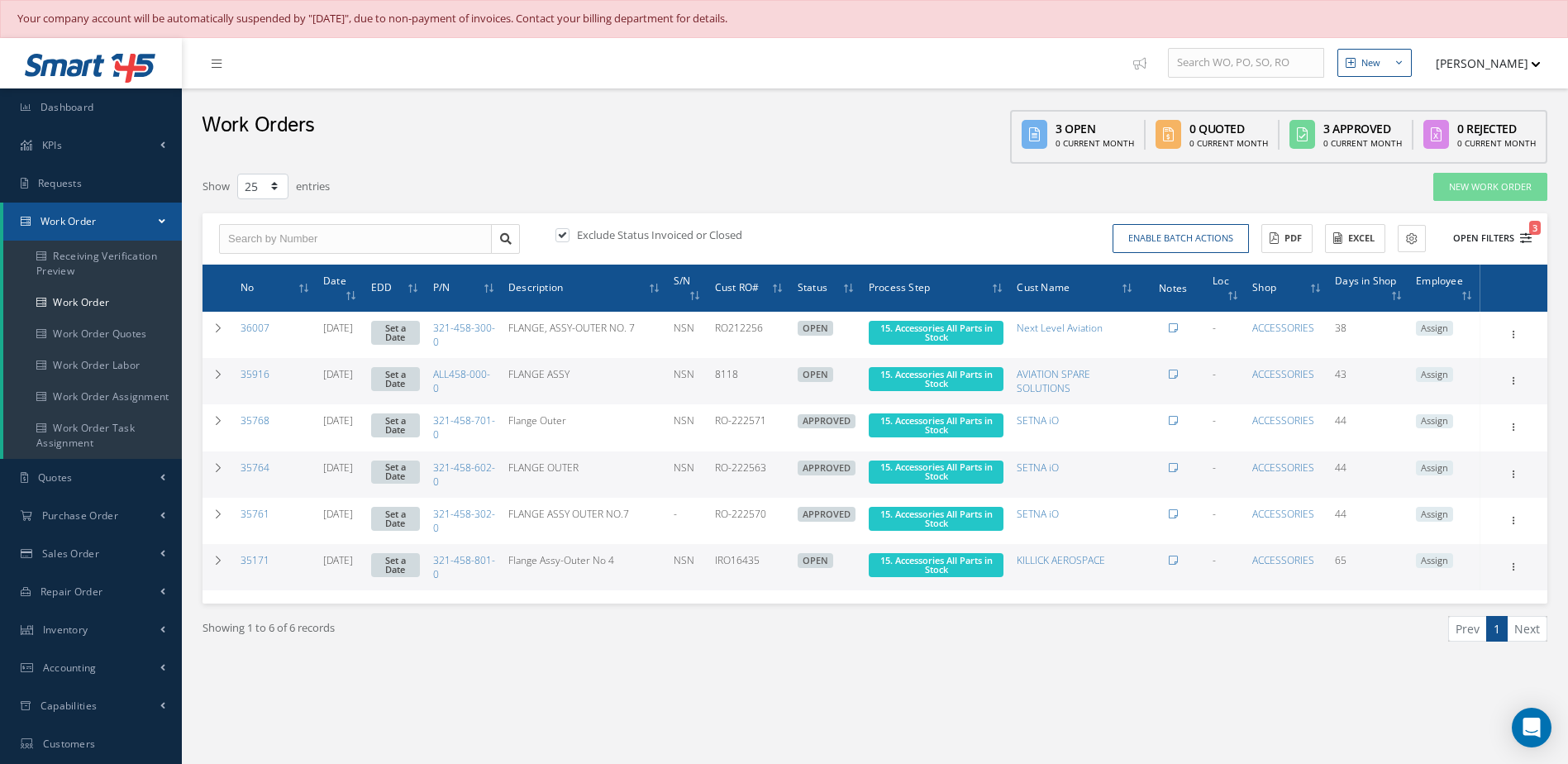
click at [1483, 233] on button "Open Filters 3" at bounding box center [1485, 238] width 94 height 28
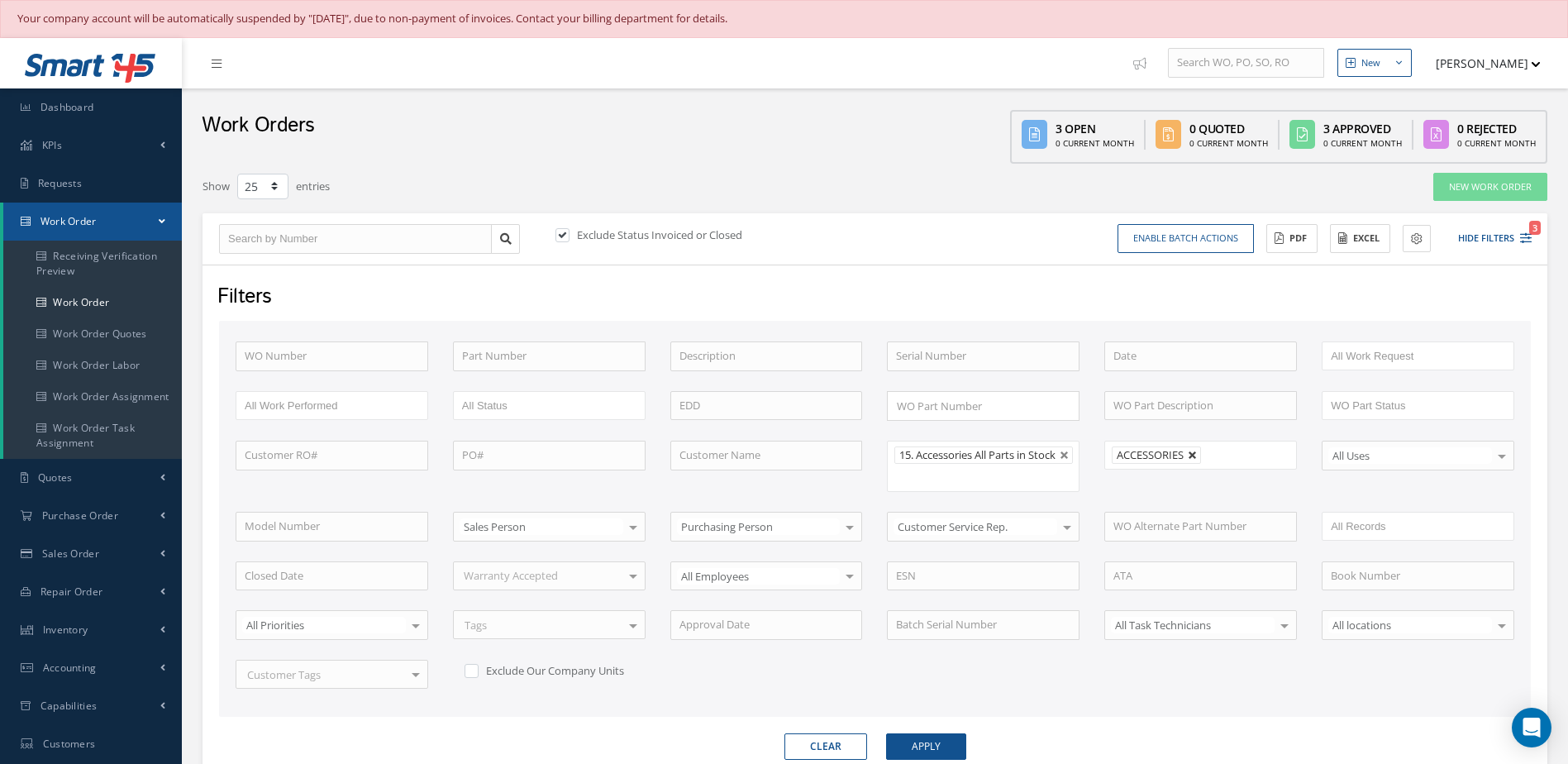
click at [1190, 454] on link at bounding box center [1192, 455] width 10 height 10
type input "All Shops"
click at [906, 748] on button "Apply" at bounding box center [926, 746] width 80 height 27
drag, startPoint x: 1235, startPoint y: 239, endPoint x: 1221, endPoint y: 236, distance: 14.3
click at [1235, 238] on button "Enable batch actions" at bounding box center [1185, 238] width 136 height 29
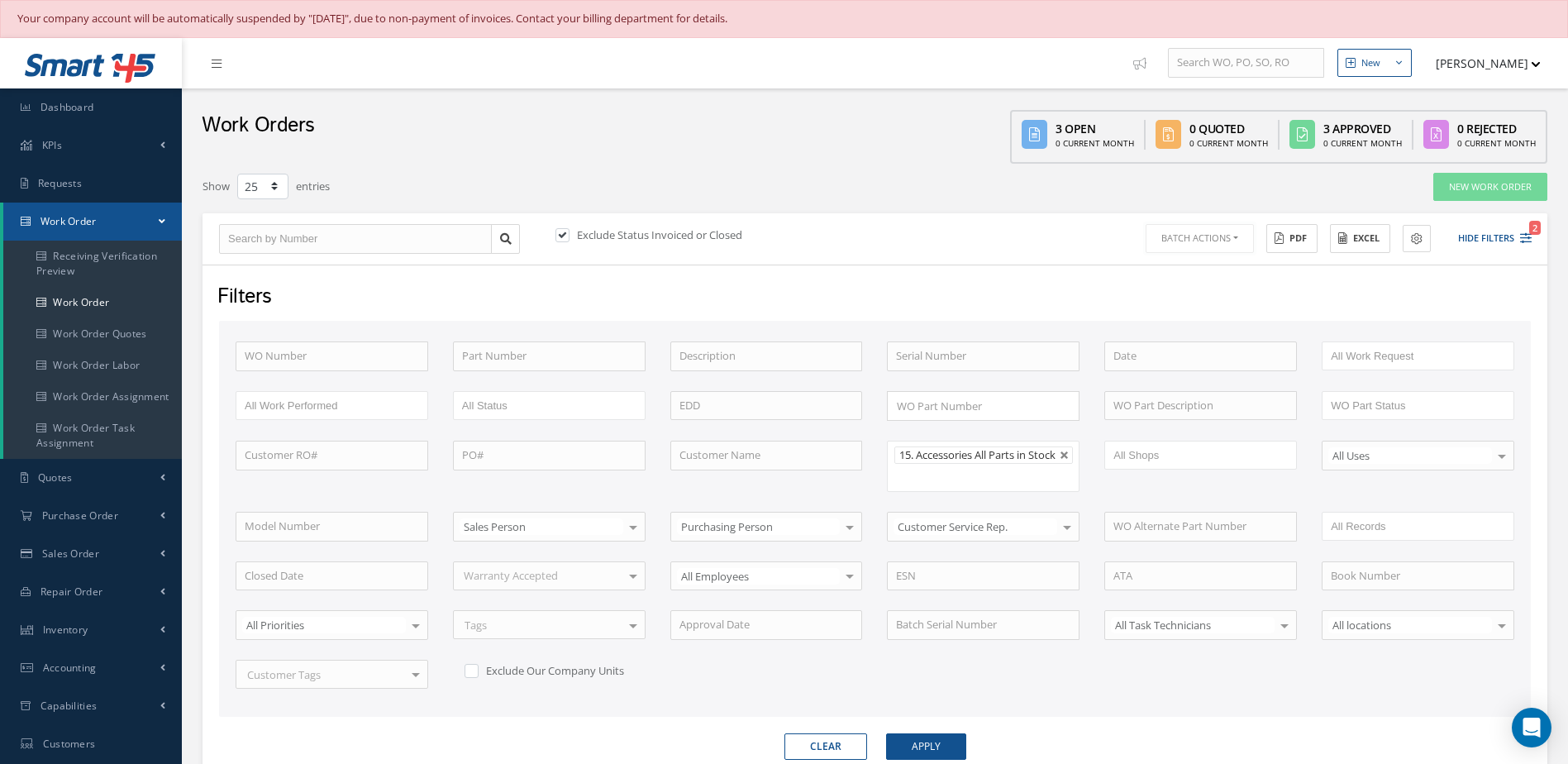
scroll to position [476, 0]
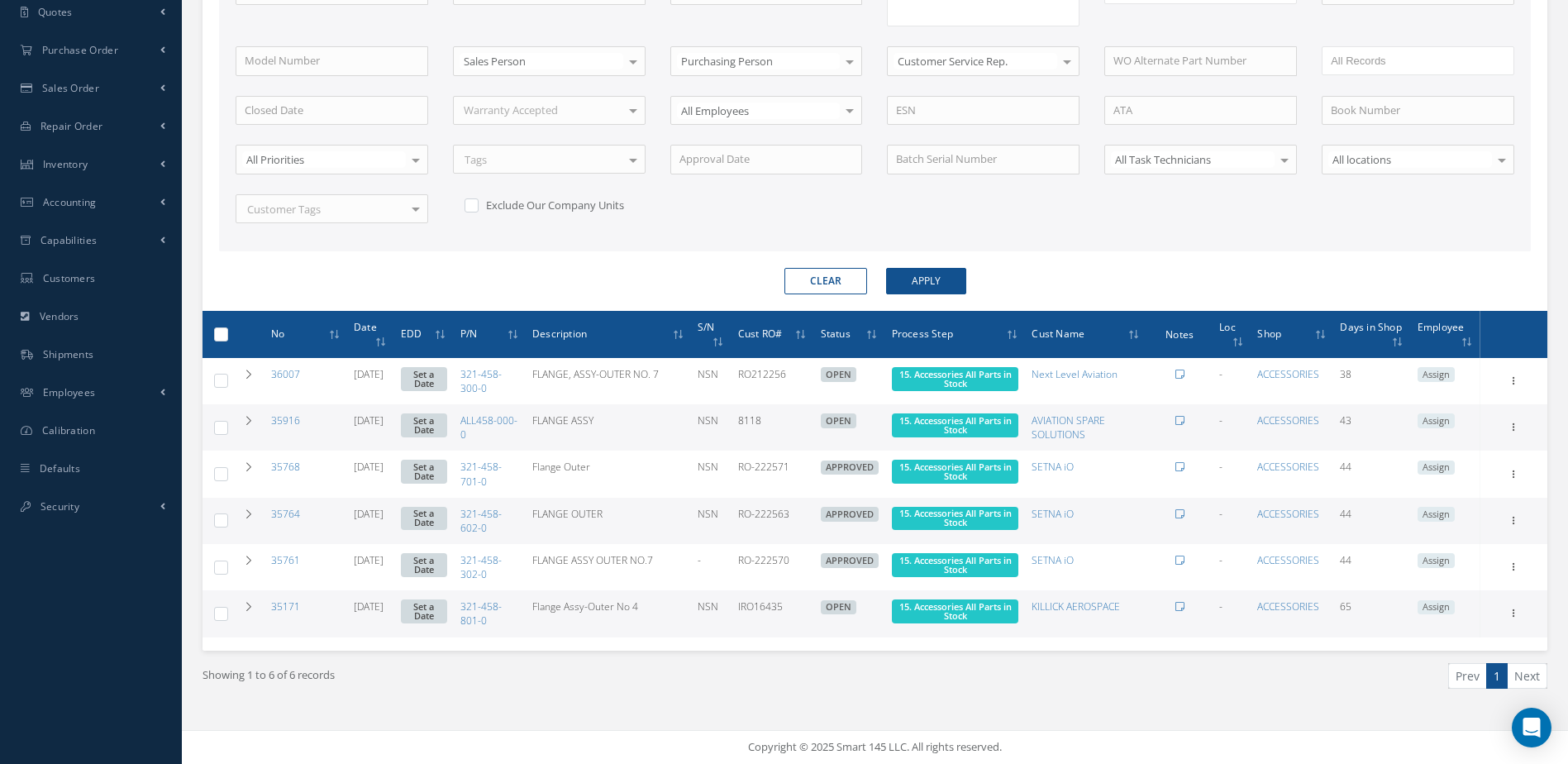
click at [228, 328] on label at bounding box center [228, 333] width 0 height 14
click at [217, 331] on input "checkbox" at bounding box center [222, 336] width 11 height 11
checkbox input "true"
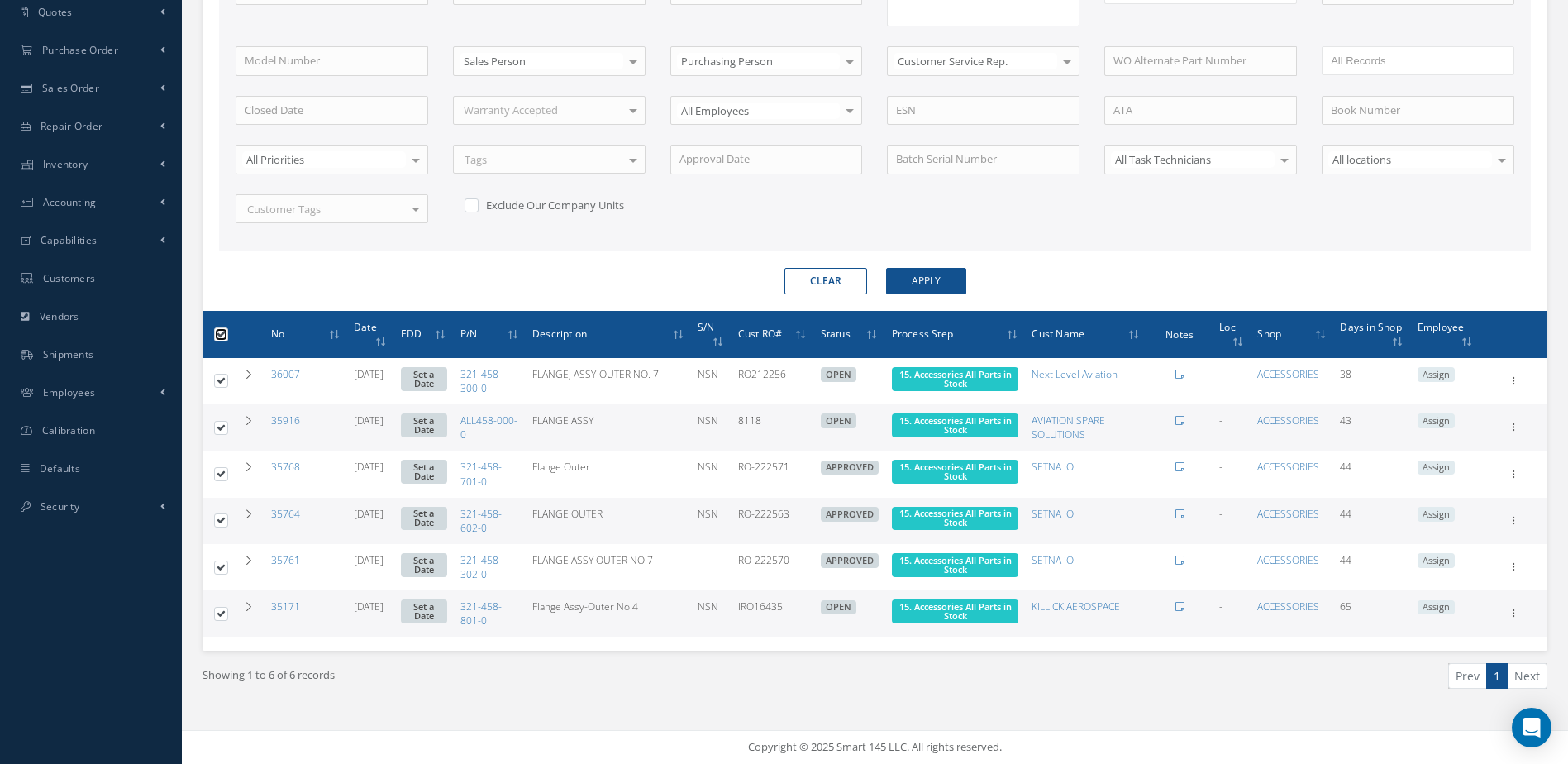
checkbox input "true"
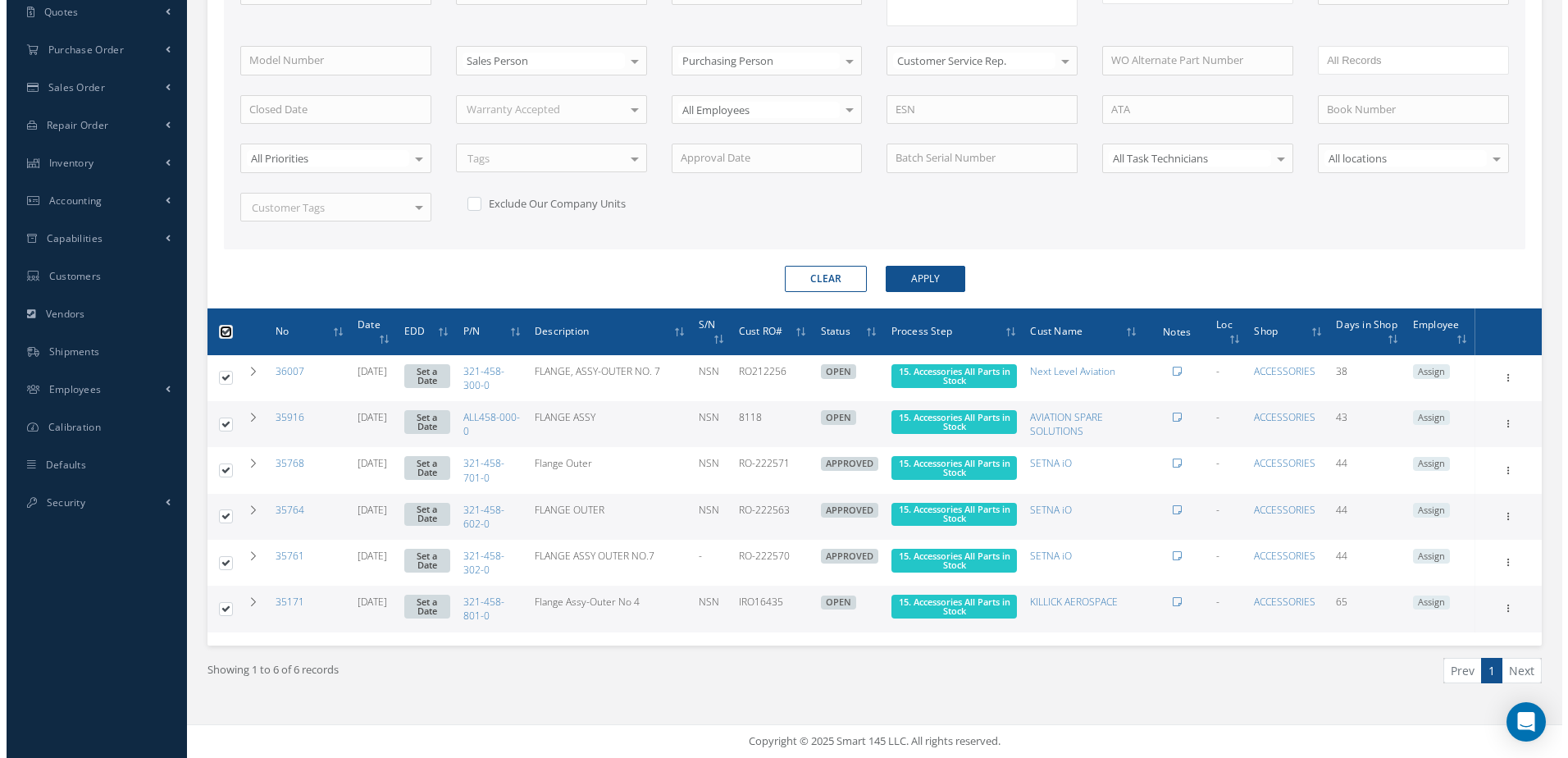
scroll to position [0, 0]
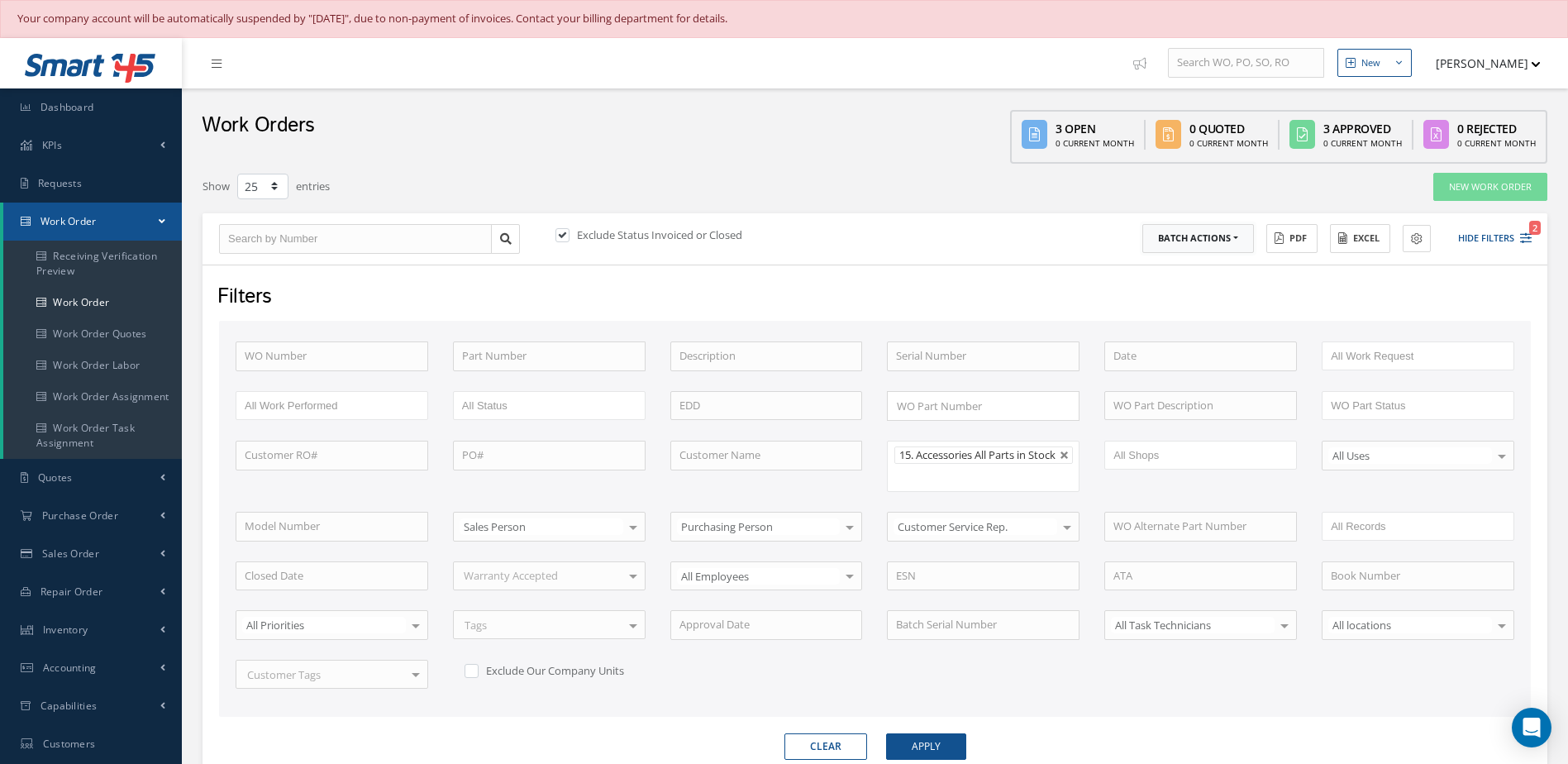
click at [1228, 224] on button "Batch Actions" at bounding box center [1197, 238] width 111 height 29
click at [1203, 260] on link "Update Work Orders" at bounding box center [1208, 265] width 132 height 23
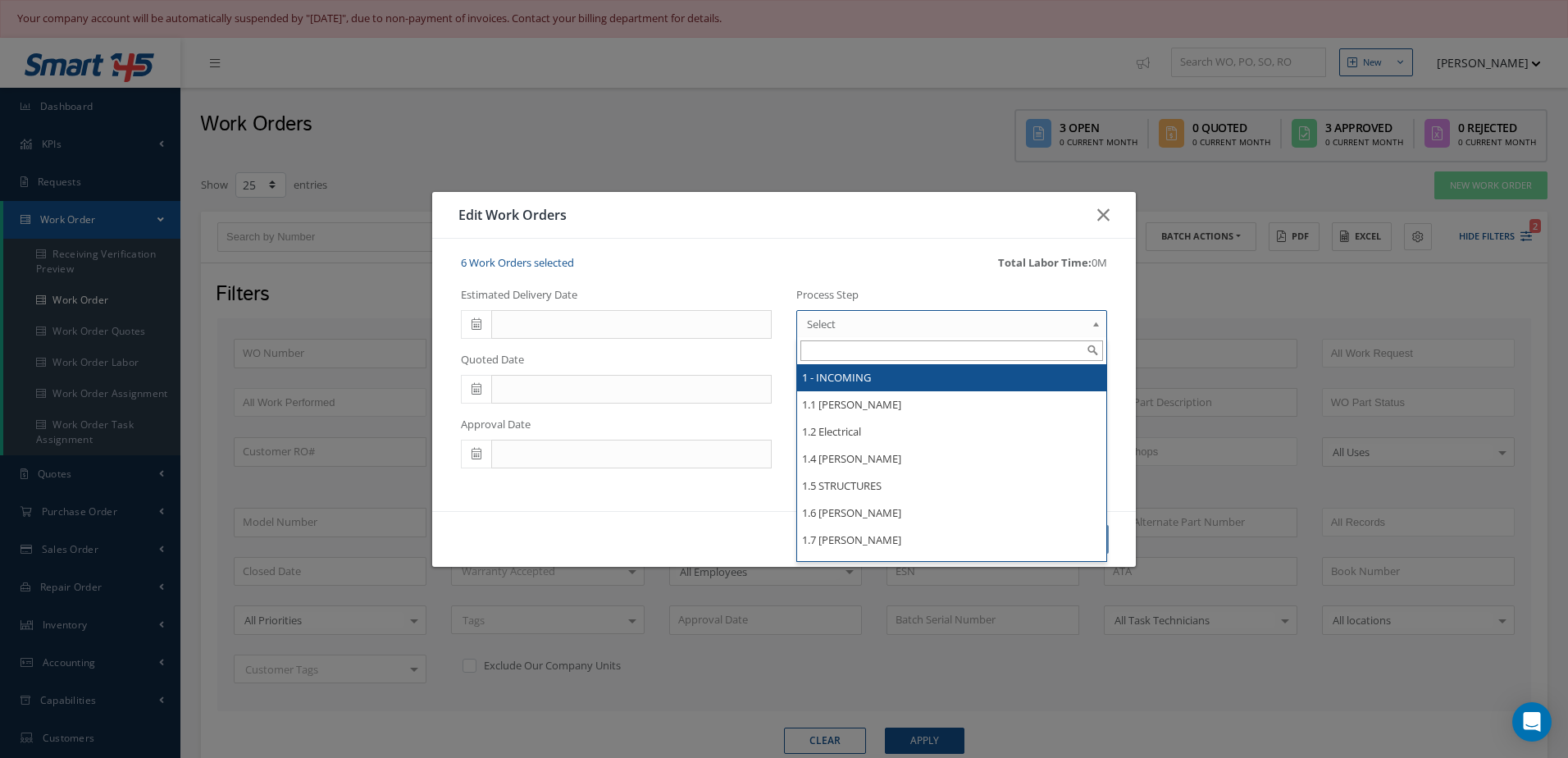
click at [891, 311] on link "Select" at bounding box center [951, 324] width 310 height 28
click at [1155, 305] on div "Edit Work Orders 6 Work Orders selected Total Labor Time: 0M Estimated Delivery…" at bounding box center [784, 379] width 1568 height 758
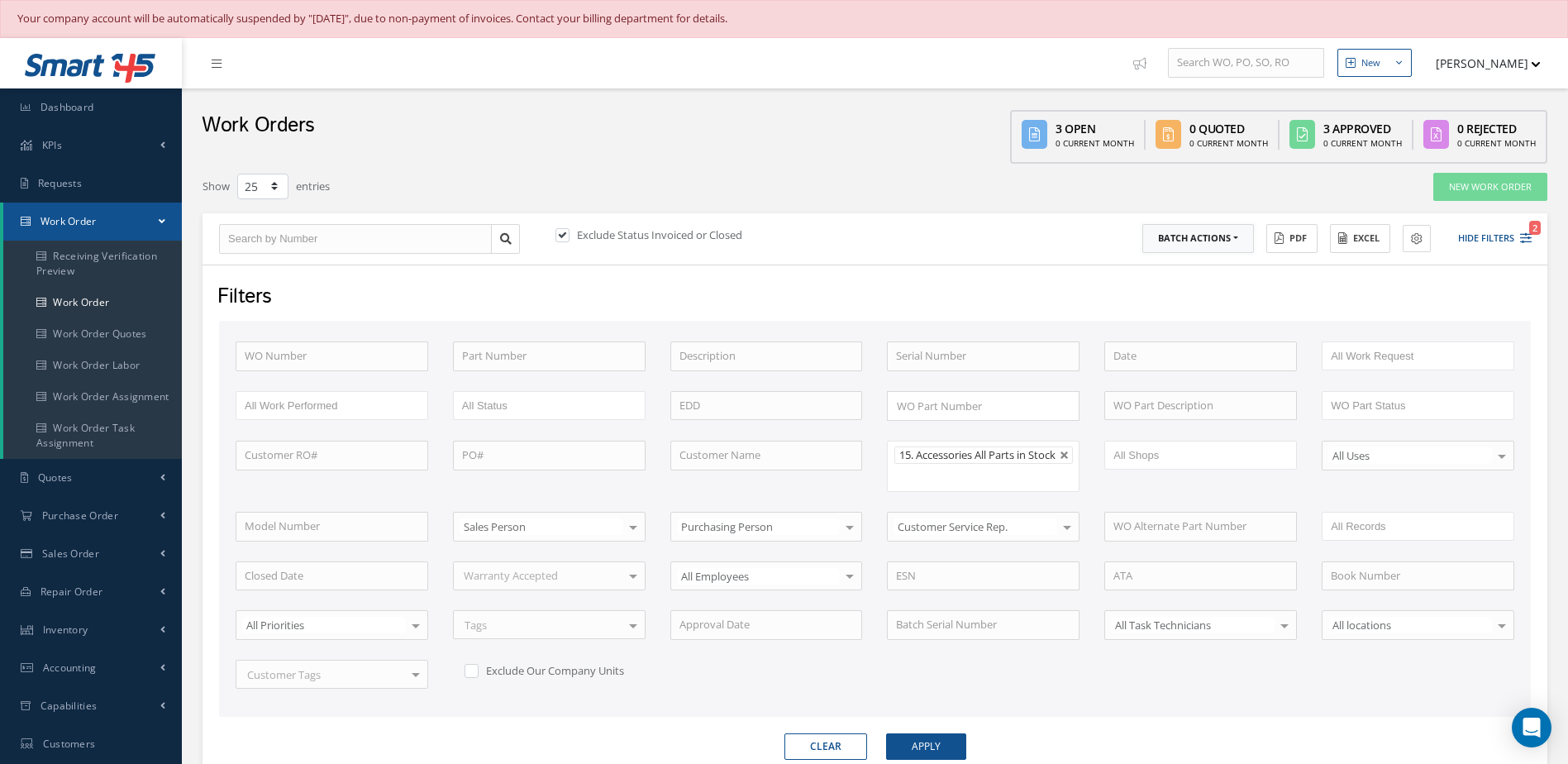
click at [1235, 249] on button "Batch Actions" at bounding box center [1197, 238] width 111 height 29
click at [1193, 269] on link "Update Work Orders" at bounding box center [1208, 265] width 132 height 23
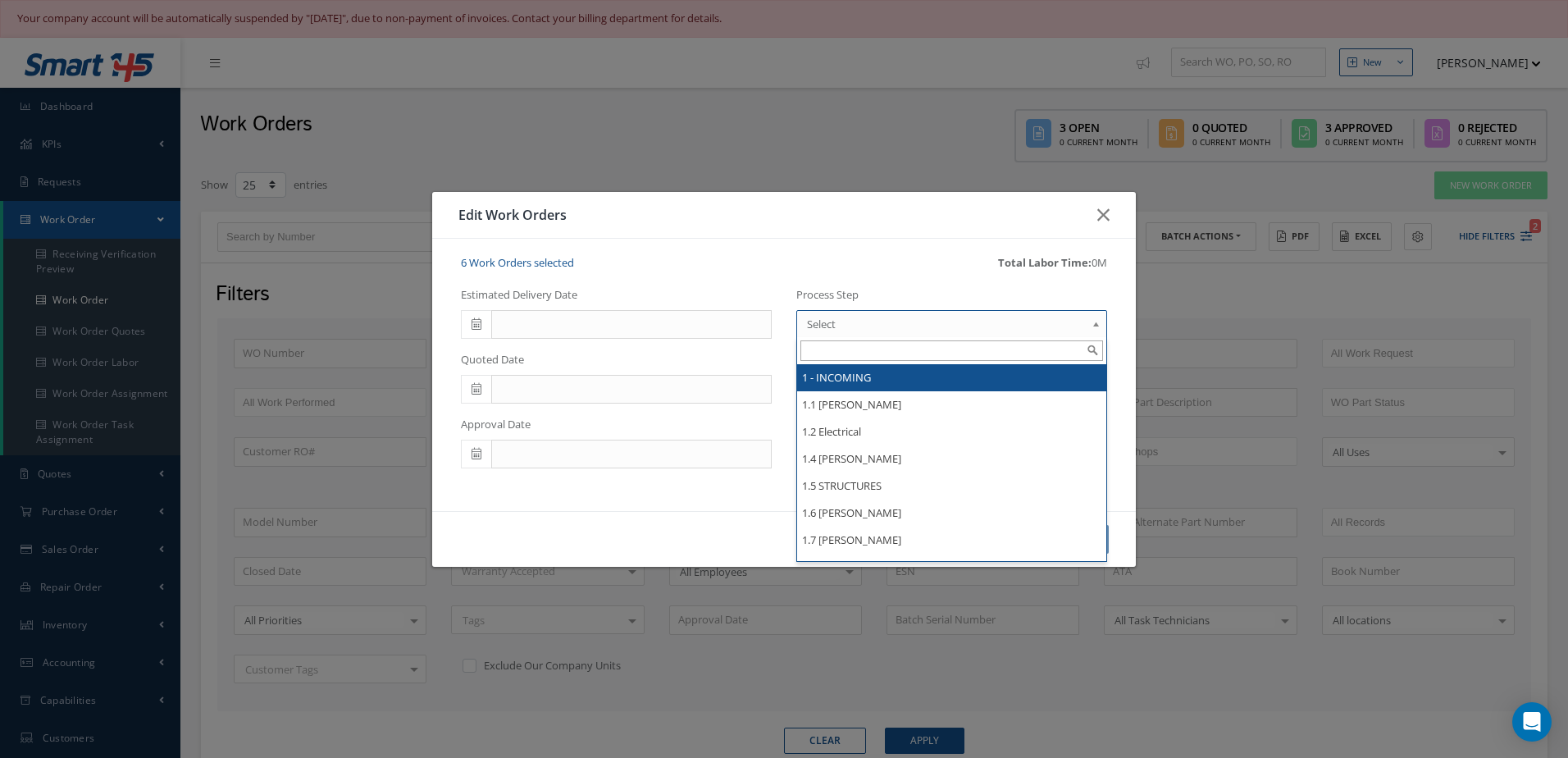
click at [921, 330] on span "Select" at bounding box center [946, 324] width 279 height 20
type input "acc"
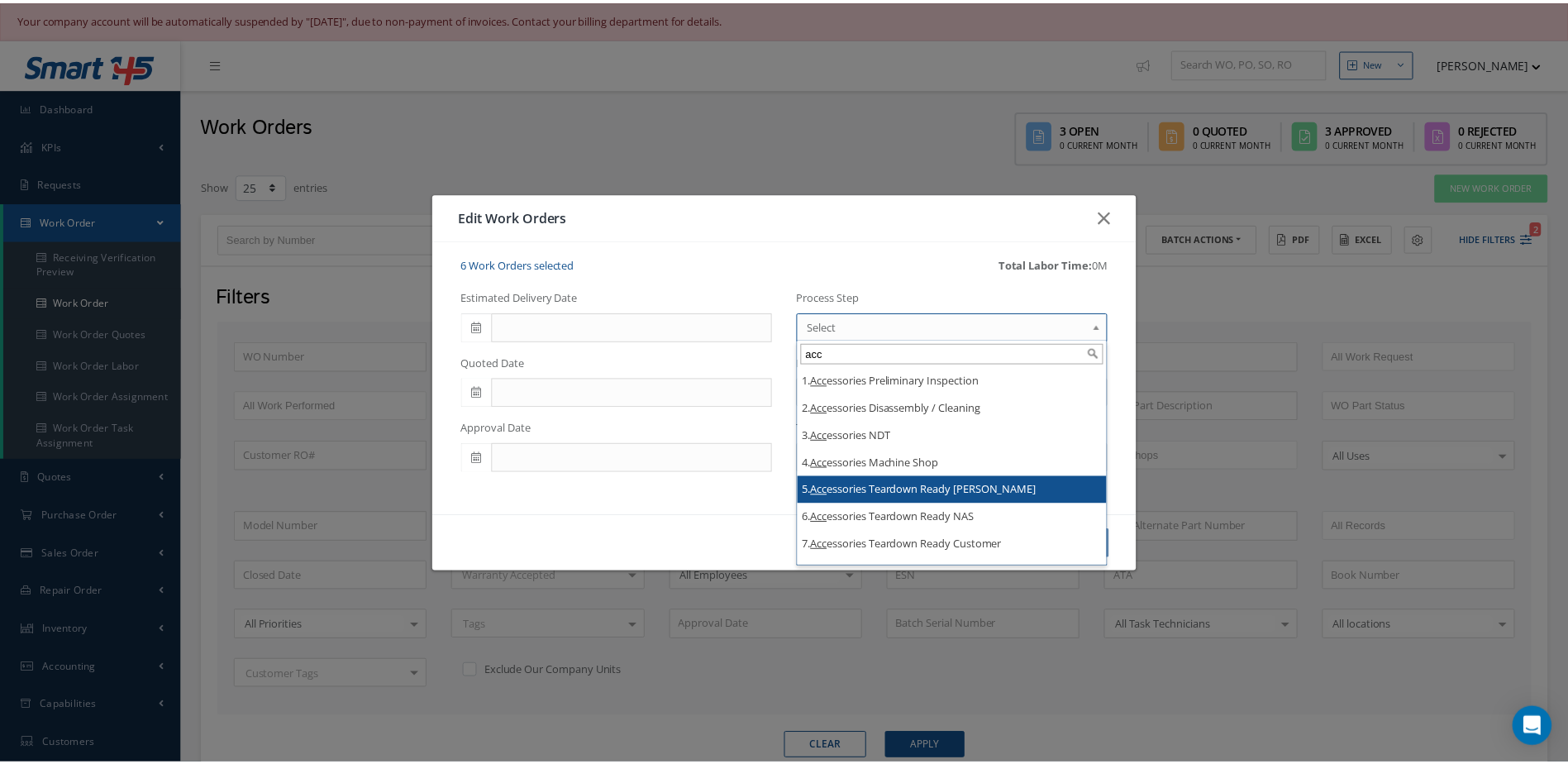
scroll to position [320, 0]
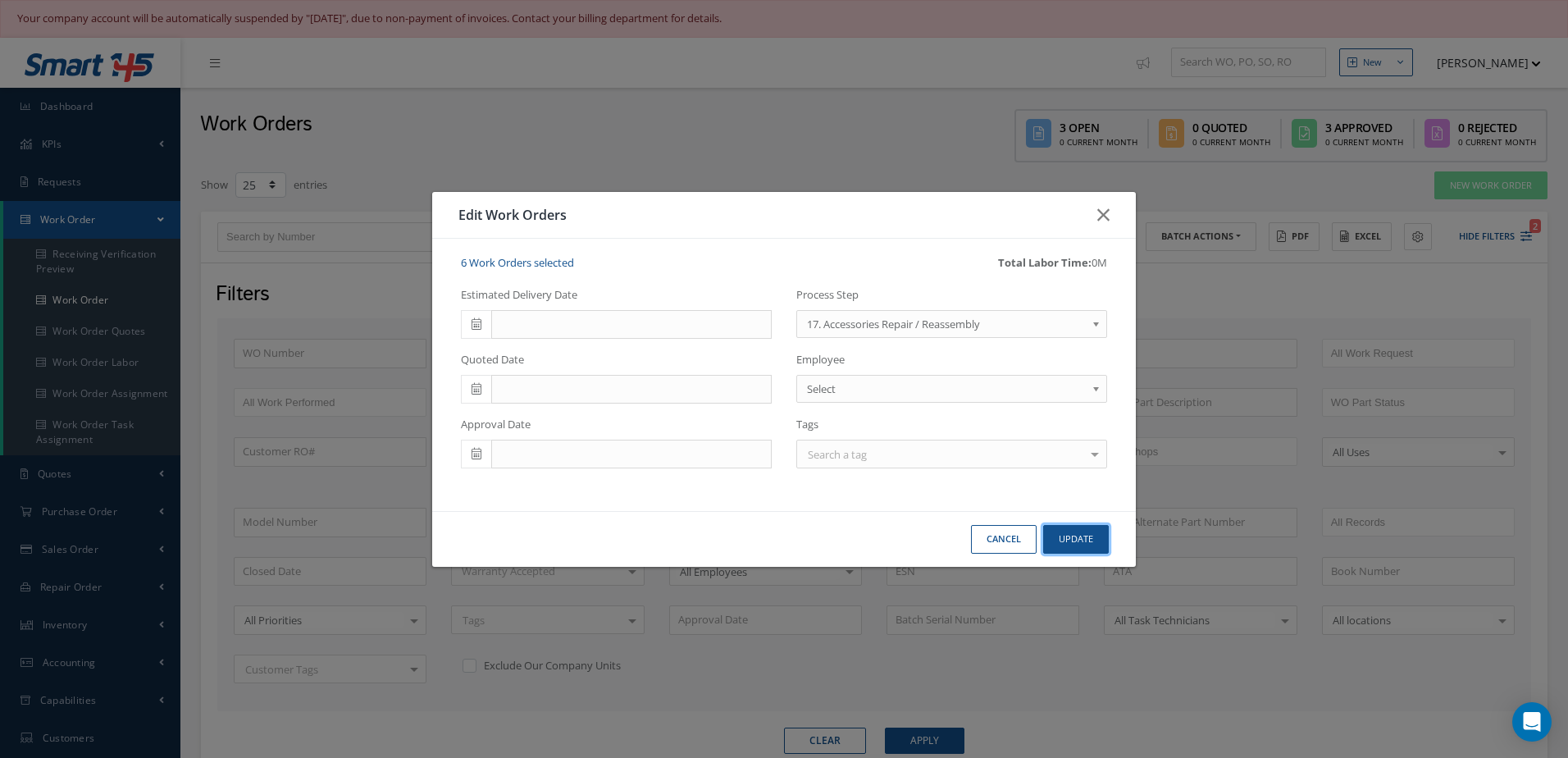
click at [1088, 545] on button "Update" at bounding box center [1075, 539] width 66 height 29
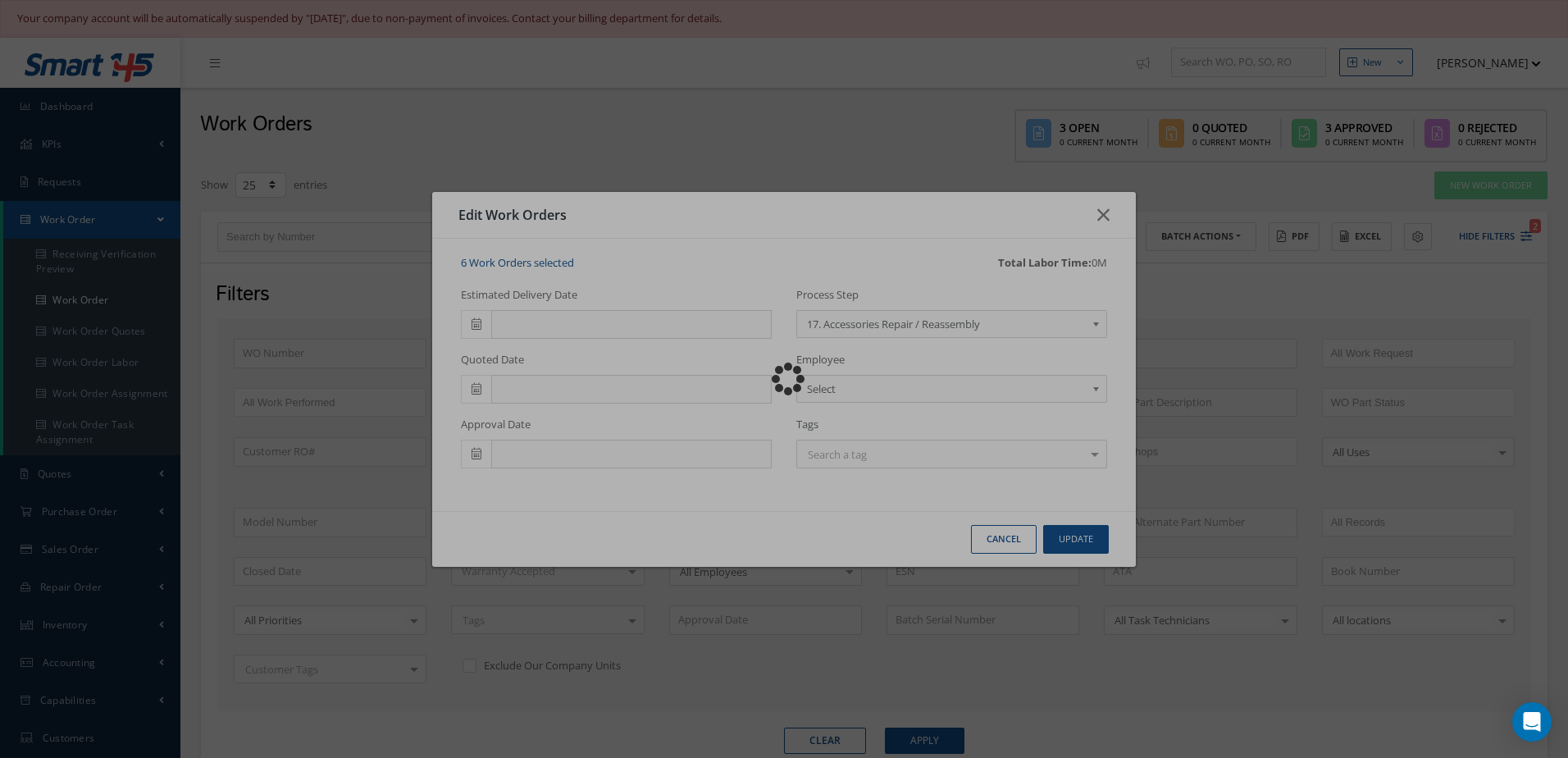
checkbox input "false"
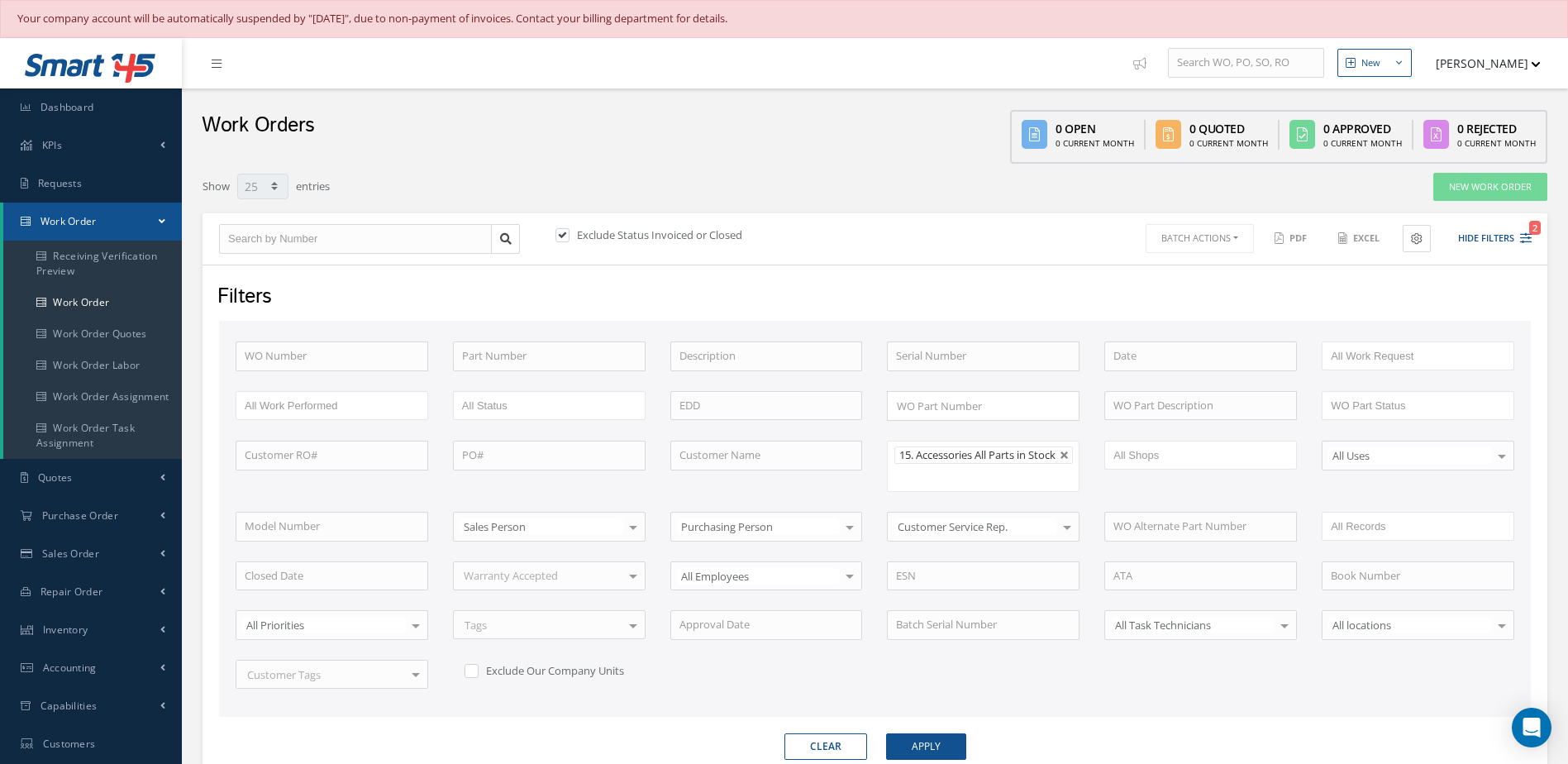
scroll to position [228, 0]
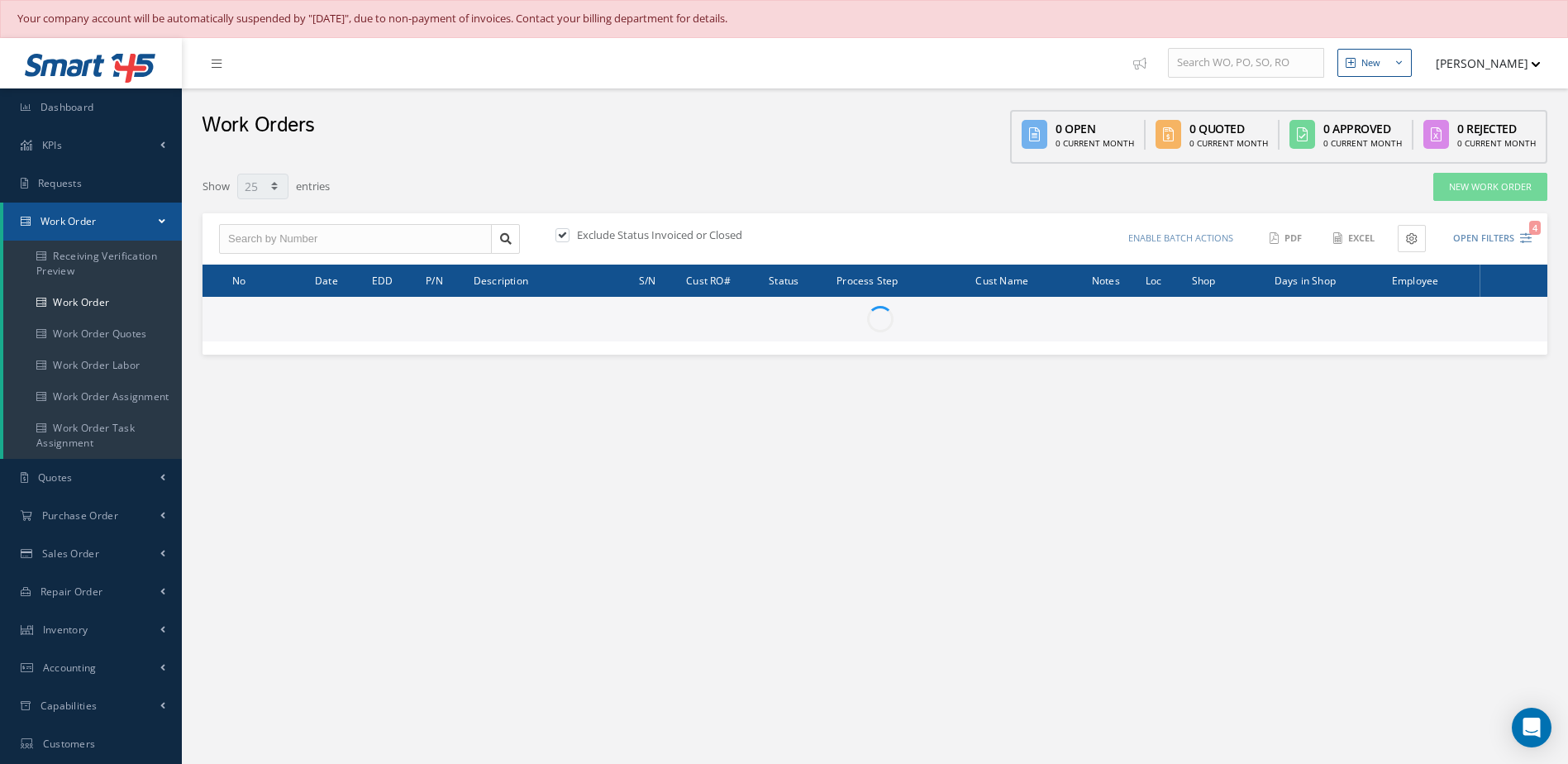
select select "25"
type input "All Work Request"
type input "All Work Performed"
type input "All Status"
type input "WO Part Status"
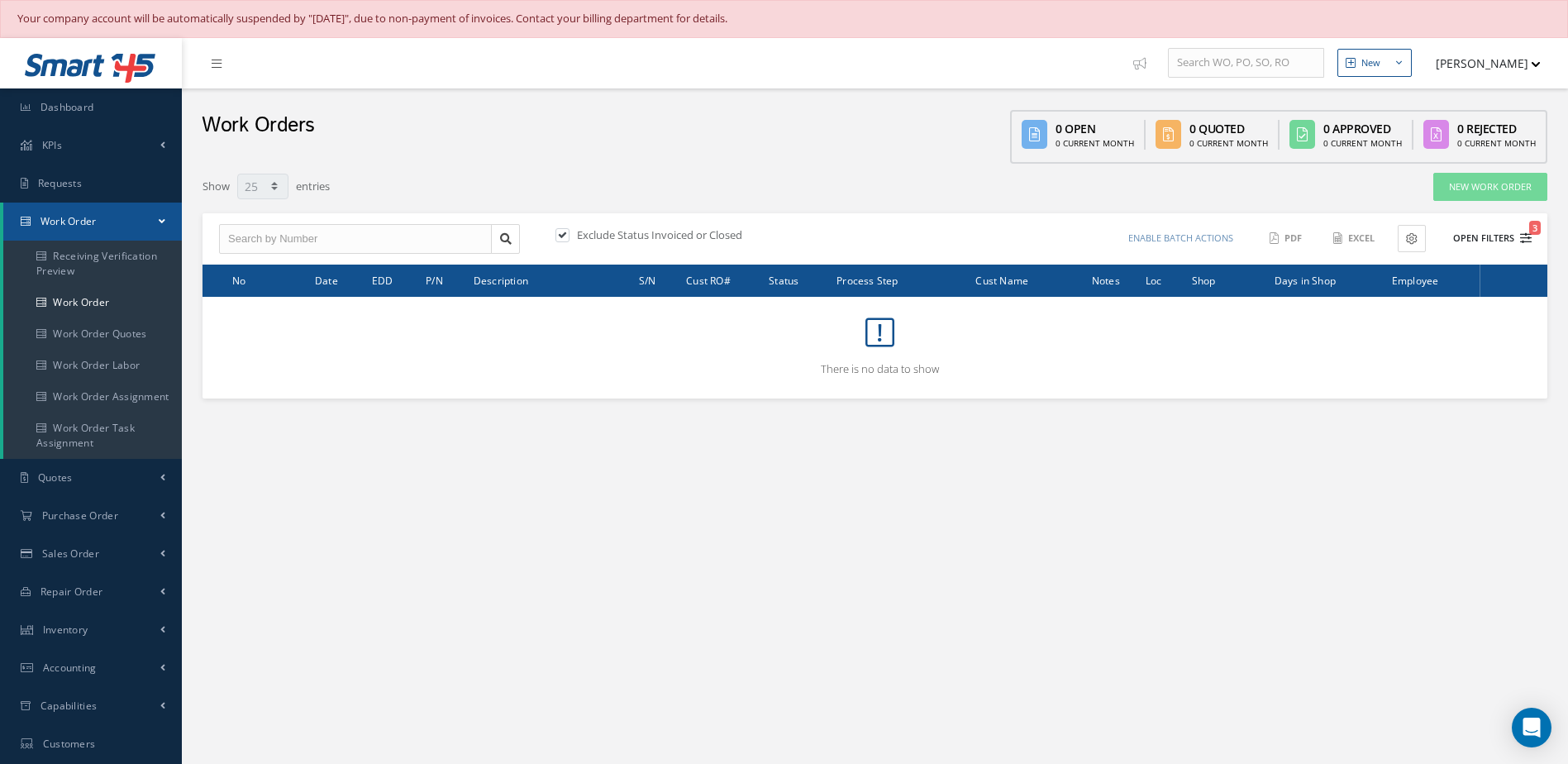
click at [1488, 238] on button "Open Filters 3" at bounding box center [1485, 238] width 94 height 28
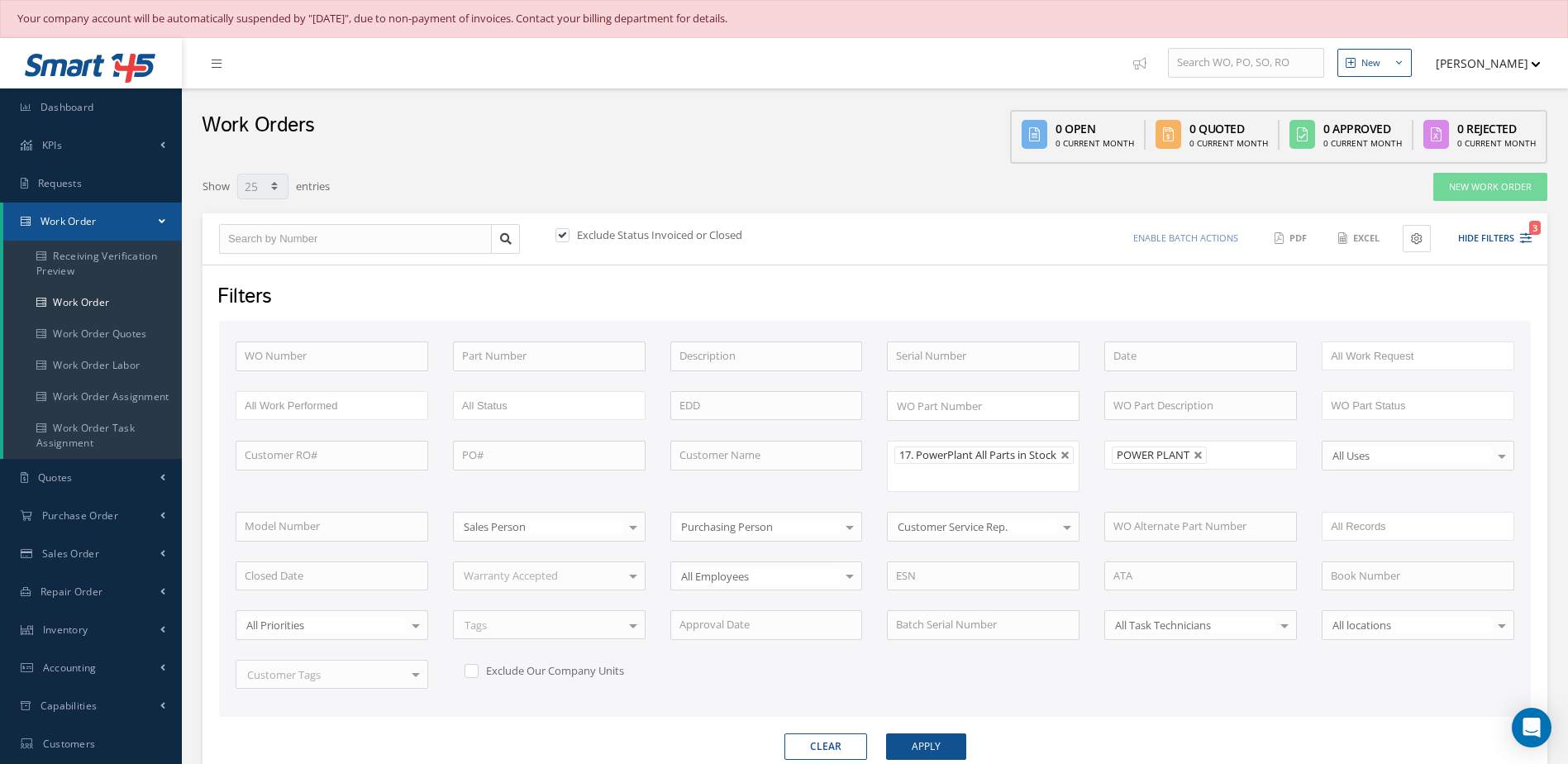
click at [1192, 455] on li "POWER PLANT" at bounding box center [1160, 454] width 95 height 18
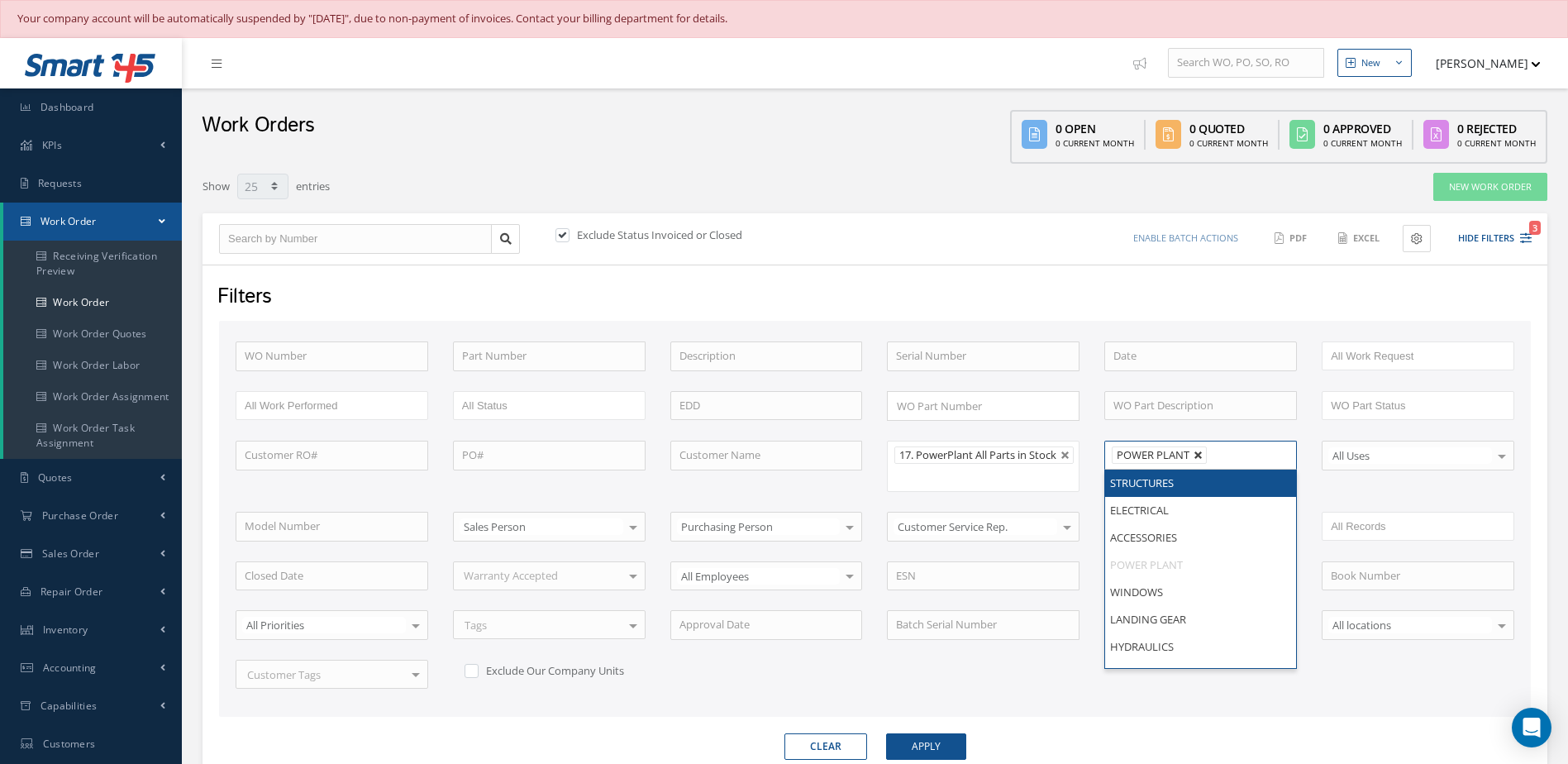
click at [1201, 458] on link at bounding box center [1198, 455] width 10 height 10
click at [915, 748] on button "Apply" at bounding box center [926, 746] width 80 height 27
type input "All Shops"
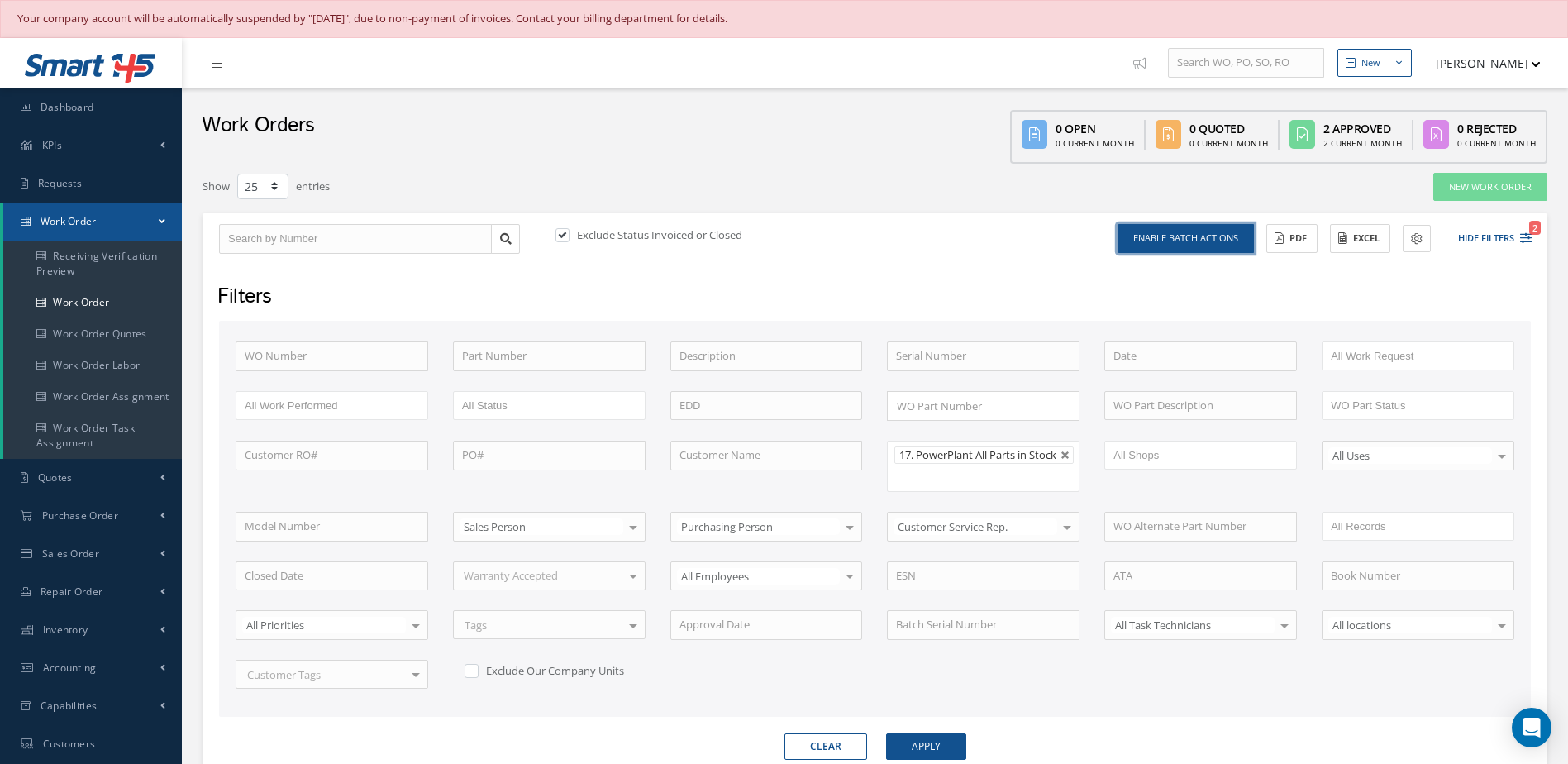
click at [1172, 239] on button "Enable batch actions" at bounding box center [1185, 238] width 136 height 29
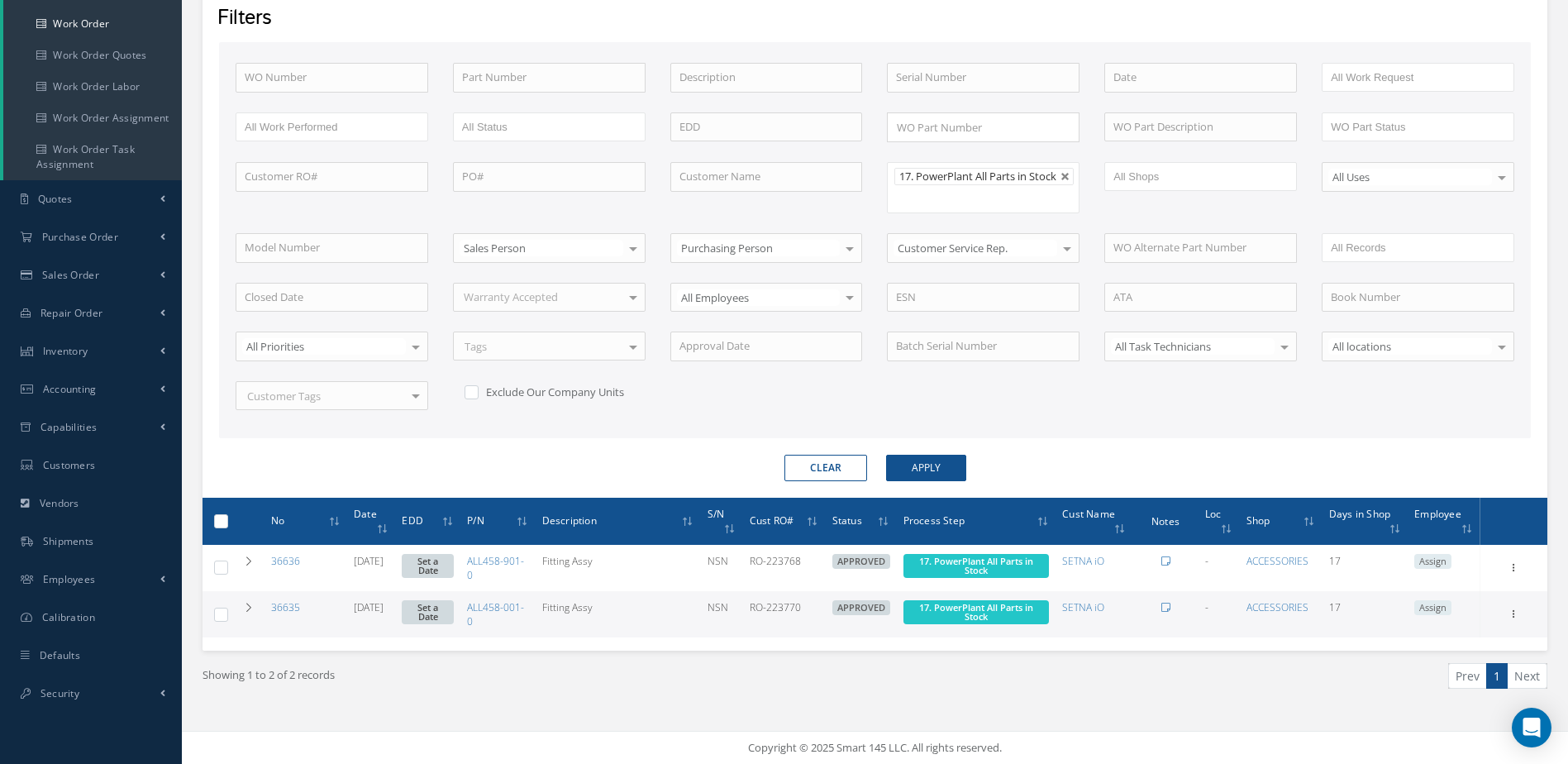
click at [228, 521] on label at bounding box center [228, 520] width 0 height 14
click at [224, 521] on input "checkbox" at bounding box center [222, 522] width 11 height 11
checkbox input "true"
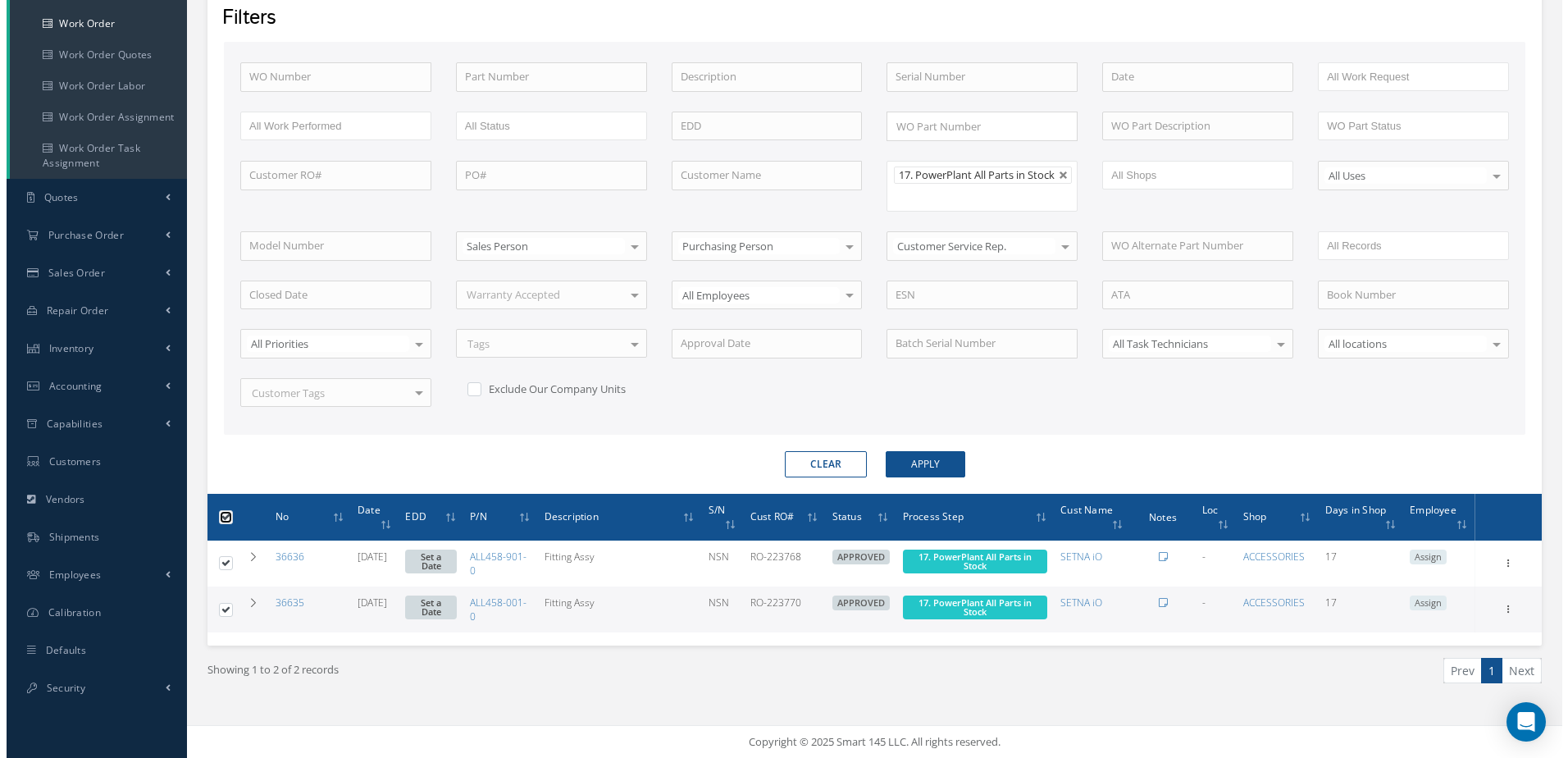
scroll to position [0, 0]
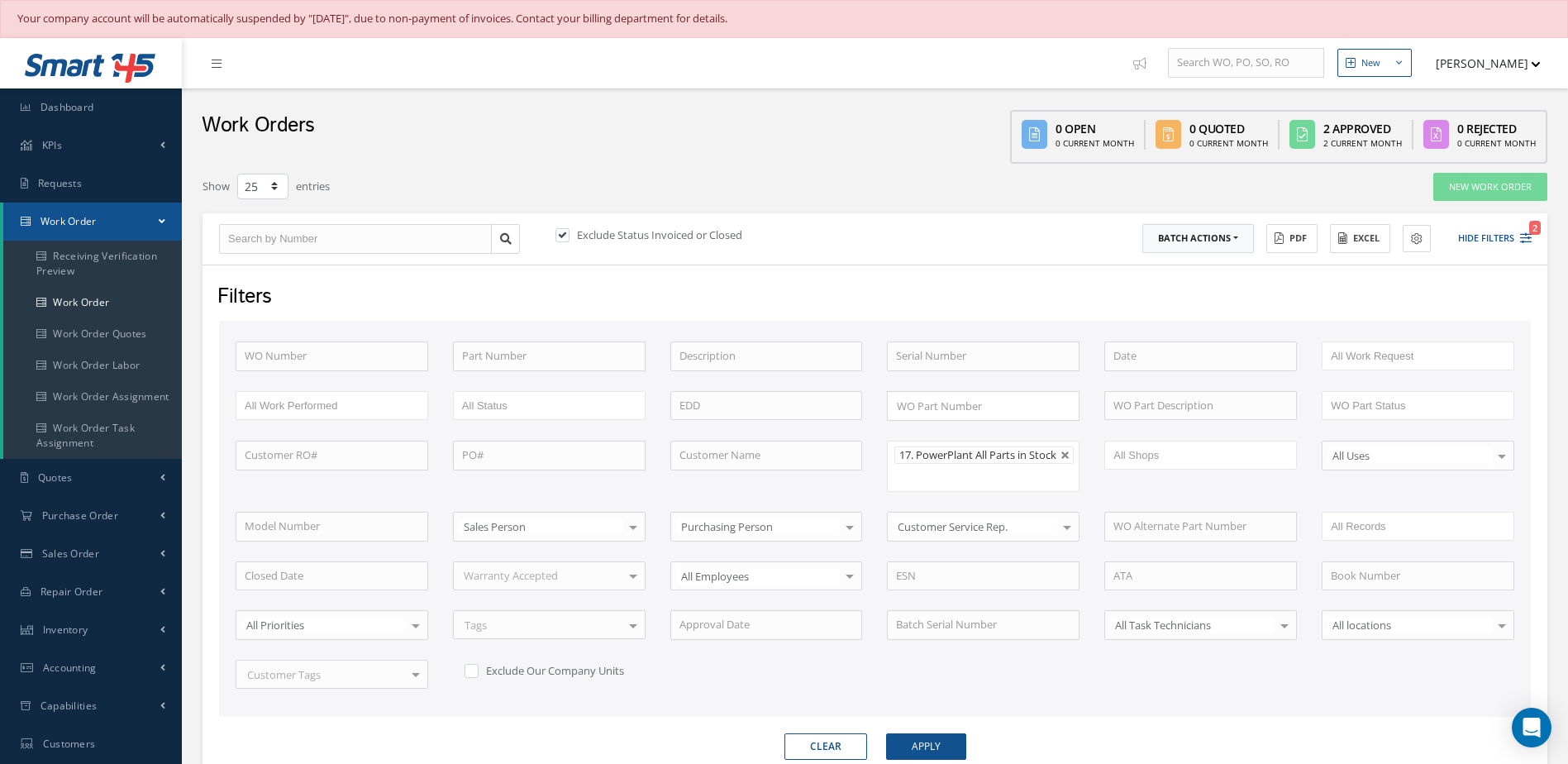
click at [1210, 230] on button "Batch Actions" at bounding box center [1197, 238] width 111 height 29
click at [1199, 259] on link "Update Work Orders" at bounding box center [1208, 265] width 132 height 23
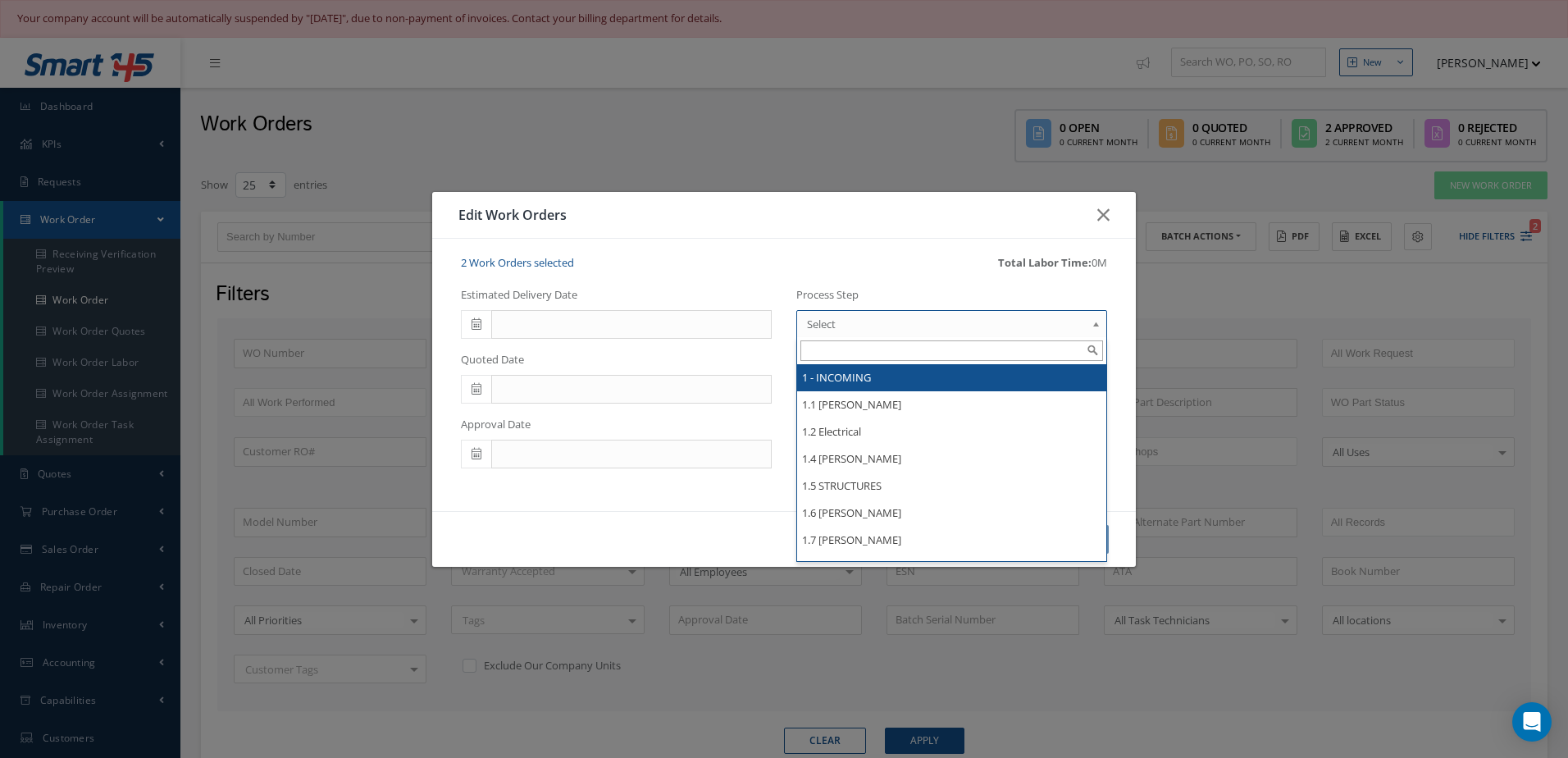
click at [843, 325] on span "Select" at bounding box center [946, 324] width 279 height 20
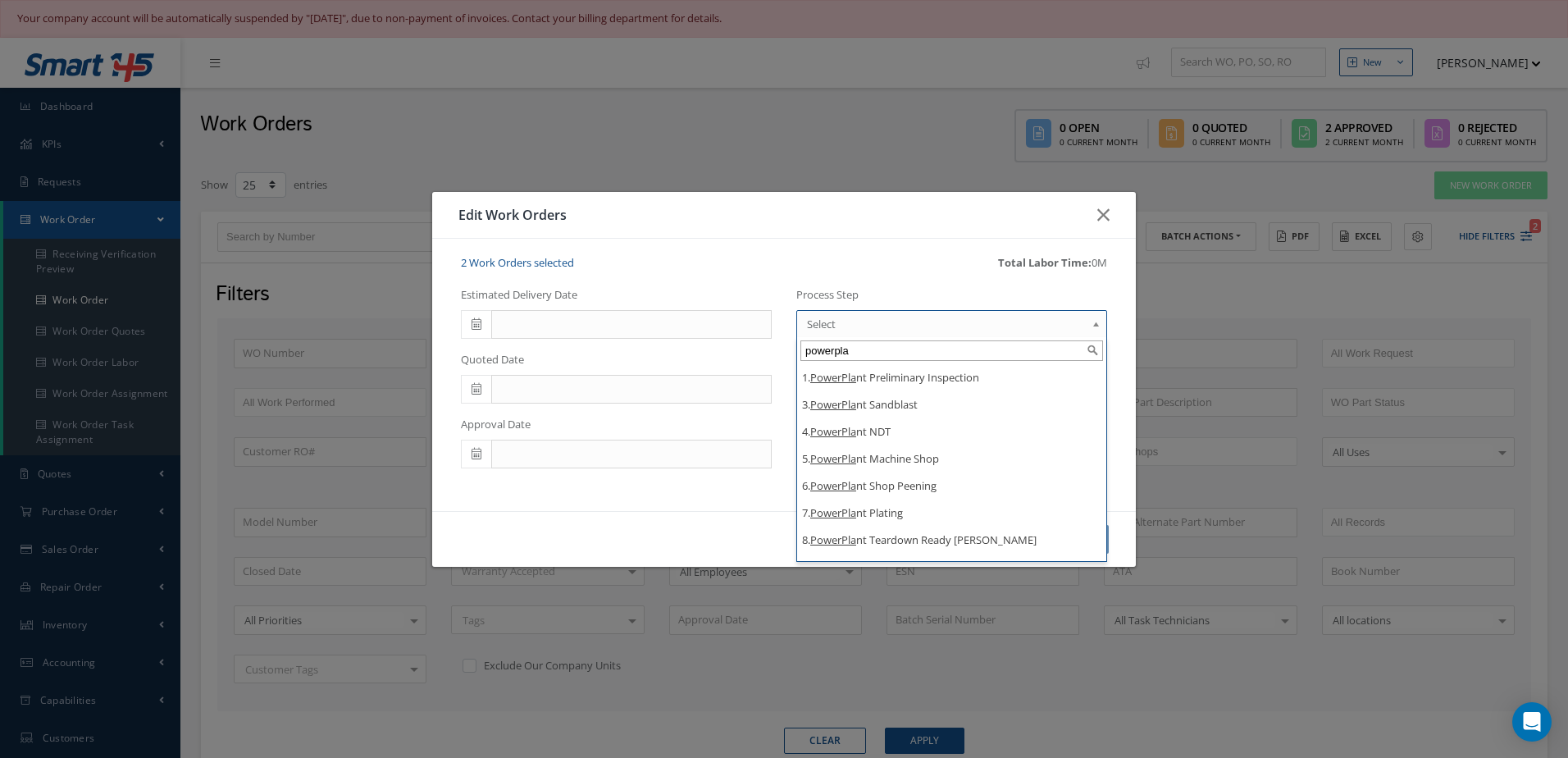
type input "powerpla"
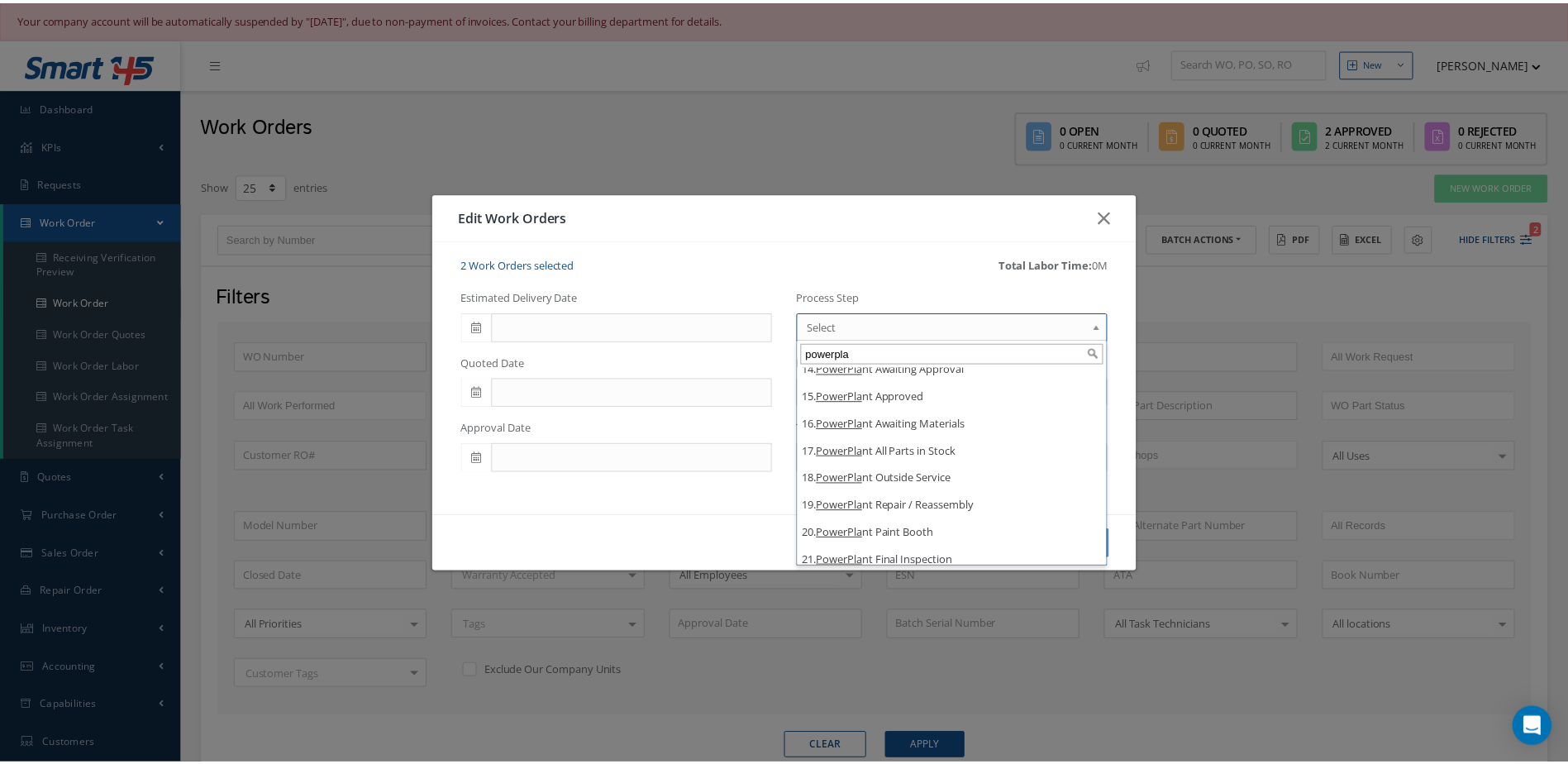
scroll to position [347, 0]
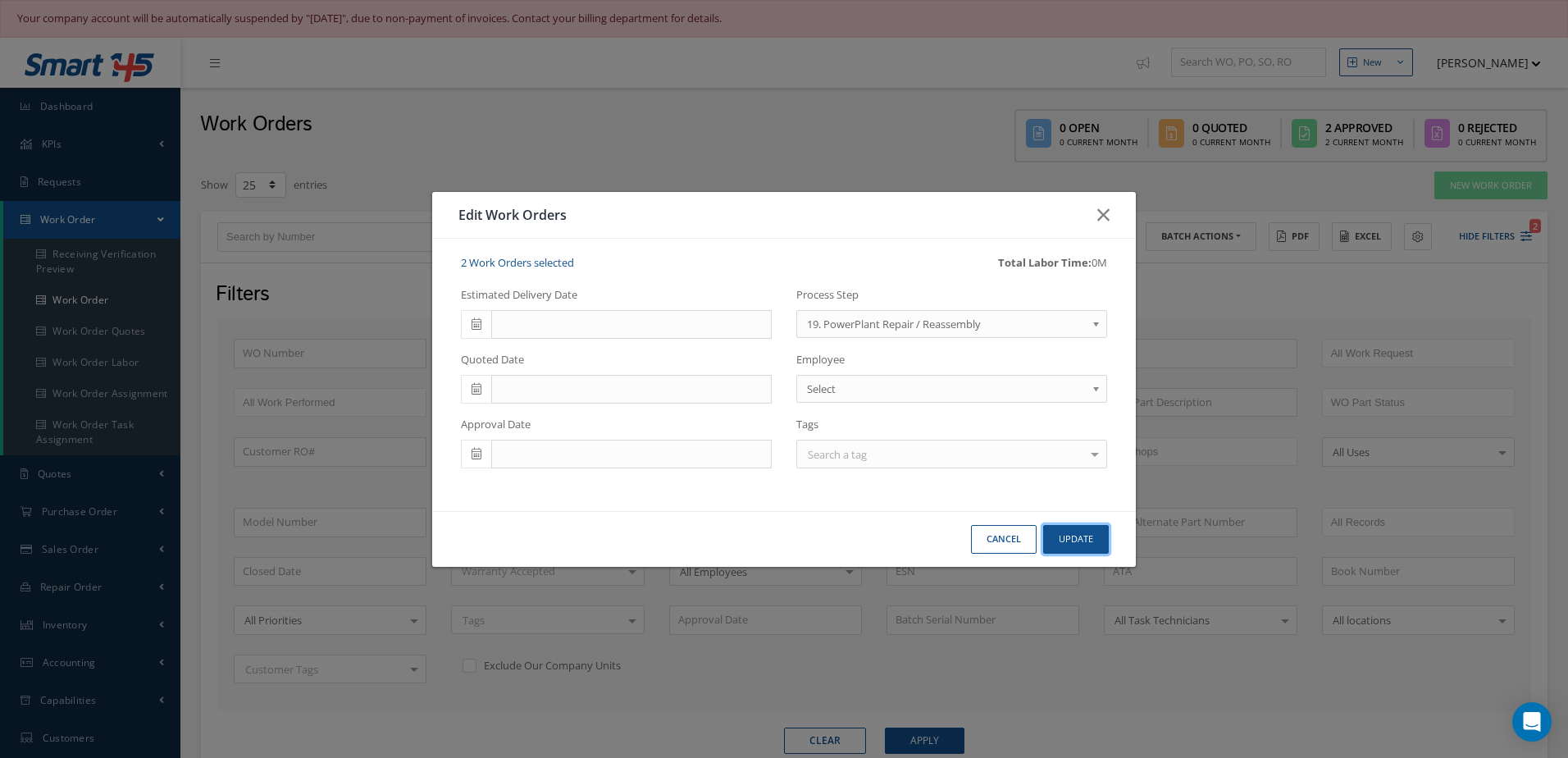
click at [1059, 540] on button "Update" at bounding box center [1075, 539] width 66 height 29
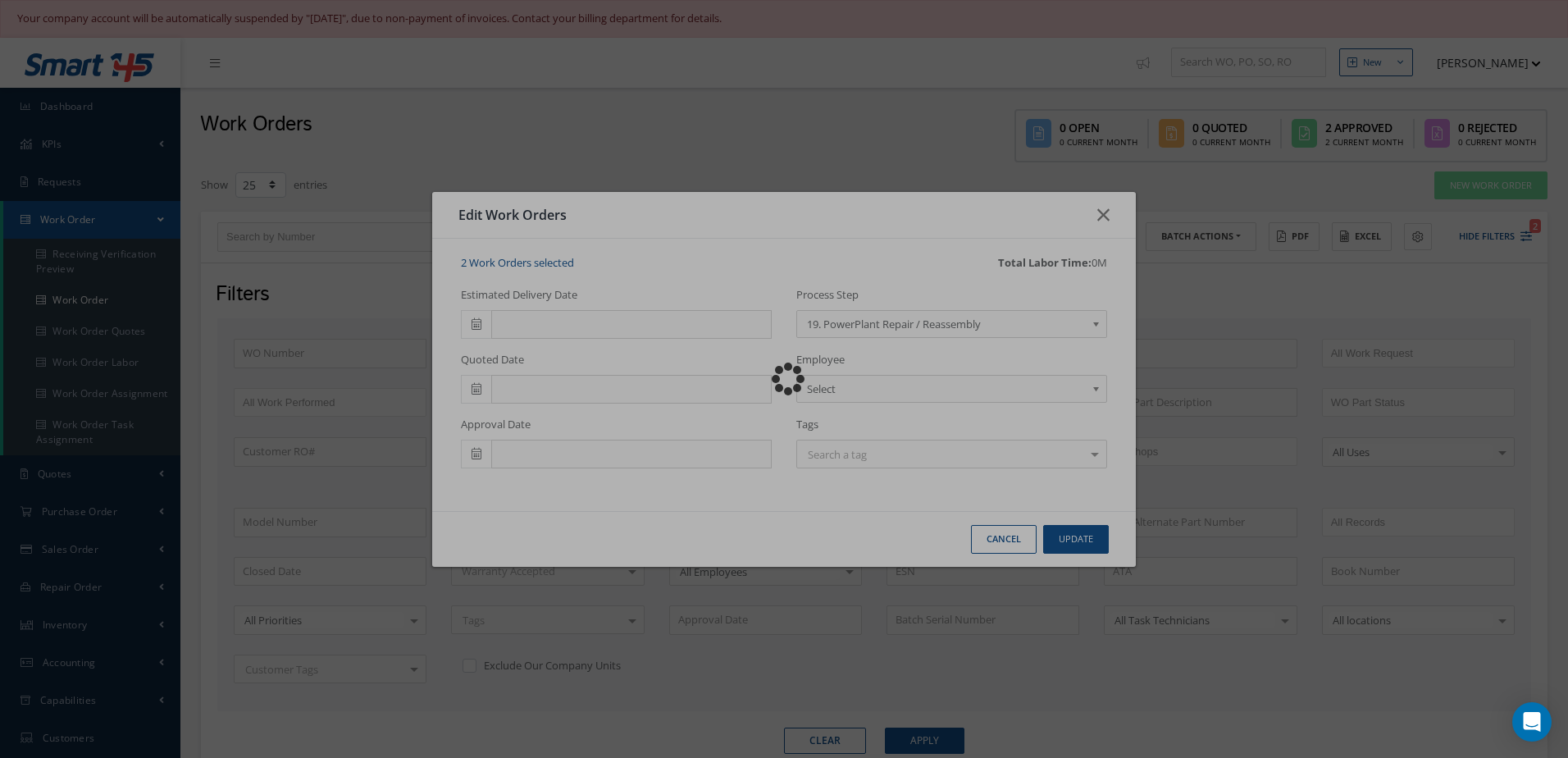
checkbox input "false"
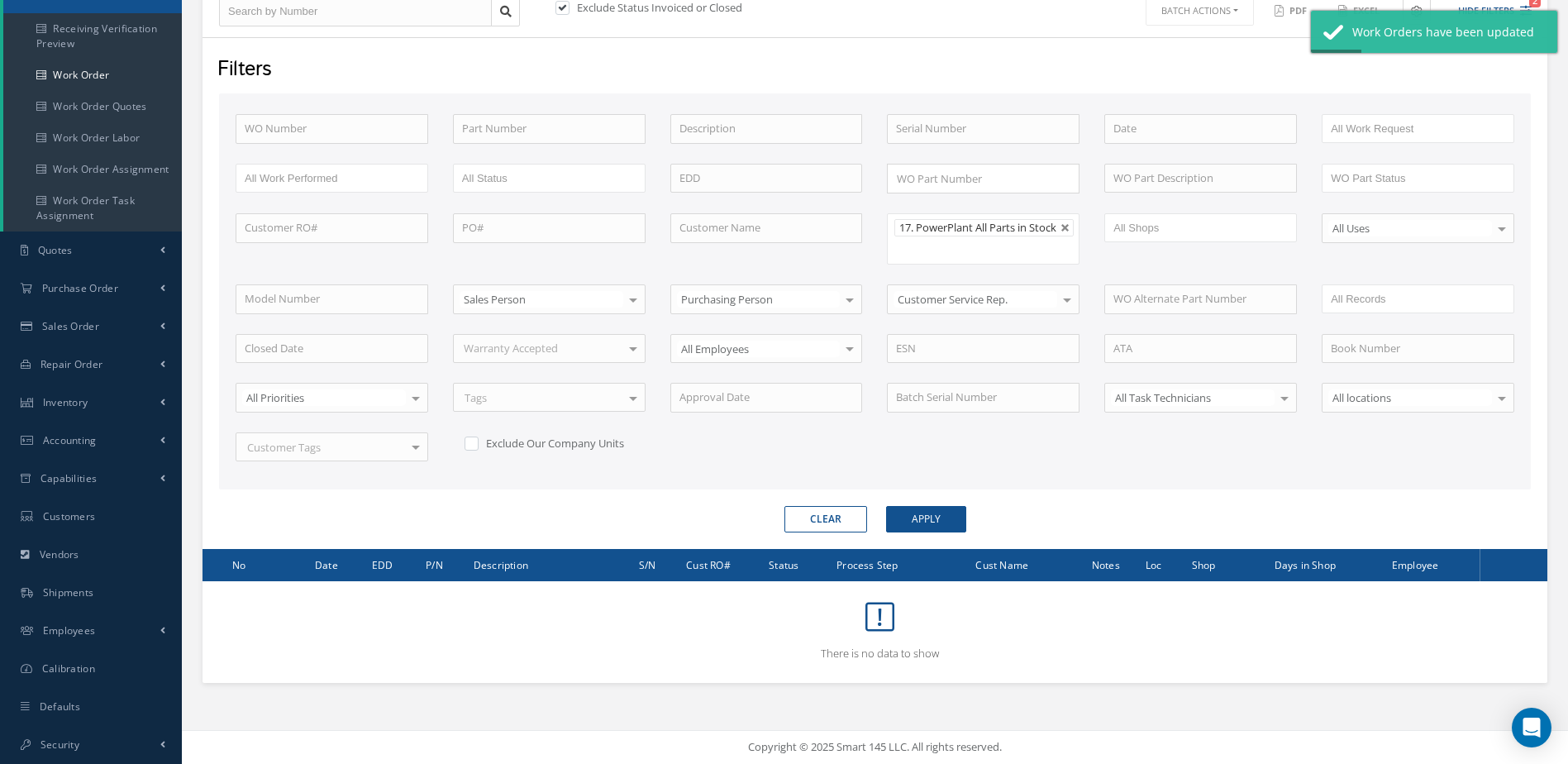
scroll to position [0, 0]
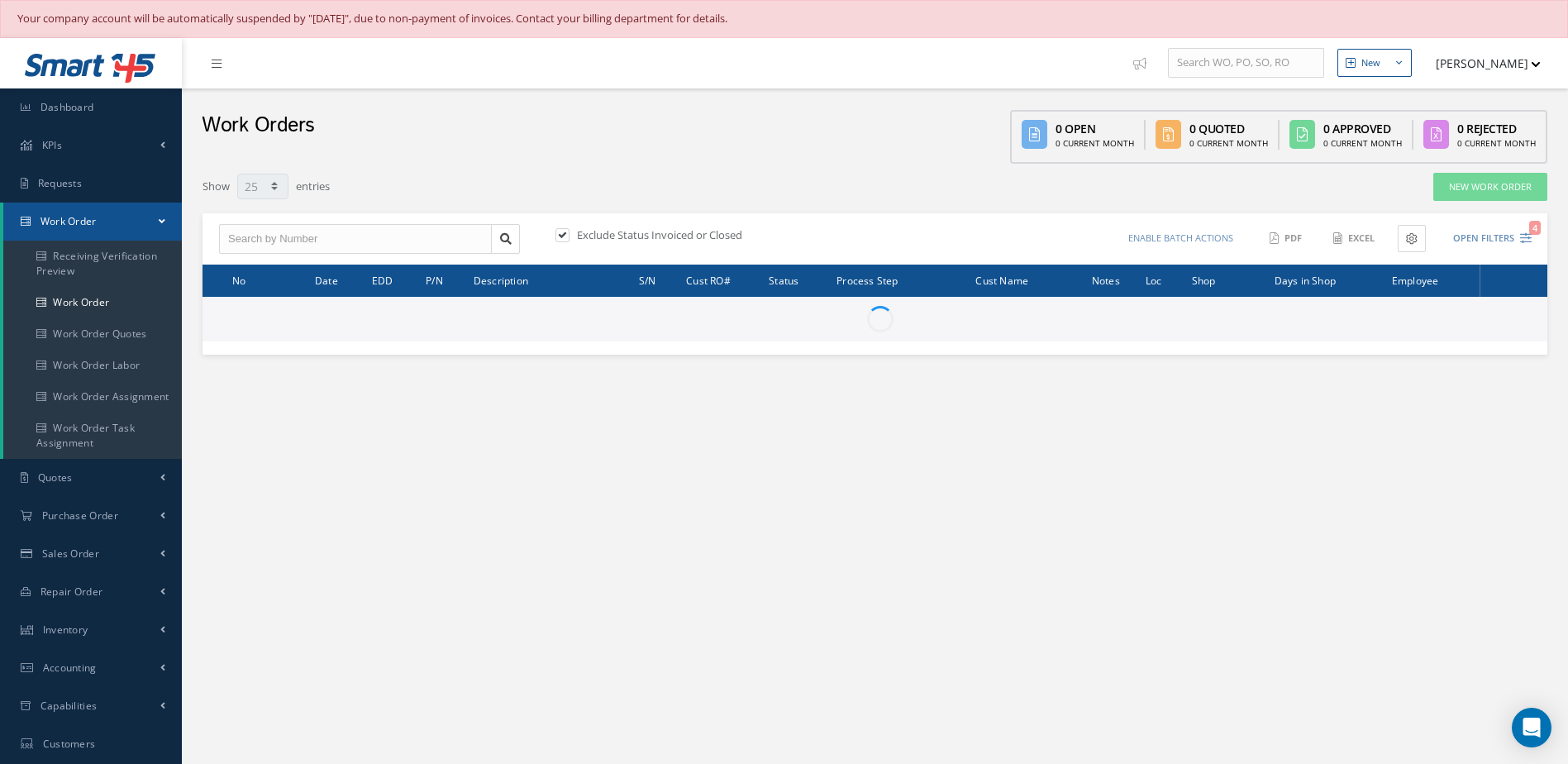
select select "25"
type input "All Work Request"
type input "All Work Performed"
type input "All Status"
type input "WO Part Status"
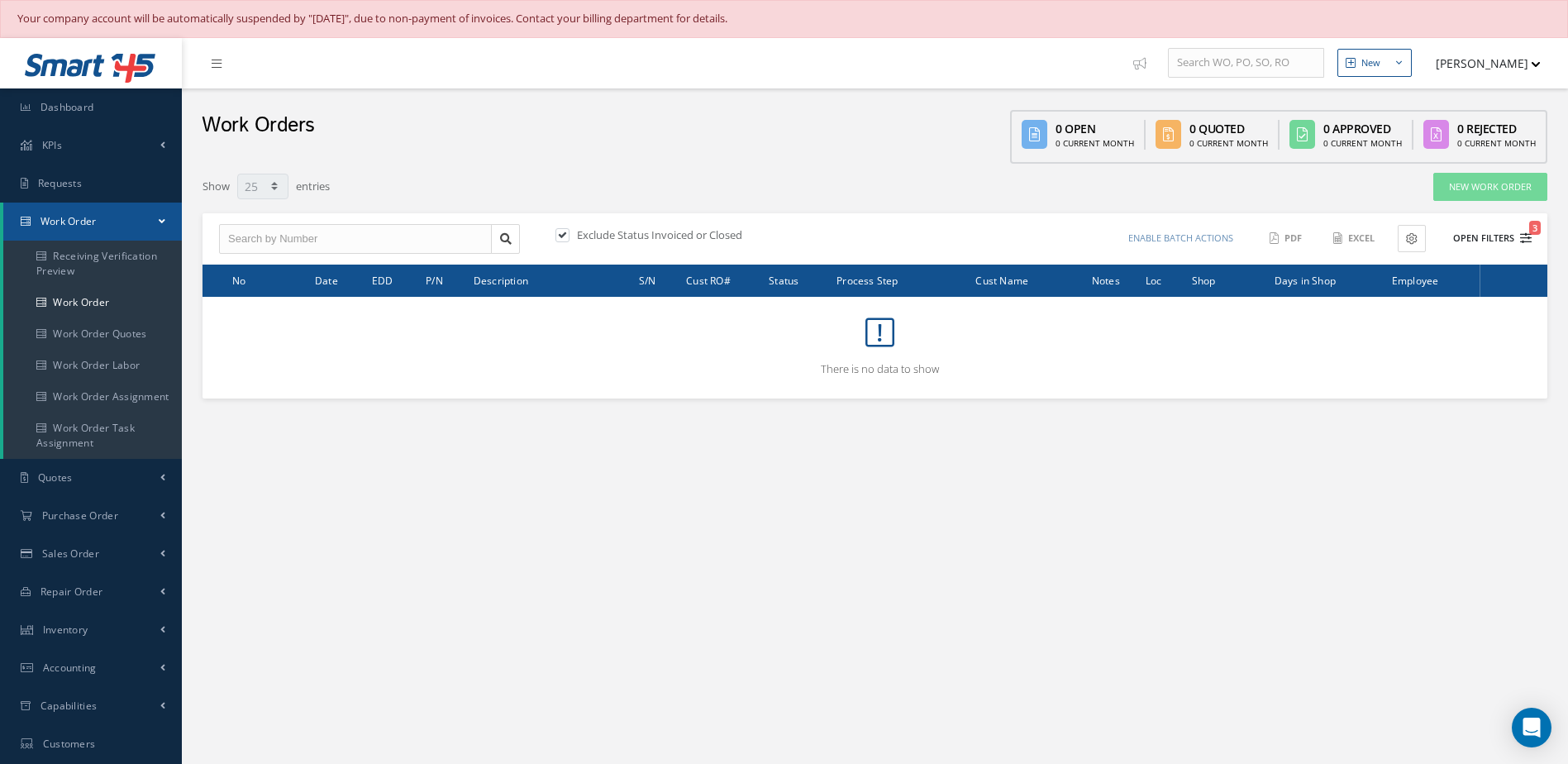
click at [1476, 236] on button "Open Filters 3" at bounding box center [1485, 238] width 94 height 28
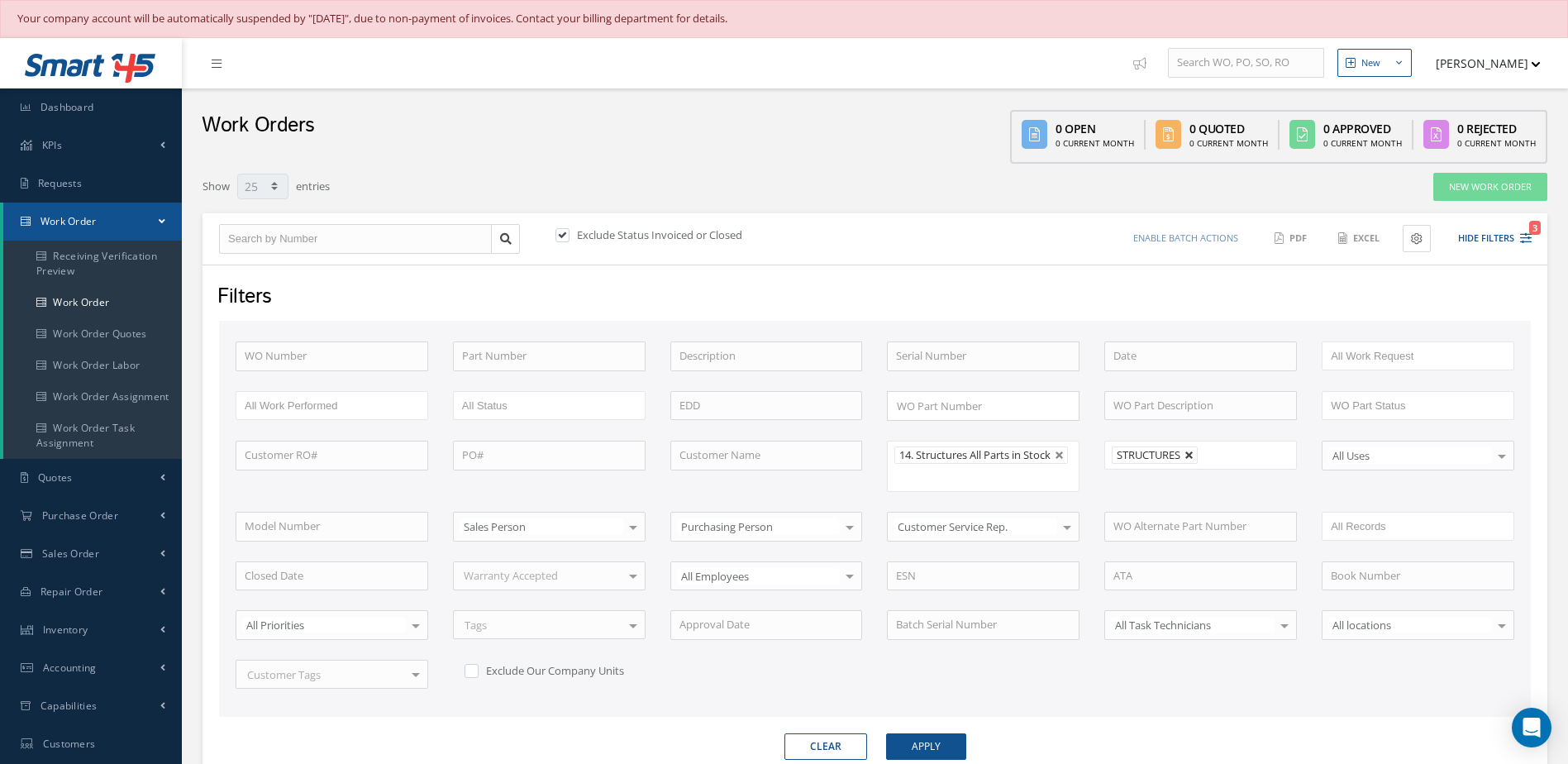
click at [1189, 453] on link at bounding box center [1189, 455] width 10 height 10
type input "All Shops"
click at [941, 751] on button "Apply" at bounding box center [926, 746] width 80 height 27
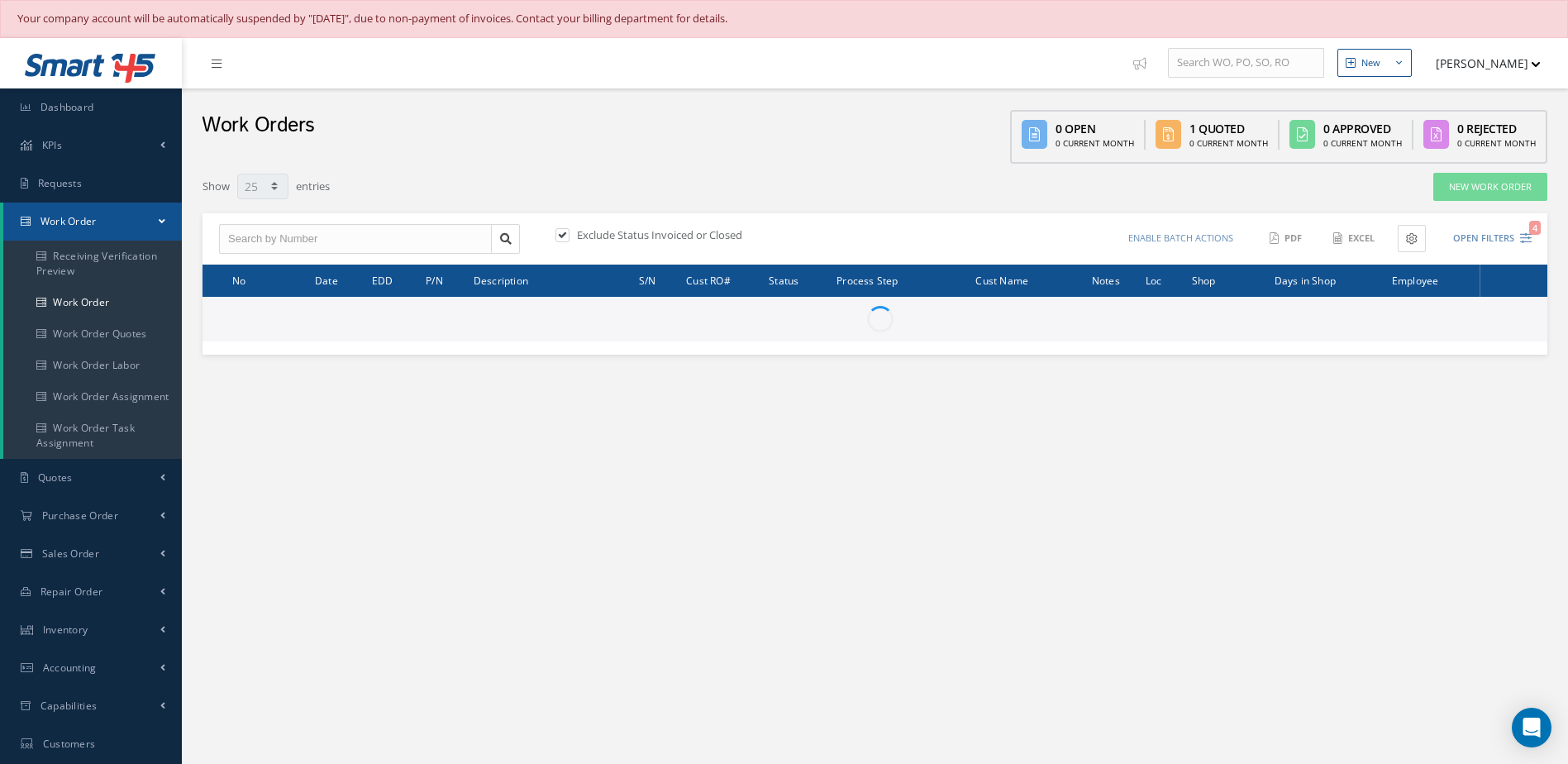
select select "25"
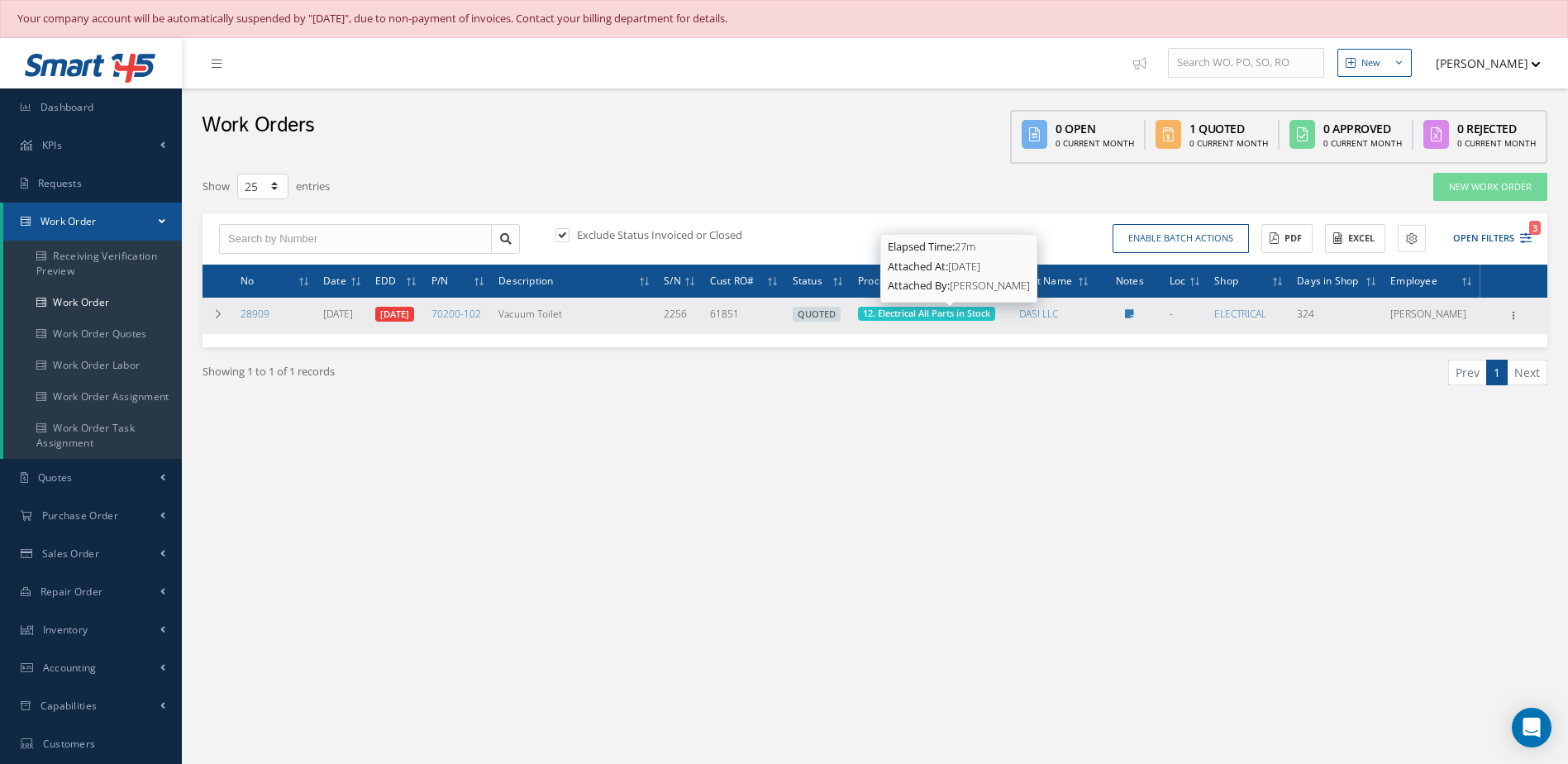
click at [959, 308] on span "12. Electrical All Parts in Stock" at bounding box center [926, 312] width 127 height 13
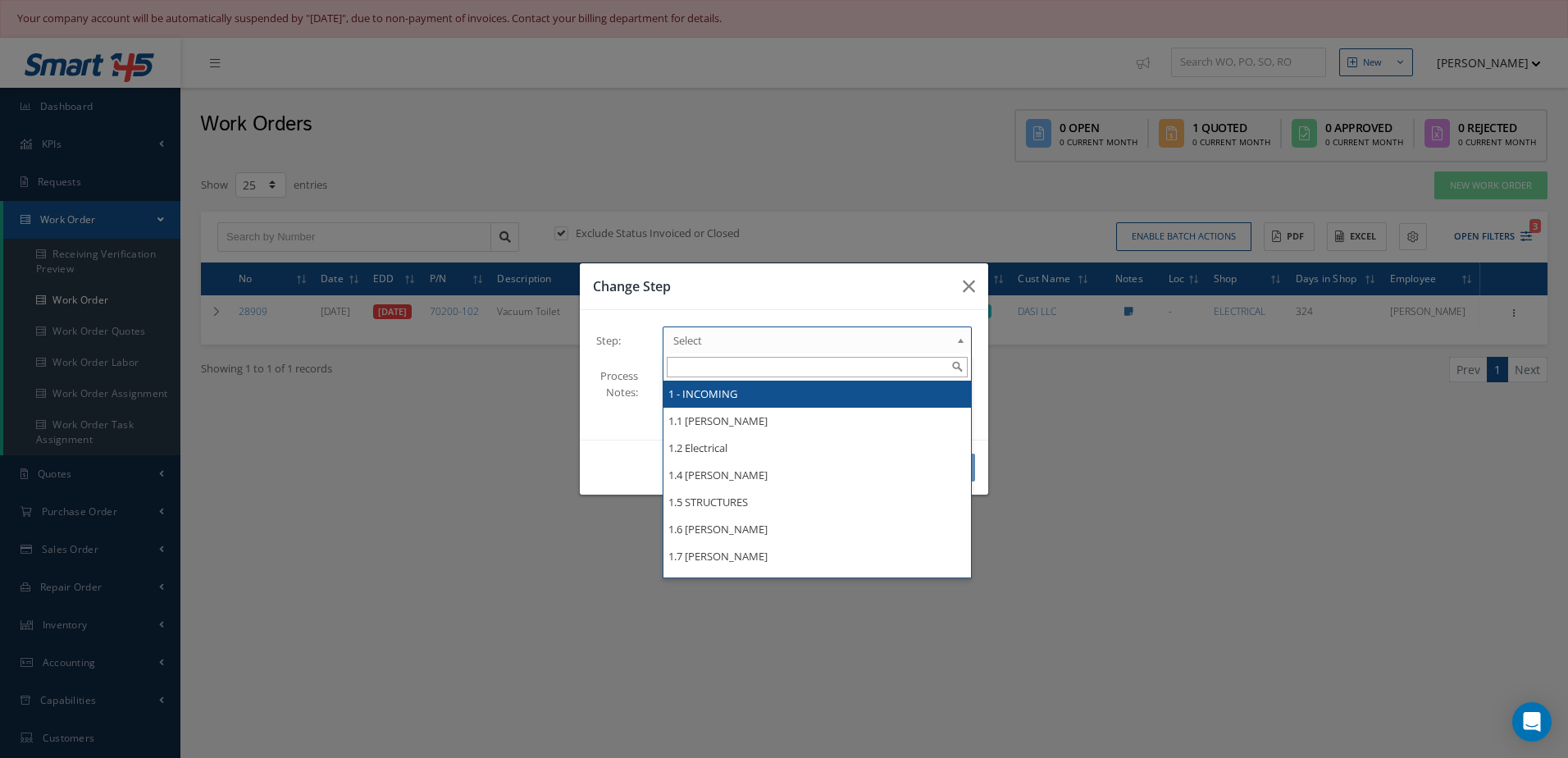
click at [848, 347] on span "Select" at bounding box center [812, 340] width 277 height 20
type input "w"
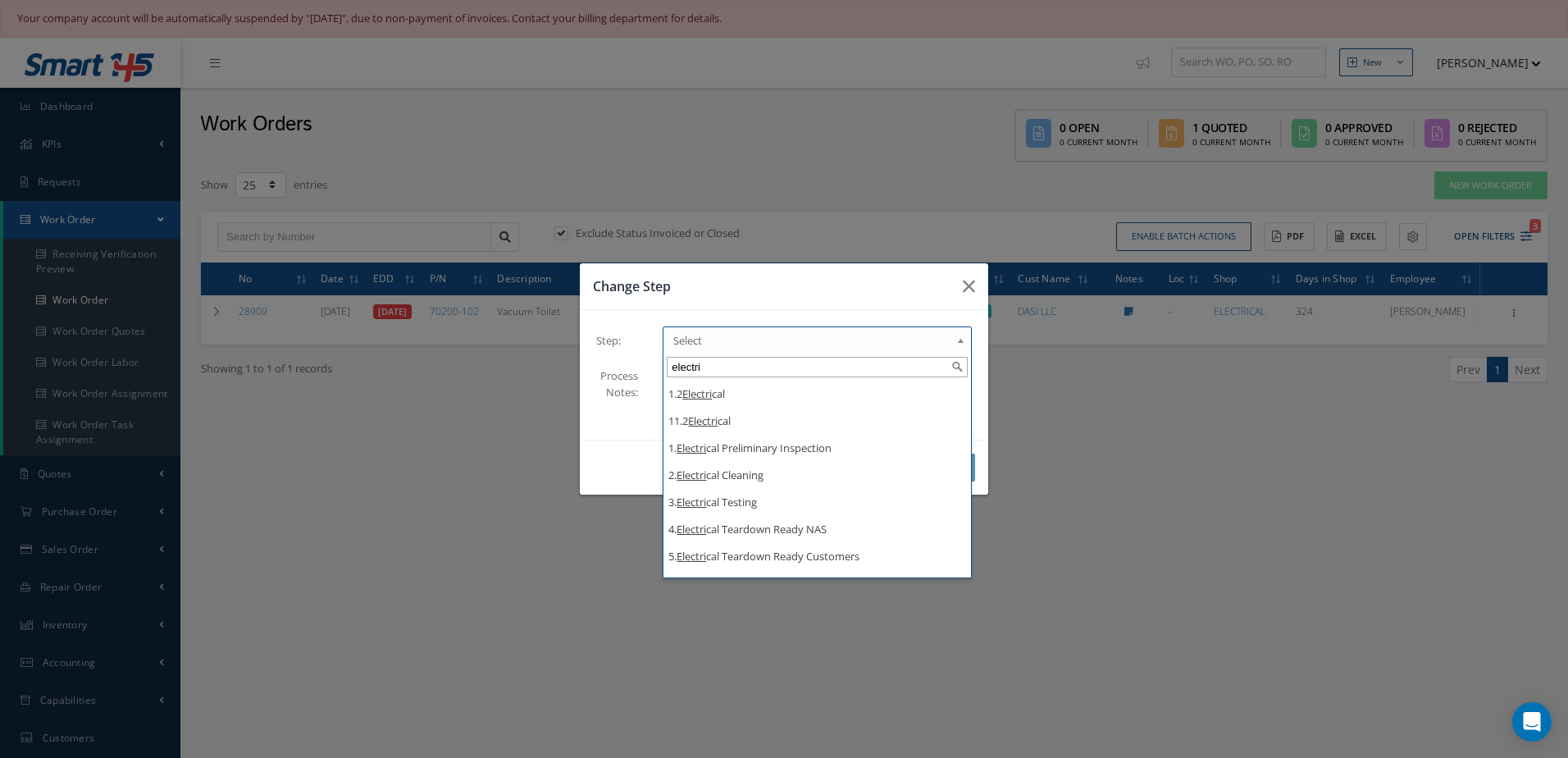
type input "electri"
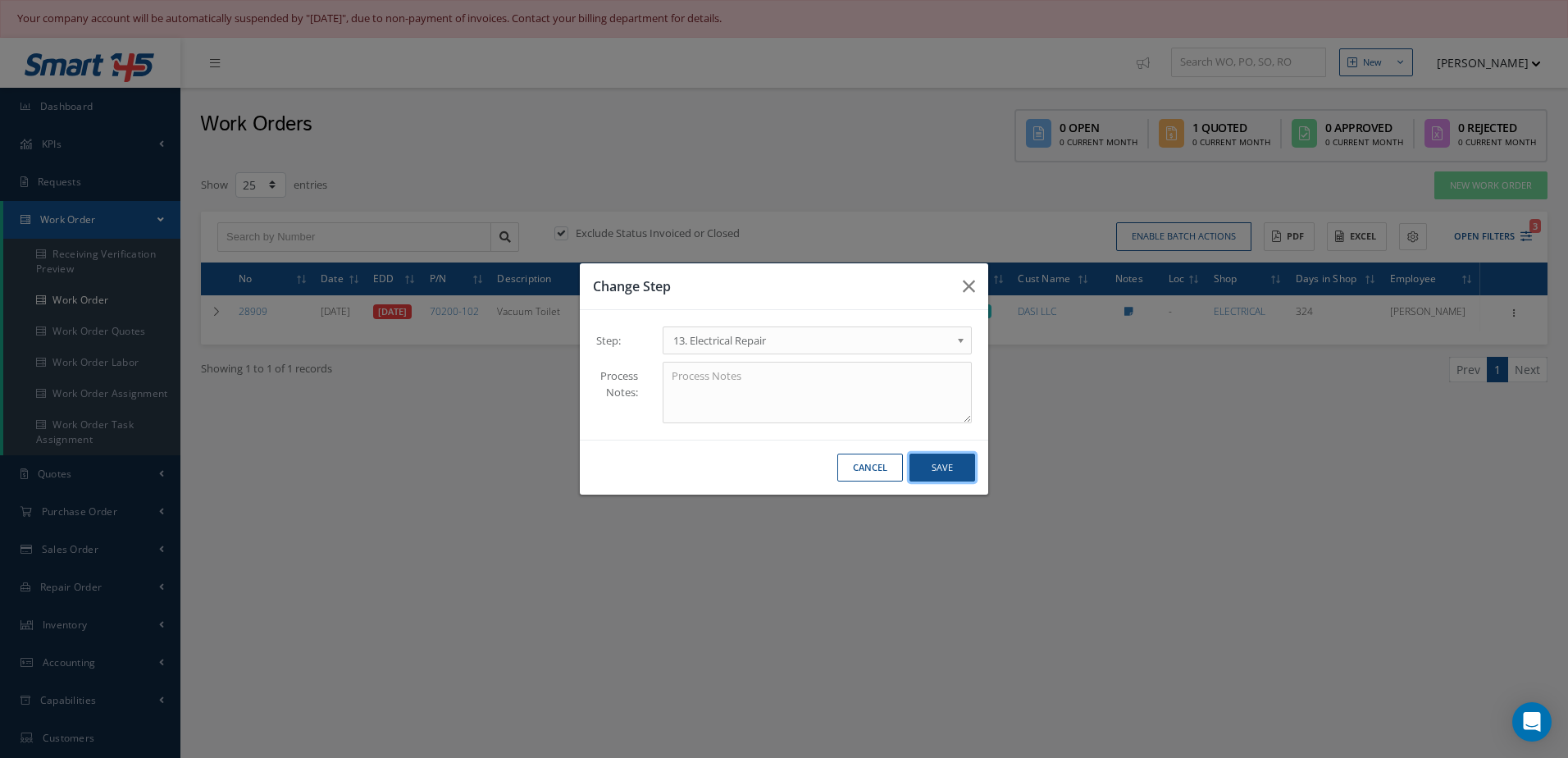
click at [943, 466] on button "Save" at bounding box center [941, 467] width 66 height 29
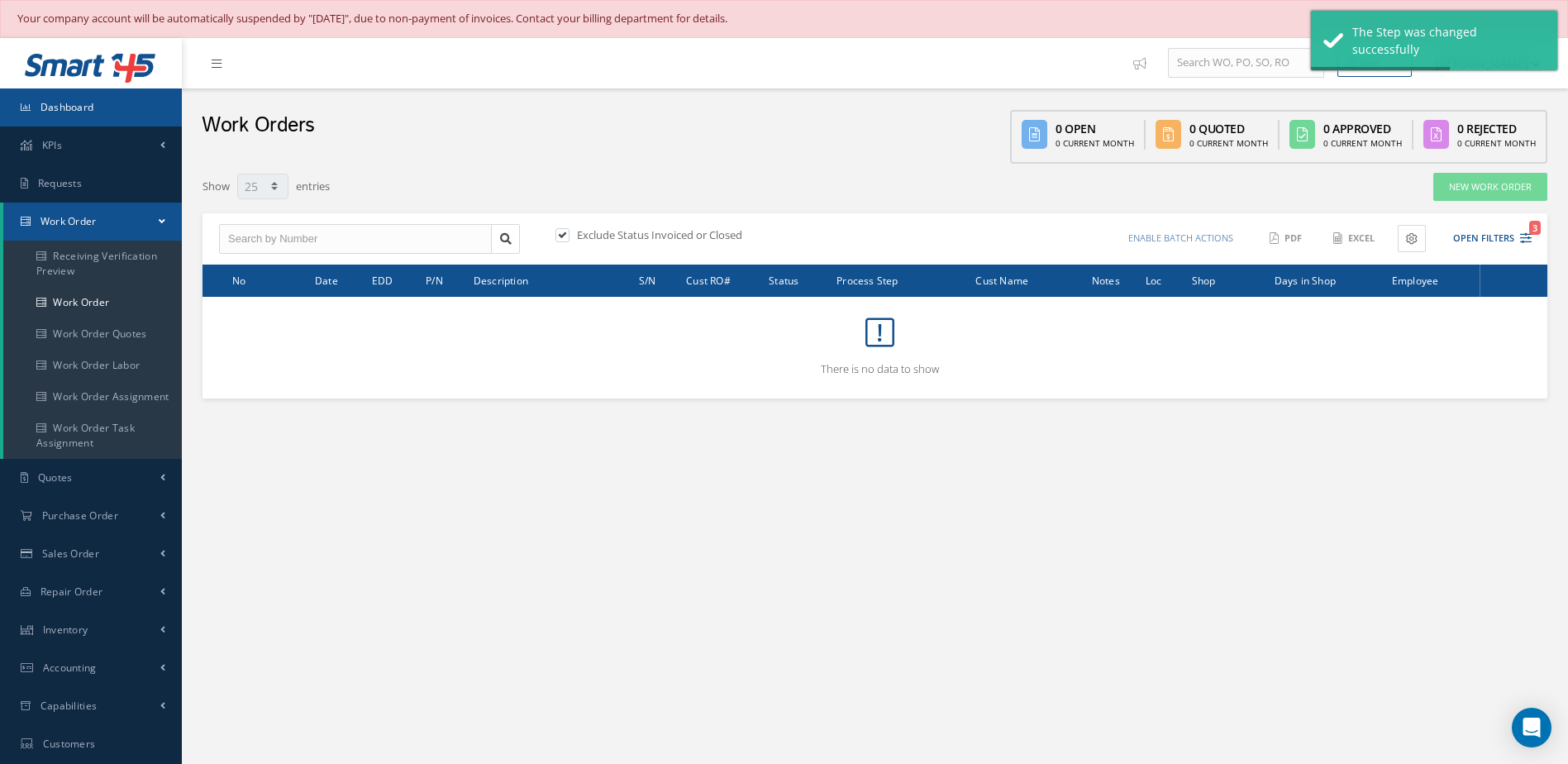
click at [77, 114] on link "Dashboard" at bounding box center [90, 107] width 182 height 38
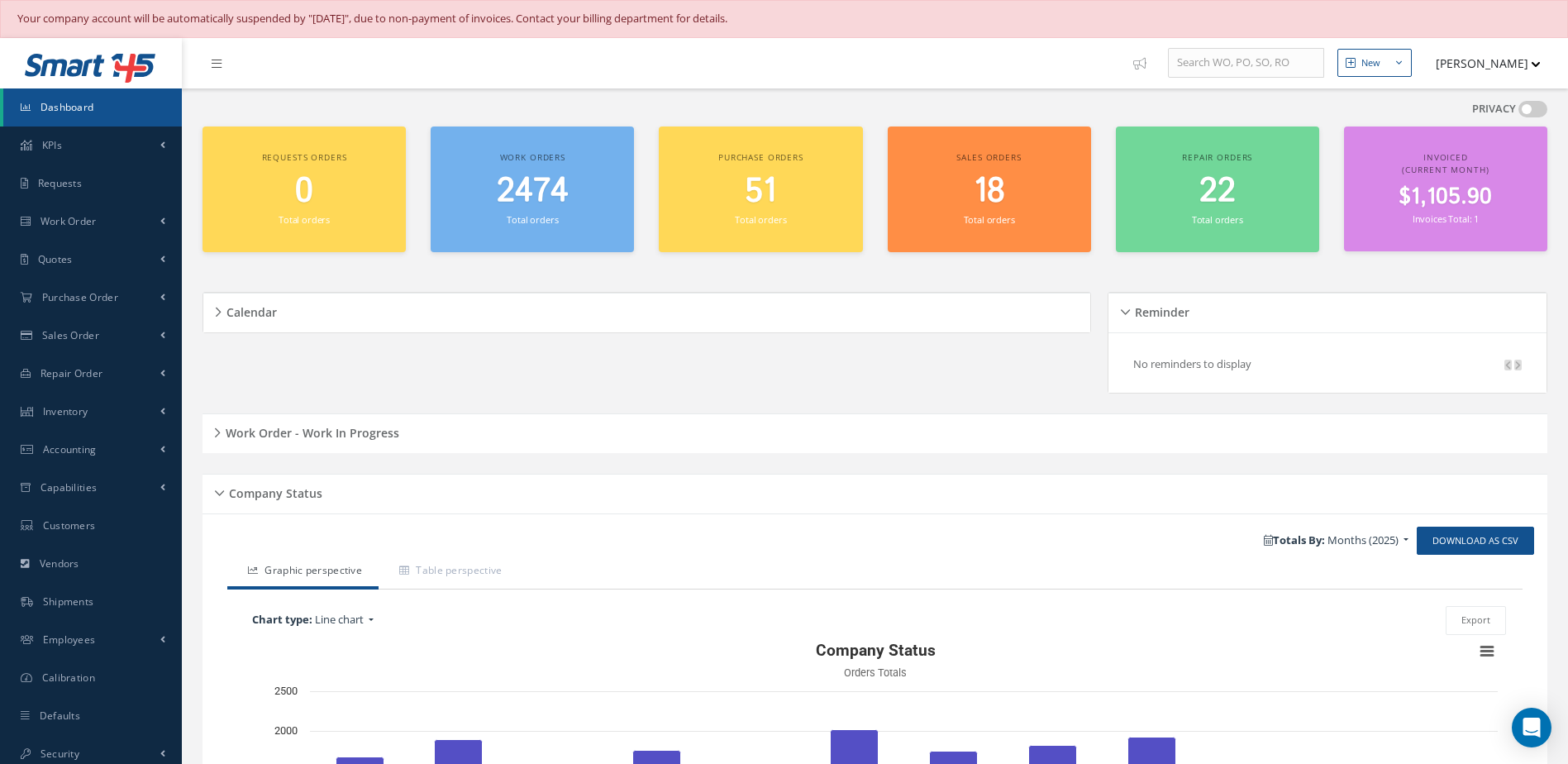
scroll to position [248, 0]
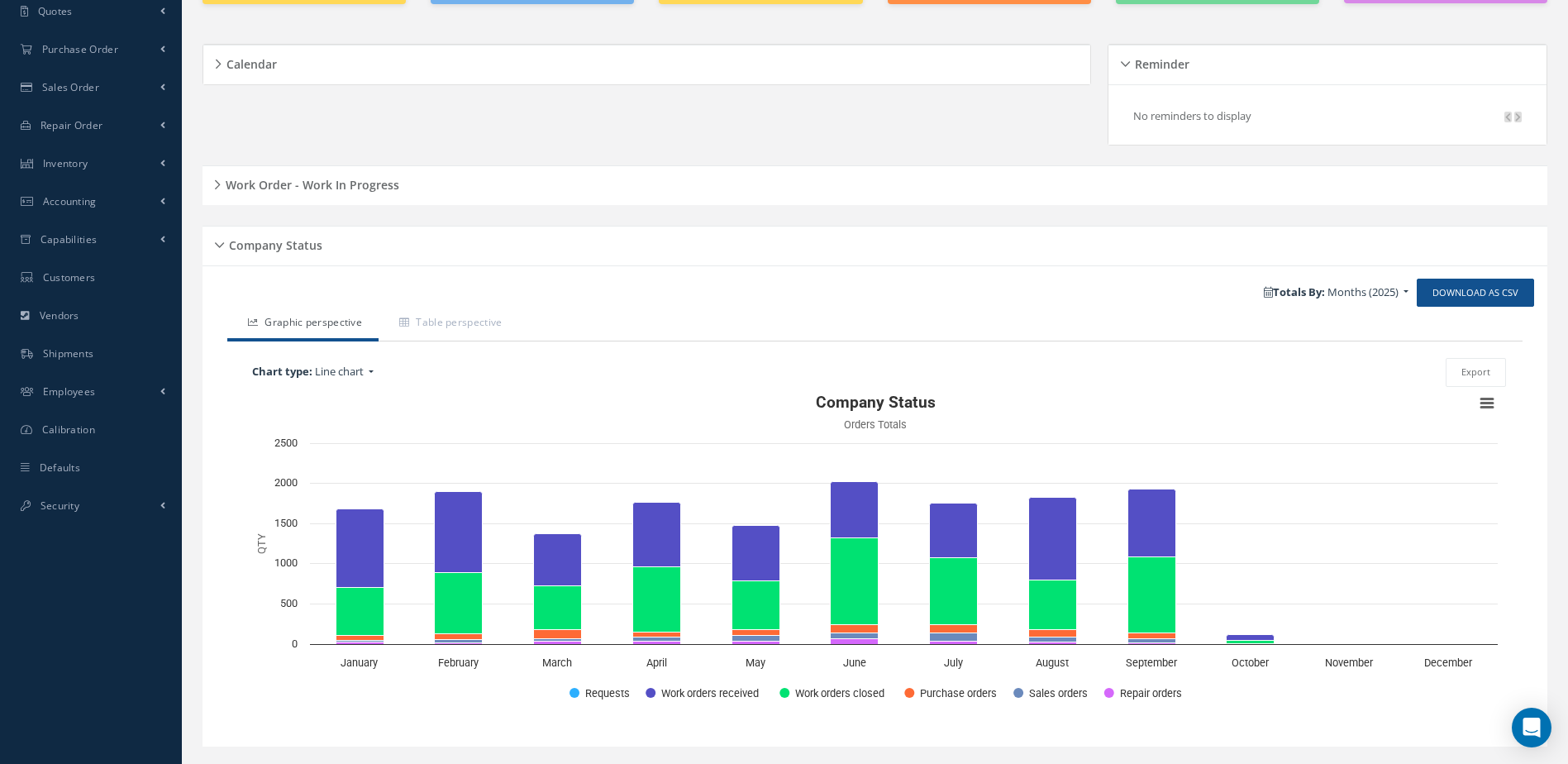
click at [384, 186] on h5 "Work Order - Work In Progress" at bounding box center [310, 182] width 178 height 20
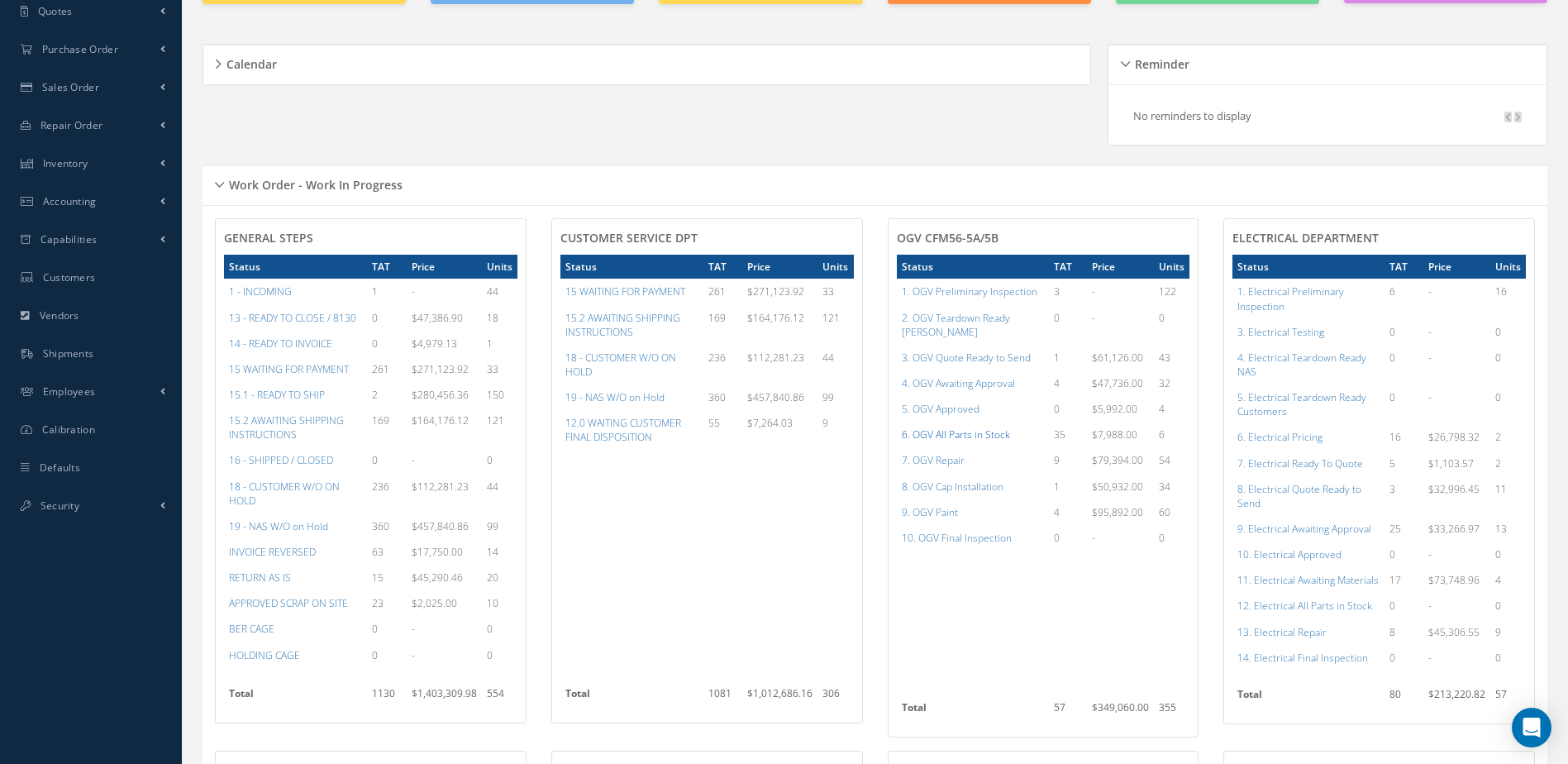
click at [995, 428] on a=79&excludeInternalCustomer=false&excludeInvoicedOrClosed=true&shop_id=15&filtersHidded"] "6. OGV All Parts in Stock" at bounding box center [956, 434] width 108 height 14
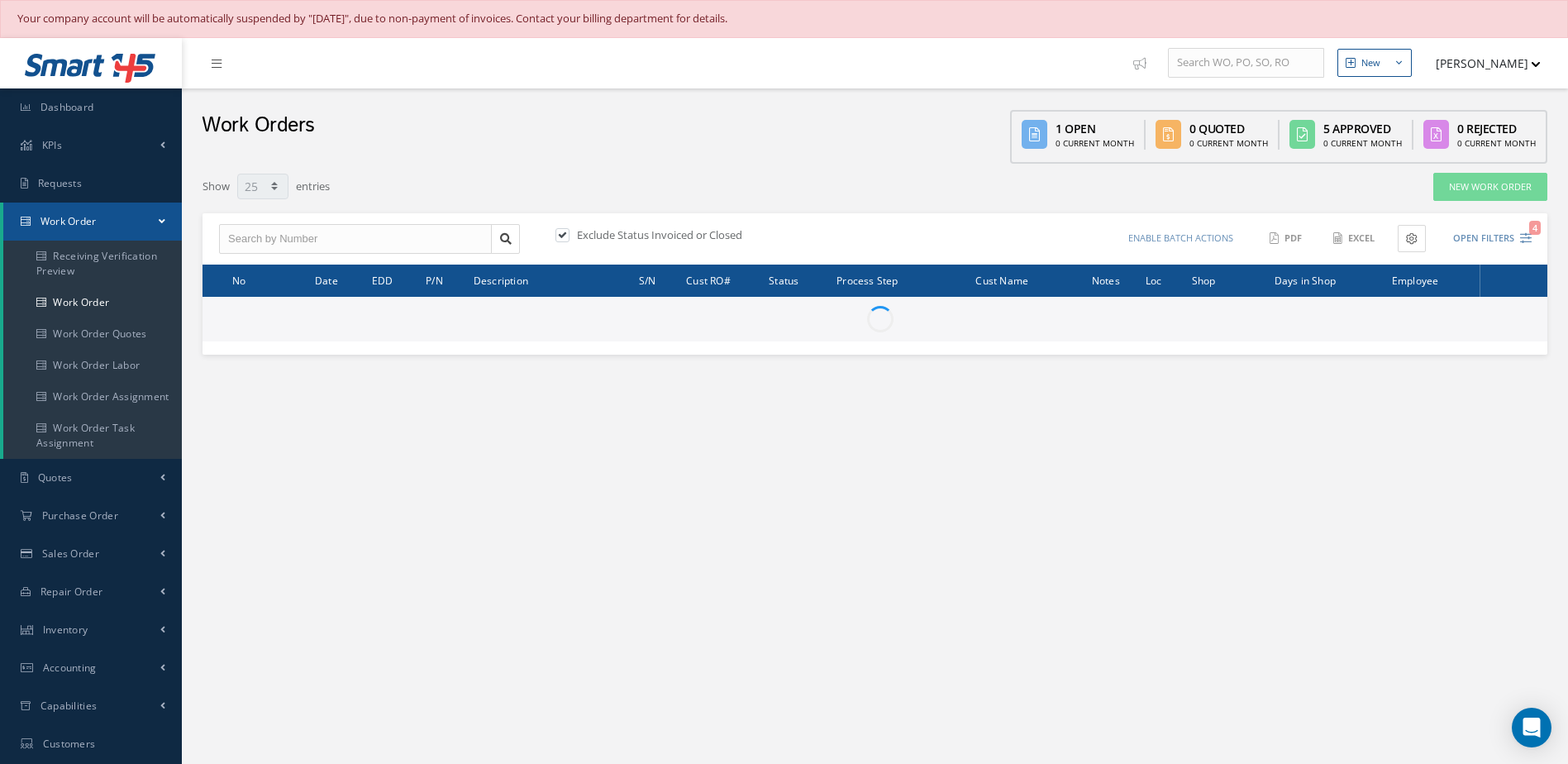
select select "25"
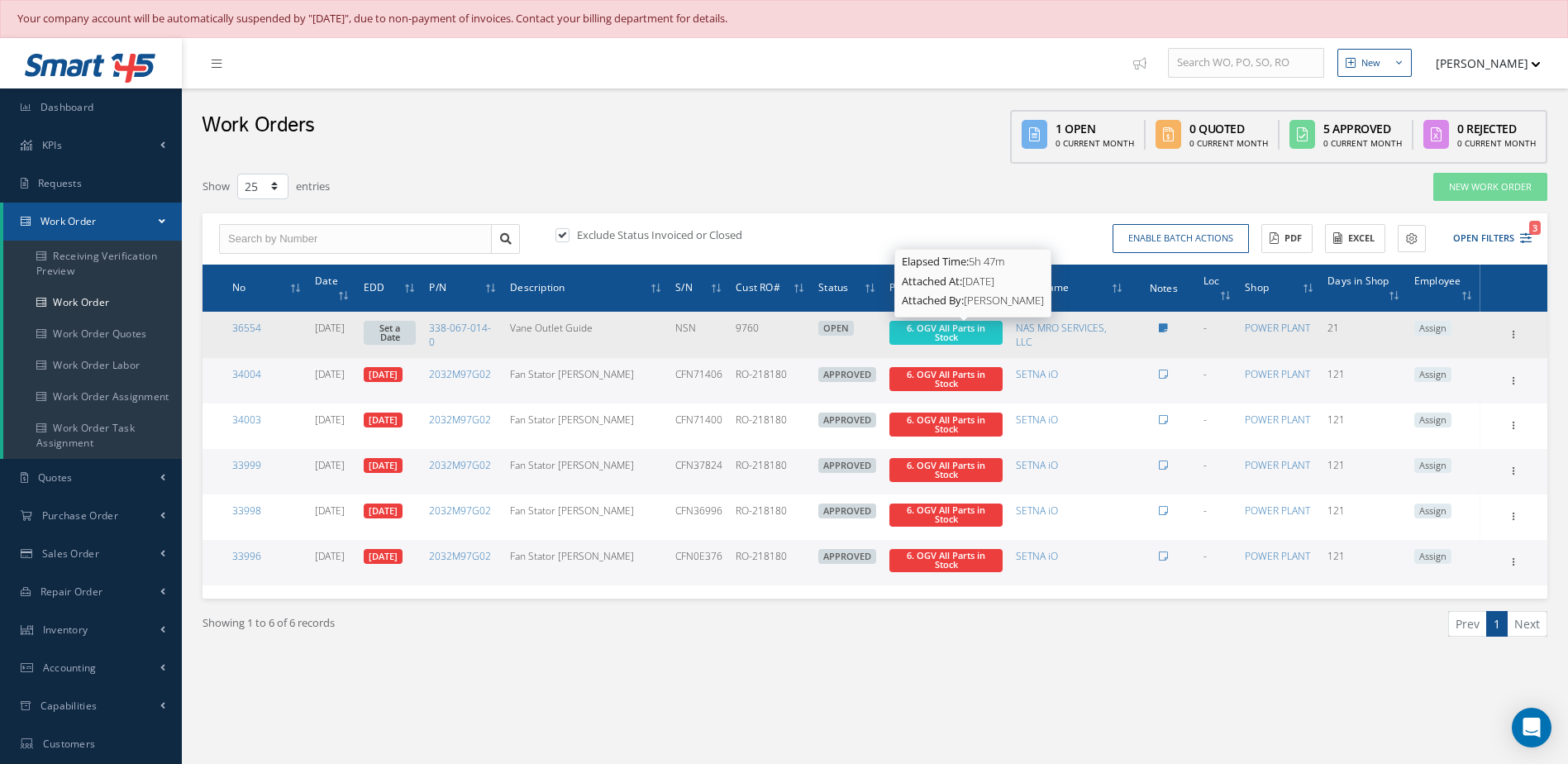
click at [947, 332] on span "6. OGV All Parts in Stock" at bounding box center [946, 332] width 79 height 22
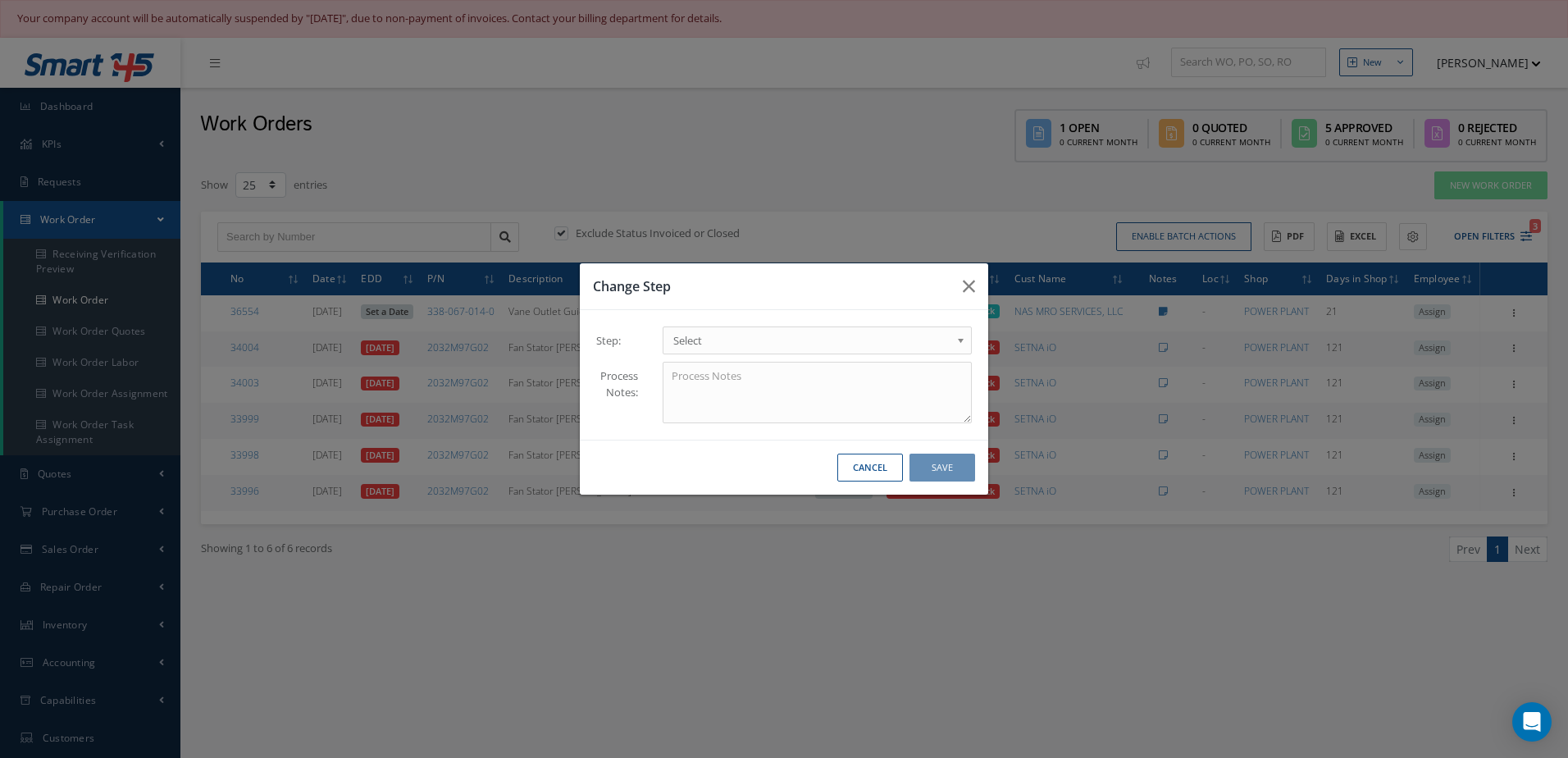
click at [874, 333] on span "Select" at bounding box center [812, 340] width 277 height 20
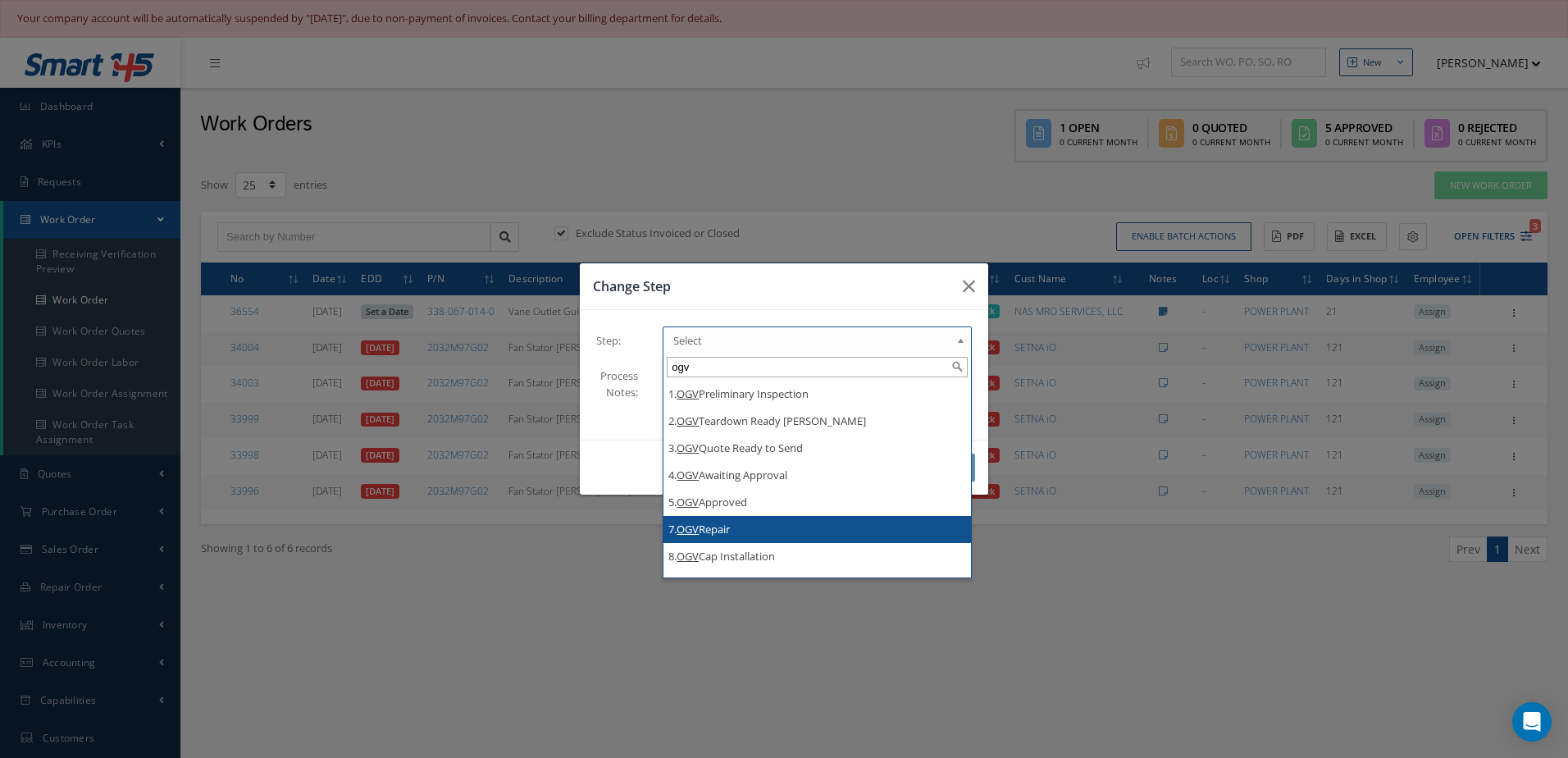
type input "ogv"
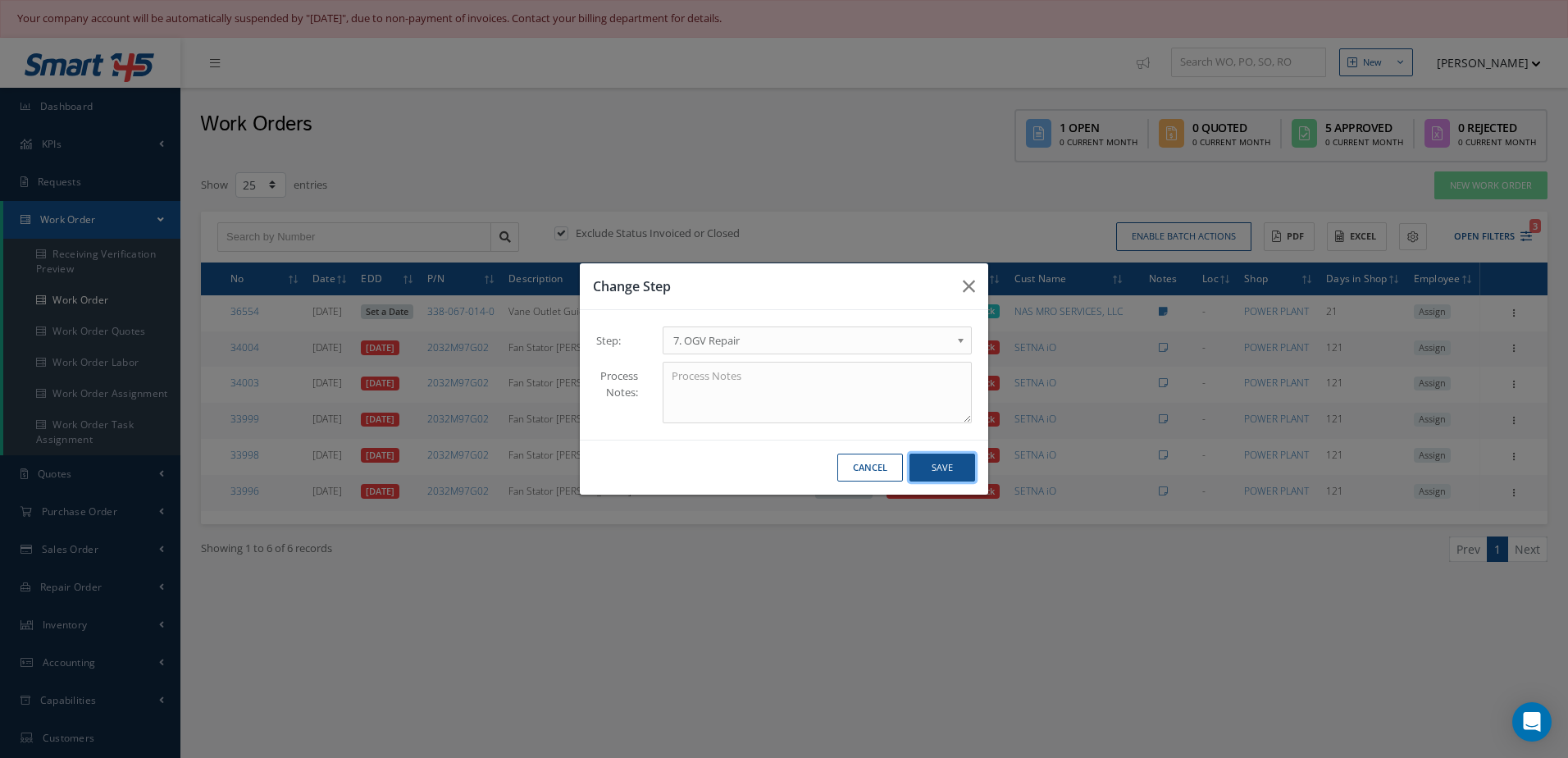
drag, startPoint x: 931, startPoint y: 469, endPoint x: 939, endPoint y: 468, distance: 8.1
click at [931, 469] on button "Save" at bounding box center [941, 467] width 66 height 29
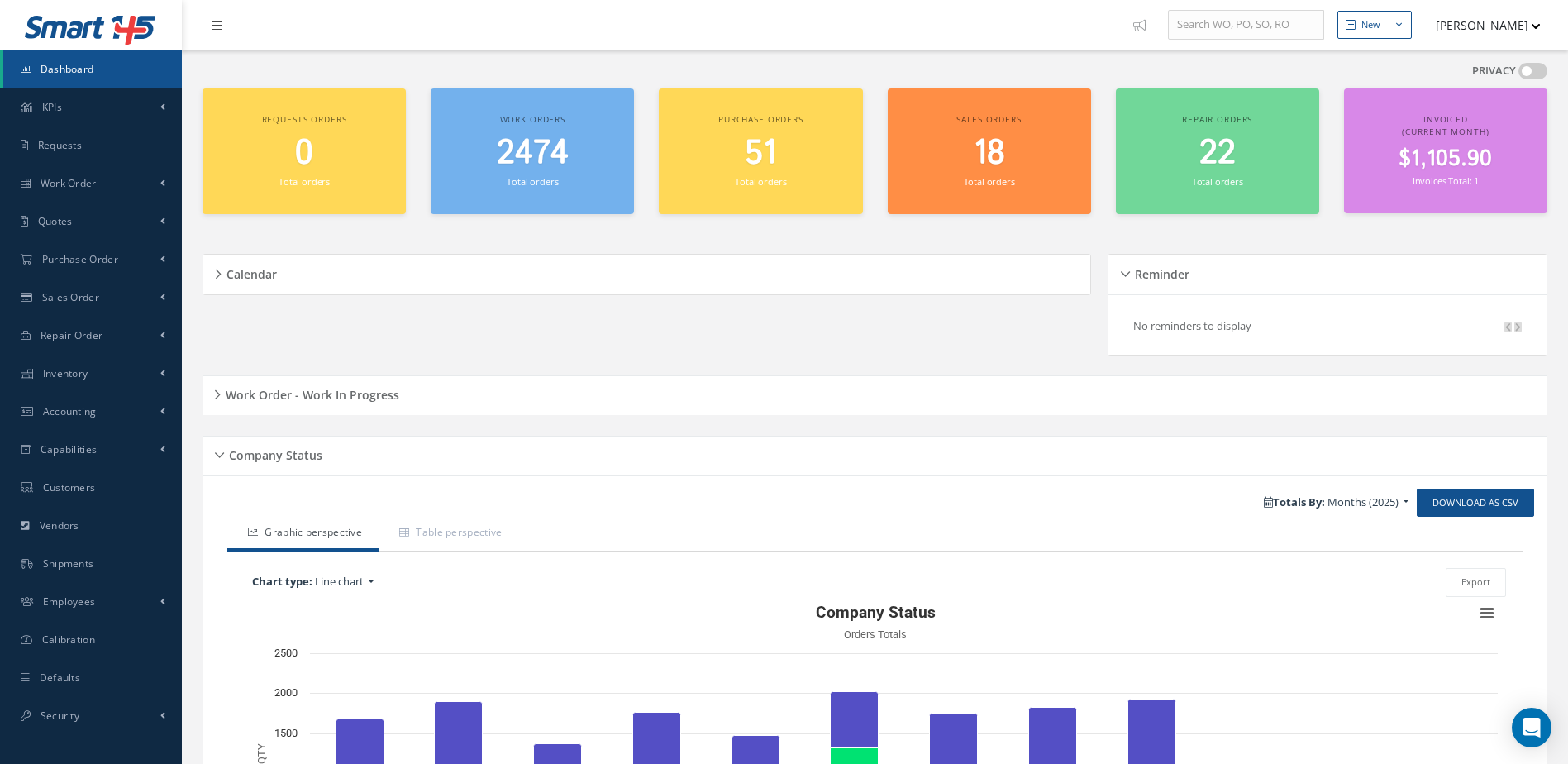
scroll to position [285, 0]
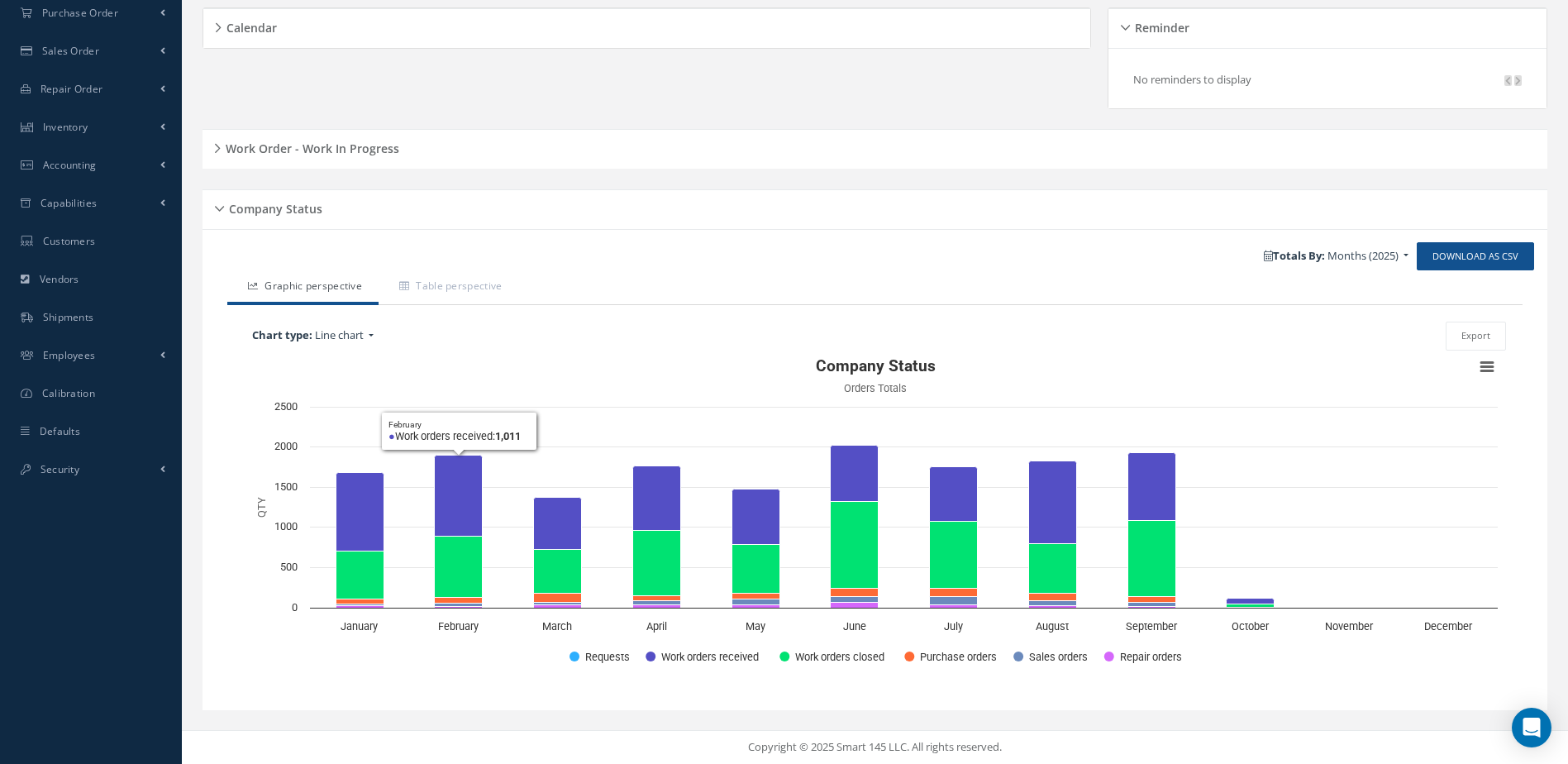
click at [394, 160] on div "Work Order - Work In Progress" at bounding box center [874, 149] width 1345 height 26
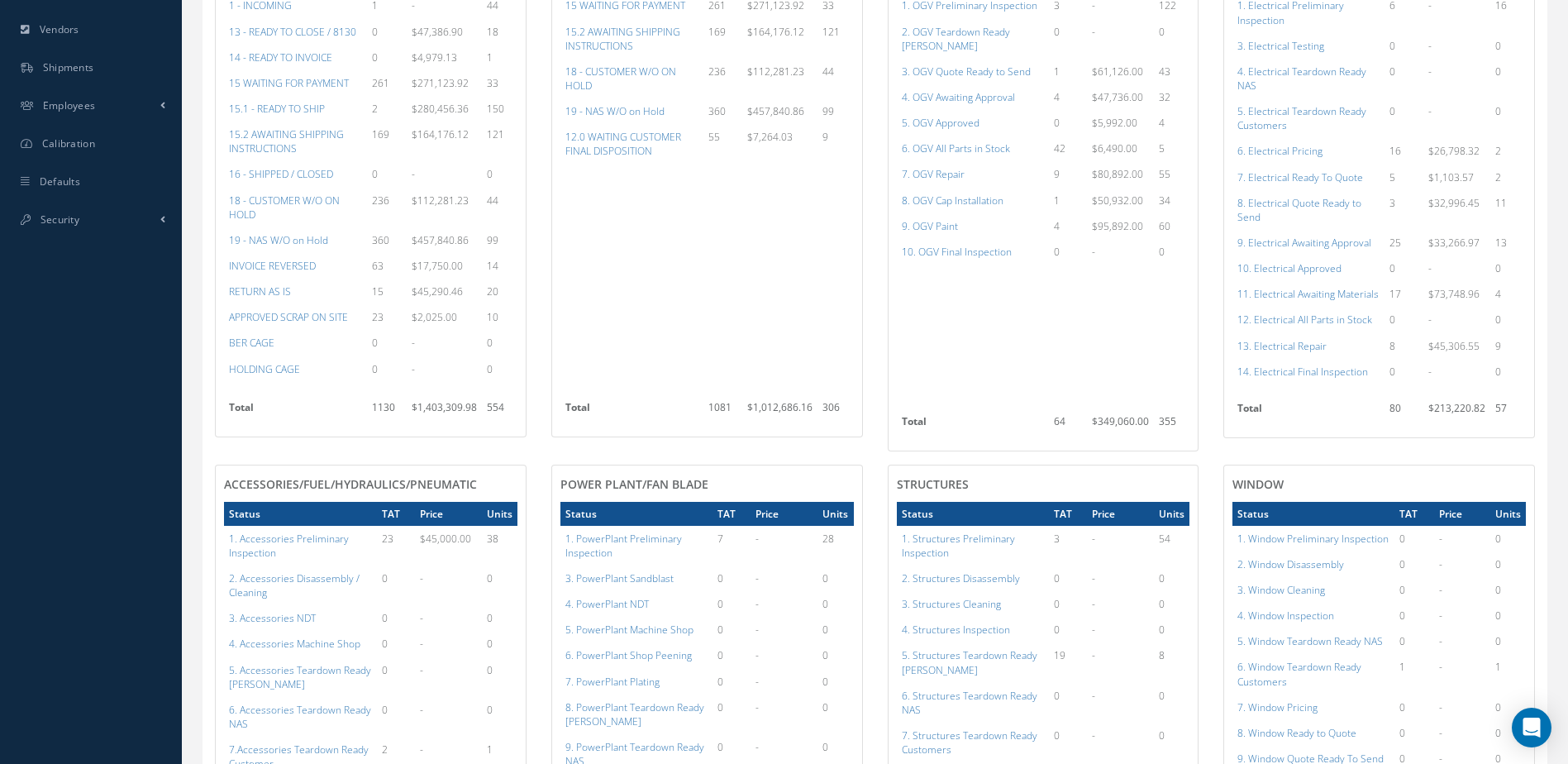
scroll to position [286, 0]
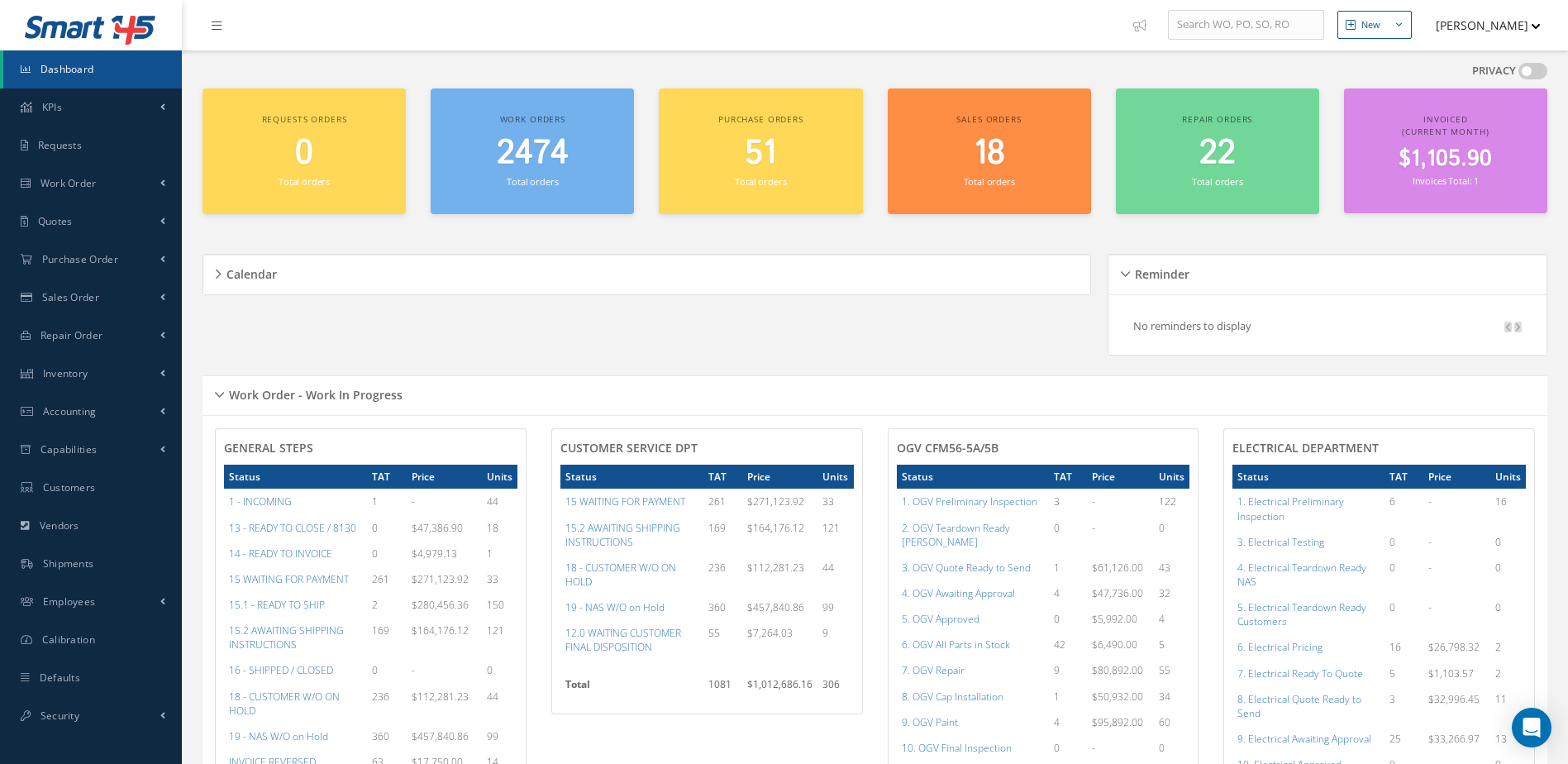
scroll to position [38, 0]
click at [945, 612] on a=78&excludeInternalCustomer=false&excludeInvoicedOrClosed=true&shop_id=15&filtersHidded"] "5. OGV Approved" at bounding box center [940, 618] width 78 height 14
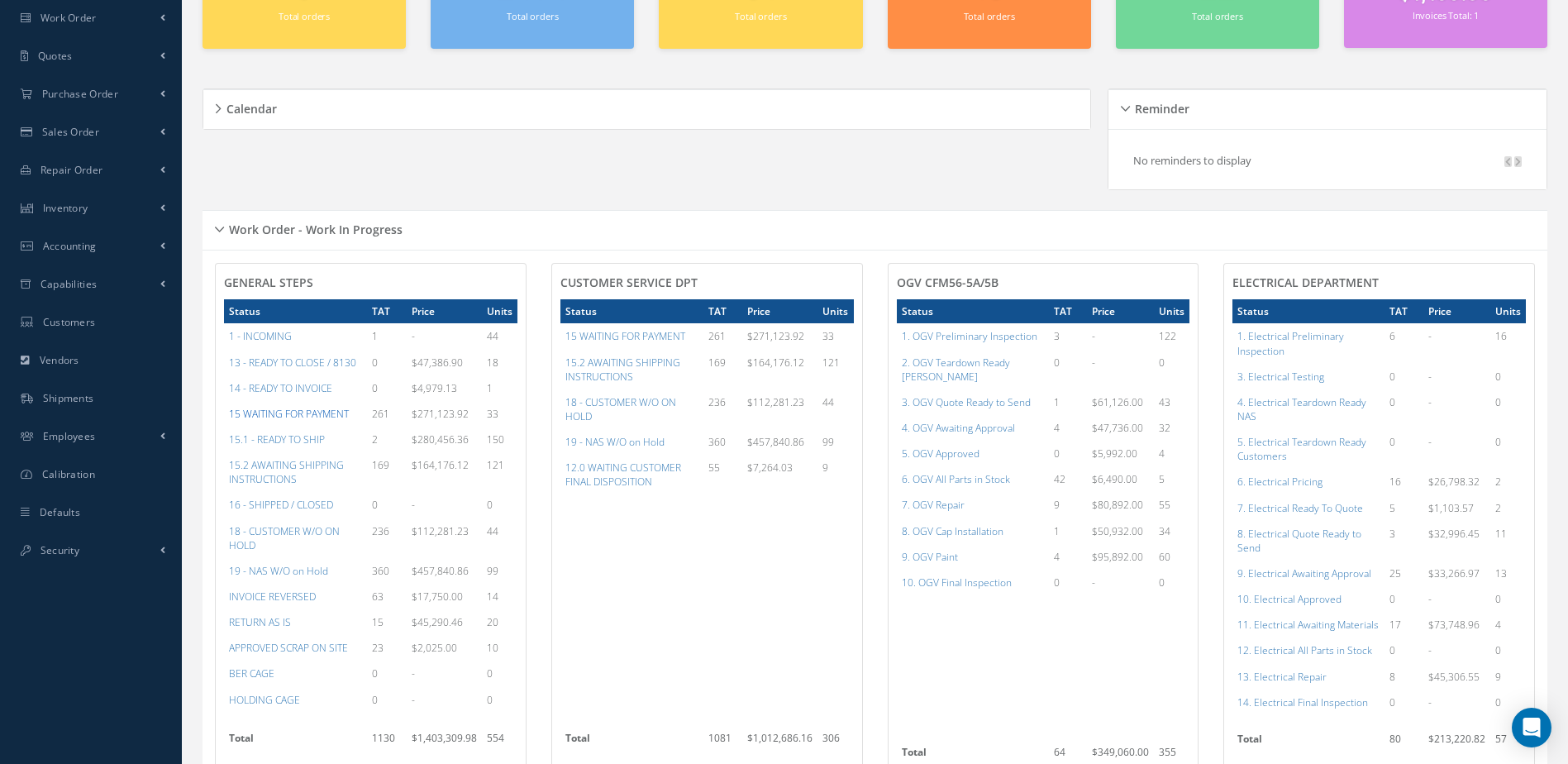
scroll to position [0, 0]
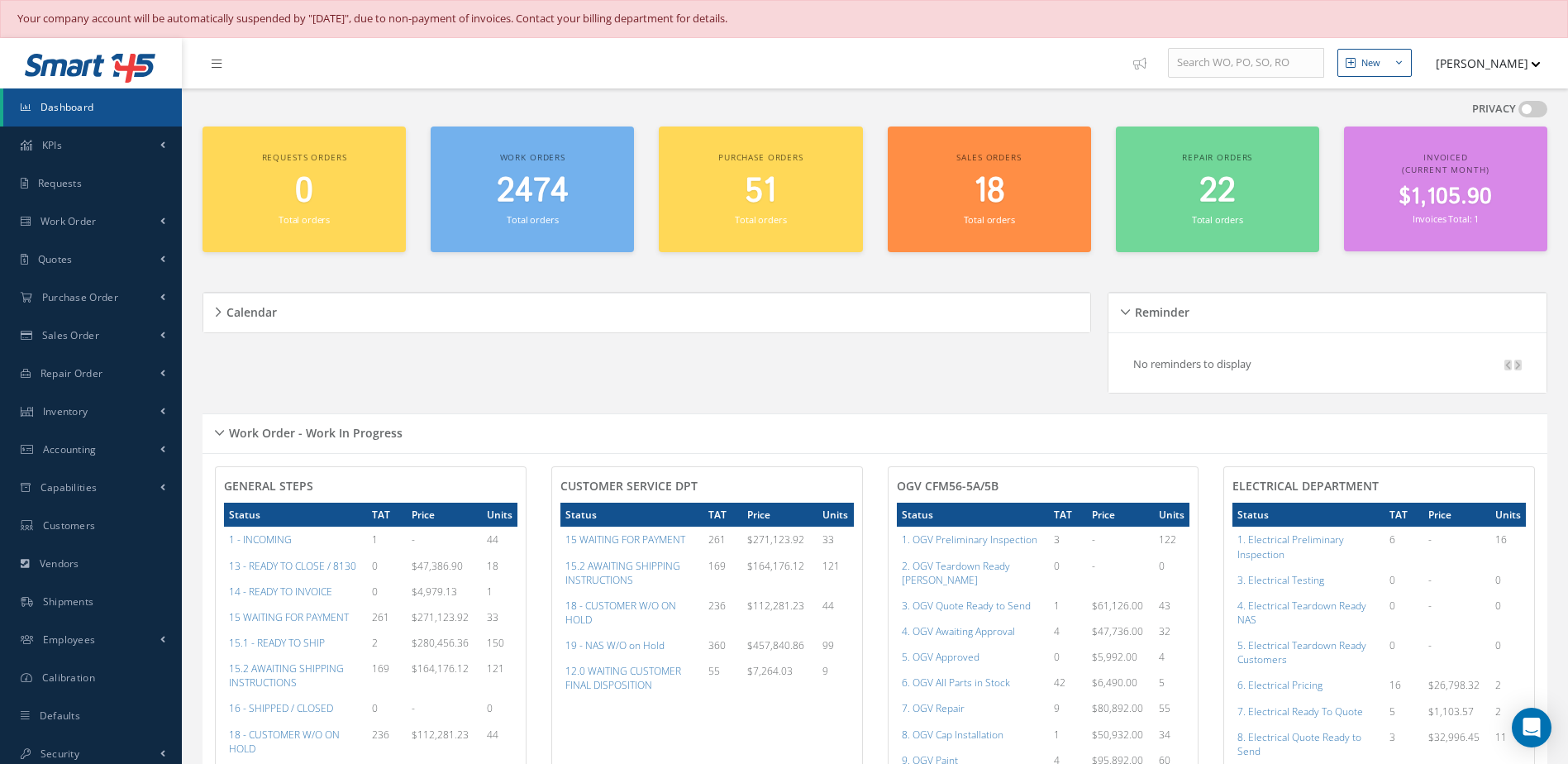
click at [534, 208] on span "2474" at bounding box center [533, 192] width 72 height 47
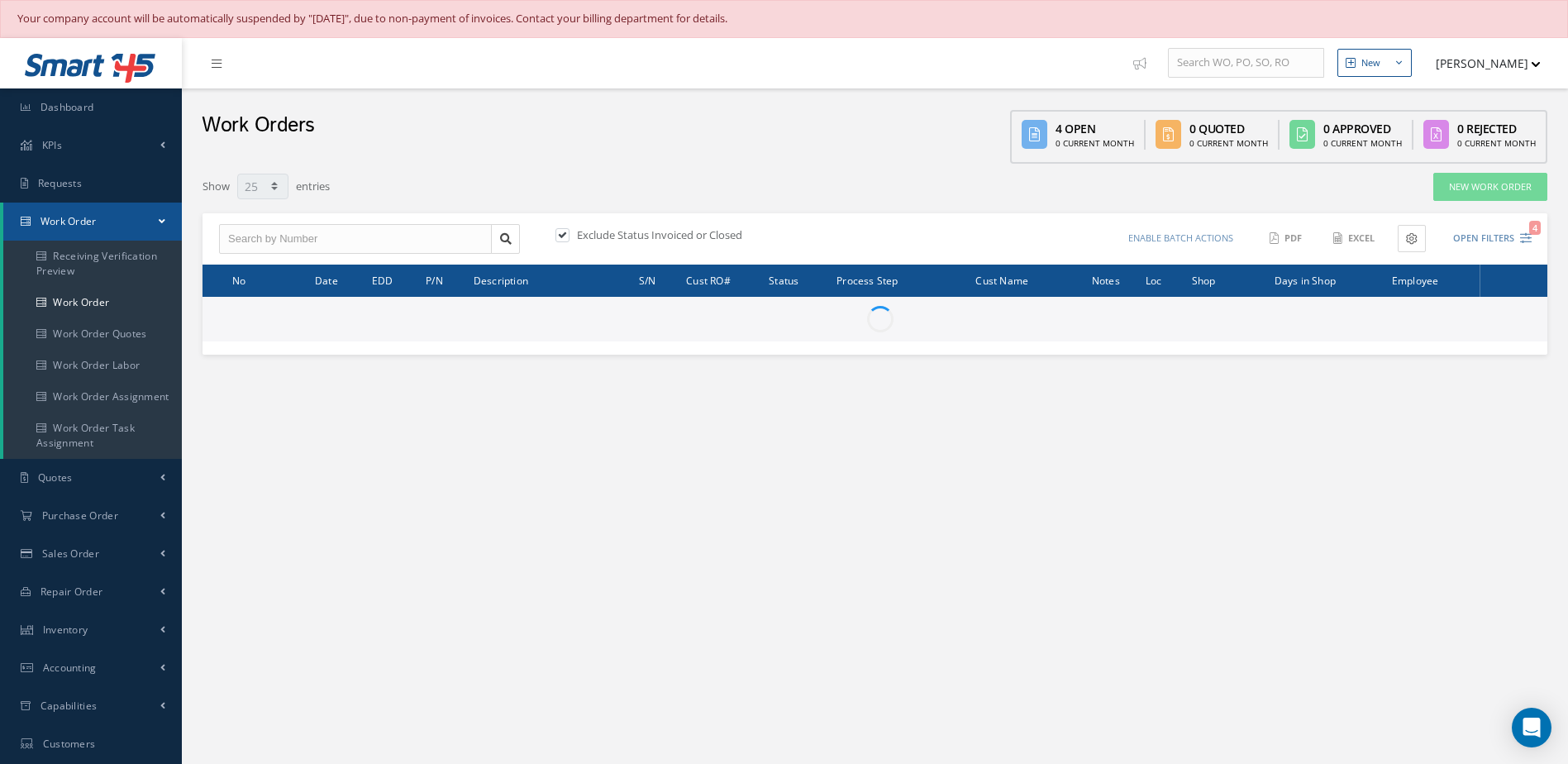
select select "25"
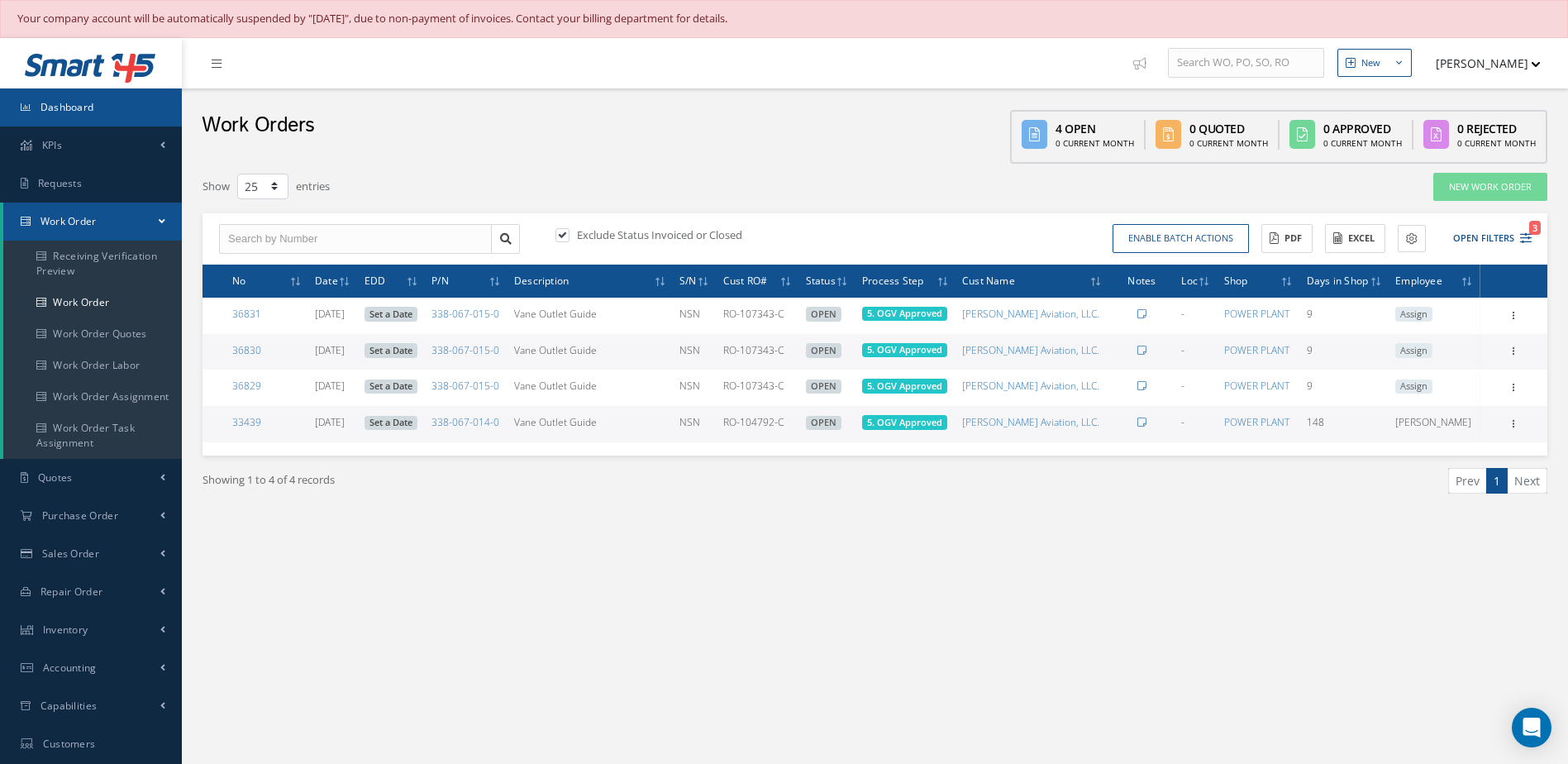
click at [121, 101] on link "Dashboard" at bounding box center [90, 107] width 182 height 38
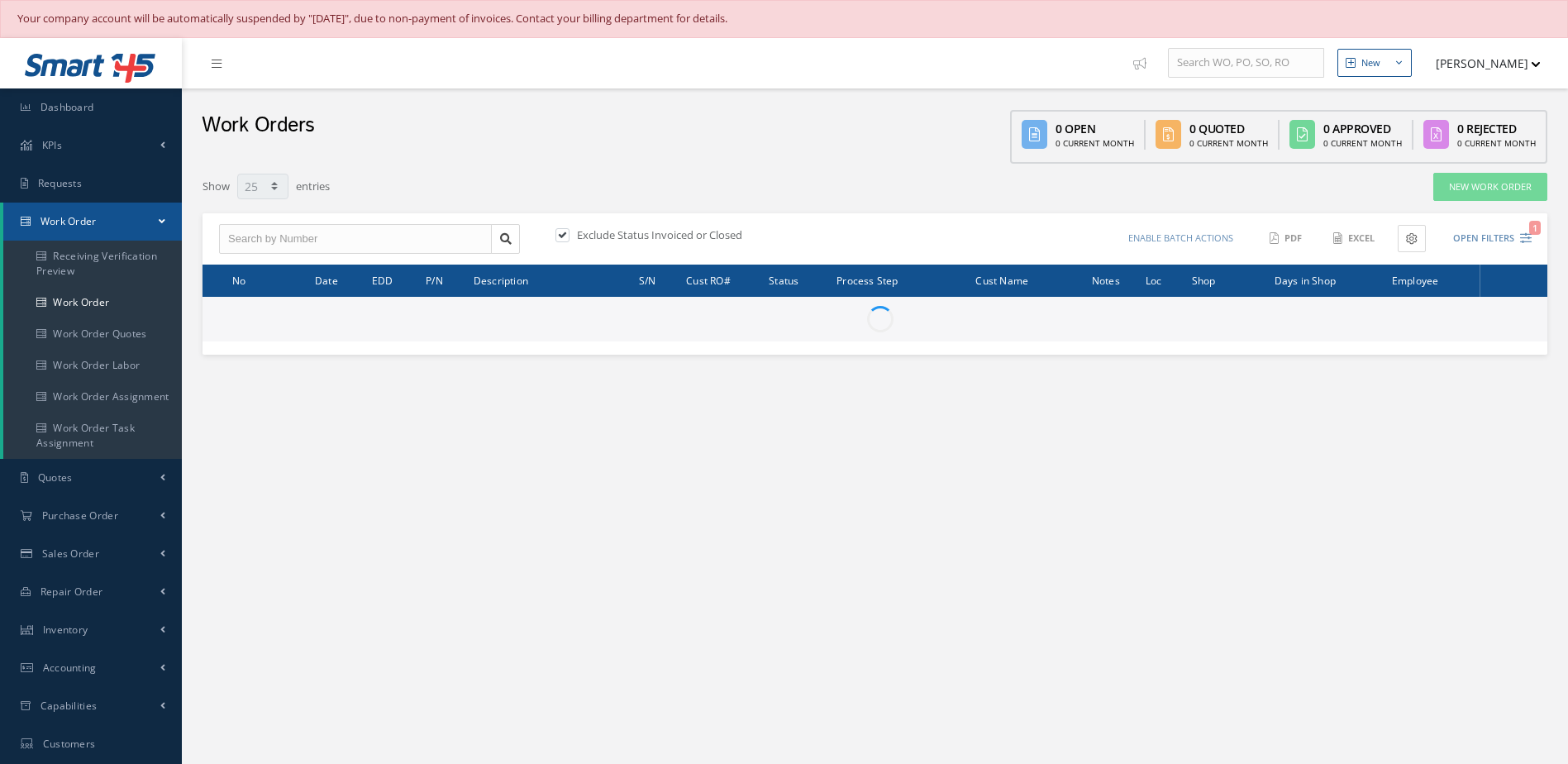
select select "25"
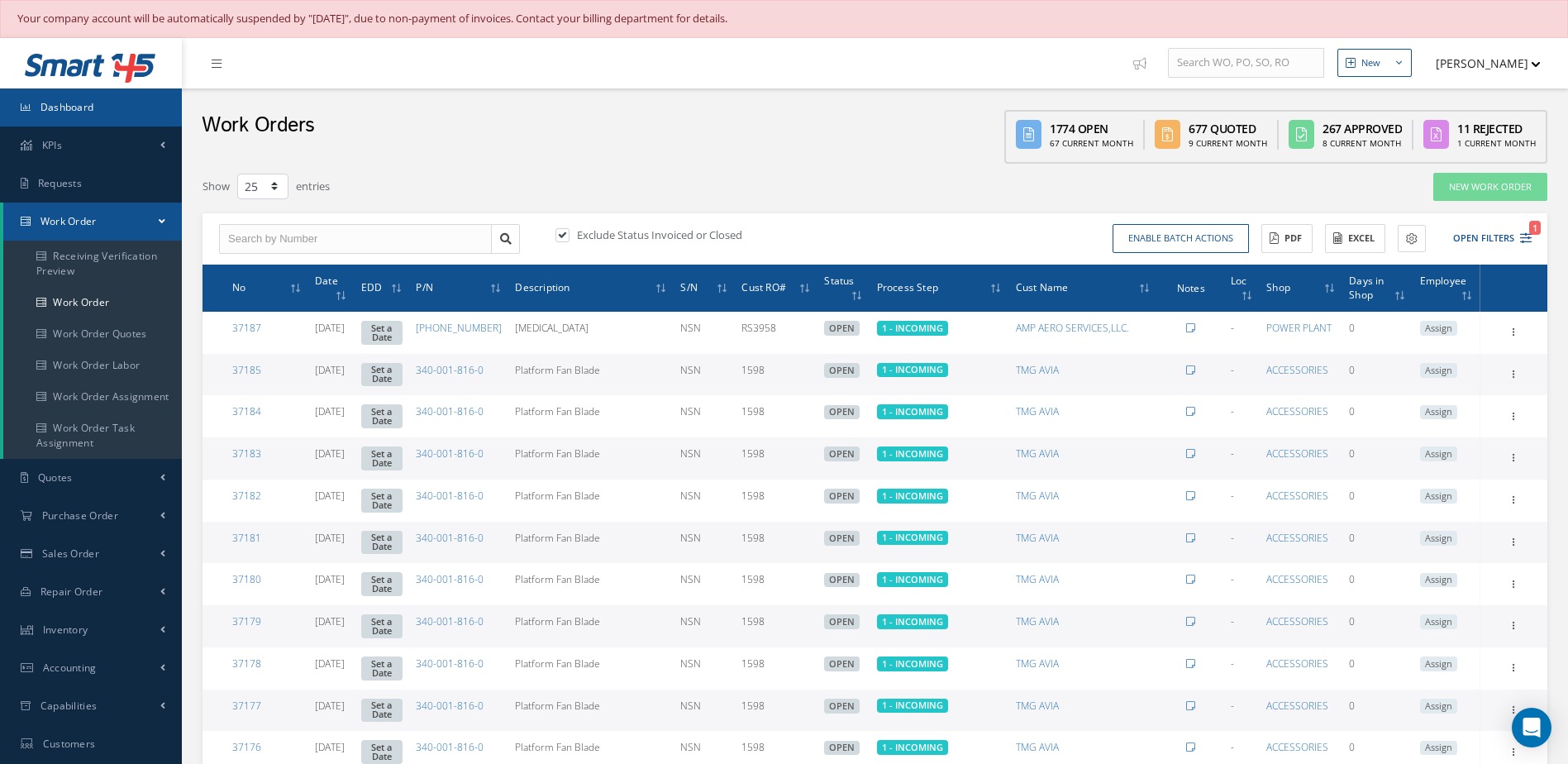
click at [141, 110] on link "Dashboard" at bounding box center [90, 107] width 182 height 38
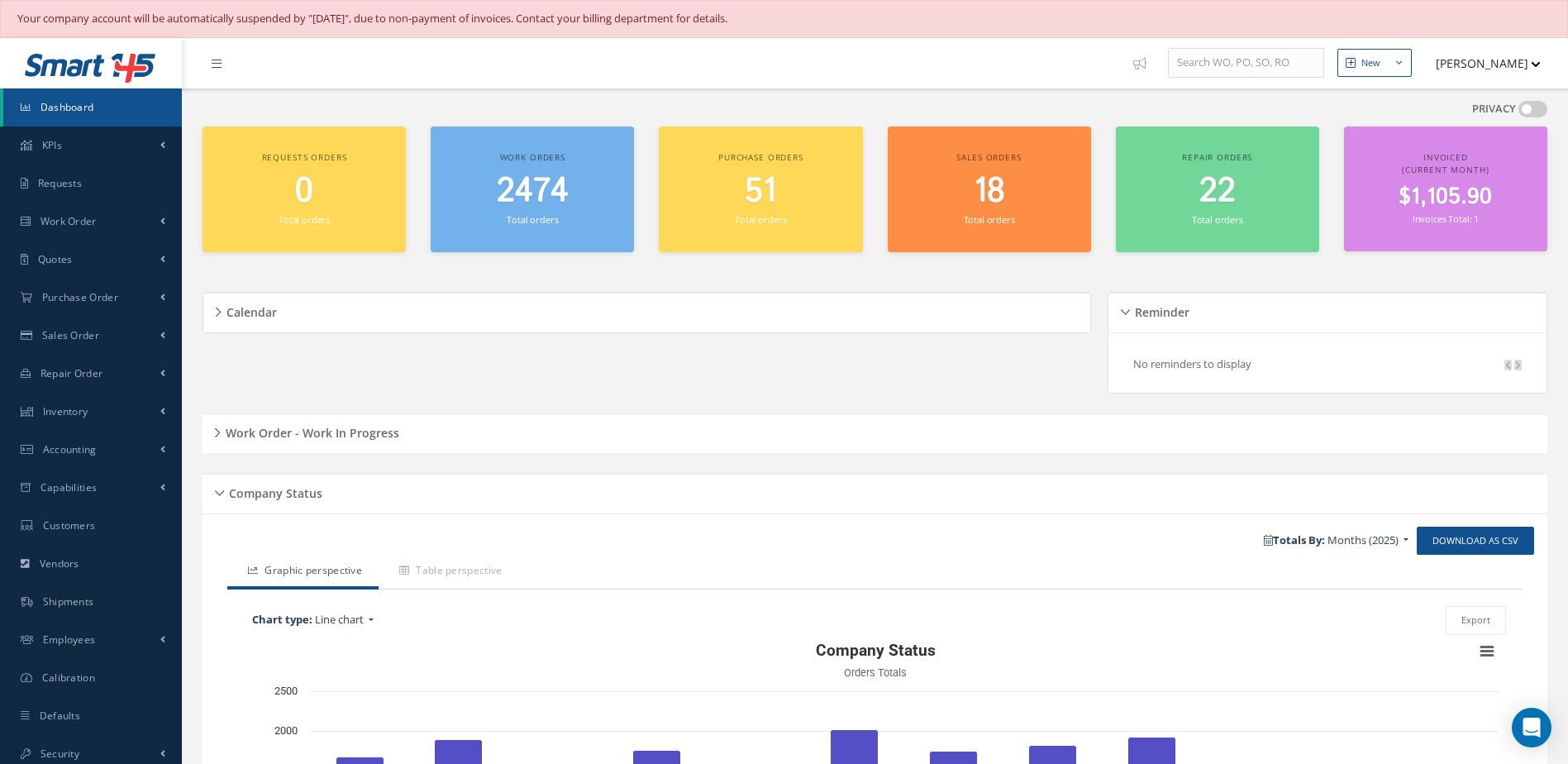
click at [122, 101] on link "Dashboard" at bounding box center [92, 107] width 178 height 38
click at [110, 95] on link "Dashboard" at bounding box center [92, 107] width 178 height 38
drag, startPoint x: 350, startPoint y: 425, endPoint x: 341, endPoint y: 425, distance: 9.0
click at [347, 425] on h5 "Work Order - Work In Progress" at bounding box center [310, 431] width 178 height 20
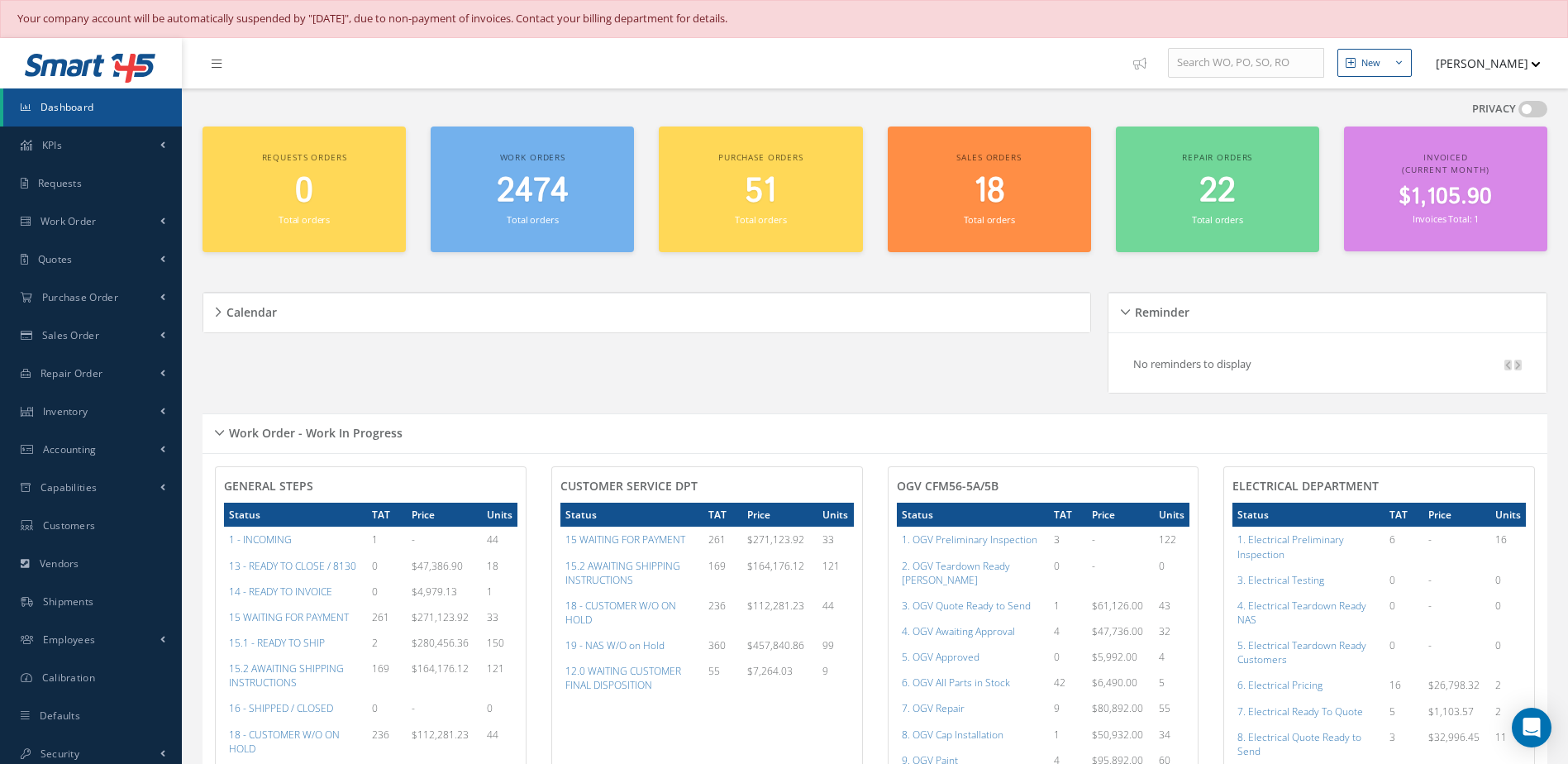
click at [91, 106] on span "Dashboard" at bounding box center [67, 107] width 54 height 14
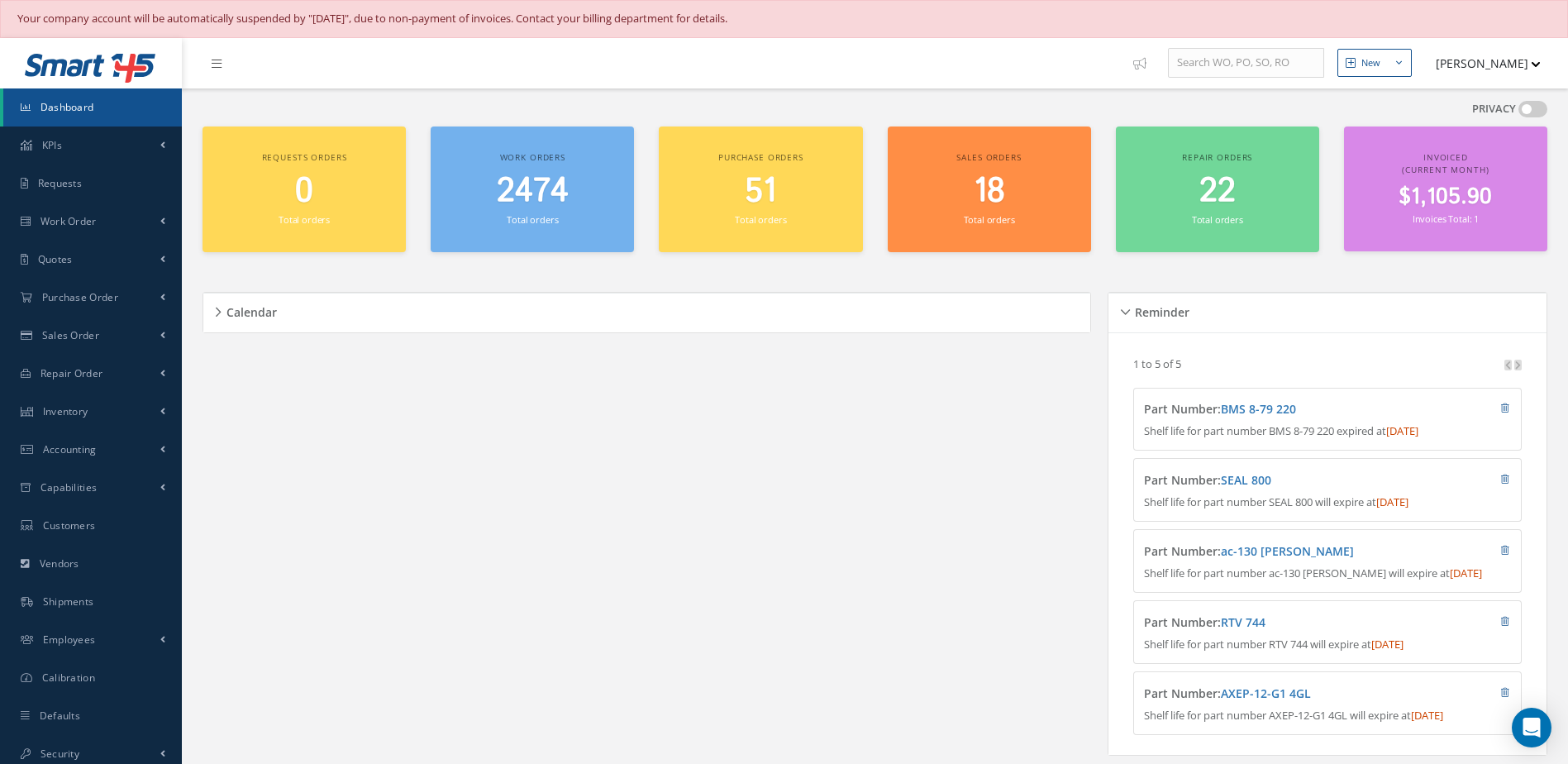
scroll to position [496, 0]
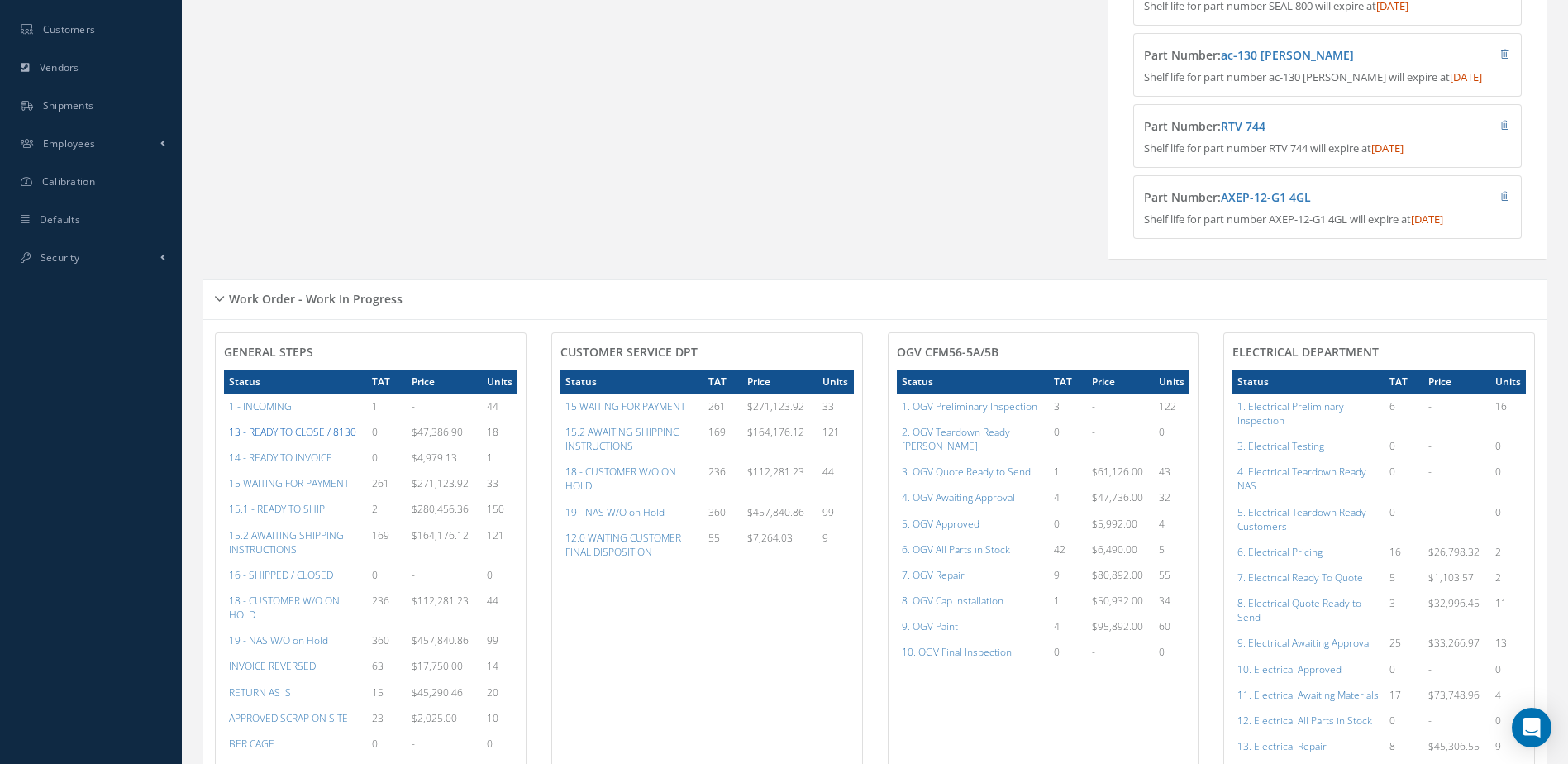
click at [279, 438] on a=20&excludeInternalCustomer=false&excludeInvoicedOrClosed=true&&filtersHidded"] "13 - READY TO CLOSE / 8130" at bounding box center [293, 432] width 127 height 14
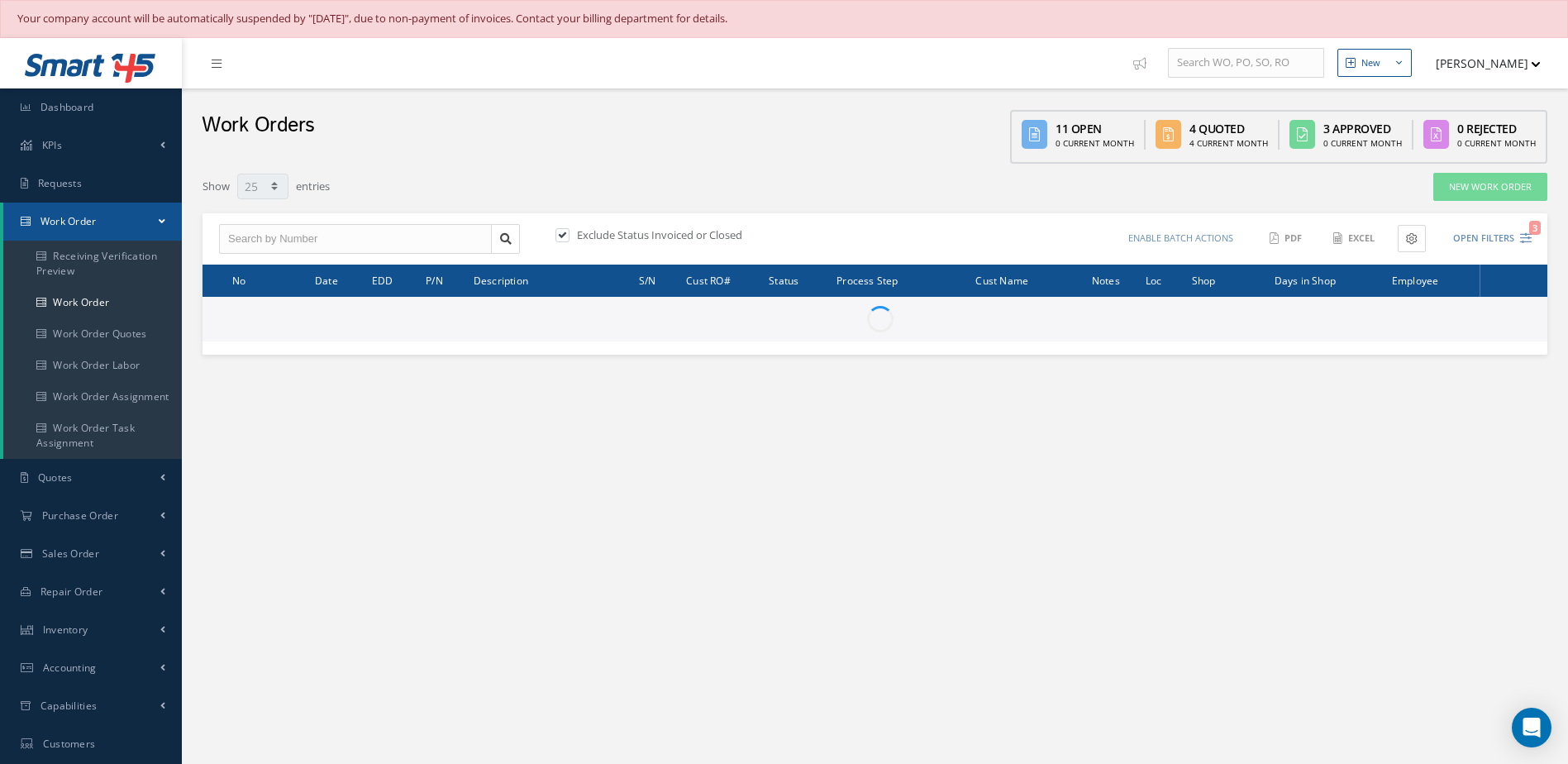
select select "25"
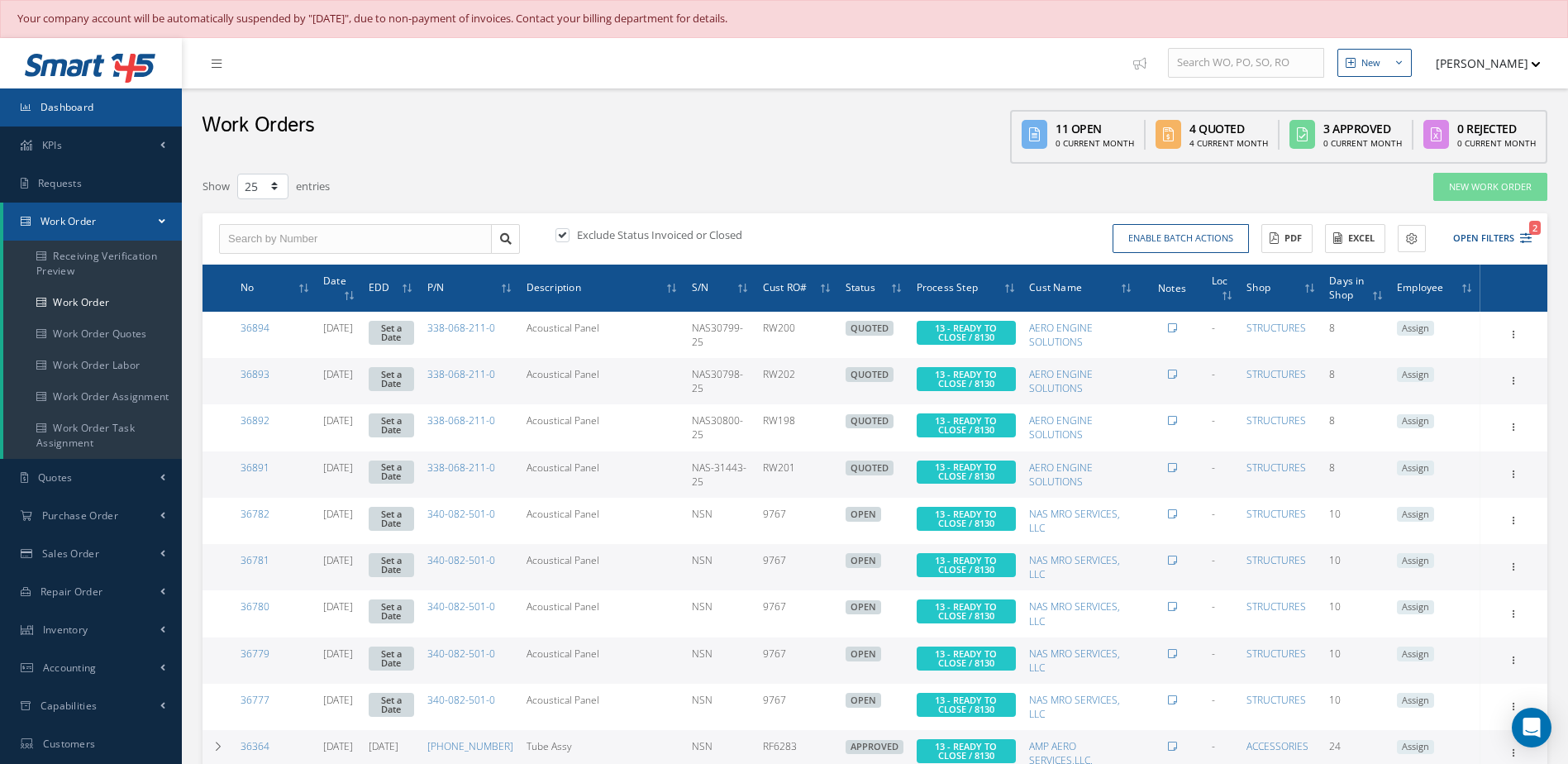
click at [107, 100] on link "Dashboard" at bounding box center [90, 107] width 182 height 38
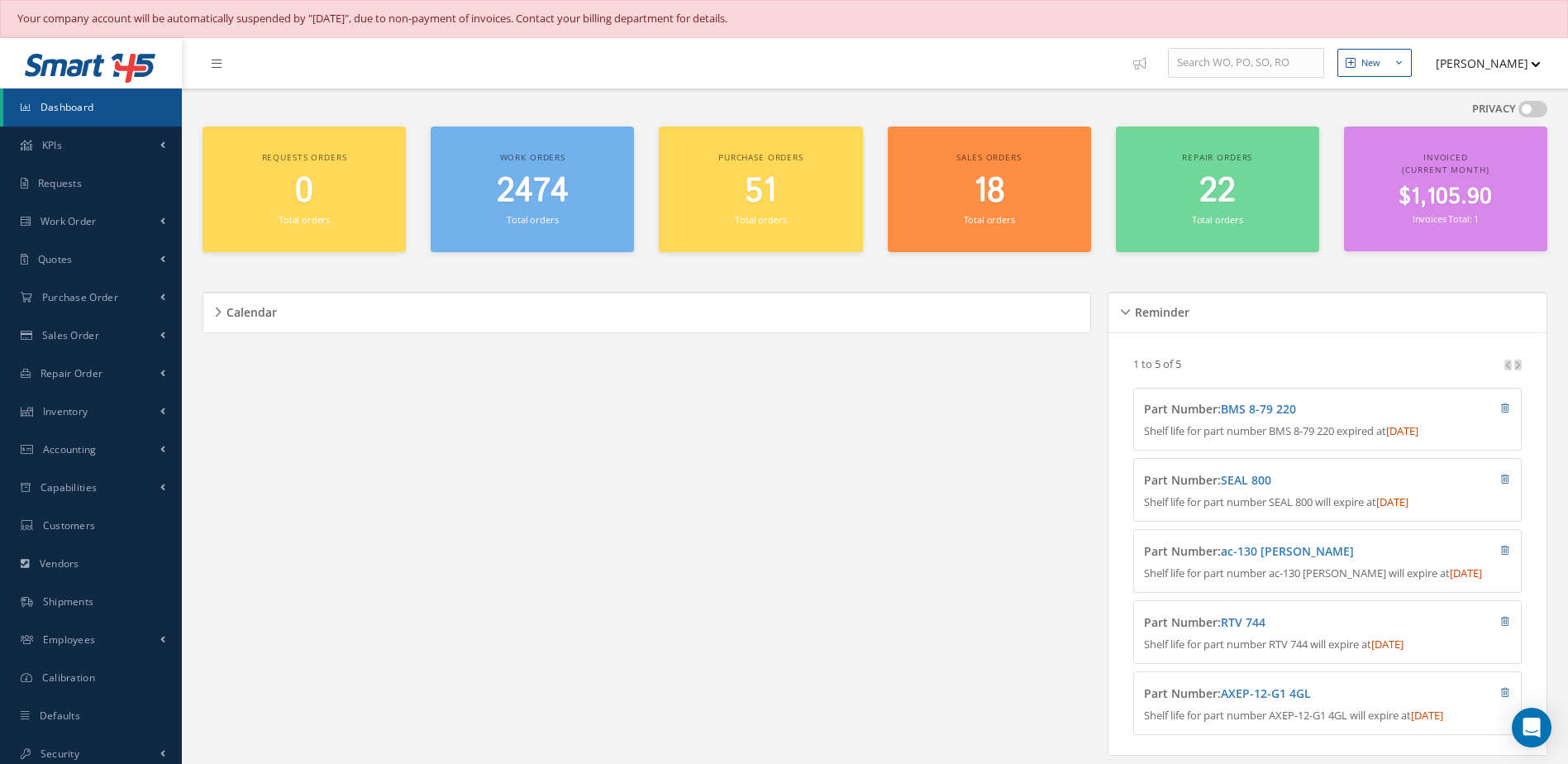
click at [561, 214] on span "2474" at bounding box center [533, 192] width 72 height 47
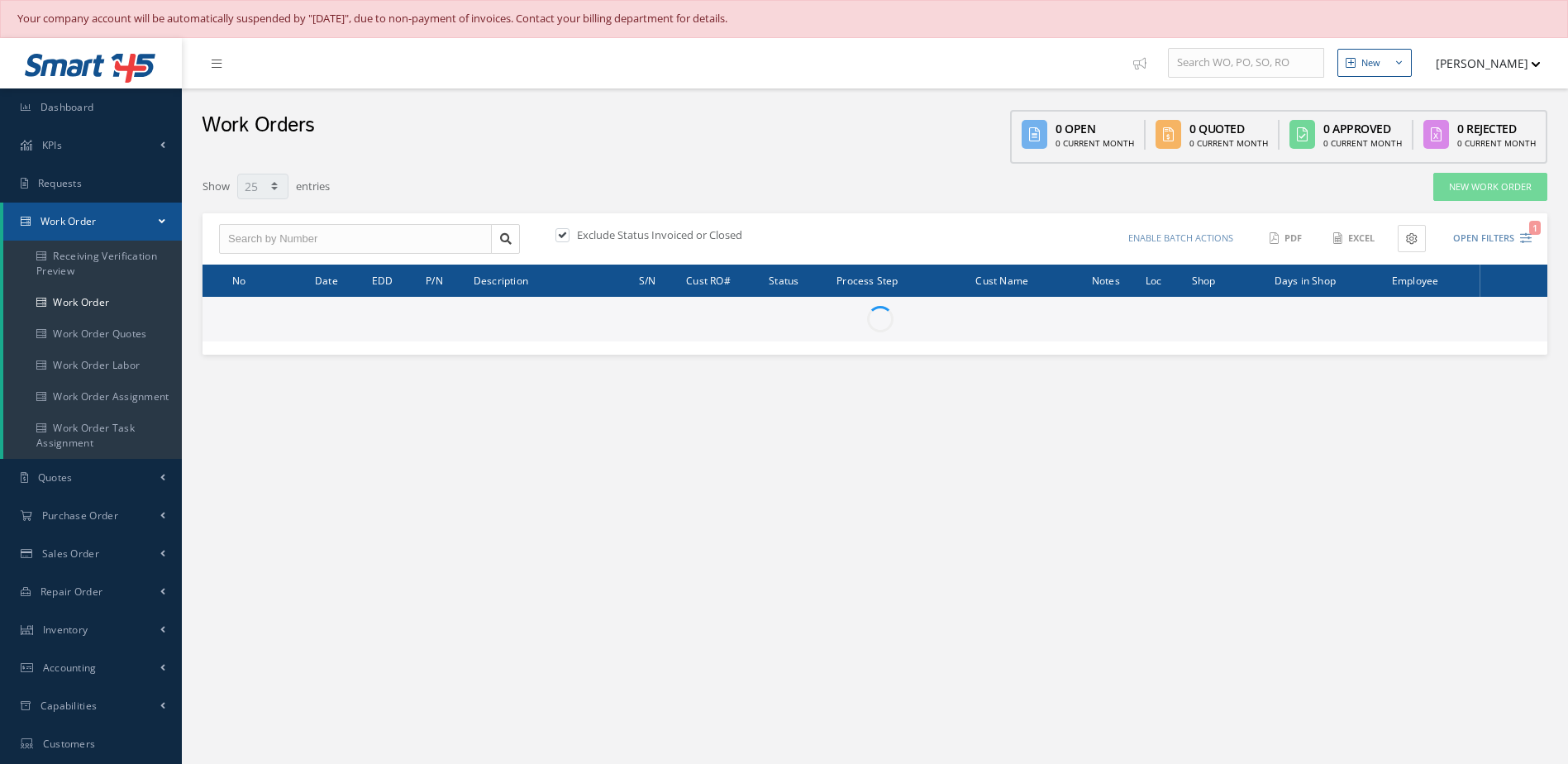
select select "25"
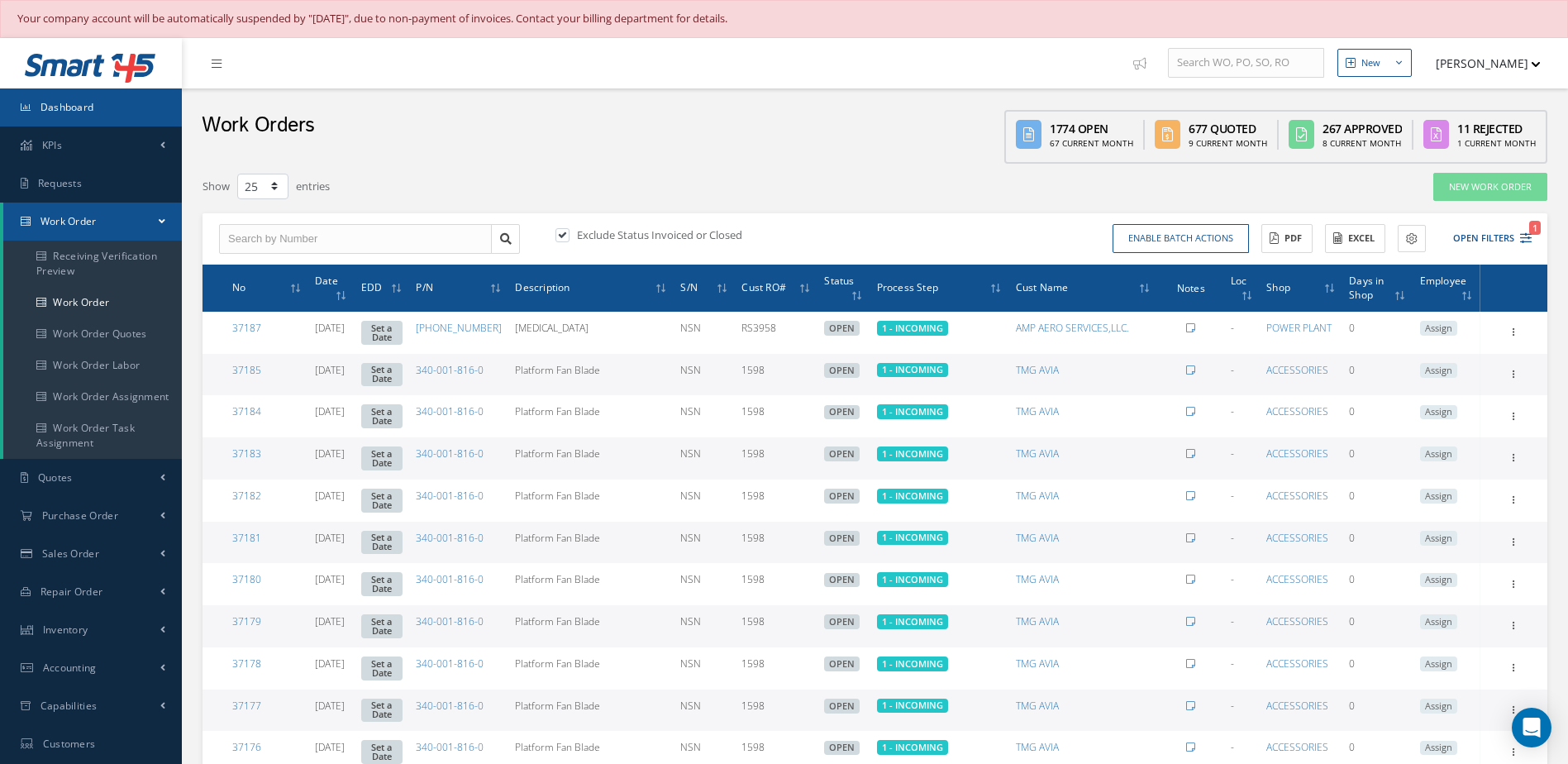
click at [105, 108] on link "Dashboard" at bounding box center [90, 107] width 182 height 38
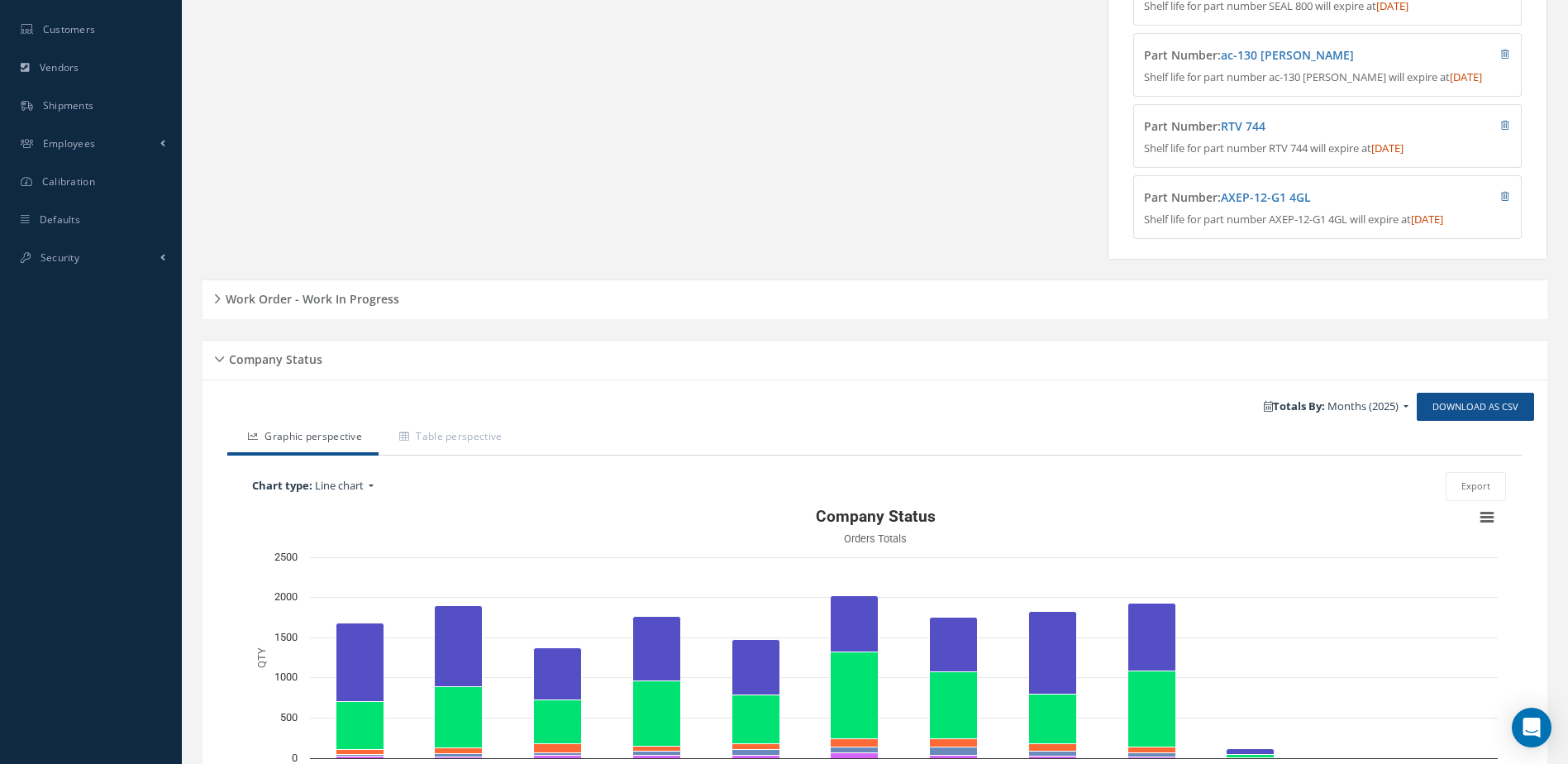
scroll to position [578, 0]
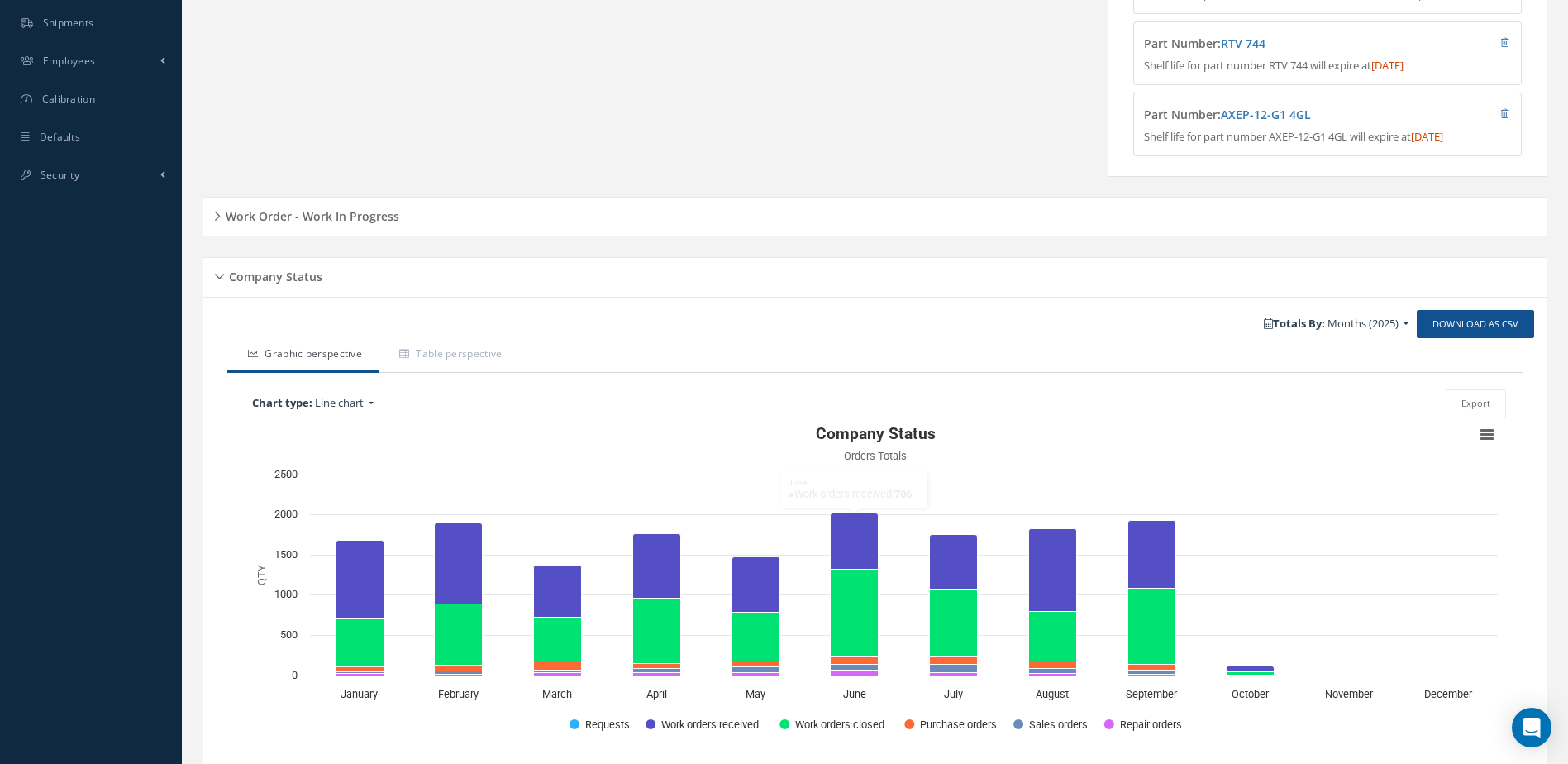
click at [330, 224] on h5 "Work Order - Work In Progress" at bounding box center [310, 214] width 178 height 20
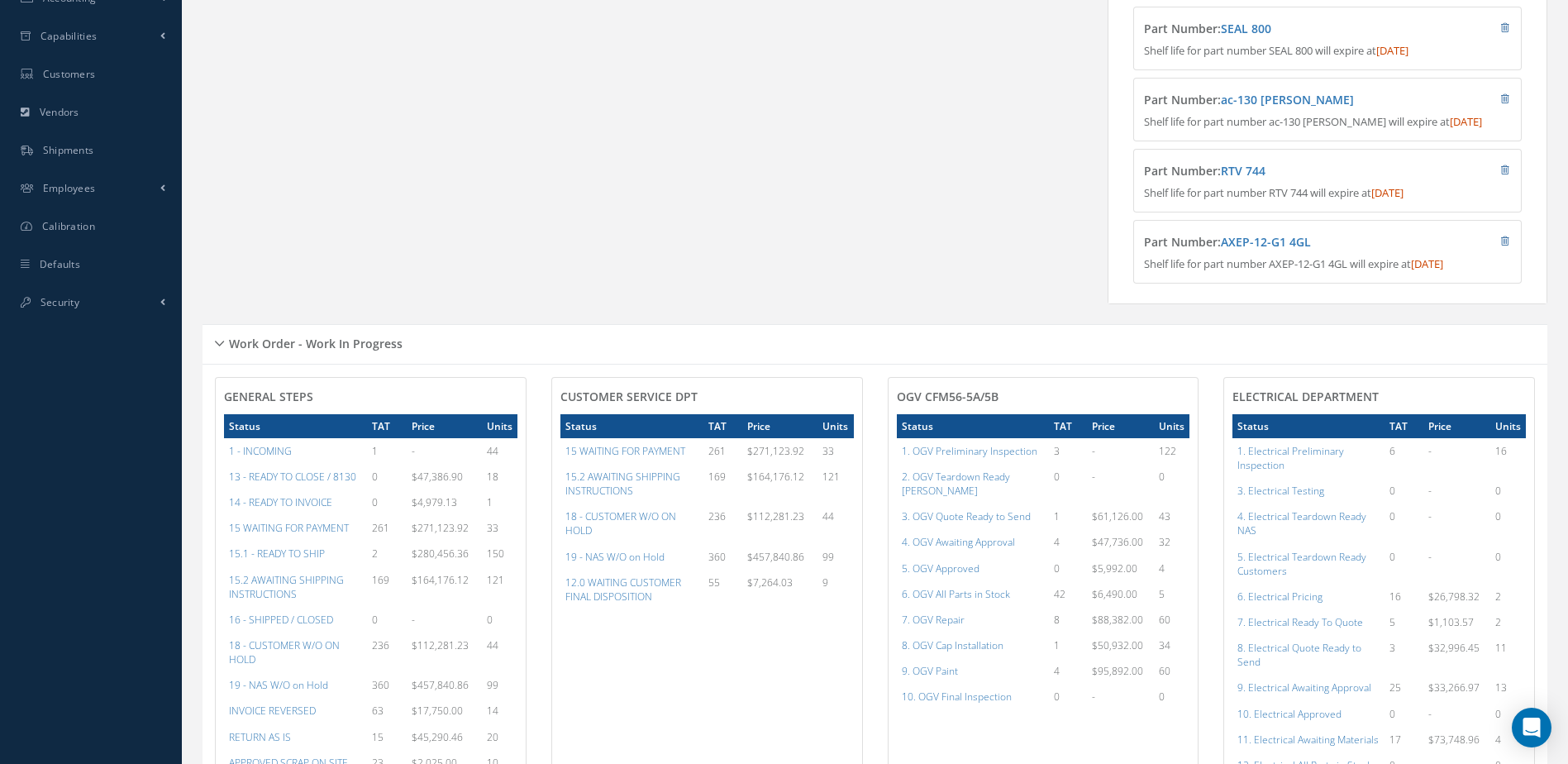
scroll to position [700, 0]
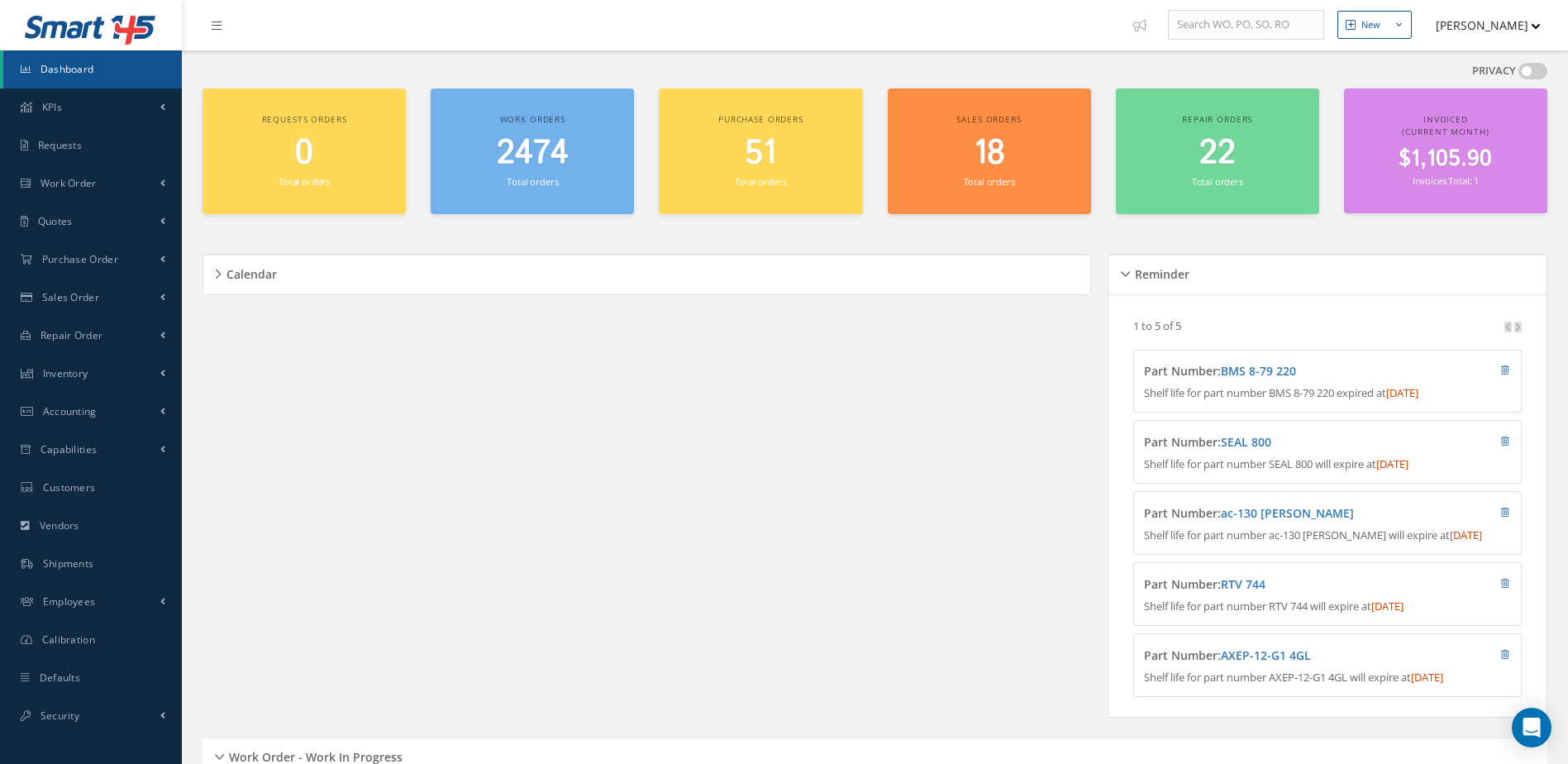
scroll to position [451, 0]
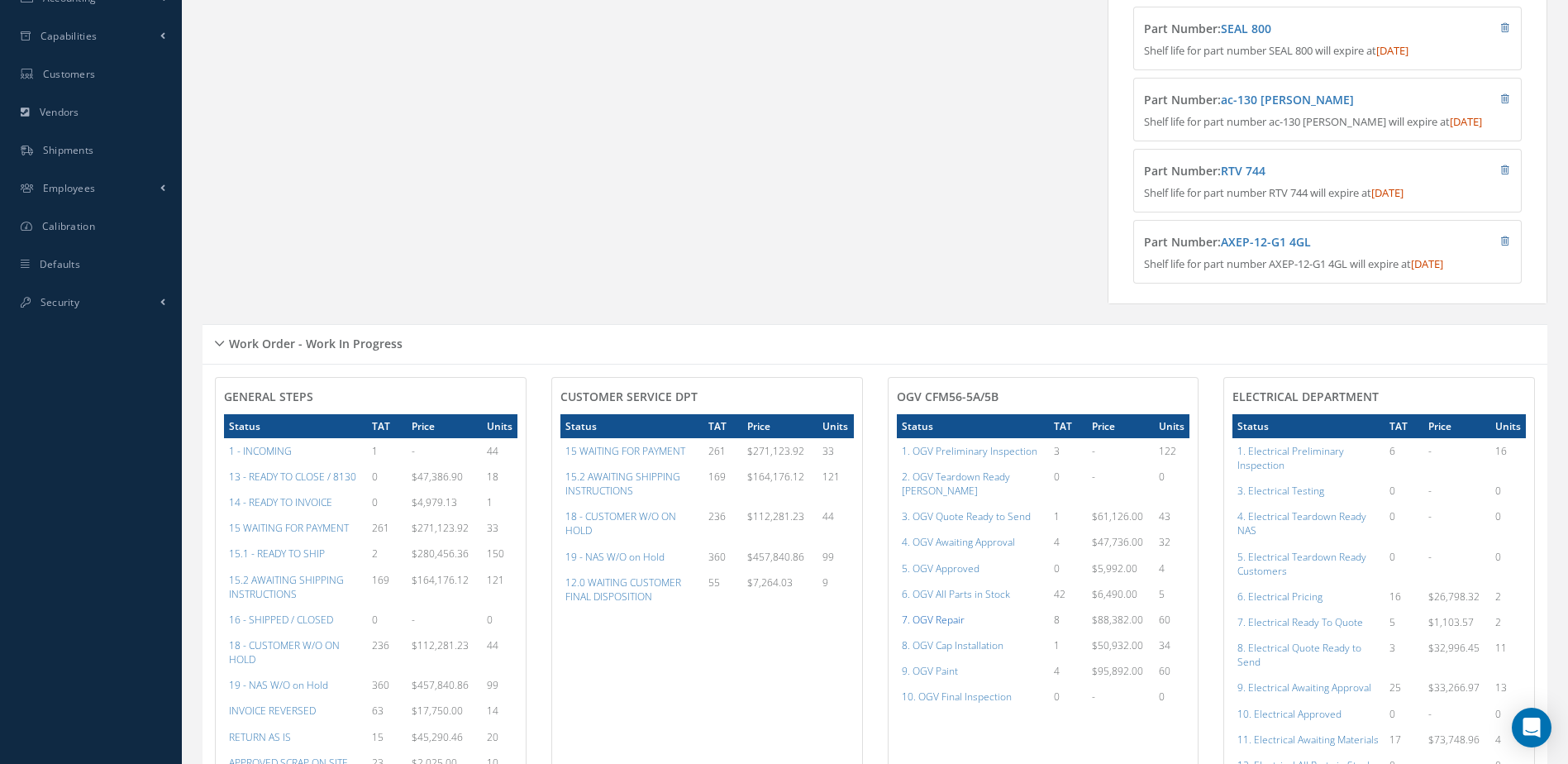
click at [940, 618] on a=83&excludeInternalCustomer=false&excludeInvoicedOrClosed=true&shop_id=15&filtersHidded"] "7. OGV Repair" at bounding box center [933, 619] width 63 height 14
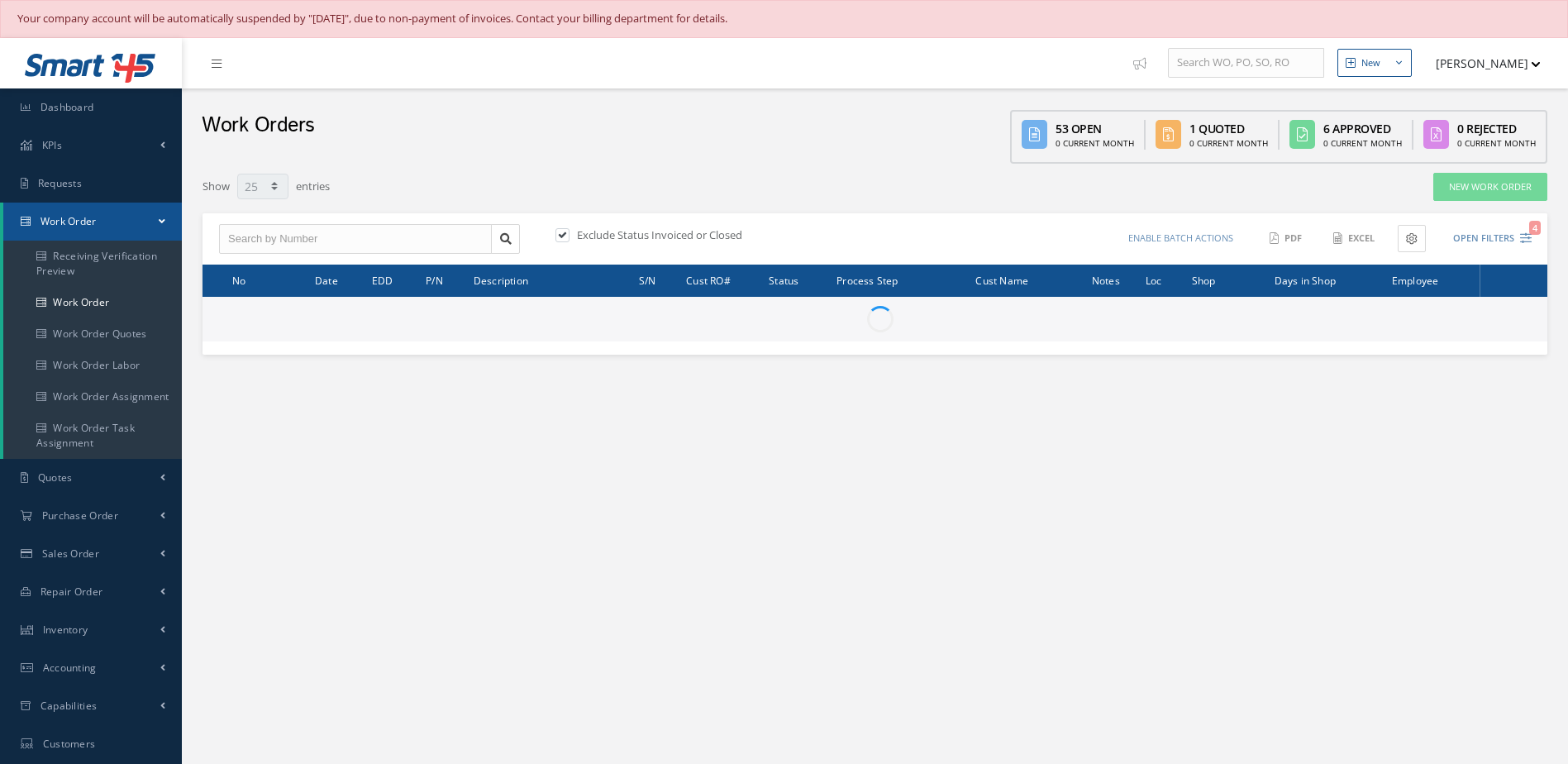
select select "25"
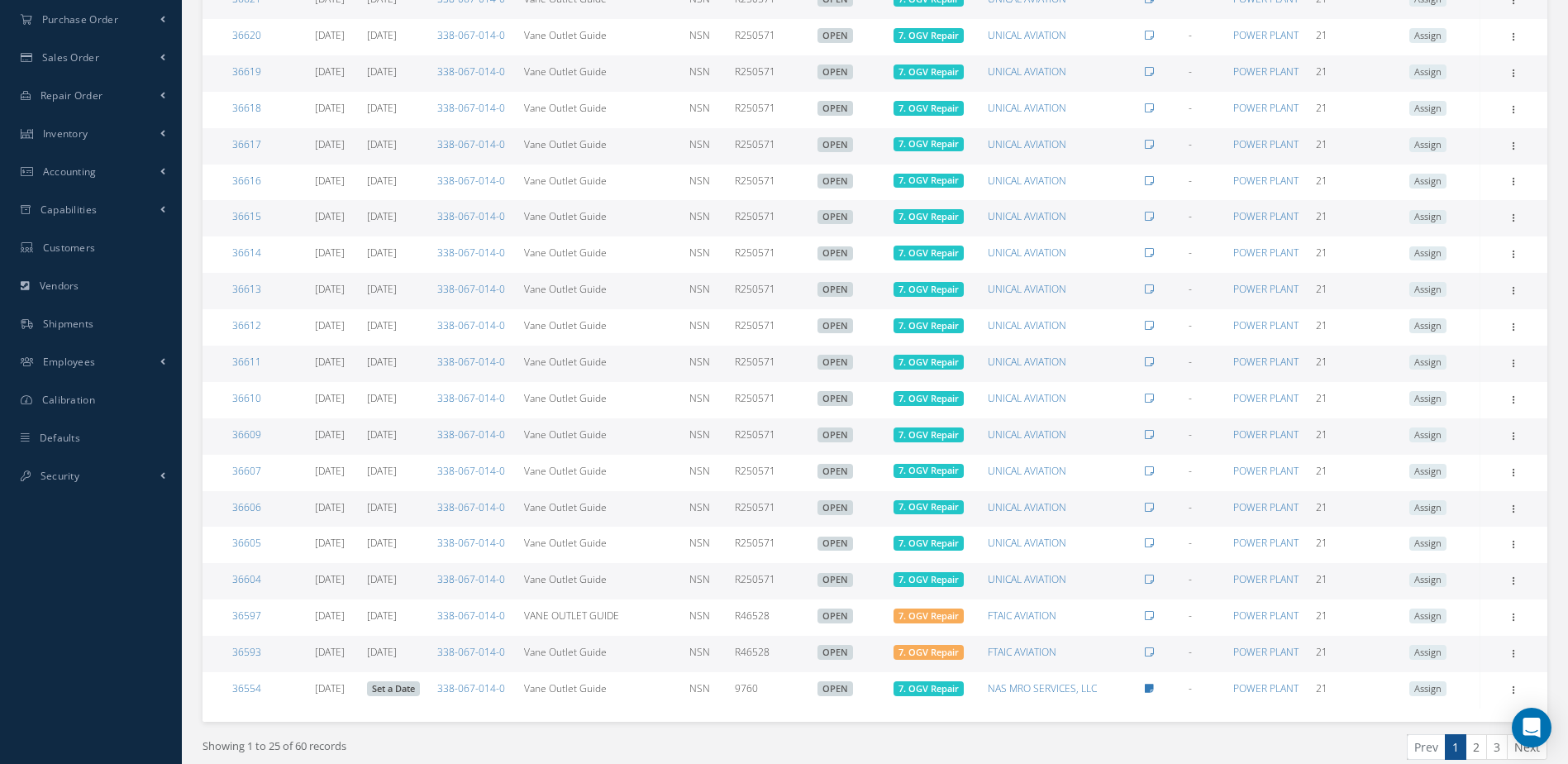
scroll to position [567, 0]
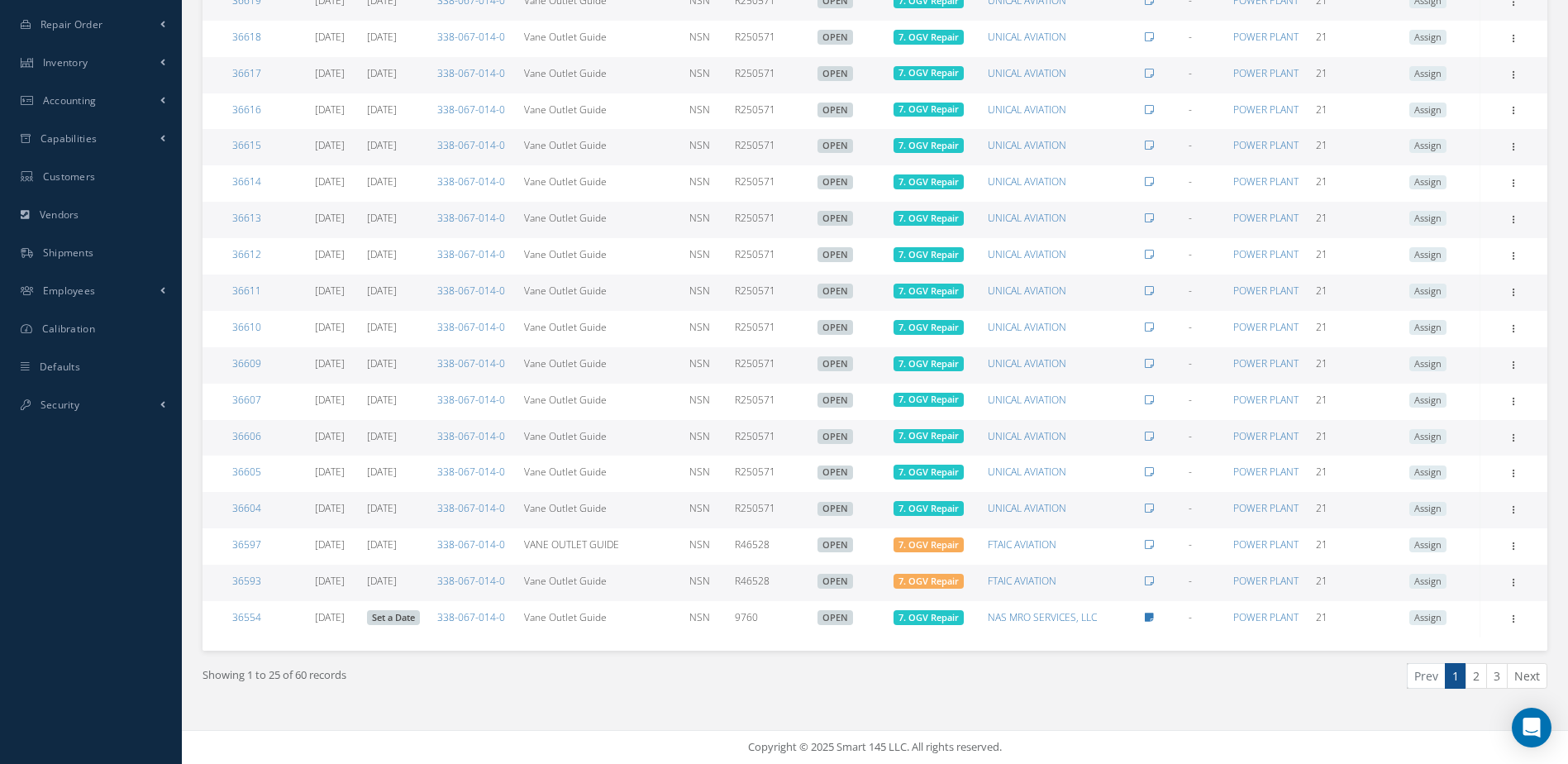
click at [1483, 682] on link "2" at bounding box center [1476, 675] width 22 height 26
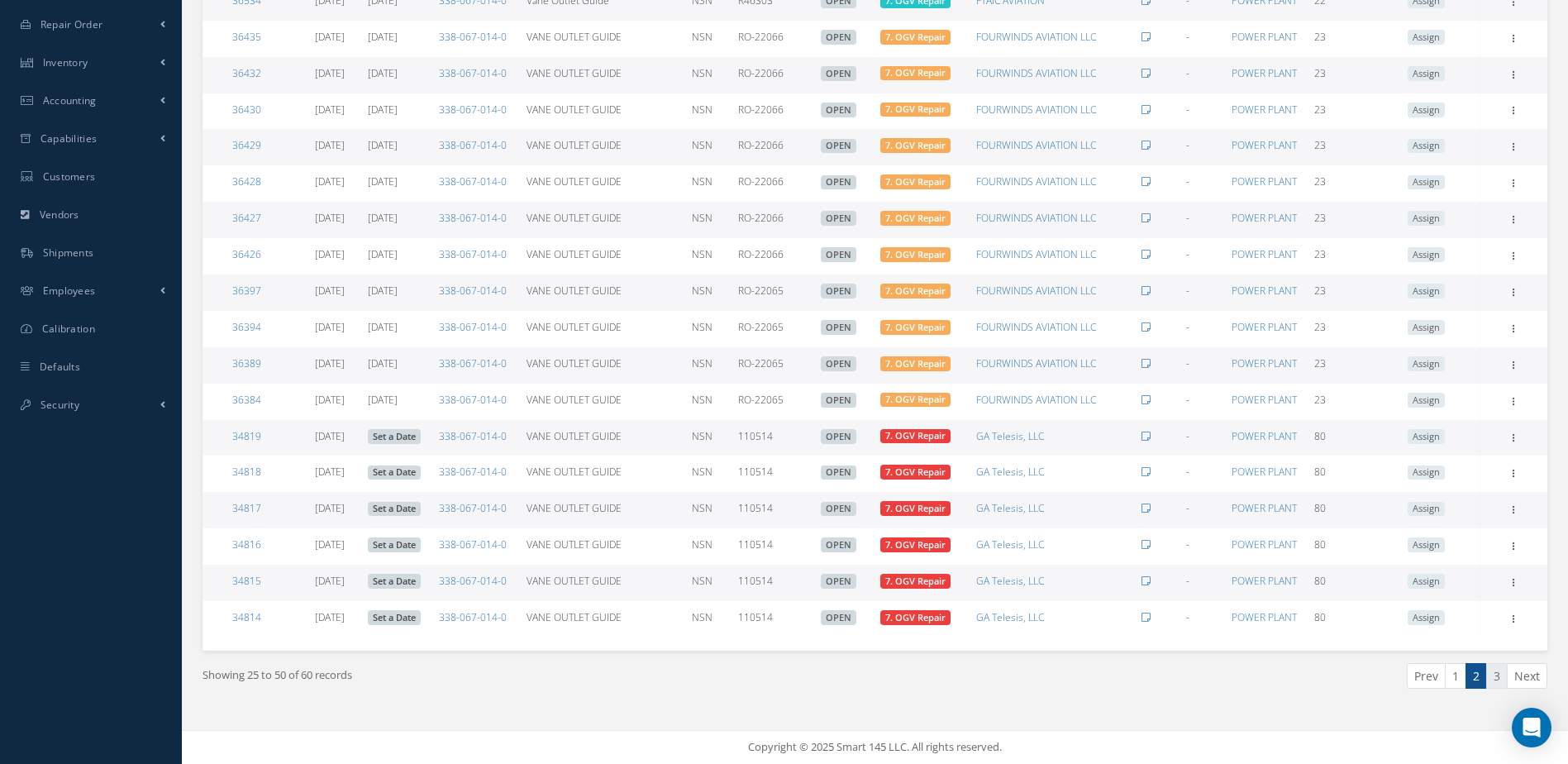
click at [1502, 669] on link "3" at bounding box center [1497, 675] width 22 height 26
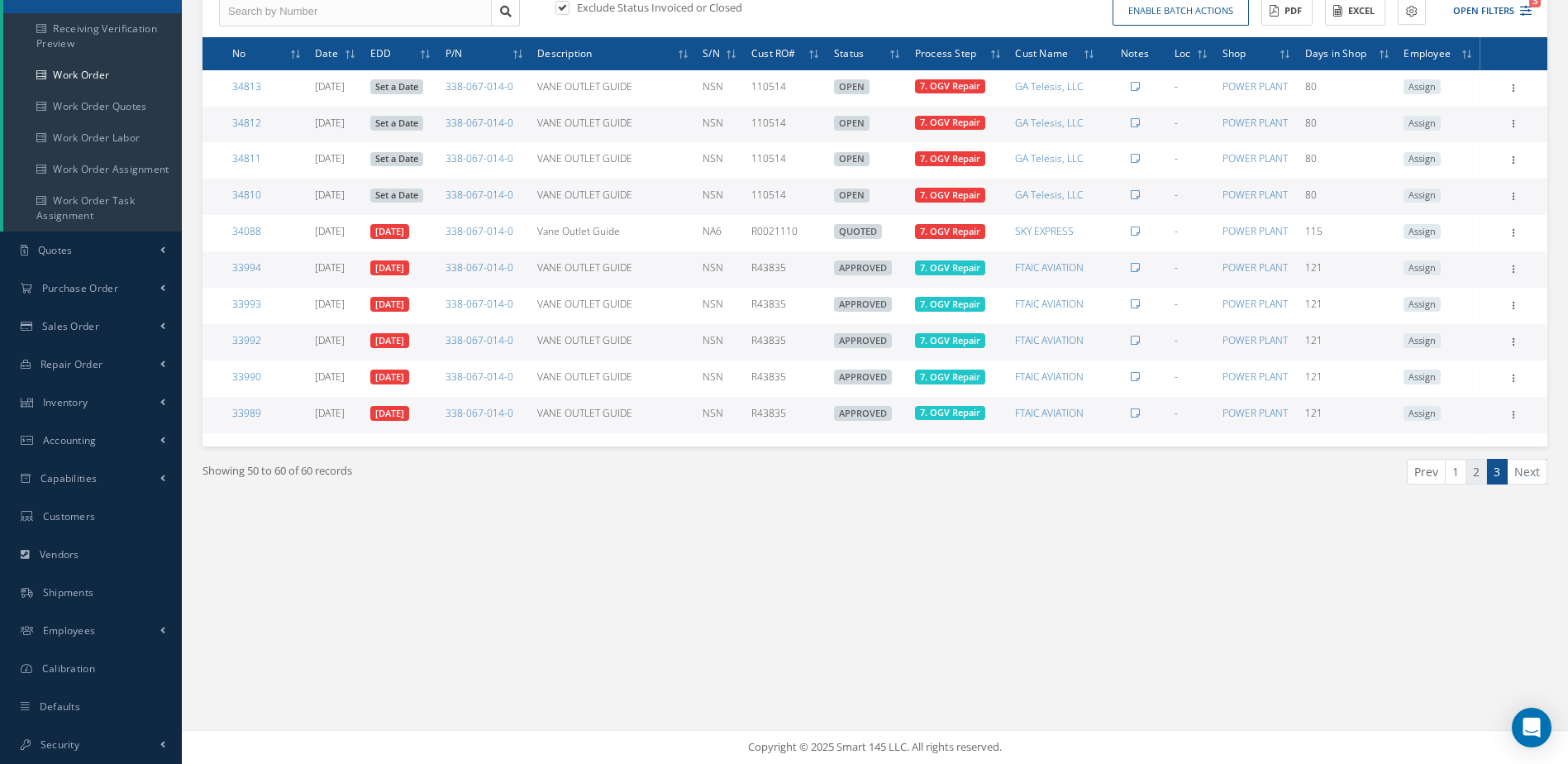
click at [1481, 479] on link "2" at bounding box center [1476, 471] width 22 height 26
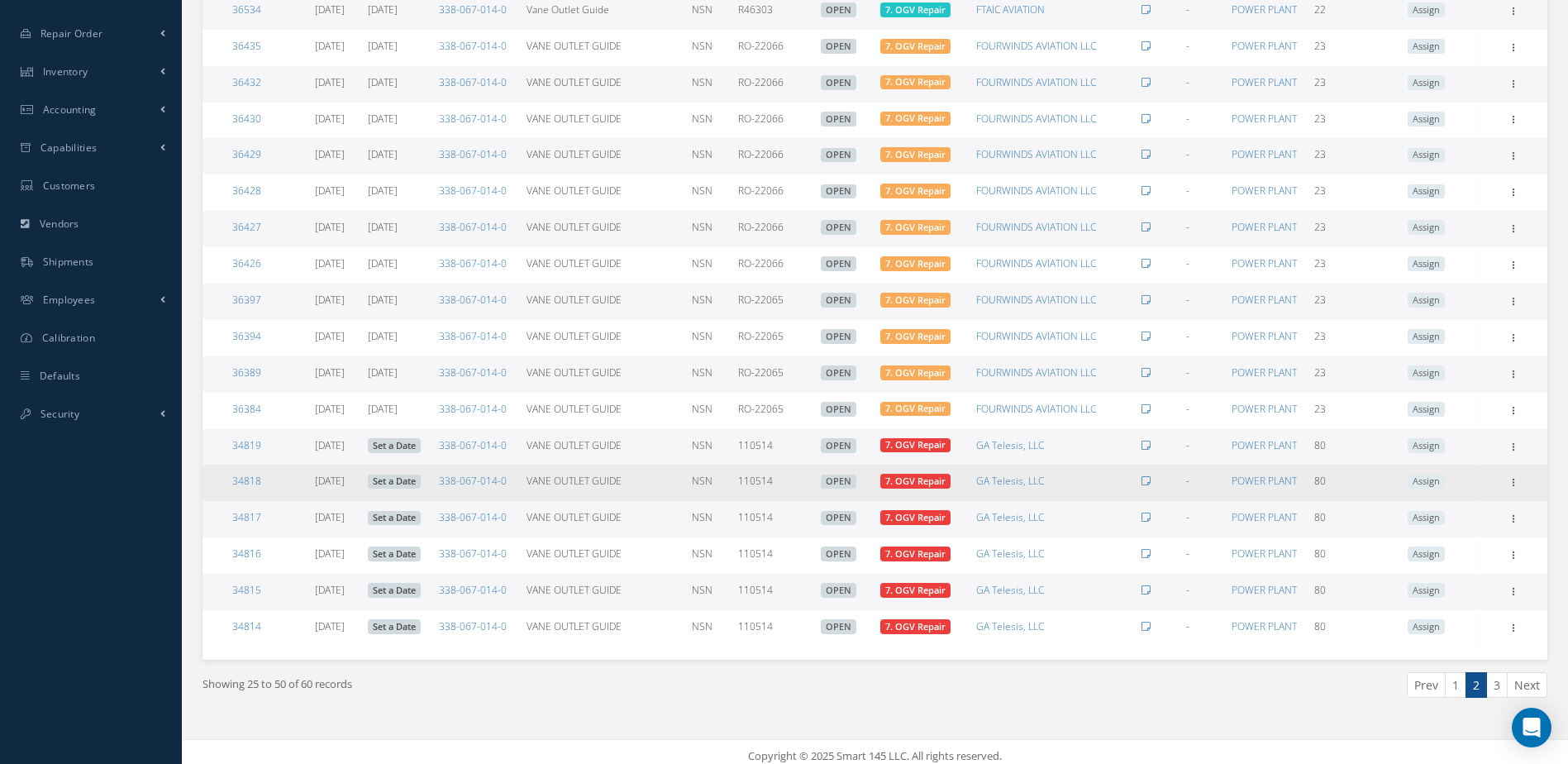
scroll to position [567, 0]
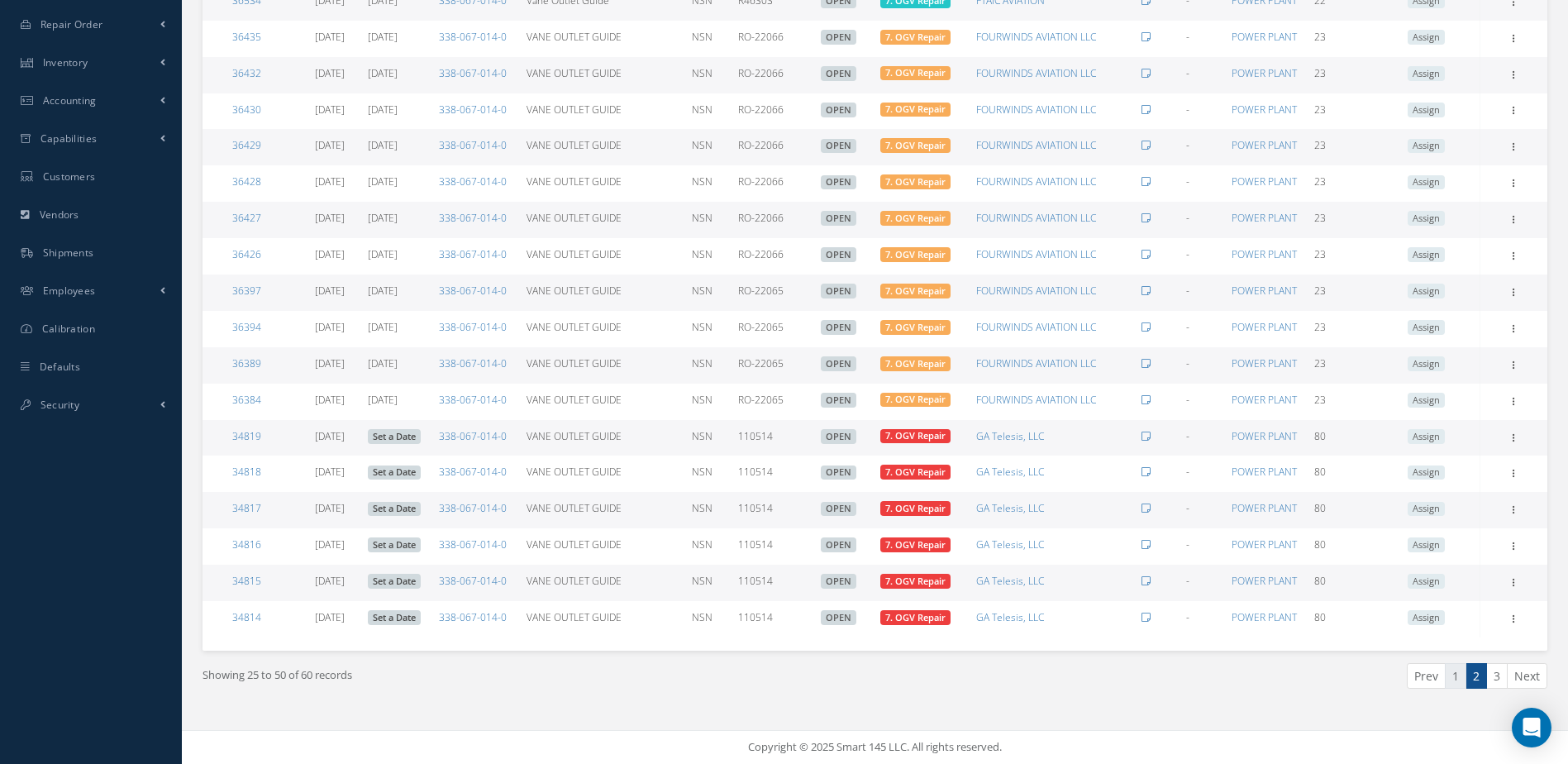
click at [1457, 679] on link "1" at bounding box center [1456, 675] width 22 height 26
